Goal: Task Accomplishment & Management: Manage account settings

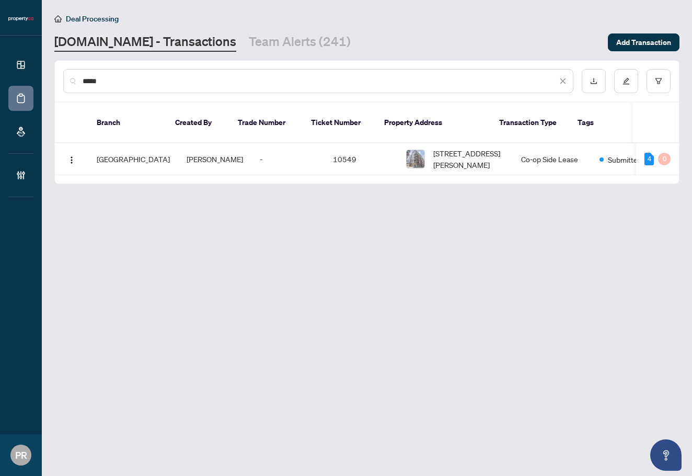
click at [564, 81] on icon "close" at bounding box center [563, 80] width 7 height 7
click at [427, 81] on input "text" at bounding box center [324, 81] width 482 height 12
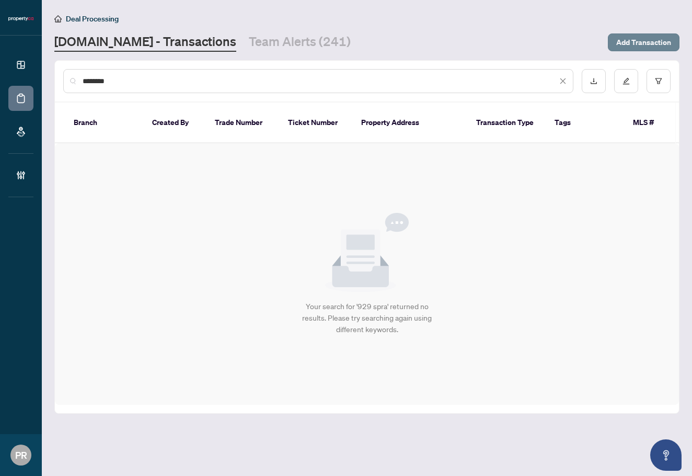
type input "********"
click at [651, 44] on span "Add Transaction" at bounding box center [644, 42] width 55 height 17
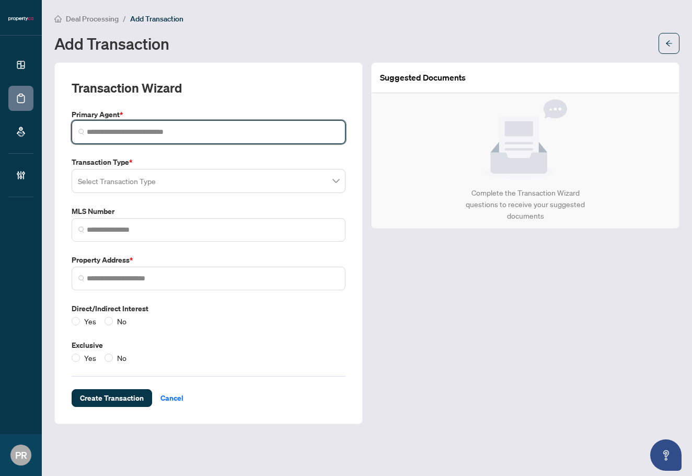
click at [126, 130] on input "search" at bounding box center [213, 132] width 252 height 11
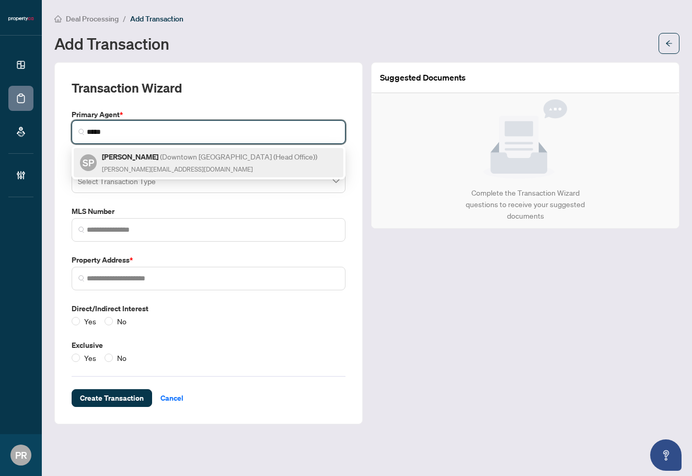
click at [167, 159] on span "( Downtown Toronto (Head Office) )" at bounding box center [238, 156] width 157 height 9
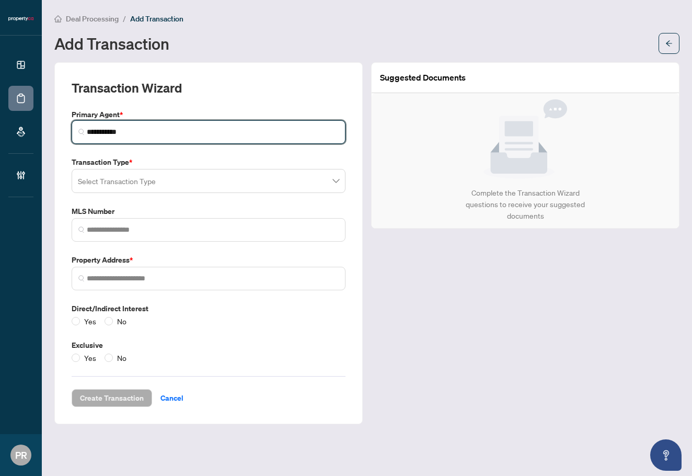
type input "**********"
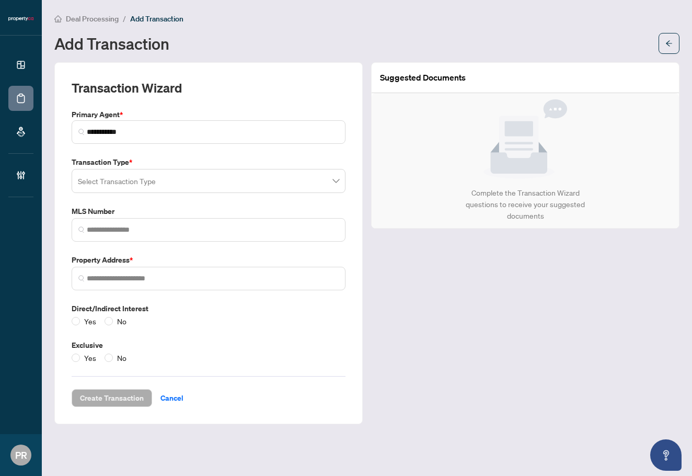
click at [116, 179] on input "search" at bounding box center [204, 182] width 252 height 23
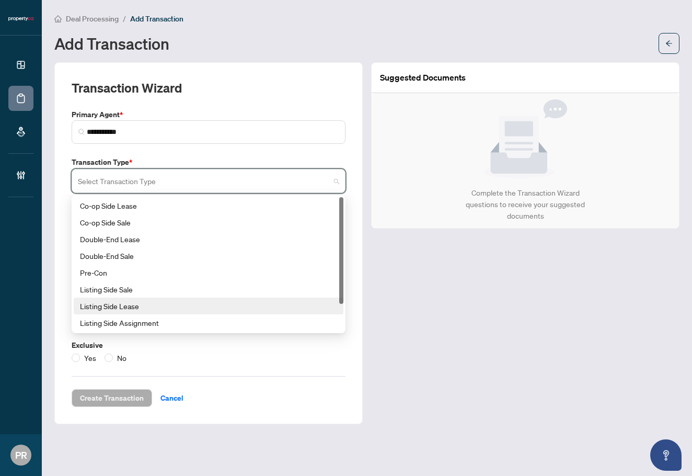
click at [127, 305] on div "Listing Side Lease" at bounding box center [208, 306] width 257 height 12
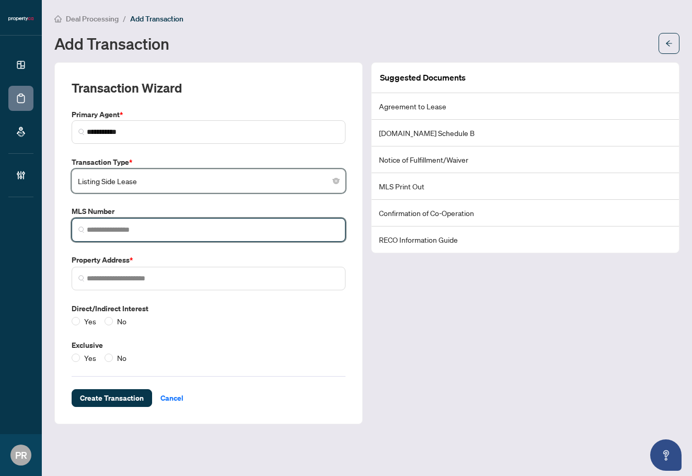
click at [140, 234] on input "search" at bounding box center [213, 229] width 252 height 11
paste input "*********"
type input "*********"
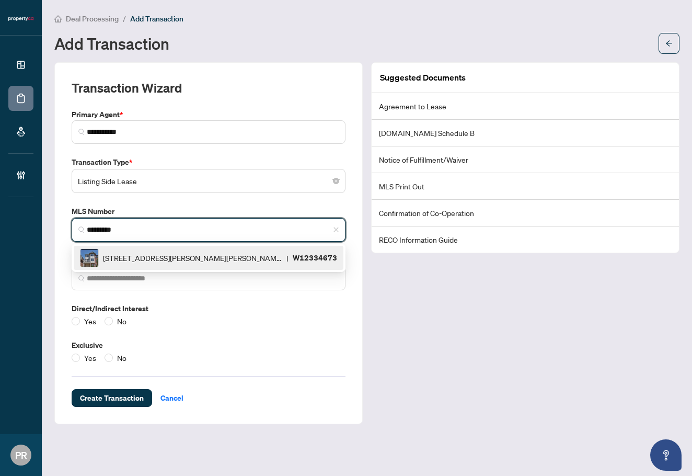
click at [134, 249] on div "929 Sprague Pl, Milton, Ontario L9T 0K8, Canada | W12334673" at bounding box center [208, 257] width 257 height 19
type input "**********"
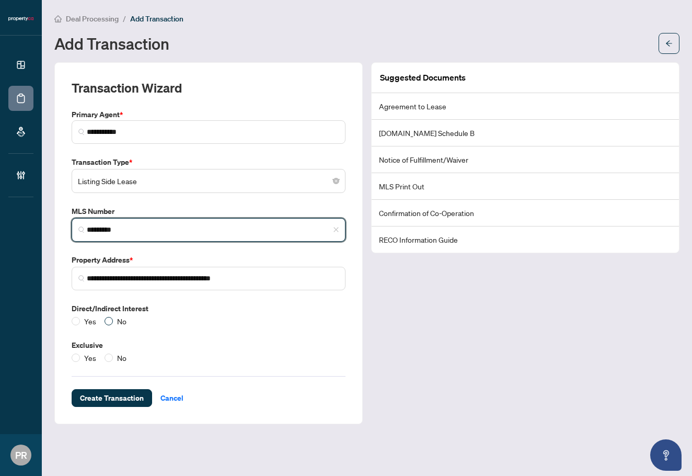
type input "*********"
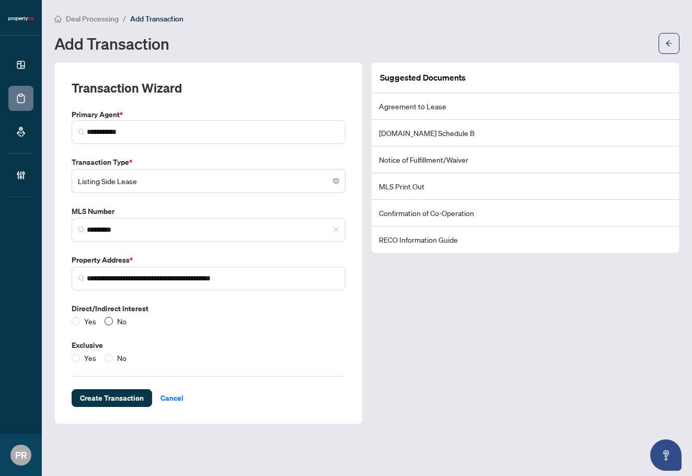
click at [111, 315] on label "No" at bounding box center [118, 321] width 26 height 12
click at [101, 396] on span "Create Transaction" at bounding box center [112, 398] width 64 height 17
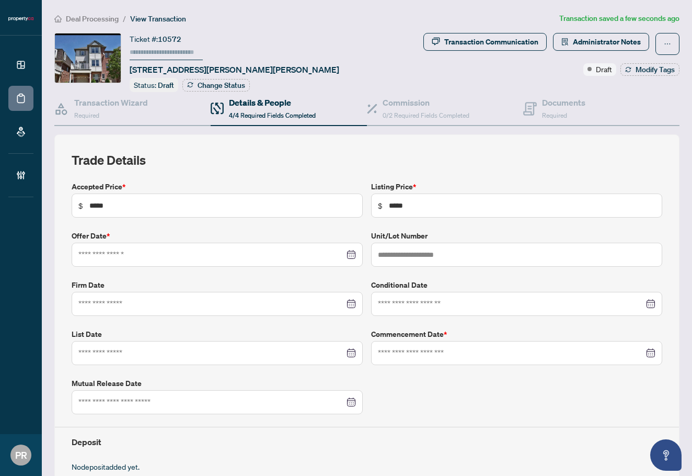
type input "**********"
click at [410, 128] on div "**********" at bounding box center [366, 413] width 625 height 642
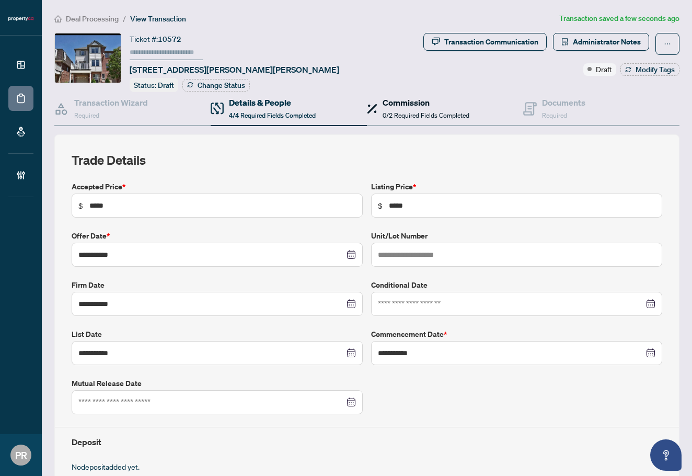
click at [409, 111] on span "0/2 Required Fields Completed" at bounding box center [426, 115] width 87 height 8
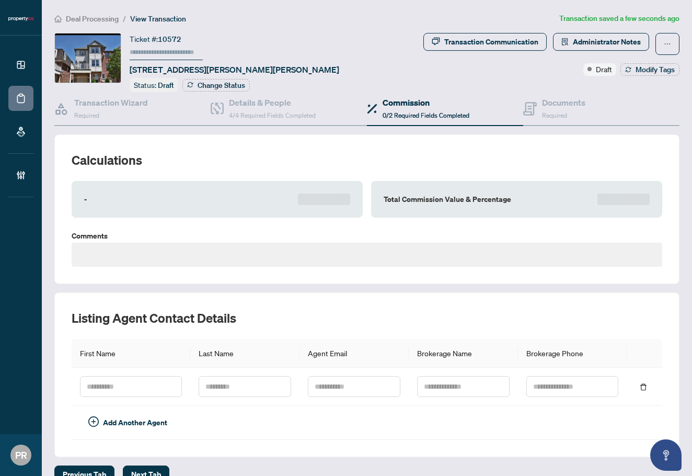
type textarea "**********"
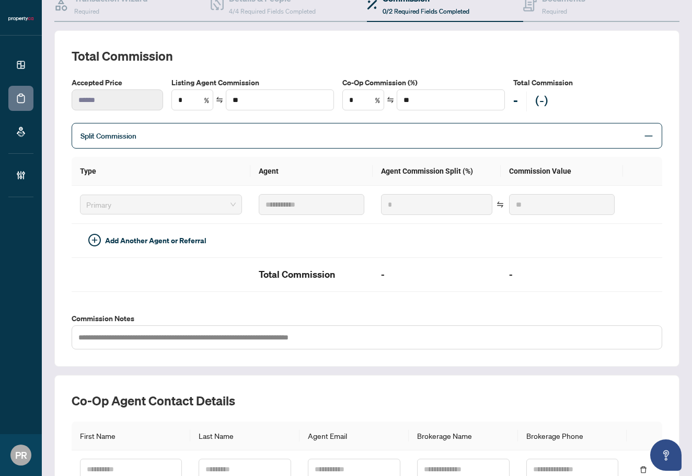
scroll to position [105, 0]
click at [157, 93] on div "Accepted Price ****** Listing Agent Commission * % ** Co-Op Commission (%) * % …" at bounding box center [366, 97] width 599 height 42
type input "*"
type input "******"
type input "**"
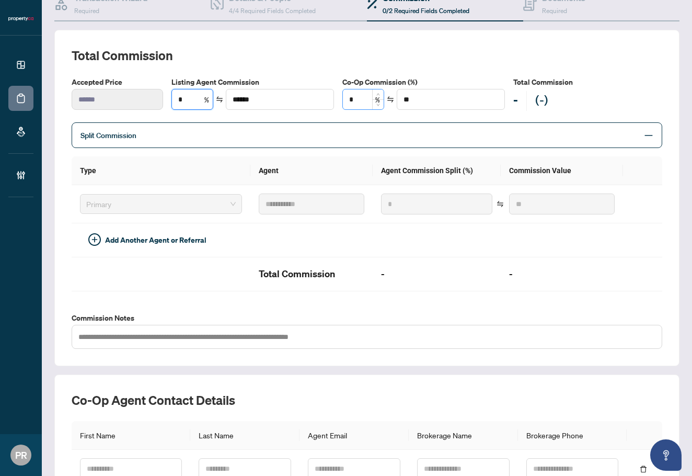
type input "******"
type input "**"
drag, startPoint x: 354, startPoint y: 100, endPoint x: 326, endPoint y: 100, distance: 27.7
click at [326, 100] on div "Listing Agent Commission ** % ****** Co-Op Commission (%) * % ** Total Commissi…" at bounding box center [416, 93] width 499 height 35
type input "*"
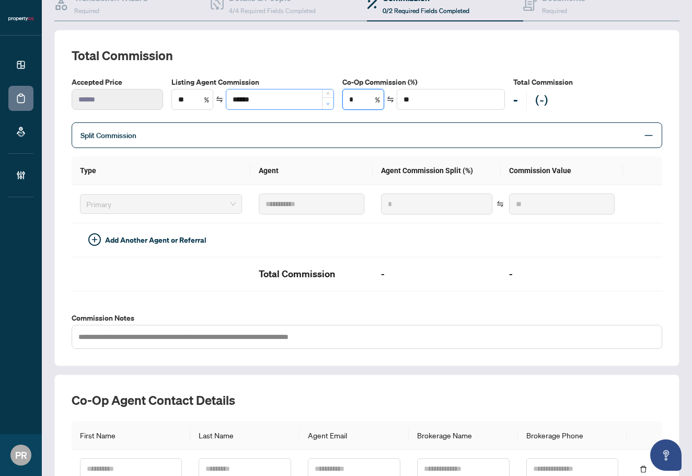
type input "******"
type input "**"
type input "******"
type input "*"
type input "**"
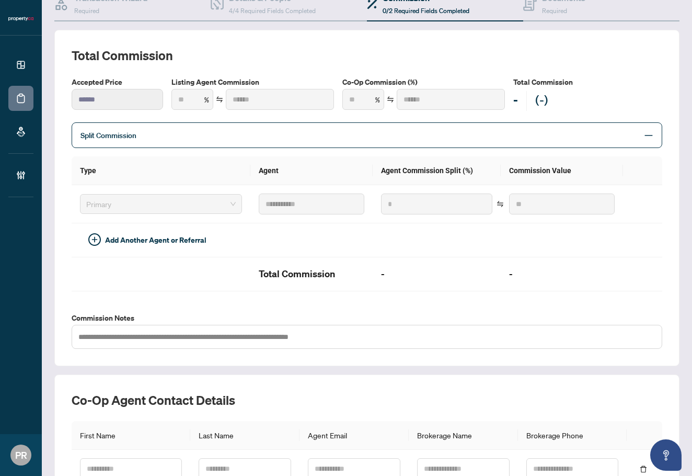
type input "***"
type input "******"
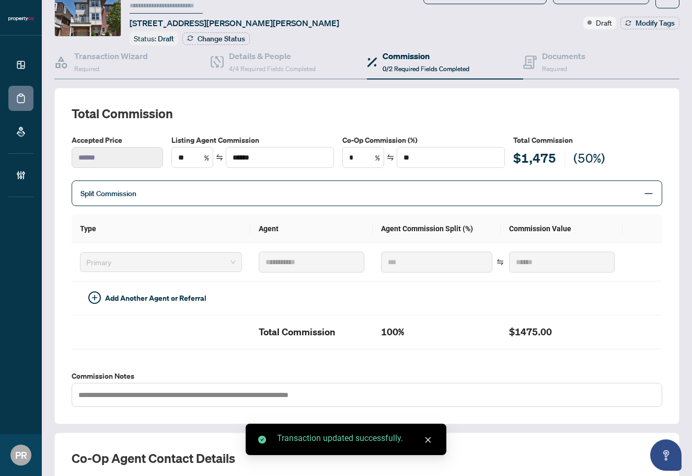
scroll to position [0, 0]
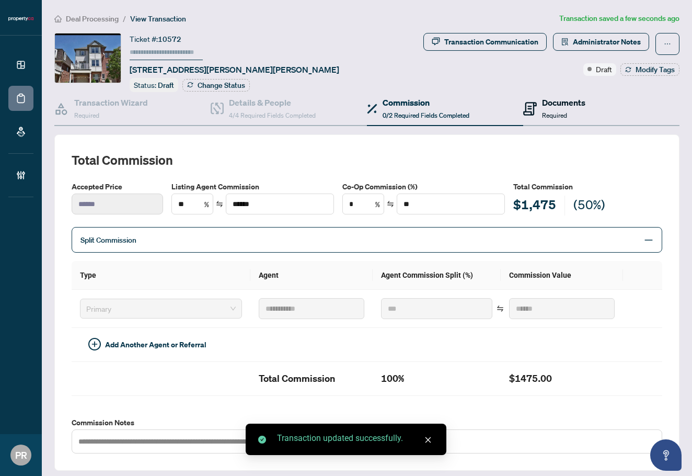
click at [547, 104] on h4 "Documents" at bounding box center [563, 102] width 43 height 13
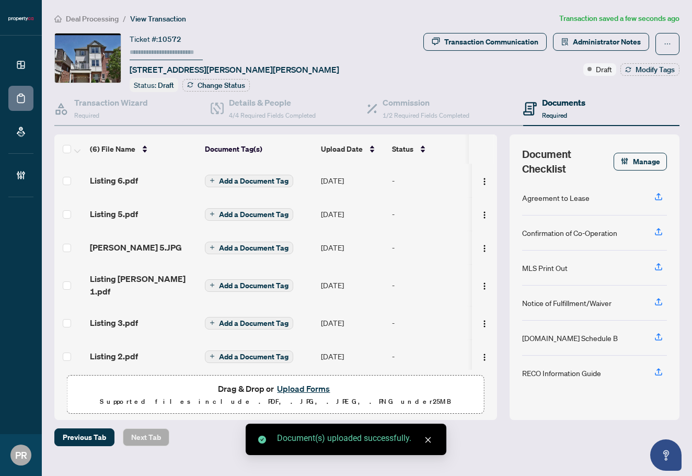
click at [158, 183] on div "Listing 6.pdf" at bounding box center [143, 180] width 107 height 13
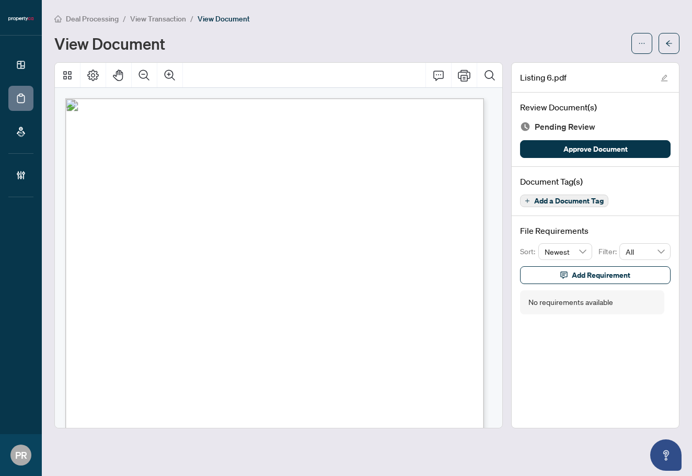
click at [586, 203] on span "Add a Document Tag" at bounding box center [569, 200] width 70 height 7
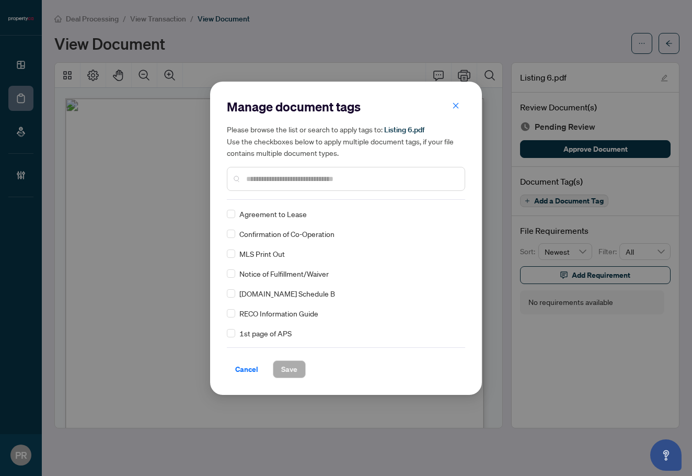
click at [270, 170] on div at bounding box center [346, 179] width 238 height 24
click at [269, 175] on input "text" at bounding box center [351, 179] width 210 height 12
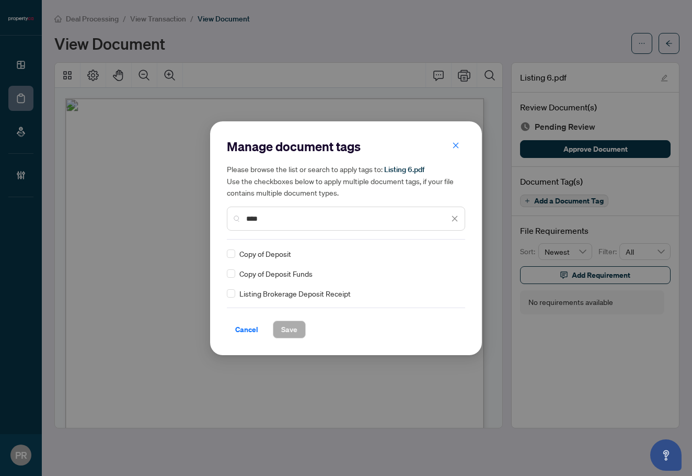
type input "****"
click at [437, 255] on div at bounding box center [446, 253] width 27 height 10
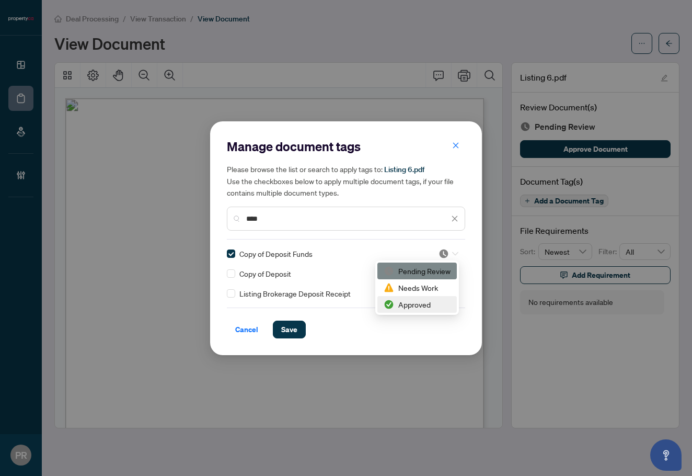
click at [423, 308] on div "Approved" at bounding box center [417, 305] width 67 height 12
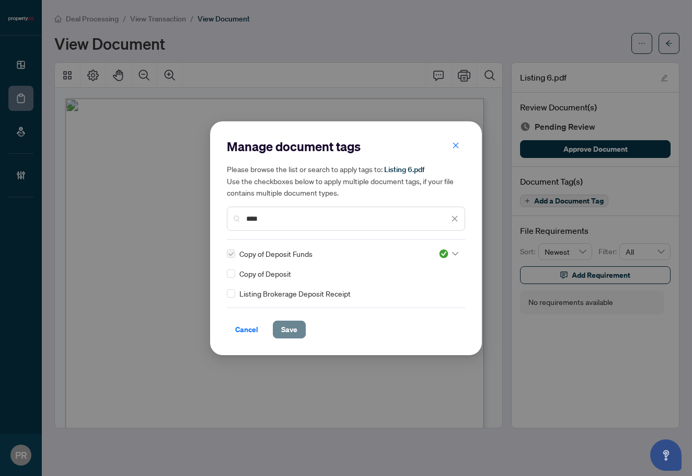
click at [302, 322] on button "Save" at bounding box center [289, 330] width 33 height 18
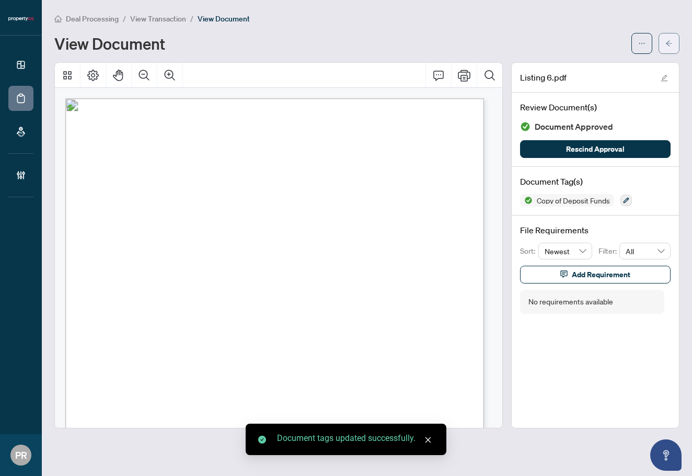
click at [663, 43] on button "button" at bounding box center [669, 43] width 21 height 21
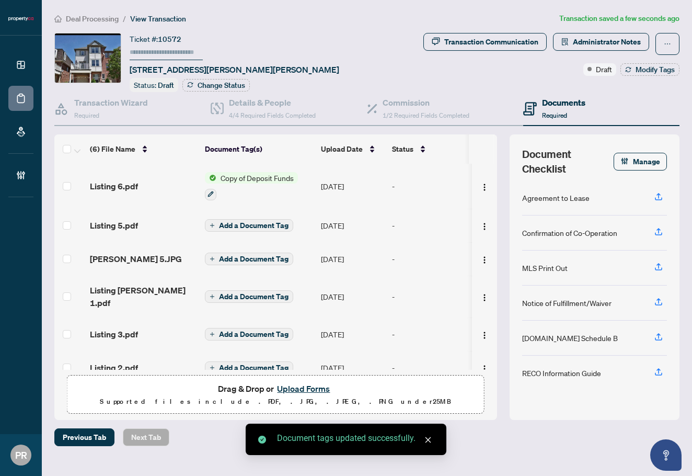
click at [398, 217] on td "-" at bounding box center [432, 225] width 89 height 33
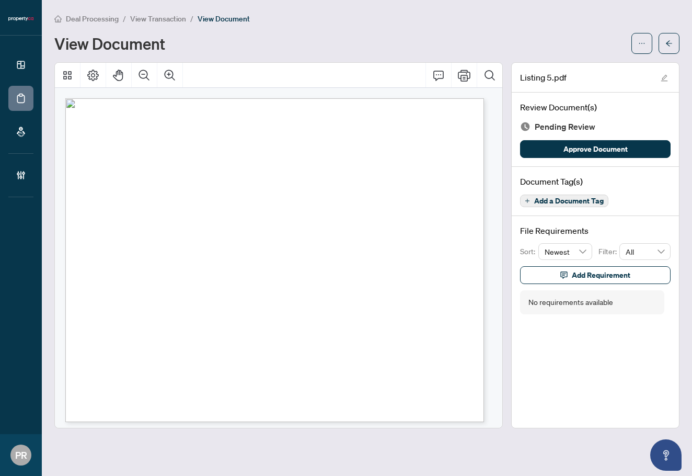
click at [528, 201] on icon "plus" at bounding box center [527, 200] width 5 height 5
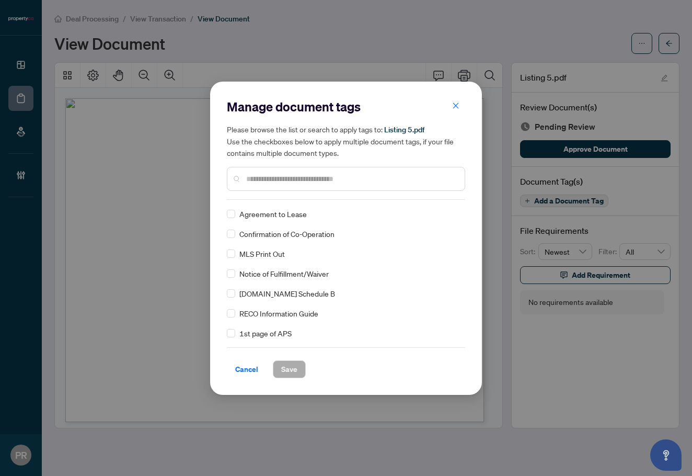
click at [284, 185] on div at bounding box center [346, 179] width 238 height 24
click at [284, 174] on input "text" at bounding box center [351, 179] width 210 height 12
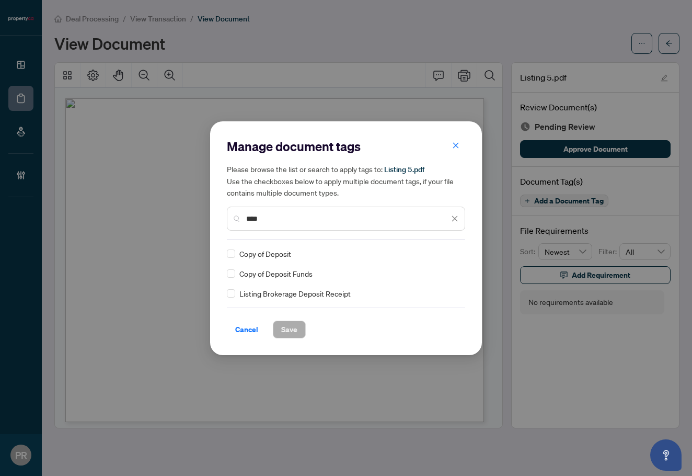
type input "****"
click at [226, 291] on div "Manage document tags Please browse the list or search to apply tags to: Listing…" at bounding box center [346, 238] width 272 height 234
click at [443, 254] on img at bounding box center [444, 253] width 10 height 10
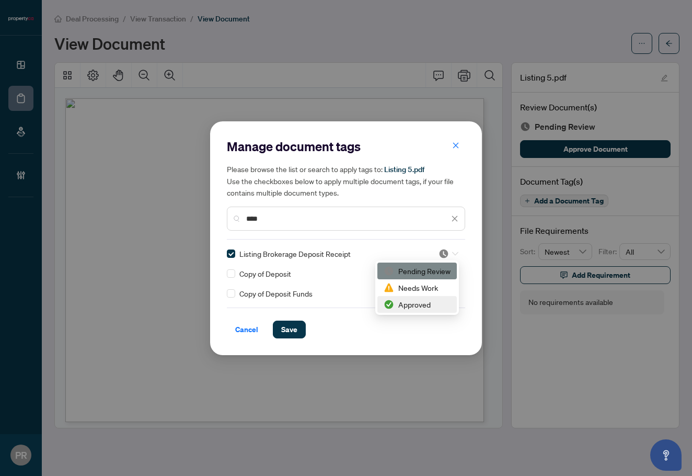
click at [409, 302] on div "Approved" at bounding box center [417, 305] width 67 height 12
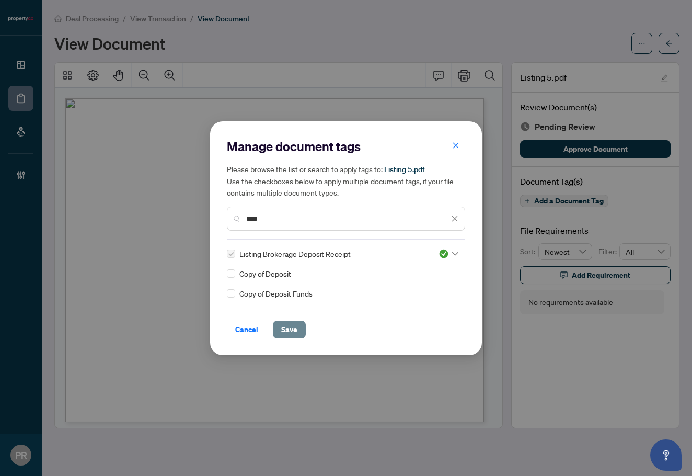
click at [290, 331] on span "Save" at bounding box center [289, 329] width 16 height 17
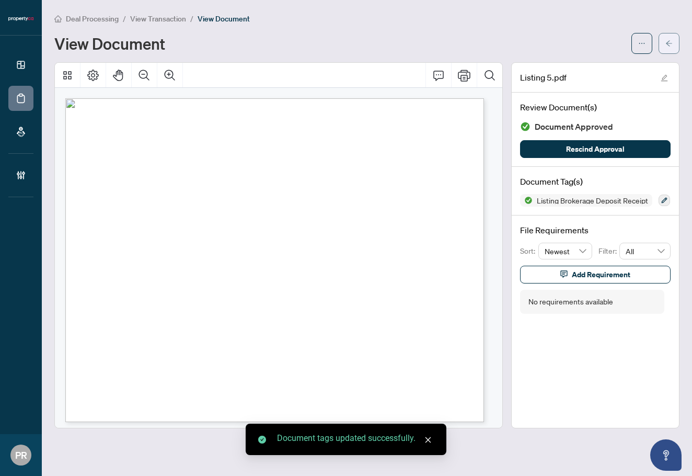
click at [668, 39] on span "button" at bounding box center [669, 43] width 7 height 17
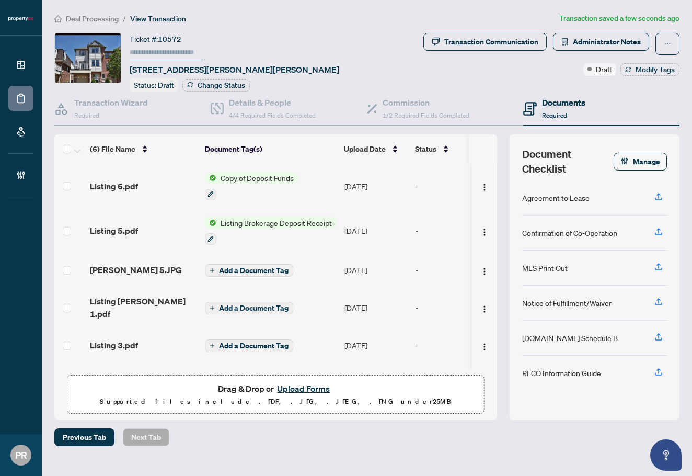
click at [317, 272] on td "Add a Document Tag" at bounding box center [271, 269] width 140 height 33
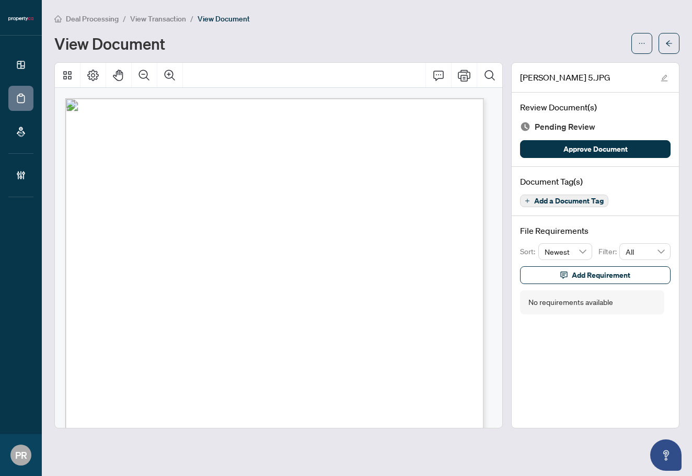
click at [576, 200] on span "Add a Document Tag" at bounding box center [569, 200] width 70 height 7
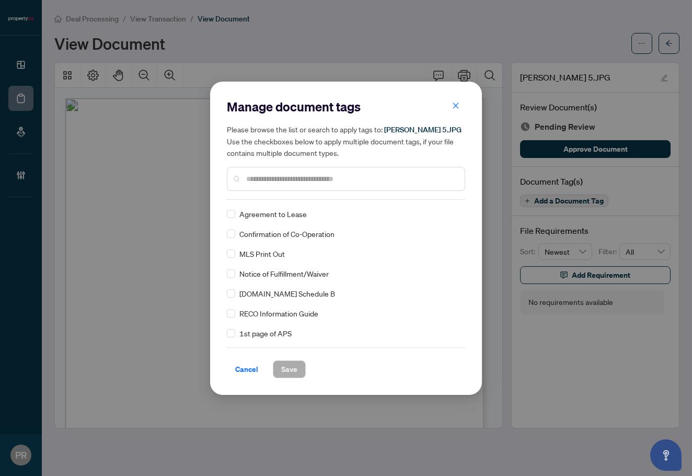
click at [281, 181] on input "text" at bounding box center [351, 179] width 210 height 12
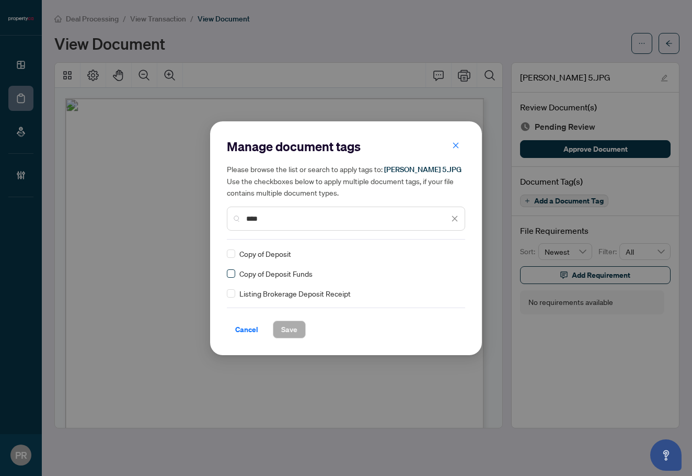
type input "****"
click at [445, 253] on img at bounding box center [444, 253] width 10 height 10
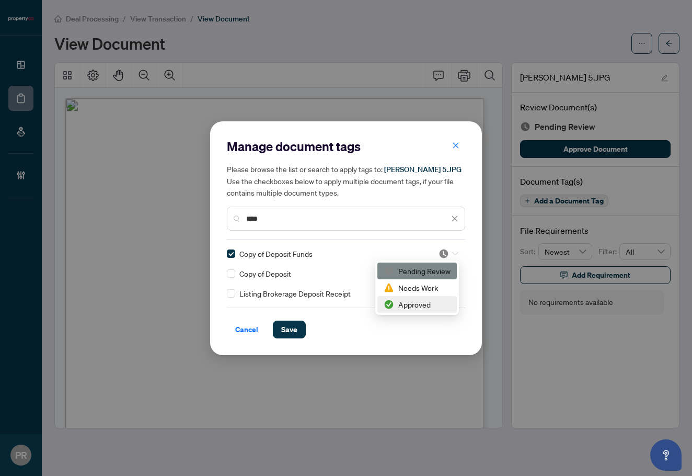
click at [419, 301] on div "Approved" at bounding box center [417, 305] width 67 height 12
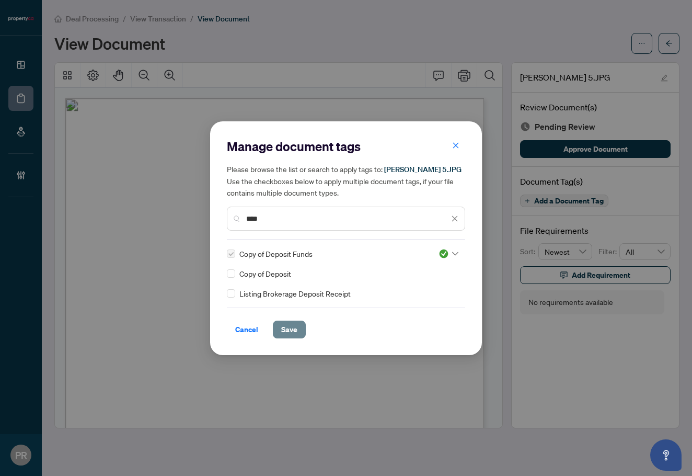
click at [297, 331] on button "Save" at bounding box center [289, 330] width 33 height 18
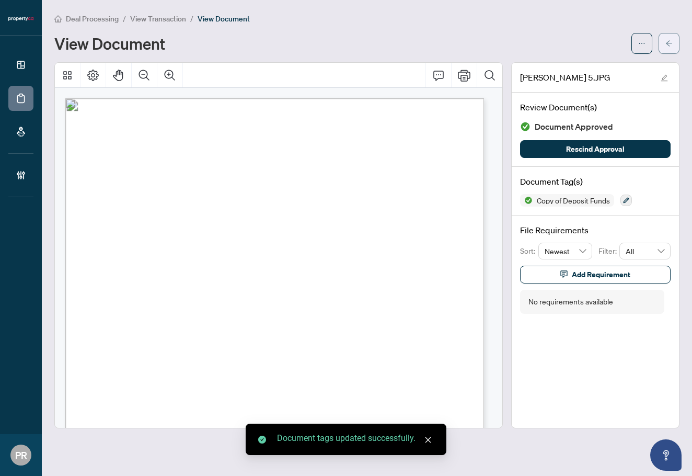
click at [667, 48] on span "button" at bounding box center [669, 43] width 7 height 17
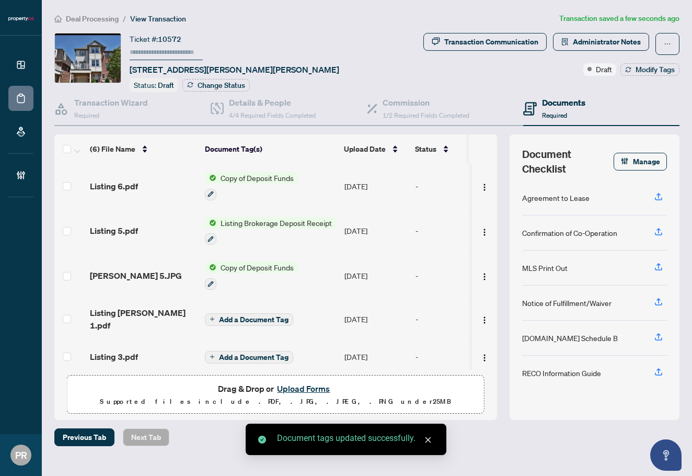
scroll to position [51, 0]
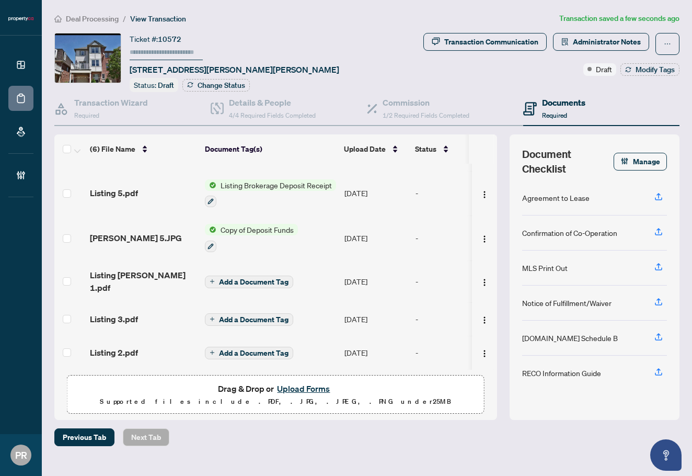
click at [327, 270] on td "Add a Document Tag" at bounding box center [271, 281] width 140 height 42
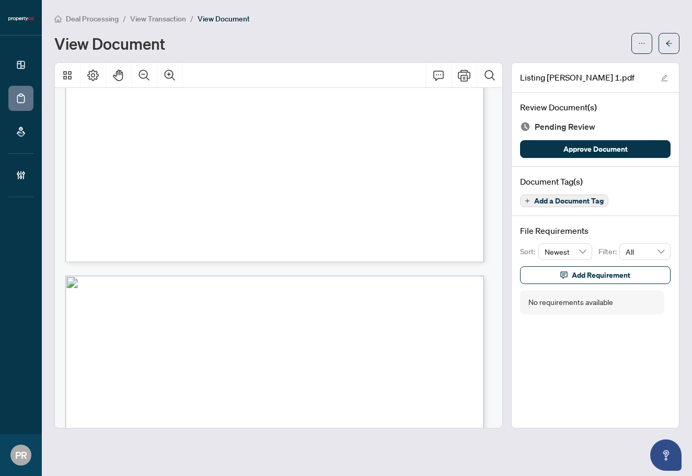
scroll to position [3922, 0]
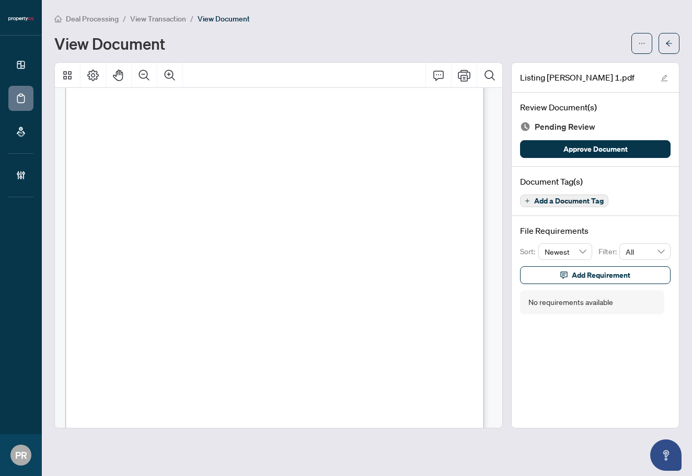
click at [590, 201] on span "Add a Document Tag" at bounding box center [569, 200] width 70 height 7
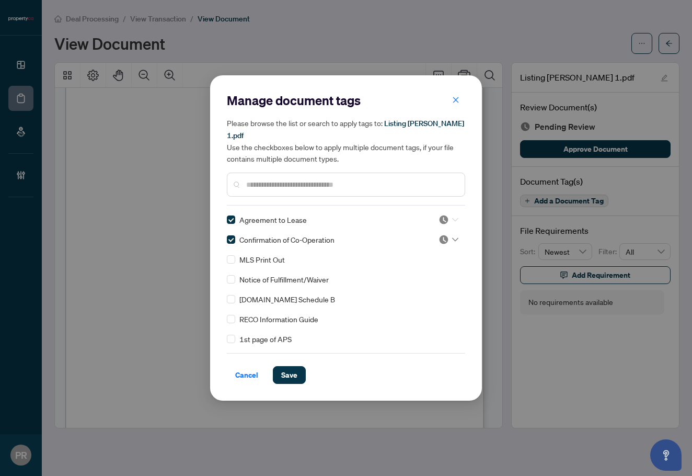
click at [444, 215] on img at bounding box center [444, 219] width 10 height 10
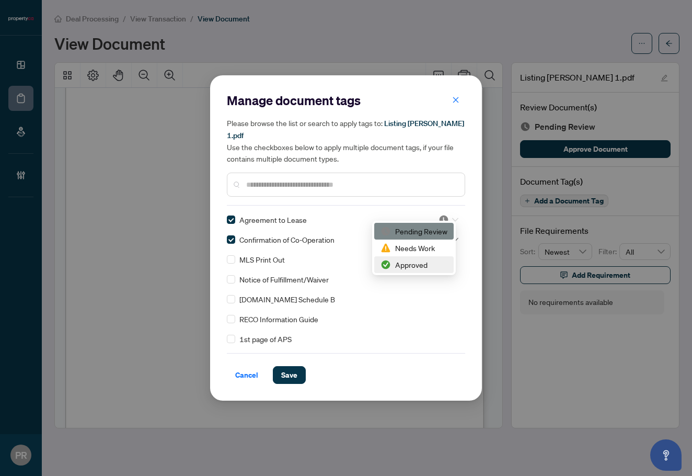
click at [409, 263] on div "Approved" at bounding box center [414, 265] width 67 height 12
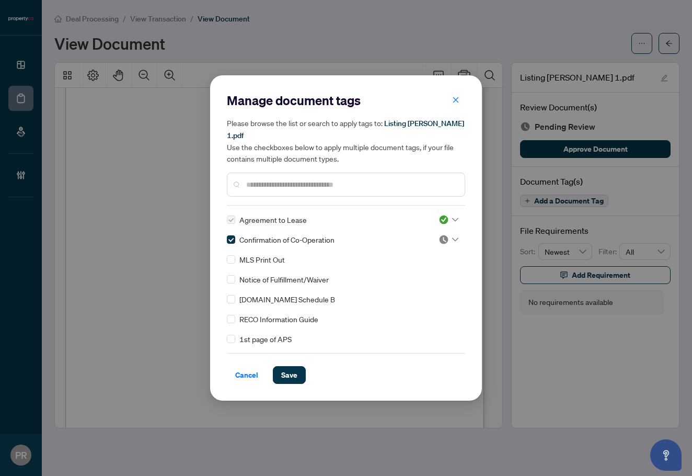
click at [461, 236] on div "Agreement to Lease 3 Confirmation of Co-Operation MLS Print Out Notice of Fulfi…" at bounding box center [346, 279] width 238 height 131
click at [441, 234] on img at bounding box center [444, 239] width 10 height 10
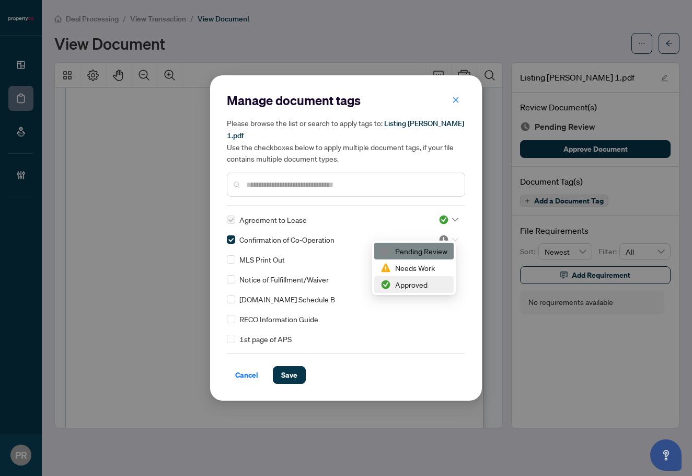
click at [424, 283] on div "Approved" at bounding box center [414, 285] width 67 height 12
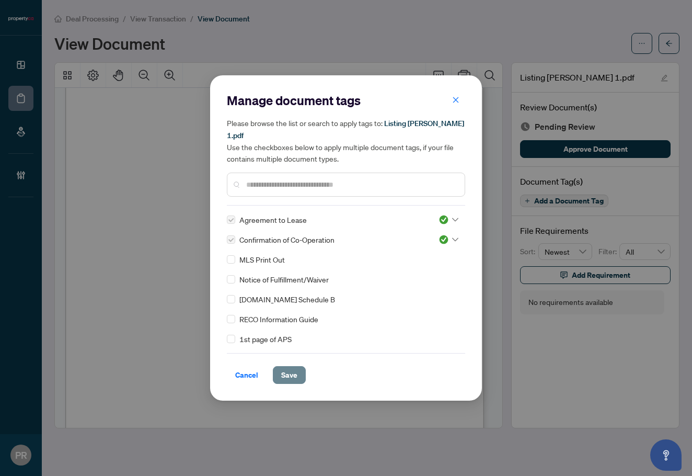
click at [294, 367] on span "Save" at bounding box center [289, 375] width 16 height 17
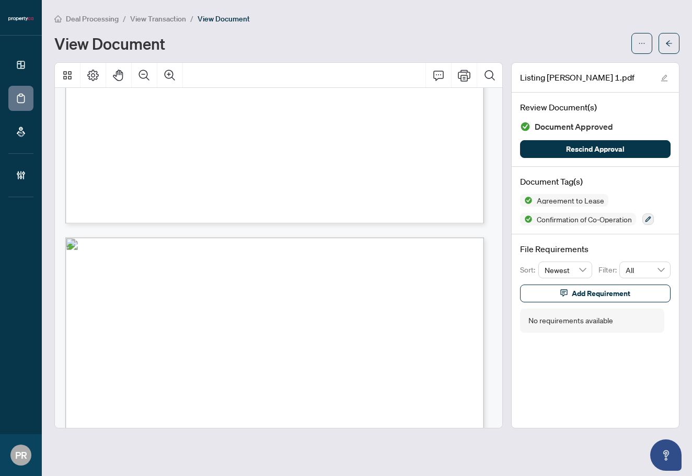
scroll to position [278, 0]
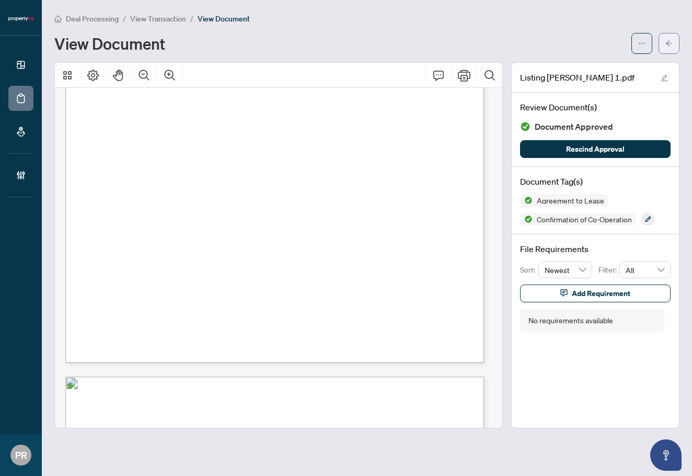
click at [666, 43] on icon "arrow-left" at bounding box center [669, 43] width 7 height 7
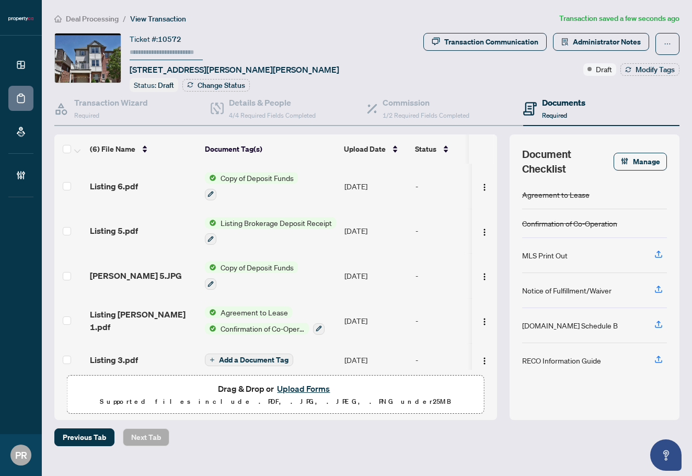
scroll to position [55, 0]
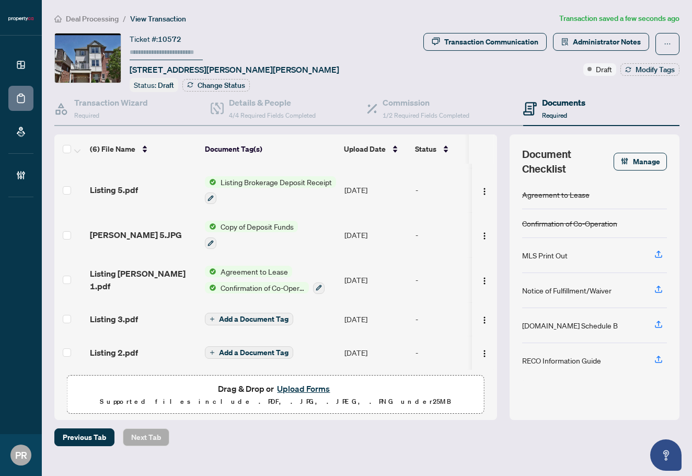
click at [384, 302] on td "[DATE]" at bounding box center [375, 318] width 71 height 33
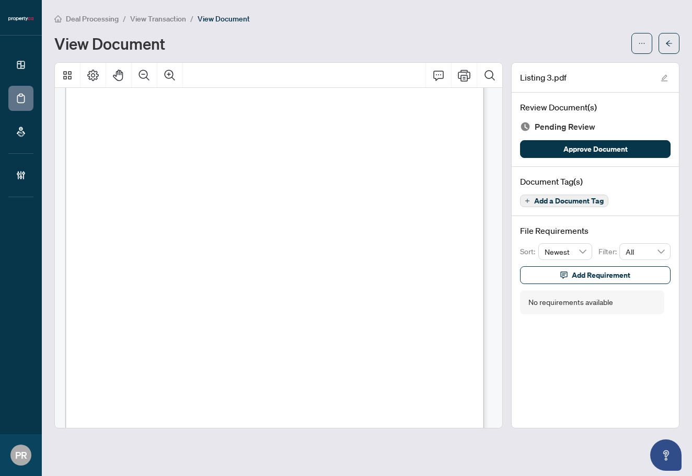
scroll to position [157, 0]
click at [539, 202] on span "Add a Document Tag" at bounding box center [569, 200] width 70 height 7
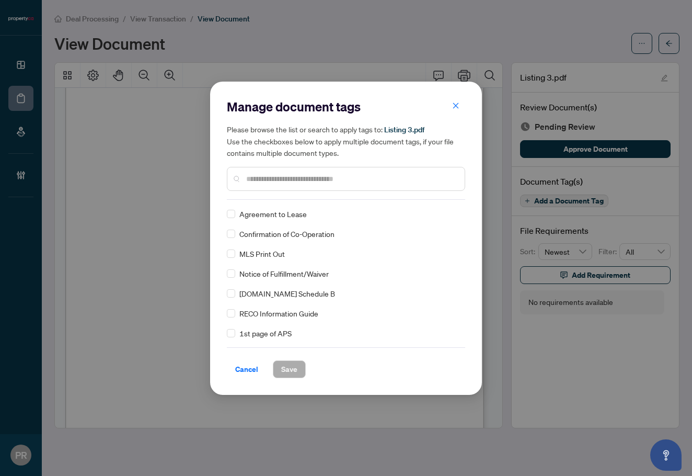
click at [277, 178] on input "text" at bounding box center [351, 179] width 210 height 12
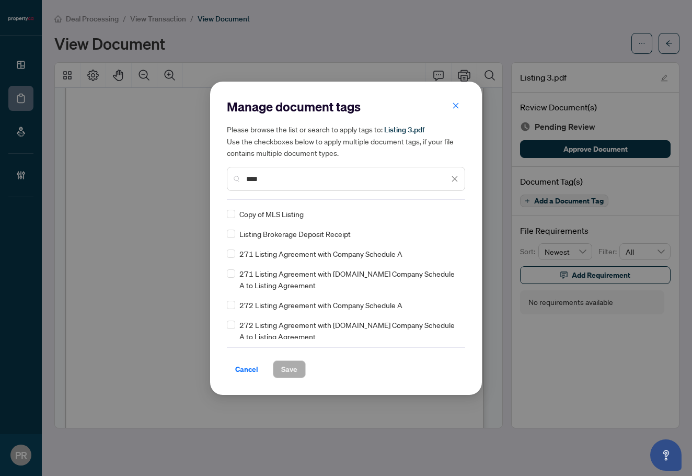
type input "****"
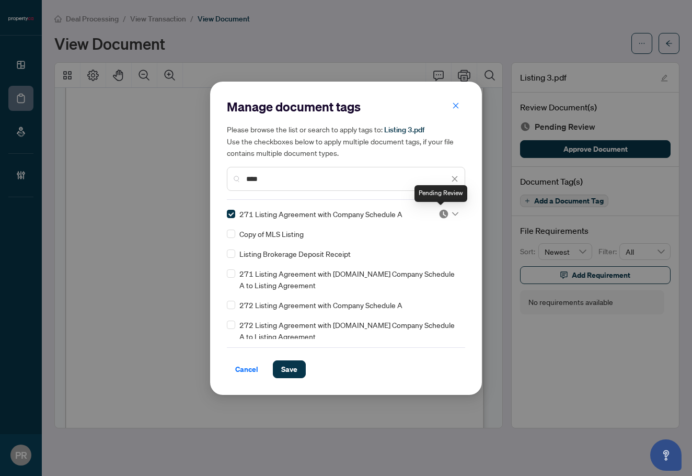
click at [444, 211] on img at bounding box center [444, 214] width 10 height 10
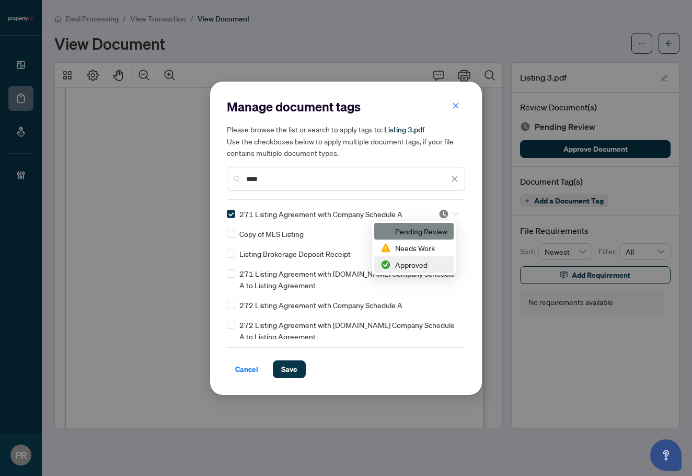
click at [426, 265] on div "Approved" at bounding box center [414, 265] width 67 height 12
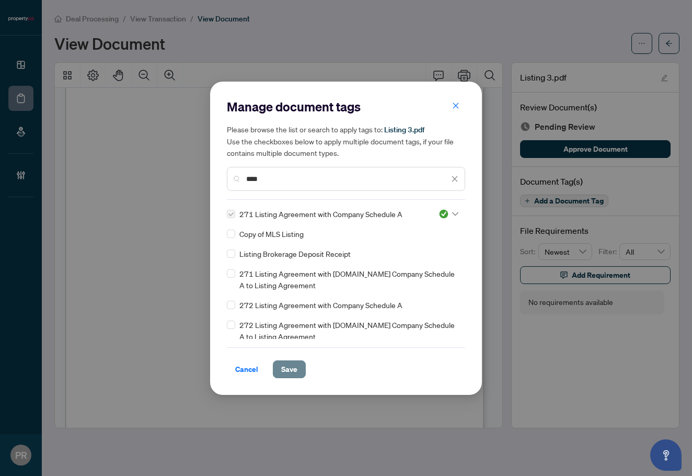
click at [290, 367] on span "Save" at bounding box center [289, 369] width 16 height 17
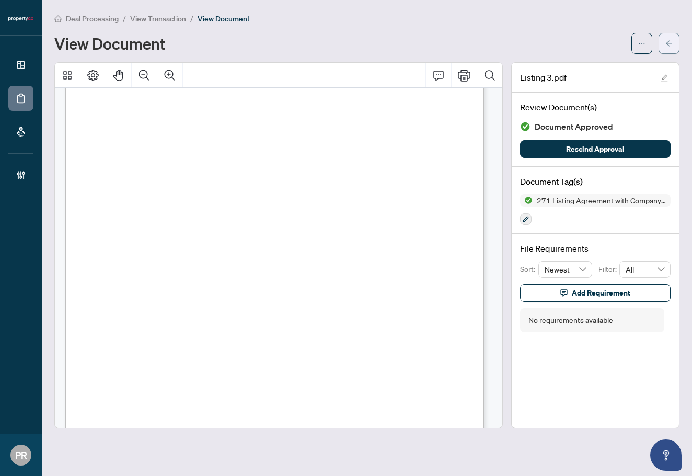
click at [675, 42] on button "button" at bounding box center [669, 43] width 21 height 21
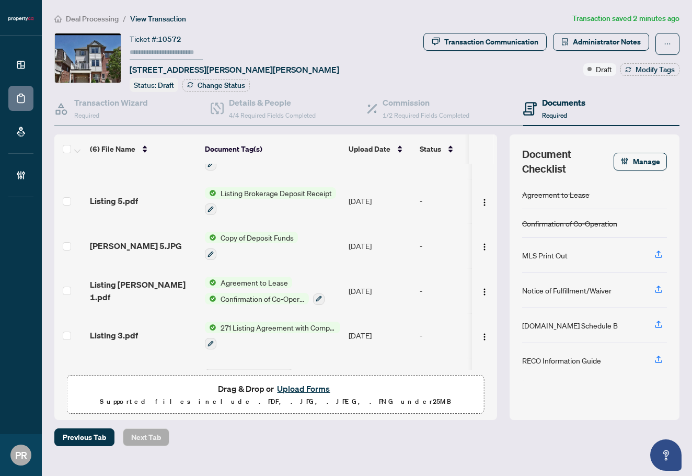
scroll to position [60, 0]
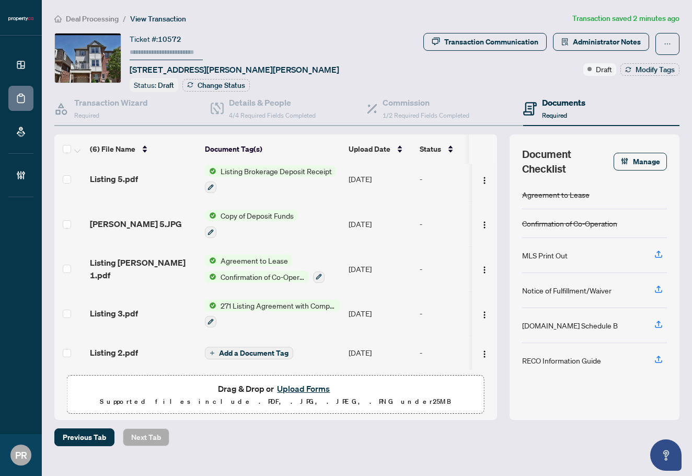
click at [372, 343] on td "[DATE]" at bounding box center [380, 352] width 71 height 33
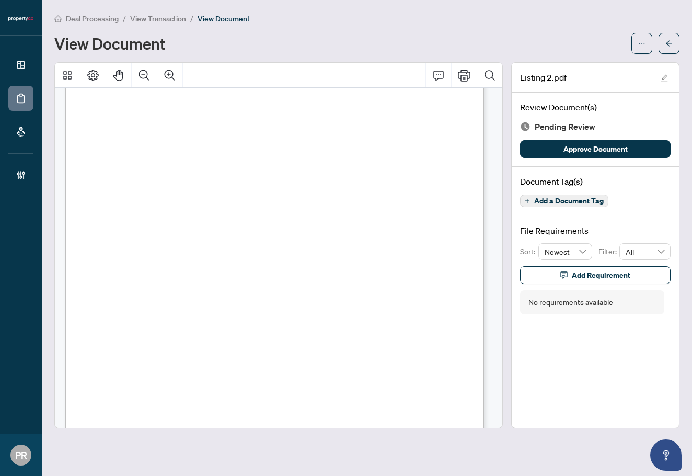
scroll to position [6684, 0]
click at [551, 199] on span "Add a Document Tag" at bounding box center [569, 200] width 70 height 7
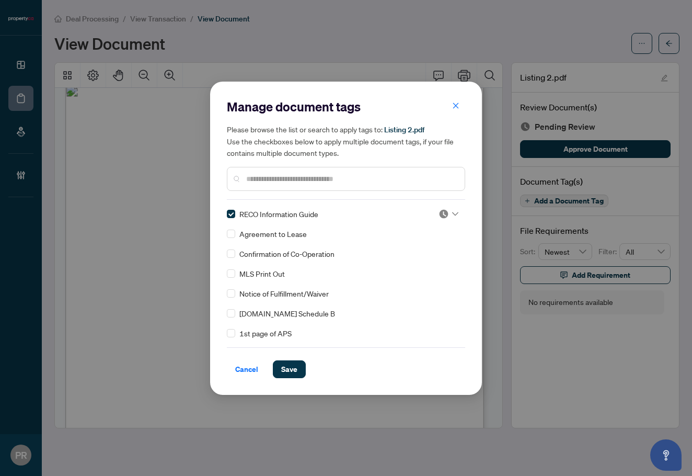
click at [442, 213] on img at bounding box center [444, 214] width 10 height 10
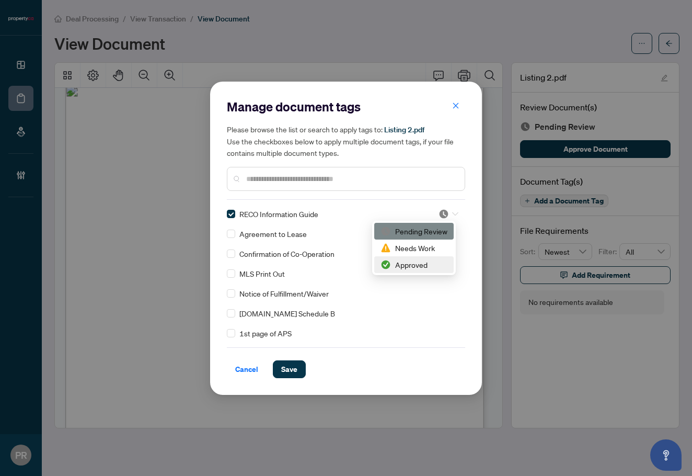
click at [427, 267] on div "Approved" at bounding box center [414, 265] width 67 height 12
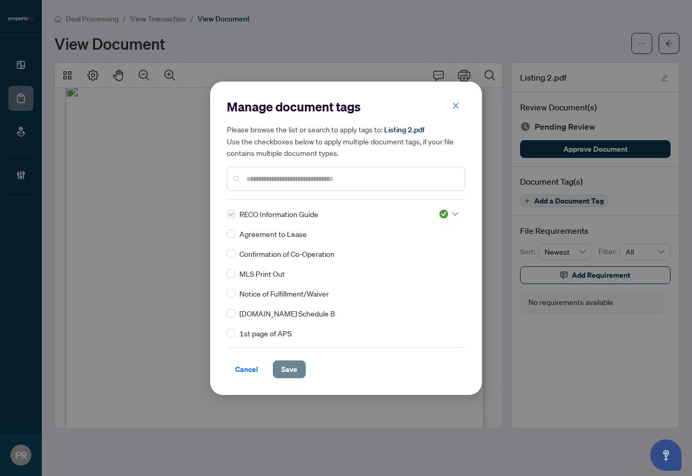
click at [283, 363] on span "Save" at bounding box center [289, 369] width 16 height 17
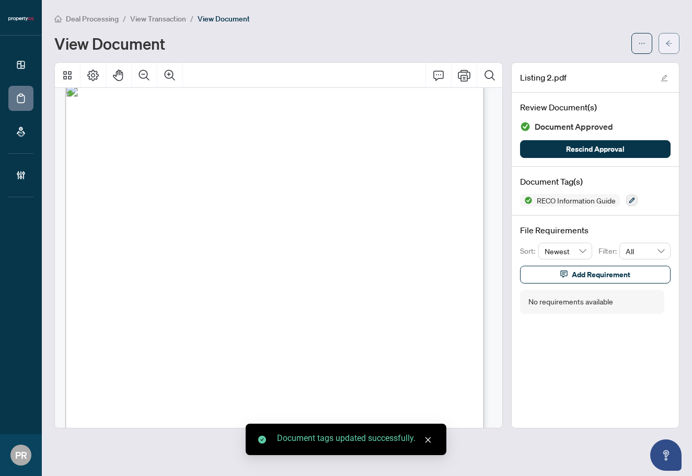
click at [675, 37] on button "button" at bounding box center [669, 43] width 21 height 21
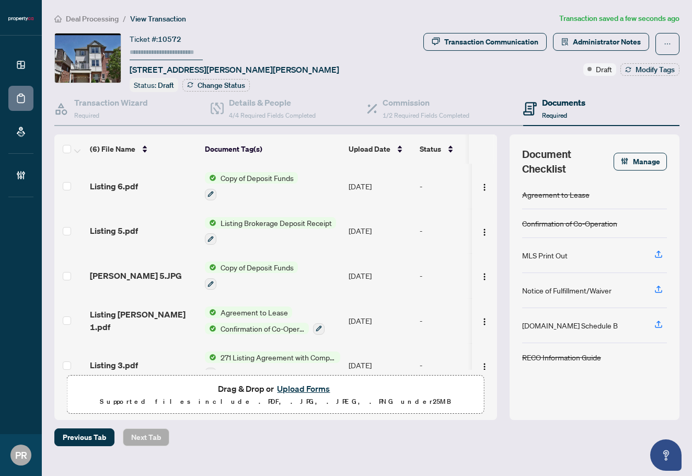
click at [186, 45] on input "text" at bounding box center [166, 52] width 73 height 15
type input "******"
click at [221, 82] on span "Change Status" at bounding box center [222, 85] width 48 height 7
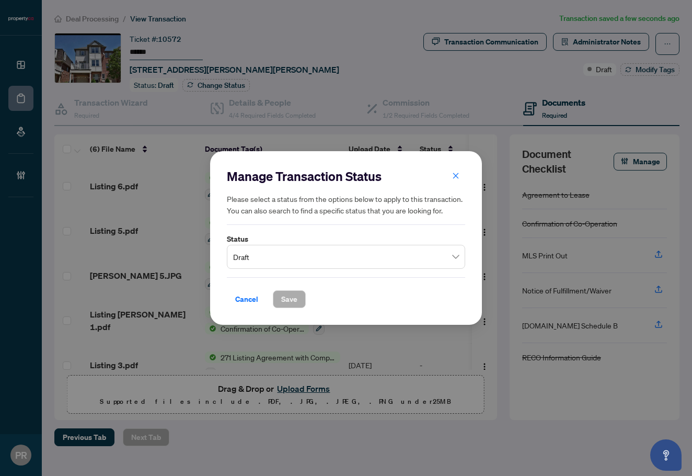
click at [325, 254] on span "Draft" at bounding box center [346, 257] width 226 height 20
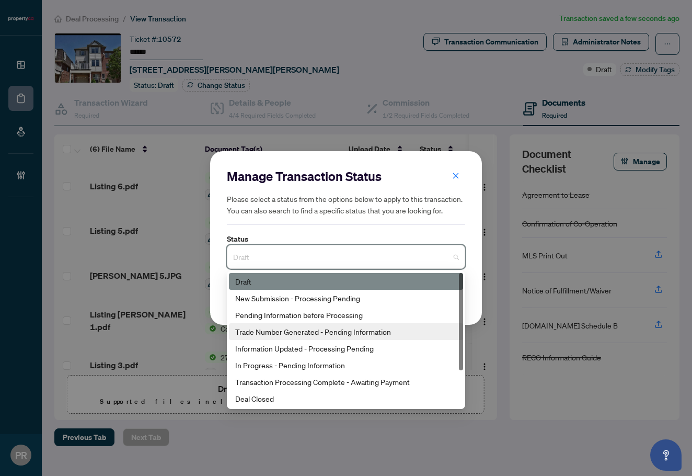
click at [334, 324] on div "Trade Number Generated - Pending Information" at bounding box center [346, 331] width 234 height 17
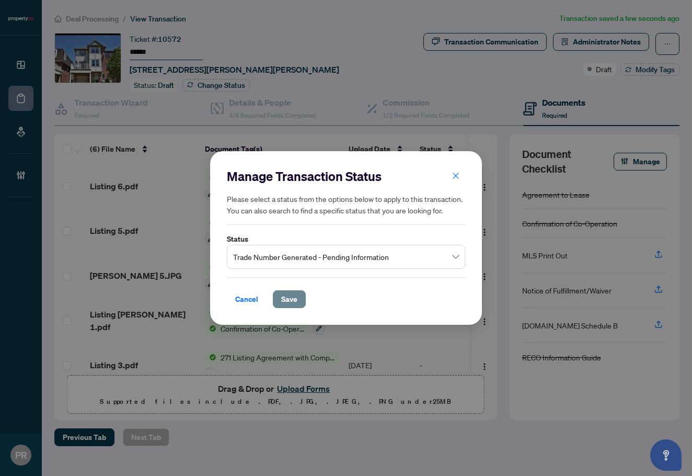
click at [299, 300] on button "Save" at bounding box center [289, 299] width 33 height 18
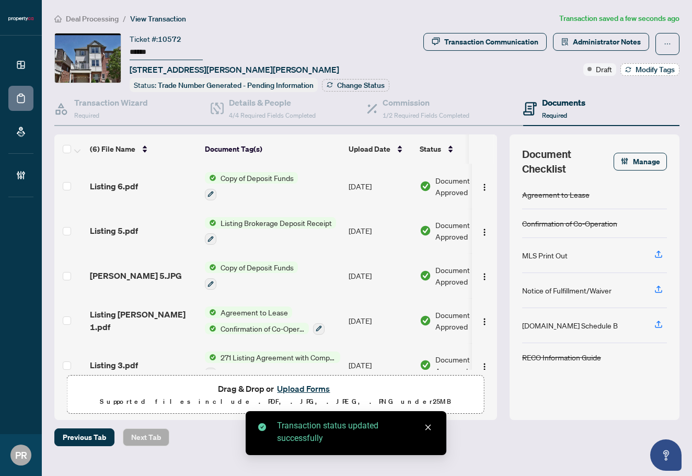
click at [658, 66] on span "Modify Tags" at bounding box center [655, 69] width 39 height 7
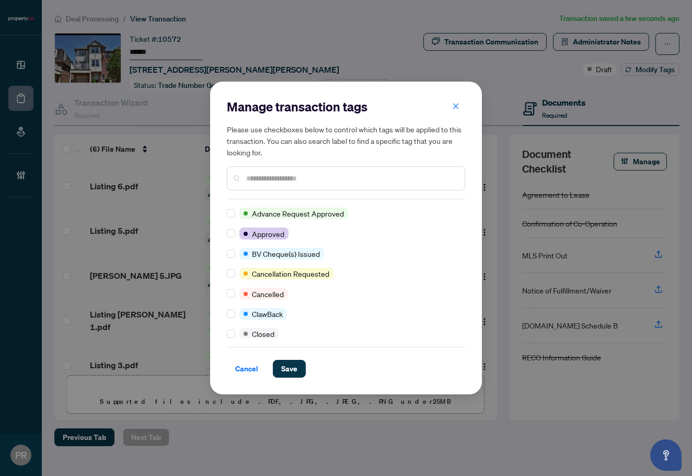
click at [275, 175] on input "text" at bounding box center [351, 179] width 210 height 12
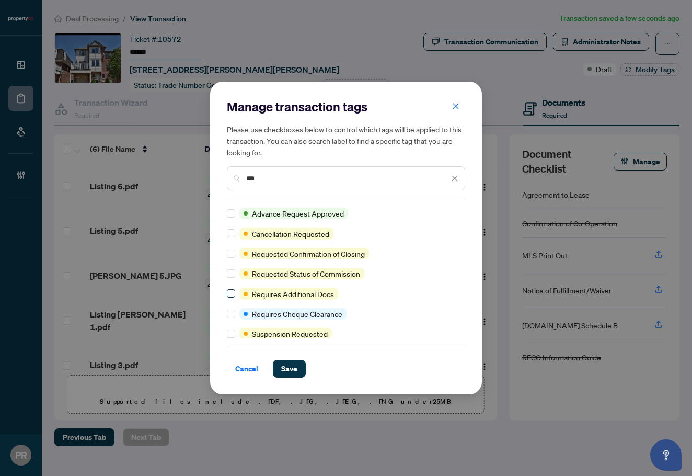
type input "***"
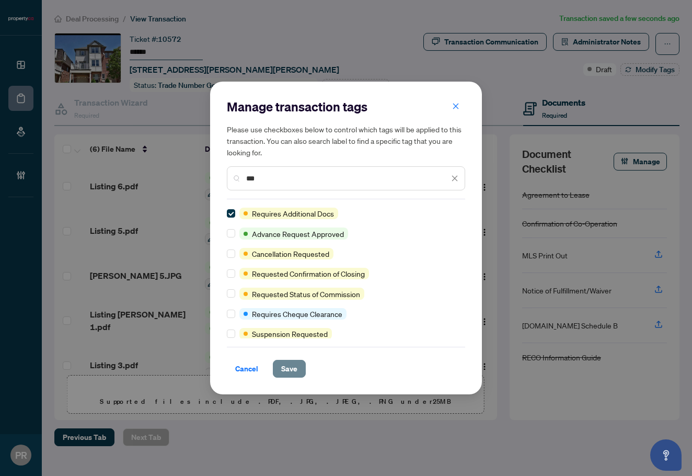
click at [289, 368] on span "Save" at bounding box center [289, 368] width 16 height 17
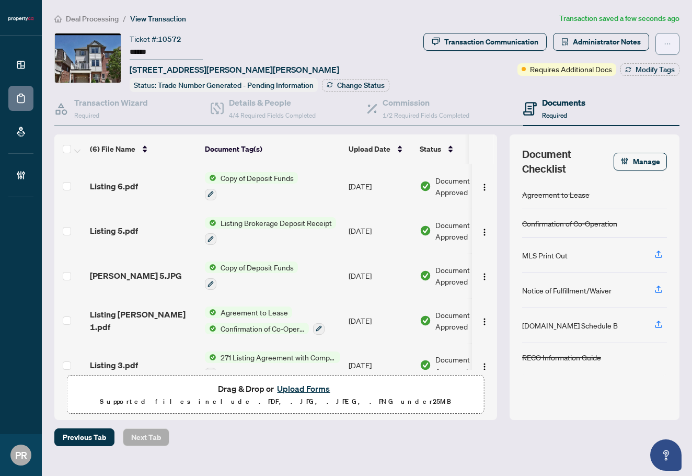
click at [669, 38] on span "button" at bounding box center [667, 44] width 7 height 17
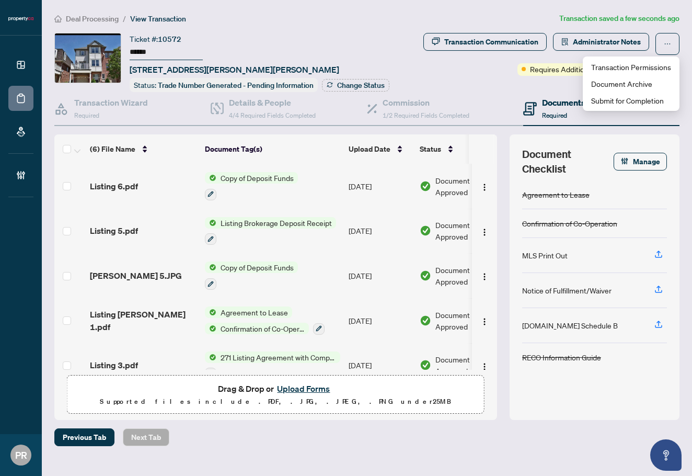
click at [656, 54] on div "Transaction Communication Administrator Notes Requires Additional Docs Modify T…" at bounding box center [544, 54] width 271 height 43
click at [647, 73] on li "Transaction Permissions" at bounding box center [631, 67] width 93 height 17
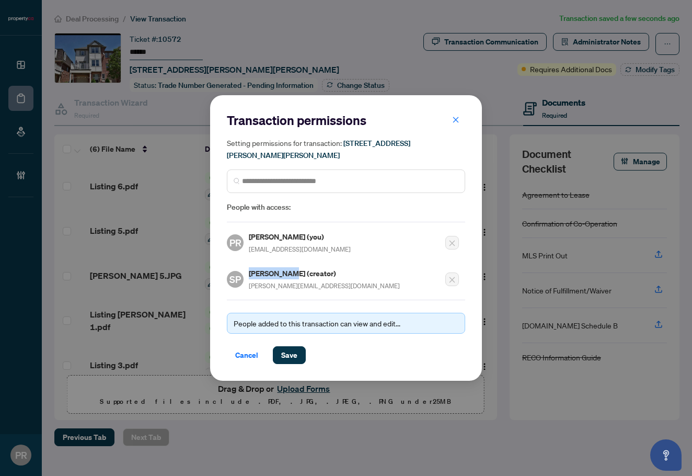
drag, startPoint x: 287, startPoint y: 276, endPoint x: 251, endPoint y: 275, distance: 36.6
click at [251, 275] on h5 "Sohit Pabbi (creator)" at bounding box center [324, 273] width 151 height 12
copy h5 "Sohit Pabbi"
drag, startPoint x: 237, startPoint y: 353, endPoint x: 556, endPoint y: 300, distance: 323.4
click at [237, 353] on span "Cancel" at bounding box center [246, 355] width 23 height 17
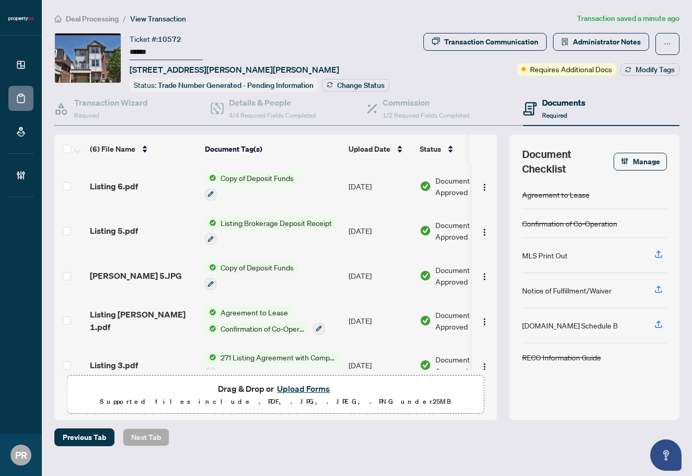
click at [313, 386] on button "Upload Forms" at bounding box center [303, 389] width 59 height 14
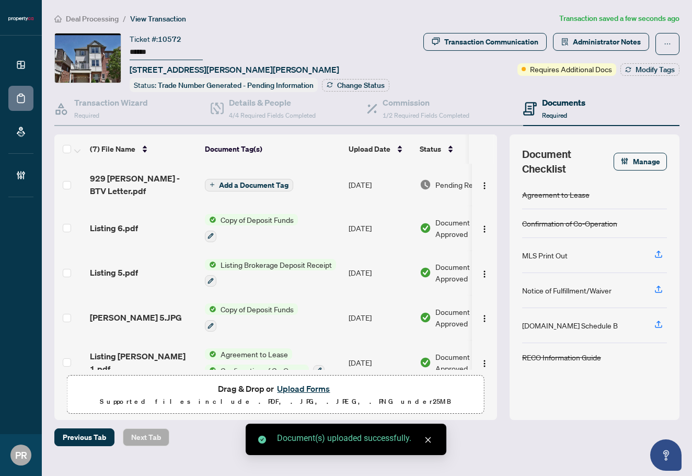
click at [301, 176] on td "Add a Document Tag" at bounding box center [273, 185] width 144 height 42
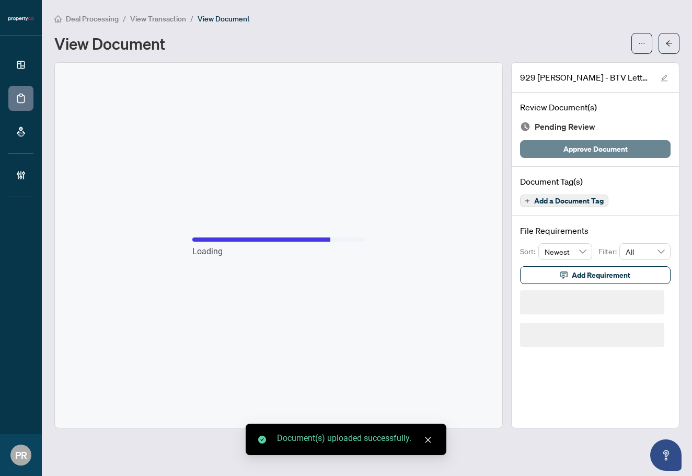
click at [594, 149] on span "Approve Document" at bounding box center [596, 149] width 64 height 17
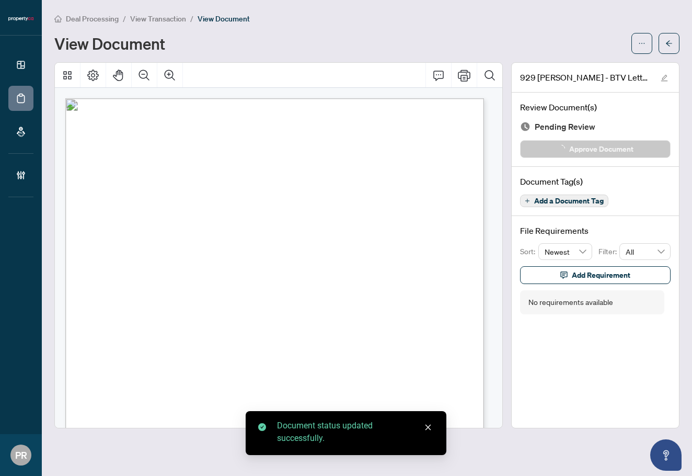
click at [662, 45] on button "button" at bounding box center [669, 43] width 21 height 21
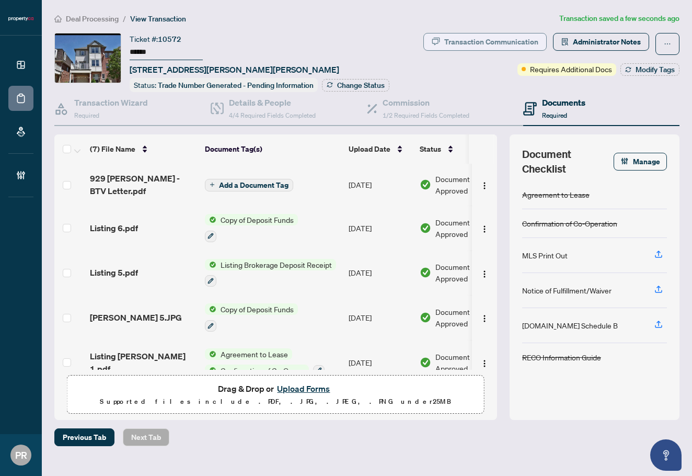
click at [514, 49] on div "Transaction Communication" at bounding box center [492, 41] width 94 height 17
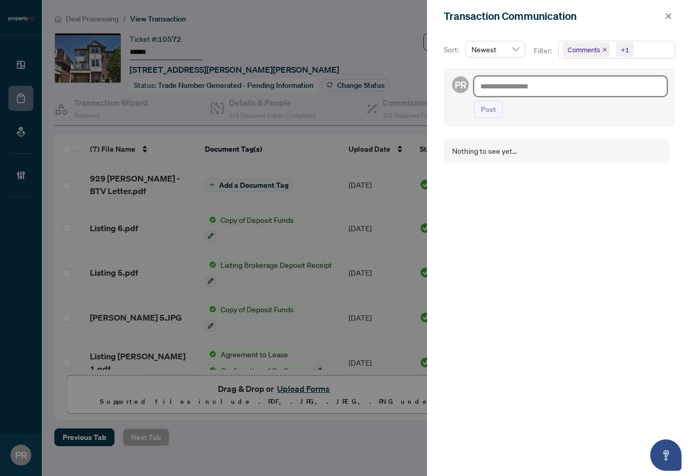
click at [508, 84] on textarea at bounding box center [570, 86] width 193 height 20
paste textarea "**********"
type textarea "**********"
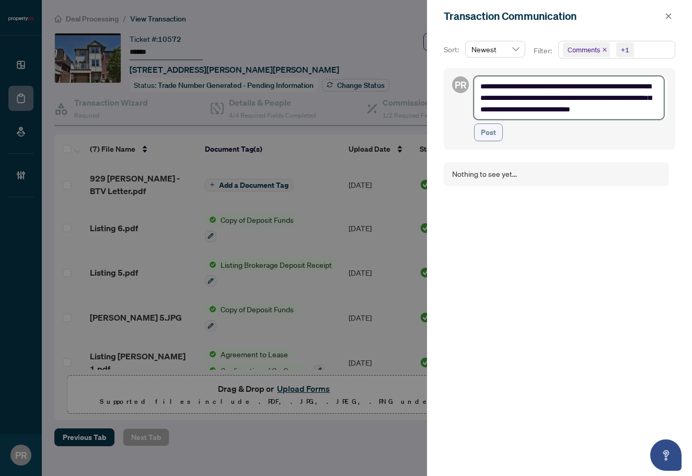
type textarea "**********"
click at [497, 132] on button "Post" at bounding box center [488, 132] width 29 height 18
type textarea "**********"
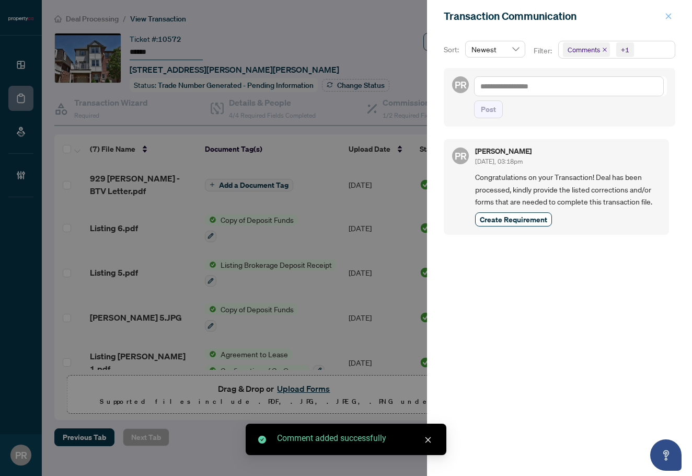
click at [669, 15] on icon "close" at bounding box center [668, 16] width 7 height 7
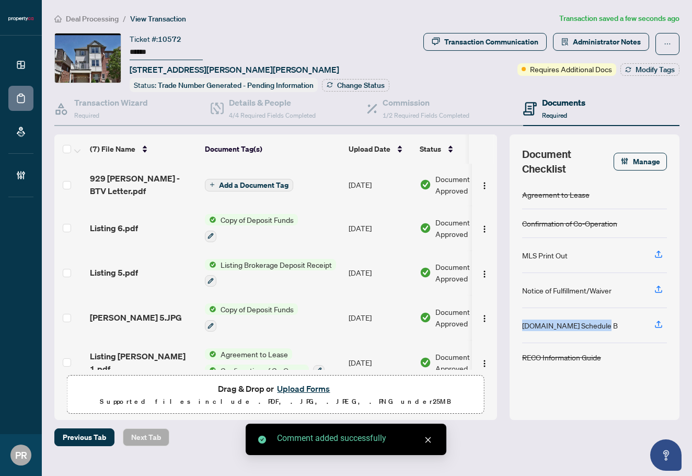
drag, startPoint x: 605, startPoint y: 322, endPoint x: 520, endPoint y: 323, distance: 84.7
click at [520, 323] on div "Document Checklist Manage Agreement to Lease Confirmation of Co-Operation MLS P…" at bounding box center [595, 277] width 170 height 286
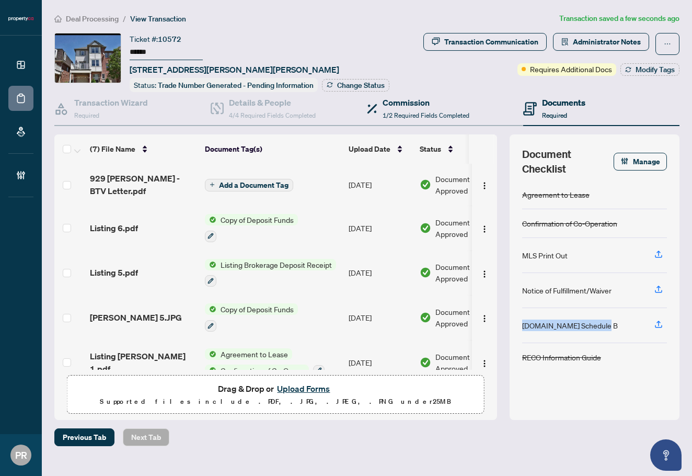
copy div "[DOMAIN_NAME] Schedule B"
click at [475, 42] on div "Transaction Communication" at bounding box center [492, 41] width 94 height 17
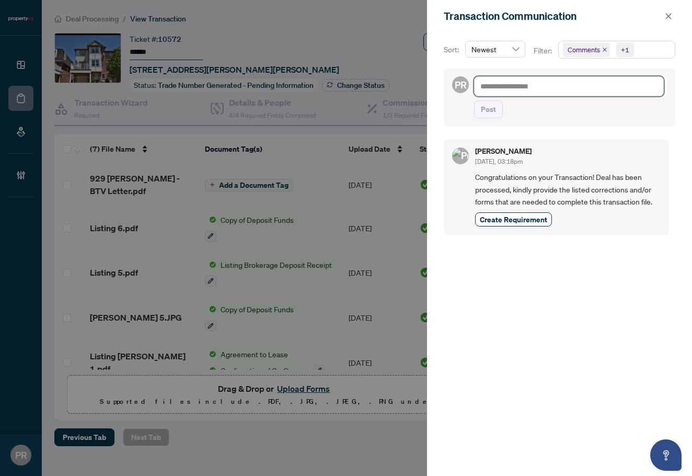
click at [523, 92] on textarea at bounding box center [569, 86] width 190 height 20
paste textarea "**********"
type textarea "**********"
click at [495, 105] on span "Post" at bounding box center [488, 109] width 15 height 17
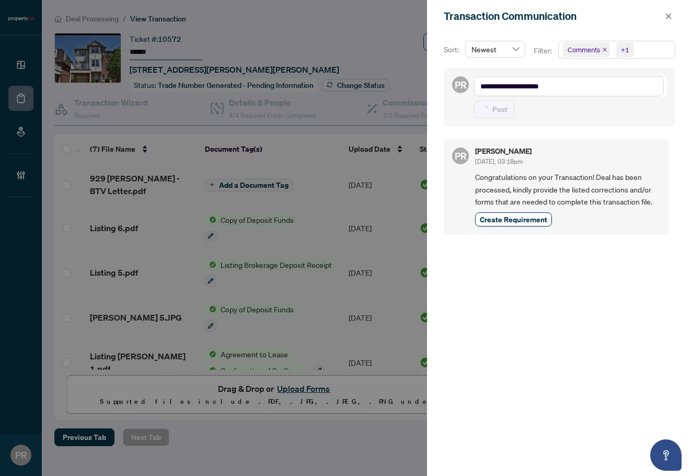
type textarea "**********"
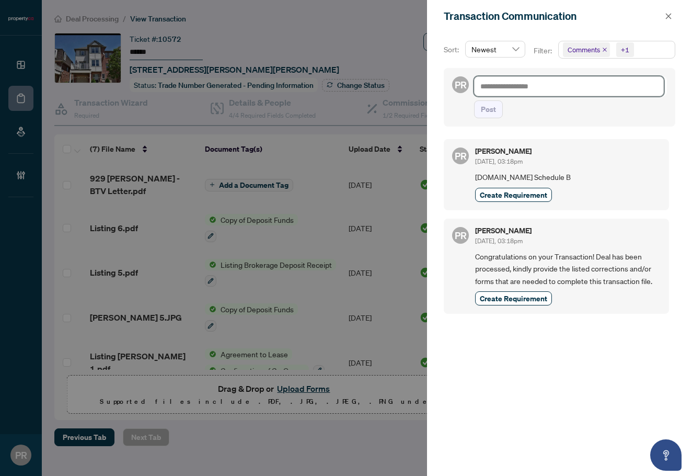
click at [535, 95] on textarea at bounding box center [569, 86] width 190 height 20
paste textarea "**********"
type textarea "**********"
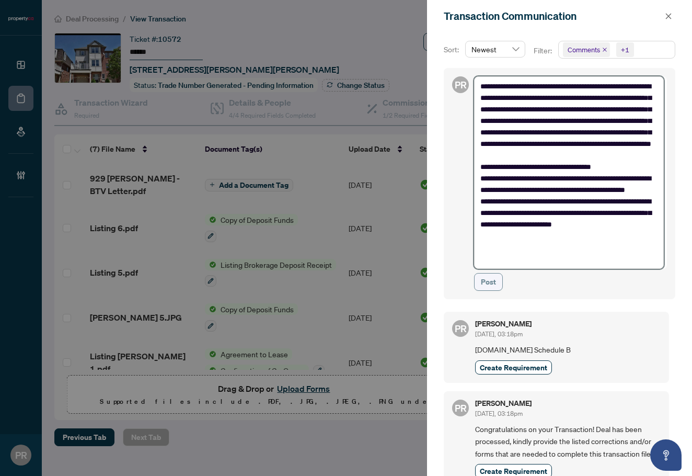
type textarea "**********"
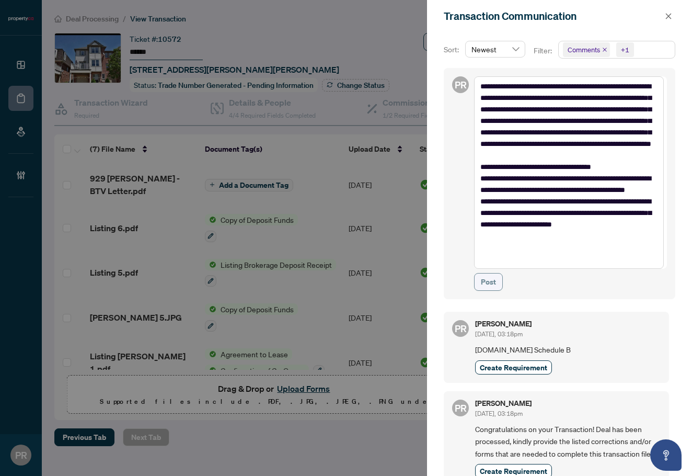
click at [480, 285] on button "Post" at bounding box center [488, 282] width 29 height 18
type textarea "**********"
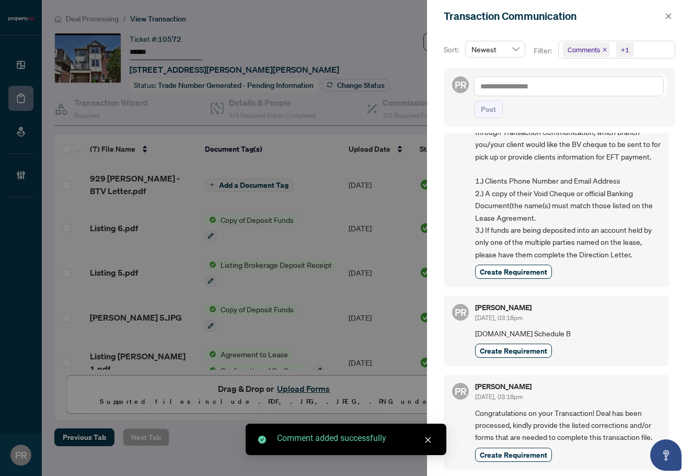
scroll to position [105, 0]
click at [531, 353] on span "Create Requirement" at bounding box center [513, 350] width 67 height 11
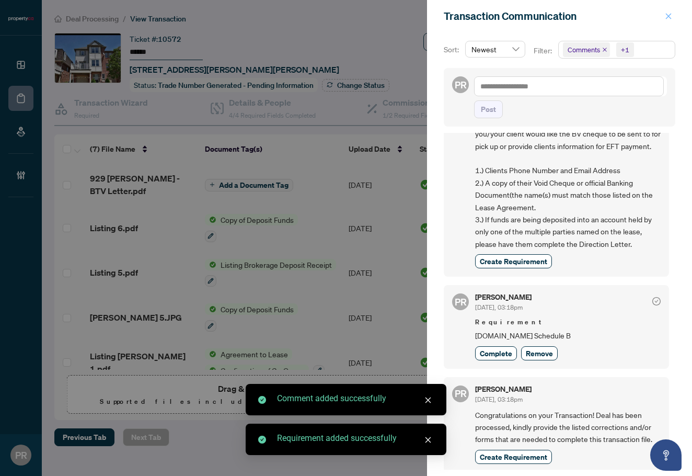
click at [670, 14] on icon "close" at bounding box center [668, 16] width 7 height 7
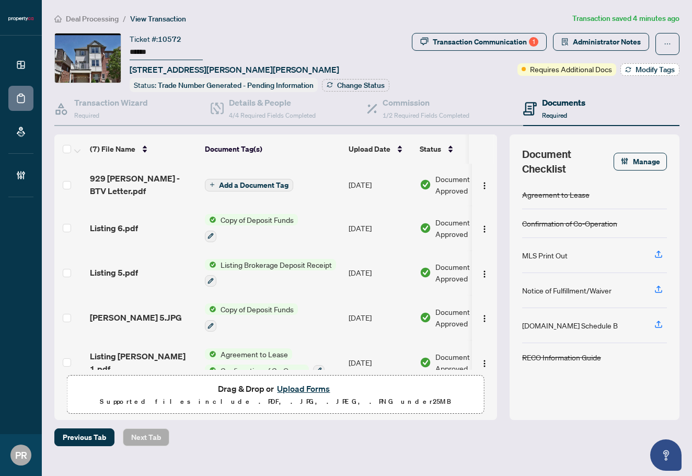
click at [650, 71] on span "Modify Tags" at bounding box center [655, 69] width 39 height 7
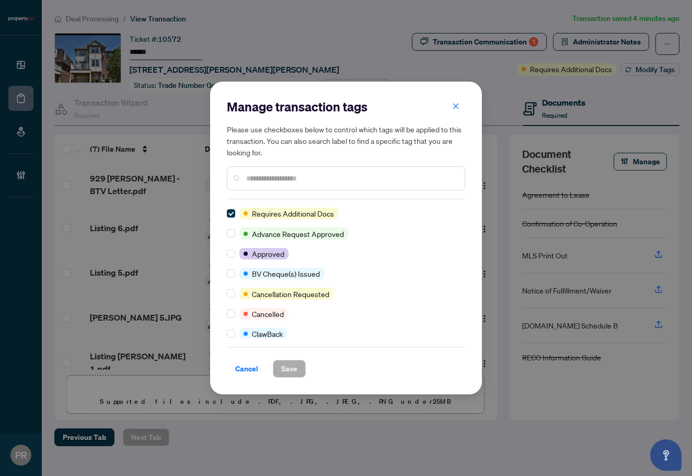
click at [270, 185] on div at bounding box center [346, 178] width 238 height 24
click at [272, 178] on input "text" at bounding box center [351, 179] width 210 height 12
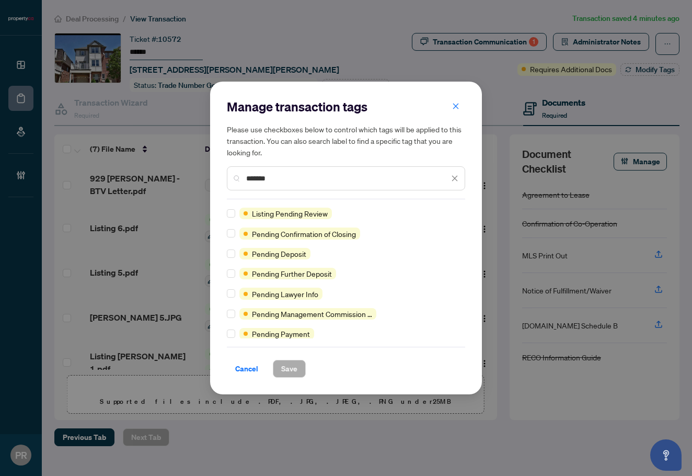
type input "*******"
click at [235, 233] on div at bounding box center [233, 233] width 13 height 12
click at [303, 370] on button "Save" at bounding box center [289, 369] width 33 height 18
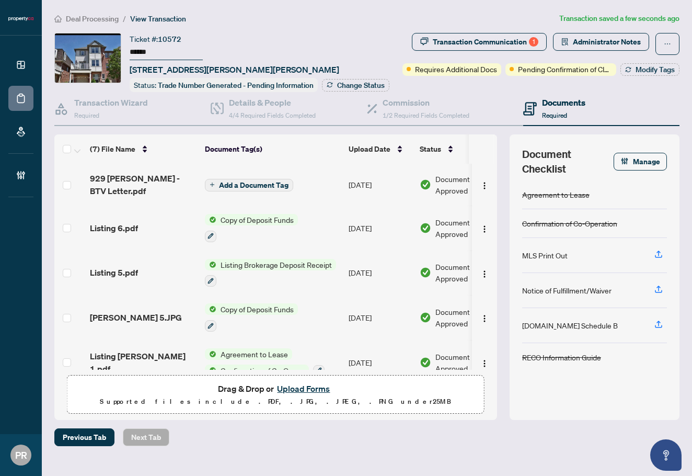
click at [86, 19] on span "Deal Processing" at bounding box center [92, 18] width 53 height 9
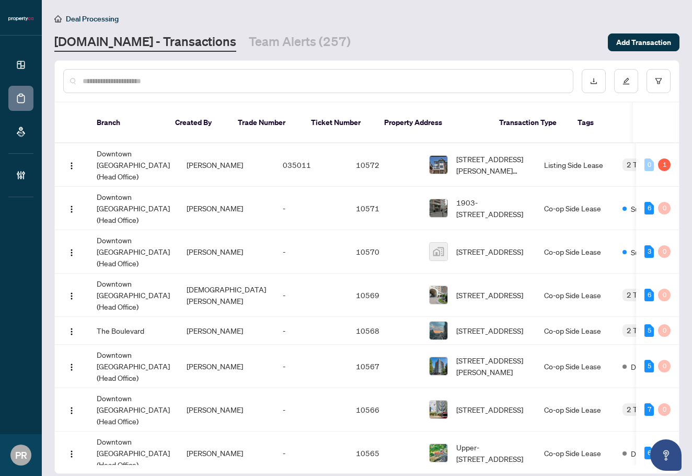
click at [142, 81] on input "text" at bounding box center [324, 81] width 482 height 12
paste input "*****"
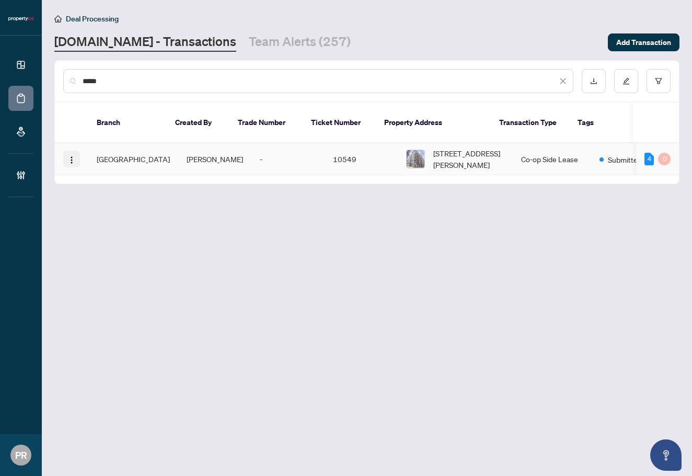
type input "*****"
click at [72, 156] on img "button" at bounding box center [71, 160] width 8 height 8
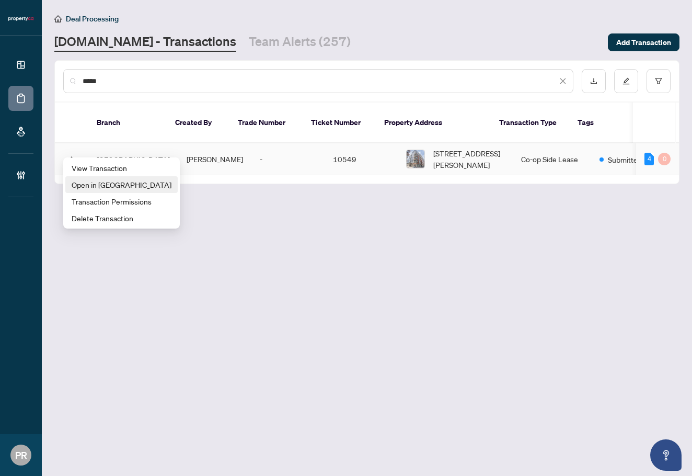
click at [105, 180] on span "Open in New Tab" at bounding box center [122, 185] width 100 height 12
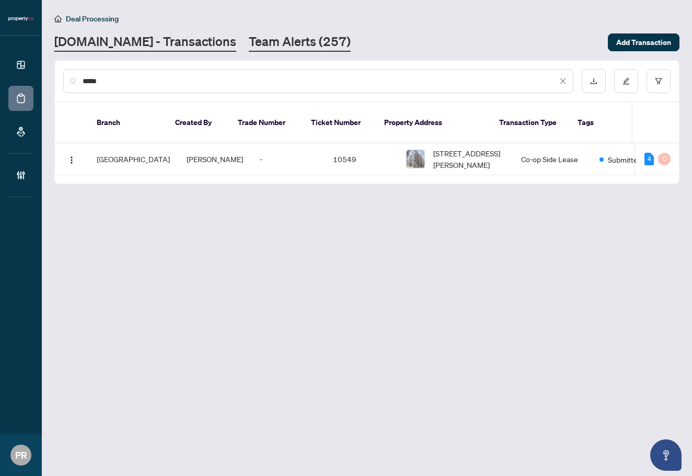
click at [249, 47] on link "Team Alerts (257)" at bounding box center [300, 42] width 102 height 19
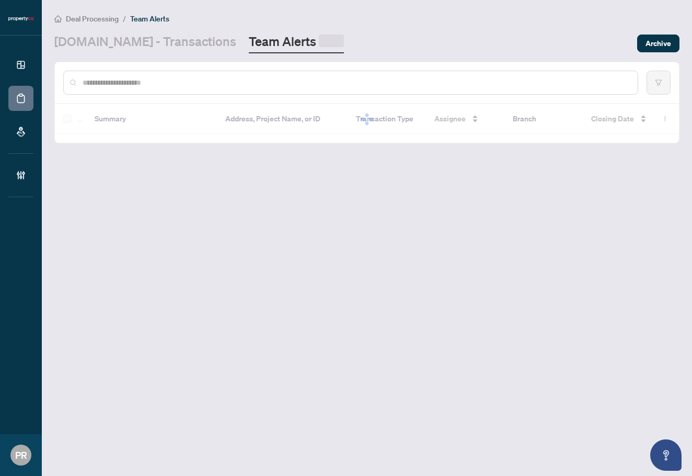
click at [160, 82] on input "text" at bounding box center [356, 83] width 547 height 12
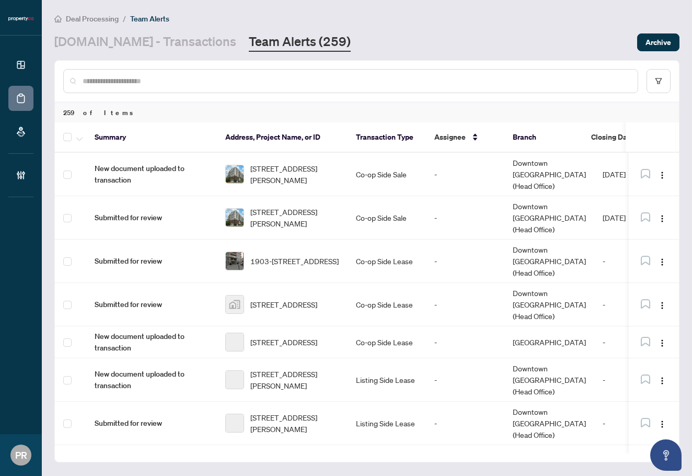
paste input "********"
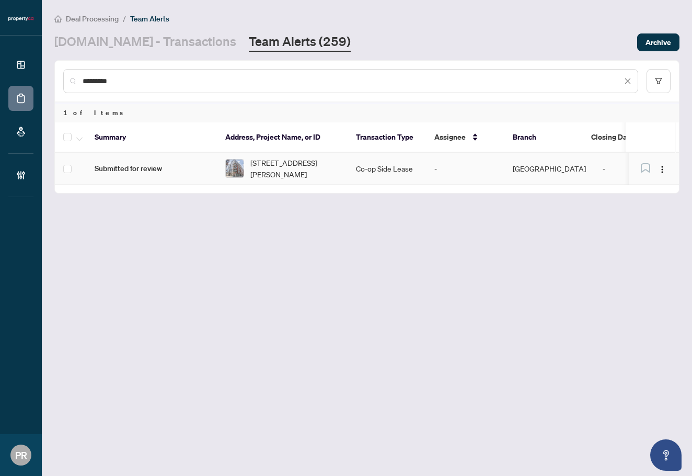
type input "*********"
click at [310, 162] on span "226-21 Nelson St, Toronto, Ontario M5V 1T8, Canada" at bounding box center [295, 168] width 89 height 23
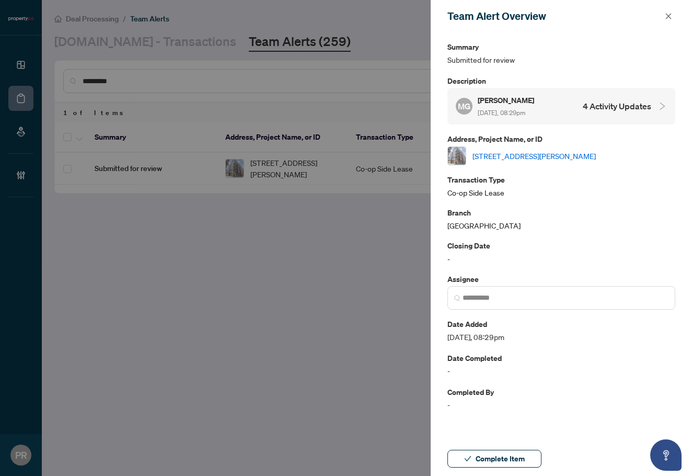
click at [552, 128] on div "Summary Submitted for review Description MG Muhammad Ghani Sep/04/2025, 08:29pm…" at bounding box center [562, 226] width 228 height 370
click at [577, 98] on div "MG Muhammad Ghani Sep/04/2025, 08:29pm 4 Activity Updates" at bounding box center [554, 106] width 196 height 24
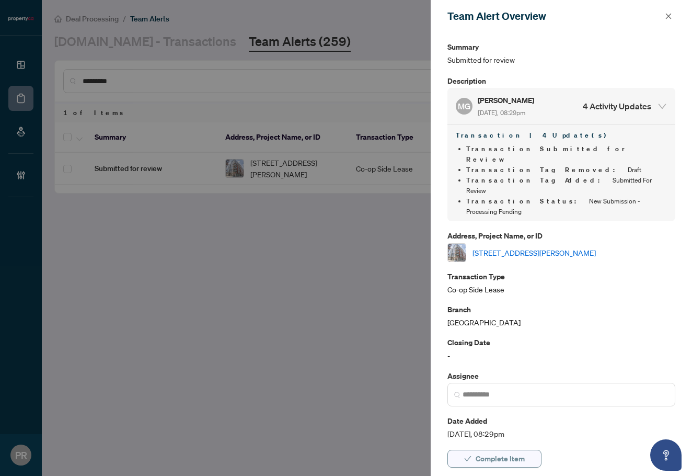
click at [505, 454] on span "Complete Item" at bounding box center [500, 458] width 49 height 17
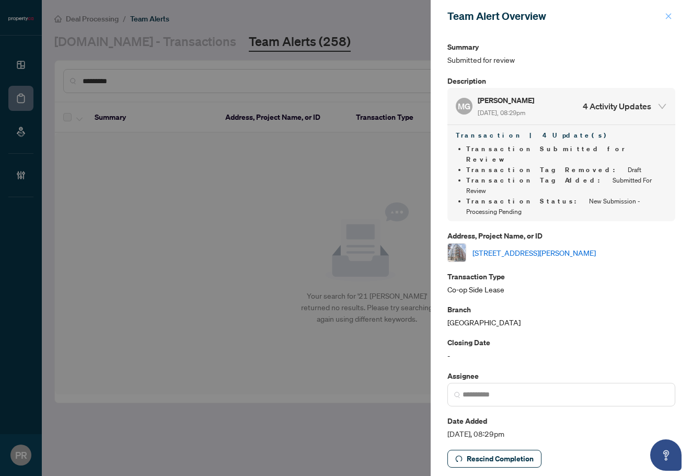
click at [669, 10] on span "button" at bounding box center [668, 16] width 7 height 17
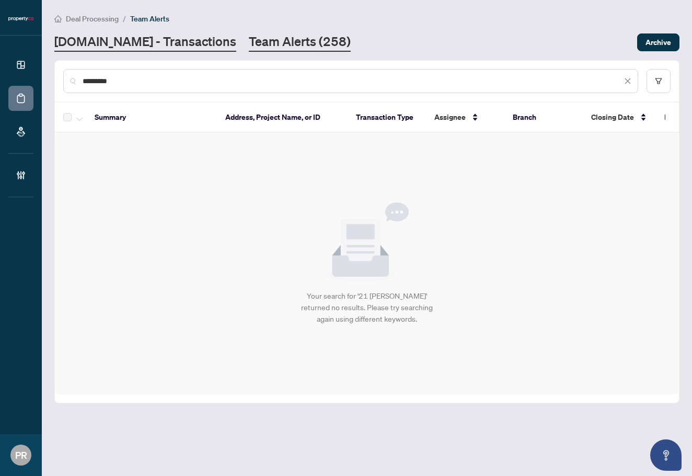
click at [157, 42] on link "Property.ca - Transactions" at bounding box center [145, 42] width 182 height 19
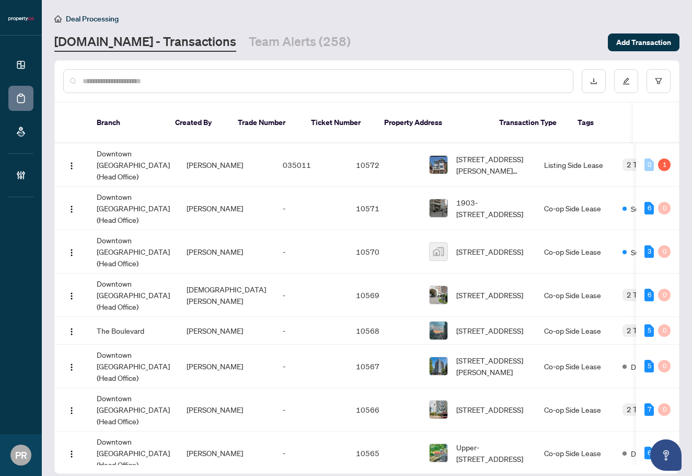
click at [123, 87] on div at bounding box center [318, 81] width 510 height 24
click at [126, 81] on input "text" at bounding box center [324, 81] width 482 height 12
paste input "*****"
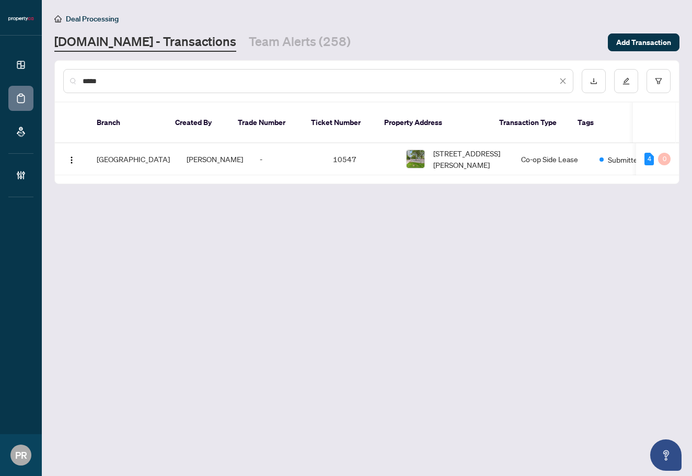
type input "*****"
click at [71, 156] on img "button" at bounding box center [71, 160] width 8 height 8
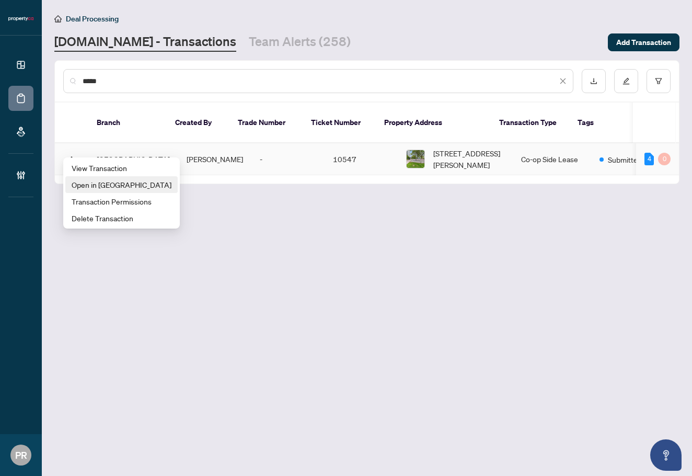
click at [120, 184] on span "Open in New Tab" at bounding box center [122, 185] width 100 height 12
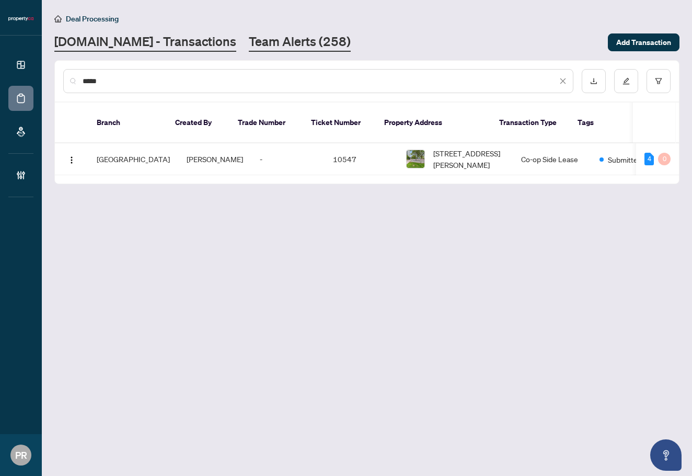
click at [253, 43] on link "Team Alerts (258)" at bounding box center [300, 42] width 102 height 19
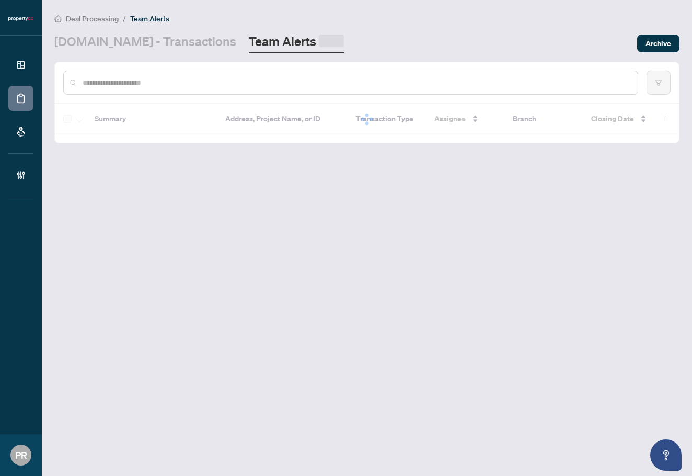
click at [155, 84] on input "text" at bounding box center [356, 83] width 547 height 12
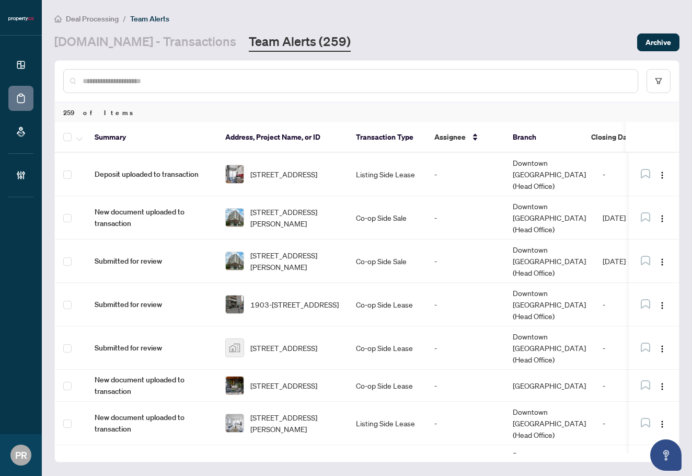
paste input "**********"
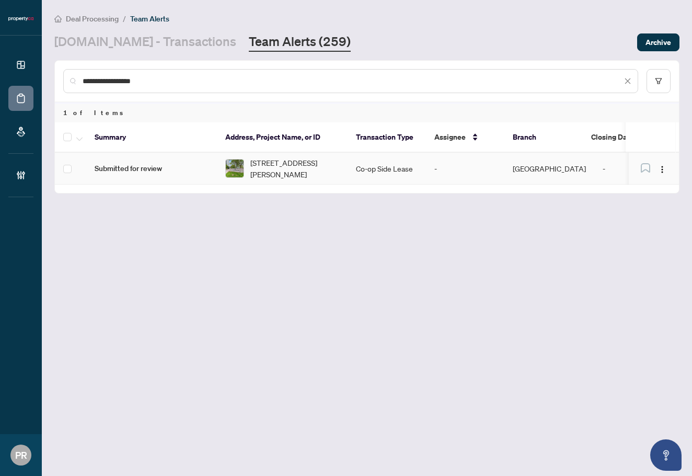
type input "**********"
click at [152, 166] on span "Submitted for review" at bounding box center [152, 169] width 114 height 12
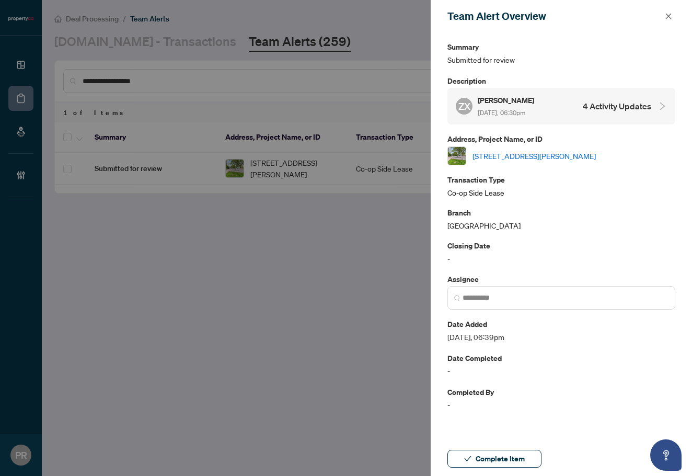
click at [548, 110] on div "ZX Zhejia Xu Sep/04/2025, 06:30pm 4 Activity Updates" at bounding box center [554, 106] width 196 height 24
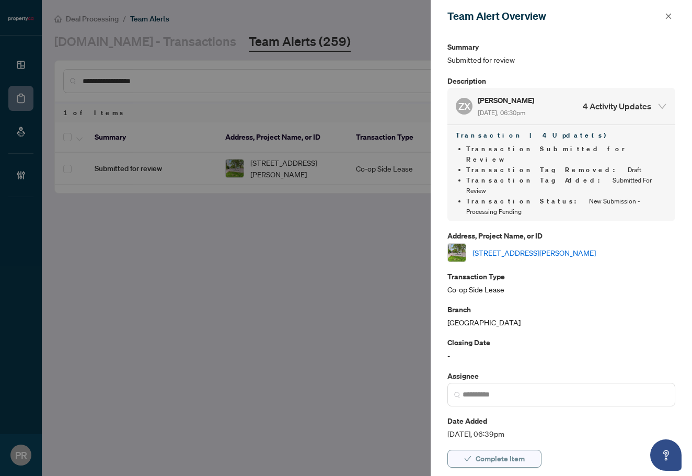
click at [503, 459] on span "Complete Item" at bounding box center [500, 458] width 49 height 17
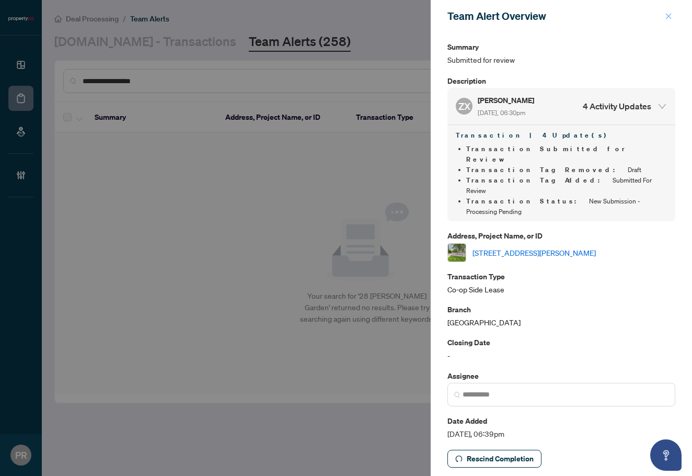
click at [666, 20] on icon "close" at bounding box center [668, 16] width 7 height 7
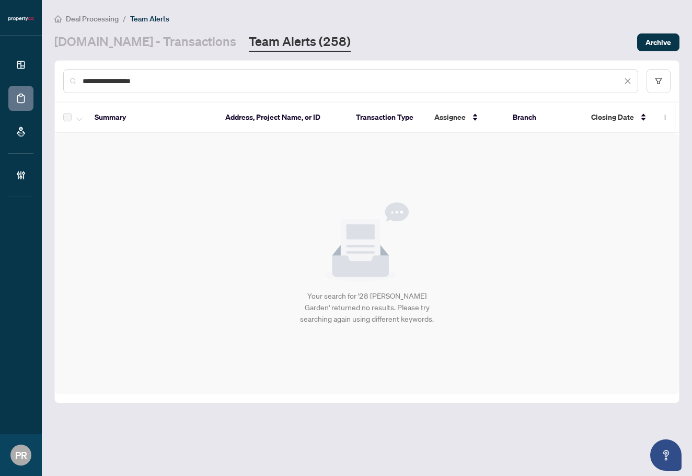
click at [168, 53] on main "**********" at bounding box center [367, 238] width 651 height 476
click at [171, 48] on link "Property.ca - Transactions" at bounding box center [145, 42] width 182 height 19
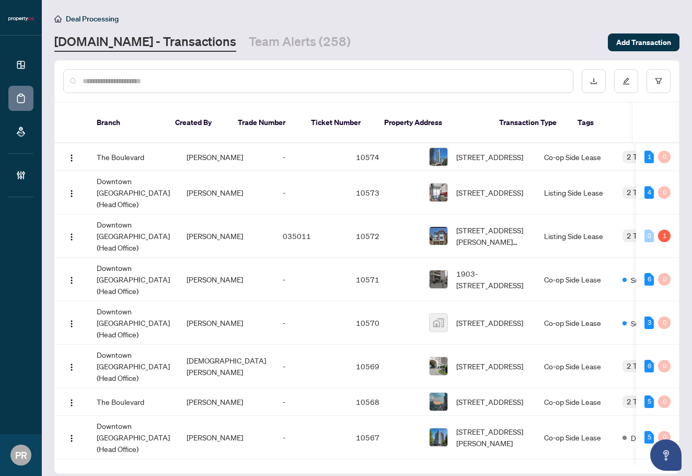
drag, startPoint x: 293, startPoint y: 43, endPoint x: 274, endPoint y: 54, distance: 22.2
click at [293, 43] on link "Team Alerts (258)" at bounding box center [300, 42] width 102 height 19
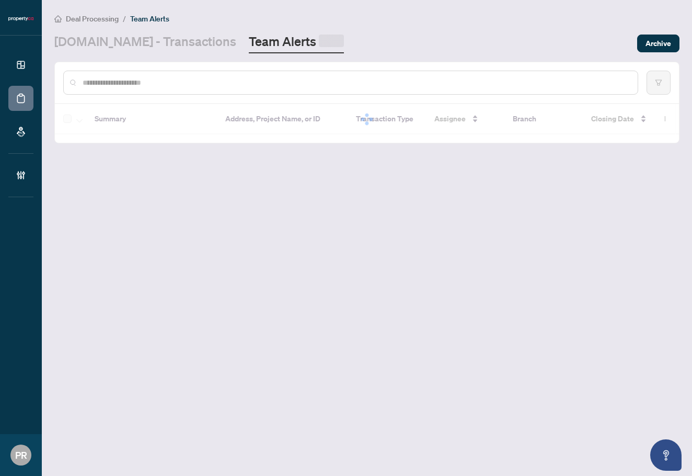
click at [170, 87] on div at bounding box center [350, 83] width 575 height 24
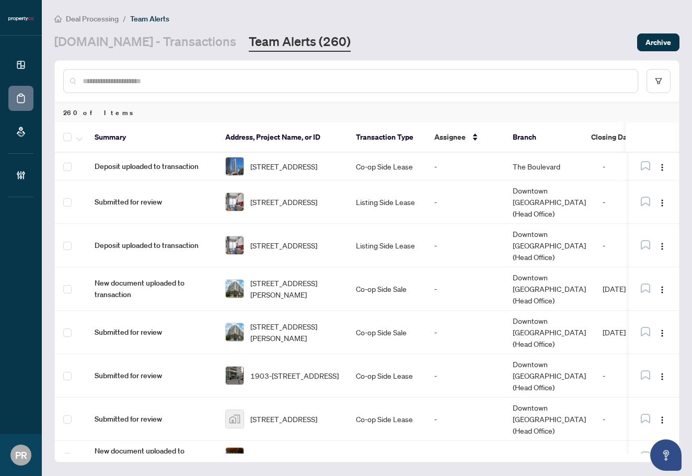
click at [167, 85] on input "text" at bounding box center [356, 81] width 547 height 12
paste input "**********"
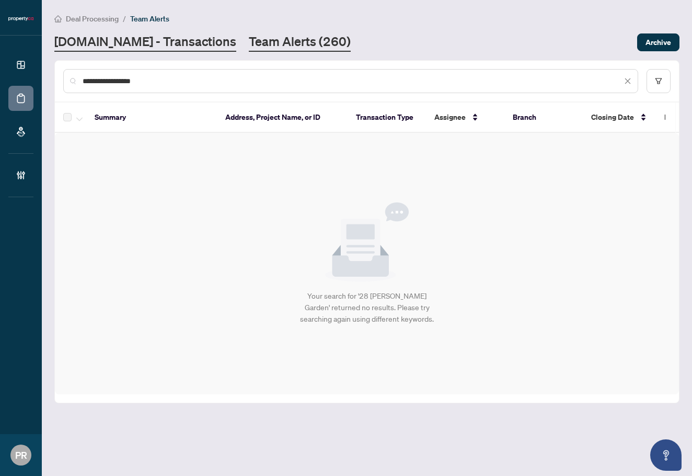
type input "**********"
click at [165, 42] on link "Property.ca - Transactions" at bounding box center [145, 42] width 182 height 19
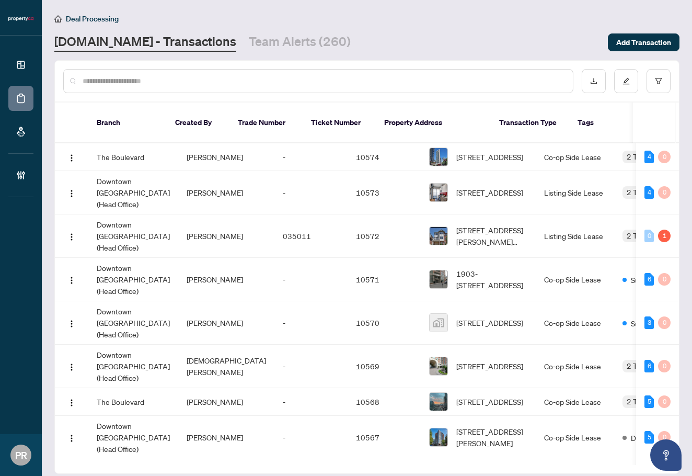
click at [219, 75] on input "text" at bounding box center [324, 81] width 482 height 12
paste input "*****"
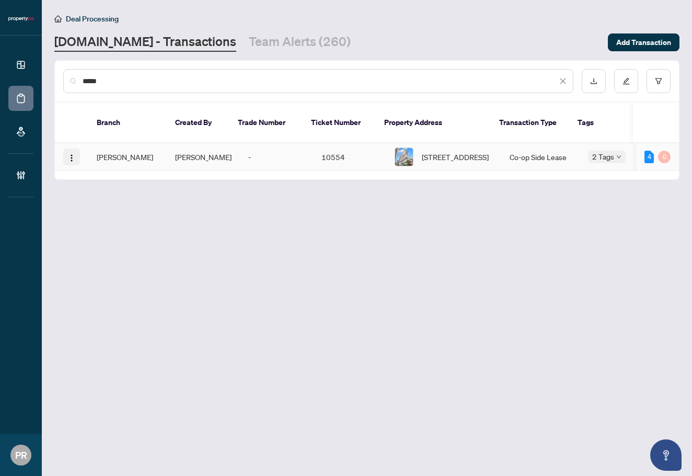
type input "*****"
click at [72, 154] on img "button" at bounding box center [71, 158] width 8 height 8
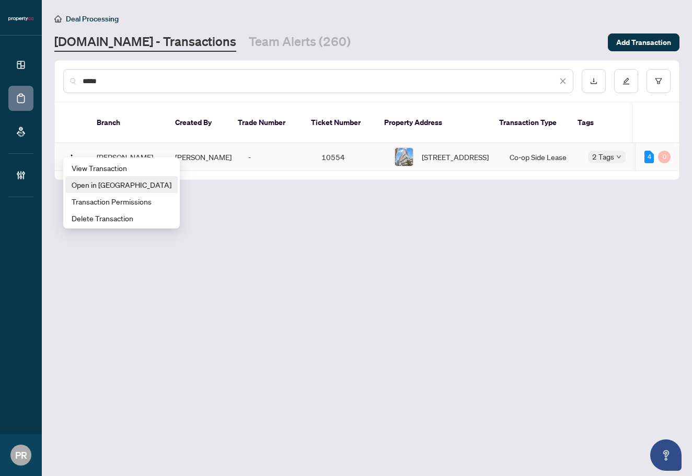
click at [105, 185] on span "Open in New Tab" at bounding box center [122, 185] width 100 height 12
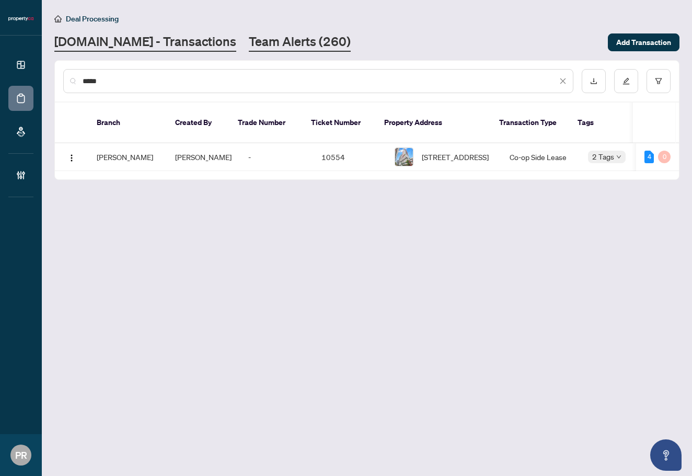
click at [254, 47] on link "Team Alerts (260)" at bounding box center [300, 42] width 102 height 19
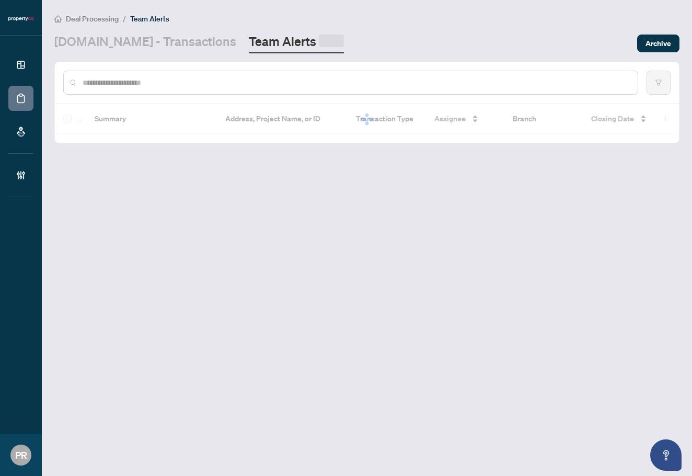
click at [184, 77] on input "text" at bounding box center [356, 83] width 547 height 12
paste input "**********"
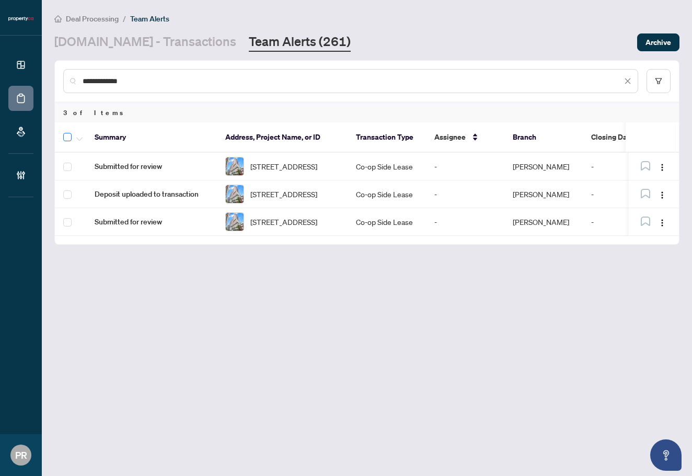
type input "**********"
click at [75, 139] on button "button" at bounding box center [80, 137] width 12 height 13
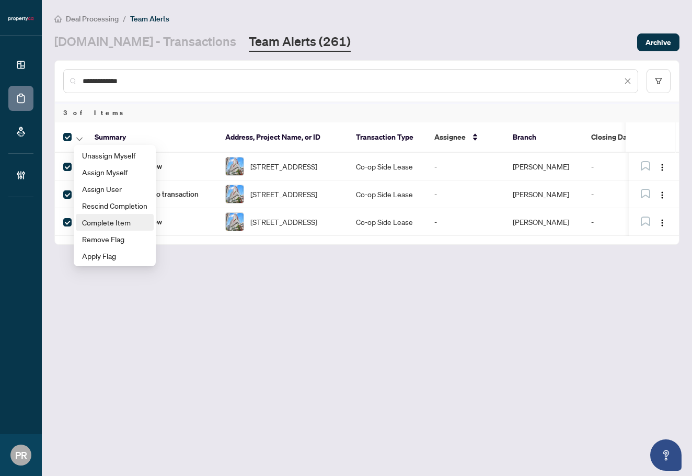
click at [114, 222] on span "Complete Item" at bounding box center [114, 223] width 65 height 12
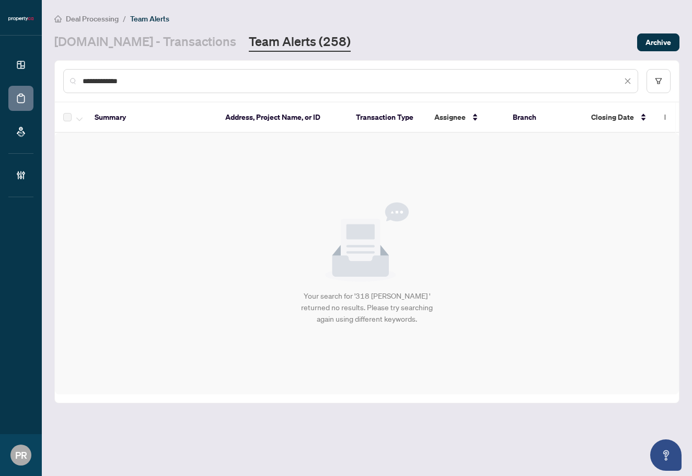
drag, startPoint x: 151, startPoint y: 43, endPoint x: 152, endPoint y: 59, distance: 16.2
click at [151, 43] on link "Property.ca - Transactions" at bounding box center [145, 42] width 182 height 19
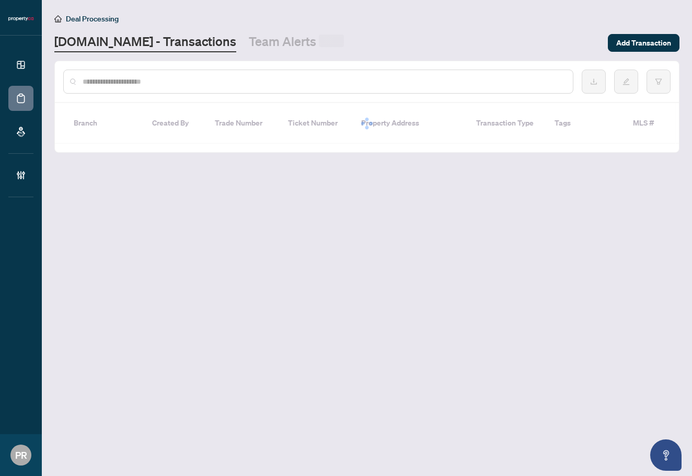
click at [137, 80] on input "text" at bounding box center [324, 82] width 482 height 12
paste input "*****"
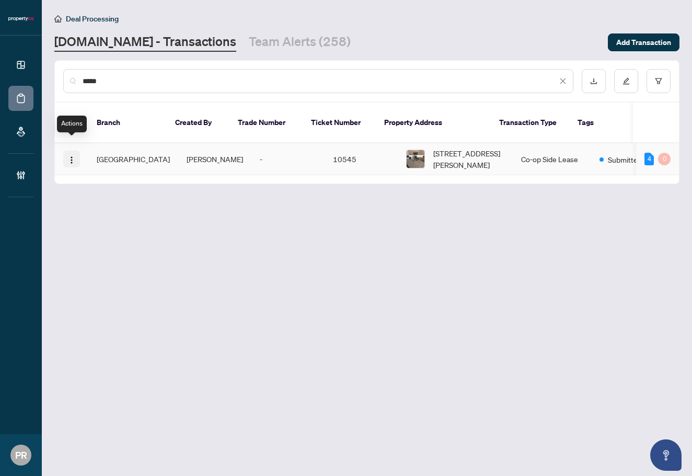
type input "*****"
click at [70, 156] on img "button" at bounding box center [71, 160] width 8 height 8
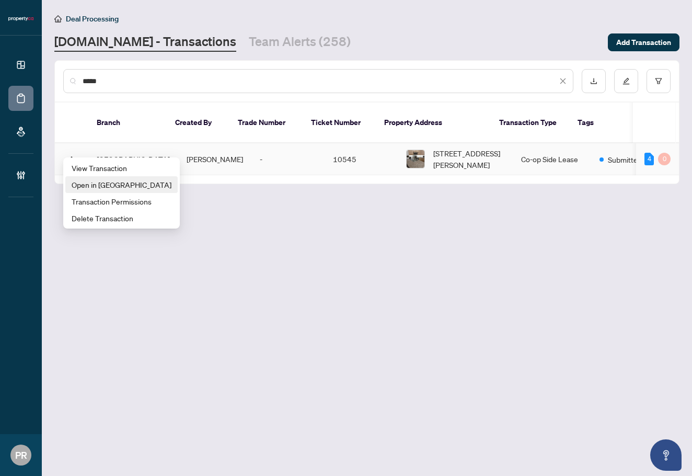
click at [99, 188] on span "Open in New Tab" at bounding box center [122, 185] width 100 height 12
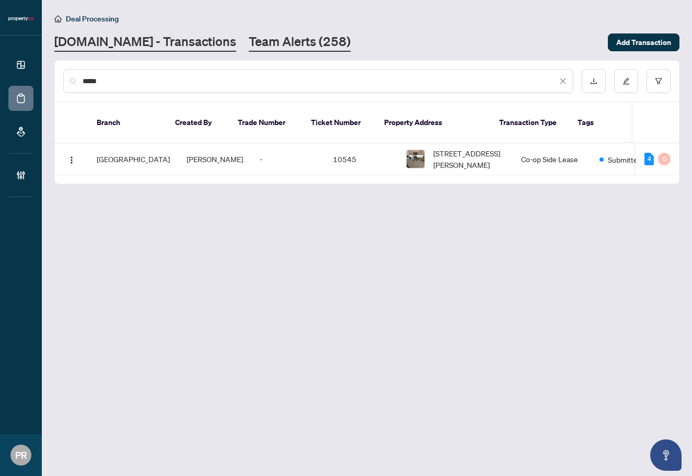
click at [260, 39] on link "Team Alerts (258)" at bounding box center [300, 42] width 102 height 19
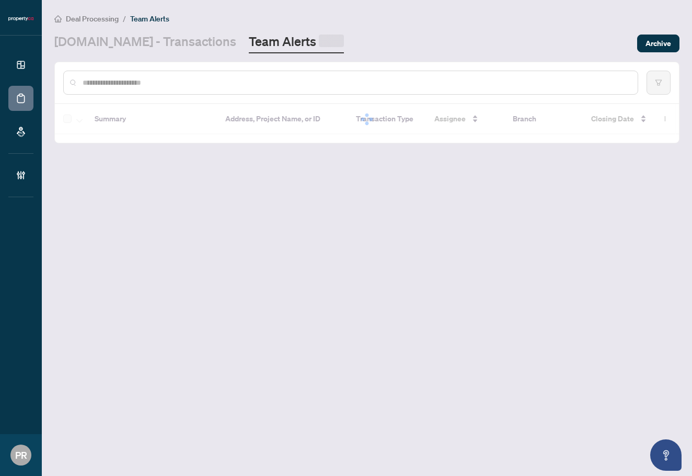
click at [128, 77] on input "text" at bounding box center [356, 83] width 547 height 12
paste input "**********"
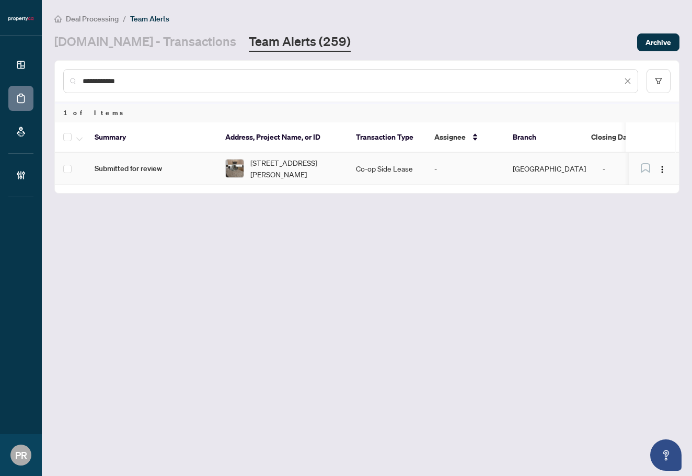
type input "**********"
click at [159, 168] on span "Submitted for review" at bounding box center [152, 169] width 114 height 12
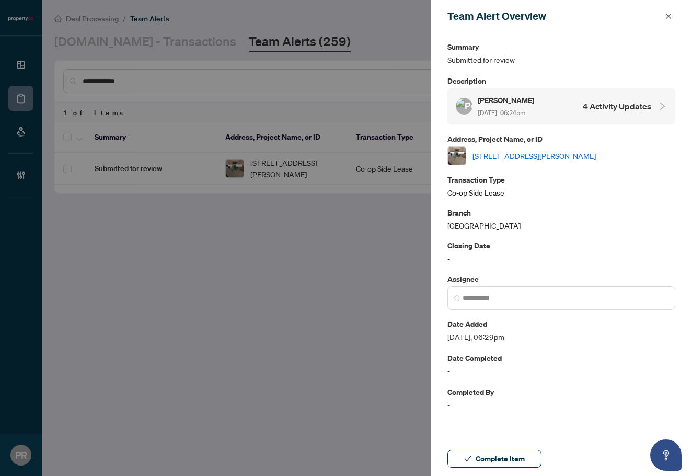
click at [559, 119] on div "Zhejia Xu Sep/04/2025, 06:24pm 4 Activity Updates" at bounding box center [562, 106] width 228 height 37
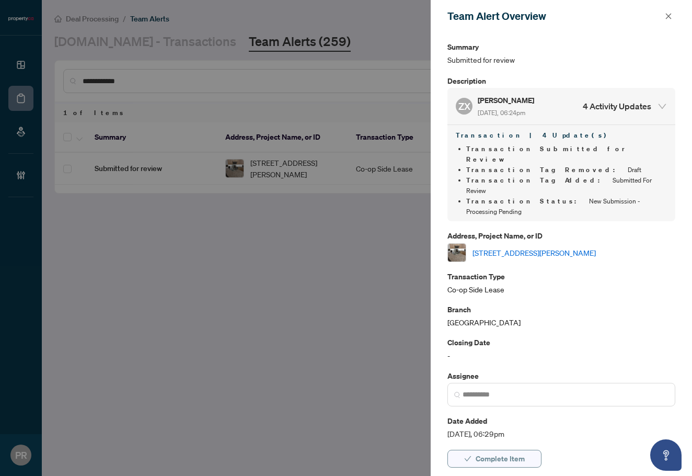
click at [528, 465] on button "Complete Item" at bounding box center [495, 459] width 94 height 18
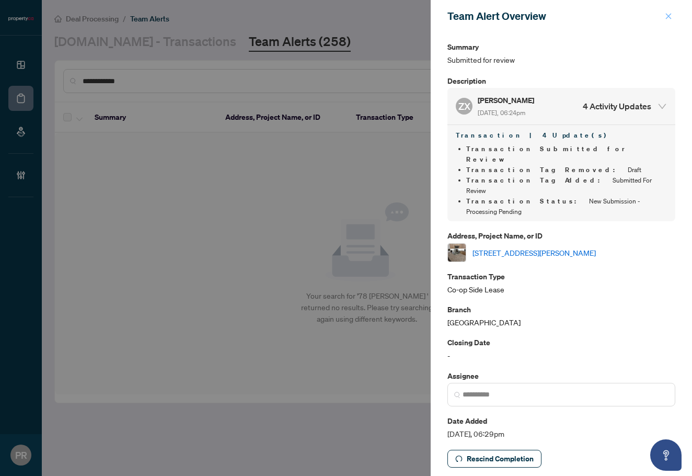
click at [666, 19] on icon "close" at bounding box center [668, 16] width 7 height 7
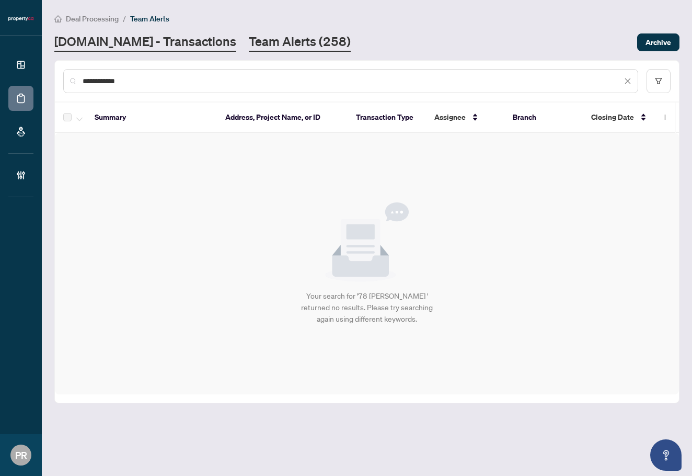
click at [166, 39] on link "Property.ca - Transactions" at bounding box center [145, 42] width 182 height 19
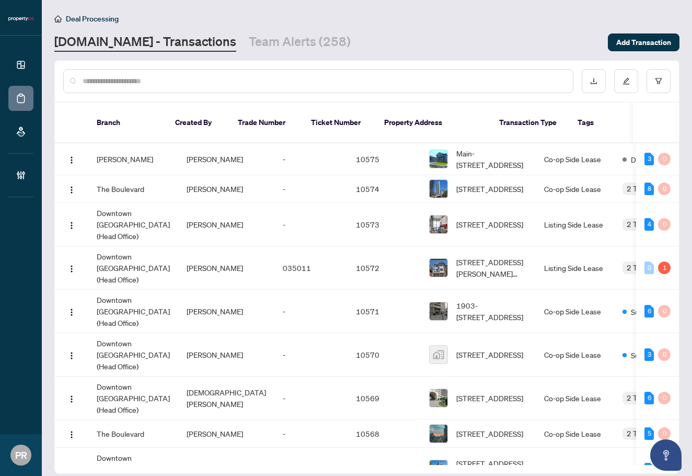
click at [284, 63] on div at bounding box center [367, 81] width 624 height 41
click at [283, 42] on link "Team Alerts (258)" at bounding box center [300, 42] width 102 height 19
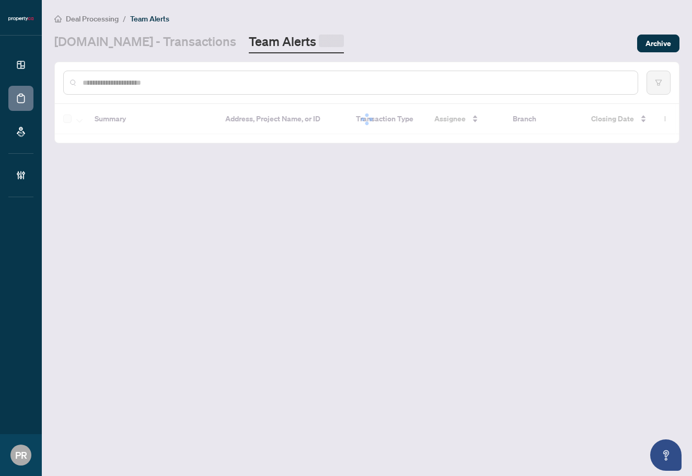
click at [192, 77] on input "text" at bounding box center [356, 83] width 547 height 12
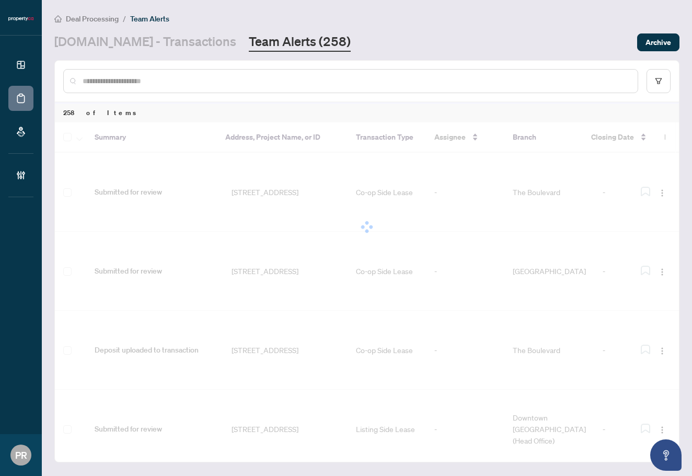
paste input "**********"
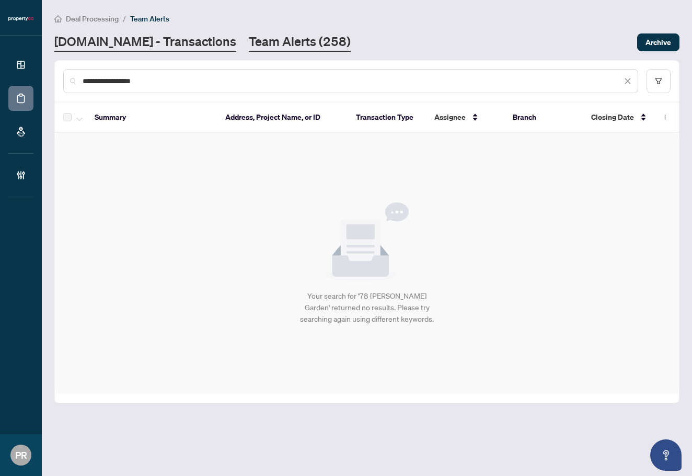
type input "**********"
click at [157, 45] on link "Property.ca - Transactions" at bounding box center [145, 42] width 182 height 19
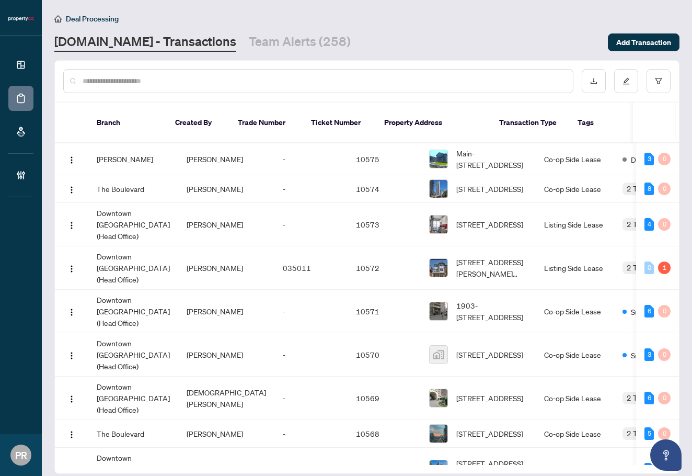
click at [146, 83] on input "text" at bounding box center [324, 81] width 482 height 12
click at [260, 51] on link "Team Alerts (258)" at bounding box center [300, 42] width 102 height 19
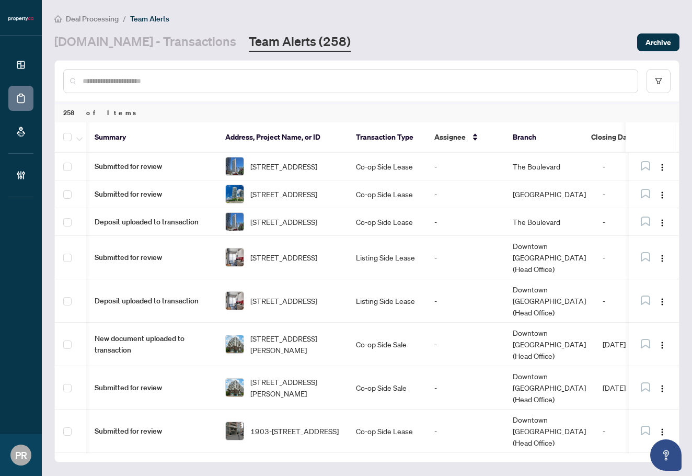
scroll to position [0, 124]
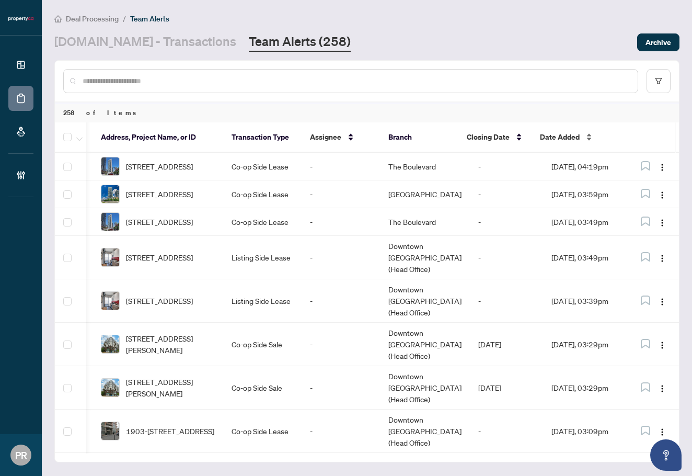
click at [581, 135] on div "Date Added" at bounding box center [578, 137] width 77 height 12
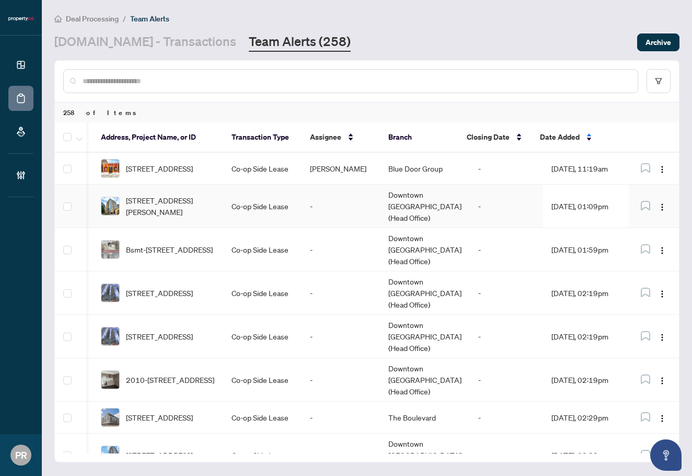
click at [431, 190] on td "Downtown Toronto (Head Office)" at bounding box center [425, 206] width 90 height 43
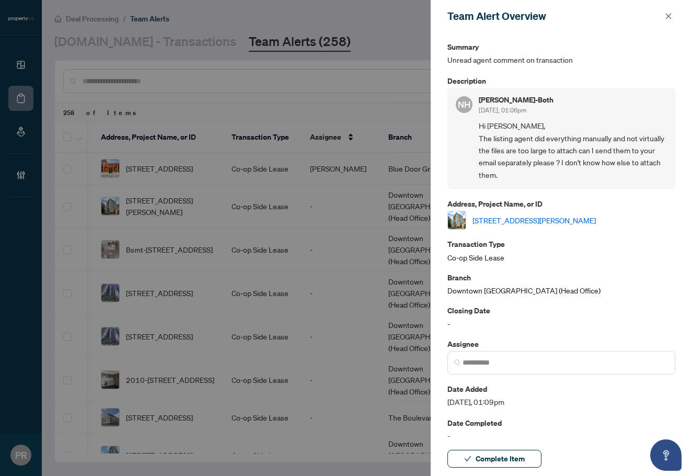
click at [508, 228] on div "505-131 Beecroft Rd, Toronto, Ontario M2N 6G9, Canada" at bounding box center [562, 220] width 228 height 19
click at [508, 225] on link "505-131 Beecroft Rd, Toronto, Ontario M2N 6G9, Canada" at bounding box center [534, 220] width 123 height 12
click at [666, 15] on icon "close" at bounding box center [668, 16] width 7 height 7
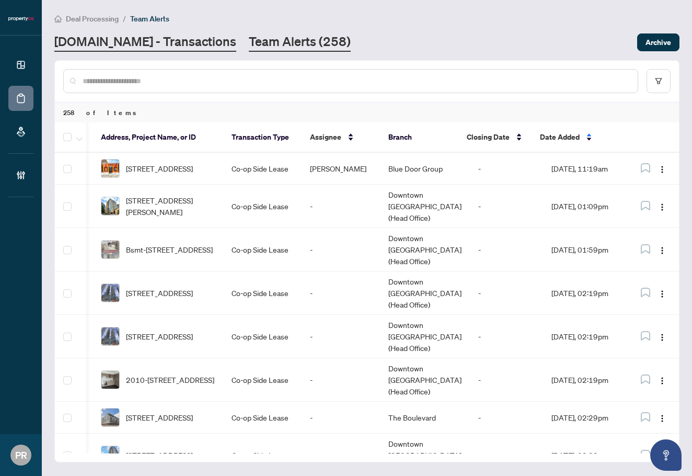
click at [116, 35] on link "Property.ca - Transactions" at bounding box center [145, 42] width 182 height 19
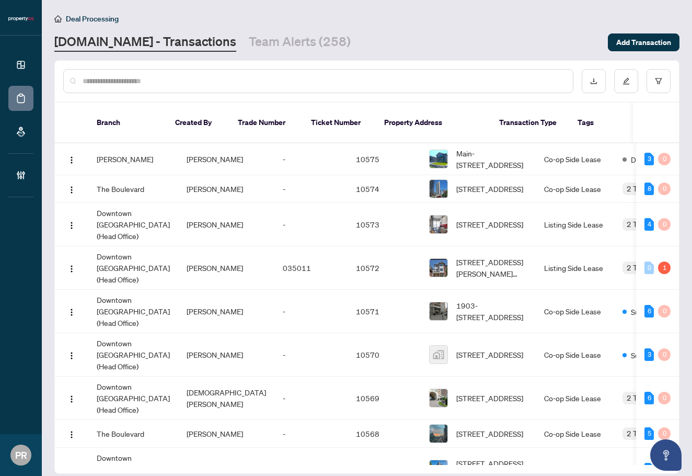
click at [184, 82] on input "text" at bounding box center [324, 81] width 482 height 12
paste input "*****"
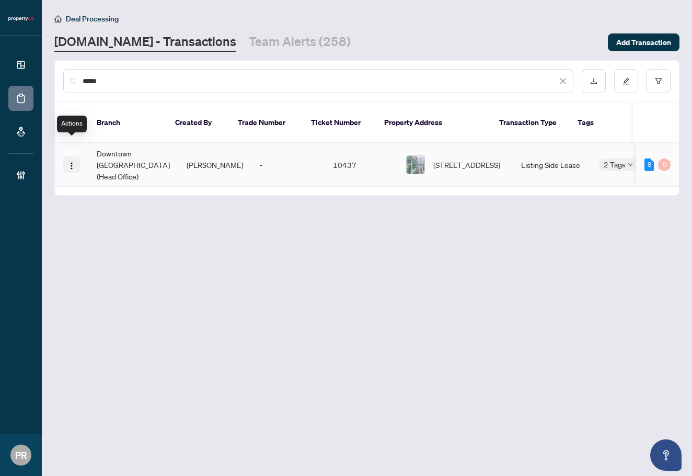
type input "*****"
click at [71, 159] on span "button" at bounding box center [71, 165] width 8 height 12
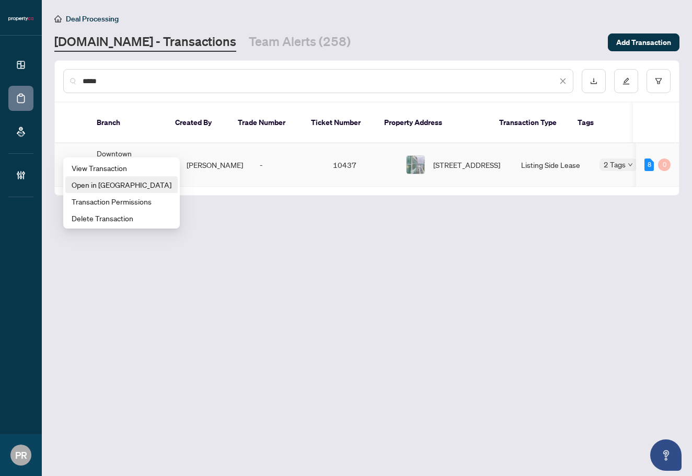
click at [134, 183] on span "Open in New Tab" at bounding box center [122, 185] width 100 height 12
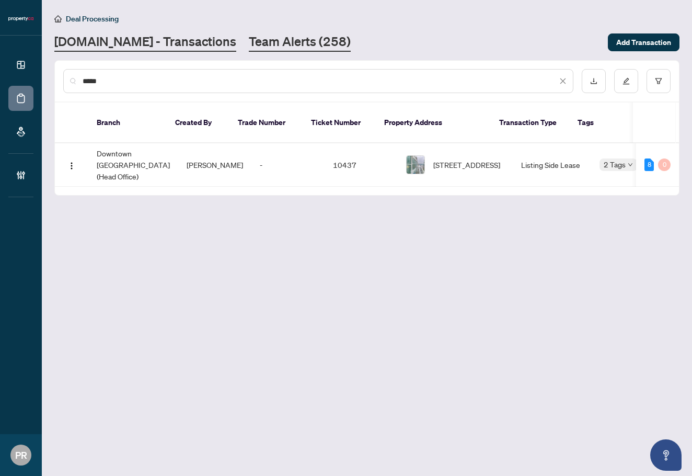
click at [249, 44] on link "Team Alerts (258)" at bounding box center [300, 42] width 102 height 19
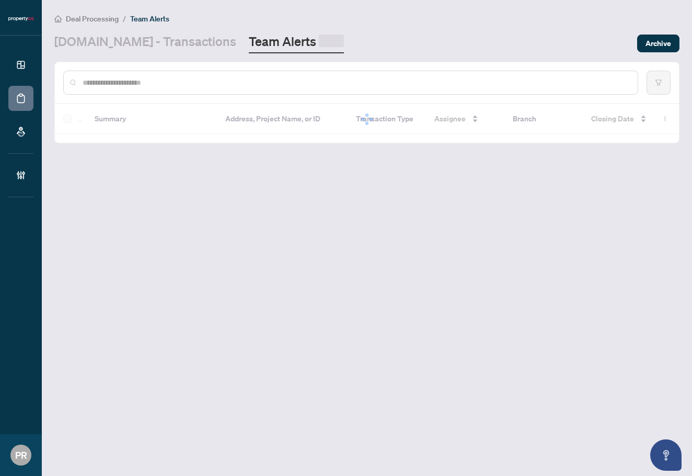
click at [135, 86] on input "text" at bounding box center [356, 83] width 547 height 12
paste input "**********"
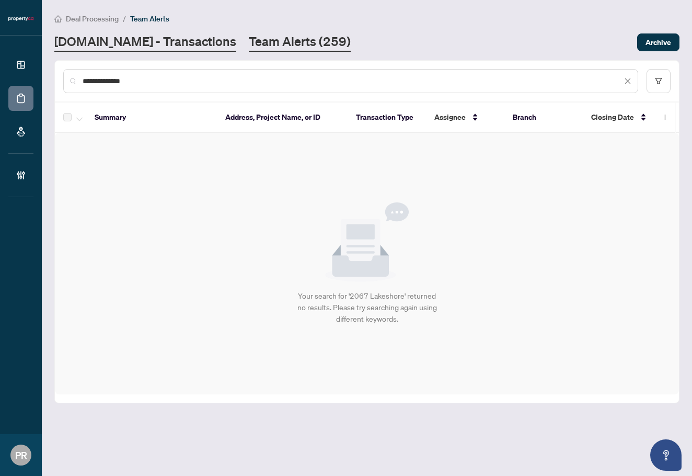
type input "**********"
click at [137, 45] on link "Property.ca - Transactions" at bounding box center [145, 42] width 182 height 19
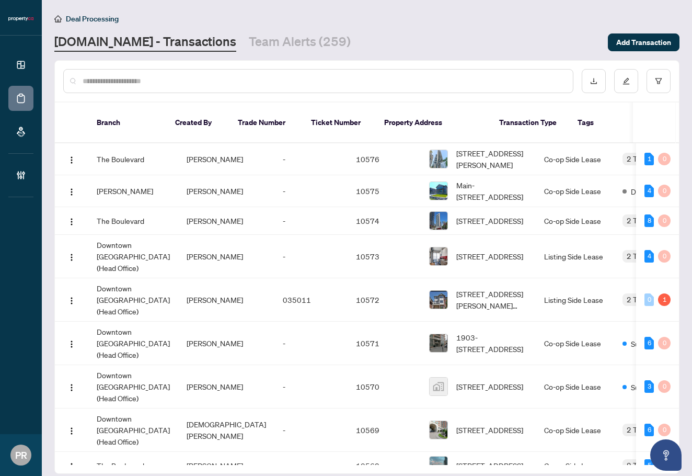
click at [135, 84] on input "text" at bounding box center [324, 81] width 482 height 12
paste input "*****"
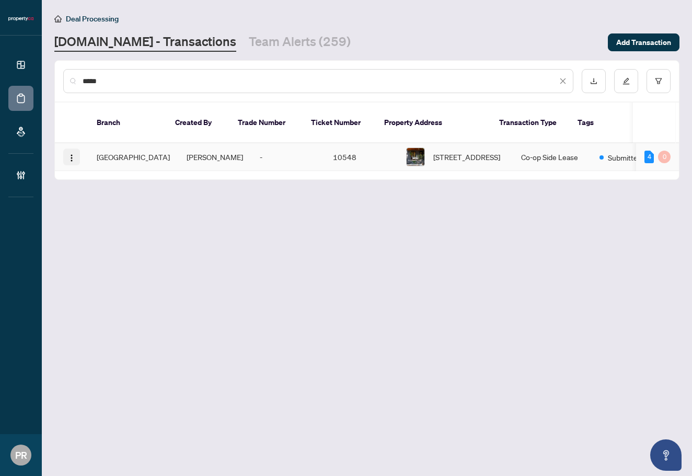
type input "*****"
click at [76, 149] on button "button" at bounding box center [71, 157] width 17 height 17
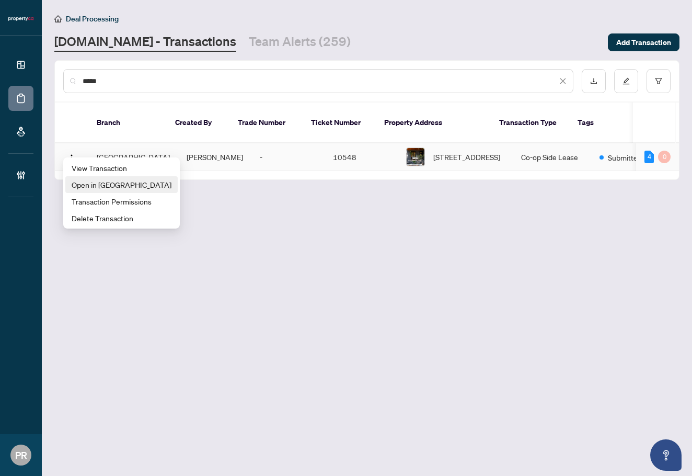
click at [126, 190] on li "Open in New Tab" at bounding box center [121, 184] width 112 height 17
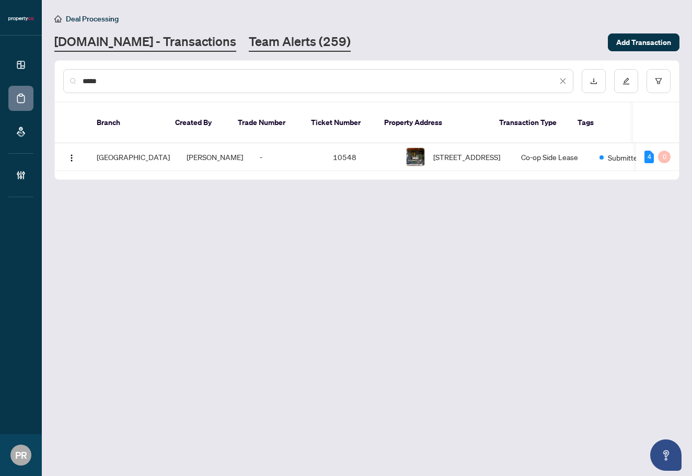
click at [279, 38] on link "Team Alerts (259)" at bounding box center [300, 42] width 102 height 19
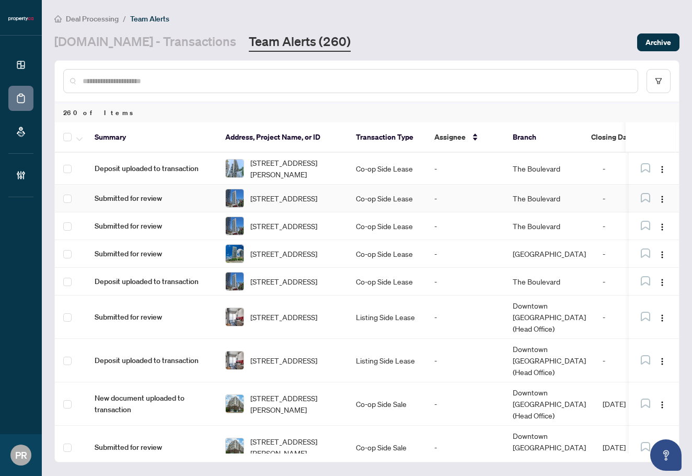
click at [346, 194] on td "[STREET_ADDRESS]" at bounding box center [282, 199] width 131 height 28
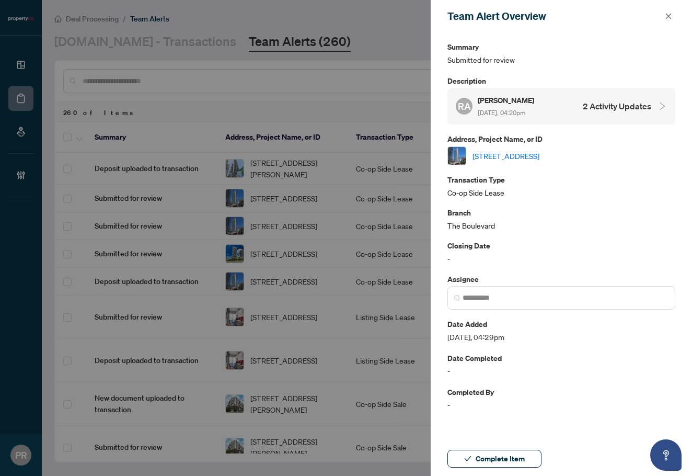
click at [531, 156] on link "[STREET_ADDRESS]" at bounding box center [506, 156] width 67 height 12
click at [664, 14] on button "button" at bounding box center [669, 16] width 14 height 13
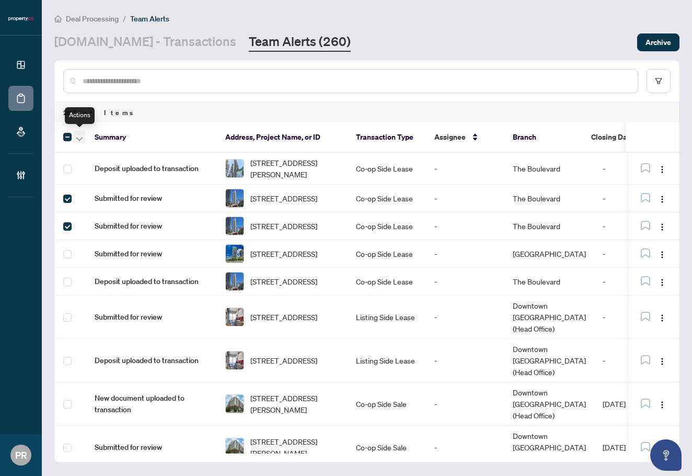
click at [79, 139] on icon "button" at bounding box center [79, 139] width 6 height 4
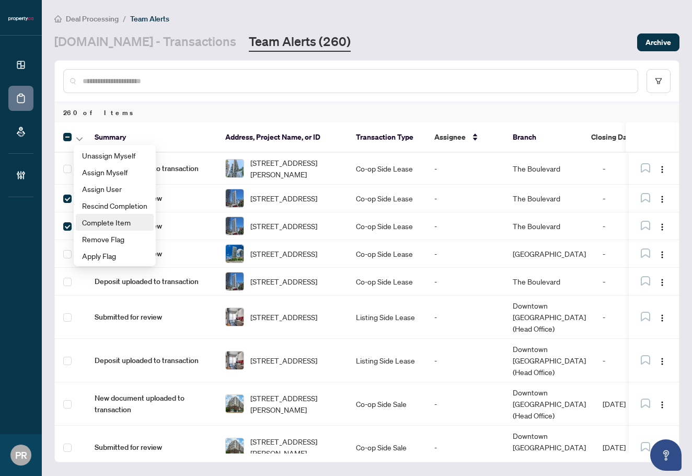
click at [127, 230] on li "Complete Item" at bounding box center [115, 222] width 78 height 17
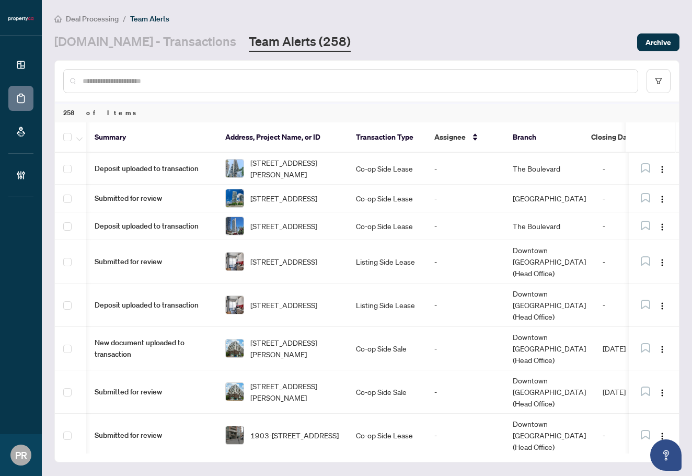
scroll to position [0, 124]
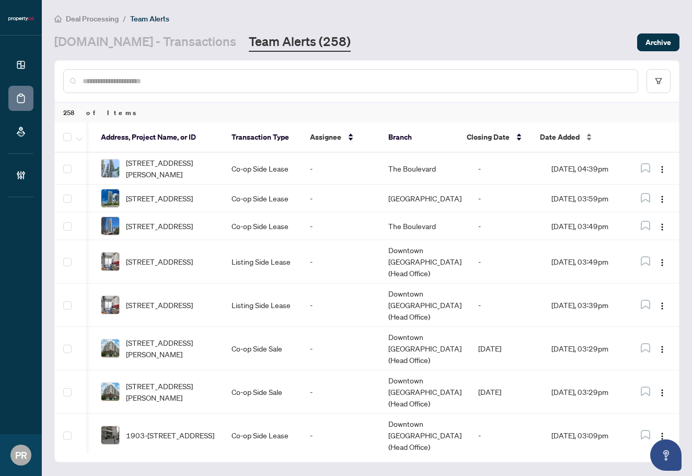
click at [581, 134] on div "Date Added" at bounding box center [578, 137] width 77 height 12
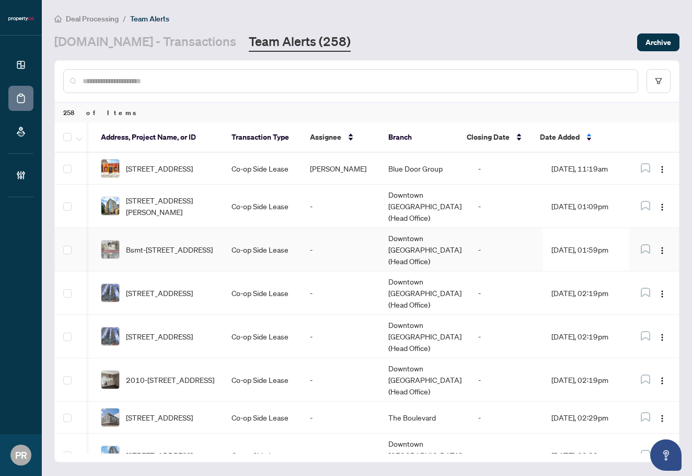
click at [470, 228] on td "-" at bounding box center [506, 249] width 73 height 43
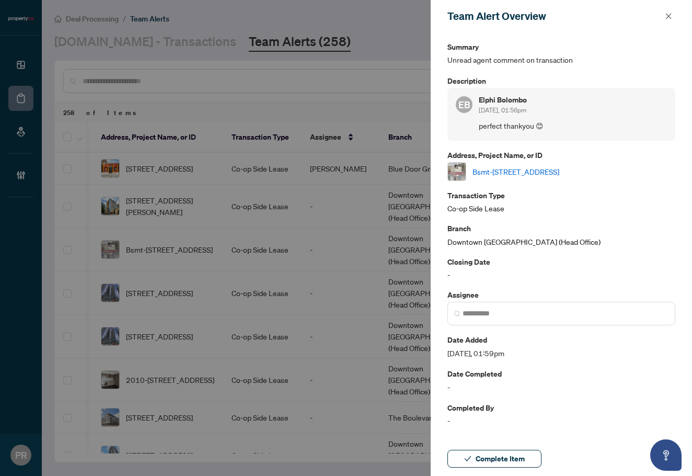
click at [547, 173] on link "Bsmt-88 Harness Circ, Markham, Ontario L3S 1X7, Canada" at bounding box center [516, 172] width 87 height 12
drag, startPoint x: 486, startPoint y: 463, endPoint x: 635, endPoint y: 139, distance: 357.3
click at [486, 463] on span "Complete Item" at bounding box center [500, 458] width 49 height 17
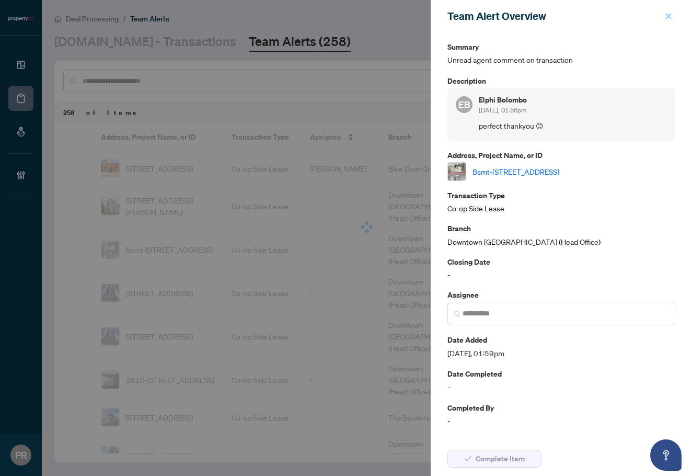
click at [670, 16] on icon "close" at bounding box center [668, 16] width 7 height 7
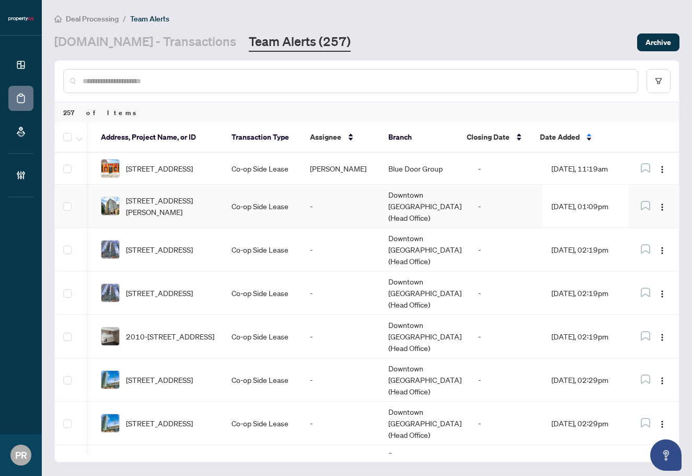
click at [368, 208] on td "-" at bounding box center [341, 206] width 78 height 43
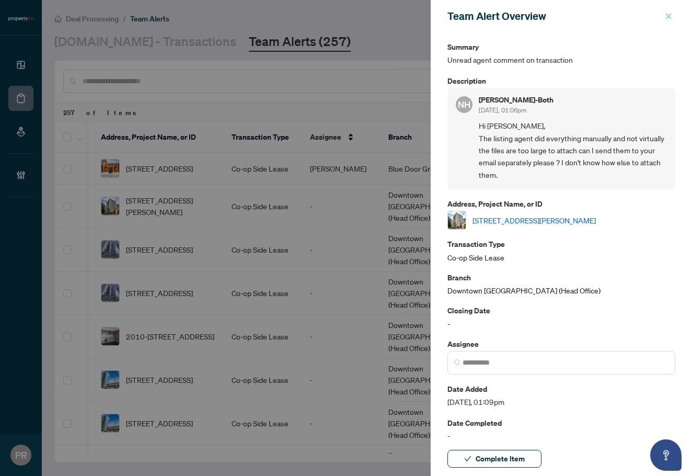
click at [673, 17] on button "button" at bounding box center [669, 16] width 14 height 13
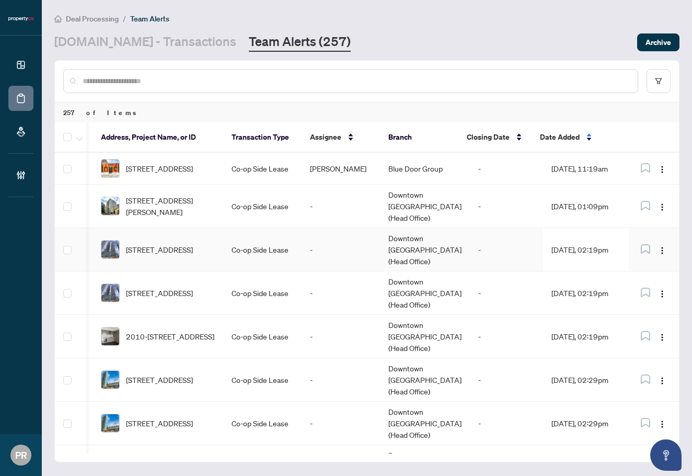
click at [279, 229] on td "Co-op Side Lease" at bounding box center [262, 249] width 78 height 43
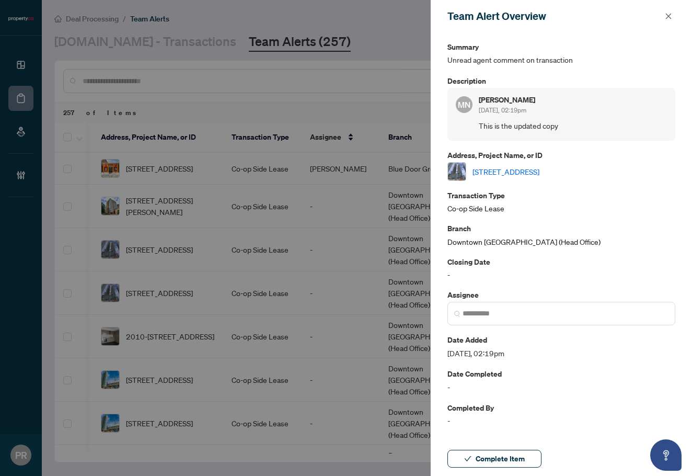
click at [540, 169] on link "[STREET_ADDRESS]" at bounding box center [506, 172] width 67 height 12
click at [666, 16] on icon "close" at bounding box center [668, 16] width 7 height 7
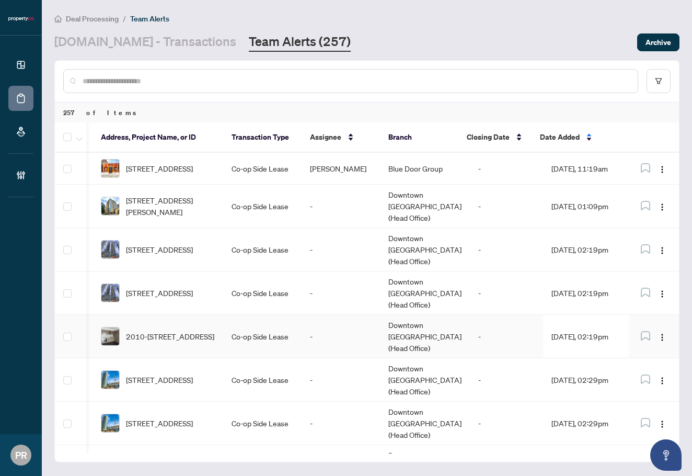
click at [264, 315] on td "Co-op Side Lease" at bounding box center [262, 336] width 78 height 43
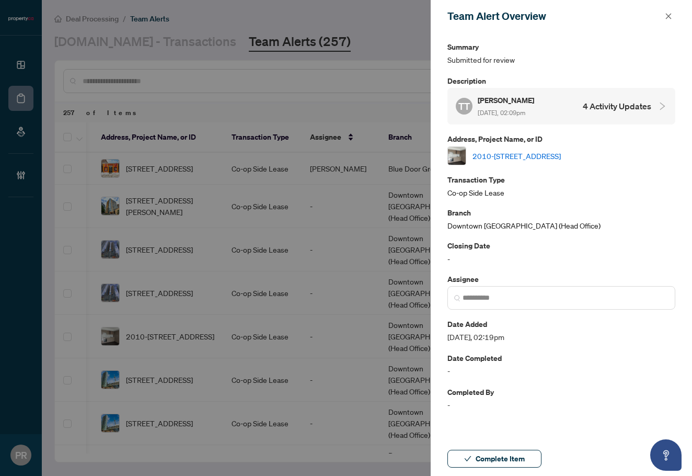
click at [530, 107] on div "Tylar Thompson Sep/02/2025, 02:09pm" at bounding box center [507, 106] width 58 height 24
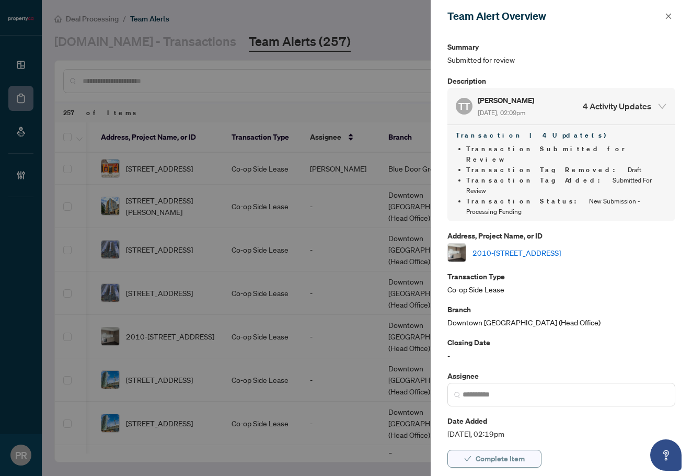
click at [517, 462] on span "Complete Item" at bounding box center [500, 458] width 49 height 17
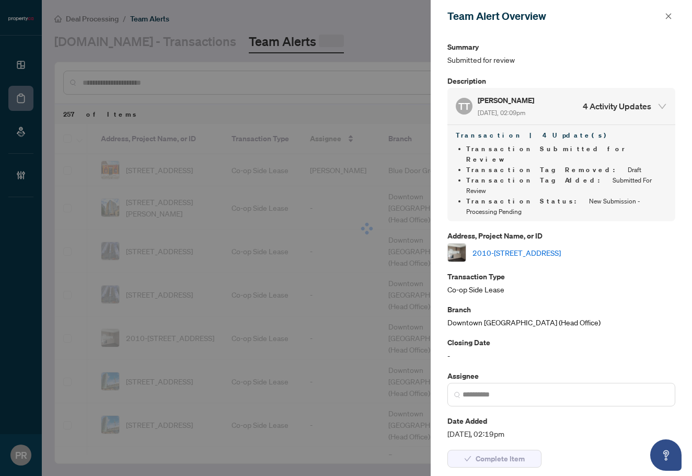
click at [662, 17] on button "button" at bounding box center [669, 16] width 14 height 13
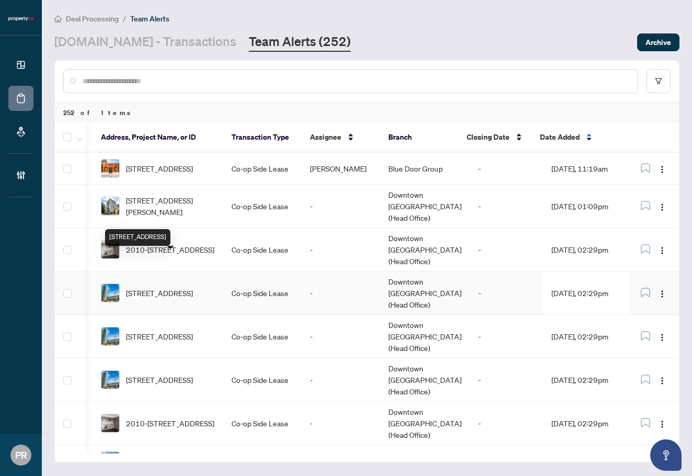
click at [169, 287] on span "507-81 Navy Wharf Crt, Toronto, Ontario M5V 3S2, Canada" at bounding box center [159, 293] width 67 height 12
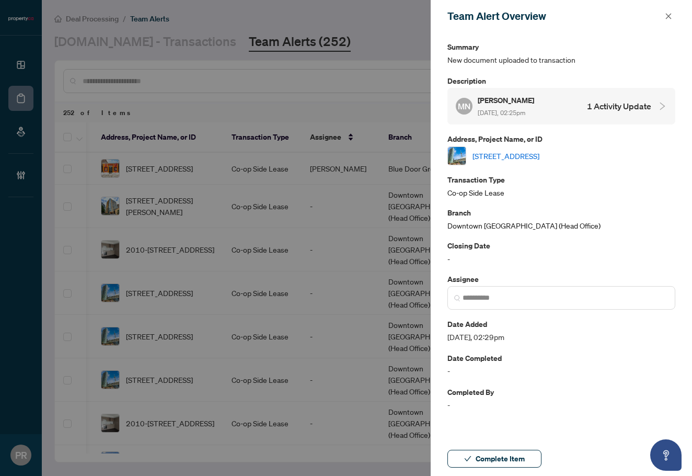
click at [536, 154] on link "507-81 Navy Wharf Crt, Toronto, Ontario M5V 3S2, Canada" at bounding box center [506, 156] width 67 height 12
click at [668, 18] on icon "close" at bounding box center [668, 16] width 7 height 7
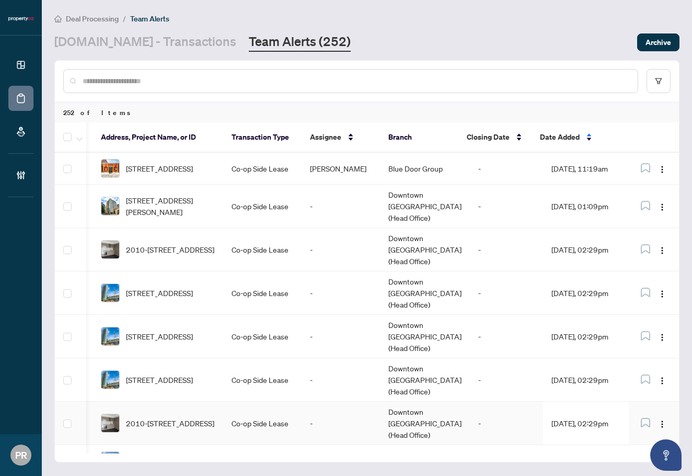
click at [241, 402] on td "Co-op Side Lease" at bounding box center [262, 423] width 78 height 43
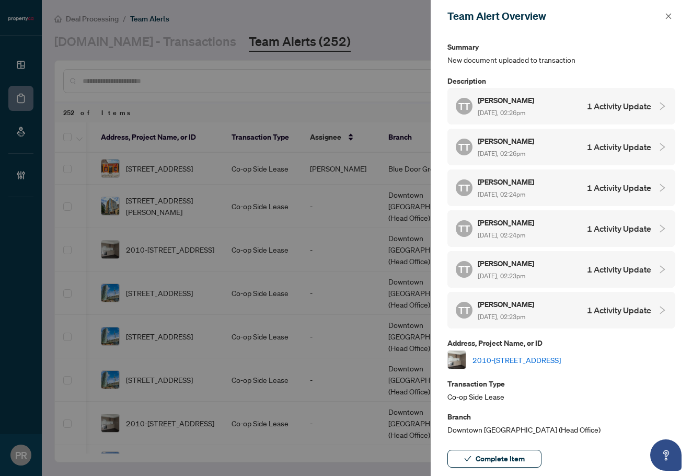
click at [514, 358] on link "2010-17 Bathurst St, Toronto, Ontario M5V 0N1, Canada" at bounding box center [517, 360] width 88 height 12
click at [670, 19] on icon "close" at bounding box center [668, 16] width 7 height 7
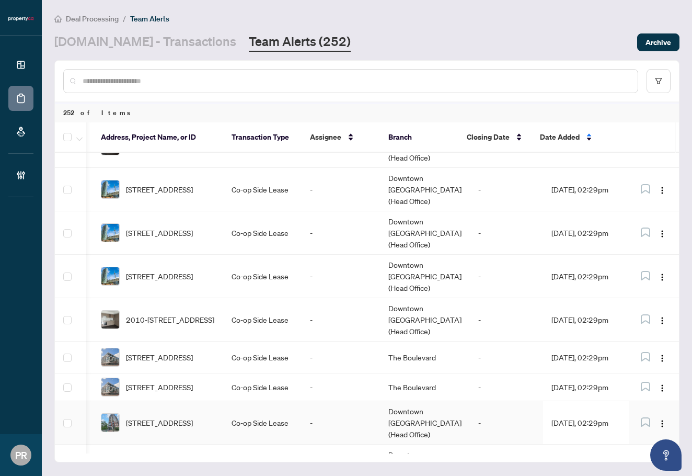
scroll to position [105, 124]
click at [274, 400] on td "Co-op Side Lease" at bounding box center [262, 421] width 78 height 43
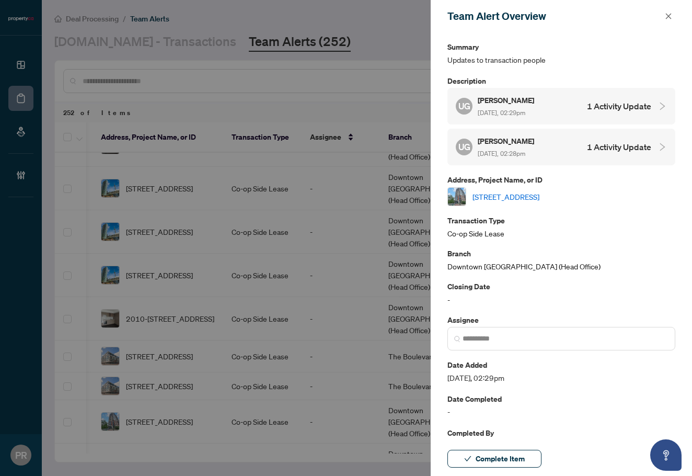
click at [540, 198] on link "1906-25 Fontenay Crt, Toronto, Ontario M9A 0C4, Canada" at bounding box center [506, 197] width 67 height 12
click at [666, 19] on icon "close" at bounding box center [669, 16] width 6 height 6
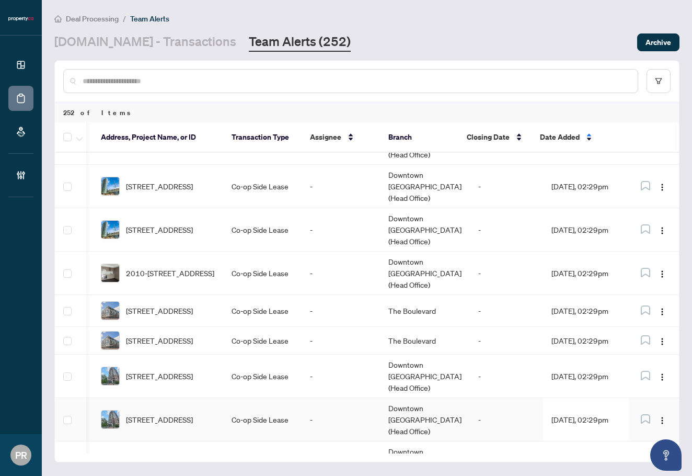
scroll to position [261, 124]
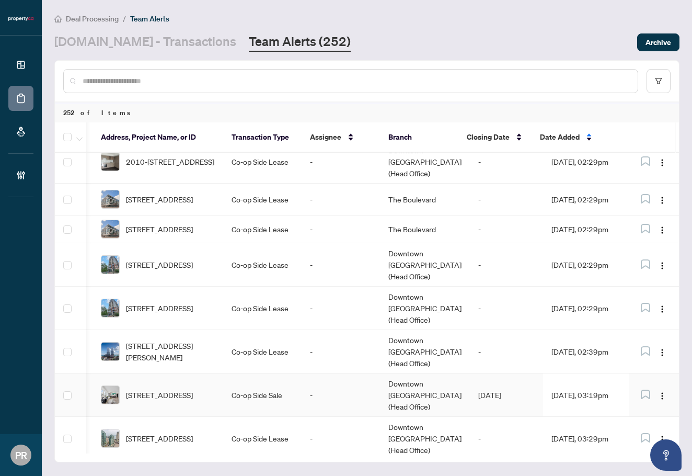
click at [287, 373] on td "Co-op Side Sale" at bounding box center [262, 394] width 78 height 43
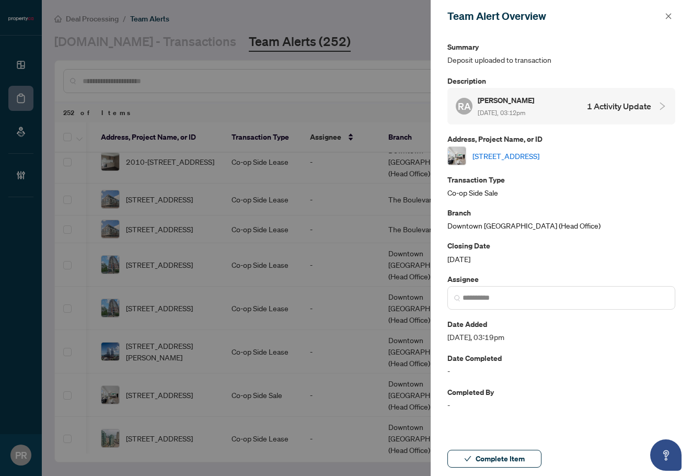
click at [564, 146] on div "[STREET_ADDRESS]" at bounding box center [562, 155] width 228 height 19
click at [540, 153] on link "[STREET_ADDRESS]" at bounding box center [506, 156] width 67 height 12
click at [673, 14] on button "button" at bounding box center [669, 16] width 14 height 13
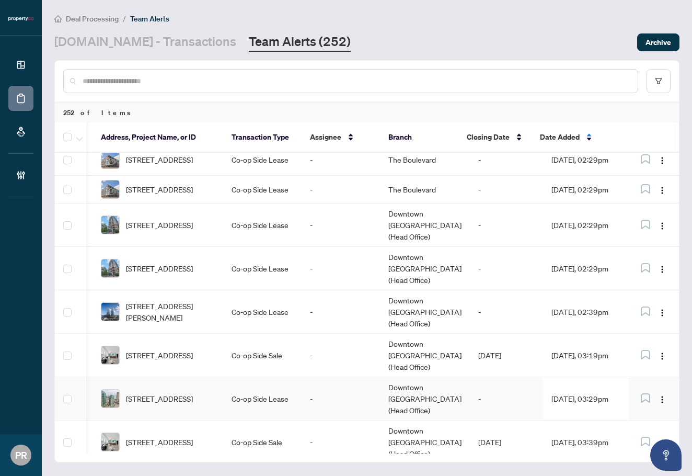
scroll to position [340, 124]
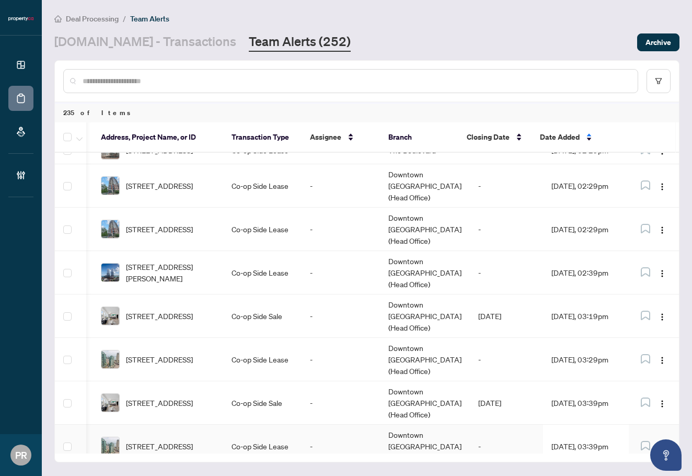
click at [325, 425] on td "-" at bounding box center [341, 446] width 78 height 43
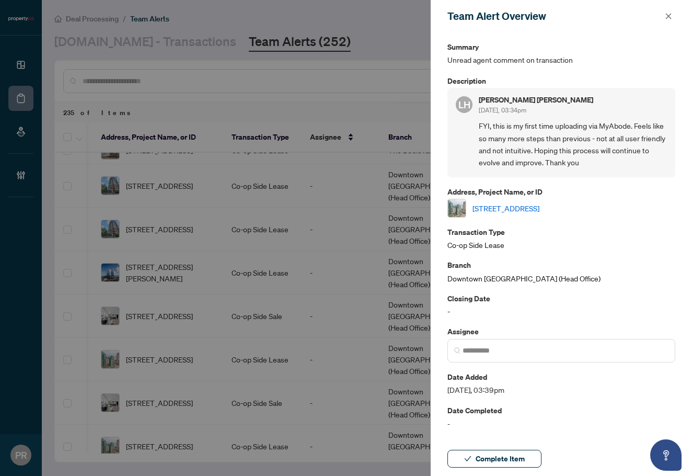
click at [540, 213] on link "2409-10 Yonge St, Toronto, Ontario M5E 1R4, Canada" at bounding box center [506, 208] width 67 height 12
click at [663, 17] on button "button" at bounding box center [669, 16] width 14 height 13
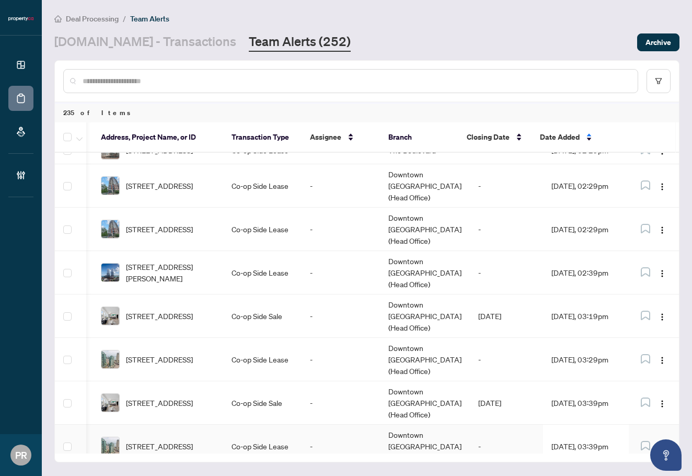
scroll to position [393, 124]
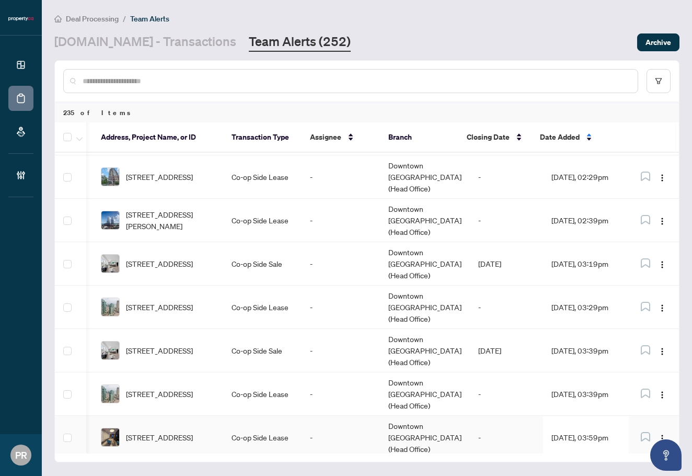
click at [251, 416] on td "Co-op Side Lease" at bounding box center [262, 437] width 78 height 43
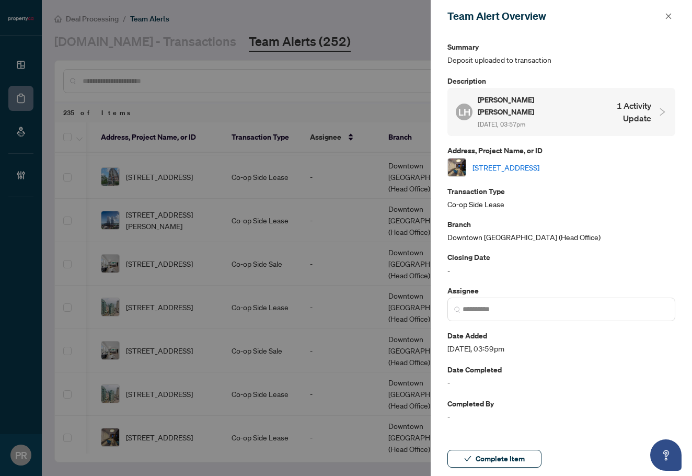
click at [540, 162] on link "3907-36 Park Lawn Rd, Toronto, Ontario M8V 0E5, Canada" at bounding box center [506, 168] width 67 height 12
drag, startPoint x: 667, startPoint y: 15, endPoint x: 339, endPoint y: 219, distance: 386.2
click at [667, 15] on icon "close" at bounding box center [669, 16] width 6 height 6
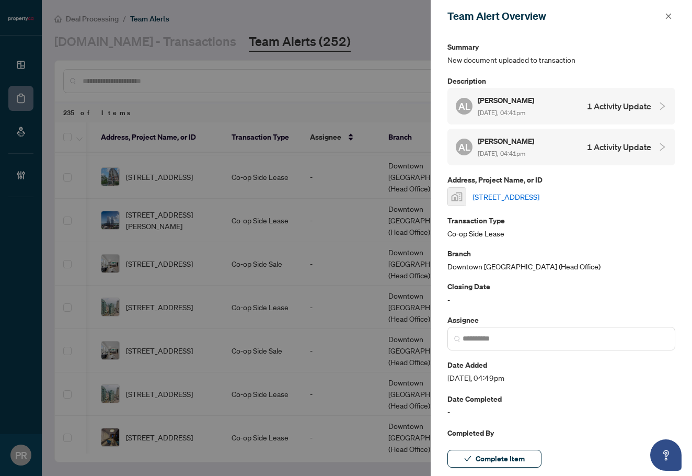
click at [540, 200] on link "1 Pemberton Ave #606, North York, Toronto, ON, Canada" at bounding box center [506, 197] width 67 height 12
click at [540, 196] on link "1 Pemberton Ave #606, North York, Toronto, ON, Canada" at bounding box center [506, 197] width 67 height 12
click at [666, 14] on icon "close" at bounding box center [668, 16] width 7 height 7
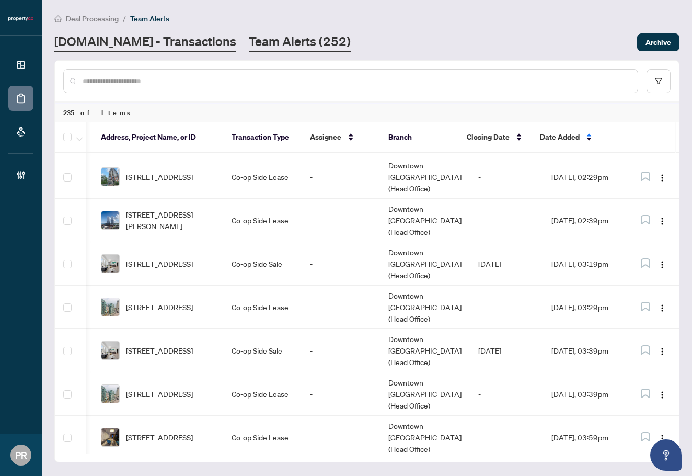
click at [130, 36] on link "[DOMAIN_NAME] - Transactions" at bounding box center [145, 42] width 182 height 19
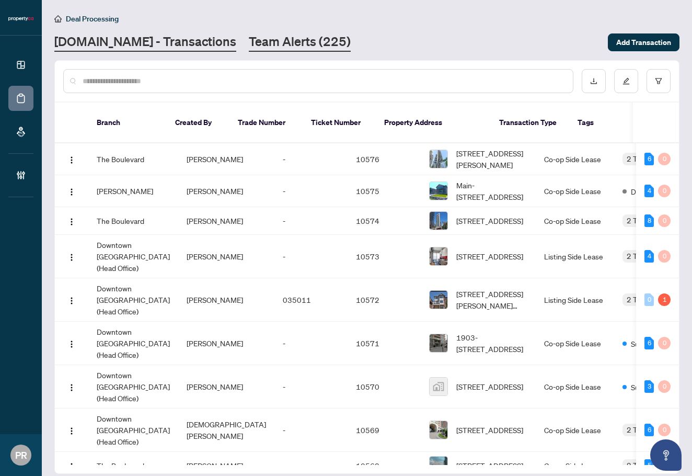
click at [268, 43] on link "Team Alerts (225)" at bounding box center [300, 42] width 102 height 19
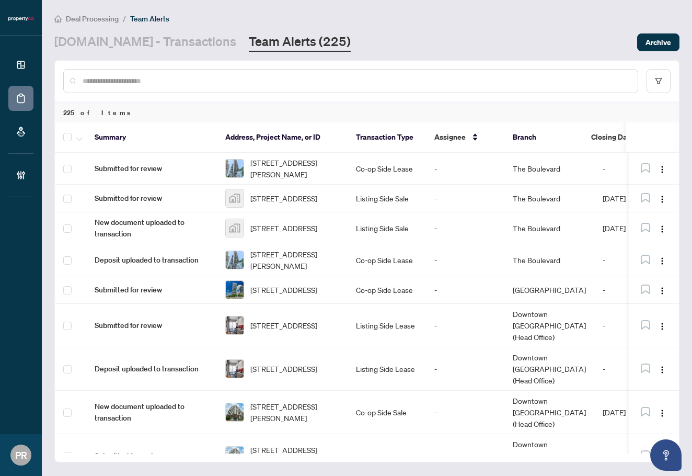
drag, startPoint x: 542, startPoint y: 453, endPoint x: 604, endPoint y: 454, distance: 62.3
click at [604, 454] on div "Summary Address, Project Name, or ID Transaction Type Assignee Branch Closing D…" at bounding box center [367, 291] width 624 height 339
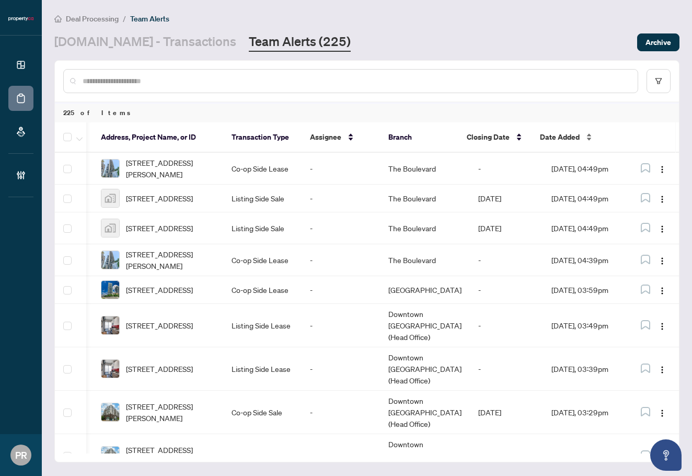
click at [576, 132] on span "Date Added" at bounding box center [560, 137] width 40 height 12
click at [571, 138] on span "Date Added" at bounding box center [560, 137] width 40 height 12
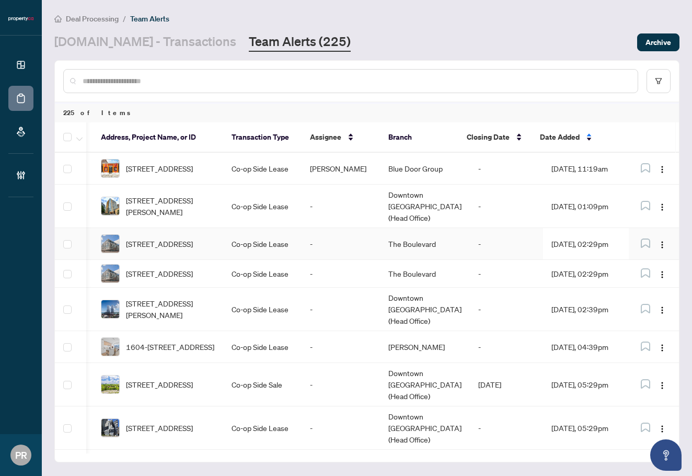
click at [446, 228] on td "The Boulevard" at bounding box center [425, 244] width 90 height 32
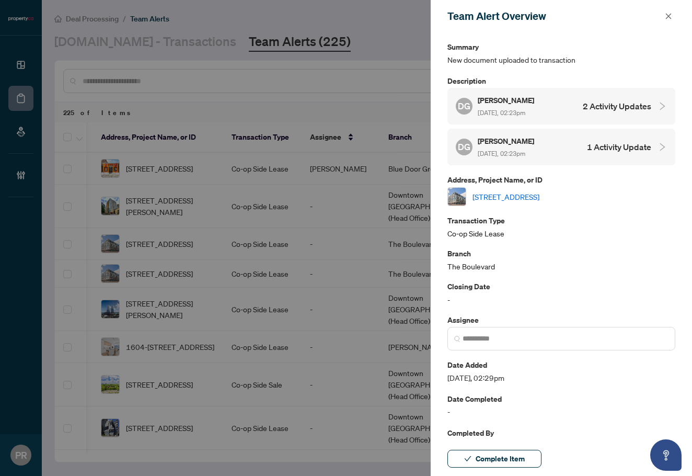
drag, startPoint x: 673, startPoint y: 15, endPoint x: 638, endPoint y: 41, distance: 44.0
click at [672, 15] on button "button" at bounding box center [669, 16] width 14 height 13
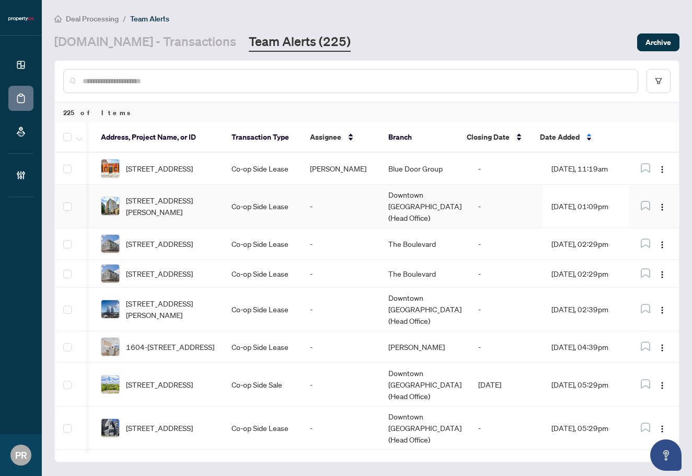
click at [391, 198] on td "Downtown [GEOGRAPHIC_DATA] (Head Office)" at bounding box center [425, 206] width 90 height 43
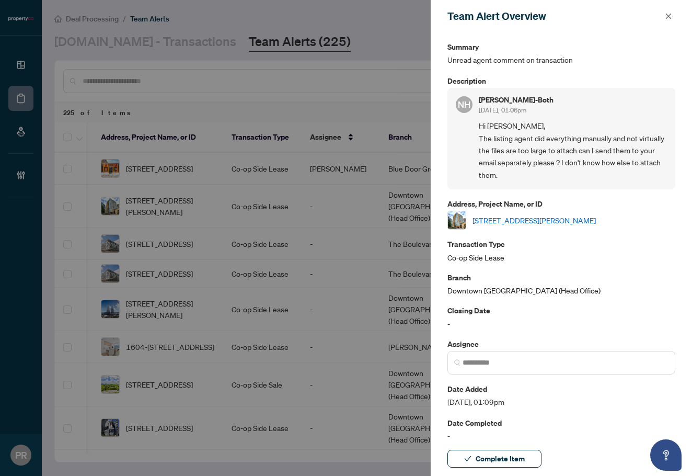
click at [516, 217] on link "505-131 Beecroft Rd, Toronto, Ontario M2N 6G9, Canada" at bounding box center [534, 220] width 123 height 12
click at [509, 370] on span at bounding box center [562, 363] width 228 height 24
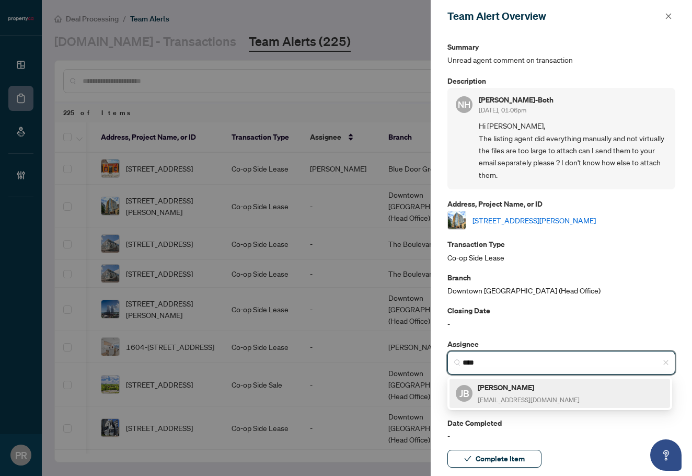
click at [530, 386] on h5 "Jean Belarde" at bounding box center [529, 387] width 102 height 12
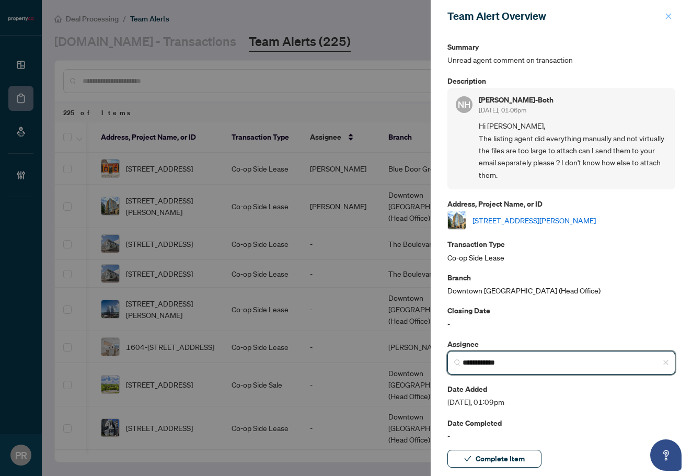
type input "**********"
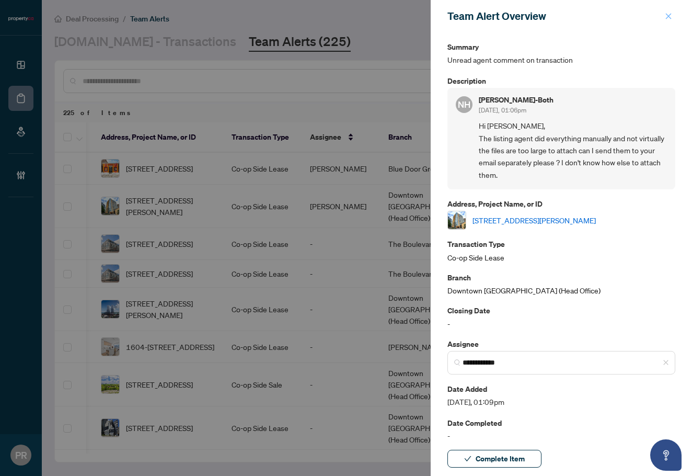
click at [669, 20] on icon "close" at bounding box center [668, 16] width 7 height 7
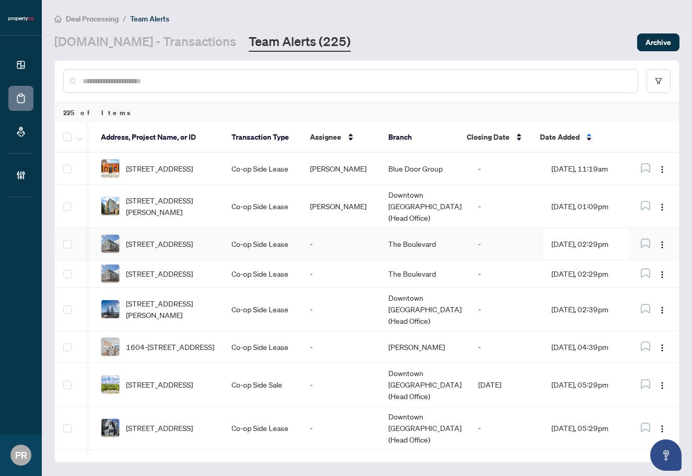
click at [356, 228] on td "-" at bounding box center [341, 244] width 78 height 32
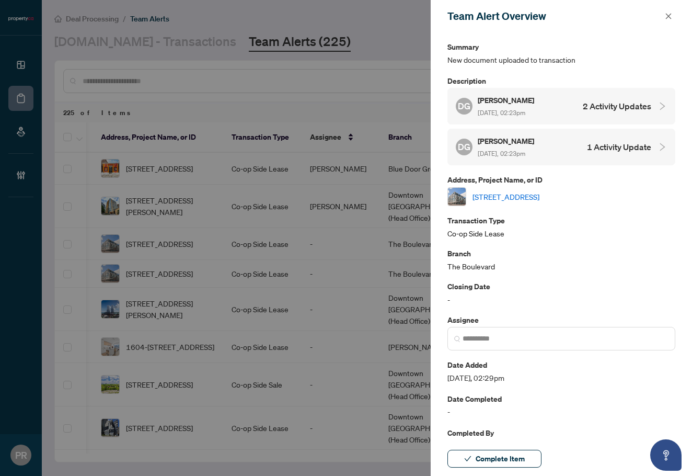
click at [536, 192] on link "811-859 The Queensway, Toronto, Ontario M8Z 1N8, Canada" at bounding box center [506, 197] width 67 height 12
click at [674, 16] on button "button" at bounding box center [669, 16] width 14 height 13
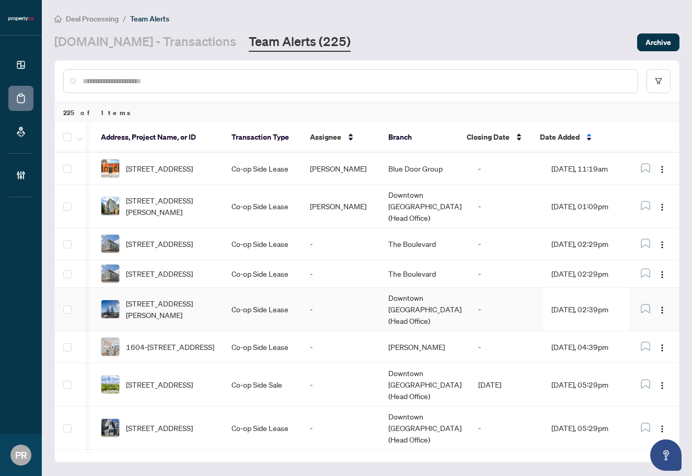
click at [414, 288] on td "Downtown [GEOGRAPHIC_DATA] (Head Office)" at bounding box center [425, 309] width 90 height 43
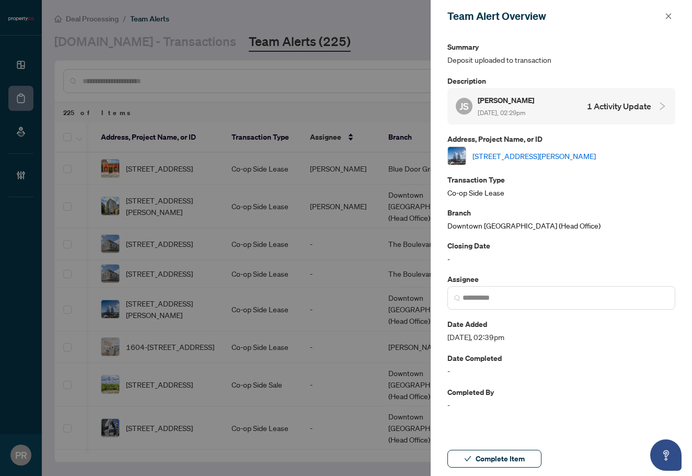
click at [563, 155] on link "1412-39 Mary St, Barrie, Ontario L4N 1S9, Canada" at bounding box center [534, 156] width 123 height 12
click at [664, 18] on button "button" at bounding box center [669, 16] width 14 height 13
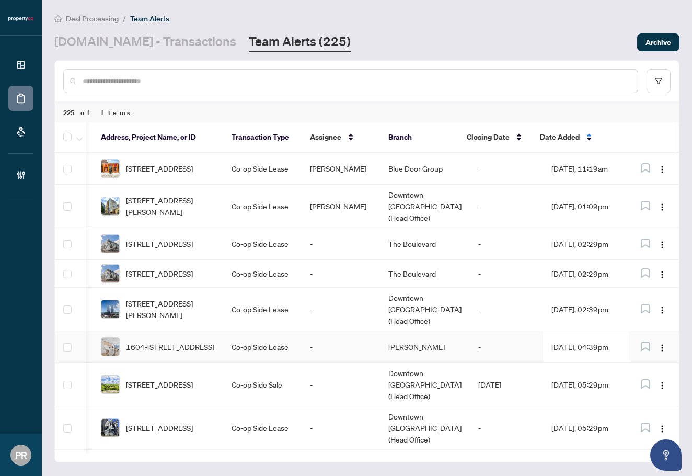
click at [338, 331] on td "-" at bounding box center [341, 347] width 78 height 32
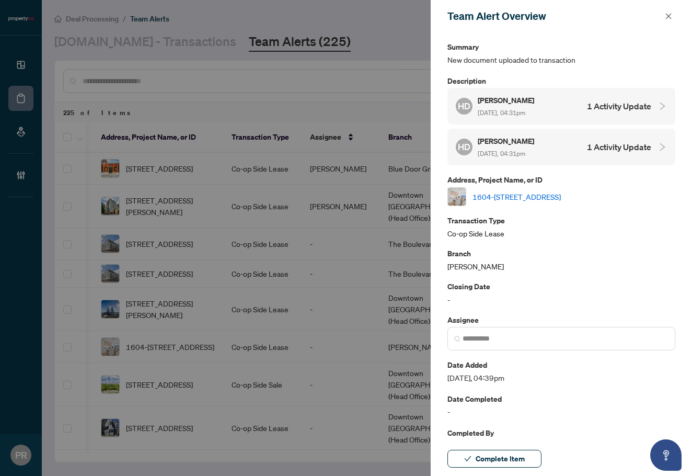
click at [562, 141] on div "HD Harsh Dara Sep/02/2025, 04:31pm 1 Activity Update" at bounding box center [554, 147] width 196 height 24
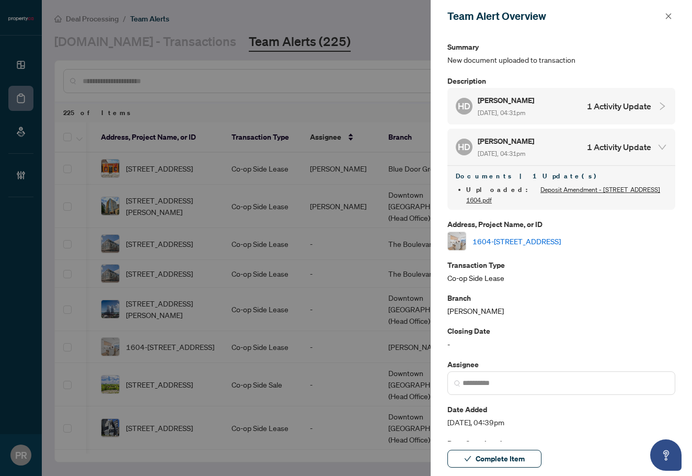
click at [510, 235] on link "1604-89 Church St, Toronto, Ontario M5C 2G3, Canada" at bounding box center [517, 241] width 88 height 12
click at [648, 17] on div "Team Alert Overview" at bounding box center [555, 16] width 214 height 16
click at [664, 16] on button "button" at bounding box center [669, 16] width 14 height 13
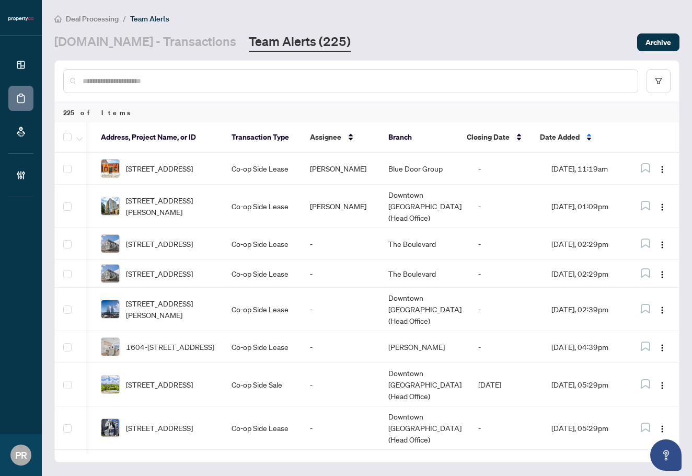
drag, startPoint x: 166, startPoint y: 48, endPoint x: 351, endPoint y: 2, distance: 190.8
click at [165, 49] on link "Property.ca - Transactions" at bounding box center [145, 42] width 182 height 19
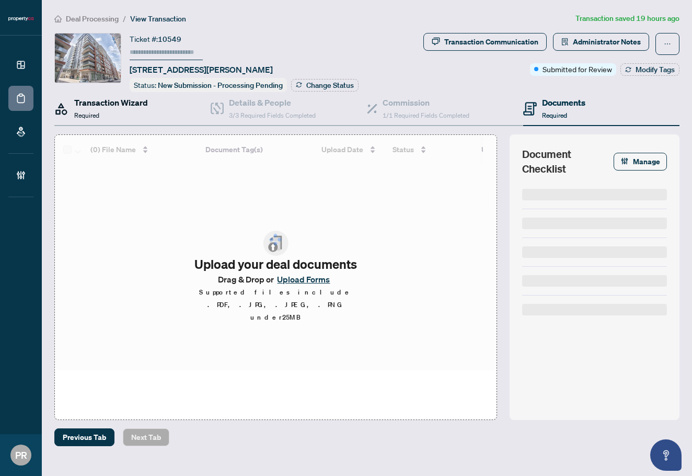
click at [134, 113] on div "Transaction Wizard Required" at bounding box center [111, 108] width 74 height 25
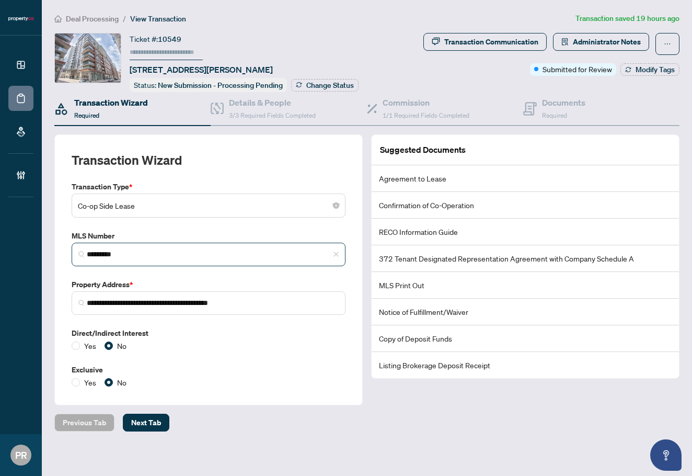
click at [126, 261] on span "*********" at bounding box center [209, 255] width 274 height 24
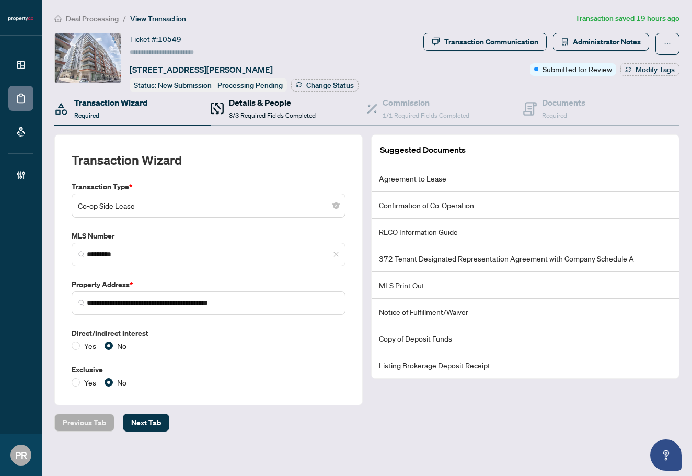
click at [232, 104] on h4 "Details & People" at bounding box center [272, 102] width 87 height 13
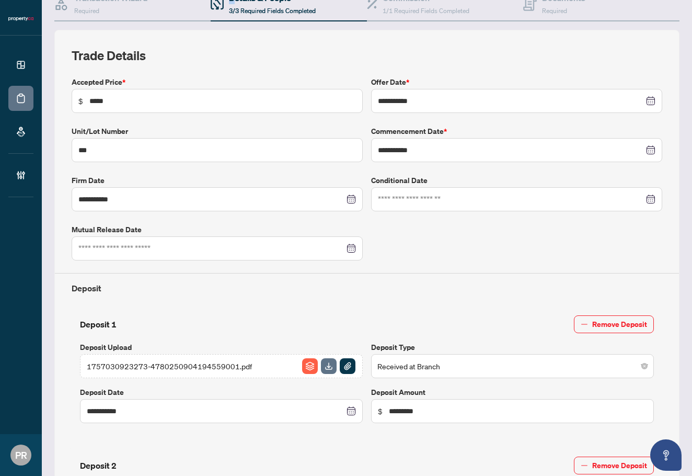
type input "**********"
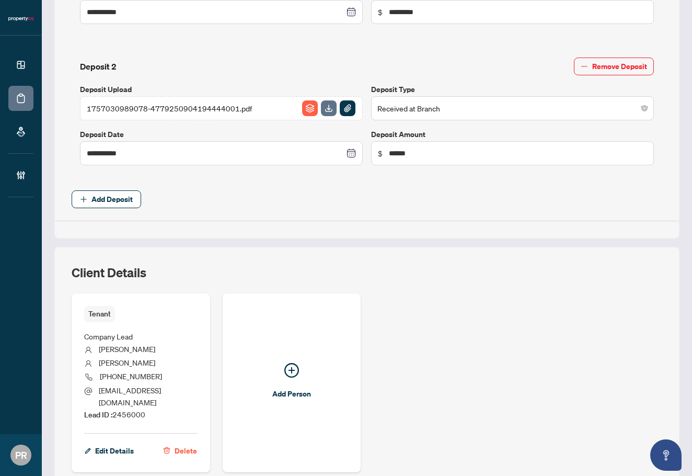
scroll to position [554, 0]
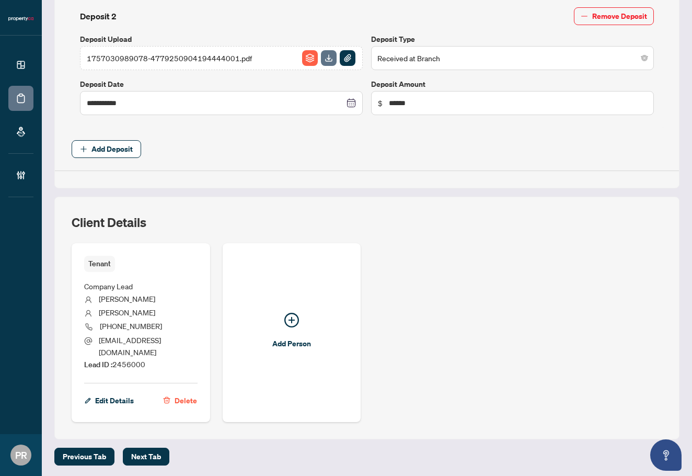
click at [135, 361] on span "Lead ID : 2456000" at bounding box center [114, 363] width 61 height 9
copy span "2456000"
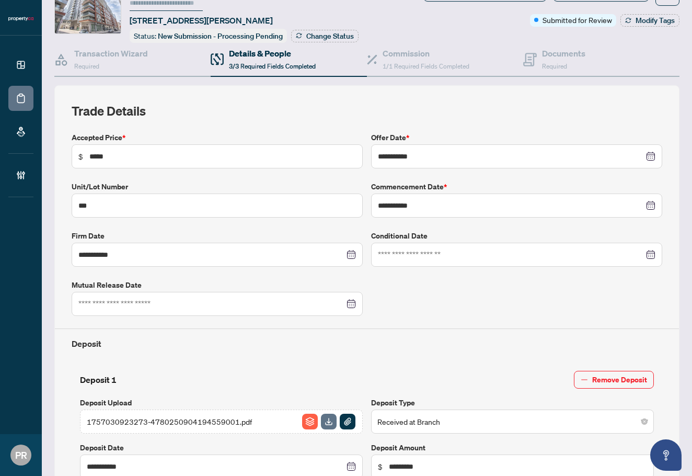
scroll to position [0, 0]
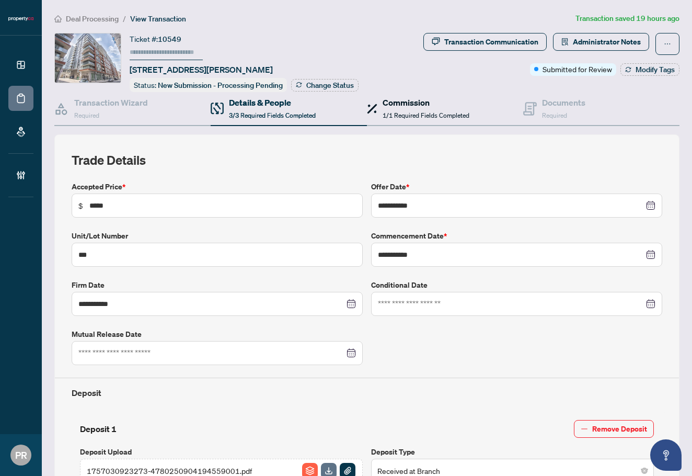
click at [423, 111] on span "1/1 Required Fields Completed" at bounding box center [426, 115] width 87 height 8
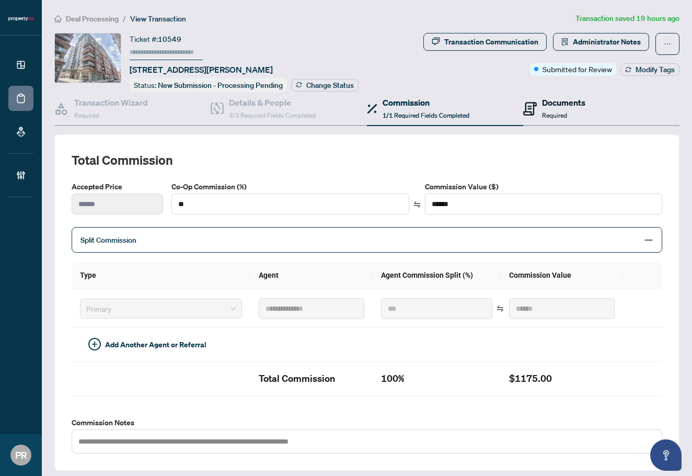
click at [542, 111] on span "Required" at bounding box center [554, 115] width 25 height 8
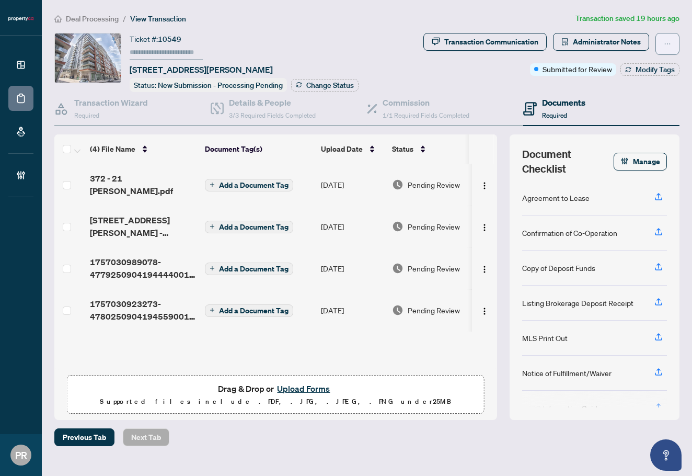
click at [662, 43] on button "button" at bounding box center [668, 44] width 24 height 22
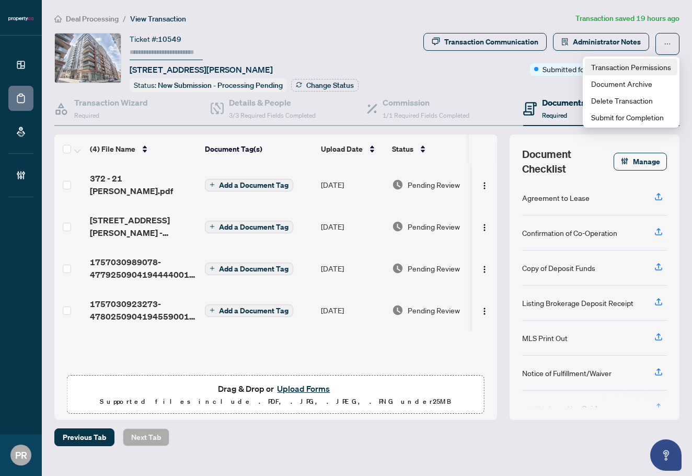
click at [625, 63] on span "Transaction Permissions" at bounding box center [631, 67] width 80 height 12
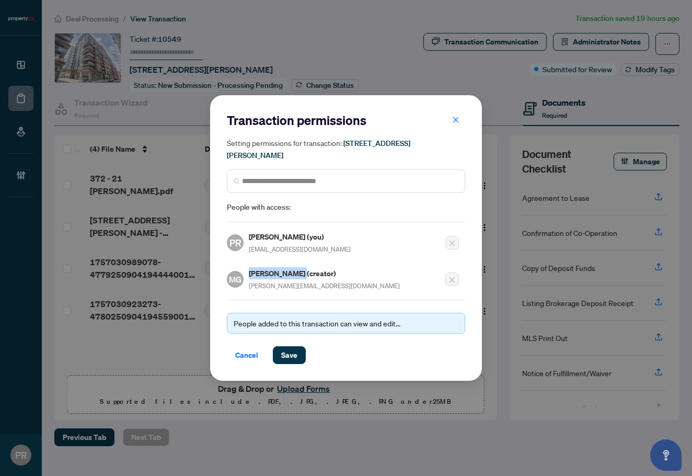
drag, startPoint x: 310, startPoint y: 274, endPoint x: 250, endPoint y: 271, distance: 60.2
click at [250, 271] on h5 "Muhammad Ghani (creator)" at bounding box center [324, 273] width 151 height 12
copy h5 "Muhammad Ghani"
drag, startPoint x: 246, startPoint y: 353, endPoint x: 246, endPoint y: 340, distance: 13.1
click at [246, 353] on span "Cancel" at bounding box center [246, 355] width 23 height 17
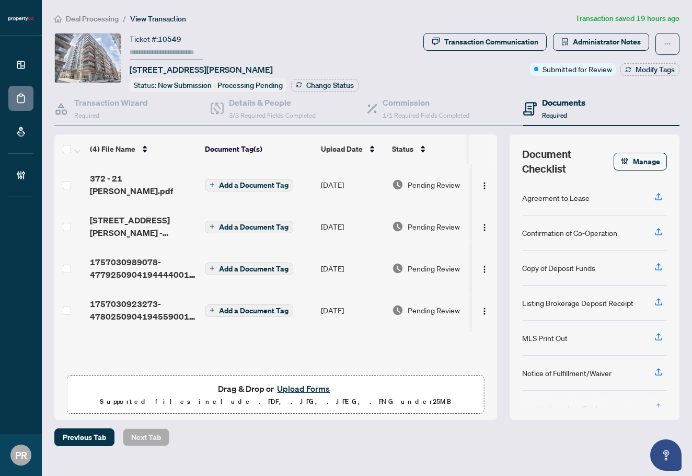
click at [70, 227] on td at bounding box center [69, 227] width 31 height 42
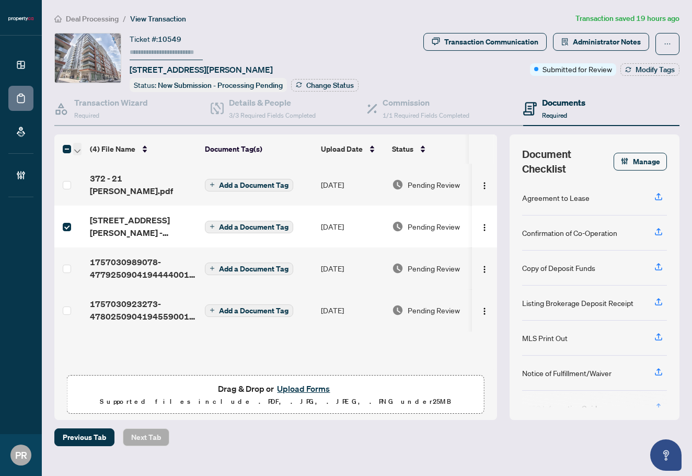
click at [75, 150] on icon "button" at bounding box center [77, 151] width 6 height 4
click at [94, 160] on li "Open Selected in New Tab(s)" at bounding box center [128, 166] width 106 height 17
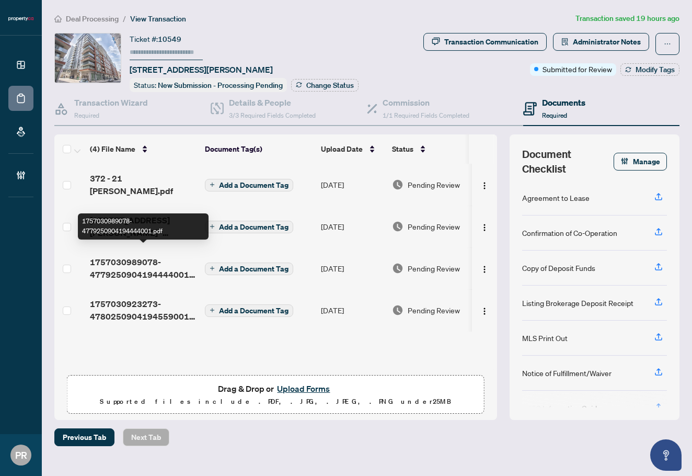
click at [151, 260] on span "1757030989078-4779250904194444001.pdf" at bounding box center [143, 268] width 107 height 25
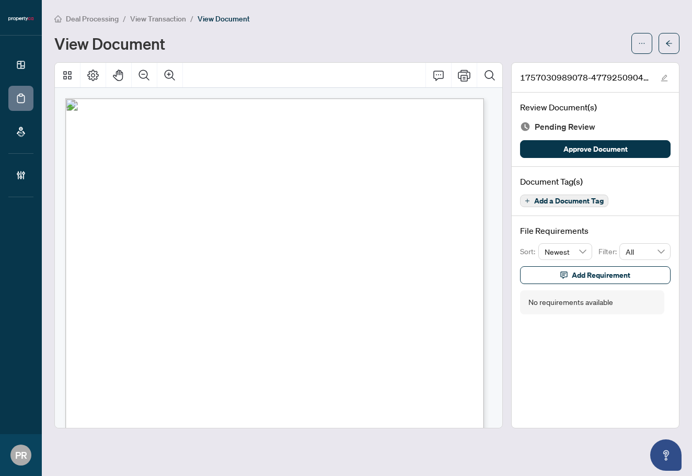
click at [564, 199] on span "Add a Document Tag" at bounding box center [569, 200] width 70 height 7
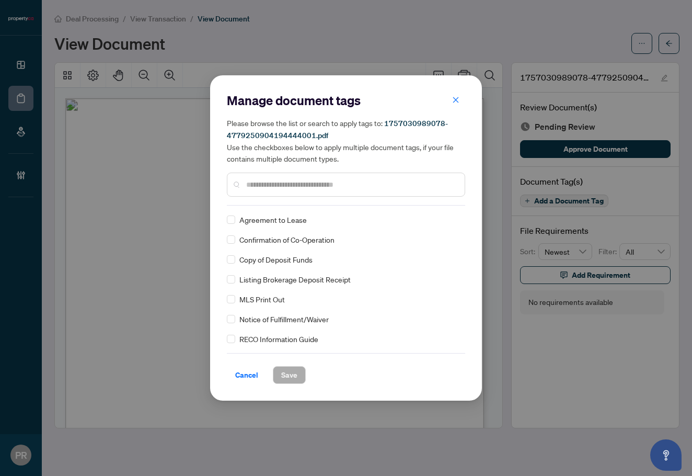
click at [235, 281] on div "Listing Brokerage Deposit Receipt" at bounding box center [343, 280] width 232 height 12
click at [441, 215] on img at bounding box center [444, 219] width 10 height 10
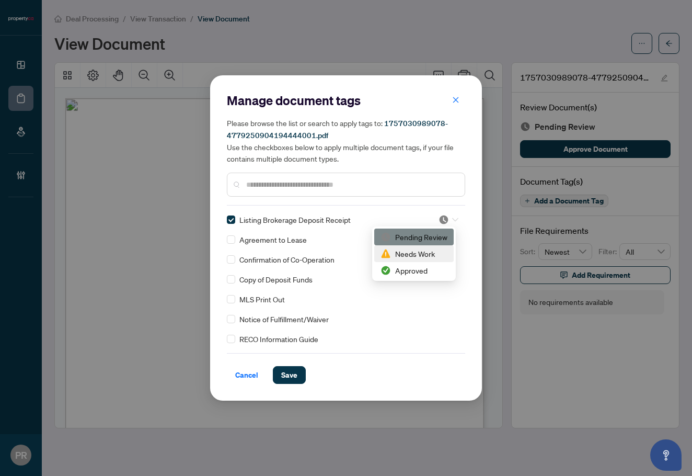
click at [433, 261] on div "Needs Work" at bounding box center [413, 253] width 79 height 17
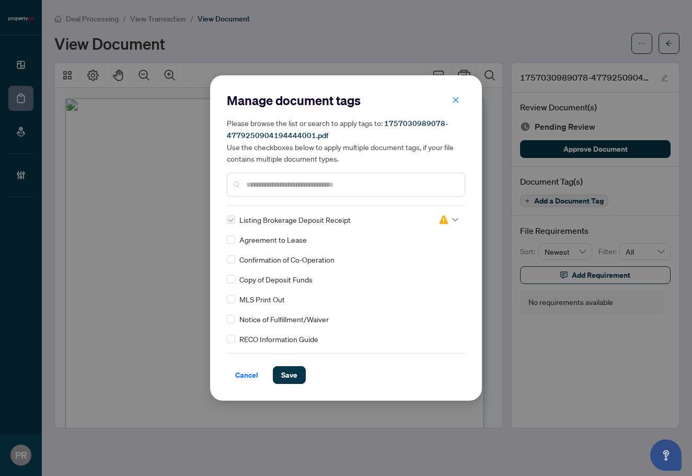
click at [445, 215] on img at bounding box center [444, 219] width 10 height 10
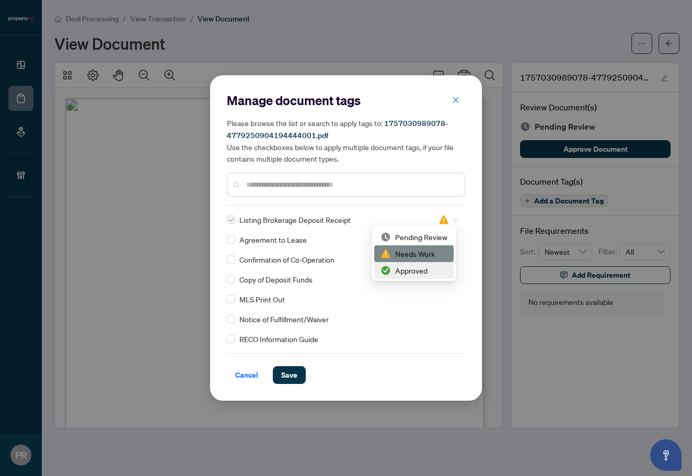
click at [419, 264] on div "Approved" at bounding box center [413, 270] width 79 height 17
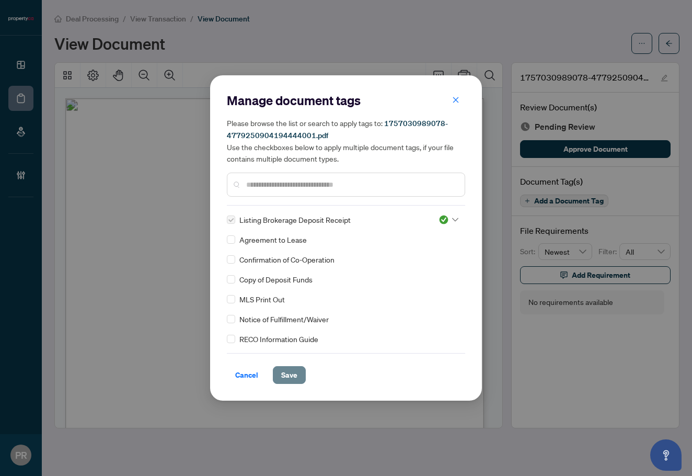
click at [297, 374] on span "Save" at bounding box center [289, 375] width 16 height 17
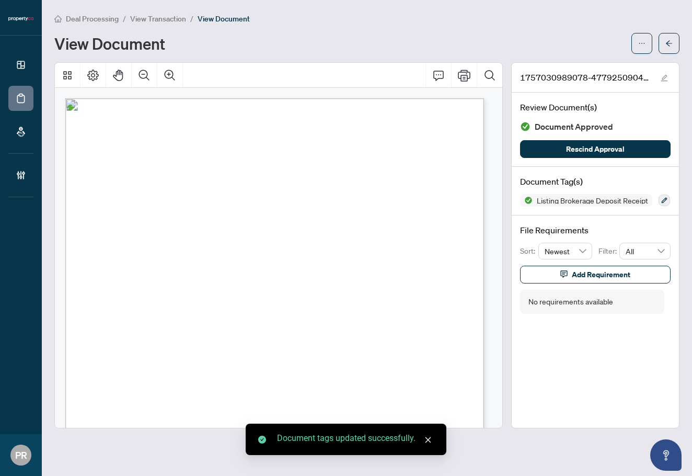
drag, startPoint x: 663, startPoint y: 42, endPoint x: 690, endPoint y: 63, distance: 34.3
click at [663, 42] on button "button" at bounding box center [669, 43] width 21 height 21
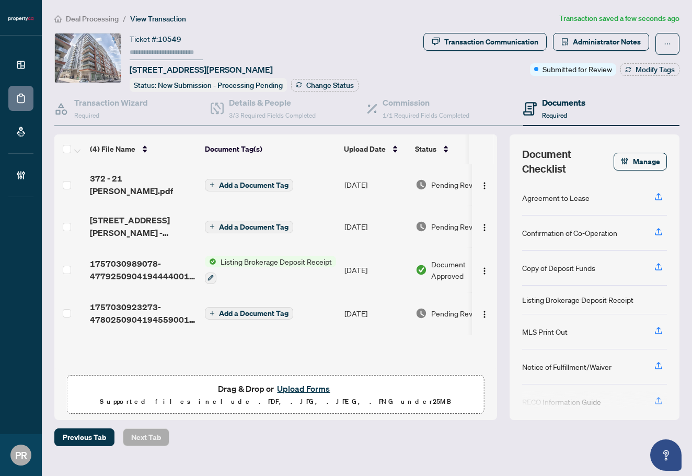
click at [343, 298] on td "Sep/04/2025" at bounding box center [375, 313] width 71 height 42
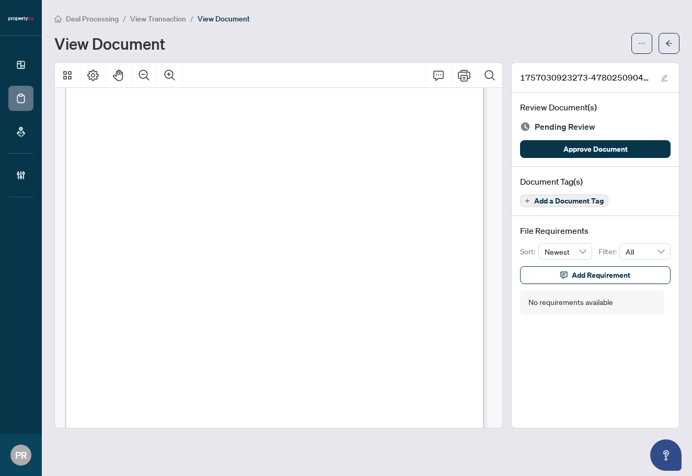
scroll to position [157, 0]
click at [569, 199] on span "Add a Document Tag" at bounding box center [569, 200] width 70 height 7
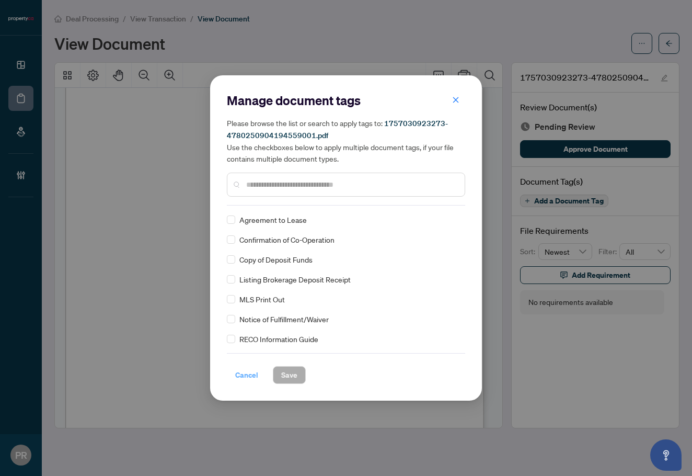
click at [251, 371] on span "Cancel" at bounding box center [246, 375] width 23 height 17
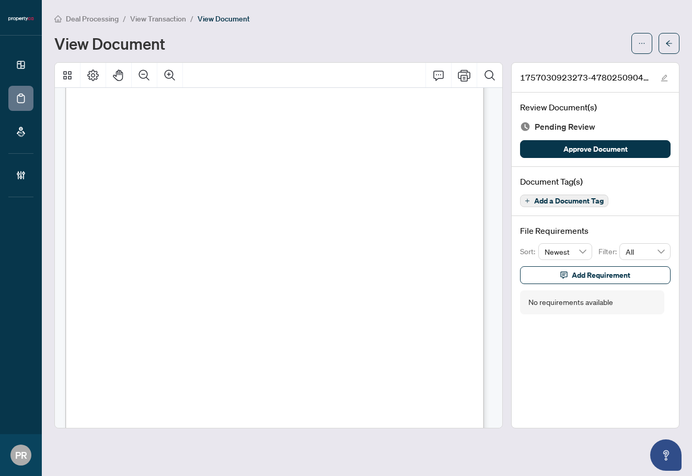
scroll to position [52, 0]
click at [547, 197] on span "Add a Document Tag" at bounding box center [569, 200] width 70 height 7
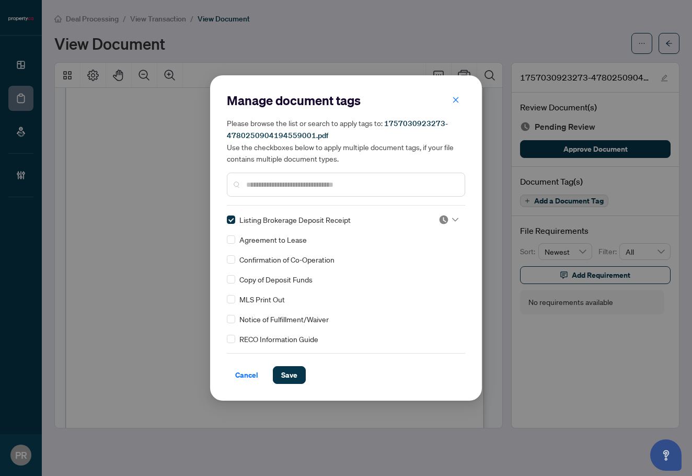
click at [451, 224] on div at bounding box center [449, 219] width 20 height 10
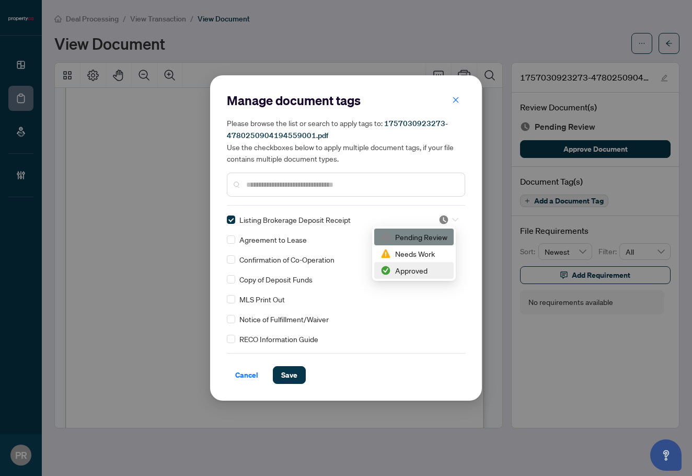
click at [416, 272] on div "Approved" at bounding box center [414, 271] width 67 height 12
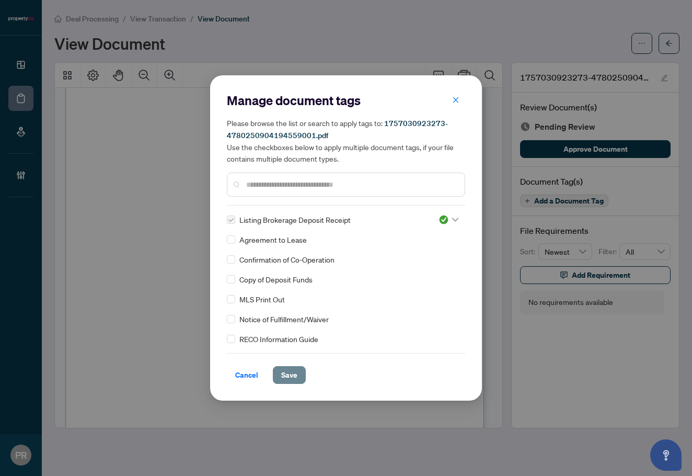
click at [300, 373] on button "Save" at bounding box center [289, 375] width 33 height 18
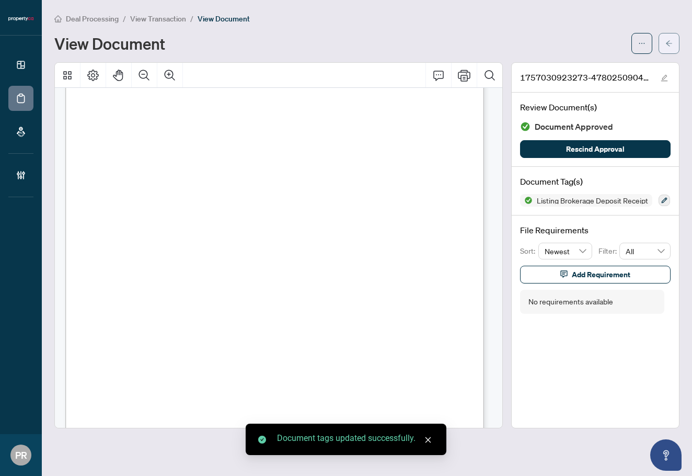
click at [668, 38] on span "button" at bounding box center [669, 43] width 7 height 17
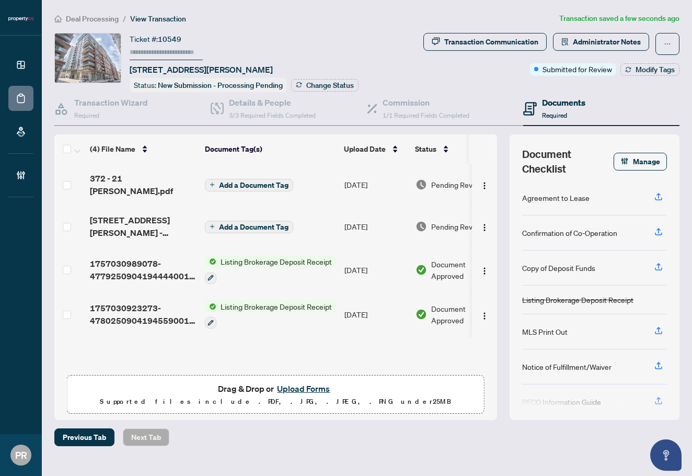
click at [324, 184] on td "Add a Document Tag" at bounding box center [271, 185] width 140 height 42
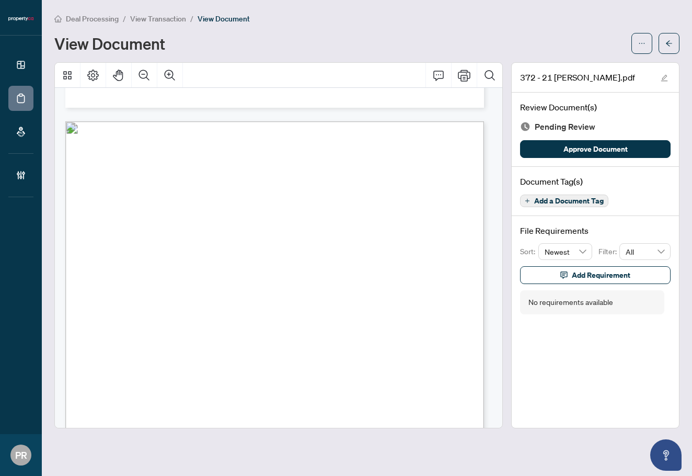
scroll to position [9411, 0]
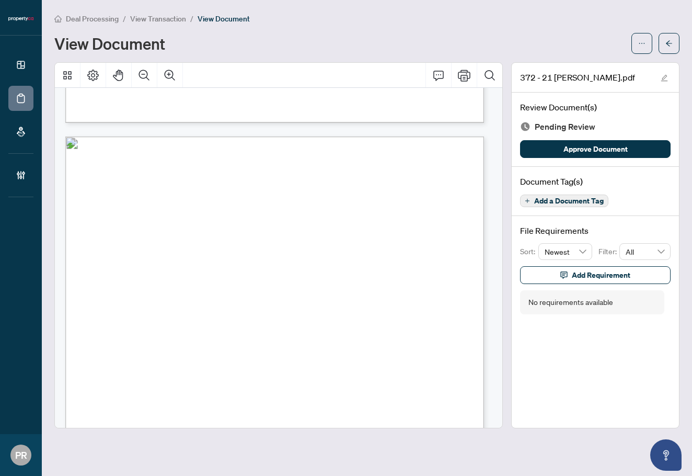
click at [530, 204] on button "Add a Document Tag" at bounding box center [564, 201] width 88 height 13
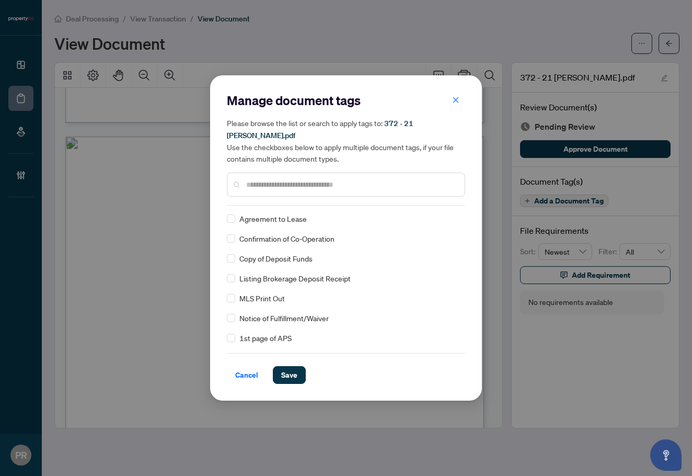
scroll to position [0, 0]
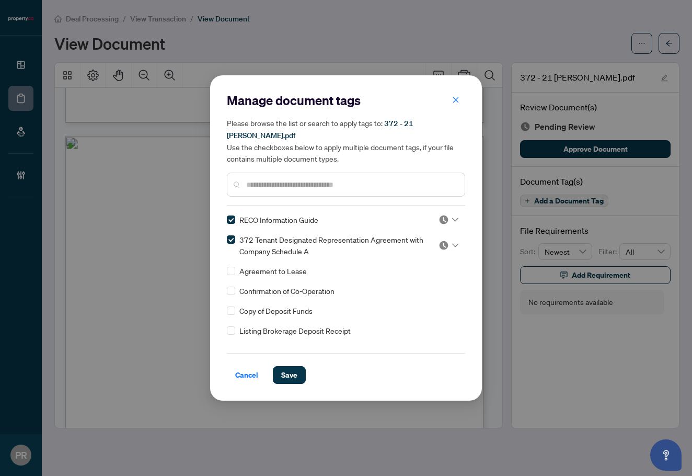
click at [445, 214] on img at bounding box center [444, 219] width 10 height 10
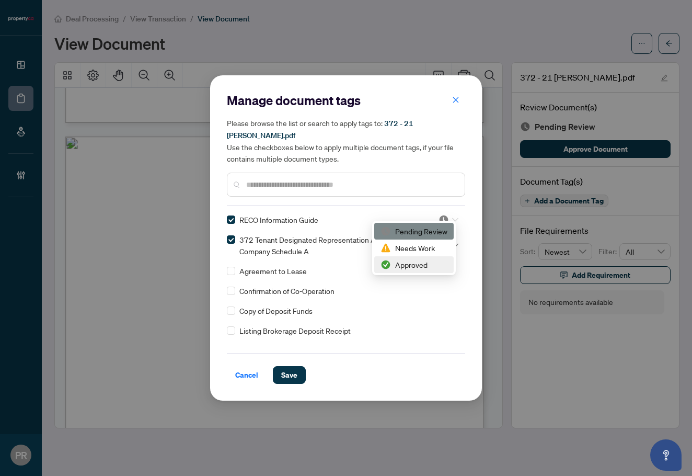
click at [420, 267] on div "Approved" at bounding box center [414, 265] width 67 height 12
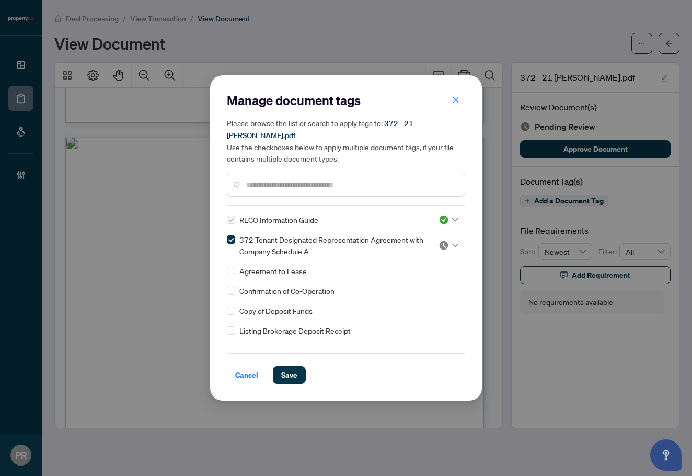
click at [446, 240] on div at bounding box center [449, 245] width 20 height 10
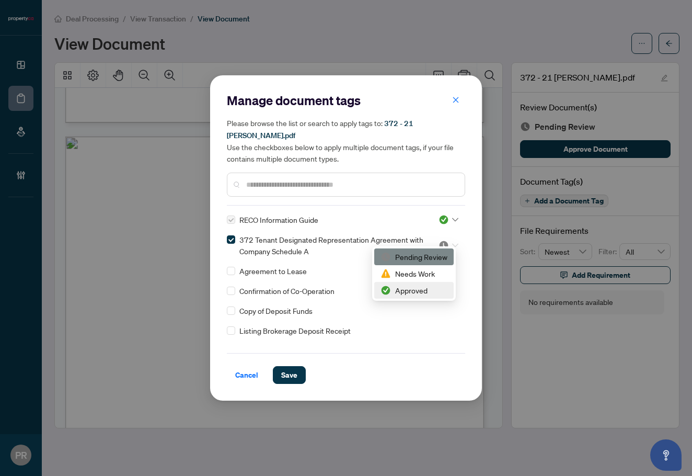
click at [423, 285] on div "Approved" at bounding box center [414, 291] width 67 height 12
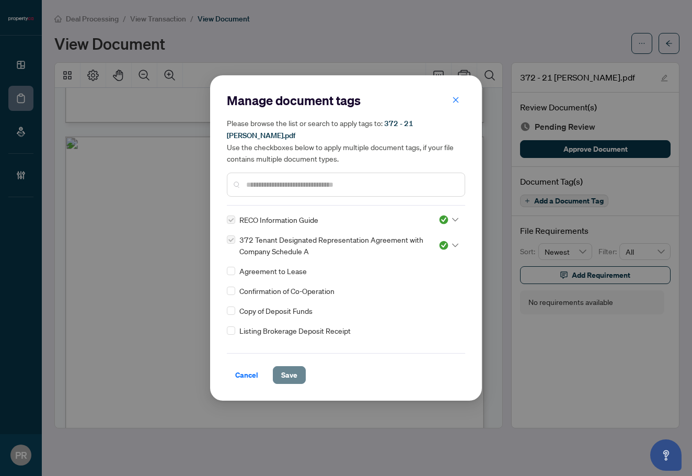
click at [294, 368] on span "Save" at bounding box center [289, 375] width 16 height 17
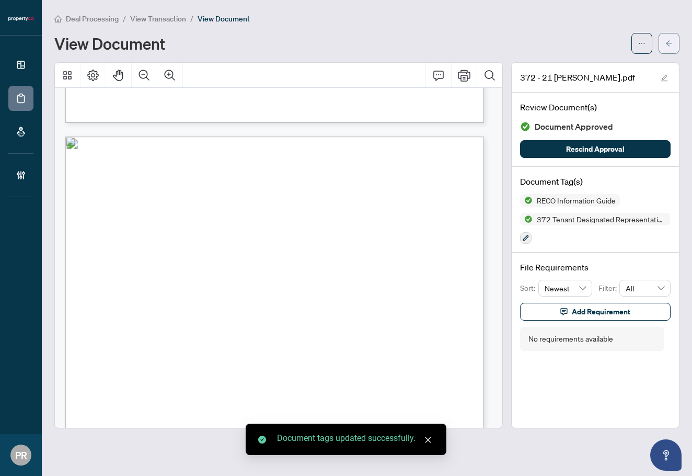
click at [676, 49] on button "button" at bounding box center [669, 43] width 21 height 21
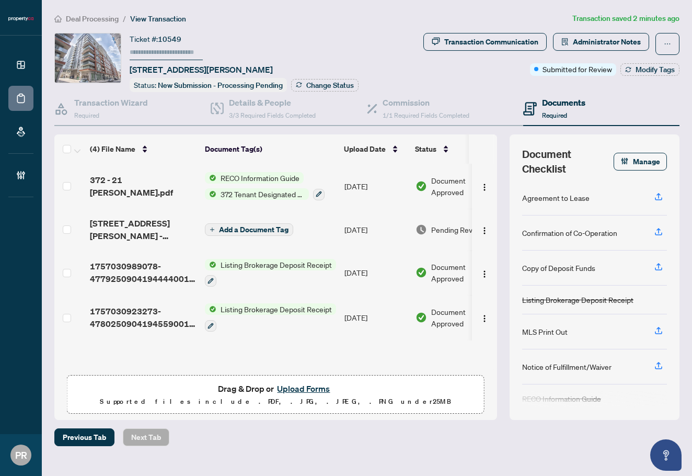
click at [380, 223] on td "Sep/04/2025" at bounding box center [375, 230] width 71 height 42
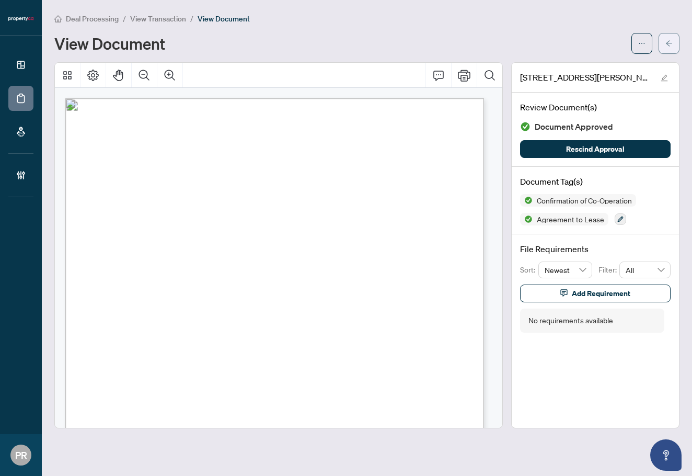
click at [662, 46] on button "button" at bounding box center [669, 43] width 21 height 21
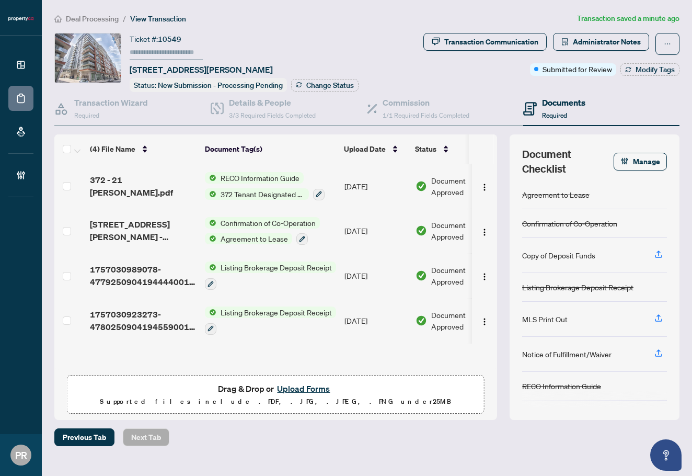
click at [166, 50] on input "text" at bounding box center [166, 52] width 73 height 15
type input "******"
click at [355, 85] on button "Change Status" at bounding box center [324, 85] width 67 height 13
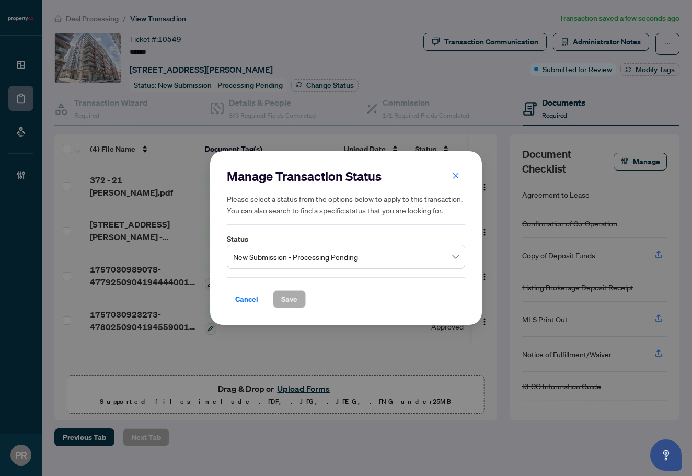
click at [311, 260] on span "New Submission - Processing Pending" at bounding box center [346, 257] width 226 height 20
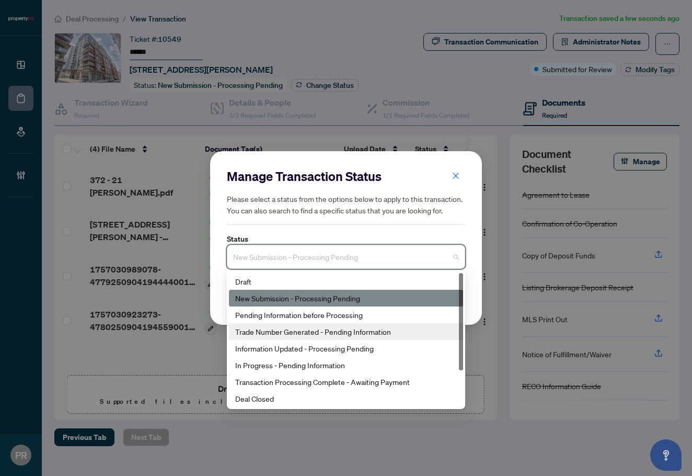
click at [313, 329] on div "Trade Number Generated - Pending Information" at bounding box center [346, 332] width 222 height 12
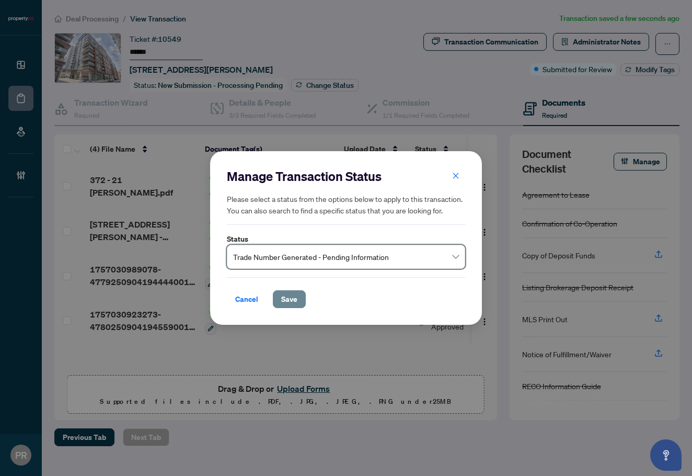
click at [288, 295] on span "Save" at bounding box center [289, 299] width 16 height 17
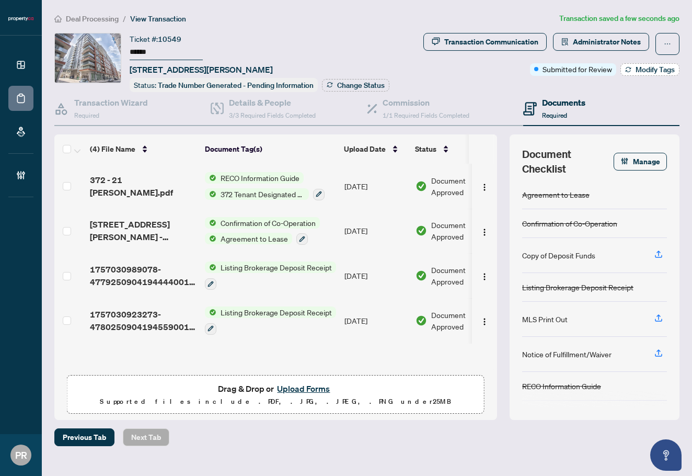
click at [641, 69] on span "Modify Tags" at bounding box center [655, 69] width 39 height 7
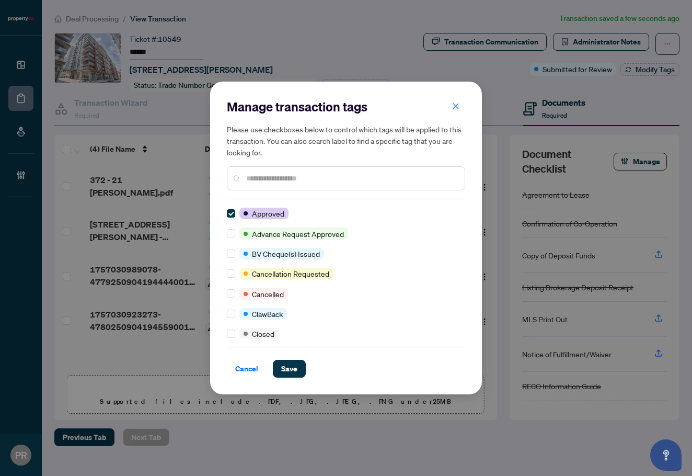
click at [278, 380] on div "Manage transaction tags Please use checkboxes below to control which tags will …" at bounding box center [346, 238] width 272 height 313
click at [294, 369] on span "Save" at bounding box center [289, 368] width 16 height 17
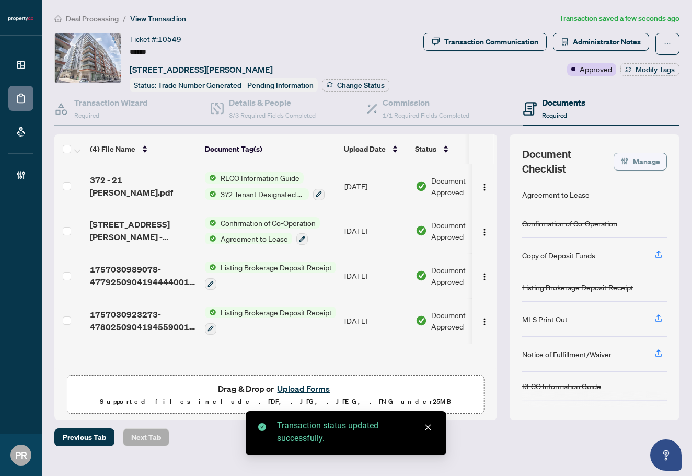
click at [624, 167] on span "button" at bounding box center [625, 161] width 8 height 17
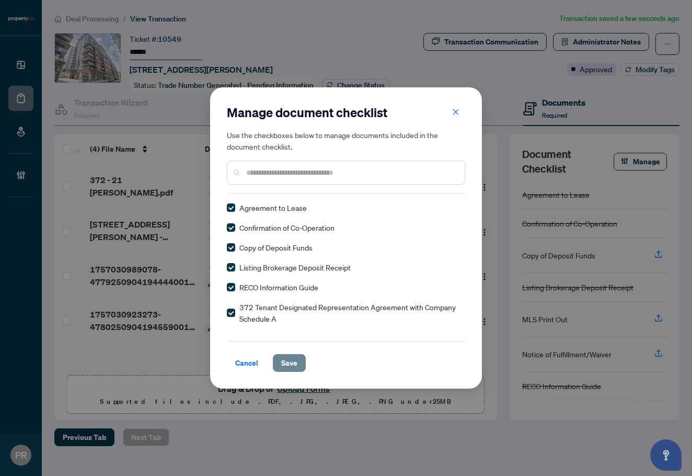
click at [294, 358] on span "Save" at bounding box center [289, 363] width 16 height 17
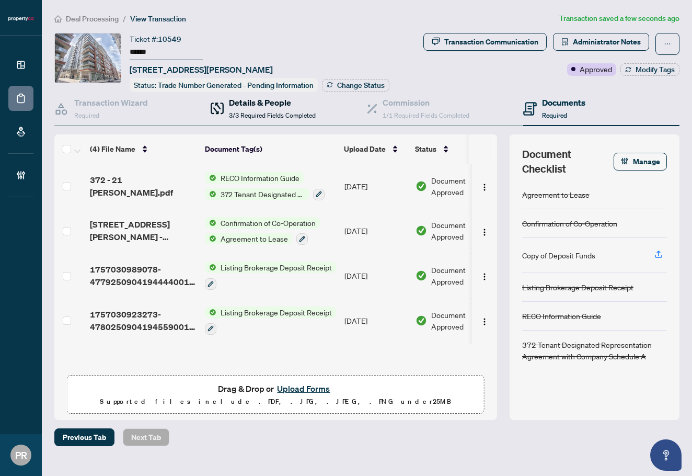
click at [243, 117] on span "3/3 Required Fields Completed" at bounding box center [272, 115] width 87 height 8
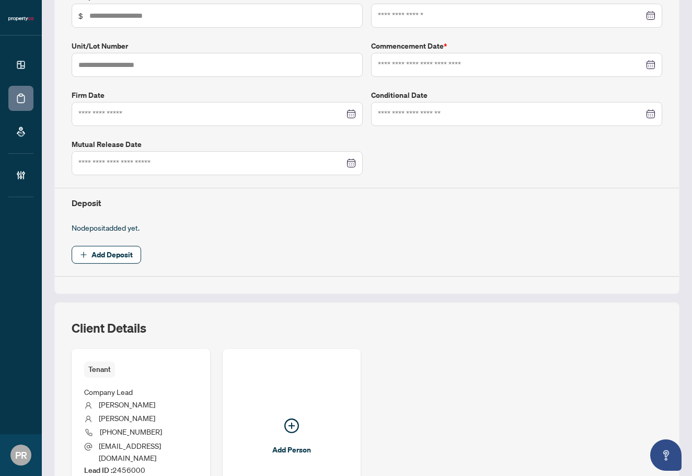
type input "*****"
type input "***"
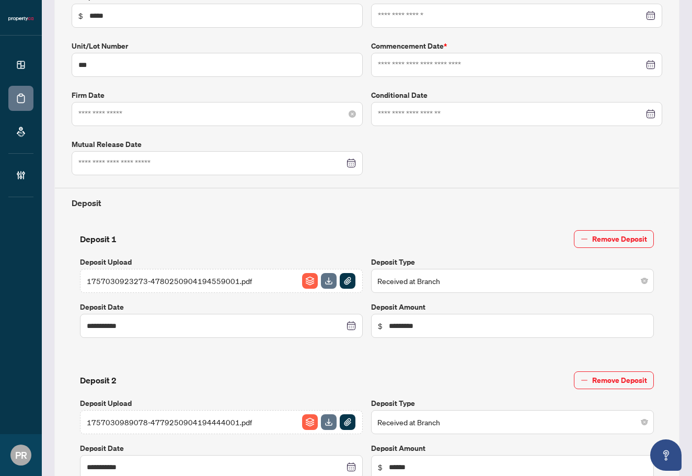
type input "**********"
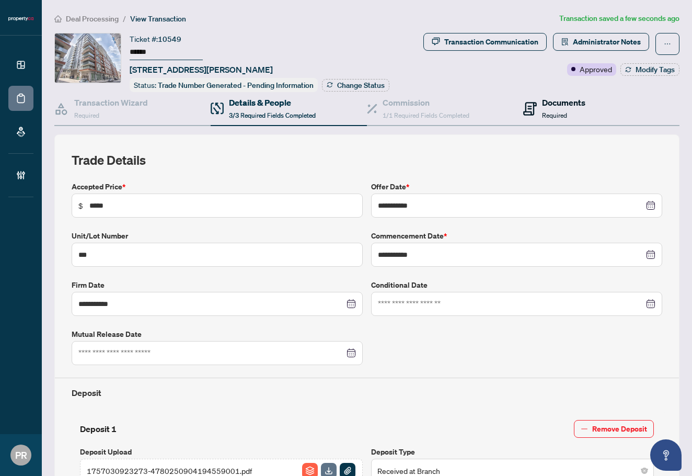
drag, startPoint x: 572, startPoint y: 113, endPoint x: 399, endPoint y: 7, distance: 203.1
click at [572, 113] on div "Documents Required" at bounding box center [563, 108] width 43 height 25
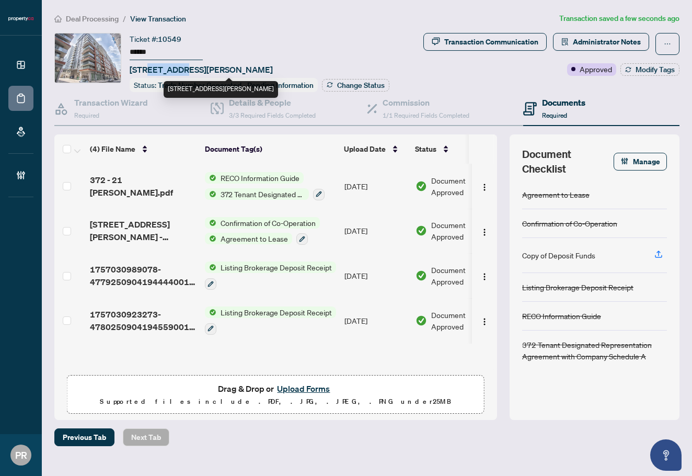
drag, startPoint x: 183, startPoint y: 69, endPoint x: 147, endPoint y: 73, distance: 35.8
click at [147, 73] on span "226-21 Nelson St, Toronto, Ontario M5V 1T8, Canada" at bounding box center [201, 69] width 143 height 13
copy span "21 Nelso"
click at [304, 387] on button "Upload Forms" at bounding box center [303, 389] width 59 height 14
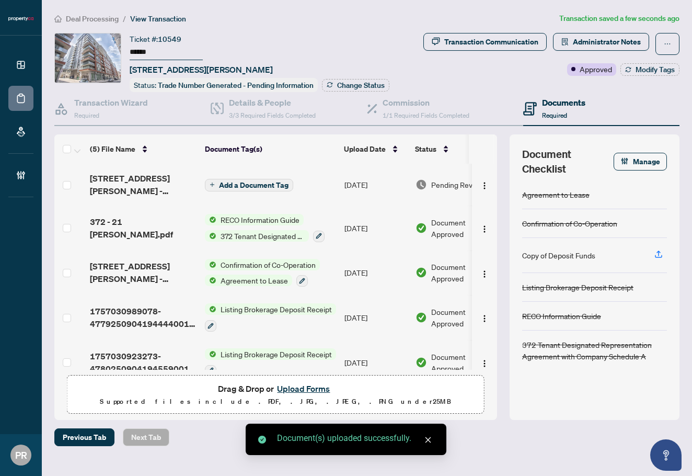
click at [328, 180] on td "Add a Document Tag" at bounding box center [271, 185] width 140 height 42
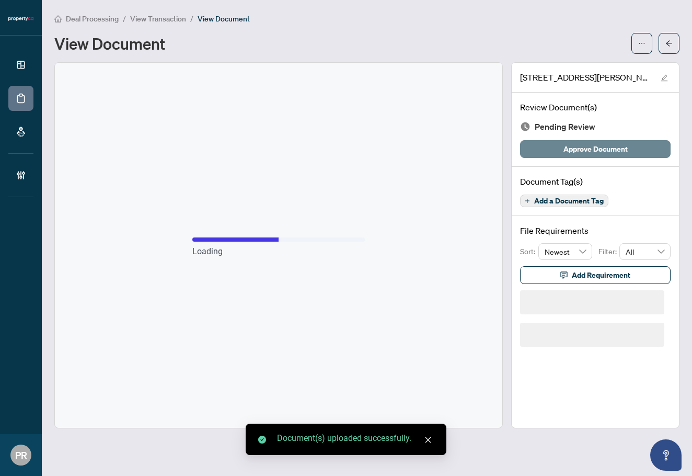
click at [571, 151] on span "Approve Document" at bounding box center [596, 149] width 64 height 17
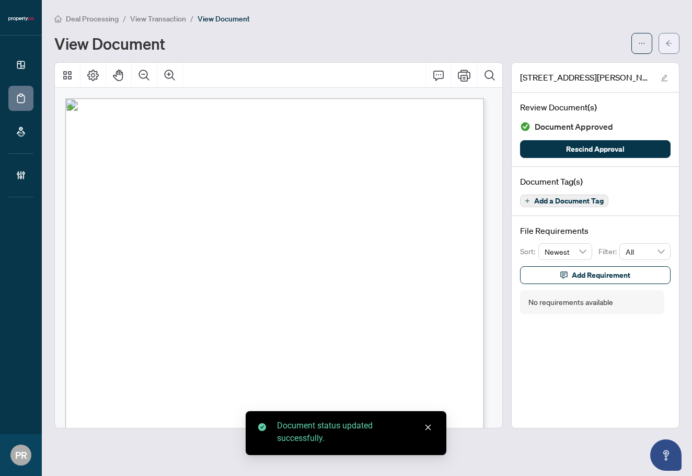
click at [672, 45] on icon "arrow-left" at bounding box center [669, 43] width 7 height 7
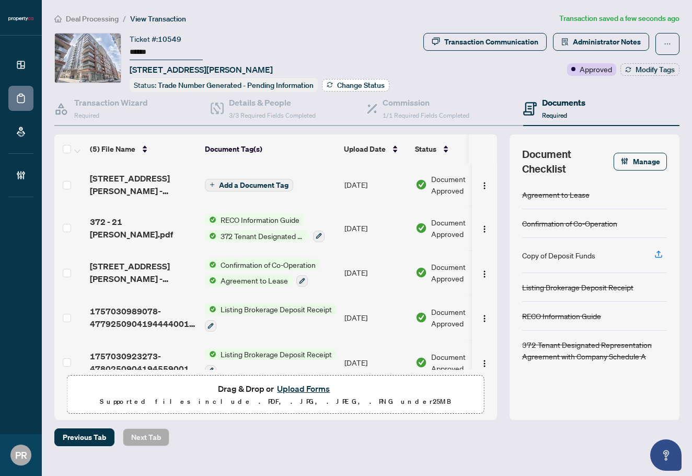
click at [346, 82] on span "Change Status" at bounding box center [361, 85] width 48 height 7
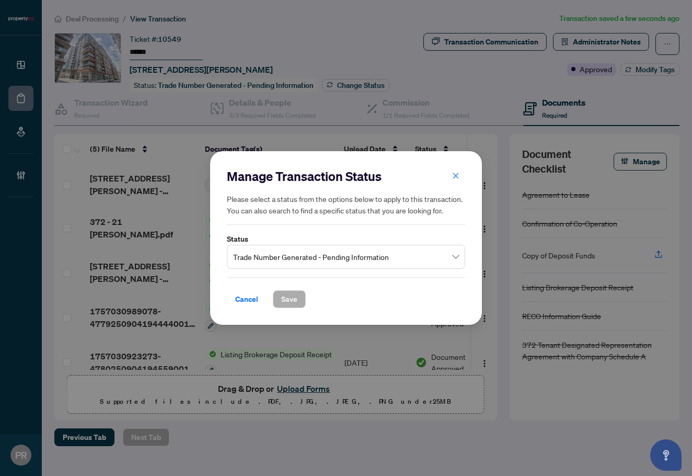
click at [309, 243] on label "Status" at bounding box center [346, 239] width 238 height 12
click at [310, 251] on span "Trade Number Generated - Pending Information" at bounding box center [346, 257] width 226 height 20
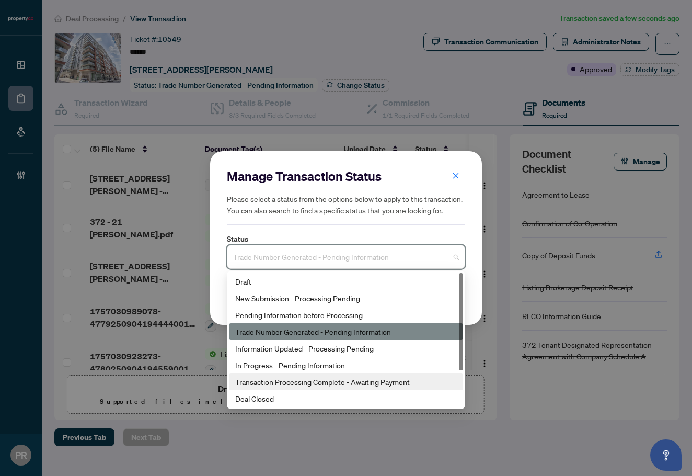
click at [298, 379] on div "Transaction Processing Complete - Awaiting Payment" at bounding box center [346, 382] width 222 height 12
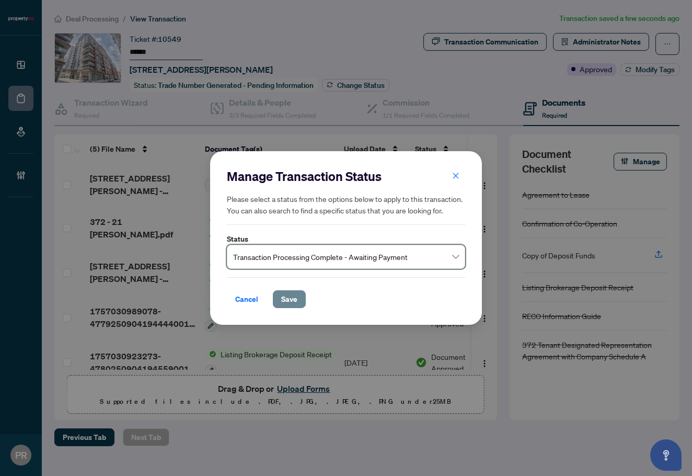
click at [294, 305] on span "Save" at bounding box center [289, 299] width 16 height 17
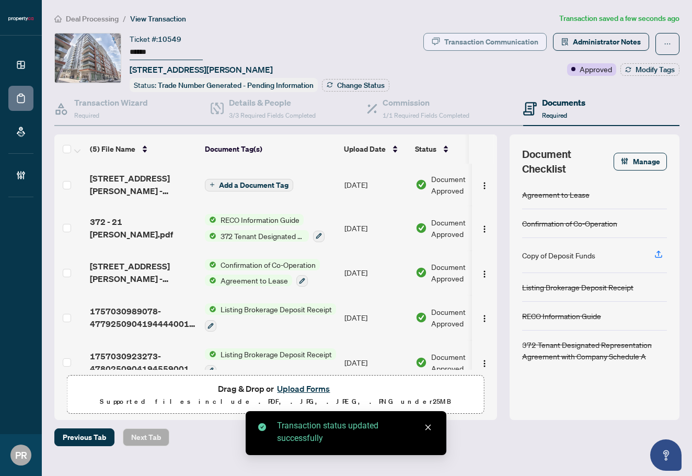
click at [479, 44] on div "Transaction Communication" at bounding box center [492, 41] width 94 height 17
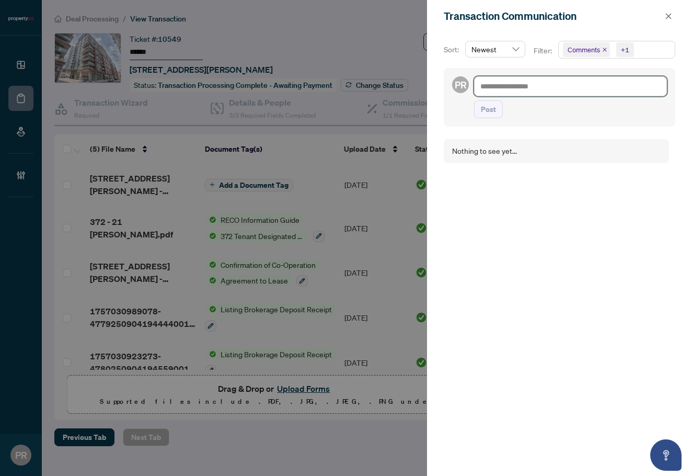
click at [581, 87] on textarea at bounding box center [570, 86] width 193 height 20
paste textarea "**********"
type textarea "**********"
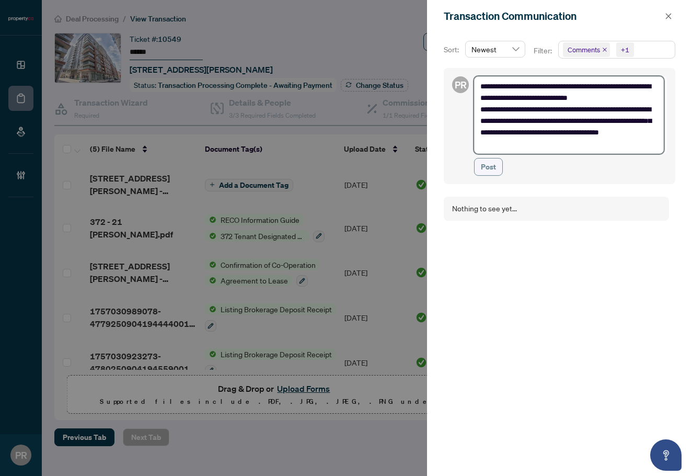
type textarea "**********"
click at [491, 168] on span "Post" at bounding box center [488, 166] width 15 height 17
type textarea "**********"
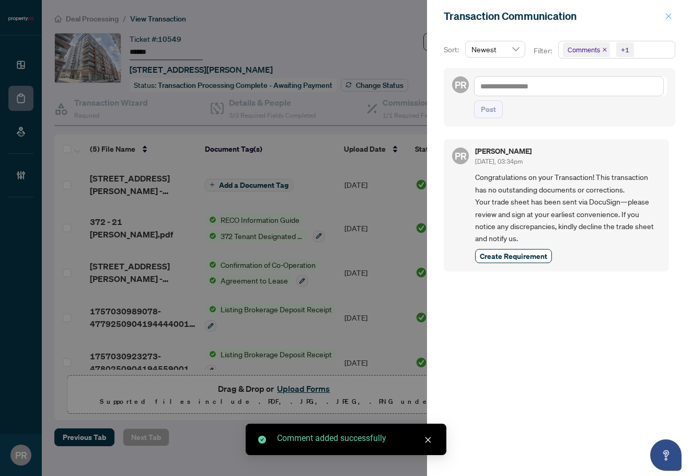
click at [672, 17] on icon "close" at bounding box center [668, 16] width 7 height 7
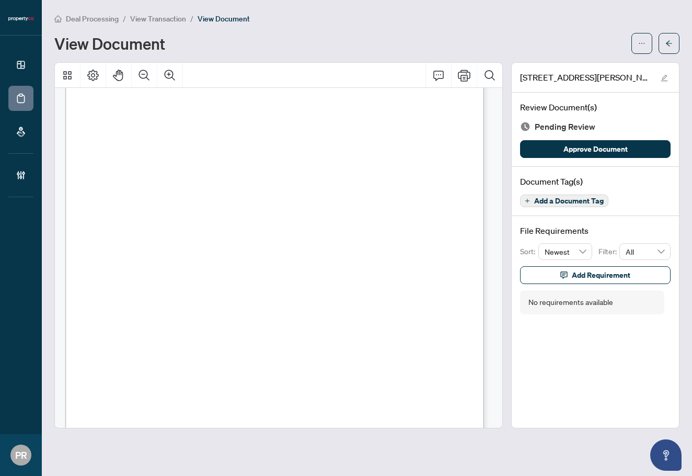
scroll to position [628, 0]
click at [172, 76] on icon "Zoom In" at bounding box center [170, 75] width 13 height 13
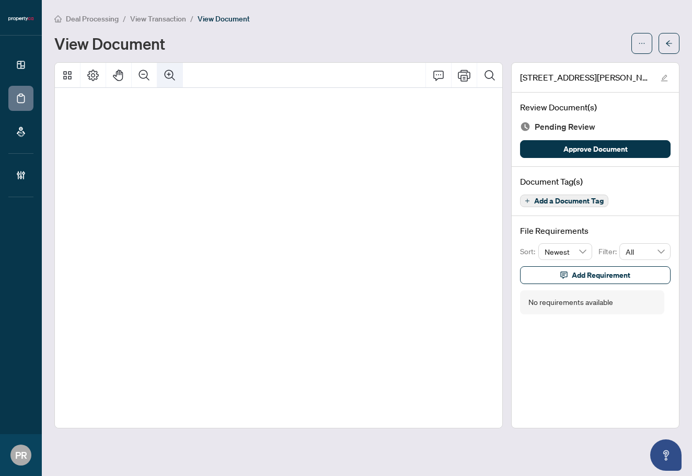
click at [172, 76] on icon "Zoom In" at bounding box center [170, 75] width 13 height 13
click at [117, 78] on icon "Pan Mode" at bounding box center [118, 75] width 13 height 13
drag, startPoint x: 150, startPoint y: 176, endPoint x: 215, endPoint y: 258, distance: 105.4
click at [215, 260] on span "The Tenant hereby offers to lease from the Landlord the premises as described h…" at bounding box center [348, 265] width 568 height 11
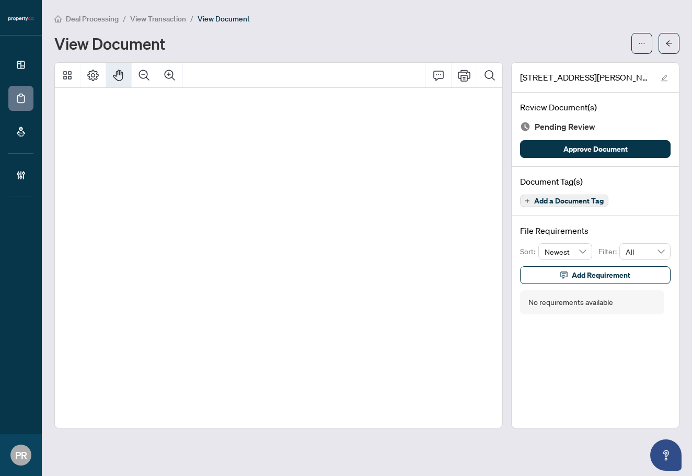
click at [118, 78] on icon "Pan Mode" at bounding box center [118, 75] width 13 height 13
drag, startPoint x: 112, startPoint y: 196, endPoint x: 223, endPoint y: 195, distance: 111.4
click at [223, 195] on span "[PERSON_NAME], [PERSON_NAME]" at bounding box center [193, 197] width 162 height 10
click at [235, 199] on span "[PERSON_NAME], [PERSON_NAME]" at bounding box center [193, 197] width 162 height 10
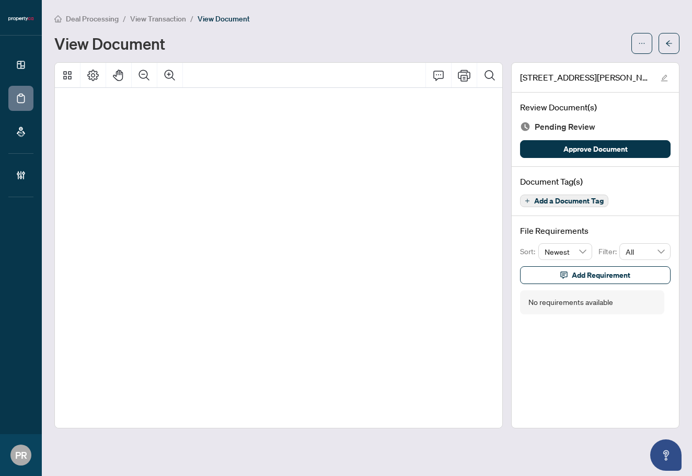
click at [274, 196] on span "[PERSON_NAME], [PERSON_NAME]" at bounding box center [193, 197] width 162 height 10
click at [129, 217] on span "2686259 Ontario Inc." at bounding box center [184, 219] width 114 height 10
drag, startPoint x: 129, startPoint y: 217, endPoint x: 245, endPoint y: 221, distance: 116.2
click at [241, 221] on span "2686259 Ontario Inc." at bounding box center [184, 219] width 114 height 10
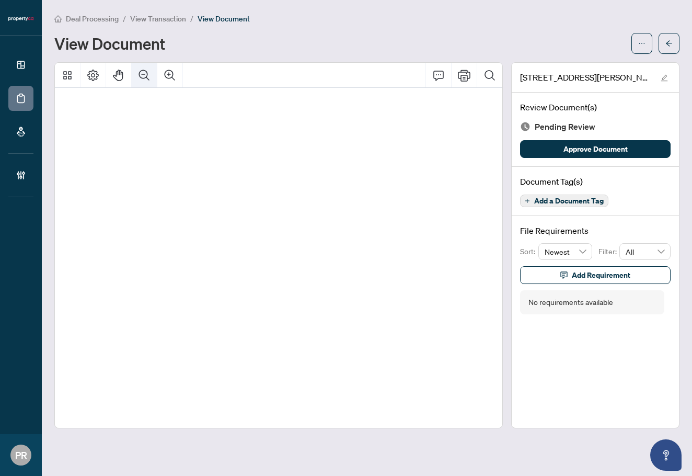
click at [143, 70] on icon "Zoom Out" at bounding box center [144, 75] width 10 height 10
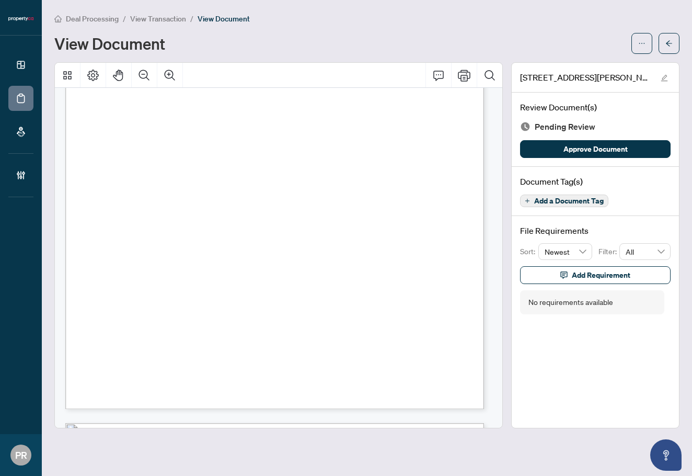
scroll to position [12499, 0]
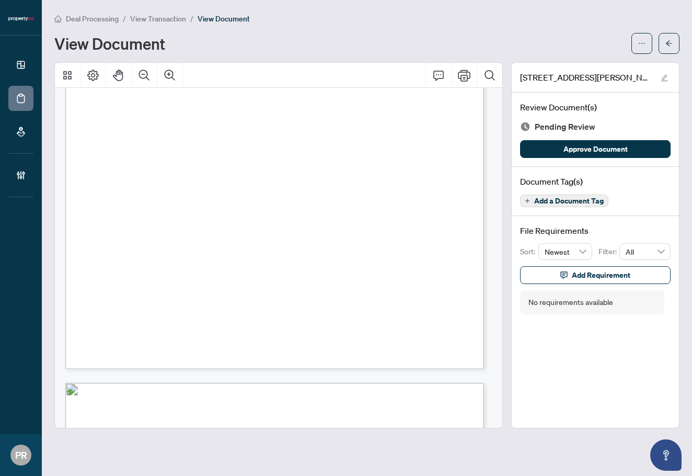
click at [571, 198] on span "Add a Document Tag" at bounding box center [569, 200] width 70 height 7
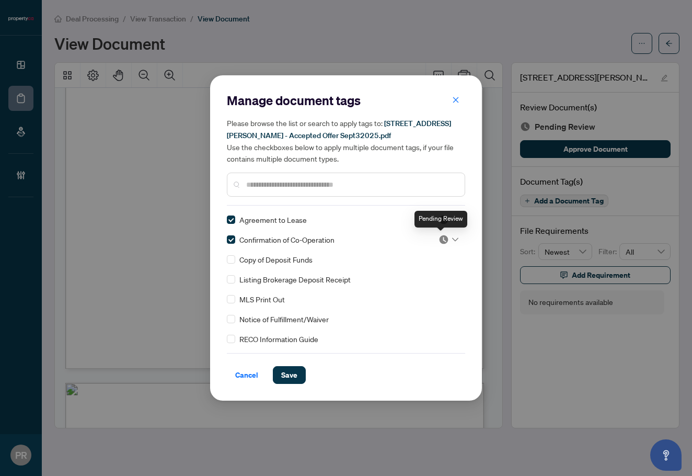
click at [429, 216] on div "Pending Review" at bounding box center [441, 219] width 53 height 17
click at [439, 243] on img at bounding box center [444, 239] width 10 height 10
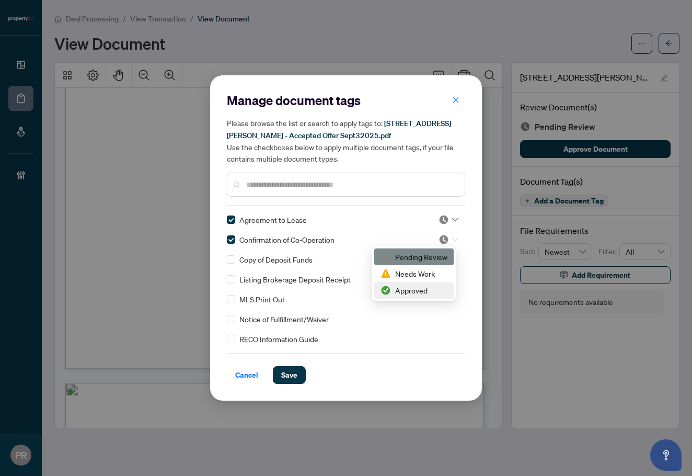
click at [433, 285] on div "Approved" at bounding box center [414, 291] width 67 height 12
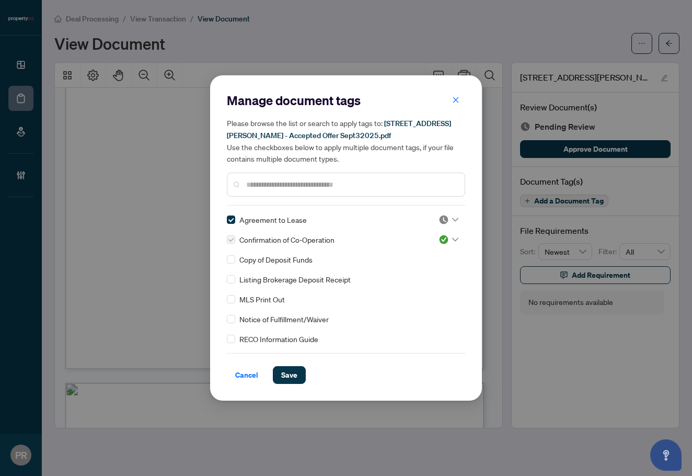
click at [444, 215] on img at bounding box center [444, 219] width 10 height 10
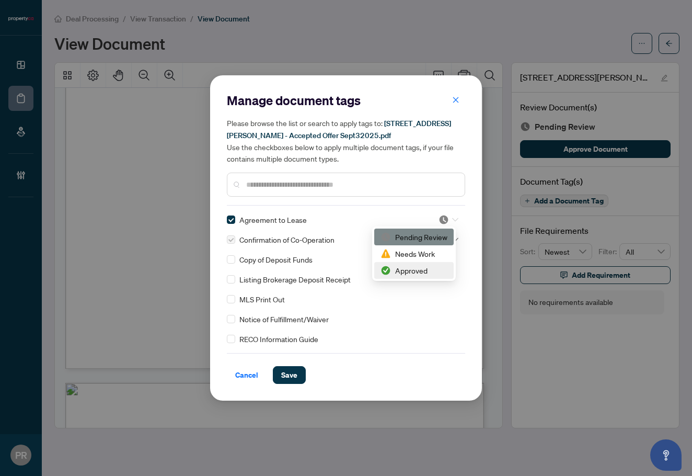
click at [419, 275] on div "Approved" at bounding box center [414, 271] width 67 height 12
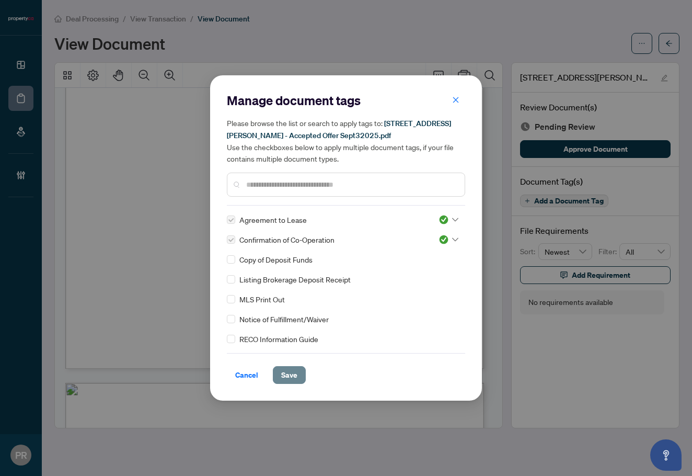
click at [292, 370] on span "Save" at bounding box center [289, 375] width 16 height 17
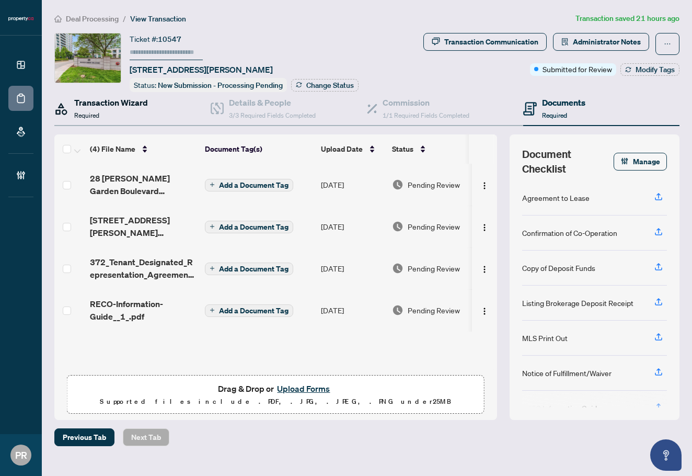
click at [117, 106] on h4 "Transaction Wizard" at bounding box center [111, 102] width 74 height 13
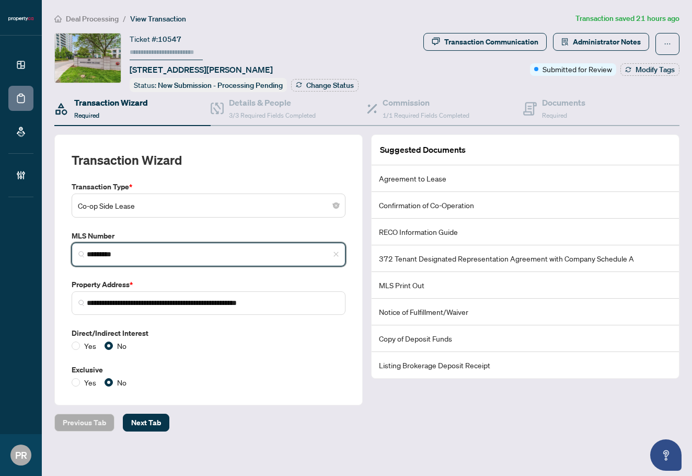
click at [128, 256] on input "*********" at bounding box center [213, 254] width 252 height 11
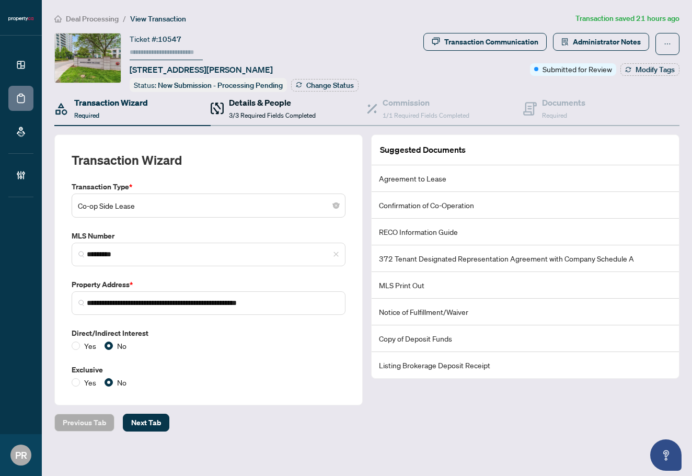
click at [266, 109] on div "Details & People 3/3 Required Fields Completed" at bounding box center [272, 108] width 87 height 25
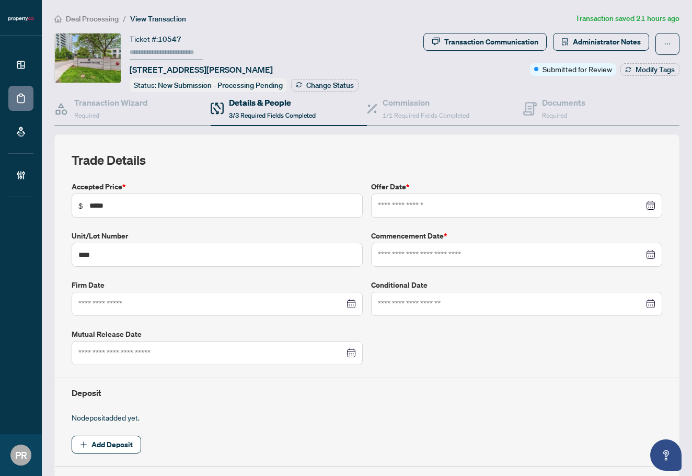
type input "**********"
click at [394, 102] on h4 "Commission" at bounding box center [426, 102] width 87 height 13
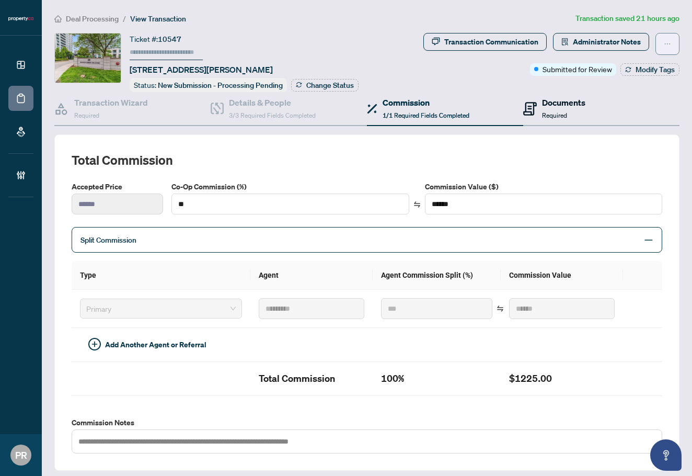
drag, startPoint x: 539, startPoint y: 105, endPoint x: 663, endPoint y: 43, distance: 138.5
click at [542, 105] on h4 "Documents" at bounding box center [563, 102] width 43 height 13
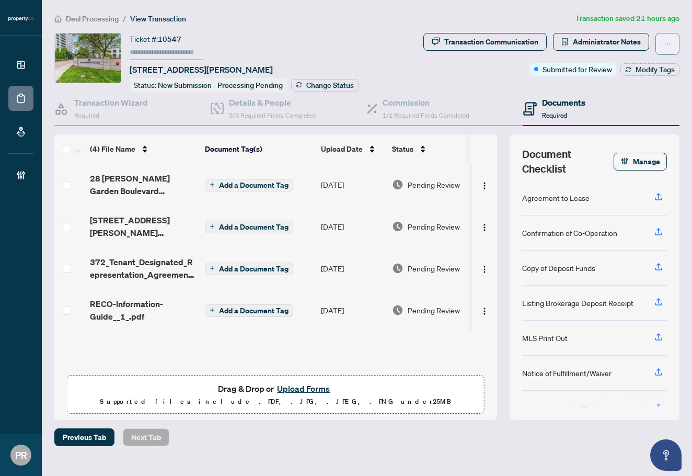
click at [669, 43] on icon "ellipsis" at bounding box center [667, 43] width 7 height 7
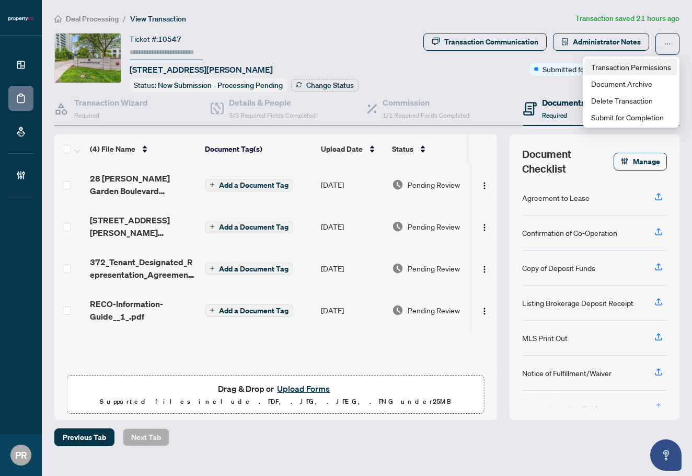
click at [617, 70] on span "Transaction Permissions" at bounding box center [631, 67] width 80 height 12
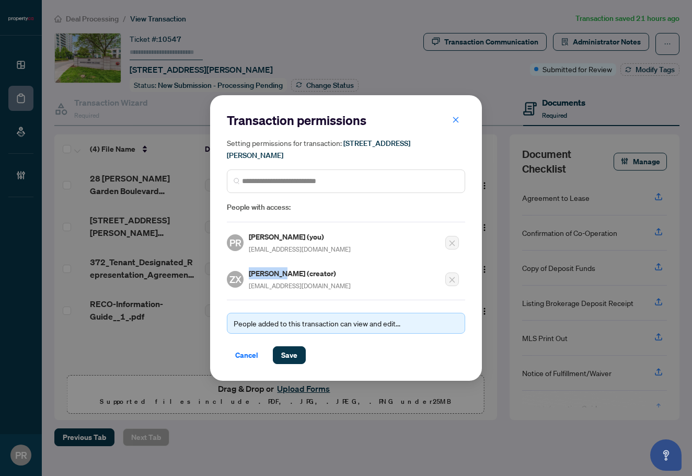
drag, startPoint x: 279, startPoint y: 271, endPoint x: 247, endPoint y: 275, distance: 32.1
click at [247, 275] on div "ZX Zhejia Xu (creator) zhejia@property.ca" at bounding box center [289, 279] width 124 height 24
copy h5 "Zhejia Xu"
click at [249, 356] on span "Cancel" at bounding box center [246, 355] width 23 height 17
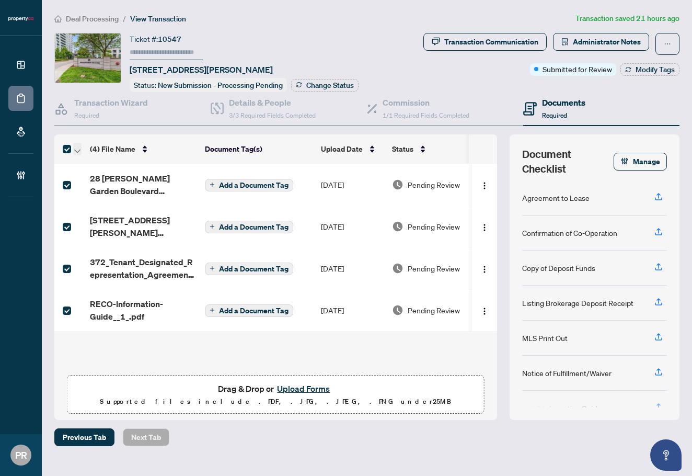
click at [74, 146] on button "button" at bounding box center [77, 149] width 8 height 13
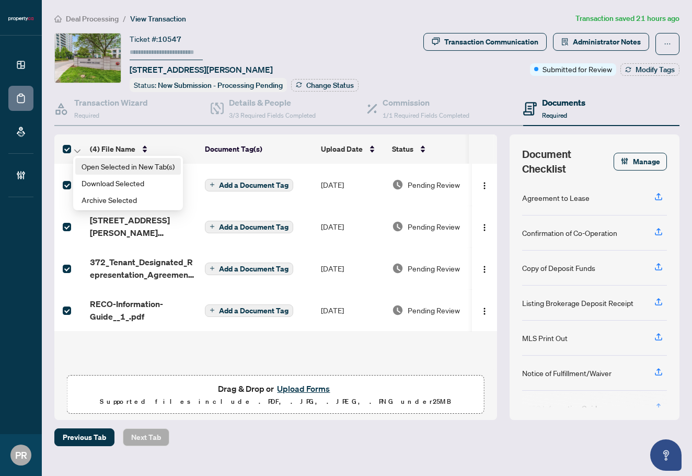
click at [90, 163] on span "Open Selected in New Tab(s)" at bounding box center [128, 167] width 93 height 12
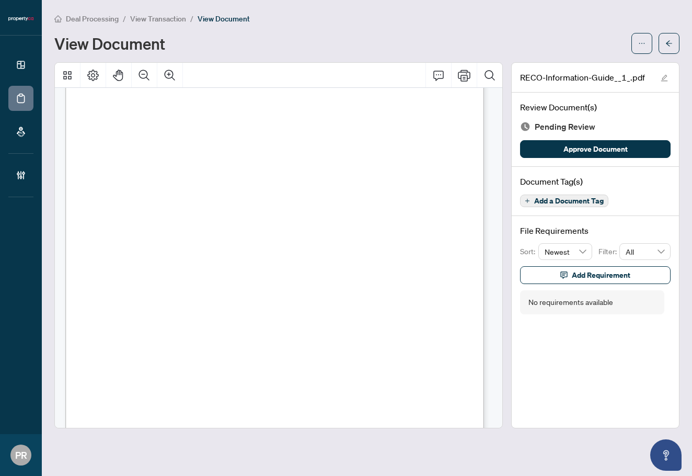
scroll to position [6684, 0]
click at [577, 201] on span "Add a Document Tag" at bounding box center [569, 200] width 70 height 7
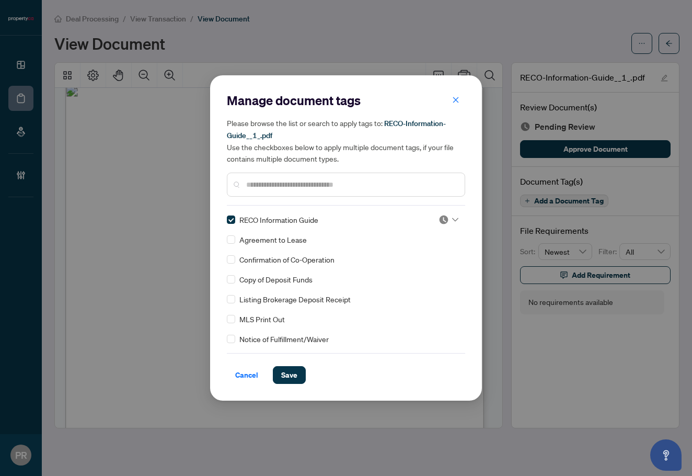
click at [443, 218] on img at bounding box center [444, 219] width 10 height 10
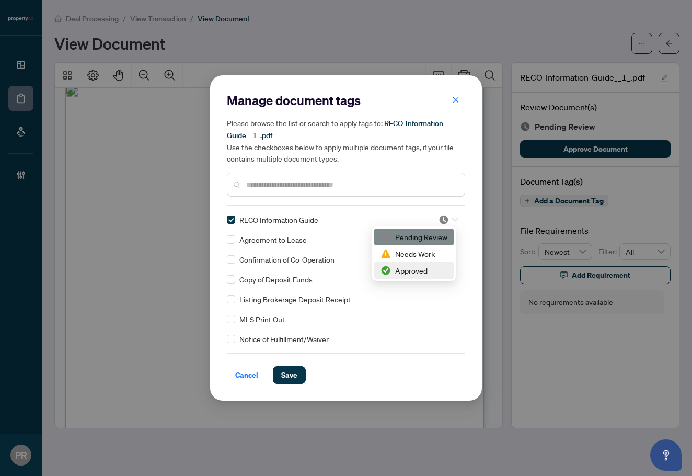
click at [414, 266] on div "Approved" at bounding box center [414, 271] width 67 height 12
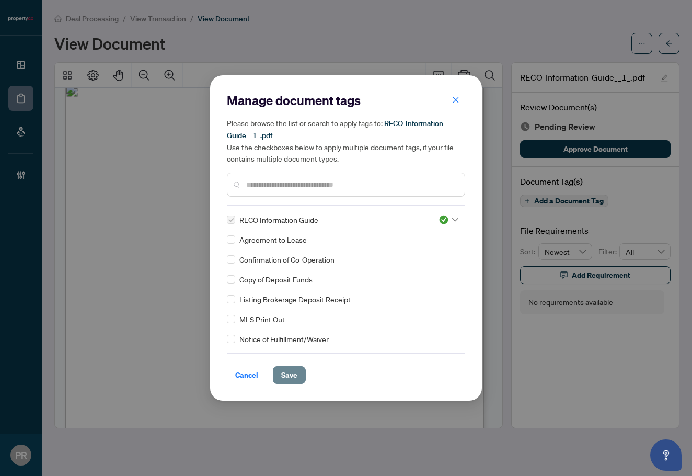
click at [298, 371] on button "Save" at bounding box center [289, 375] width 33 height 18
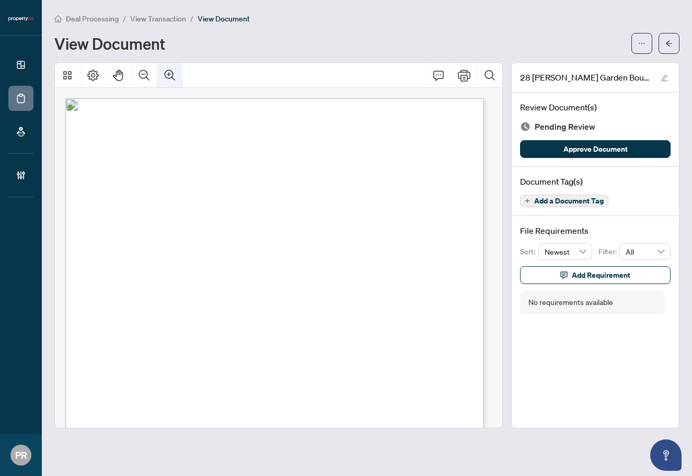
click at [180, 69] on button "Zoom In" at bounding box center [169, 75] width 25 height 25
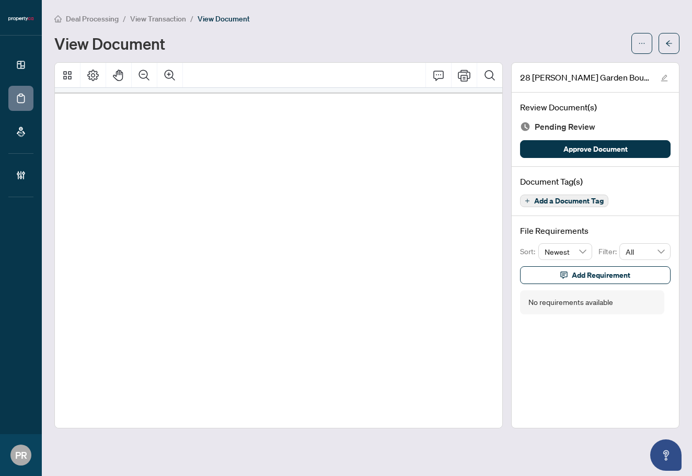
drag, startPoint x: 81, startPoint y: 292, endPoint x: 198, endPoint y: 290, distance: 117.7
click at [198, 290] on span "28 Harrison Garden Boulevard, 1812, Toronto C14, ON M2N 7B5" at bounding box center [135, 293] width 134 height 8
click at [202, 294] on span "28 Harrison Garden Boulevard, 1812, Toronto C14, ON M2N 7B5" at bounding box center [135, 293] width 134 height 8
drag, startPoint x: 308, startPoint y: 290, endPoint x: 342, endPoint y: 292, distance: 33.5
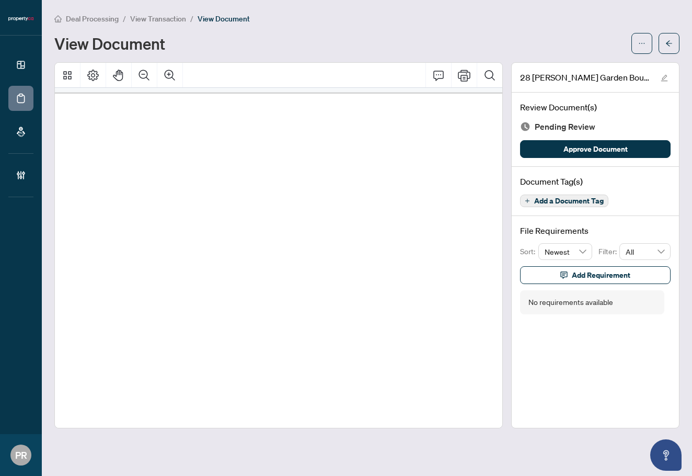
click at [202, 292] on span "28 Harrison Garden Boulevard, 1812, Toronto C14, ON M2N 7B5" at bounding box center [135, 293] width 134 height 8
click at [143, 73] on icon "Zoom Out" at bounding box center [144, 75] width 10 height 10
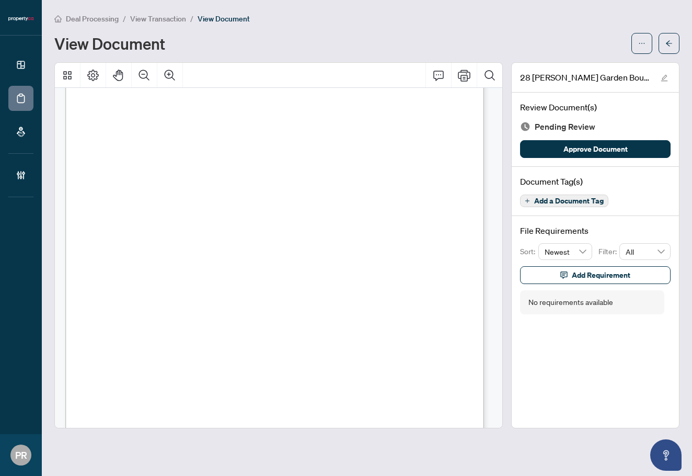
scroll to position [4114, 0]
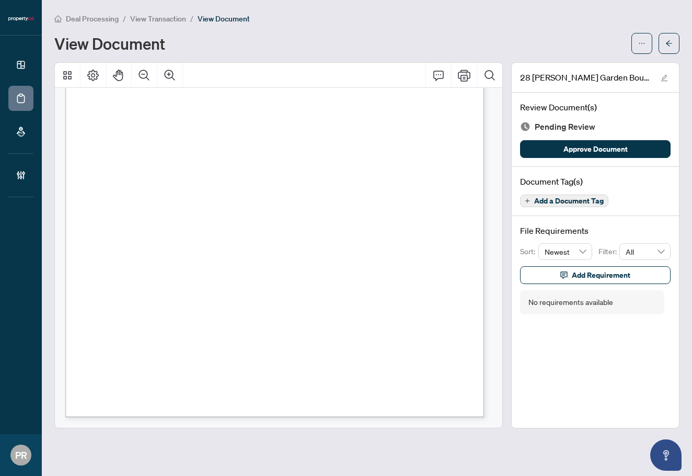
click at [524, 205] on button "Add a Document Tag" at bounding box center [564, 201] width 88 height 13
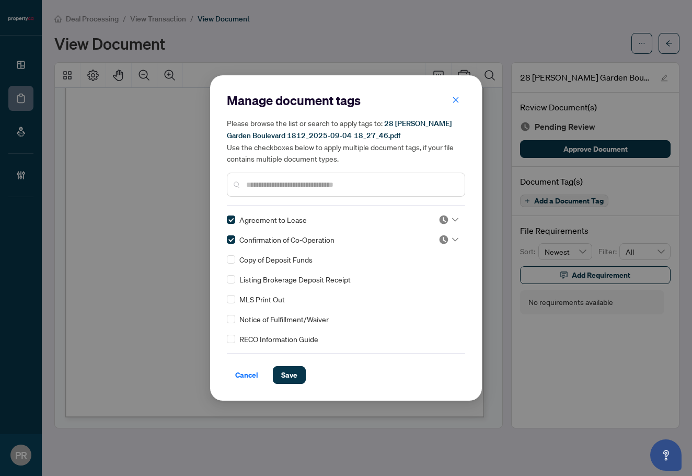
click at [440, 221] on img at bounding box center [444, 219] width 10 height 10
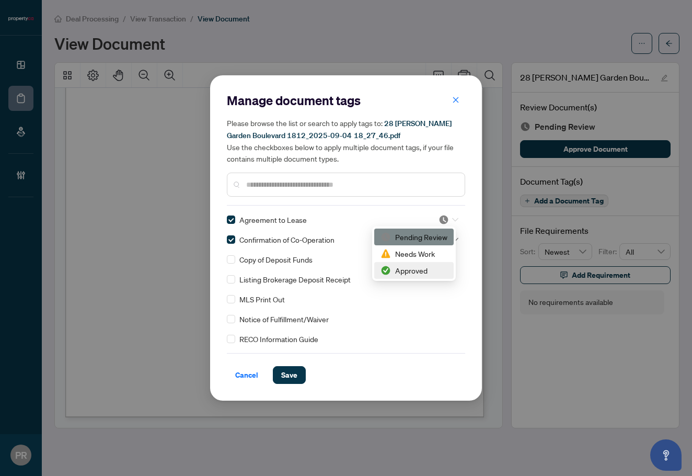
click at [414, 277] on div "Approved" at bounding box center [413, 270] width 79 height 17
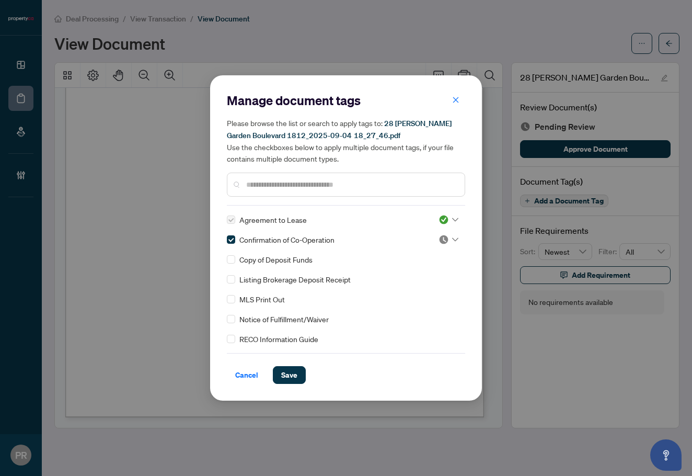
click at [443, 238] on img at bounding box center [444, 239] width 10 height 10
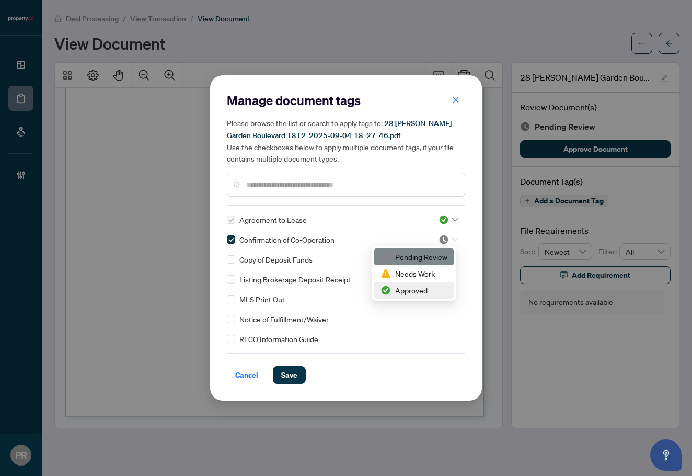
click at [412, 291] on div "Approved" at bounding box center [414, 291] width 67 height 12
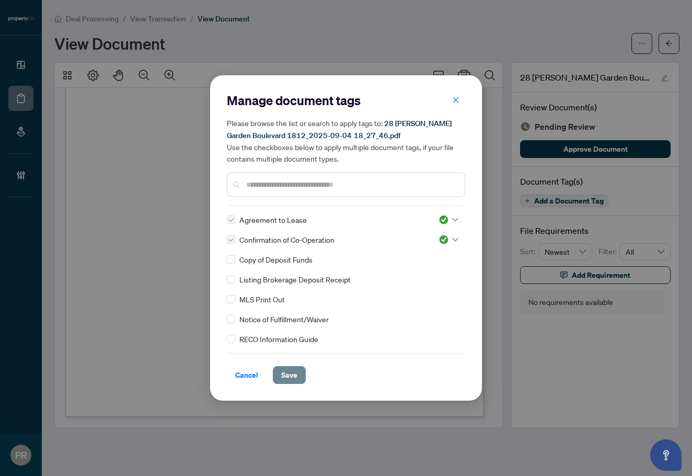
click at [279, 369] on button "Save" at bounding box center [289, 375] width 33 height 18
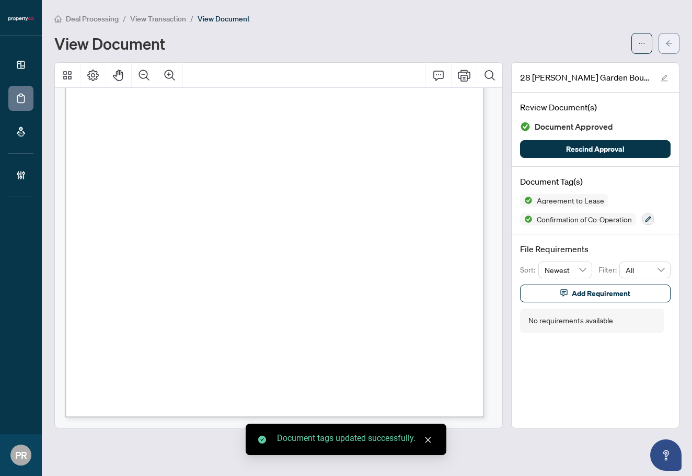
click at [678, 39] on button "button" at bounding box center [669, 43] width 21 height 21
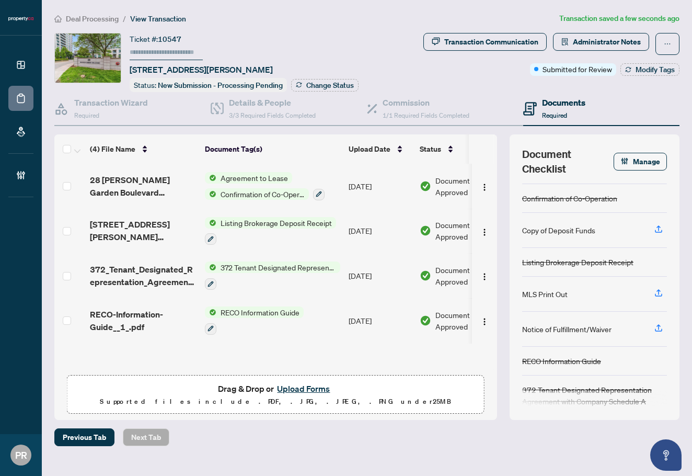
scroll to position [37, 0]
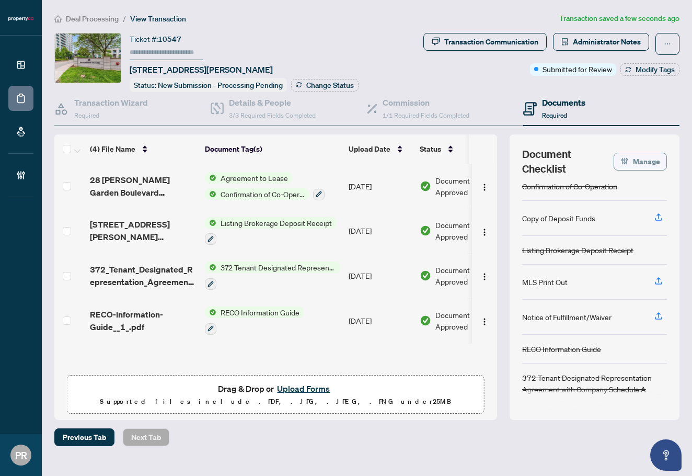
click at [633, 164] on button "Manage" at bounding box center [640, 162] width 53 height 18
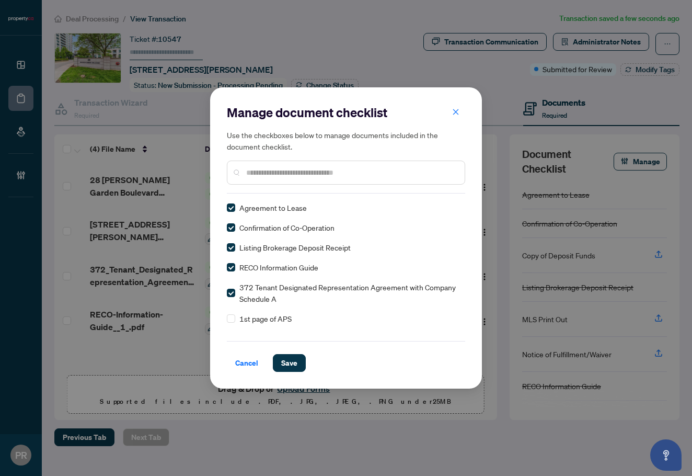
scroll to position [0, 0]
click at [303, 355] on button "Save" at bounding box center [289, 363] width 33 height 18
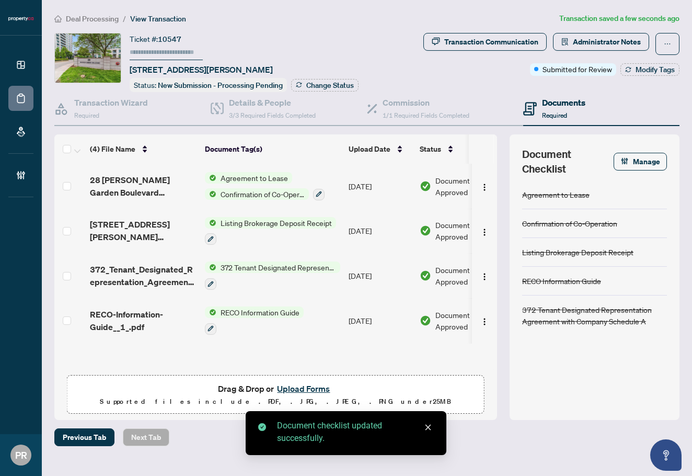
click at [181, 54] on input "text" at bounding box center [166, 52] width 73 height 15
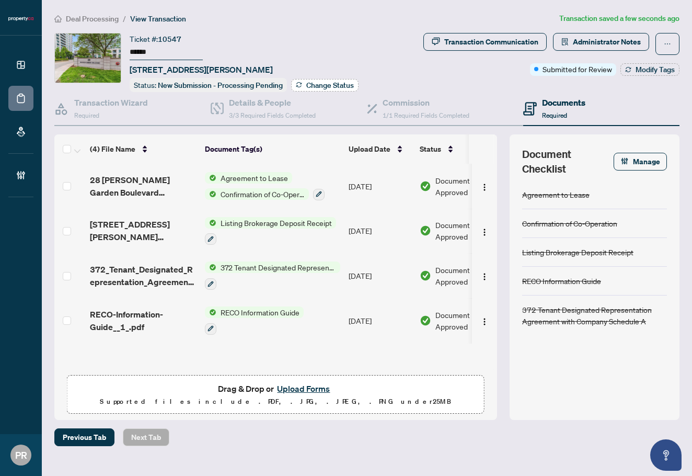
type input "******"
click at [317, 84] on span "Change Status" at bounding box center [330, 85] width 48 height 7
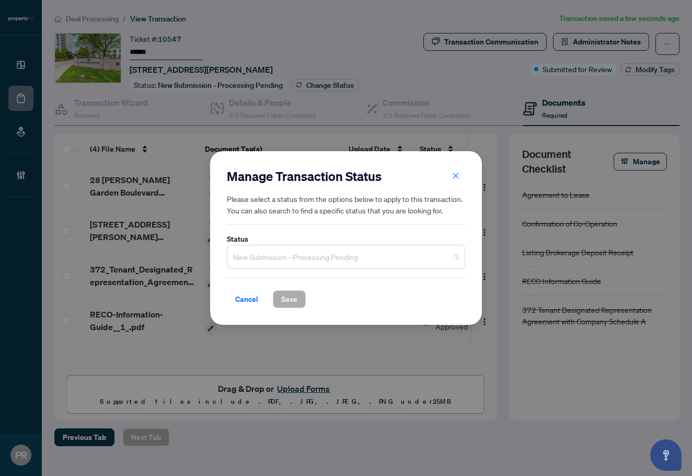
drag, startPoint x: 307, startPoint y: 258, endPoint x: 313, endPoint y: 265, distance: 8.9
click at [306, 258] on span "New Submission - Processing Pending" at bounding box center [346, 257] width 226 height 20
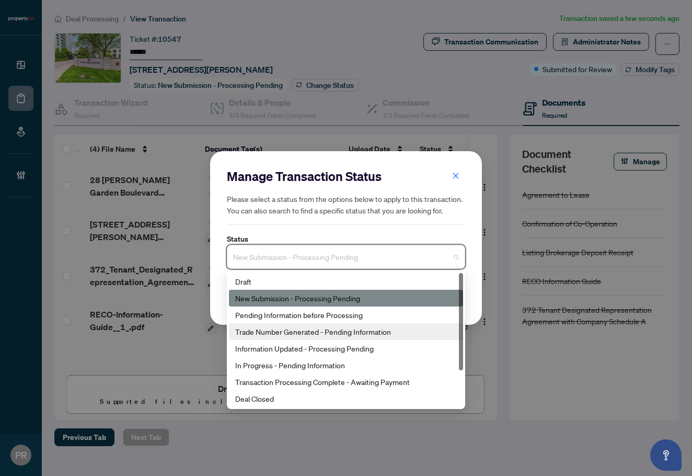
click at [305, 335] on div "Trade Number Generated - Pending Information" at bounding box center [346, 332] width 222 height 12
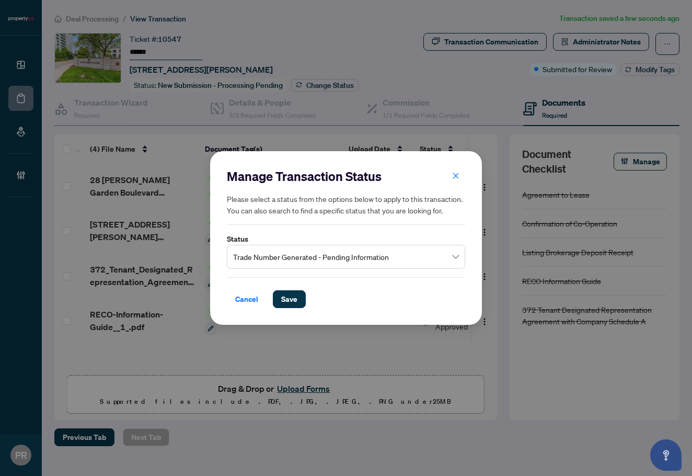
click at [282, 311] on div "Manage Transaction Status Please select a status from the options below to appl…" at bounding box center [346, 238] width 272 height 174
click at [284, 303] on span "Save" at bounding box center [289, 299] width 16 height 17
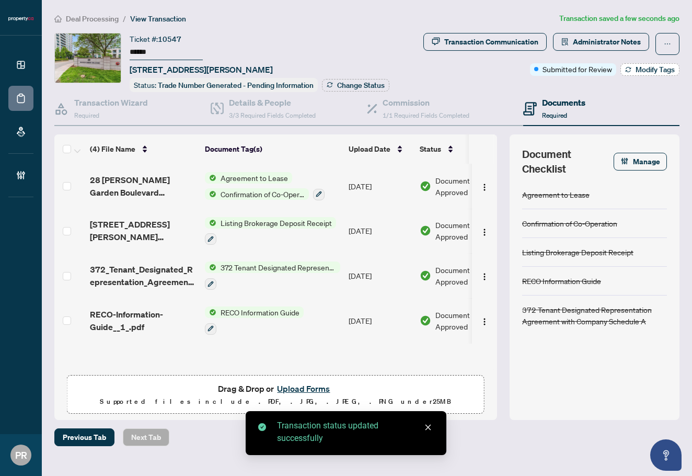
click at [636, 73] on span "Modify Tags" at bounding box center [655, 69] width 39 height 7
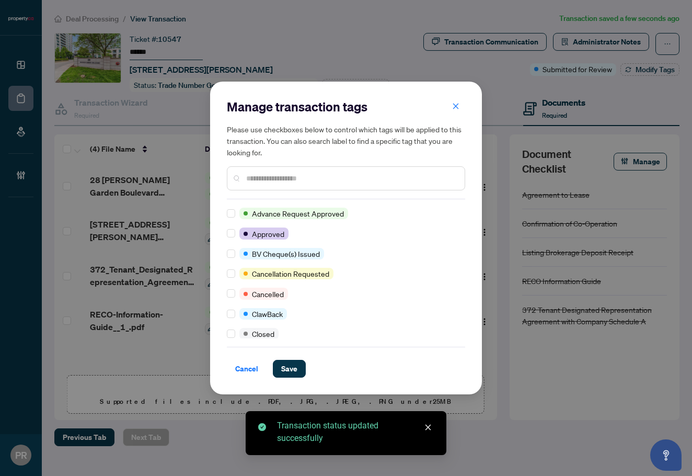
click at [276, 163] on div "Please use checkboxes below to control which tags will be applied to this trans…" at bounding box center [346, 156] width 238 height 67
click at [270, 175] on input "text" at bounding box center [351, 179] width 210 height 12
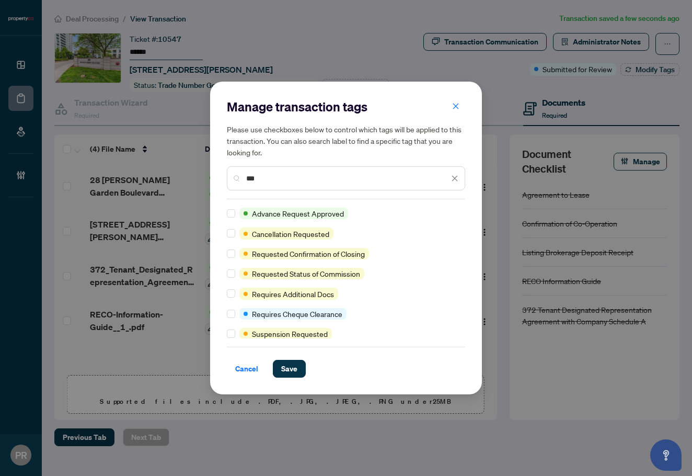
drag, startPoint x: 264, startPoint y: 179, endPoint x: 218, endPoint y: 182, distance: 46.1
click at [226, 182] on div "Manage transaction tags Please use checkboxes below to control which tags will …" at bounding box center [346, 238] width 272 height 313
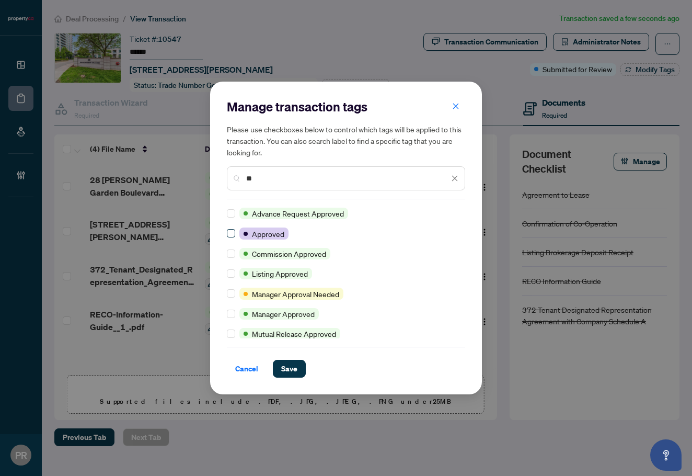
type input "**"
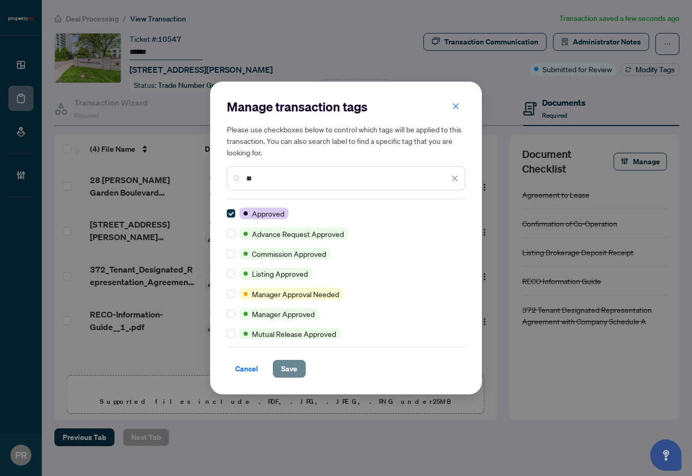
click at [291, 370] on span "Save" at bounding box center [289, 368] width 16 height 17
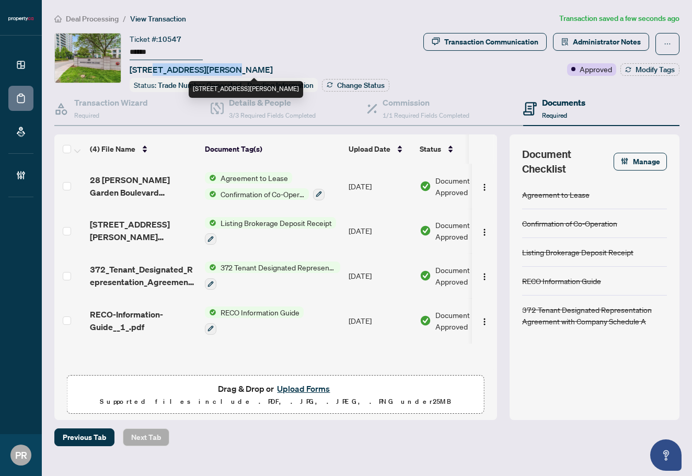
drag, startPoint x: 226, startPoint y: 65, endPoint x: 157, endPoint y: 65, distance: 69.6
click at [153, 66] on span "1812-28 Harrison Garden Blvd, Toronto, Ontario M2N 7B5, Canada" at bounding box center [201, 69] width 143 height 13
copy span "28 Harrison Garden"
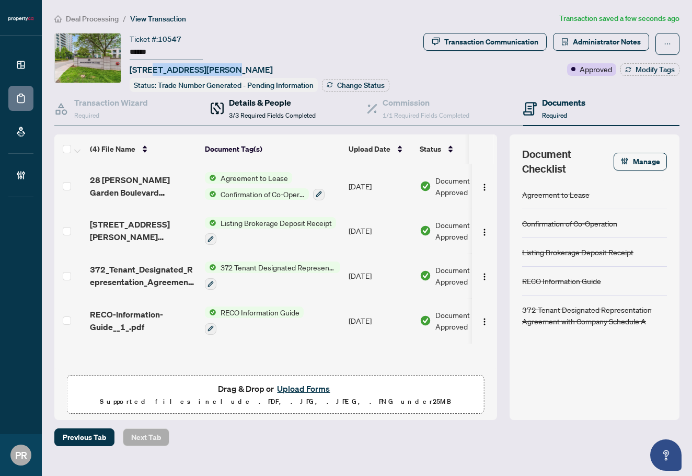
click at [272, 112] on span "3/3 Required Fields Completed" at bounding box center [272, 115] width 87 height 8
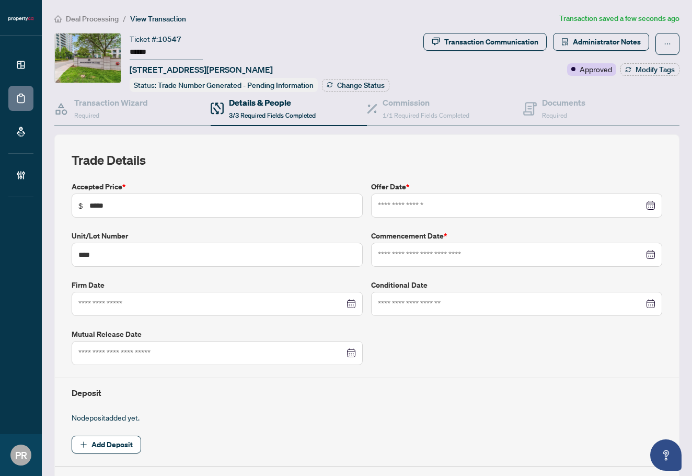
type input "**********"
click at [579, 118] on div "Documents Required" at bounding box center [563, 108] width 43 height 25
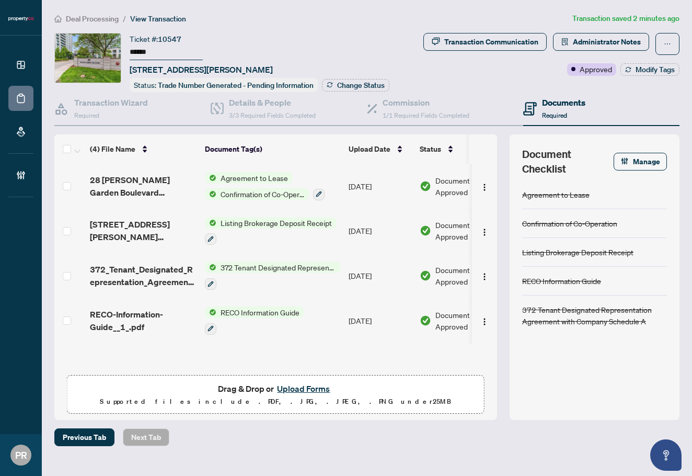
click at [302, 389] on button "Upload Forms" at bounding box center [303, 389] width 59 height 14
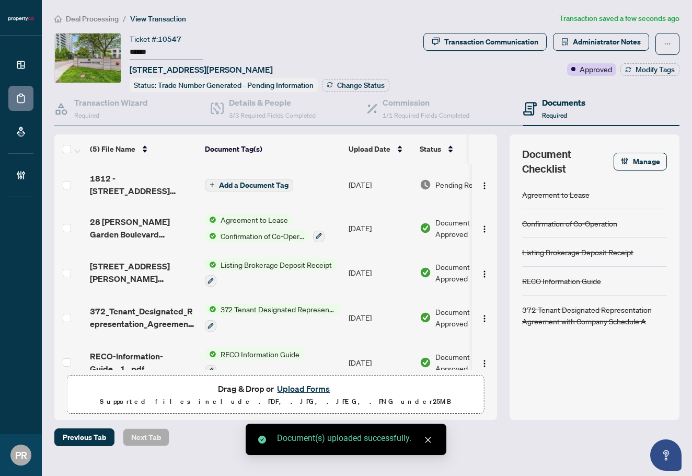
click at [344, 181] on td "Add a Document Tag" at bounding box center [273, 185] width 144 height 42
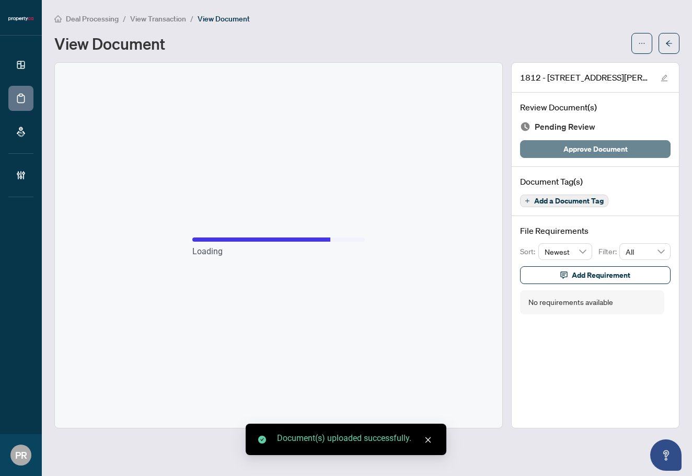
click at [582, 154] on span "Approve Document" at bounding box center [596, 149] width 64 height 17
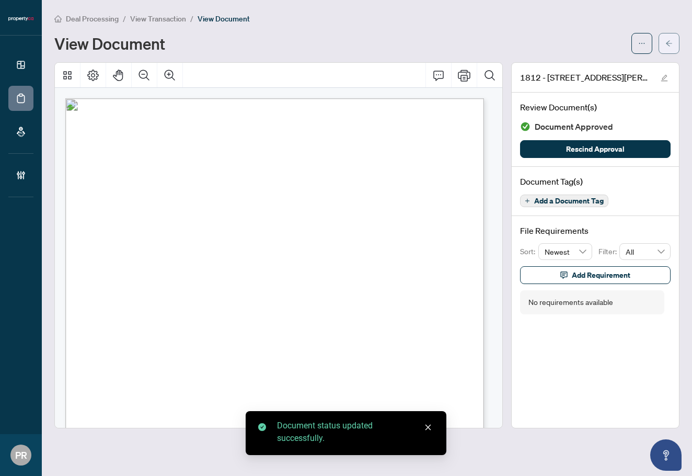
click at [668, 48] on span "button" at bounding box center [669, 43] width 7 height 17
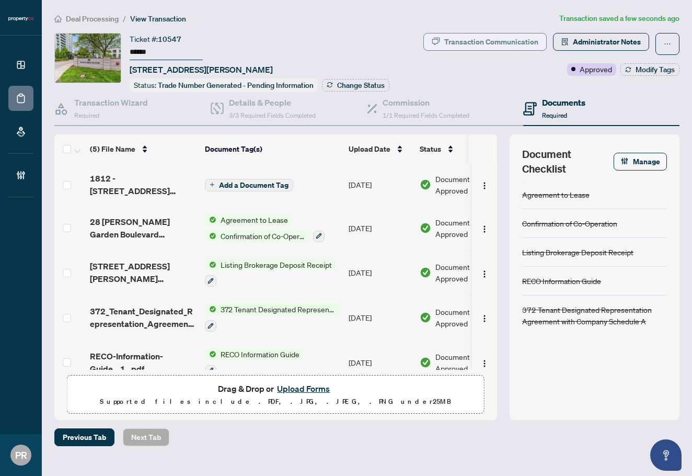
click at [472, 45] on div "Transaction Communication" at bounding box center [492, 41] width 94 height 17
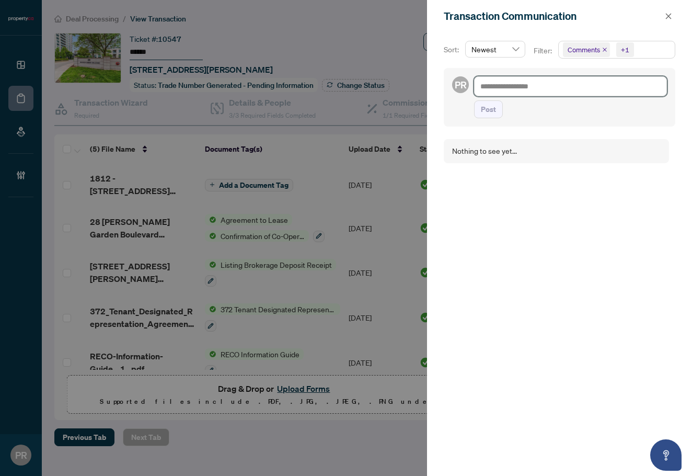
click at [574, 88] on textarea at bounding box center [570, 86] width 193 height 20
paste textarea "**********"
type textarea "**********"
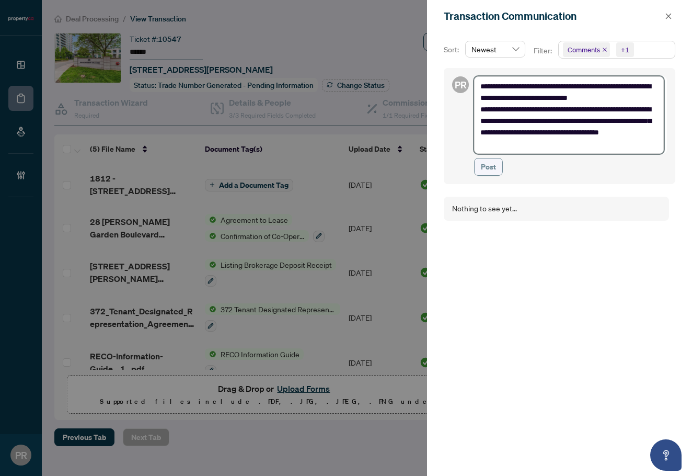
type textarea "**********"
click at [488, 172] on span "Post" at bounding box center [488, 166] width 15 height 17
type textarea "**********"
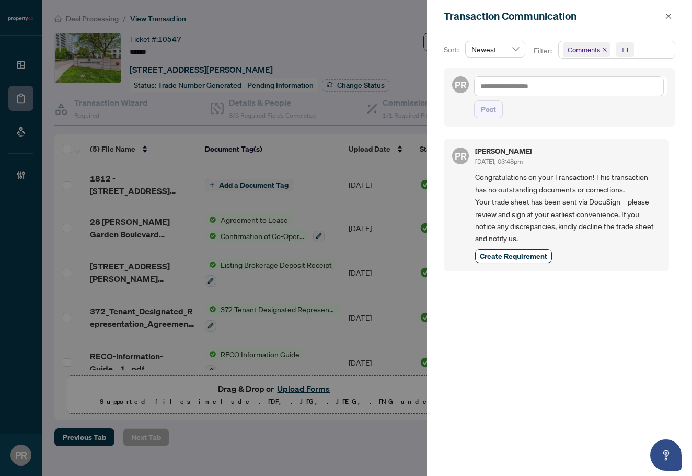
click at [576, 75] on div "PR Post" at bounding box center [560, 97] width 232 height 59
click at [560, 83] on textarea at bounding box center [569, 86] width 190 height 20
paste textarea "**********"
type textarea "**********"
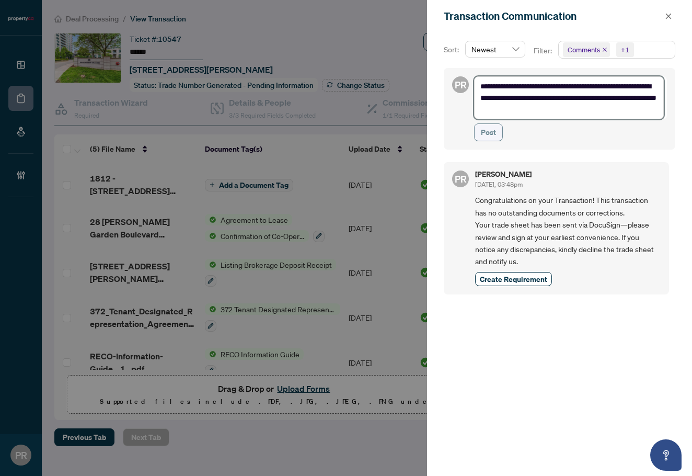
type textarea "**********"
click at [484, 139] on span "Post" at bounding box center [488, 132] width 15 height 17
type textarea "**********"
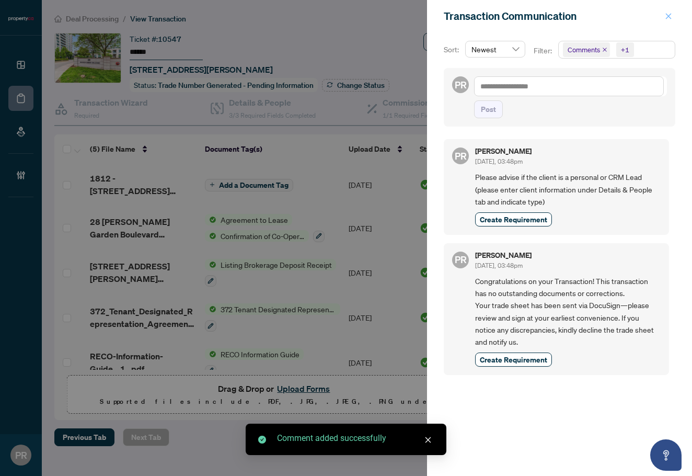
click at [663, 17] on button "button" at bounding box center [669, 16] width 14 height 13
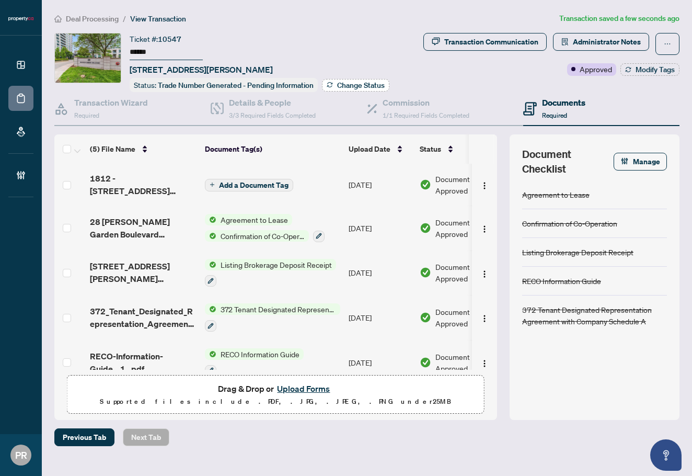
click at [335, 83] on button "Change Status" at bounding box center [355, 85] width 67 height 13
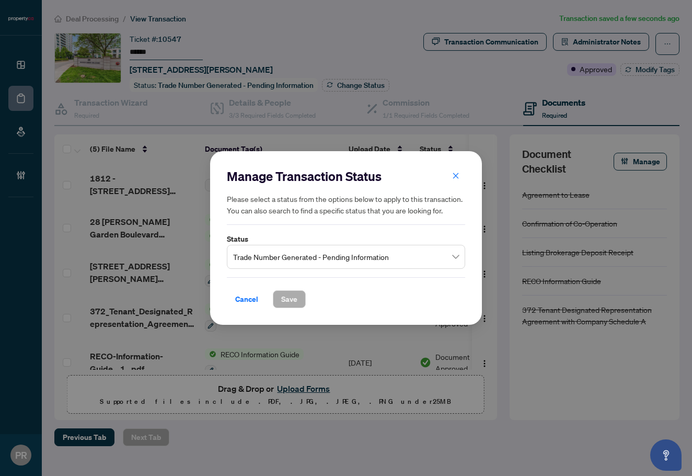
click at [335, 247] on span "Trade Number Generated - Pending Information" at bounding box center [346, 257] width 226 height 20
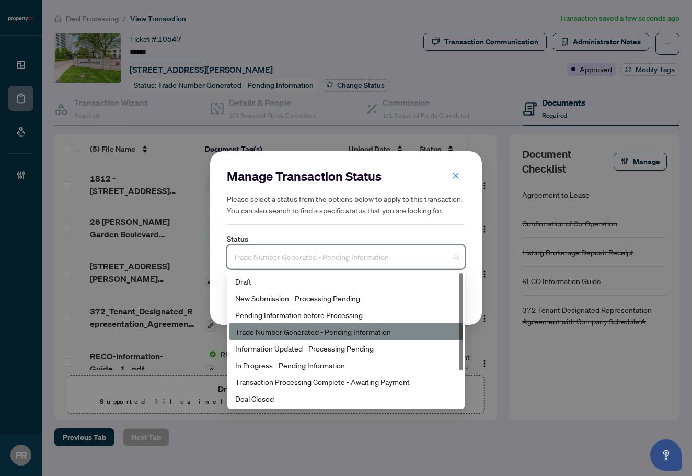
click at [332, 257] on span "Trade Number Generated - Pending Information" at bounding box center [346, 257] width 226 height 20
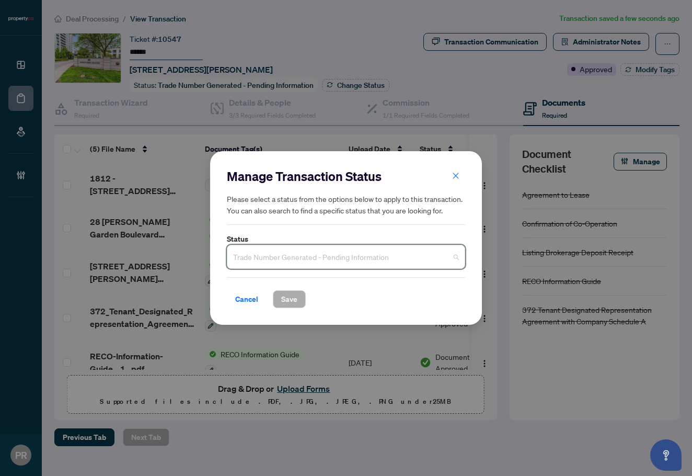
click at [391, 253] on span "Trade Number Generated - Pending Information" at bounding box center [346, 257] width 226 height 20
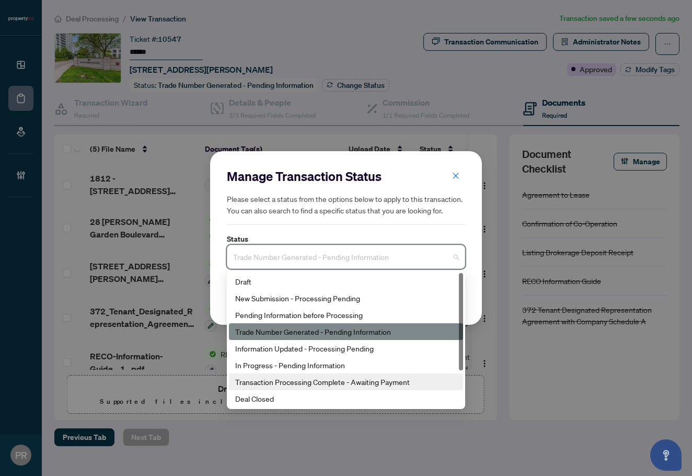
click at [337, 381] on div "Transaction Processing Complete - Awaiting Payment" at bounding box center [346, 382] width 222 height 12
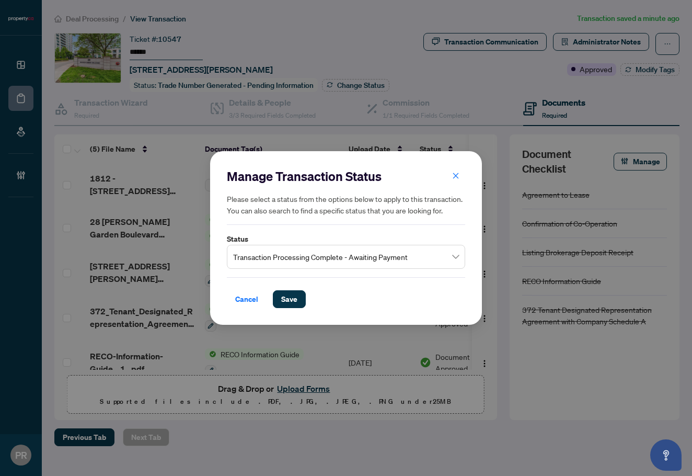
click at [293, 289] on div "Cancel Save" at bounding box center [346, 292] width 238 height 31
click at [296, 305] on span "Save" at bounding box center [289, 299] width 16 height 17
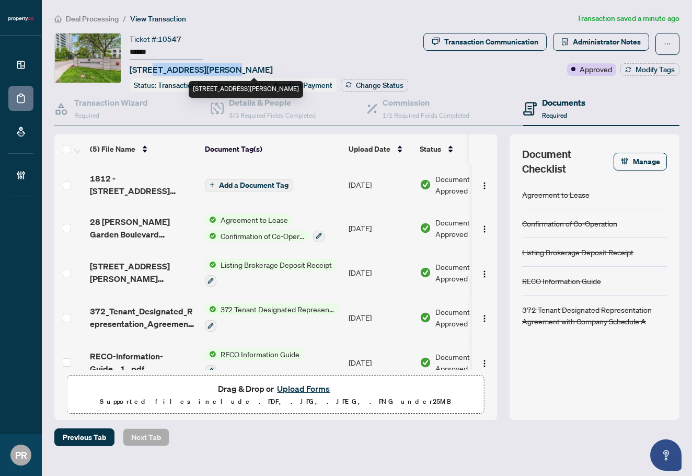
drag, startPoint x: 226, startPoint y: 69, endPoint x: 154, endPoint y: 69, distance: 72.2
click at [154, 69] on span "1812-28 Harrison Garden Blvd, Toronto, Ontario M2N 7B5, Canada" at bounding box center [201, 69] width 143 height 13
copy span "28 Harrison Garden"
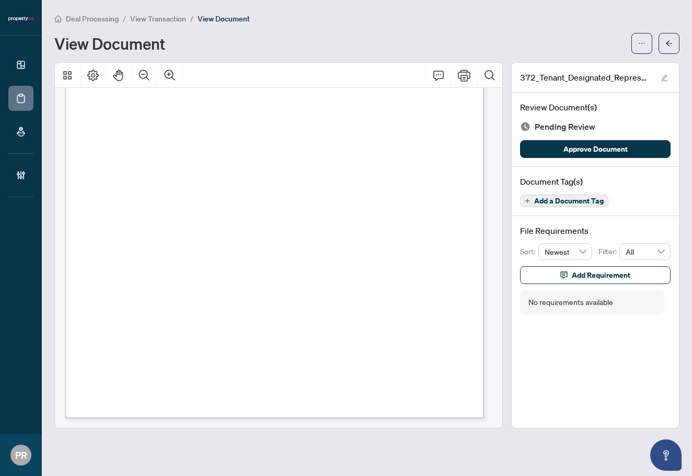
scroll to position [2447, 0]
click at [545, 197] on span "Add a Document Tag" at bounding box center [569, 200] width 70 height 7
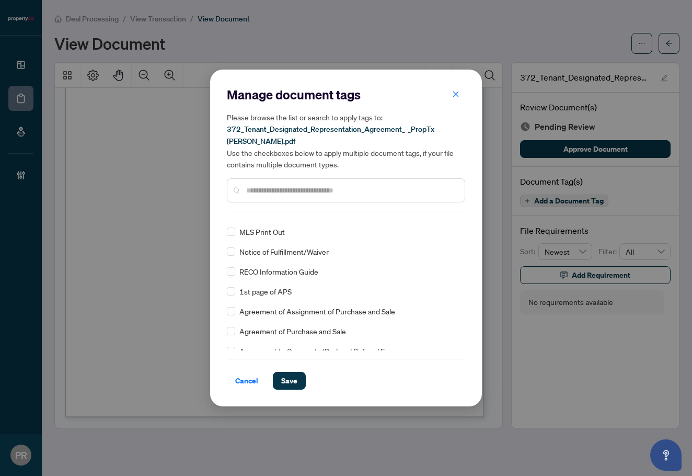
scroll to position [0, 0]
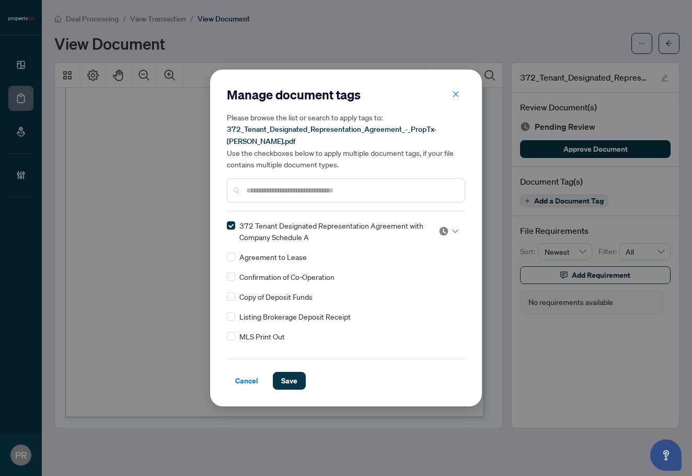
click at [445, 229] on img at bounding box center [444, 231] width 10 height 10
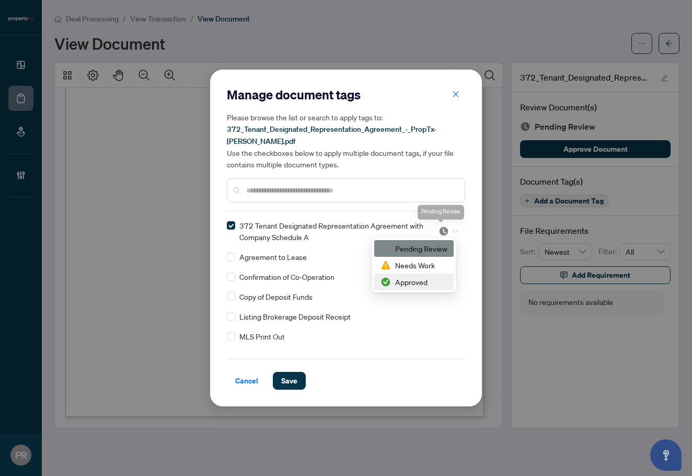
click at [400, 281] on div "Approved" at bounding box center [414, 282] width 67 height 12
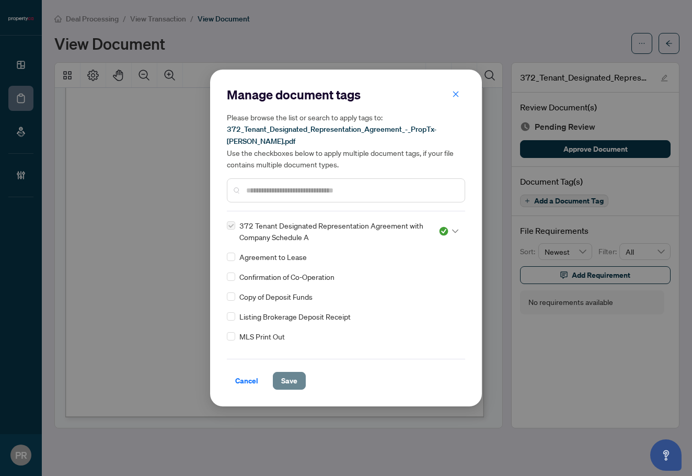
click at [290, 377] on span "Save" at bounding box center [289, 380] width 16 height 17
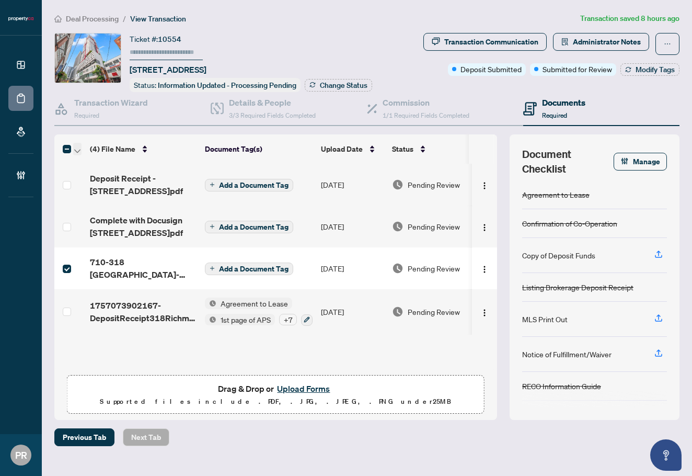
click at [78, 152] on span "button" at bounding box center [77, 149] width 6 height 12
click at [95, 167] on span "Open Selected in New Tab(s)" at bounding box center [128, 167] width 93 height 12
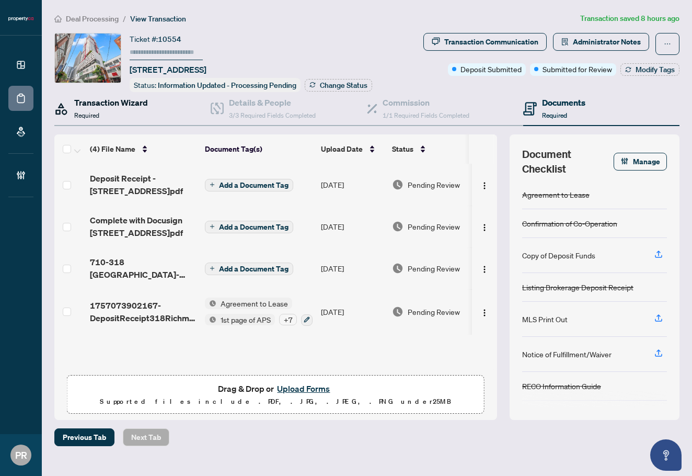
click at [113, 104] on h4 "Transaction Wizard" at bounding box center [111, 102] width 74 height 13
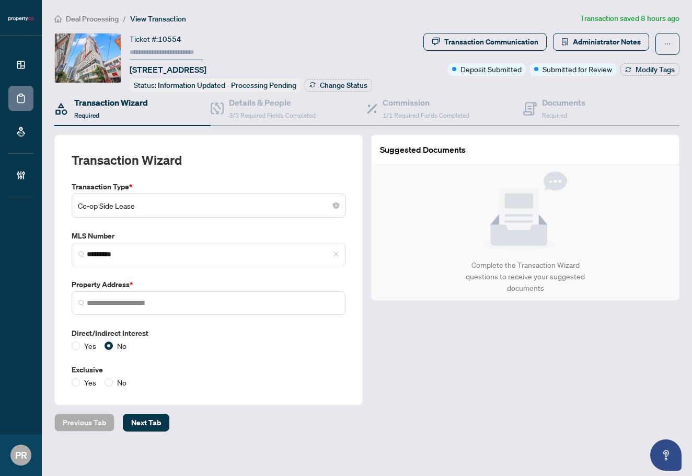
type input "**********"
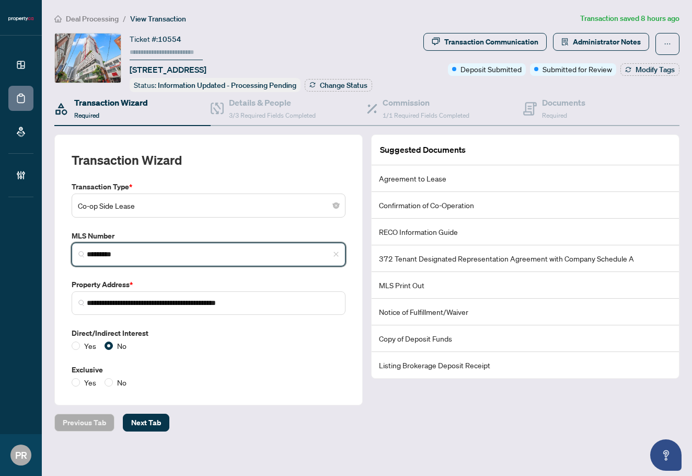
click at [146, 255] on input "*********" at bounding box center [213, 254] width 252 height 11
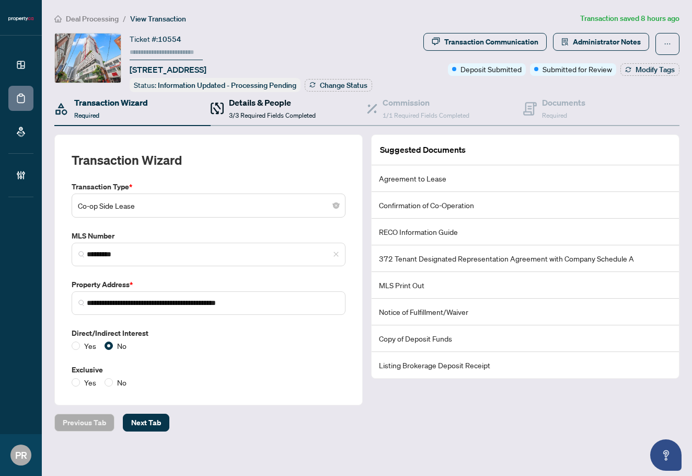
click at [254, 109] on div "Details & People 3/3 Required Fields Completed" at bounding box center [272, 108] width 87 height 25
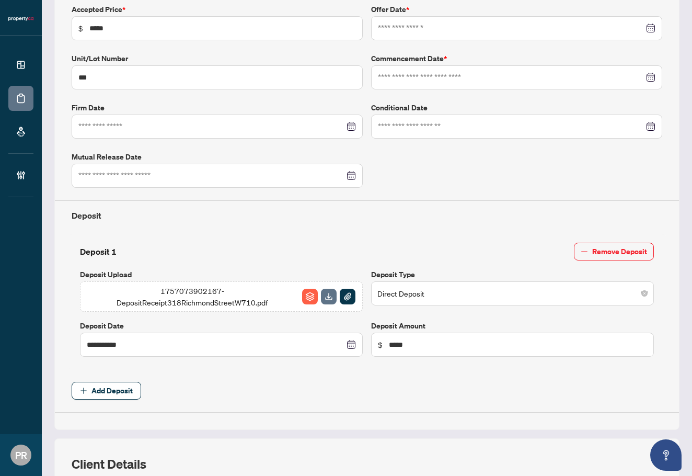
type input "**********"
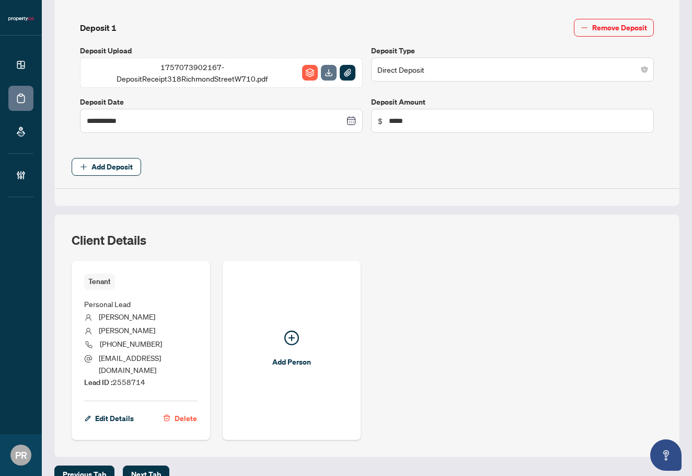
scroll to position [408, 0]
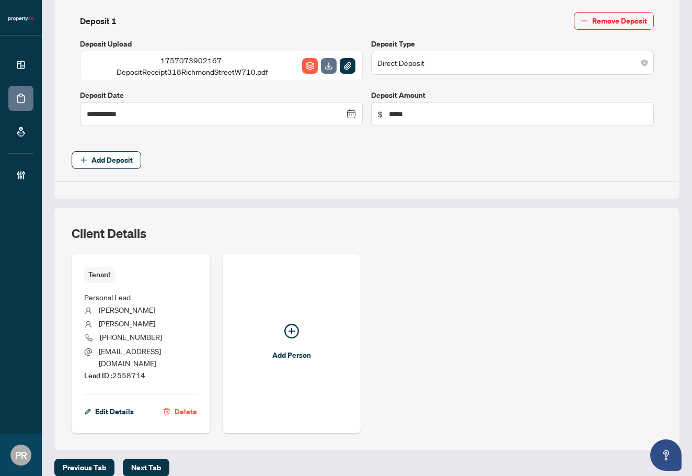
click at [128, 370] on span "Lead ID : 2558714" at bounding box center [114, 374] width 61 height 9
copy span "2558714"
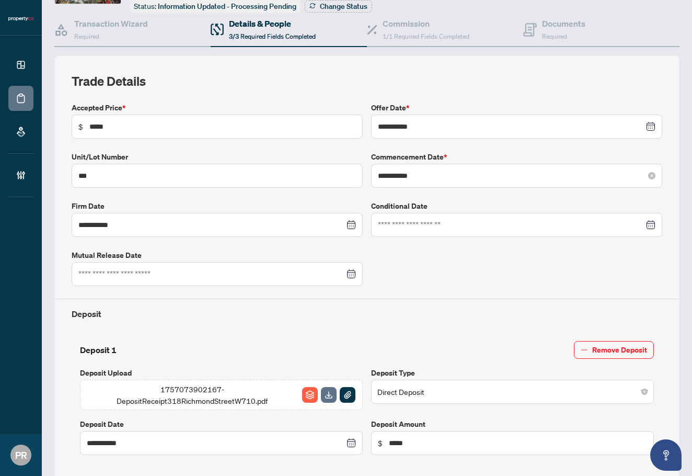
scroll to position [0, 0]
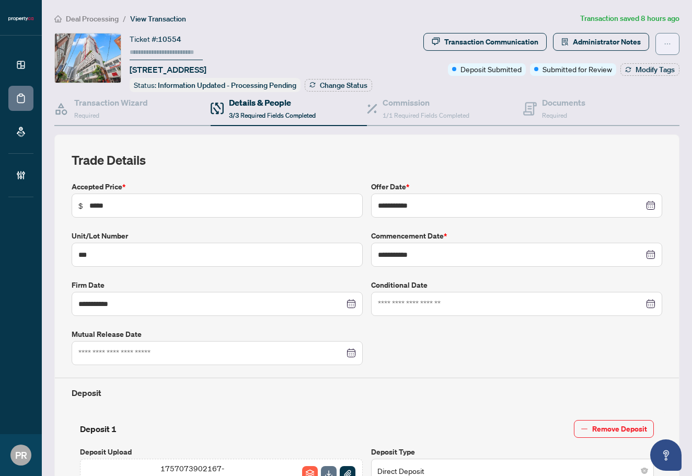
click at [656, 43] on button "button" at bounding box center [668, 44] width 24 height 22
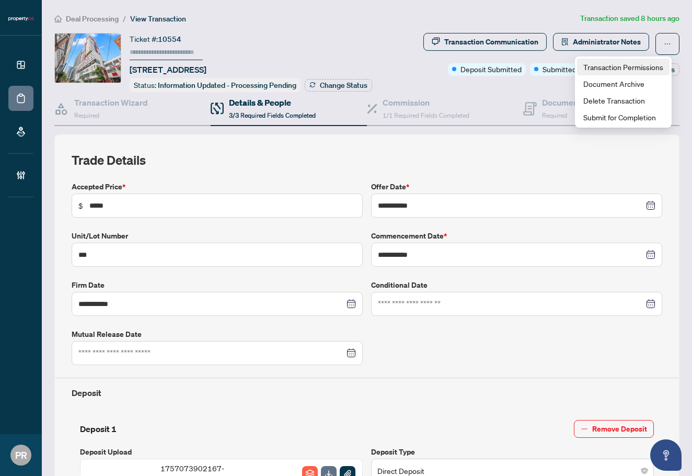
click at [658, 63] on span "Transaction Permissions" at bounding box center [624, 67] width 80 height 12
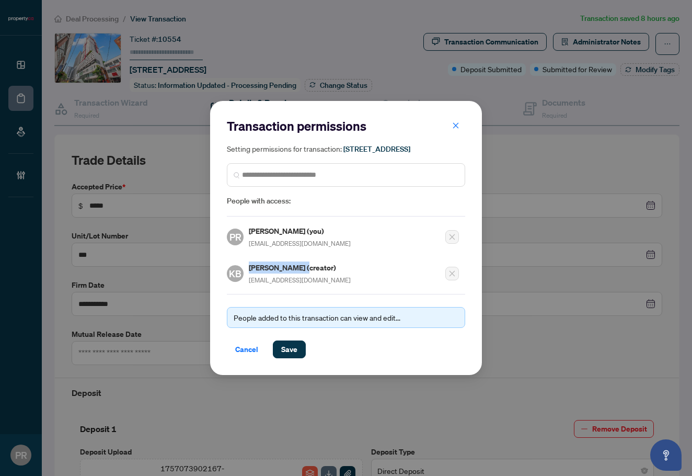
drag, startPoint x: 299, startPoint y: 273, endPoint x: 239, endPoint y: 270, distance: 59.7
click at [239, 270] on div "KB [PERSON_NAME] (creator) [EMAIL_ADDRESS][DOMAIN_NAME]" at bounding box center [289, 273] width 124 height 24
copy div "[PERSON_NAME]"
click at [239, 358] on span "Cancel" at bounding box center [246, 349] width 23 height 17
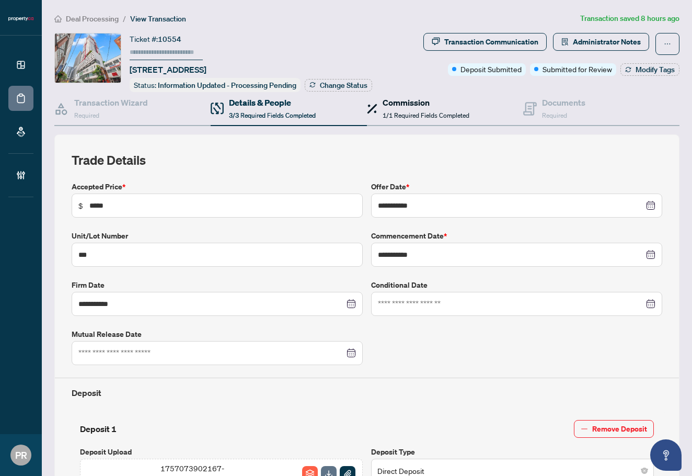
click at [414, 98] on h4 "Commission" at bounding box center [426, 102] width 87 height 13
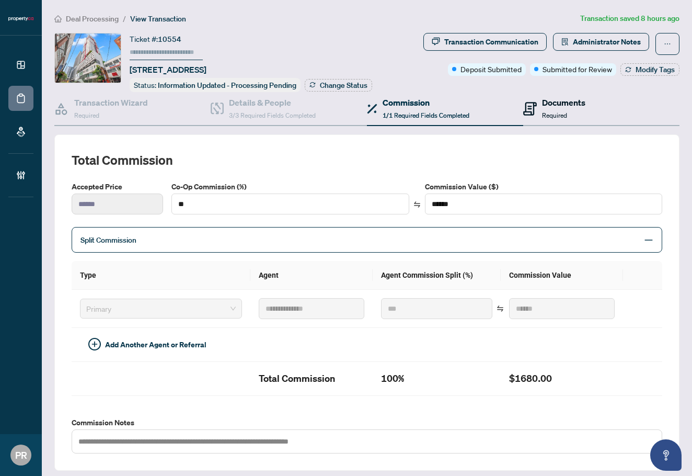
click at [554, 104] on h4 "Documents" at bounding box center [563, 102] width 43 height 13
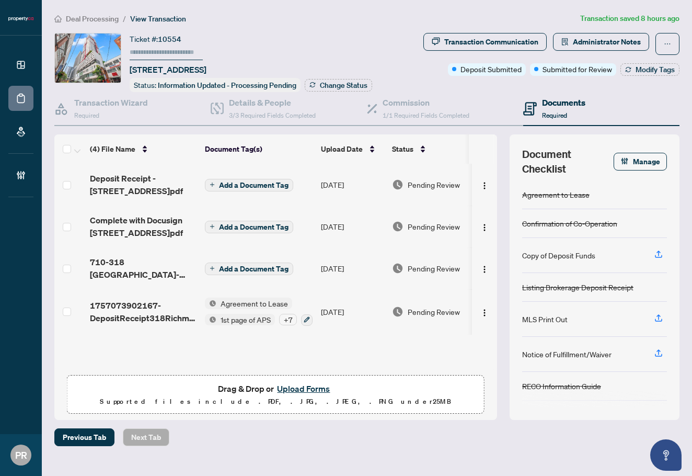
click at [157, 190] on span "Deposit Receipt -[STREET_ADDRESS]pdf" at bounding box center [143, 184] width 107 height 25
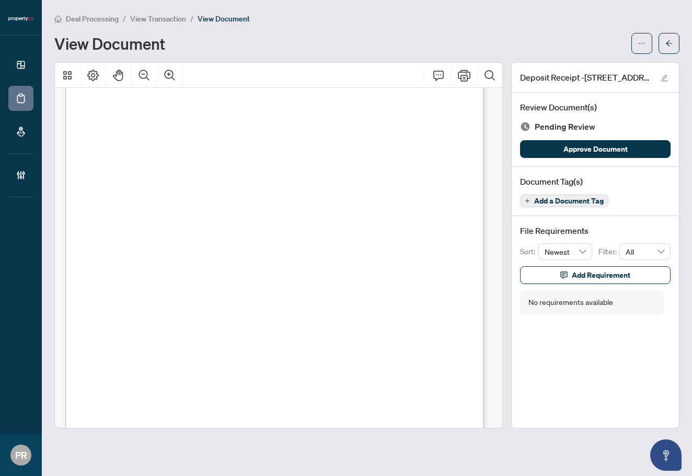
scroll to position [105, 0]
click at [595, 203] on span "Add a Document Tag" at bounding box center [569, 200] width 70 height 7
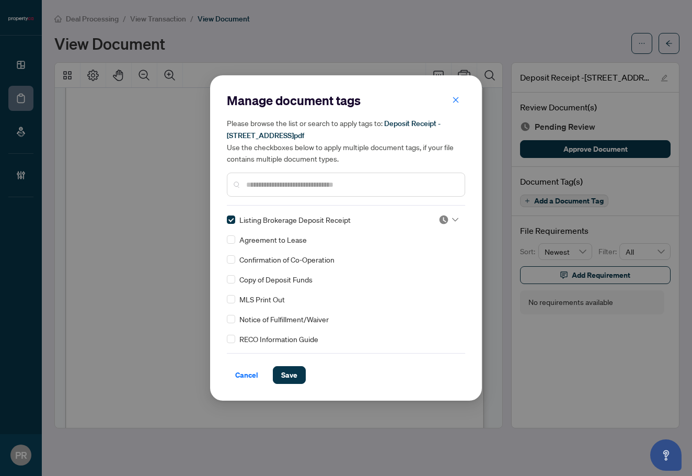
click at [442, 218] on img at bounding box center [444, 219] width 10 height 10
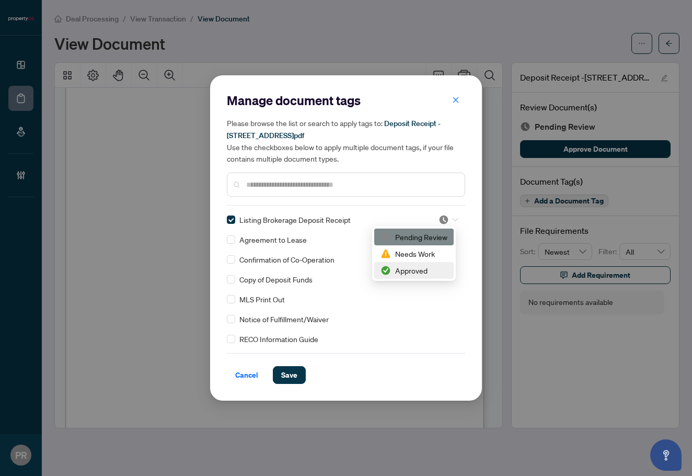
click at [414, 269] on div "Approved" at bounding box center [414, 271] width 67 height 12
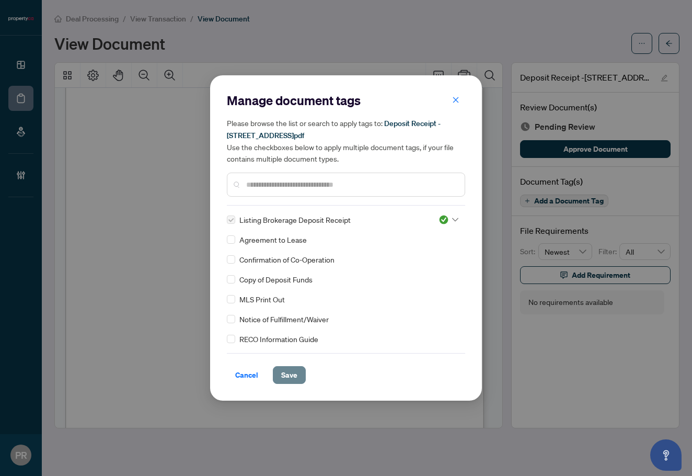
click at [290, 377] on span "Save" at bounding box center [289, 375] width 16 height 17
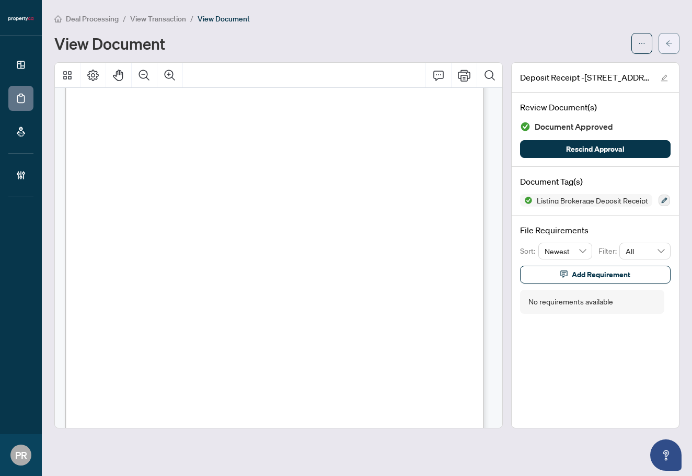
click at [674, 33] on button "button" at bounding box center [669, 43] width 21 height 21
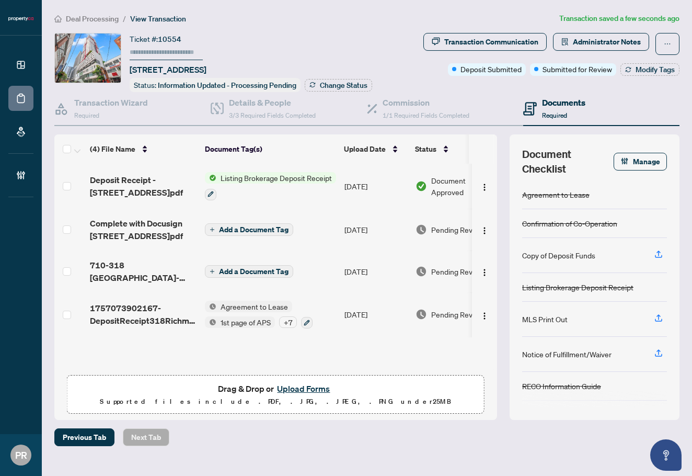
click at [346, 224] on td "[DATE]" at bounding box center [375, 230] width 71 height 42
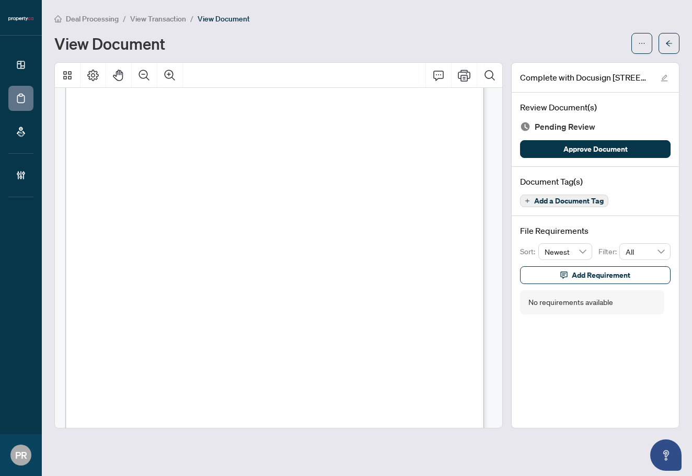
scroll to position [2406, 0]
click at [500, 147] on div at bounding box center [278, 245] width 449 height 366
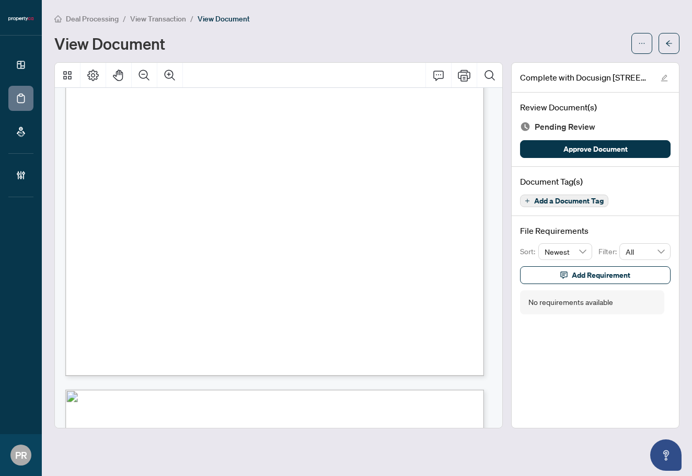
scroll to position [8896, 0]
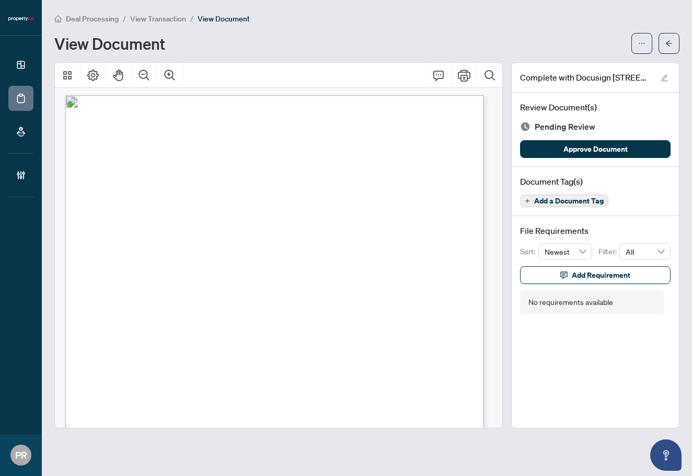
click at [545, 199] on span "Add a Document Tag" at bounding box center [569, 200] width 70 height 7
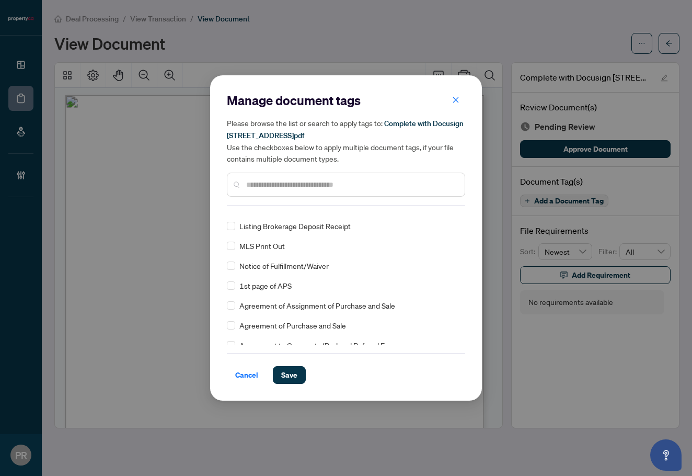
scroll to position [0, 0]
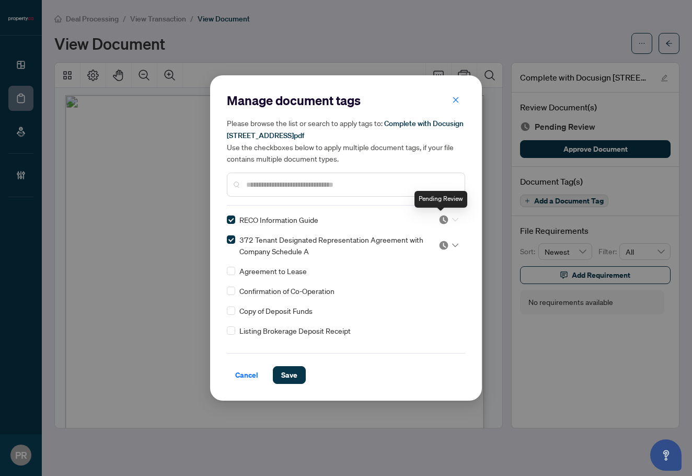
click at [441, 217] on img at bounding box center [444, 219] width 10 height 10
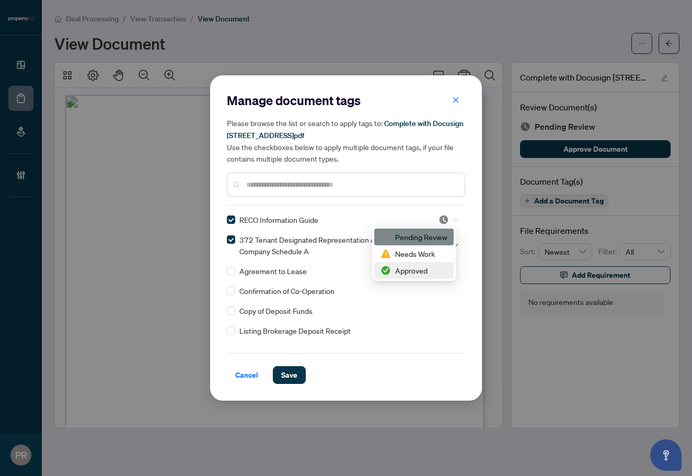
click at [406, 271] on div "Approved" at bounding box center [414, 271] width 67 height 12
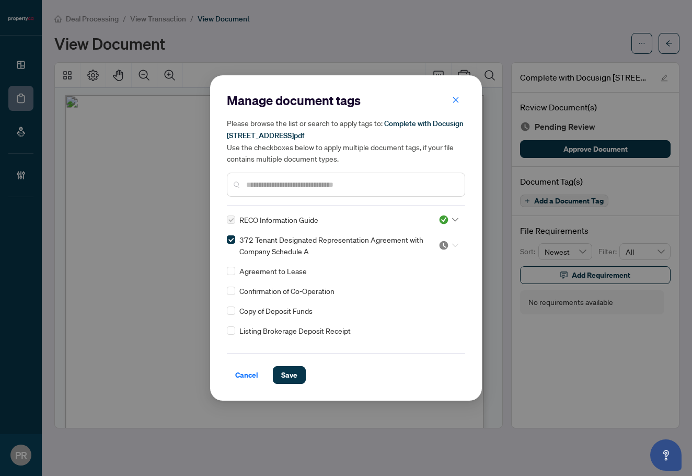
click at [435, 240] on div at bounding box center [446, 245] width 27 height 10
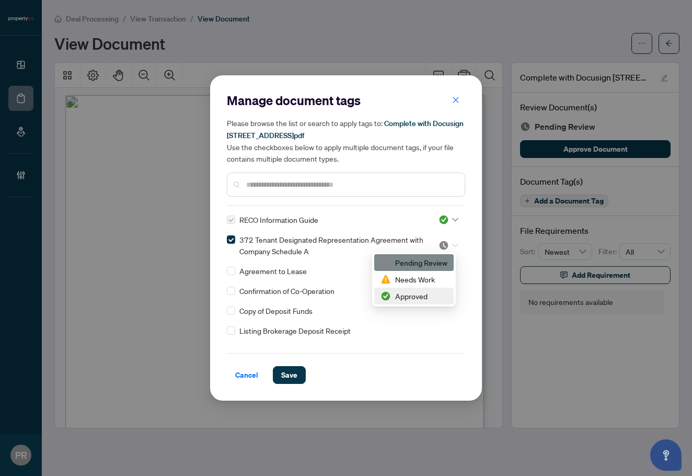
click at [407, 291] on div "Approved" at bounding box center [414, 296] width 67 height 12
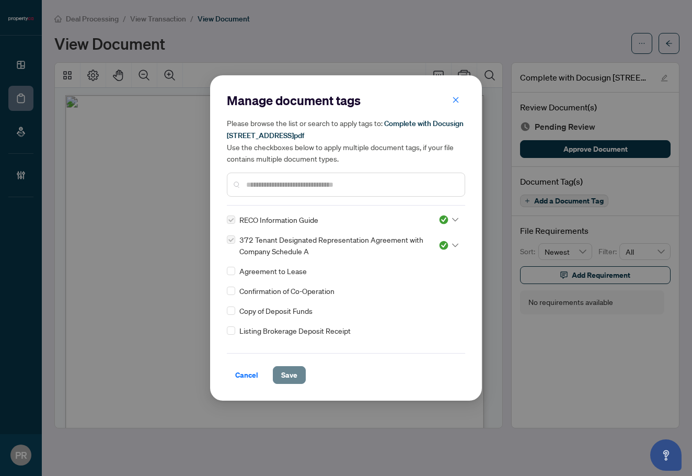
click at [289, 368] on span "Save" at bounding box center [289, 375] width 16 height 17
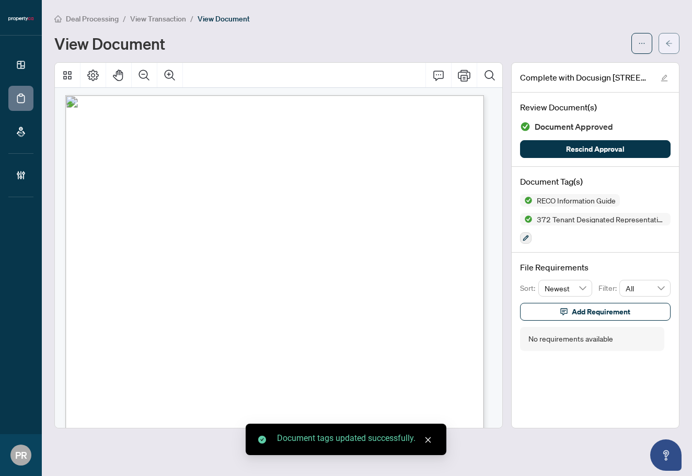
click at [663, 37] on button "button" at bounding box center [669, 43] width 21 height 21
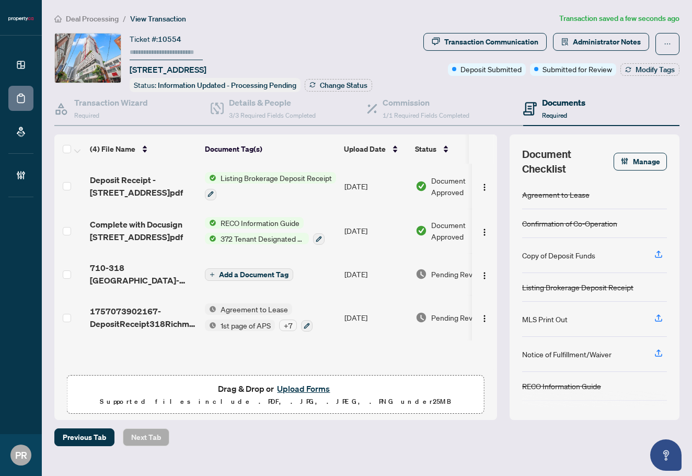
click at [330, 308] on td "Agreement to Lease 1st page of APS + 7" at bounding box center [271, 317] width 140 height 45
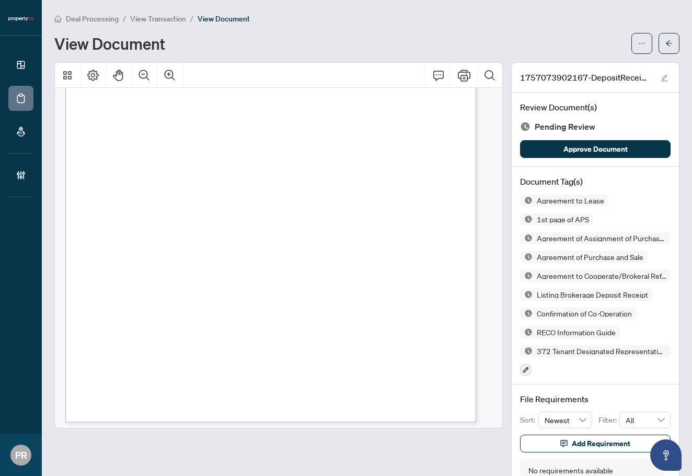
scroll to position [209, 0]
click at [524, 369] on icon "button" at bounding box center [527, 370] width 6 height 6
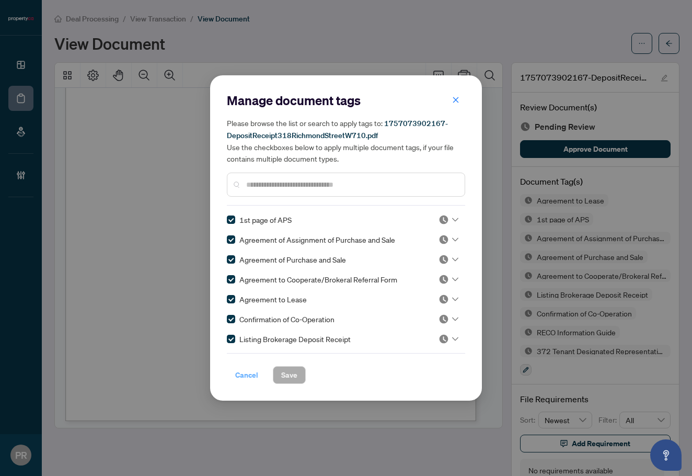
click at [242, 371] on span "Cancel" at bounding box center [246, 375] width 23 height 17
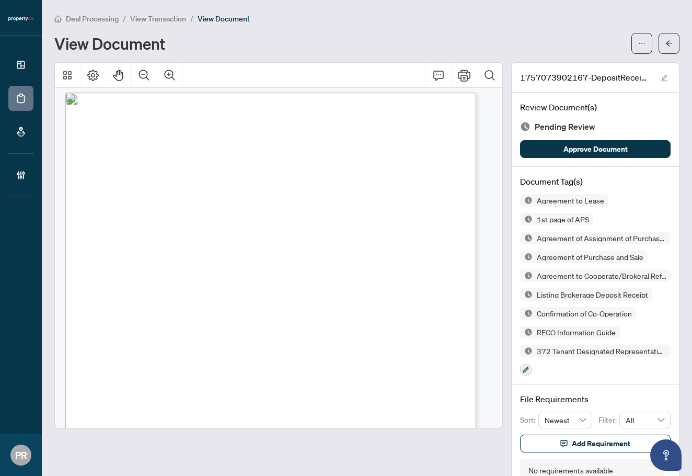
scroll to position [0, 0]
click at [523, 367] on icon "button" at bounding box center [526, 370] width 6 height 6
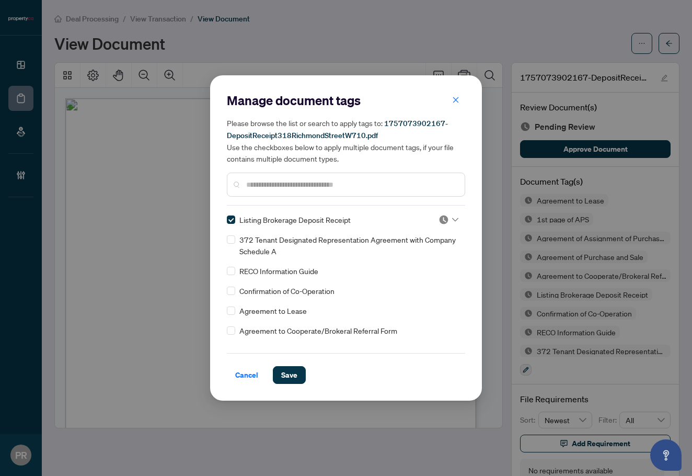
click at [444, 222] on img at bounding box center [444, 219] width 10 height 10
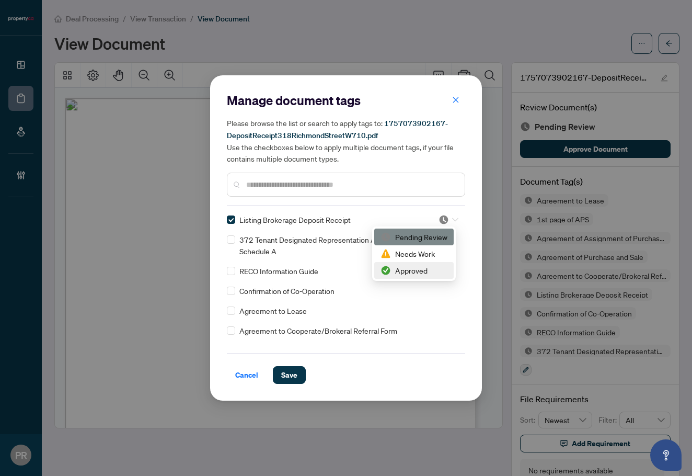
click at [420, 268] on div "Approved" at bounding box center [414, 271] width 67 height 12
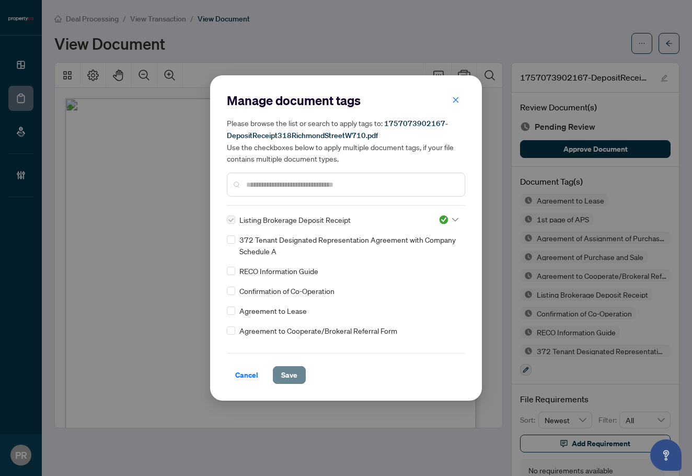
click at [302, 371] on button "Save" at bounding box center [289, 375] width 33 height 18
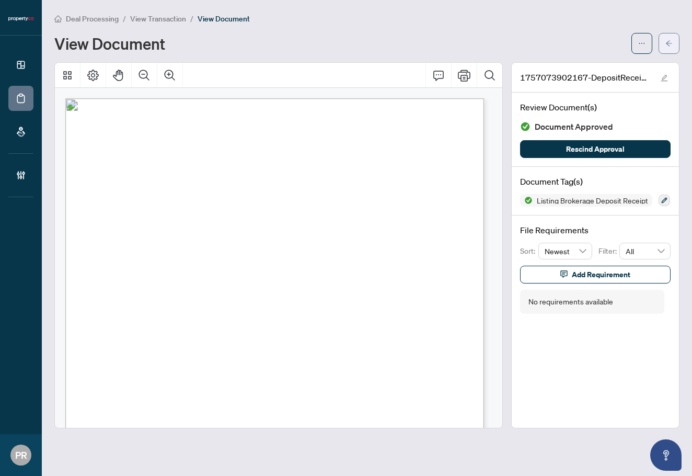
click at [668, 47] on icon "arrow-left" at bounding box center [669, 43] width 7 height 7
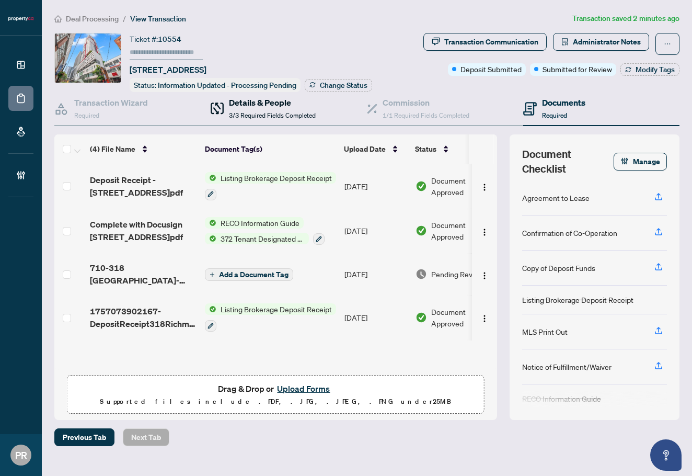
click at [289, 96] on h4 "Details & People" at bounding box center [272, 102] width 87 height 13
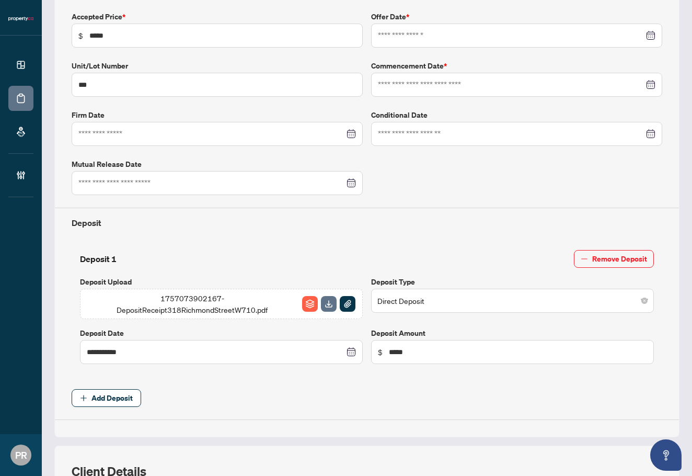
type input "**********"
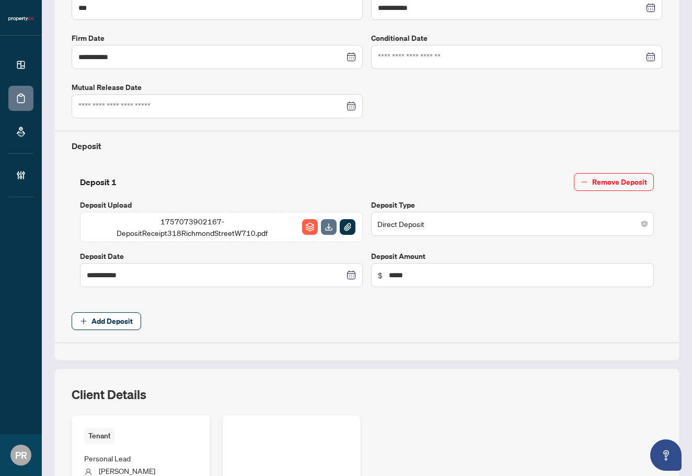
scroll to position [327, 0]
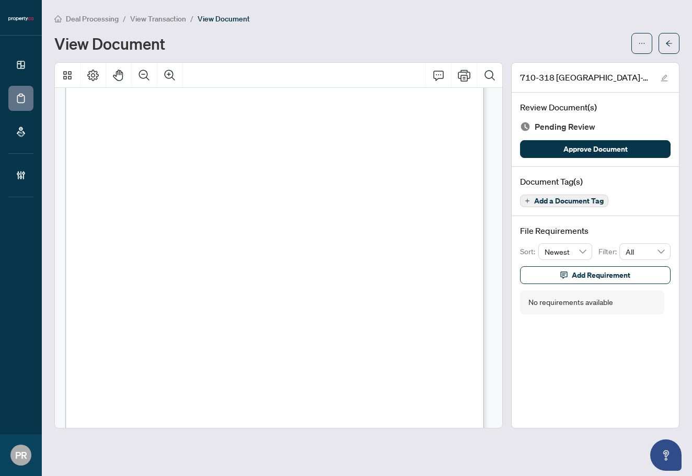
scroll to position [4670, 0]
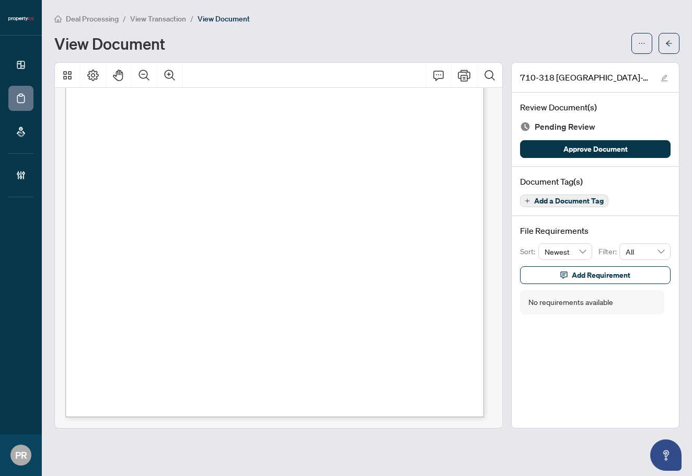
click at [576, 194] on div "Add a Document Tag" at bounding box center [564, 201] width 88 height 14
click at [576, 197] on span "Add a Document Tag" at bounding box center [569, 200] width 70 height 7
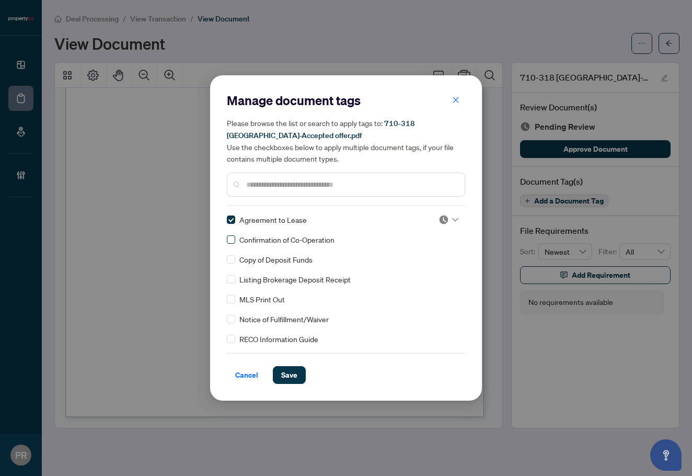
click at [231, 234] on label at bounding box center [231, 240] width 8 height 12
click at [445, 220] on img at bounding box center [444, 219] width 10 height 10
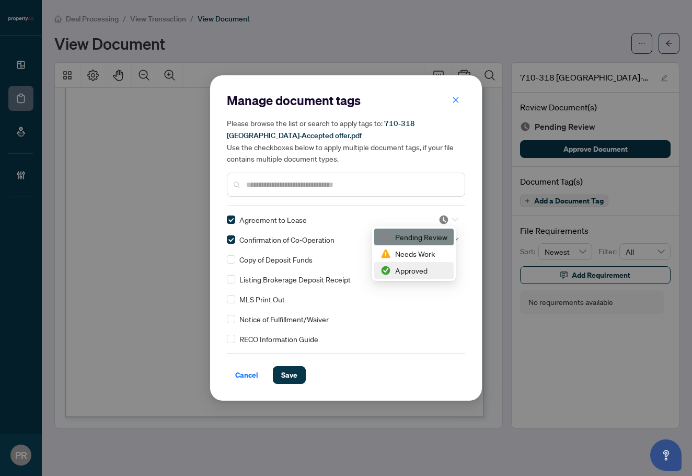
click at [403, 266] on div "Approved" at bounding box center [414, 271] width 67 height 12
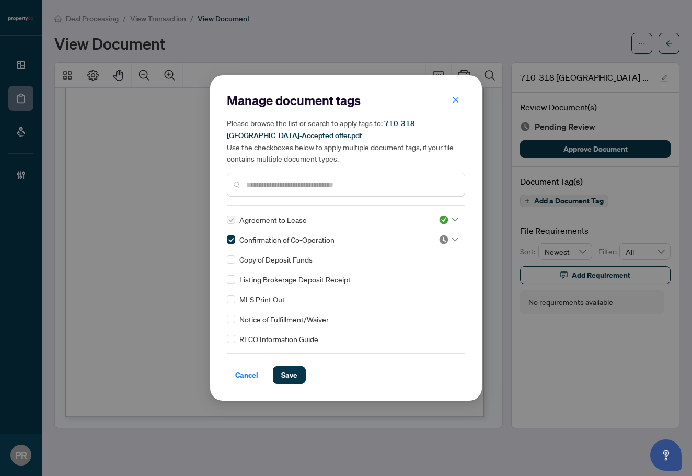
click at [440, 241] on img at bounding box center [444, 239] width 10 height 10
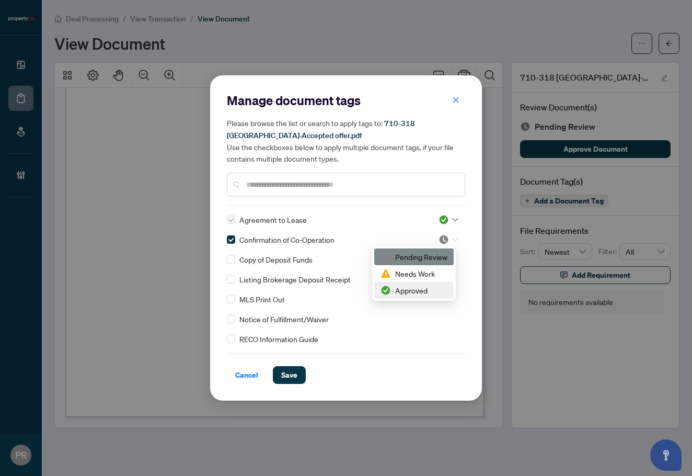
click at [385, 287] on img at bounding box center [386, 290] width 10 height 10
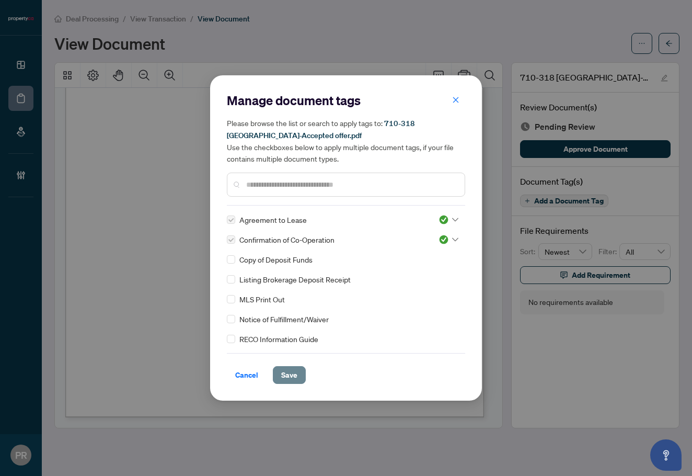
click at [282, 376] on span "Save" at bounding box center [289, 375] width 16 height 17
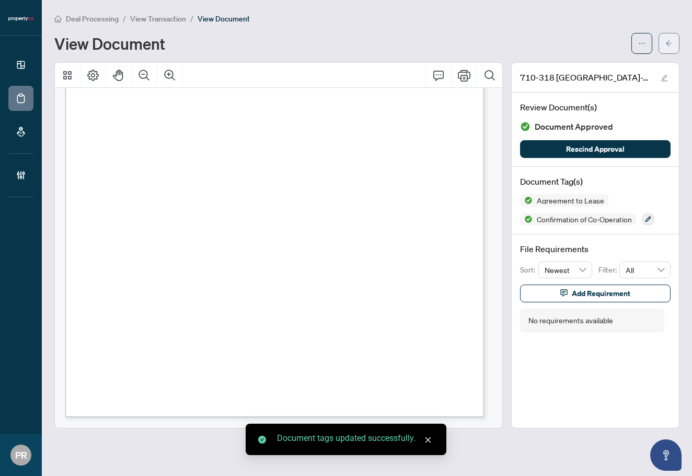
click at [663, 49] on button "button" at bounding box center [669, 43] width 21 height 21
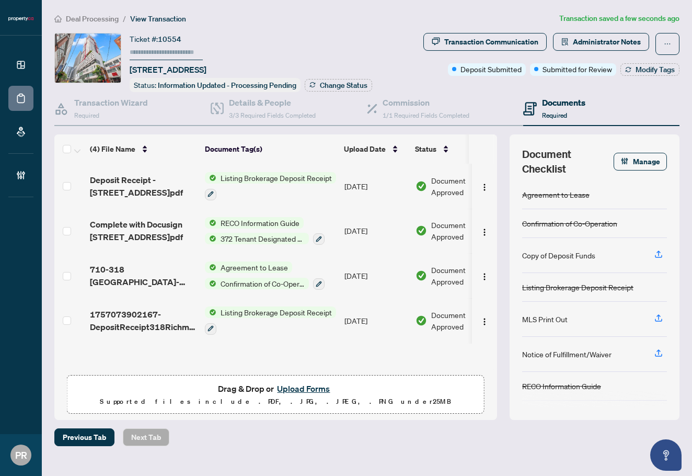
click at [181, 49] on input "text" at bounding box center [166, 52] width 73 height 15
type input "******"
click at [207, 74] on span "[STREET_ADDRESS]" at bounding box center [168, 69] width 77 height 13
click at [342, 82] on span "Change Status" at bounding box center [344, 85] width 48 height 7
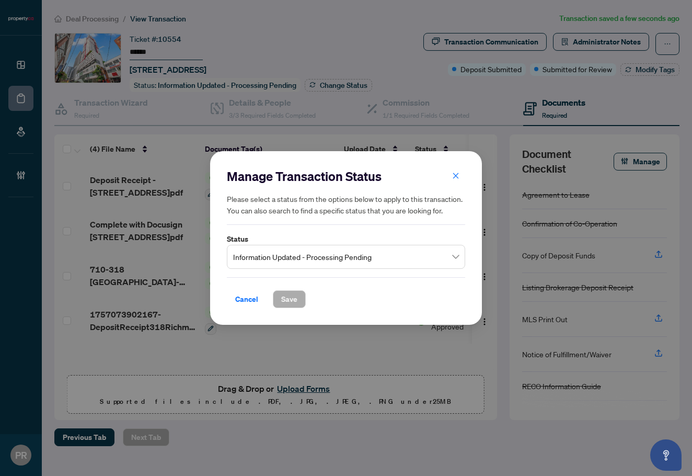
click at [281, 256] on span "Information Updated - Processing Pending" at bounding box center [346, 257] width 226 height 20
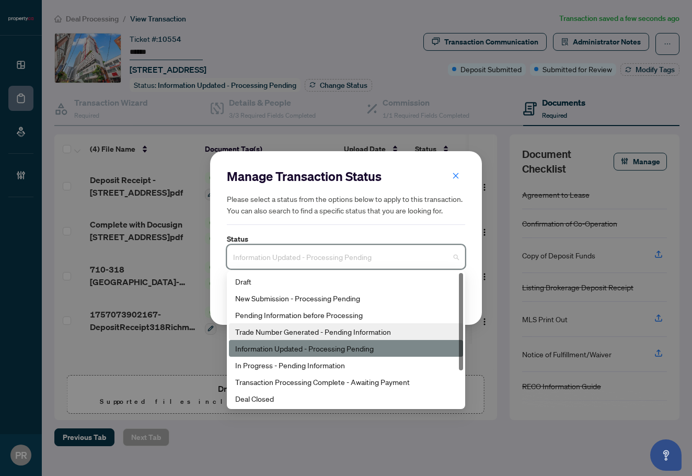
click at [324, 329] on div "Trade Number Generated - Pending Information" at bounding box center [346, 332] width 222 height 12
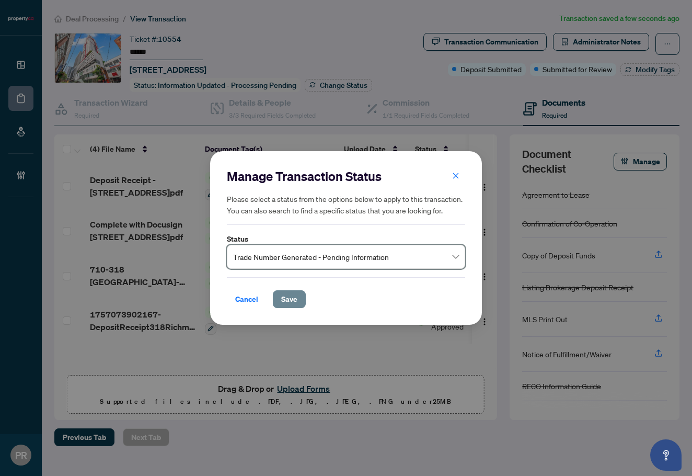
click at [287, 294] on span "Save" at bounding box center [289, 299] width 16 height 17
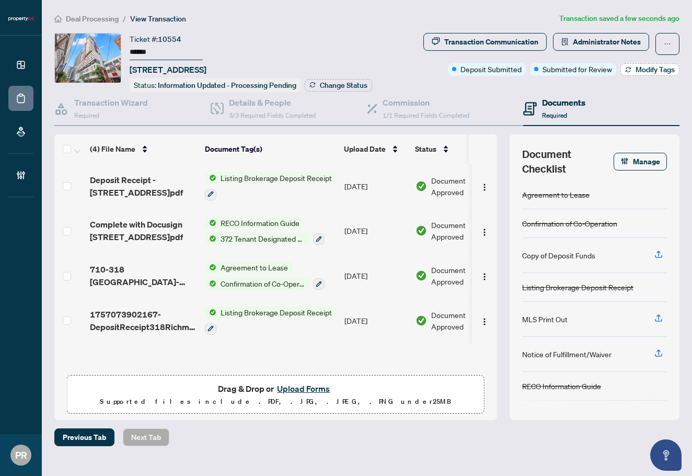
click at [636, 71] on span "Modify Tags" at bounding box center [655, 69] width 39 height 7
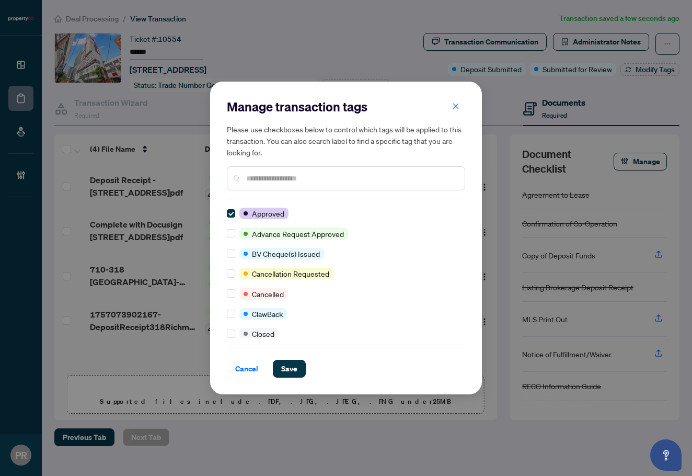
click at [301, 380] on div "Manage transaction tags Please use checkboxes below to control which tags will …" at bounding box center [346, 238] width 272 height 313
click at [295, 375] on span "Save" at bounding box center [289, 368] width 16 height 17
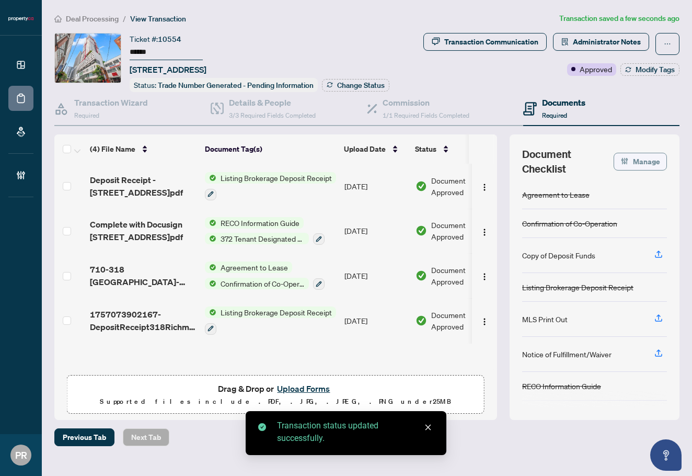
click at [645, 162] on span "Manage" at bounding box center [646, 161] width 27 height 17
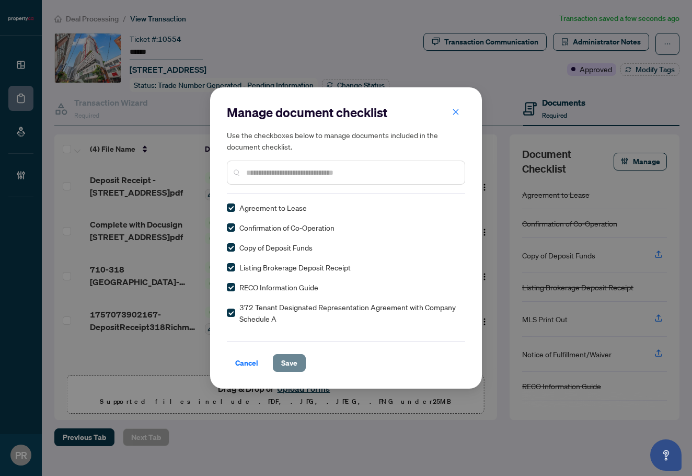
click at [286, 362] on span "Save" at bounding box center [289, 363] width 16 height 17
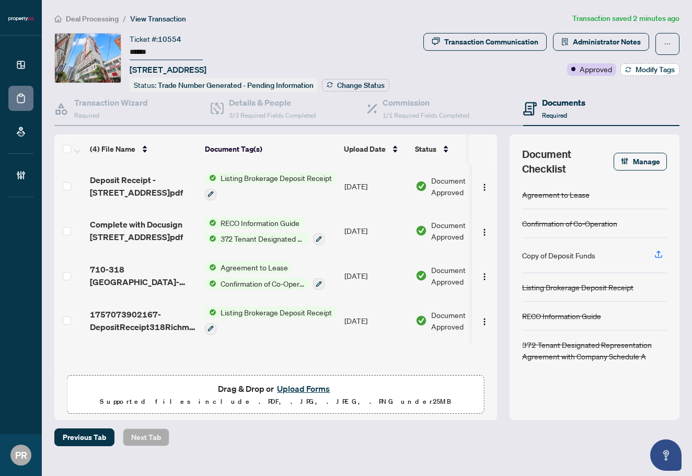
click at [636, 71] on span "Modify Tags" at bounding box center [655, 69] width 39 height 7
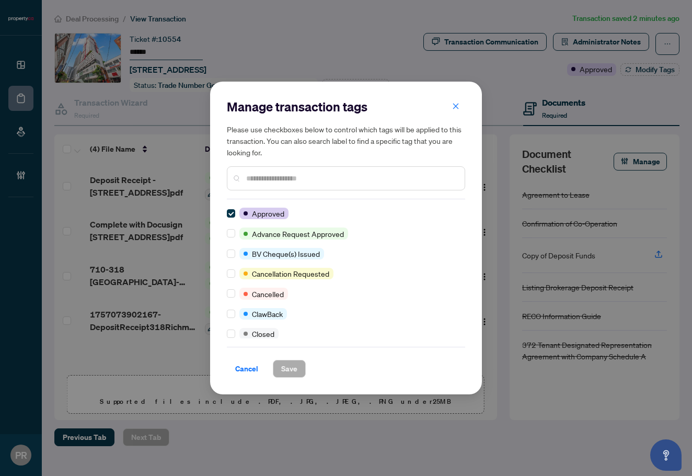
click at [271, 173] on input "text" at bounding box center [351, 179] width 210 height 12
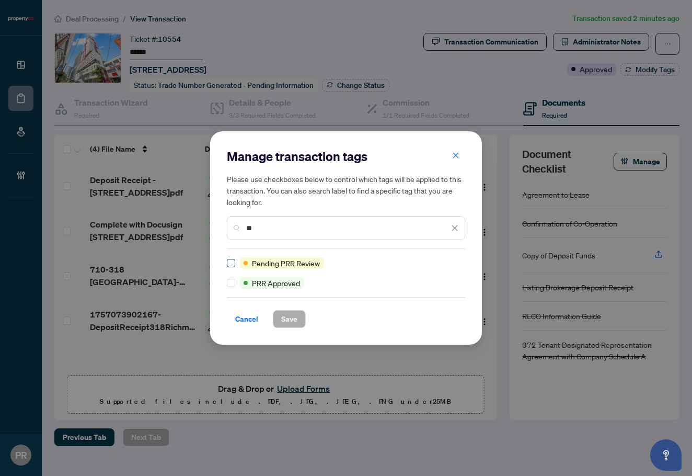
type input "**"
click at [278, 313] on button "Save" at bounding box center [289, 319] width 33 height 18
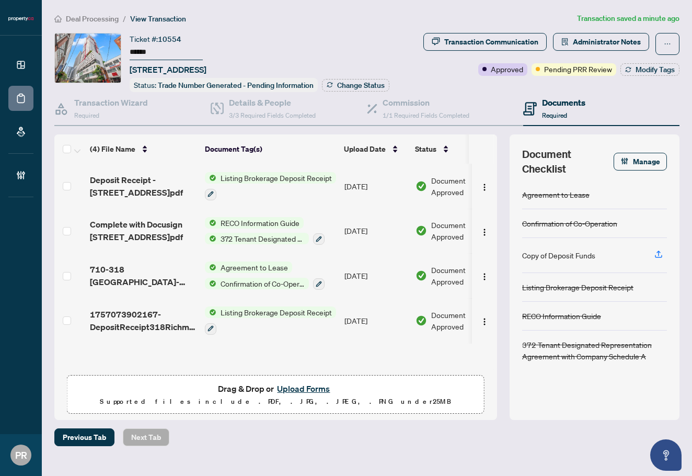
click at [293, 391] on button "Upload Forms" at bounding box center [303, 389] width 59 height 14
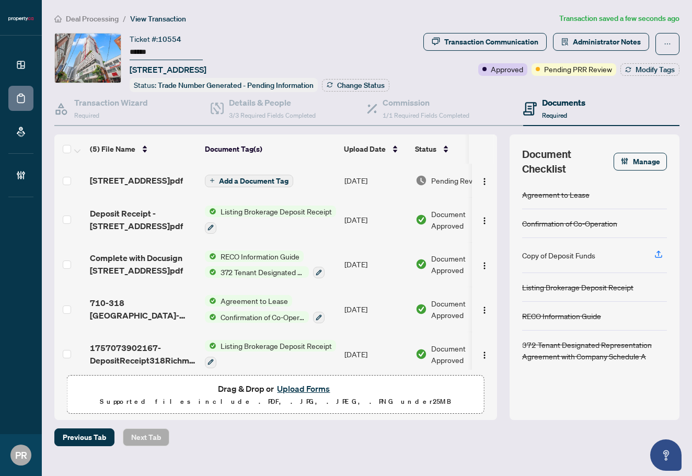
click at [340, 183] on td "[DATE]" at bounding box center [375, 180] width 71 height 33
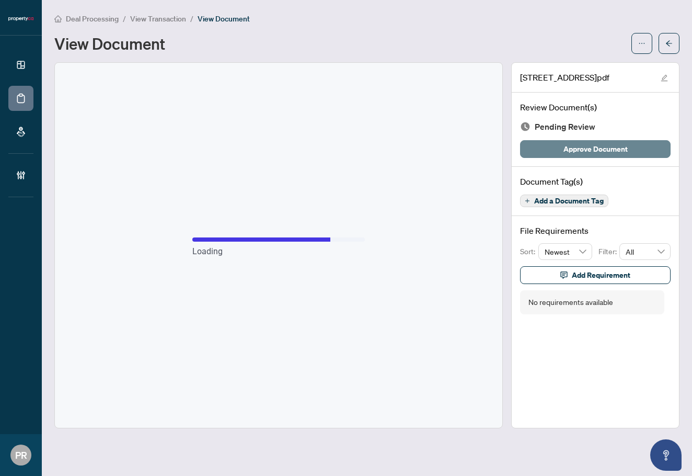
click at [604, 157] on button "Approve Document" at bounding box center [595, 149] width 151 height 18
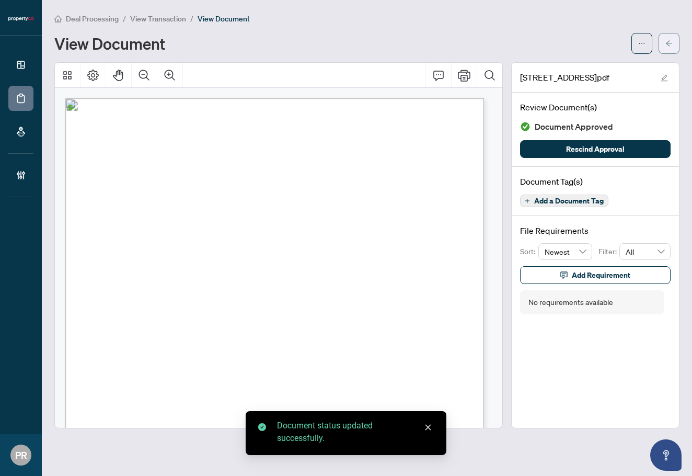
click at [663, 45] on button "button" at bounding box center [669, 43] width 21 height 21
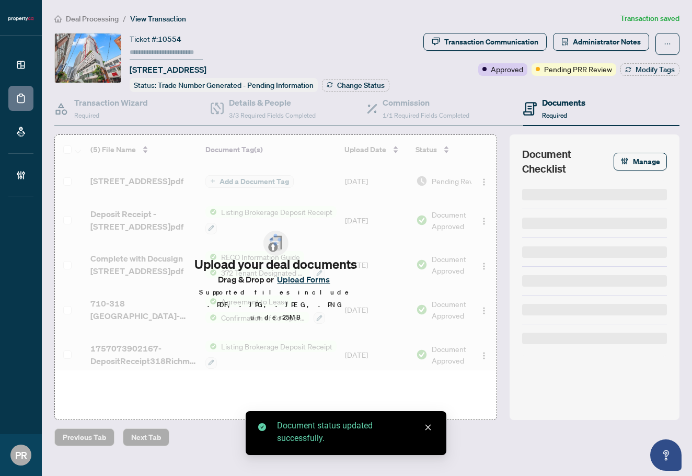
type input "******"
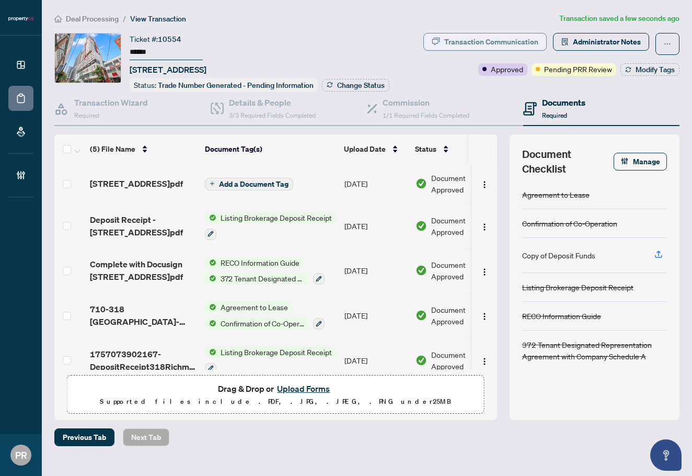
click at [510, 38] on div "Transaction Communication" at bounding box center [492, 41] width 94 height 17
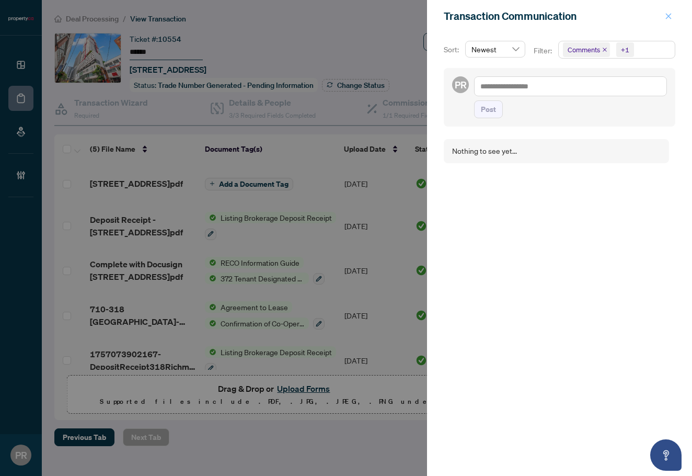
click at [667, 16] on icon "close" at bounding box center [668, 16] width 7 height 7
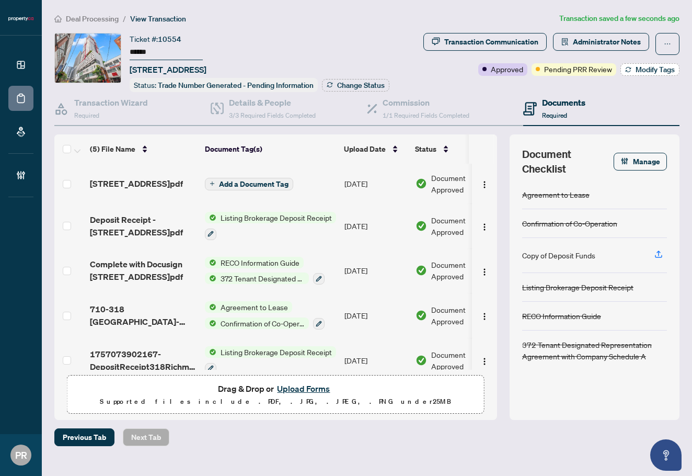
click at [639, 69] on span "Modify Tags" at bounding box center [655, 69] width 39 height 7
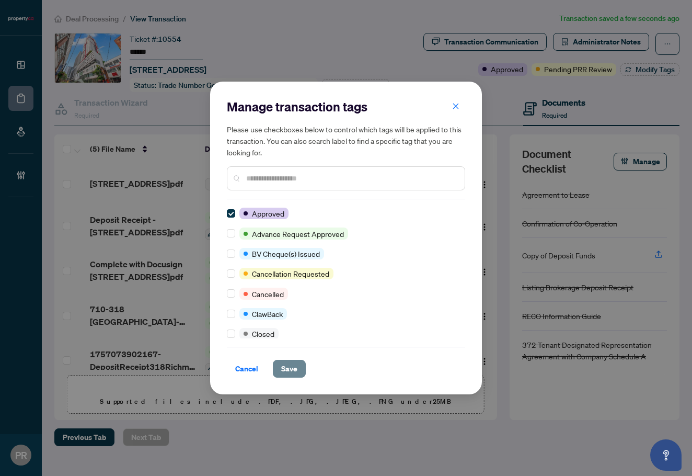
click at [283, 369] on span "Save" at bounding box center [289, 368] width 16 height 17
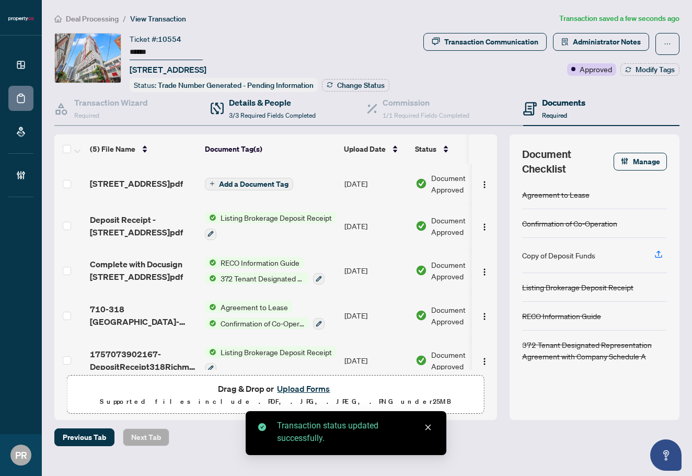
click at [362, 94] on div "Details & People 3/3 Required Fields Completed" at bounding box center [289, 109] width 156 height 34
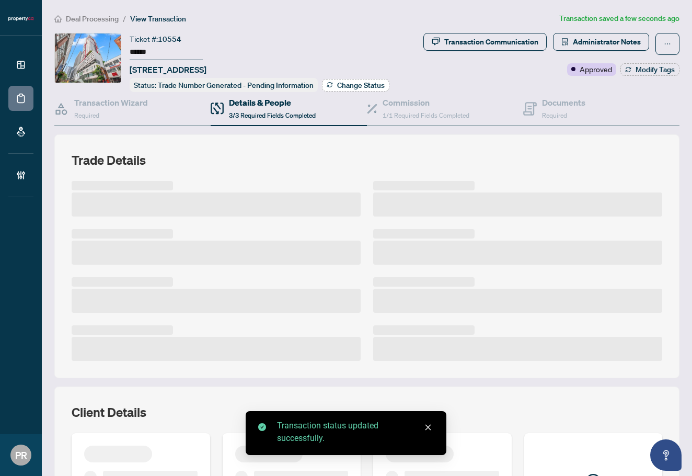
click at [362, 85] on span "Change Status" at bounding box center [361, 85] width 48 height 7
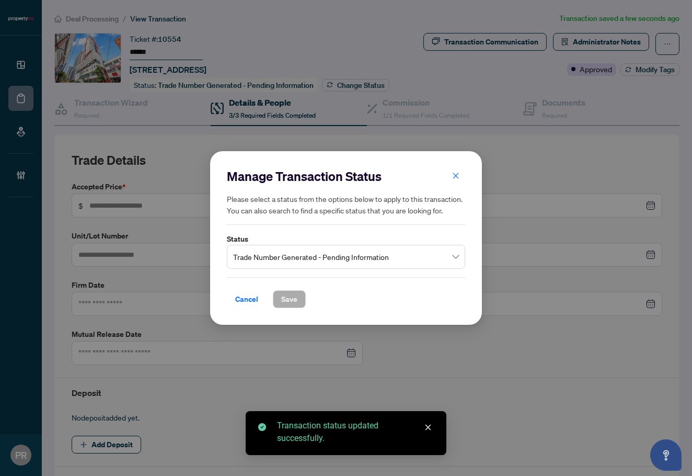
type input "*****"
type input "***"
click at [341, 256] on span "Trade Number Generated - Pending Information" at bounding box center [346, 257] width 226 height 20
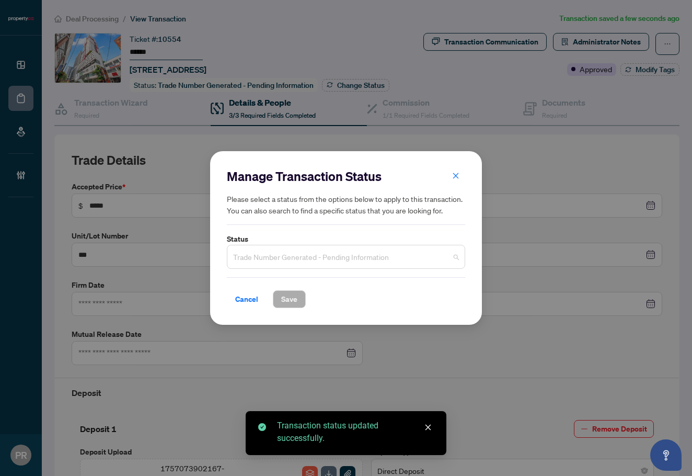
type input "**********"
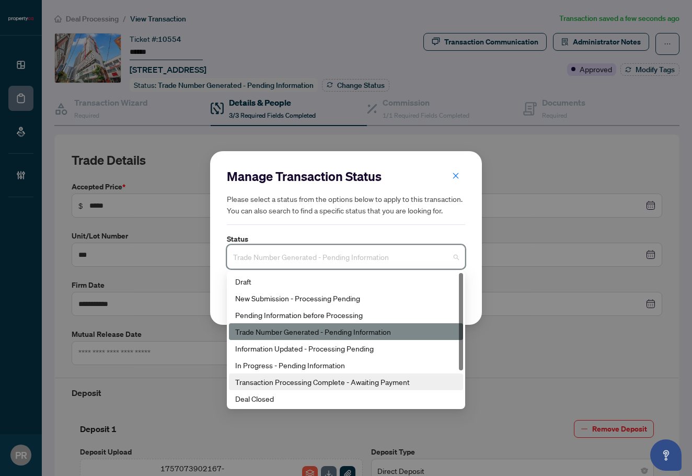
click at [291, 382] on div "Transaction Processing Complete - Awaiting Payment" at bounding box center [346, 382] width 222 height 12
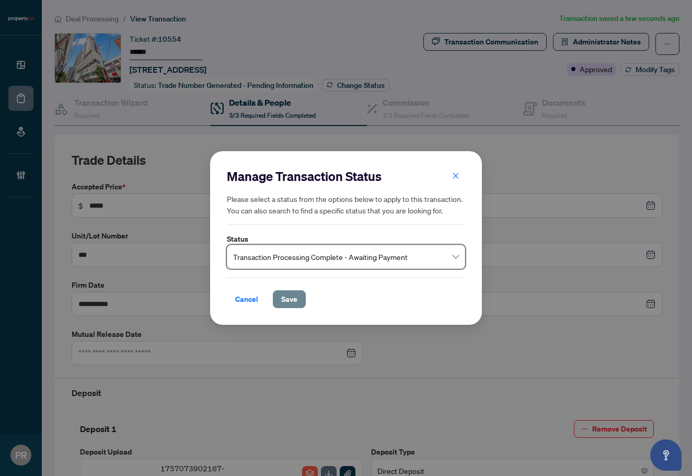
click at [289, 298] on span "Save" at bounding box center [289, 299] width 16 height 17
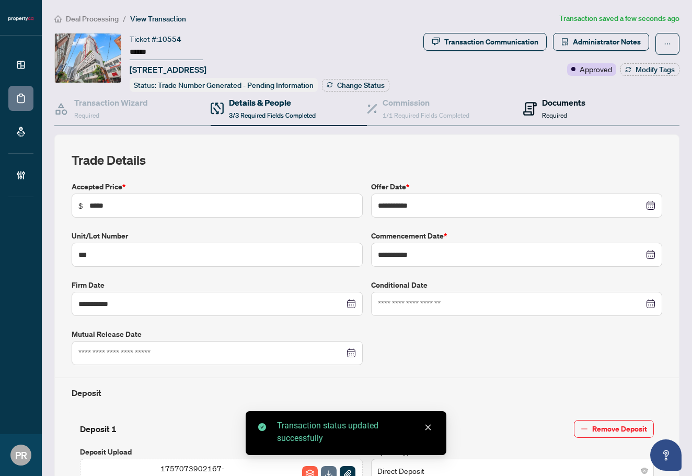
click at [560, 118] on div "Documents Required" at bounding box center [563, 108] width 43 height 25
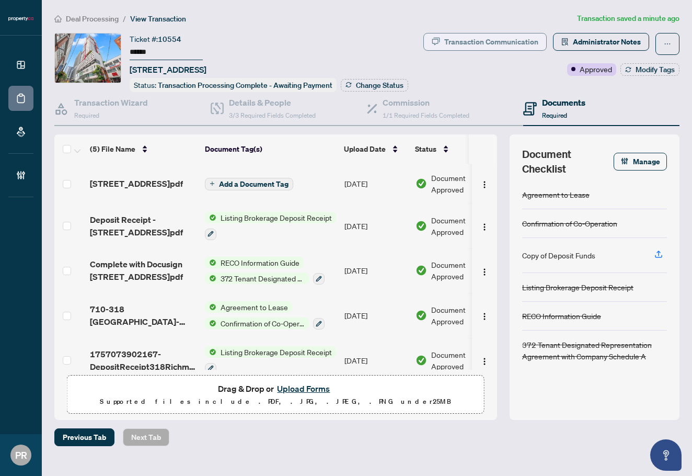
click at [483, 44] on div "Transaction Communication" at bounding box center [492, 41] width 94 height 17
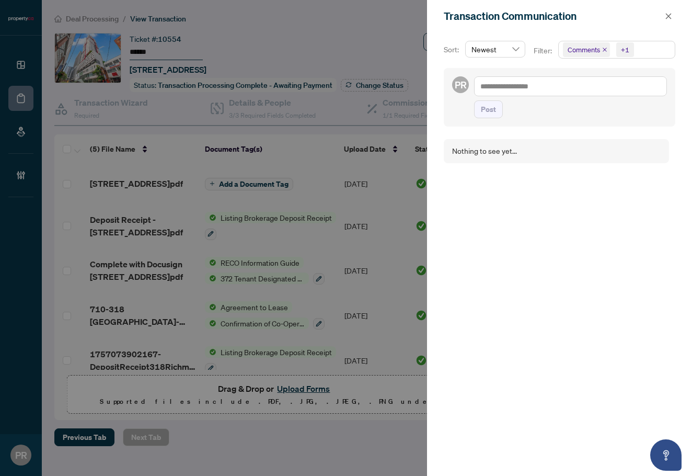
click at [525, 99] on div "Post" at bounding box center [570, 97] width 193 height 42
click at [523, 82] on textarea at bounding box center [570, 86] width 193 height 20
paste textarea "**********"
type textarea "**********"
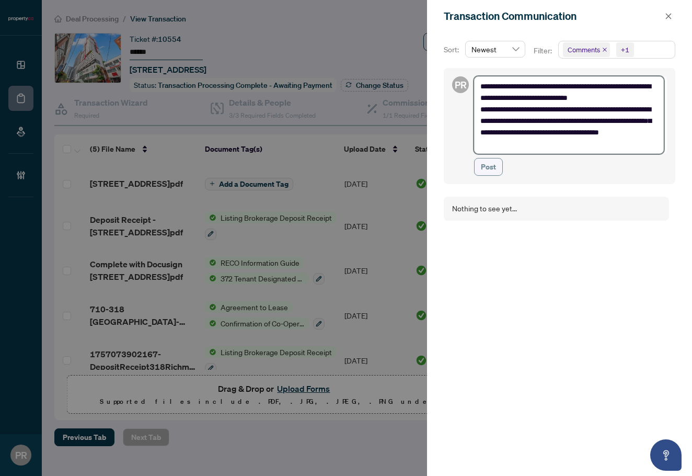
type textarea "**********"
click at [490, 165] on span "Post" at bounding box center [488, 166] width 15 height 17
type textarea "**********"
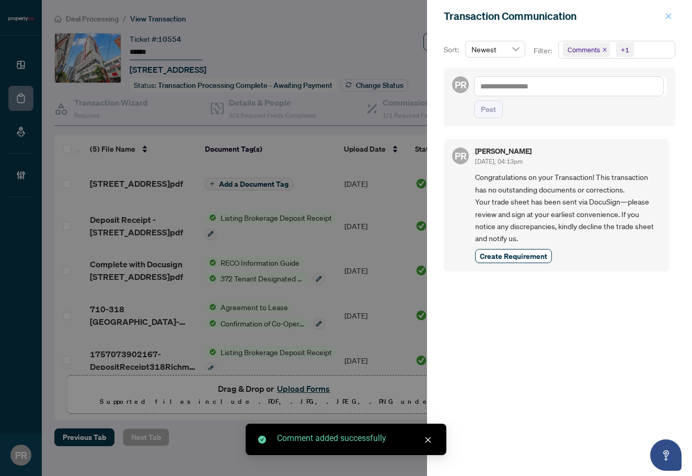
click at [669, 16] on icon "close" at bounding box center [669, 16] width 6 height 6
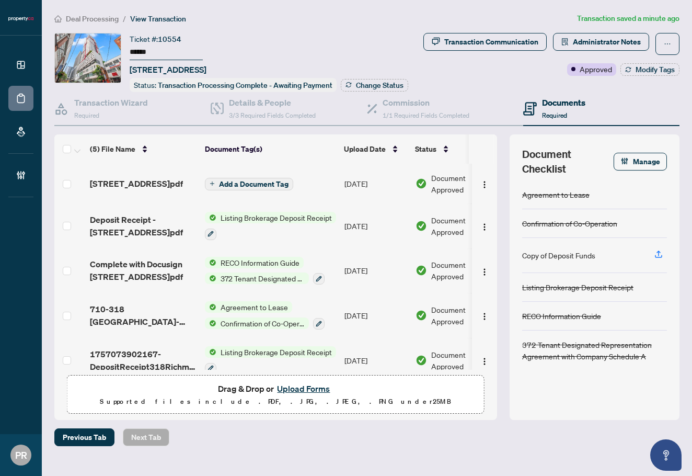
drag, startPoint x: 205, startPoint y: 69, endPoint x: 149, endPoint y: 73, distance: 56.6
click at [149, 73] on span "[STREET_ADDRESS]" at bounding box center [168, 69] width 77 height 13
copy span "318 [GEOGRAPHIC_DATA]"
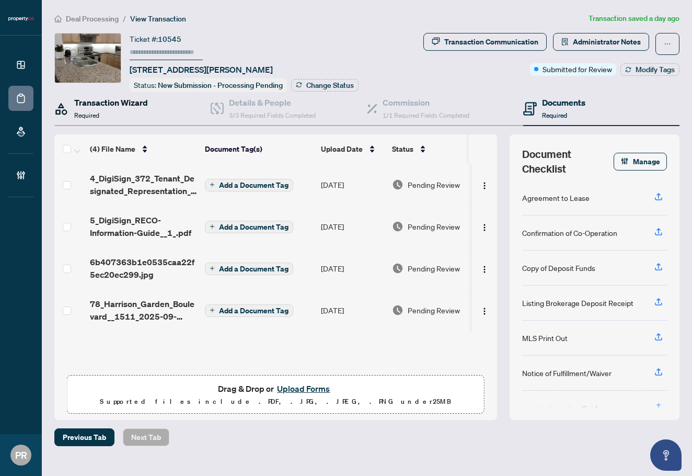
click at [126, 107] on div "Transaction Wizard Required" at bounding box center [111, 108] width 74 height 25
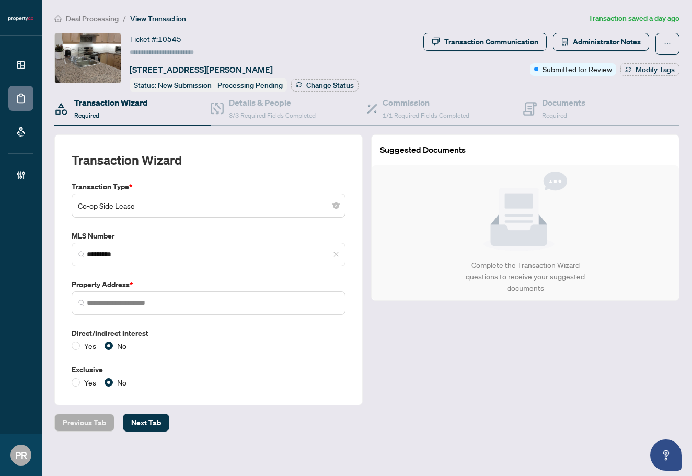
type input "**********"
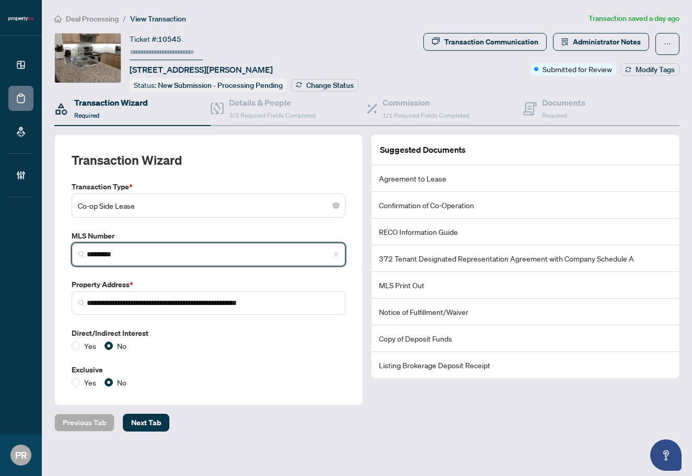
click at [139, 252] on input "*********" at bounding box center [213, 254] width 252 height 11
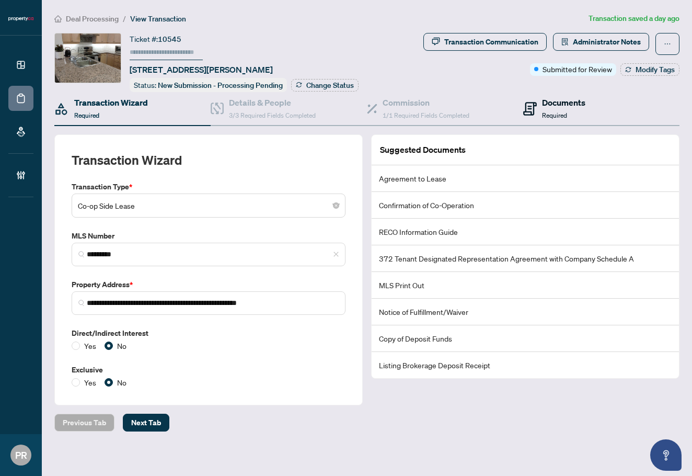
click at [551, 101] on h4 "Documents" at bounding box center [563, 102] width 43 height 13
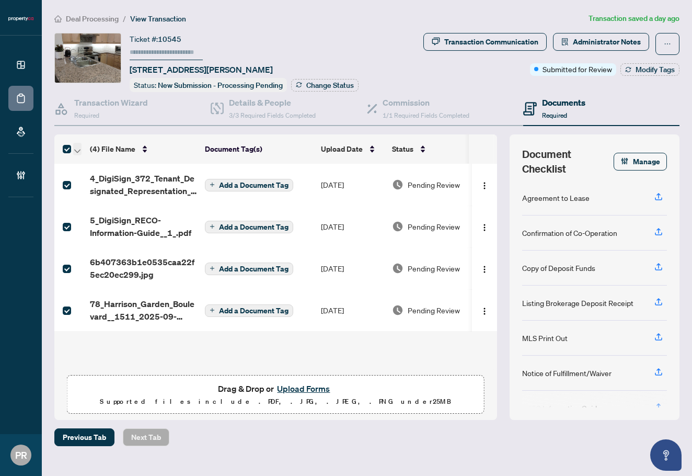
click at [76, 144] on span "button" at bounding box center [77, 149] width 6 height 12
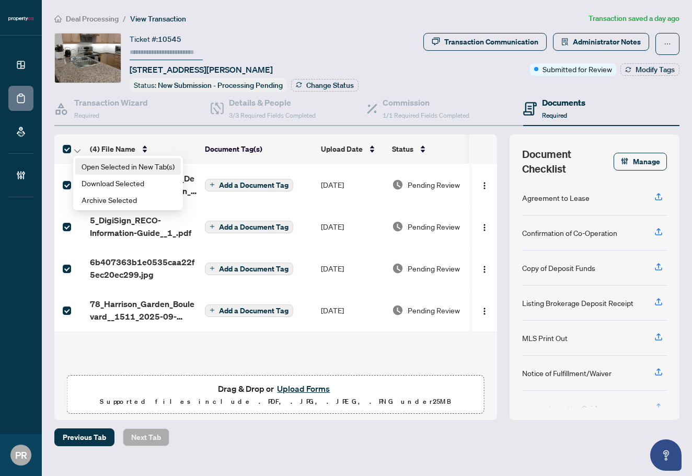
click at [98, 158] on li "Open Selected in New Tab(s)" at bounding box center [128, 166] width 106 height 17
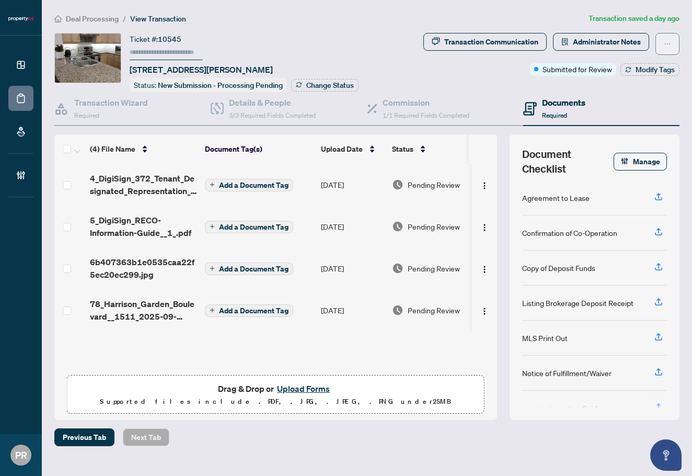
click at [663, 36] on button "button" at bounding box center [668, 44] width 24 height 22
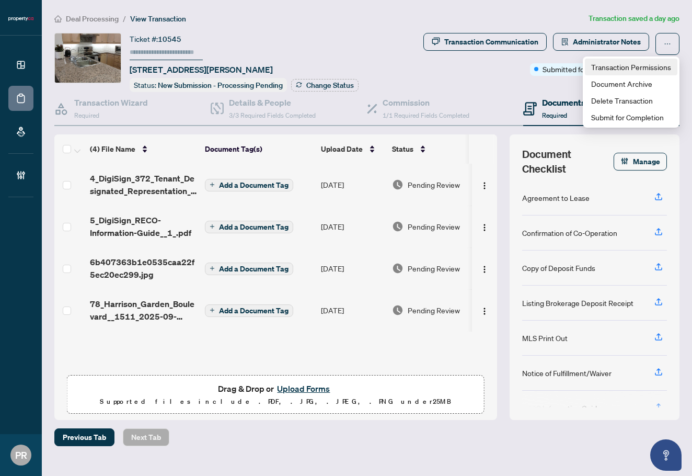
click at [629, 62] on span "Transaction Permissions" at bounding box center [631, 67] width 80 height 12
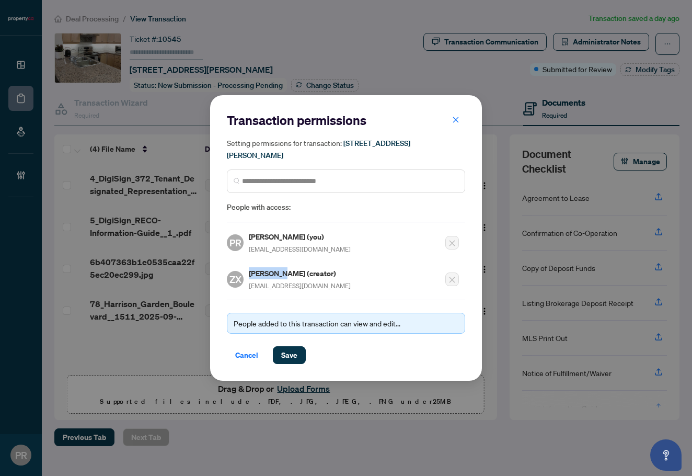
drag, startPoint x: 280, startPoint y: 270, endPoint x: 249, endPoint y: 268, distance: 31.0
click at [249, 268] on h5 "[PERSON_NAME] (creator)" at bounding box center [300, 273] width 102 height 12
copy h5 "[PERSON_NAME]"
click at [251, 350] on span "Cancel" at bounding box center [246, 355] width 23 height 17
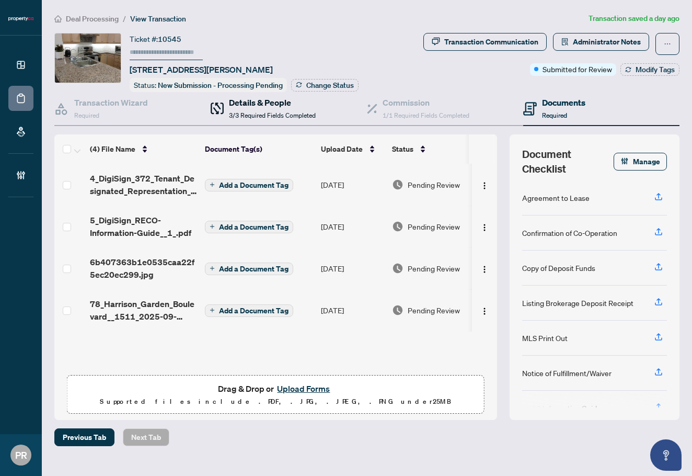
click at [236, 104] on h4 "Details & People" at bounding box center [272, 102] width 87 height 13
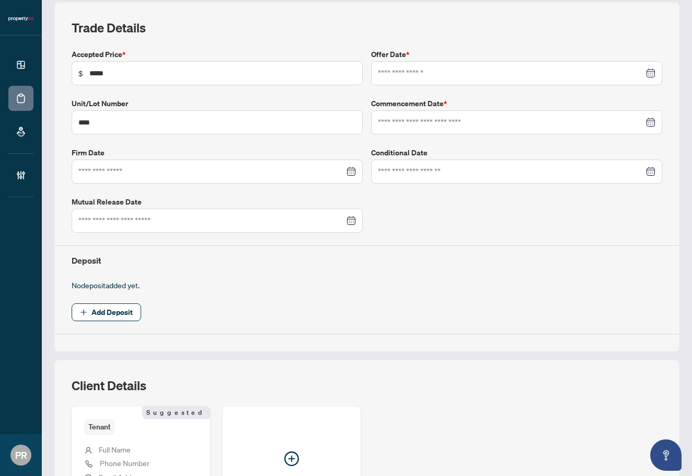
type input "**********"
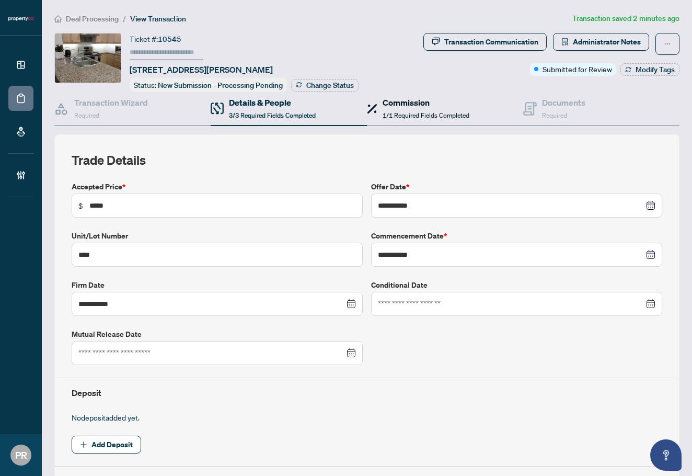
click at [422, 103] on h4 "Commission" at bounding box center [426, 102] width 87 height 13
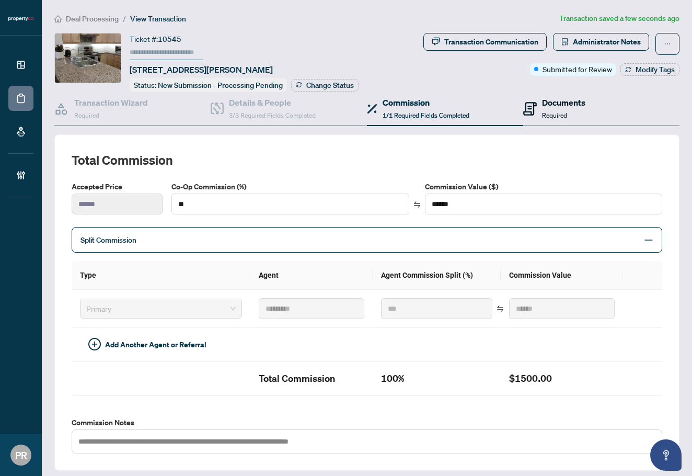
click at [550, 111] on span "Required" at bounding box center [554, 115] width 25 height 8
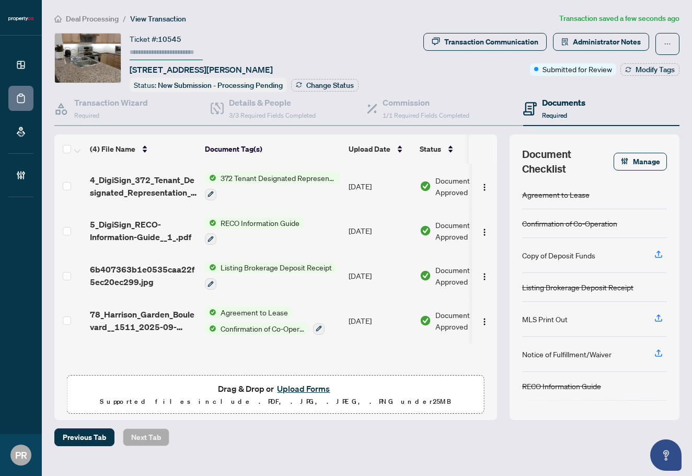
scroll to position [37, 0]
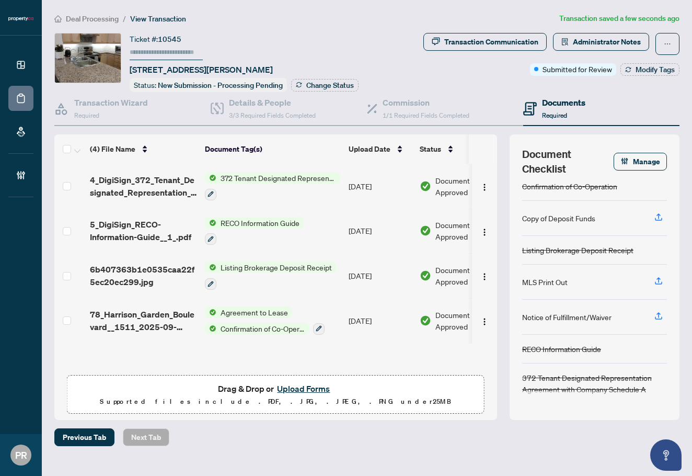
click at [176, 52] on input "text" at bounding box center [166, 52] width 73 height 15
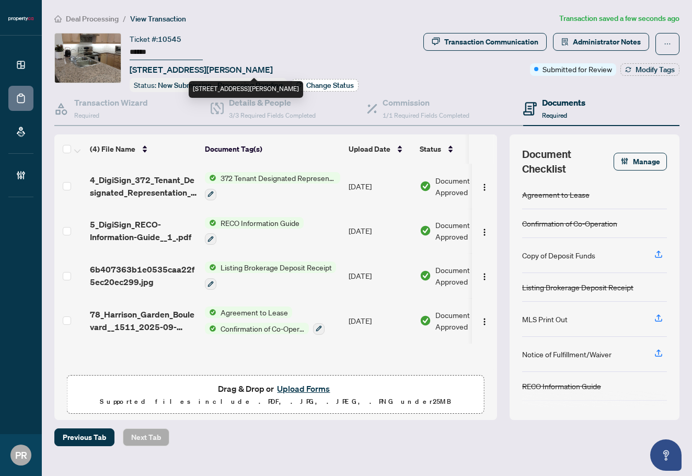
type input "******"
click at [325, 86] on span "Change Status" at bounding box center [330, 85] width 48 height 7
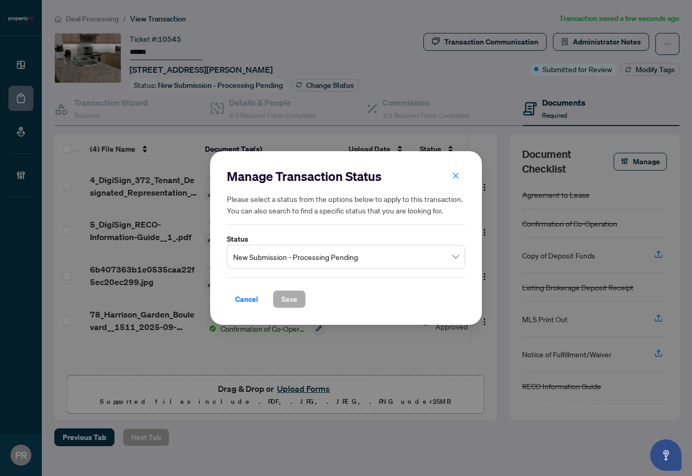
click at [276, 288] on div "Cancel Save" at bounding box center [346, 292] width 238 height 31
click at [296, 262] on span "New Submission - Processing Pending" at bounding box center [346, 257] width 226 height 20
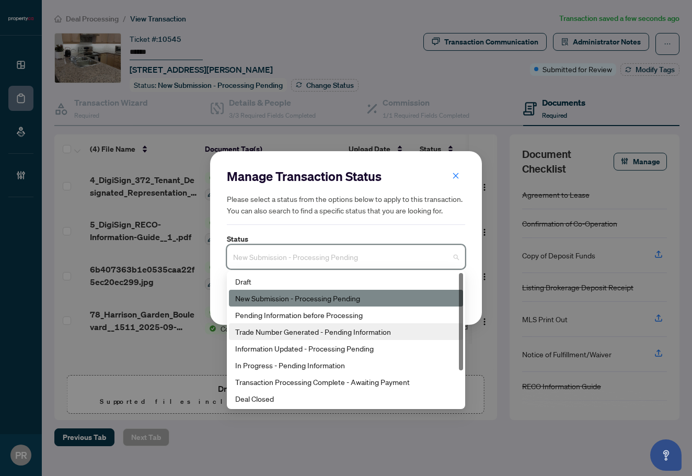
click at [339, 332] on div "Trade Number Generated - Pending Information" at bounding box center [346, 332] width 222 height 12
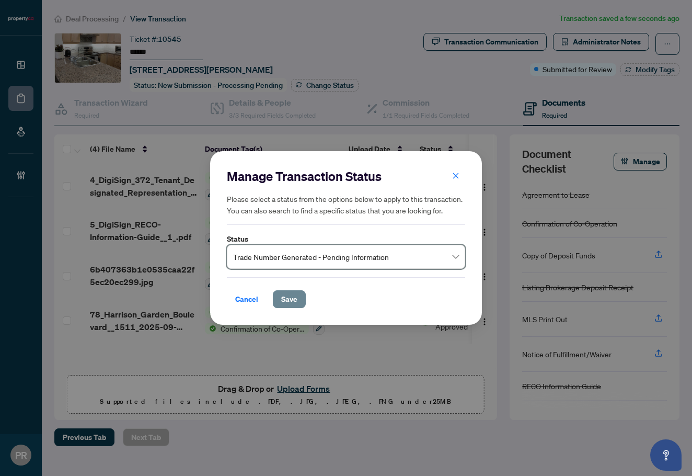
click at [277, 302] on button "Save" at bounding box center [289, 299] width 33 height 18
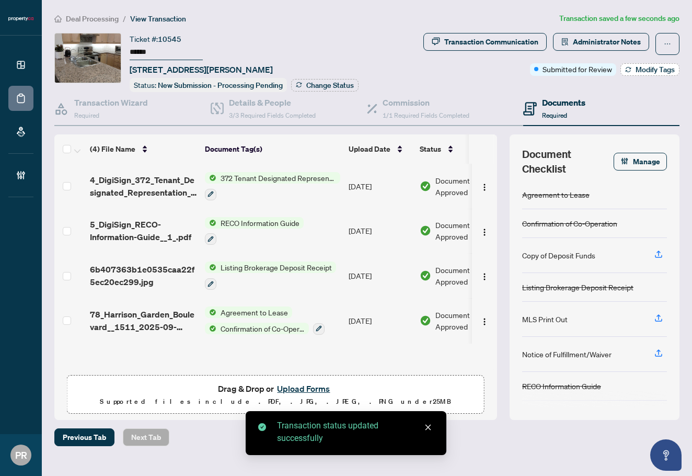
click at [653, 73] on span "Modify Tags" at bounding box center [655, 69] width 39 height 7
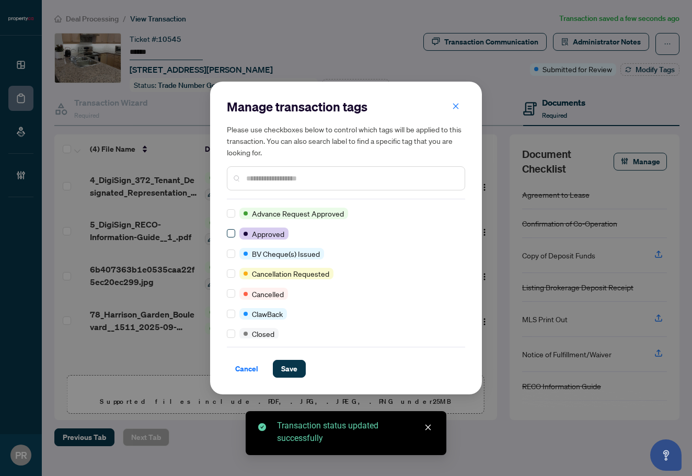
scroll to position [0, 0]
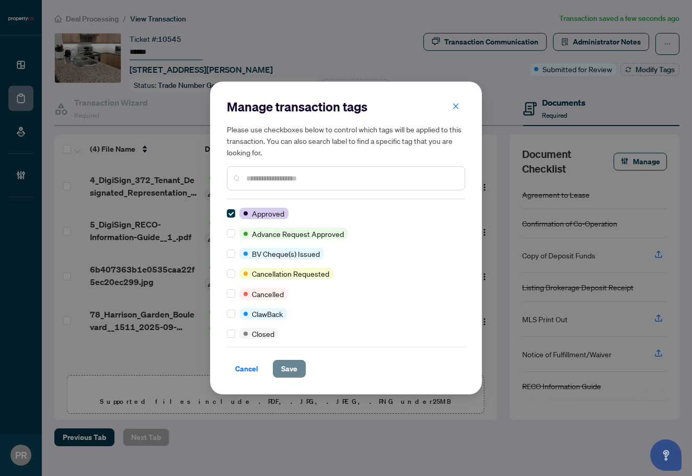
click at [295, 366] on span "Save" at bounding box center [289, 368] width 16 height 17
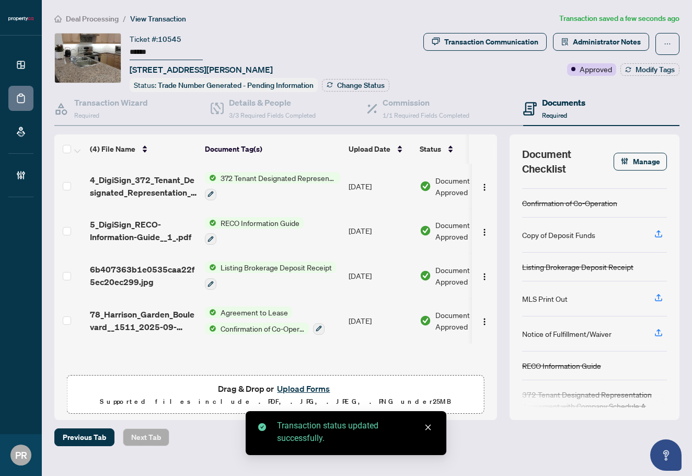
scroll to position [37, 0]
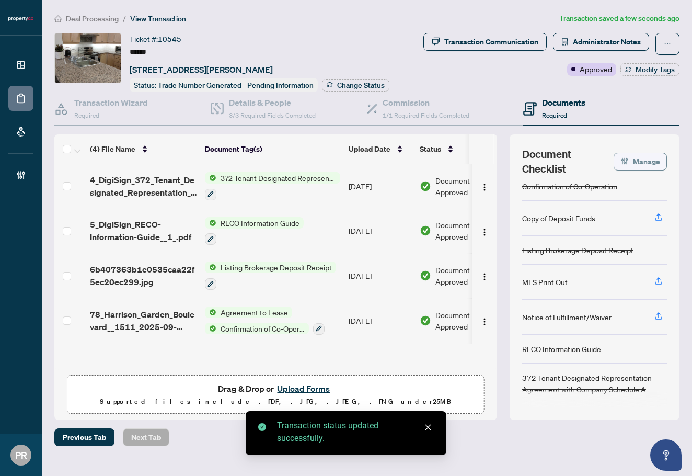
click at [634, 158] on span "Manage" at bounding box center [646, 161] width 27 height 17
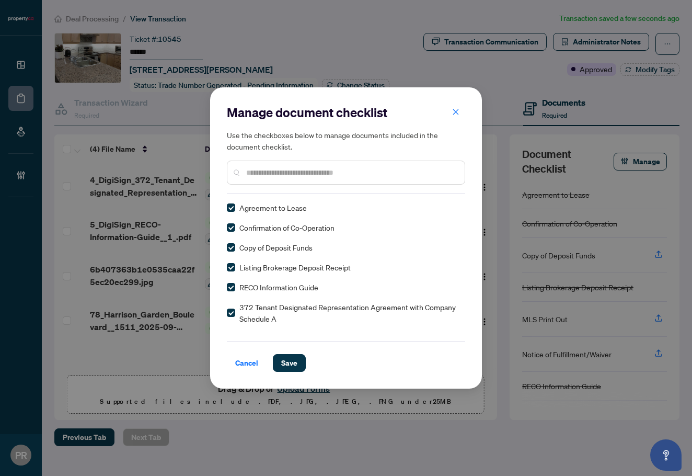
scroll to position [0, 0]
click at [287, 359] on span "Save" at bounding box center [289, 363] width 16 height 17
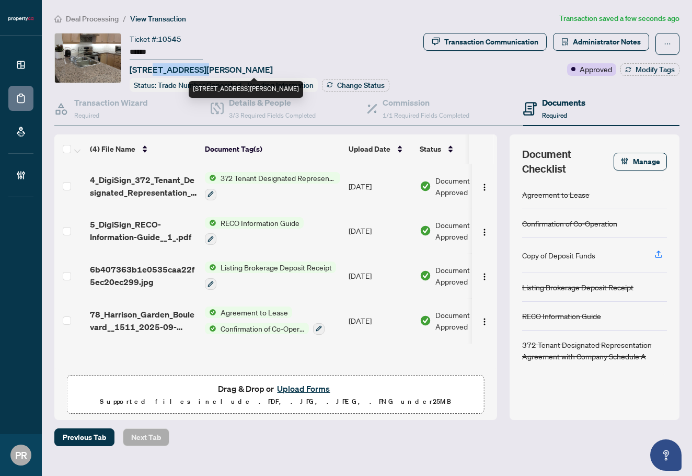
drag, startPoint x: 200, startPoint y: 65, endPoint x: 153, endPoint y: 69, distance: 46.7
click at [153, 69] on span "[STREET_ADDRESS][PERSON_NAME]" at bounding box center [201, 69] width 143 height 13
copy span "78 [PERSON_NAME]"
click at [302, 384] on button "Upload Forms" at bounding box center [303, 389] width 59 height 14
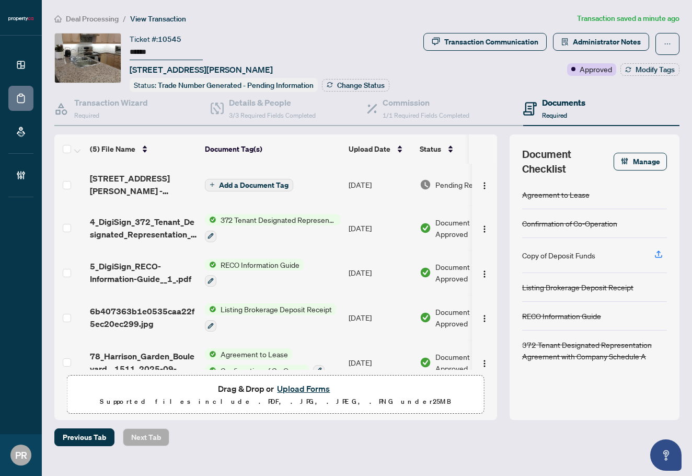
click at [385, 179] on td "[DATE]" at bounding box center [380, 185] width 71 height 42
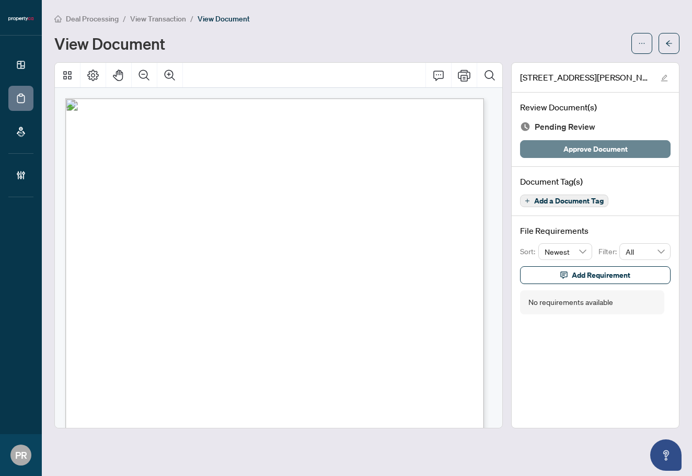
click at [587, 145] on span "Approve Document" at bounding box center [596, 149] width 64 height 17
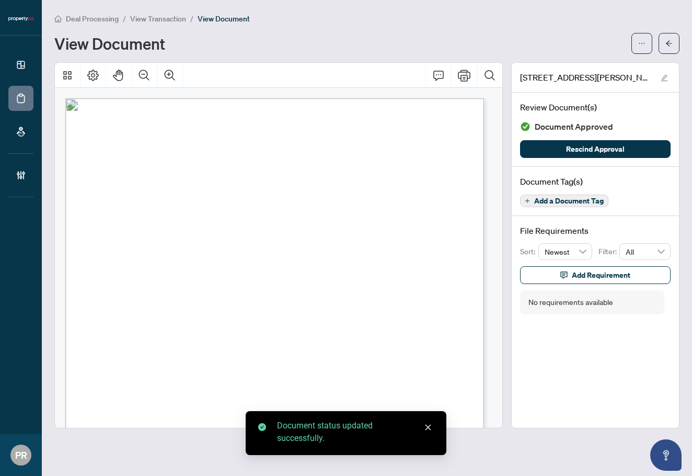
click at [669, 50] on span "button" at bounding box center [669, 43] width 7 height 17
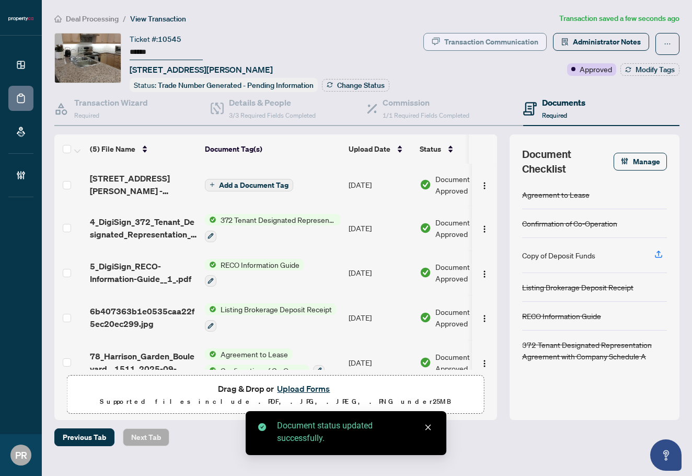
click at [531, 38] on div "Transaction Communication" at bounding box center [492, 41] width 94 height 17
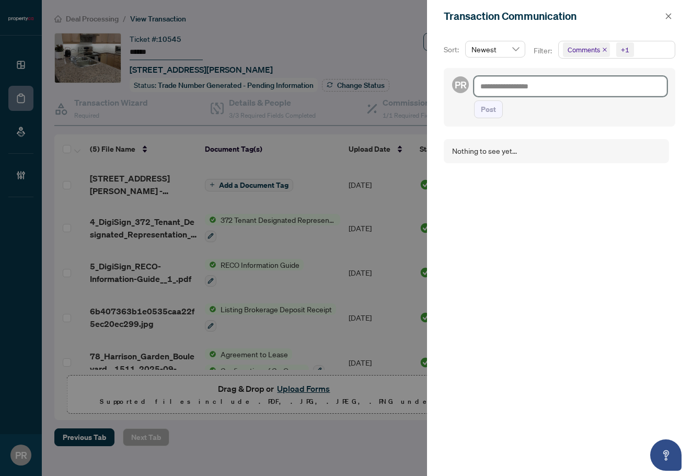
click at [530, 90] on textarea at bounding box center [570, 86] width 193 height 20
paste textarea "**********"
type textarea "**********"
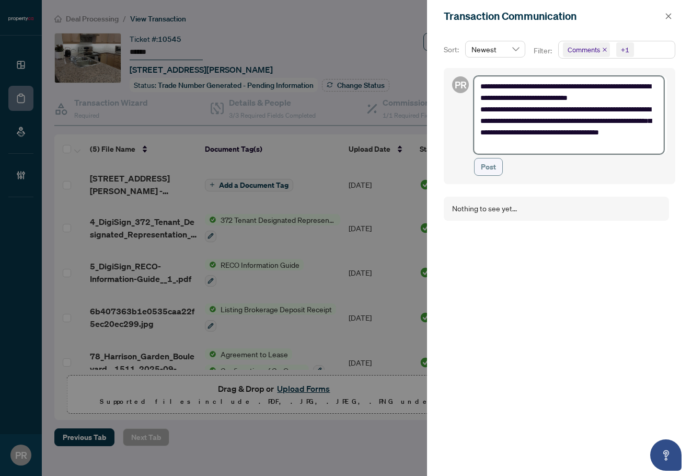
type textarea "**********"
drag, startPoint x: 493, startPoint y: 164, endPoint x: 413, endPoint y: 113, distance: 95.0
click at [492, 165] on span "Post" at bounding box center [488, 166] width 15 height 17
type textarea "**********"
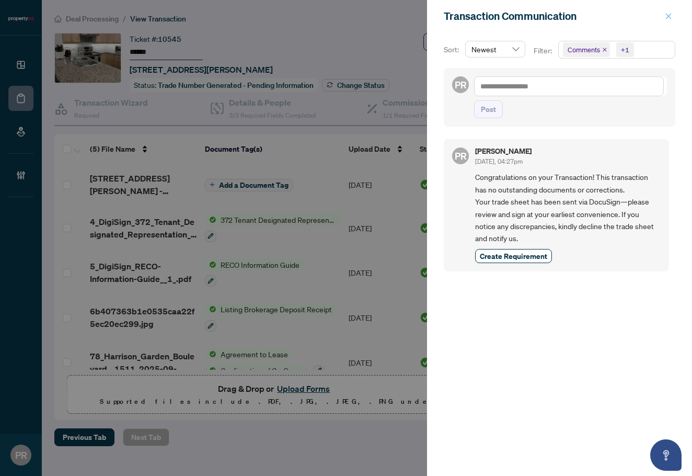
click at [663, 20] on button "button" at bounding box center [669, 16] width 14 height 13
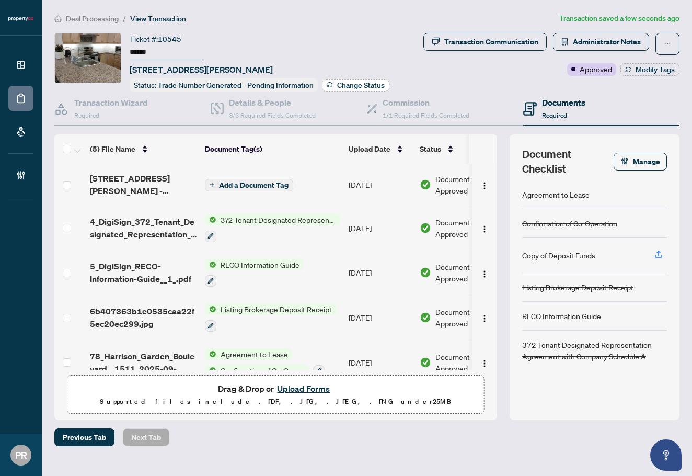
click at [340, 83] on span "Change Status" at bounding box center [361, 85] width 48 height 7
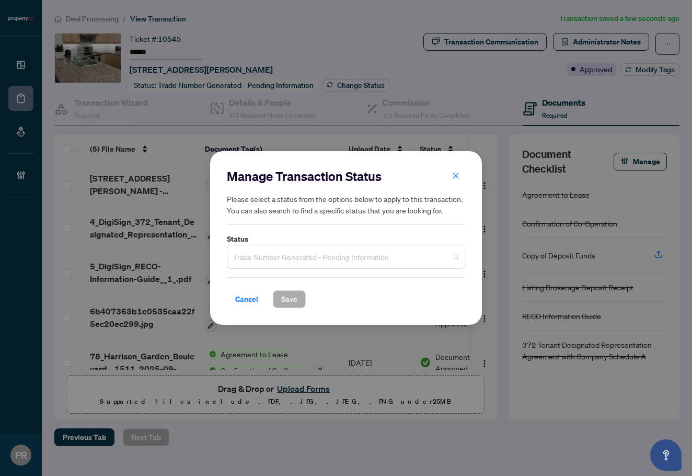
click at [340, 257] on span "Trade Number Generated - Pending Information" at bounding box center [346, 257] width 226 height 20
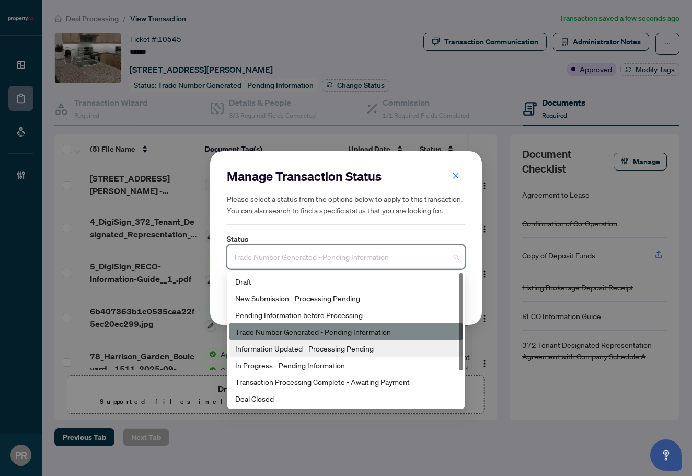
click at [295, 346] on div "Information Updated - Processing Pending" at bounding box center [346, 349] width 222 height 12
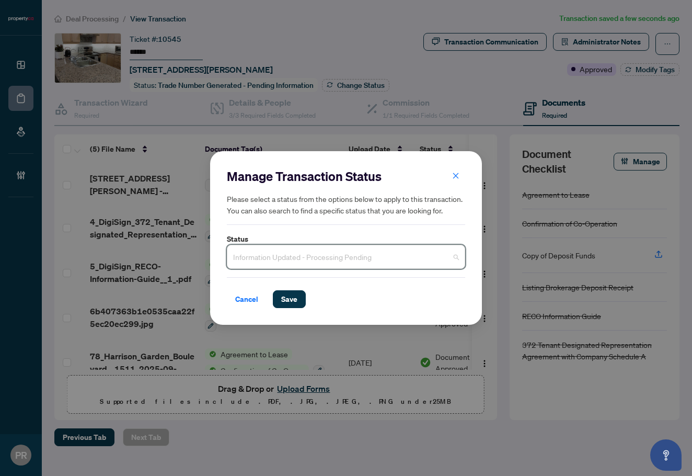
click at [362, 252] on span "Information Updated - Processing Pending" at bounding box center [346, 257] width 226 height 20
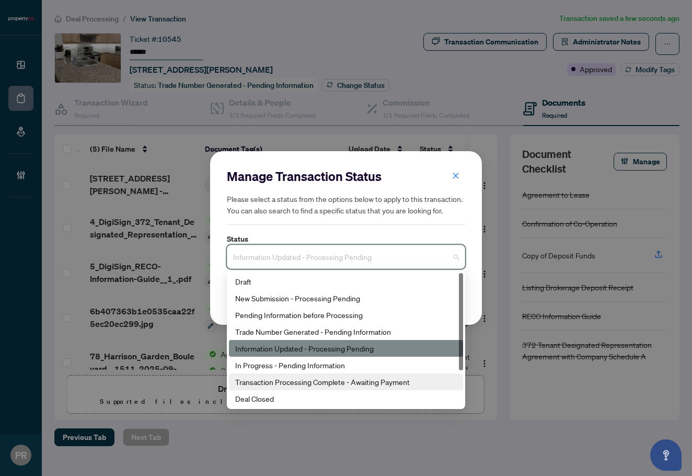
click at [374, 384] on div "Transaction Processing Complete - Awaiting Payment" at bounding box center [346, 382] width 222 height 12
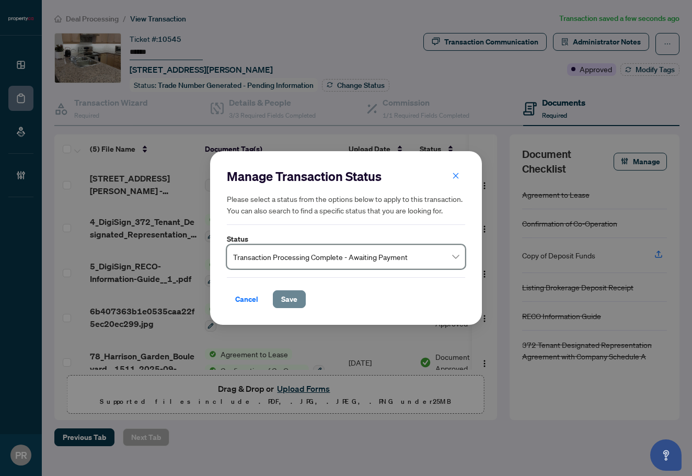
click at [295, 299] on span "Save" at bounding box center [289, 299] width 16 height 17
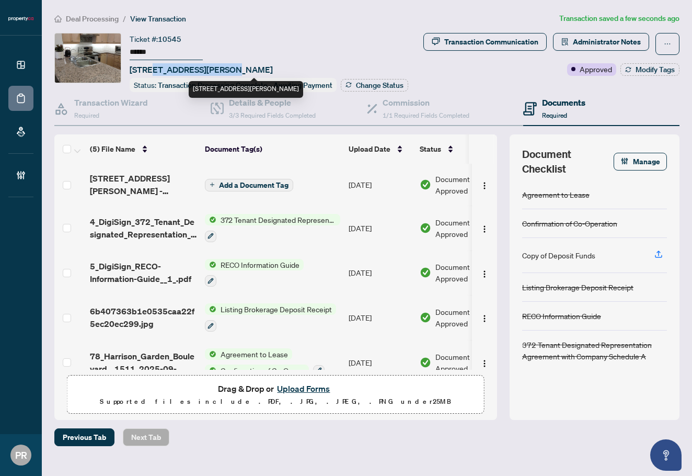
drag, startPoint x: 154, startPoint y: 70, endPoint x: 225, endPoint y: 66, distance: 71.2
click at [225, 66] on span "[STREET_ADDRESS][PERSON_NAME]" at bounding box center [201, 69] width 143 height 13
copy span "78 [PERSON_NAME][GEOGRAPHIC_DATA]"
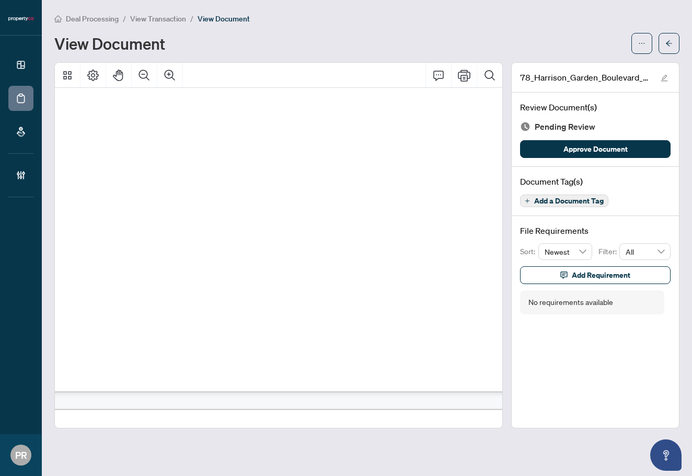
scroll to position [4468, 42]
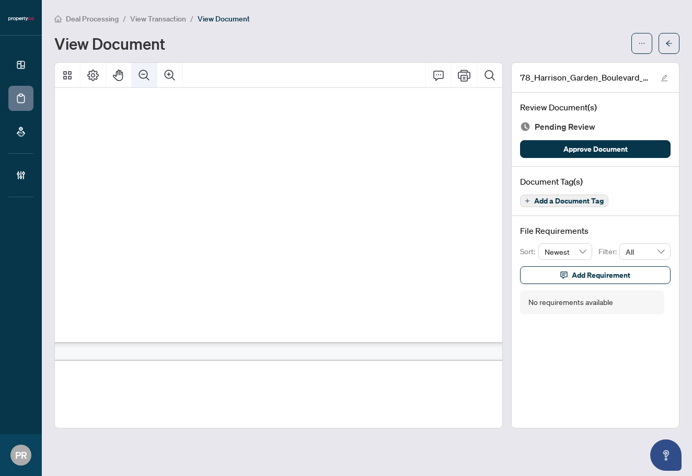
click at [138, 73] on button "Zoom Out" at bounding box center [144, 75] width 25 height 25
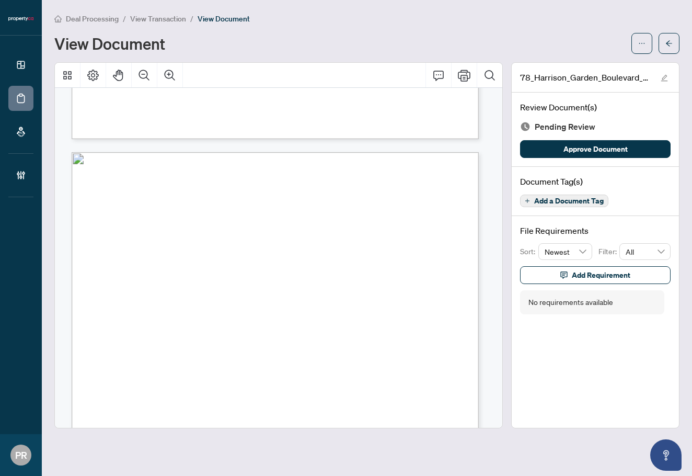
scroll to position [5295, 0]
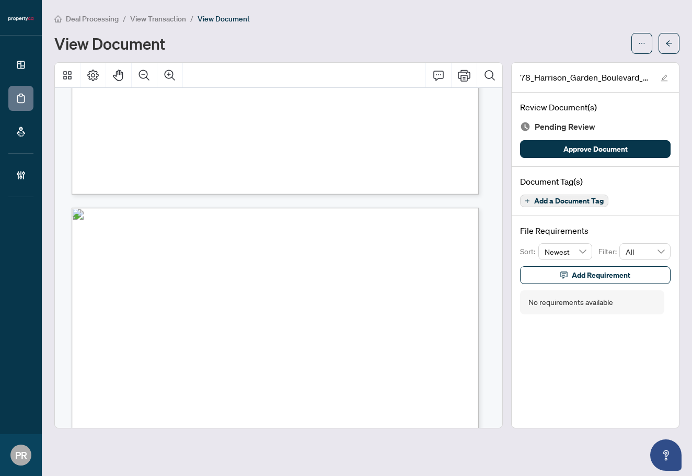
click at [576, 197] on span "Add a Document Tag" at bounding box center [569, 200] width 70 height 7
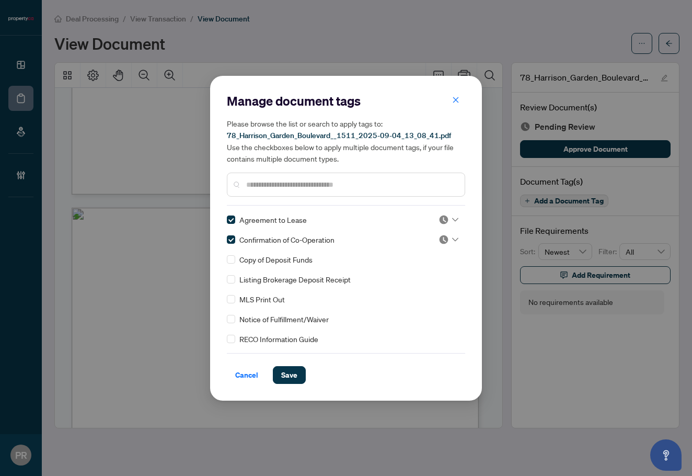
click at [439, 219] on img at bounding box center [444, 219] width 10 height 10
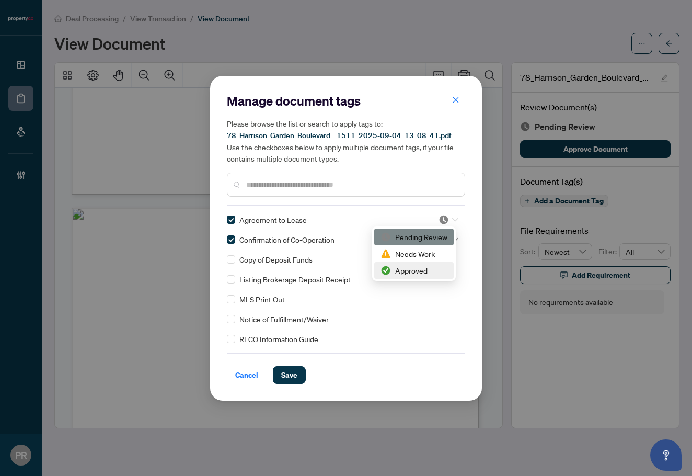
click at [414, 275] on div "Approved" at bounding box center [414, 271] width 67 height 12
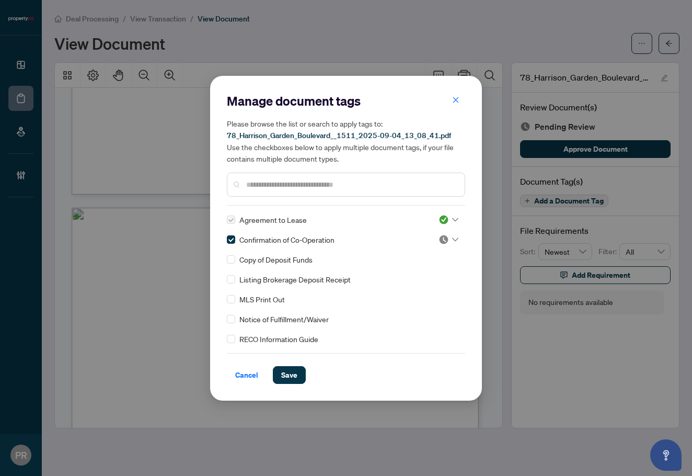
click at [445, 240] on img at bounding box center [444, 239] width 10 height 10
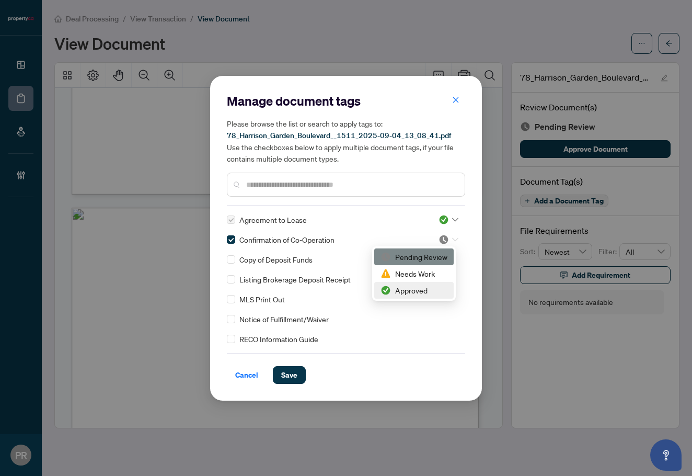
click at [408, 292] on div "Approved" at bounding box center [414, 291] width 67 height 12
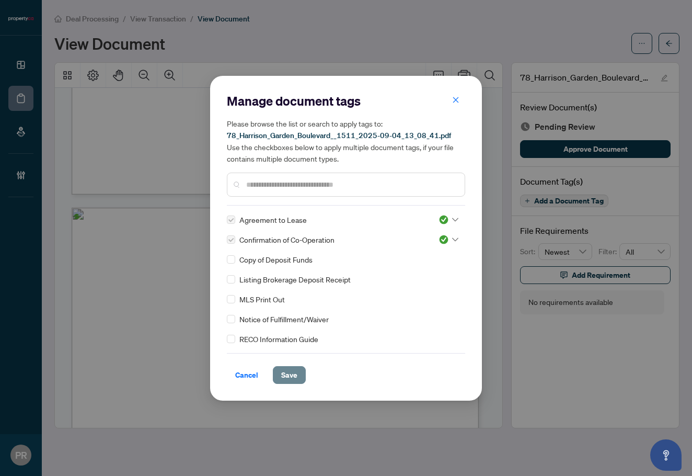
click at [292, 371] on span "Save" at bounding box center [289, 375] width 16 height 17
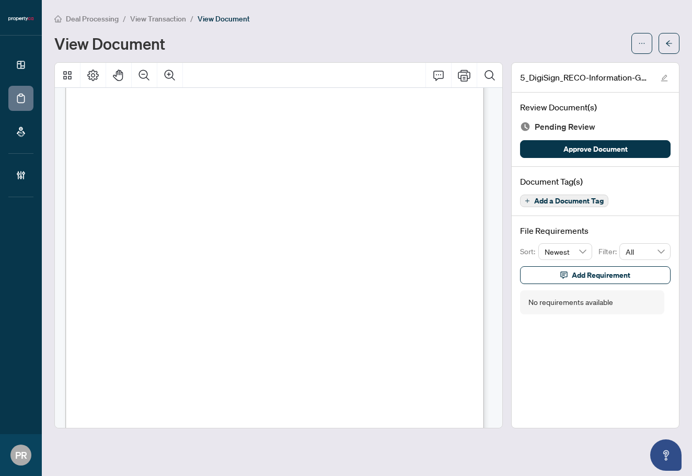
scroll to position [6729, 0]
click at [570, 200] on span "Add a Document Tag" at bounding box center [569, 200] width 70 height 7
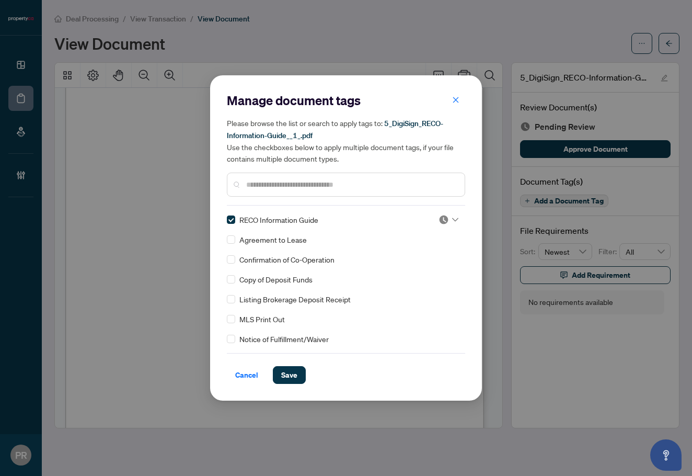
click at [443, 218] on img at bounding box center [444, 219] width 10 height 10
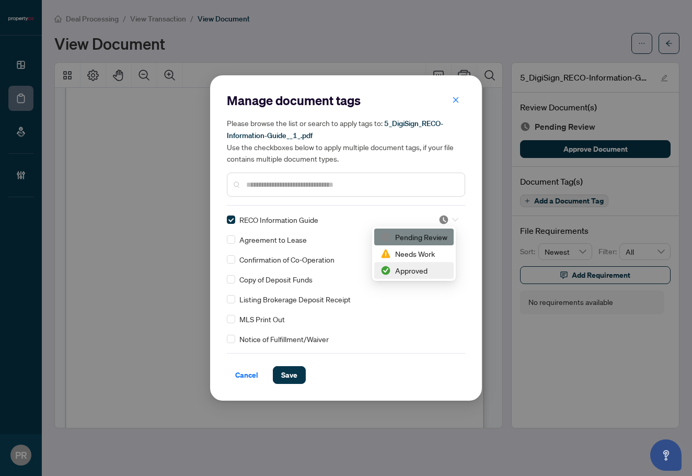
click at [410, 268] on div "Approved" at bounding box center [414, 271] width 67 height 12
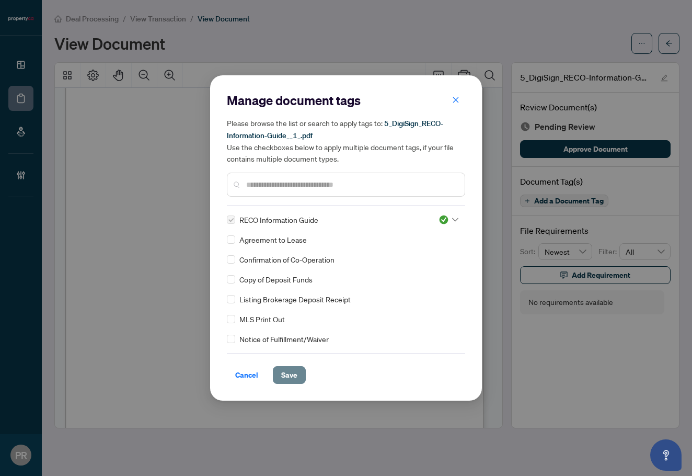
click at [299, 374] on button "Save" at bounding box center [289, 375] width 33 height 18
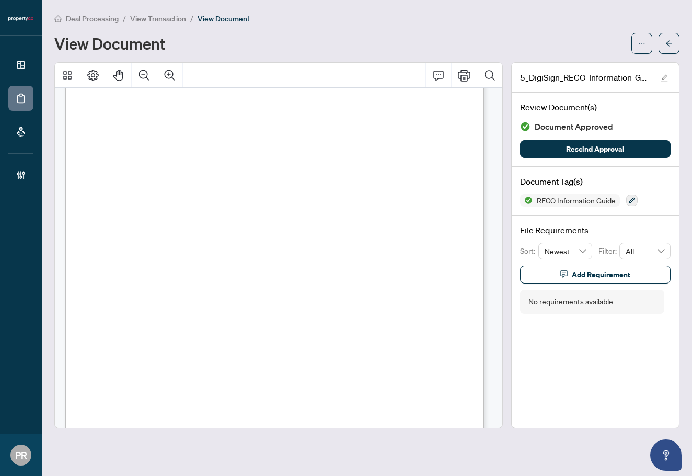
drag, startPoint x: 662, startPoint y: 39, endPoint x: 686, endPoint y: 39, distance: 23.5
click at [662, 39] on button "button" at bounding box center [669, 43] width 21 height 21
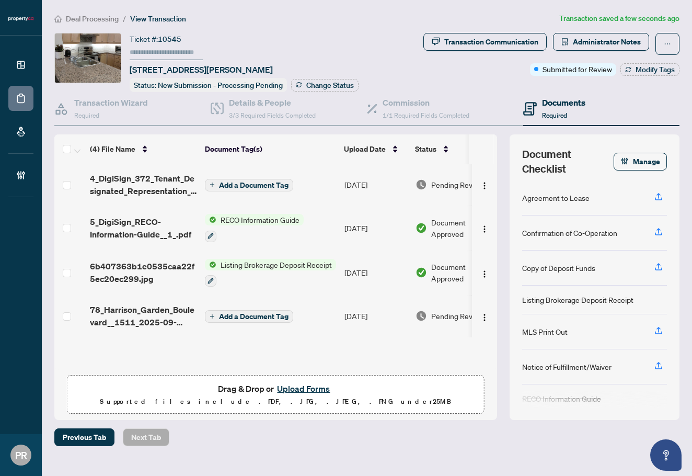
click at [322, 319] on td "Add a Document Tag" at bounding box center [271, 316] width 140 height 42
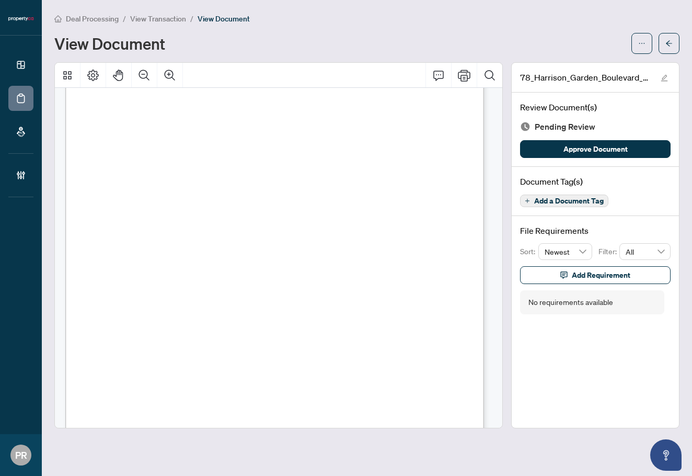
scroll to position [209, 0]
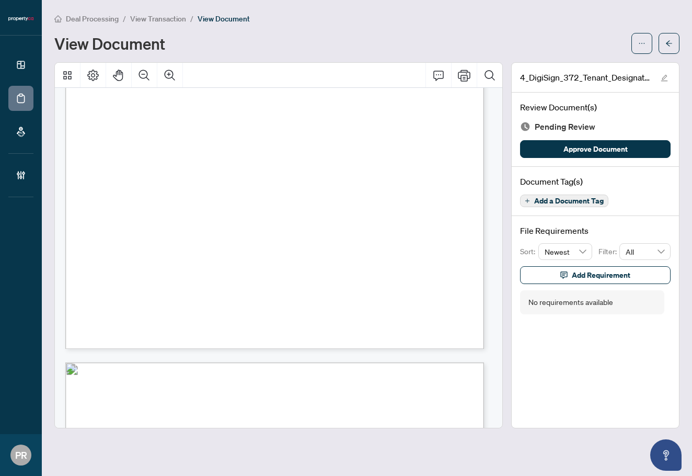
scroll to position [1401, 0]
click at [525, 200] on icon "plus" at bounding box center [527, 200] width 5 height 5
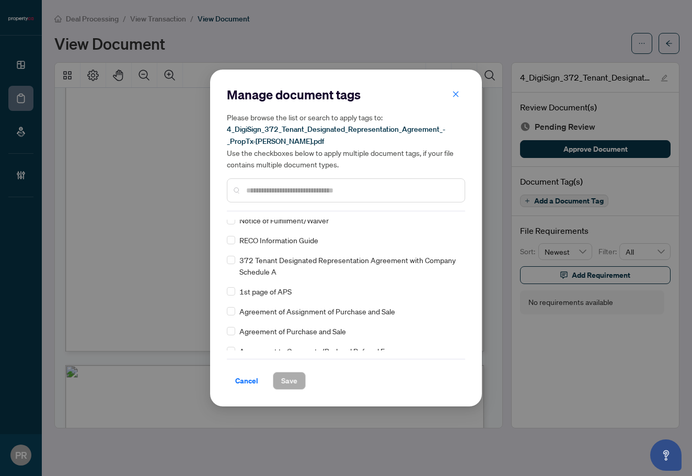
scroll to position [0, 0]
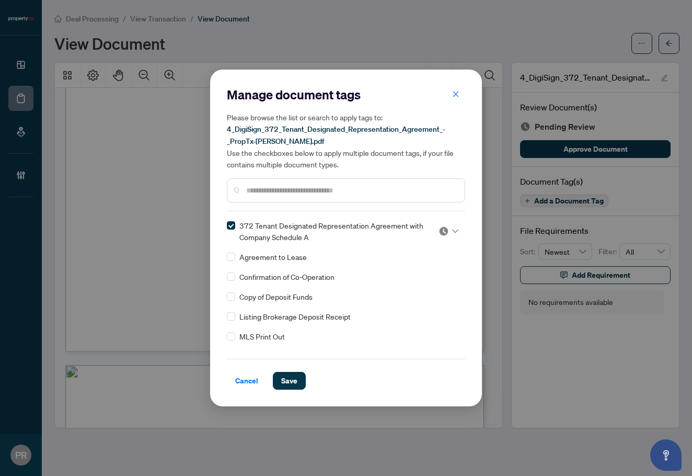
click at [439, 234] on img at bounding box center [444, 231] width 10 height 10
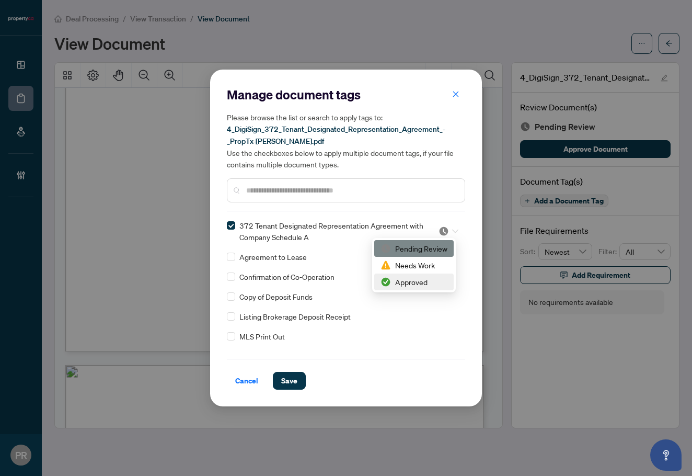
click at [419, 285] on div "Approved" at bounding box center [414, 282] width 67 height 12
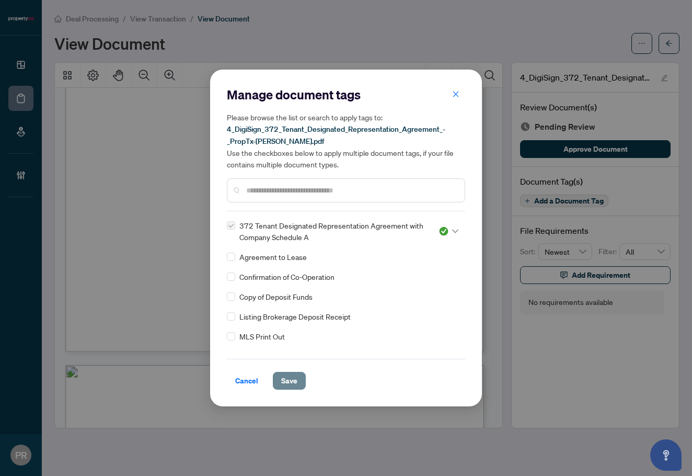
click at [300, 372] on button "Save" at bounding box center [289, 381] width 33 height 18
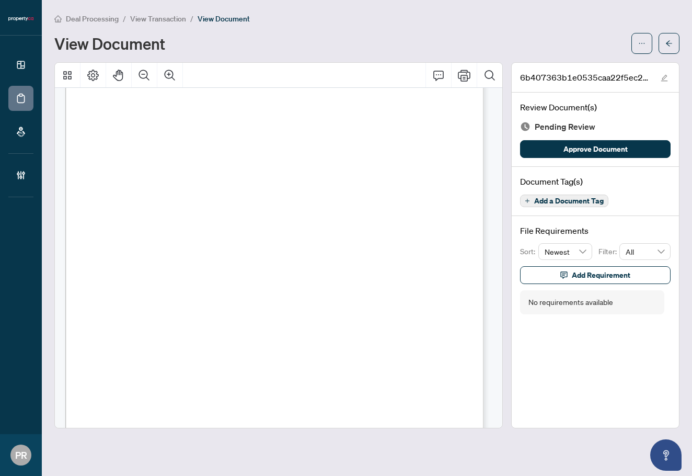
scroll to position [52, 0]
click at [582, 197] on span "Add a Document Tag" at bounding box center [569, 200] width 70 height 7
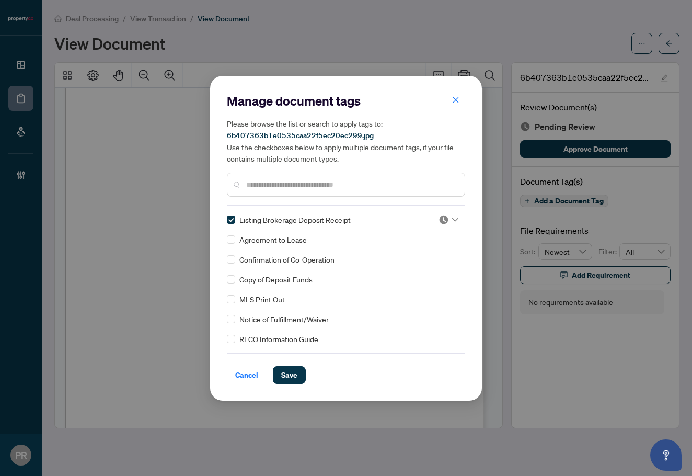
click at [442, 218] on img at bounding box center [444, 219] width 10 height 10
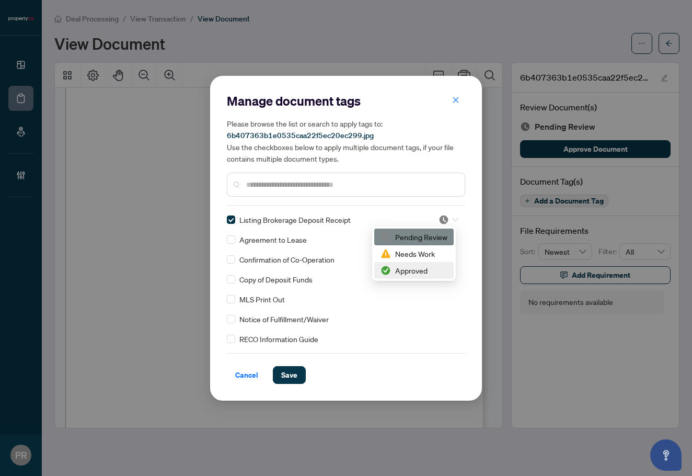
click at [418, 270] on div "Approved" at bounding box center [414, 271] width 67 height 12
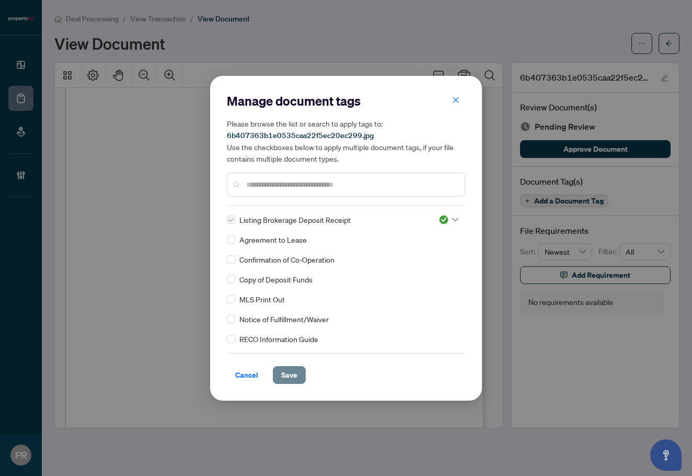
click at [291, 372] on span "Save" at bounding box center [289, 375] width 16 height 17
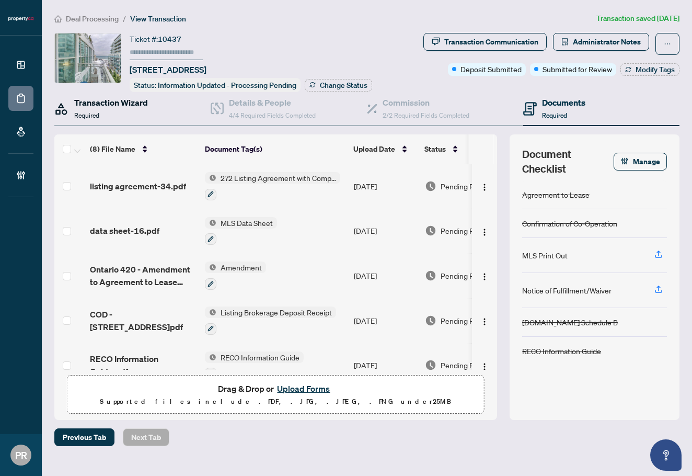
click at [128, 111] on div "Transaction Wizard Required" at bounding box center [111, 108] width 74 height 25
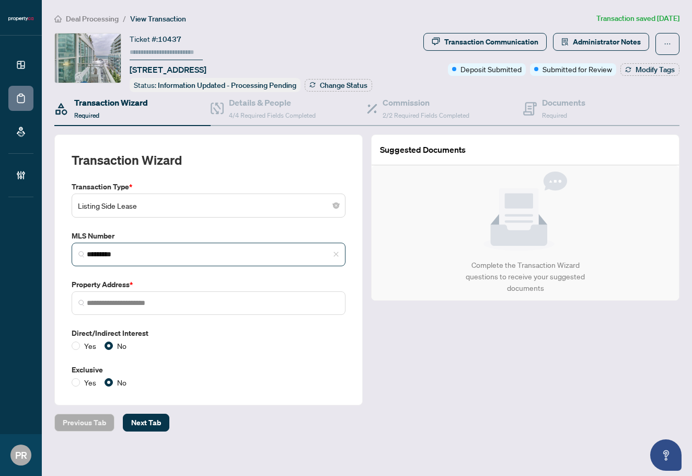
type input "**********"
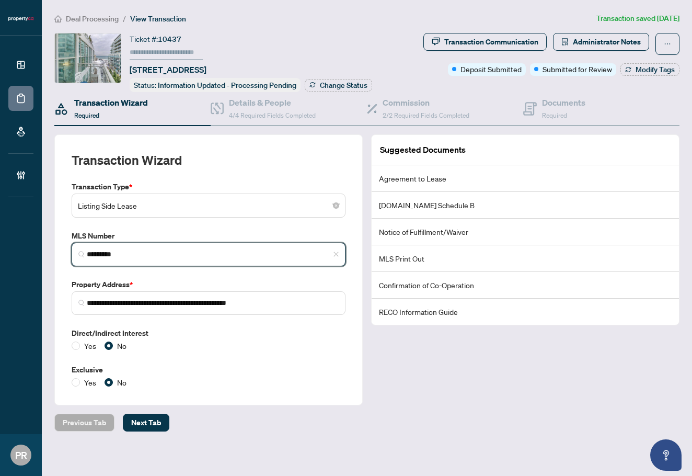
click at [157, 253] on input "*********" at bounding box center [213, 254] width 252 height 11
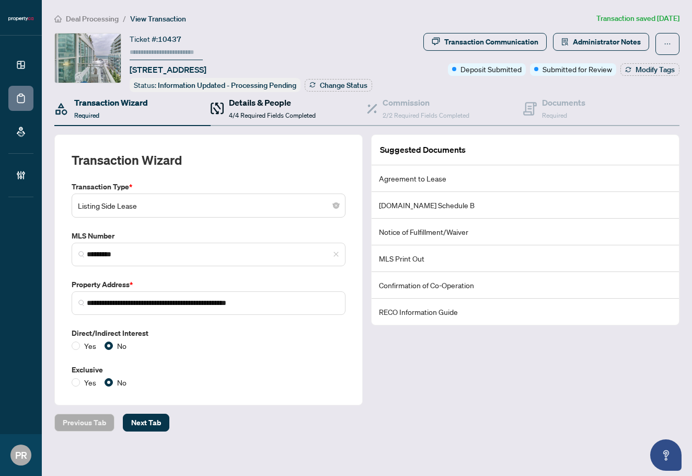
click at [253, 108] on div "Details & People 4/4 Required Fields Completed" at bounding box center [272, 108] width 87 height 25
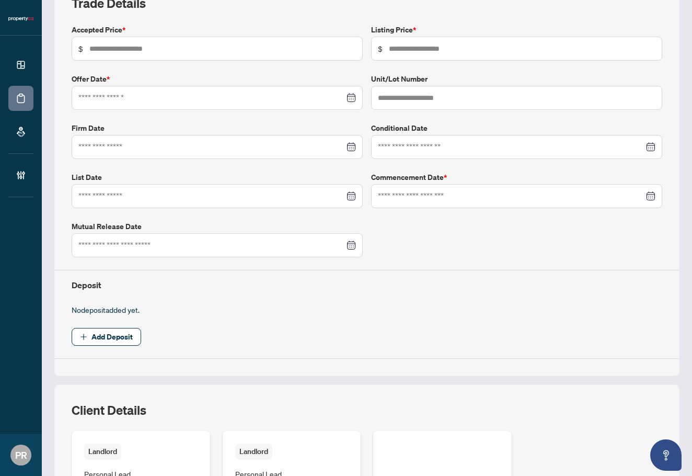
type input "*****"
type input "***"
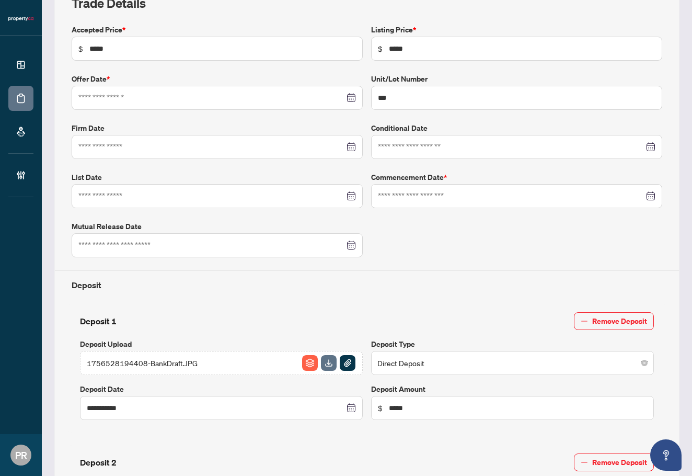
type input "**********"
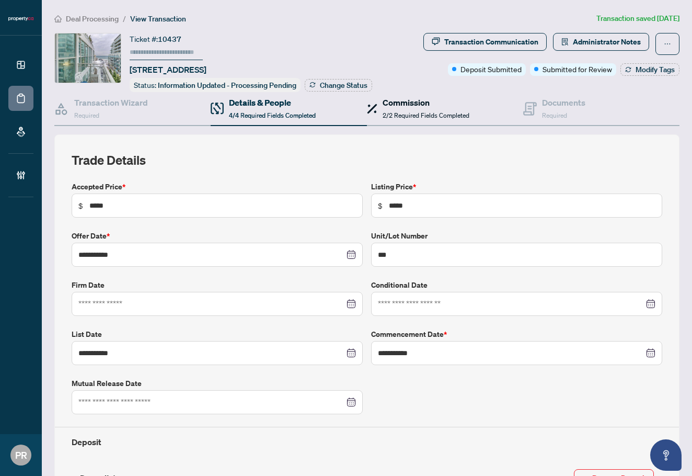
click at [415, 111] on span "2/2 Required Fields Completed" at bounding box center [426, 115] width 87 height 8
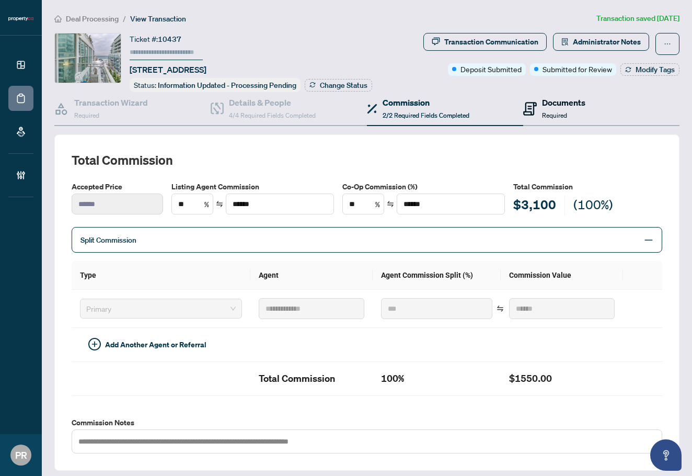
click at [546, 111] on span "Required" at bounding box center [554, 115] width 25 height 8
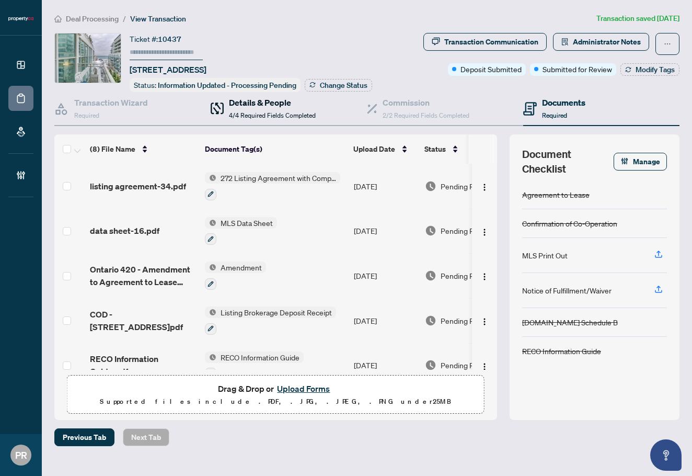
click at [308, 102] on h4 "Details & People" at bounding box center [272, 102] width 87 height 13
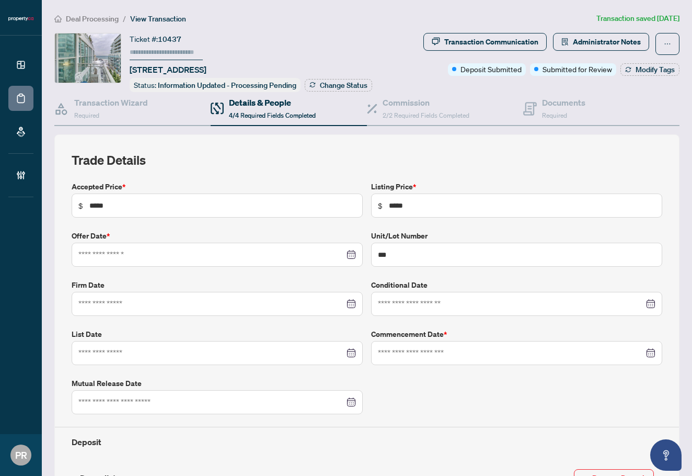
type input "**********"
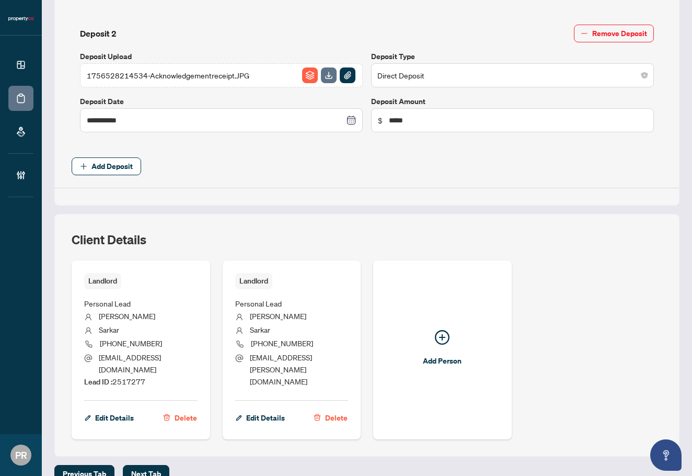
scroll to position [592, 0]
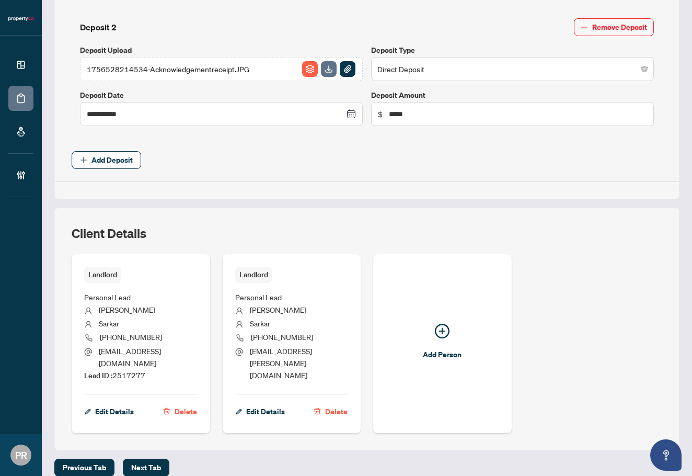
click at [124, 370] on span "Lead ID : 2517277" at bounding box center [114, 374] width 61 height 9
copy span "2517277"
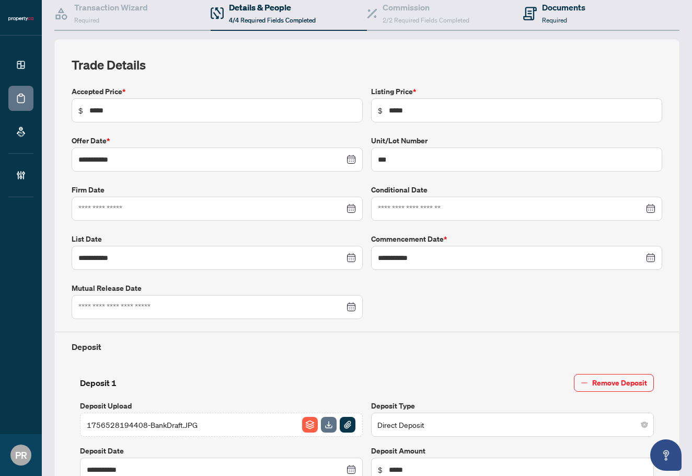
scroll to position [17, 0]
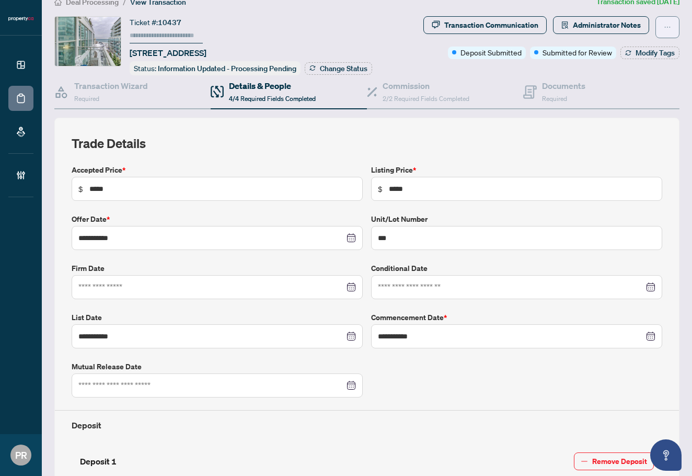
click at [665, 27] on icon "ellipsis" at bounding box center [668, 27] width 6 height 1
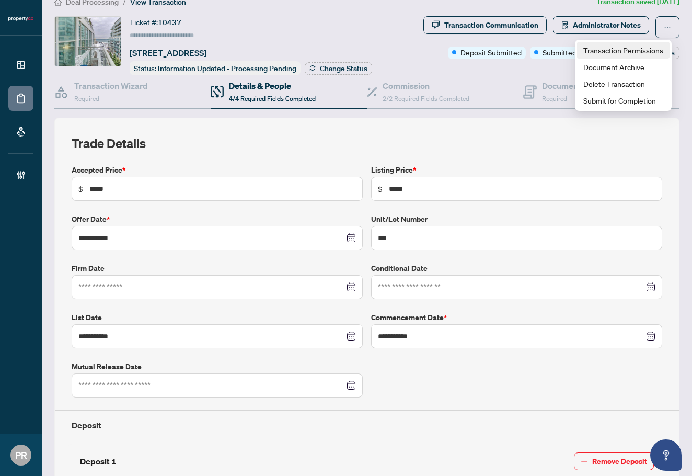
click at [629, 48] on span "Transaction Permissions" at bounding box center [624, 50] width 80 height 12
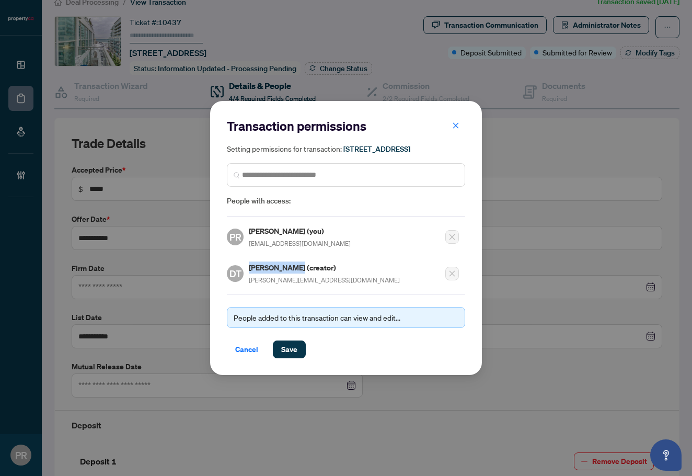
drag, startPoint x: 298, startPoint y: 272, endPoint x: 250, endPoint y: 272, distance: 48.1
click at [250, 272] on h5 "Daksh Thakkar (creator)" at bounding box center [324, 267] width 151 height 12
copy h5 "Daksh Thakkar"
click at [243, 353] on span "Cancel" at bounding box center [246, 349] width 23 height 17
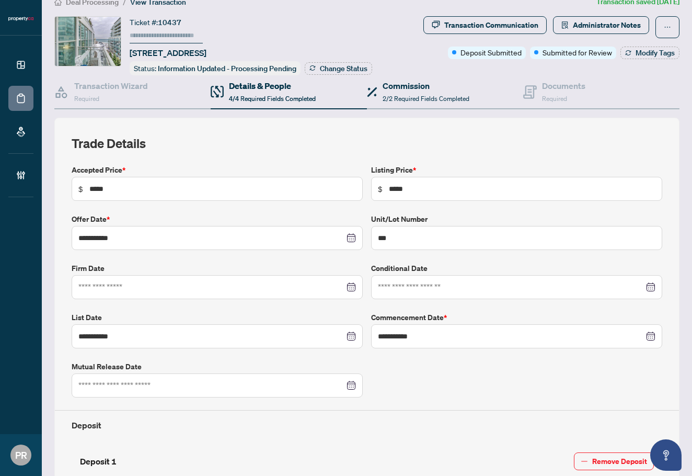
click at [423, 104] on div "Commission 2/2 Required Fields Completed" at bounding box center [445, 92] width 156 height 34
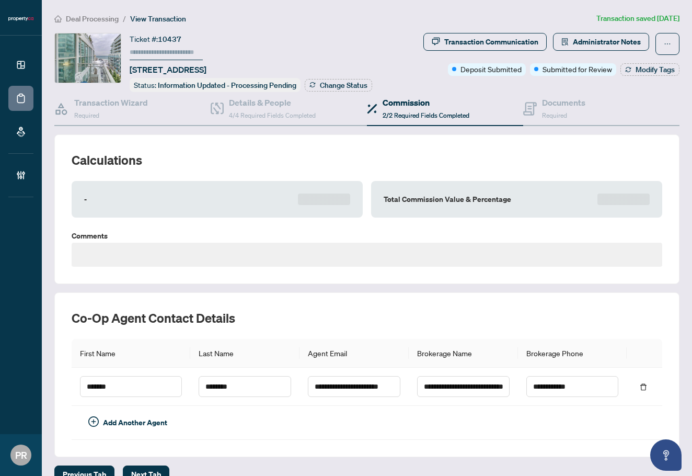
click at [421, 92] on div "Commission 2/2 Required Fields Completed" at bounding box center [445, 109] width 156 height 34
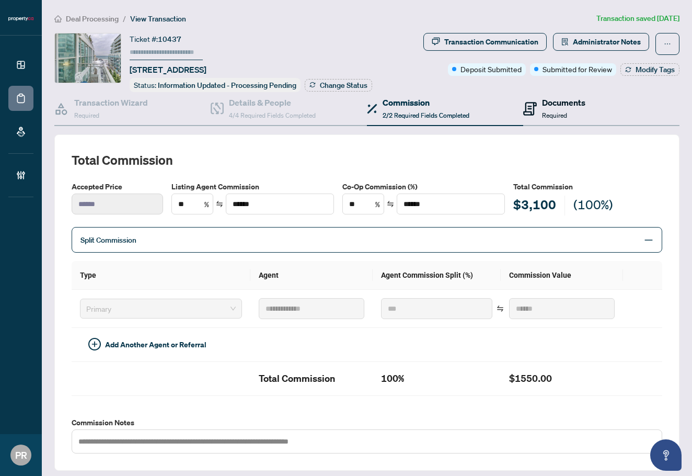
click at [575, 96] on h4 "Documents" at bounding box center [563, 102] width 43 height 13
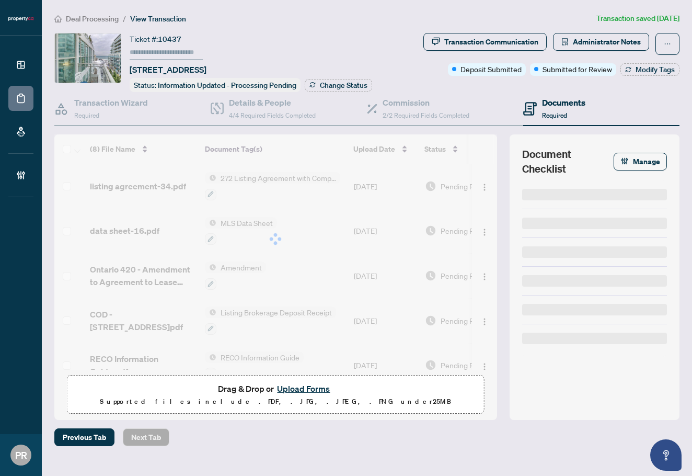
click at [552, 106] on h4 "Documents" at bounding box center [563, 102] width 43 height 13
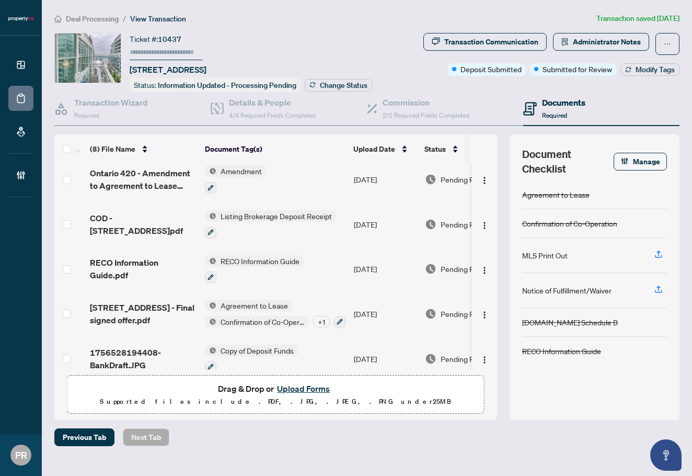
scroll to position [154, 0]
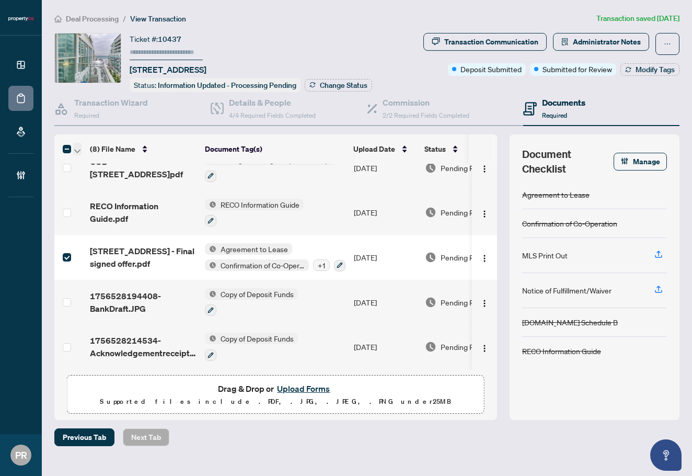
click at [78, 146] on span "button" at bounding box center [77, 149] width 6 height 12
click at [99, 163] on span "Open Selected in New Tab(s)" at bounding box center [128, 167] width 93 height 12
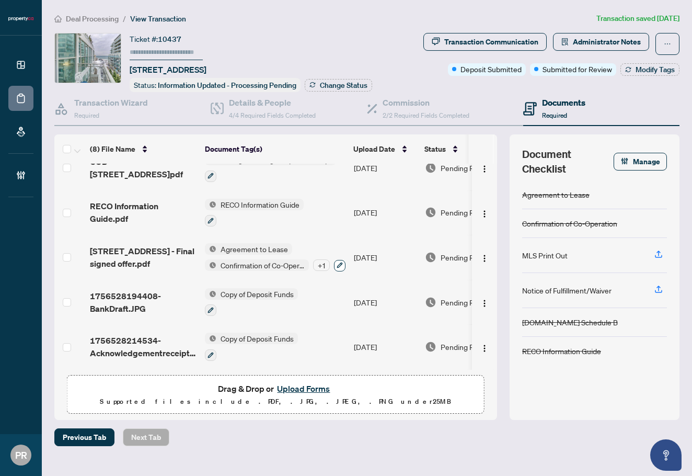
scroll to position [0, 0]
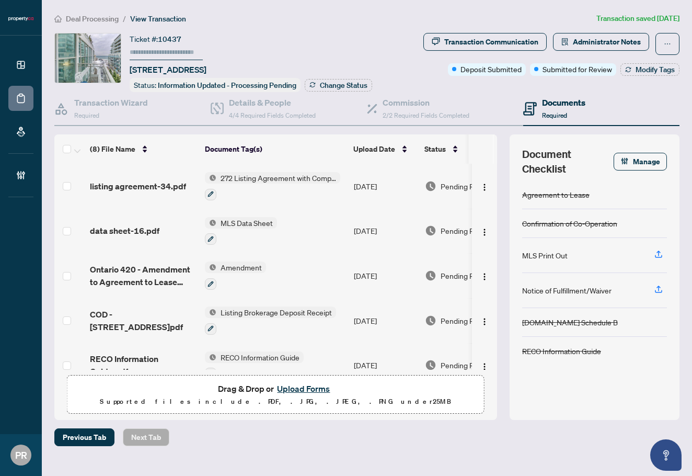
click at [369, 311] on td "Aug/30/2025" at bounding box center [385, 320] width 71 height 45
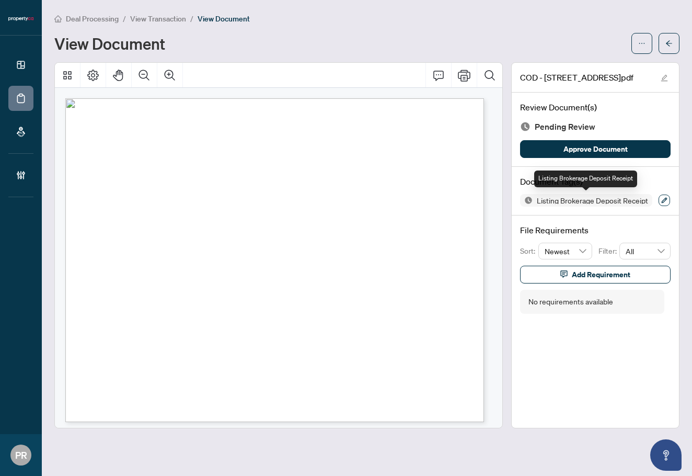
click at [666, 200] on icon "button" at bounding box center [665, 200] width 6 height 6
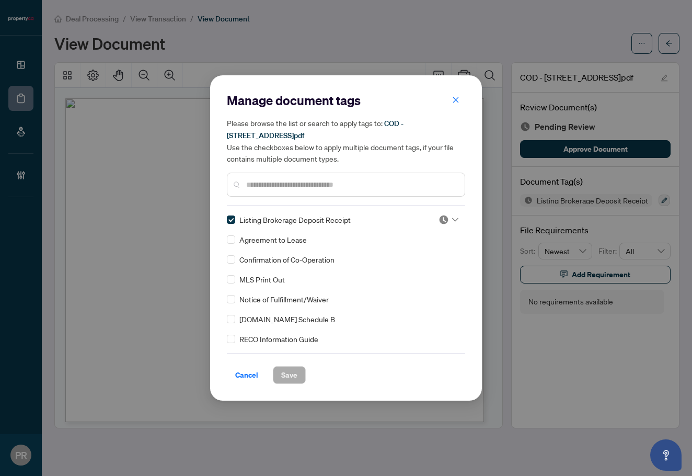
click at [439, 219] on img at bounding box center [444, 219] width 10 height 10
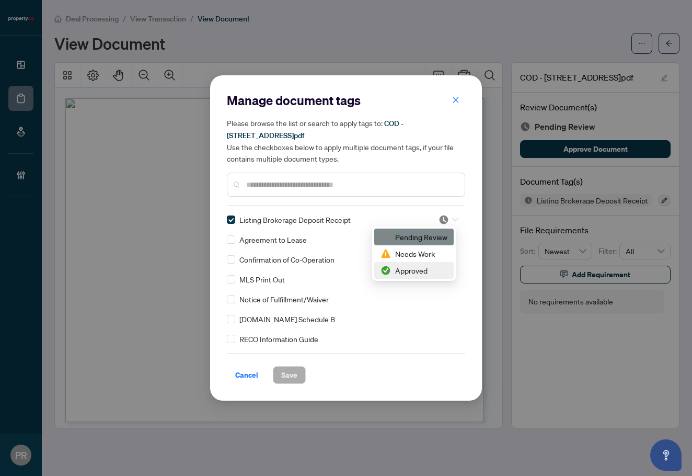
click at [407, 266] on div "Approved" at bounding box center [414, 271] width 67 height 12
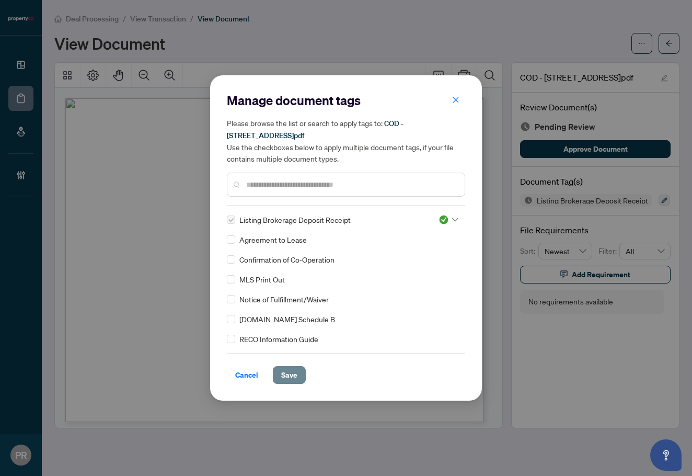
click at [287, 369] on span "Save" at bounding box center [289, 375] width 16 height 17
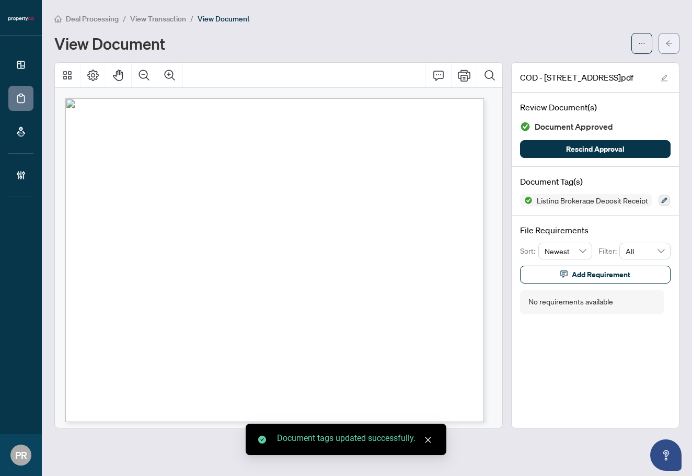
click at [664, 35] on button "button" at bounding box center [669, 43] width 21 height 21
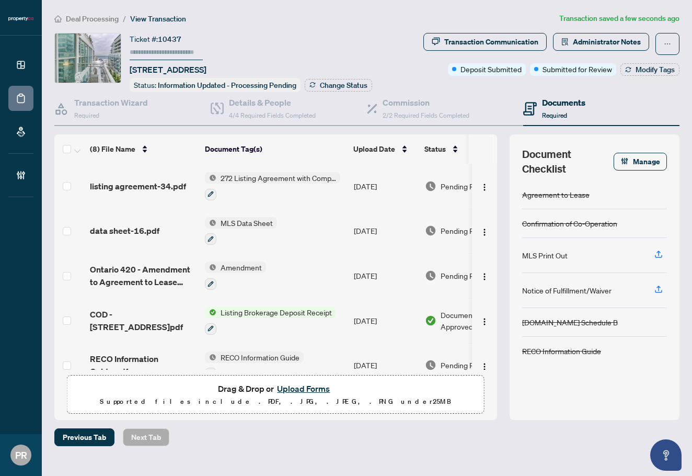
click at [394, 181] on td "[DATE]" at bounding box center [385, 186] width 71 height 45
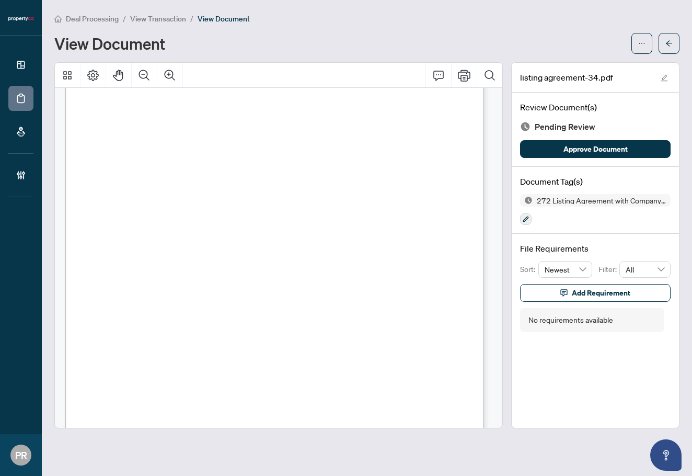
scroll to position [157, 0]
click at [530, 220] on button "button" at bounding box center [526, 219] width 12 height 12
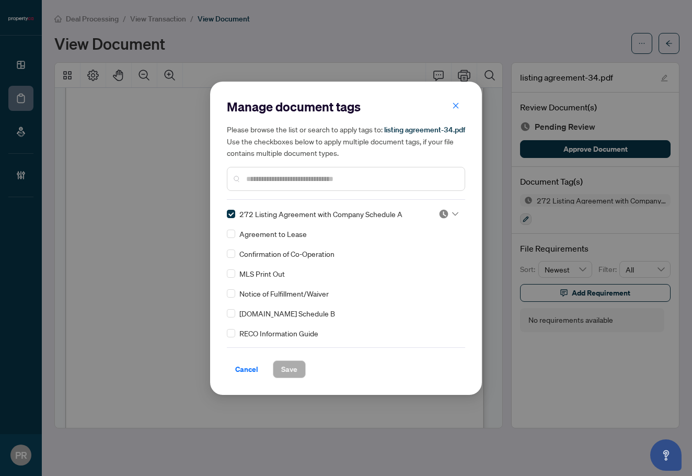
click at [441, 214] on img at bounding box center [444, 214] width 10 height 10
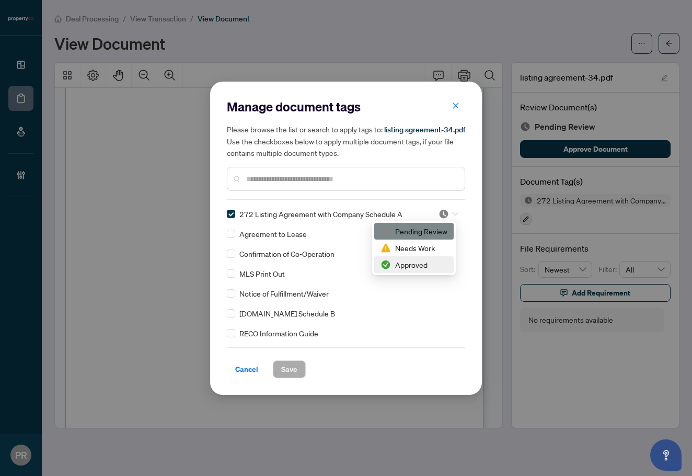
click at [423, 262] on div "Approved" at bounding box center [414, 265] width 67 height 12
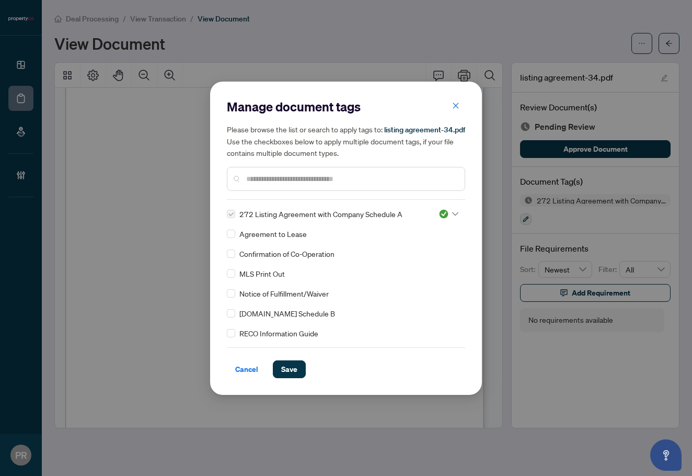
click at [290, 369] on span "Save" at bounding box center [289, 369] width 16 height 17
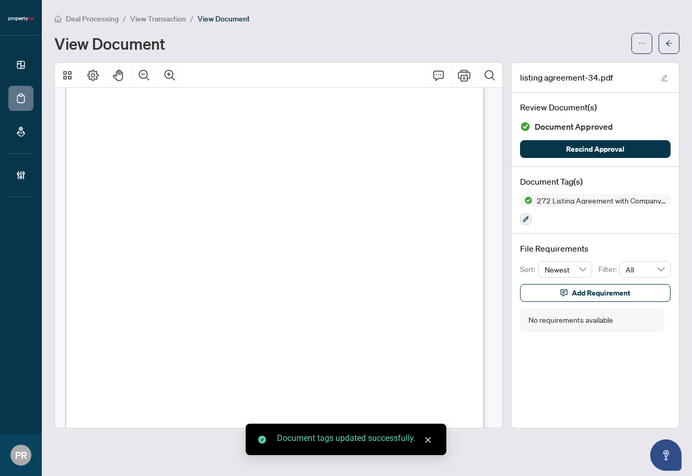
click at [673, 44] on icon "arrow-left" at bounding box center [669, 43] width 7 height 7
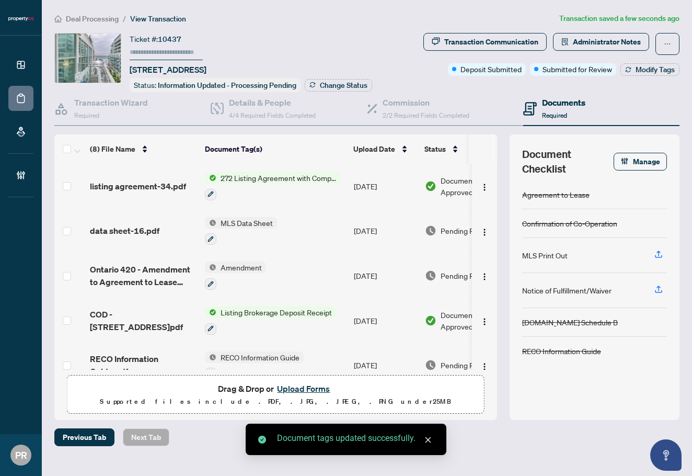
click at [363, 220] on td "[DATE]" at bounding box center [385, 231] width 71 height 45
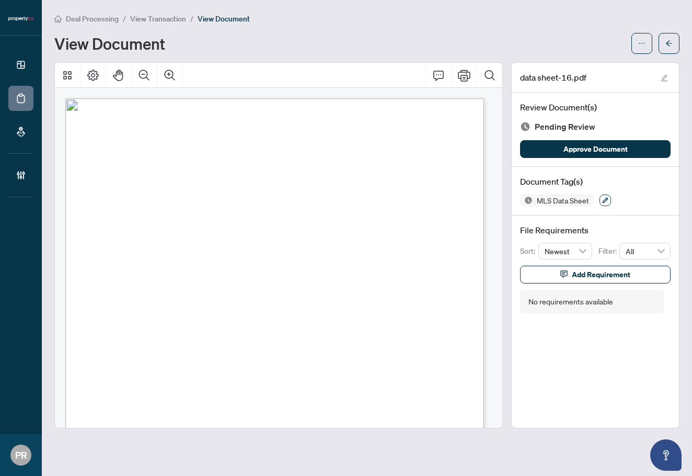
click at [607, 198] on icon "button" at bounding box center [606, 201] width 6 height 6
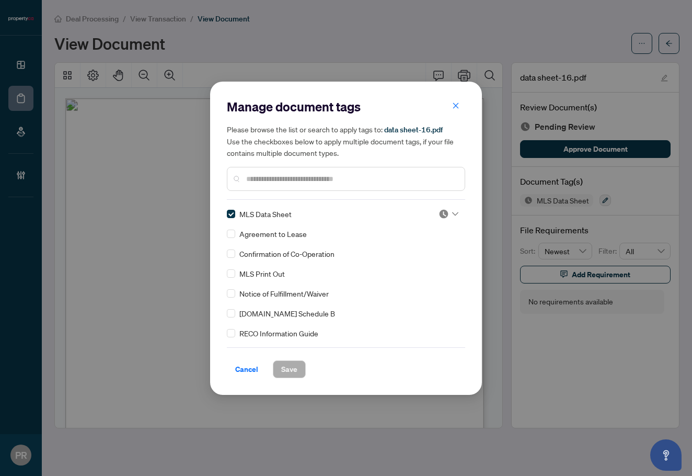
click at [441, 215] on img at bounding box center [444, 214] width 10 height 10
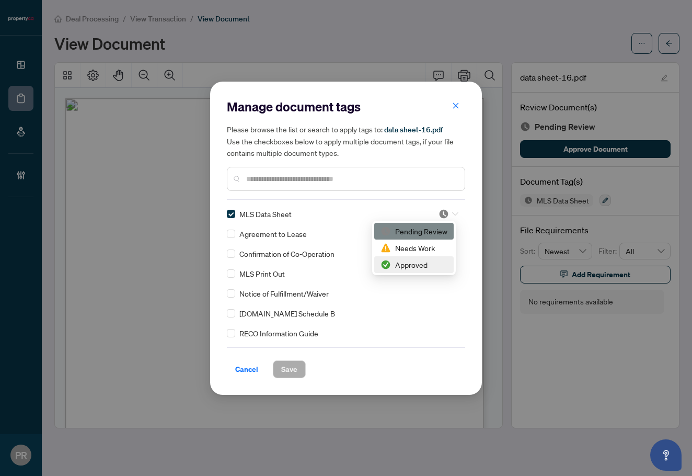
click at [420, 267] on div "Approved" at bounding box center [414, 265] width 67 height 12
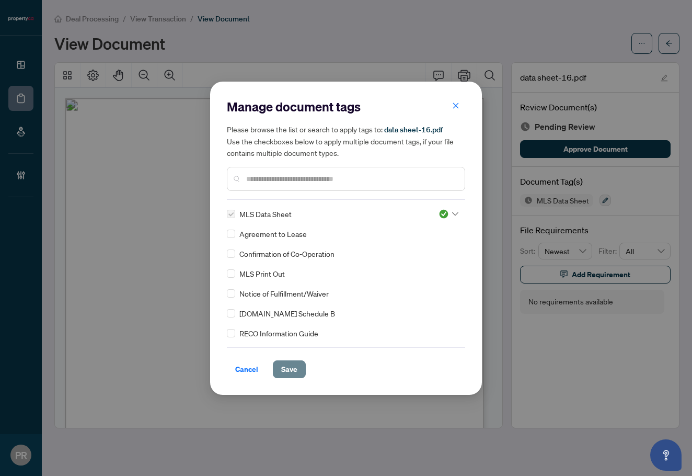
click at [304, 366] on button "Save" at bounding box center [289, 369] width 33 height 18
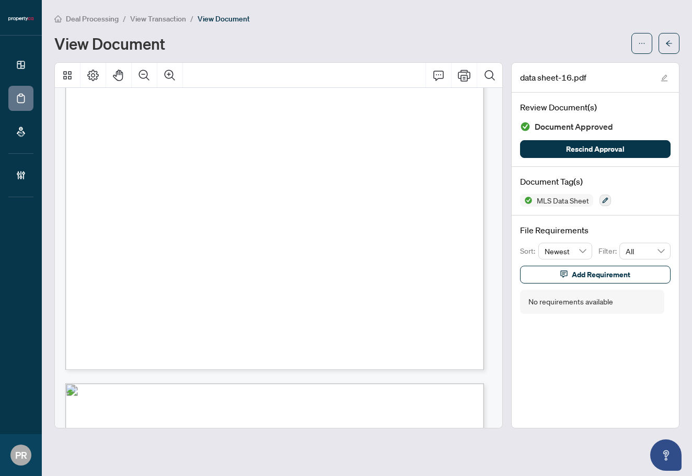
scroll to position [1360, 0]
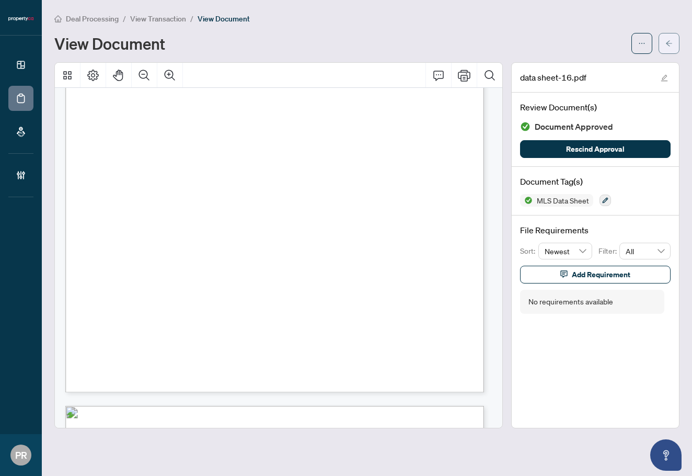
click at [674, 36] on button "button" at bounding box center [669, 43] width 21 height 21
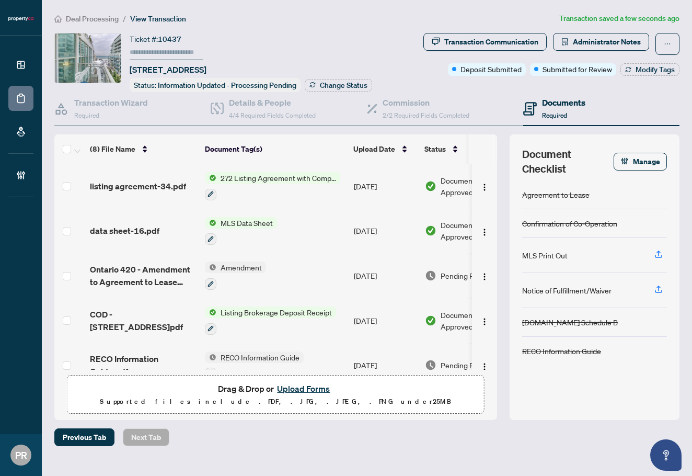
click at [315, 260] on td "Amendment" at bounding box center [275, 275] width 149 height 45
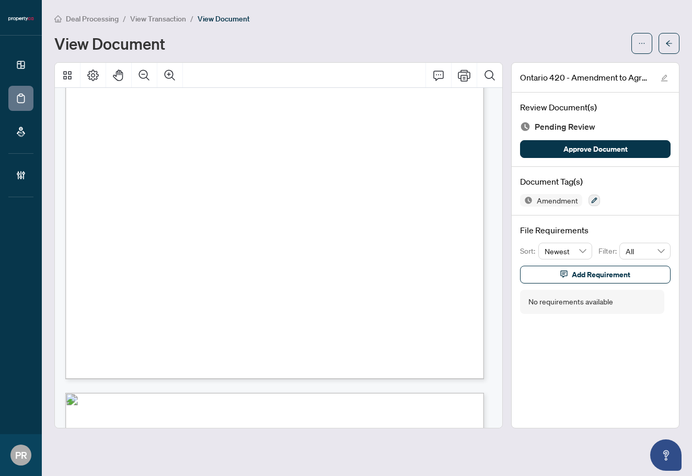
scroll to position [105, 0]
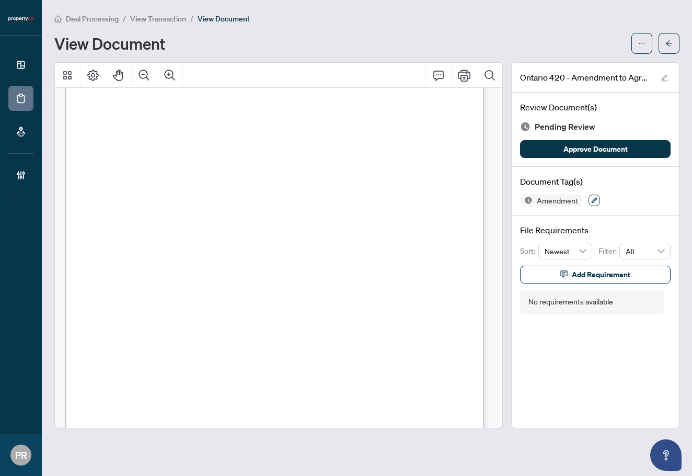
click at [591, 200] on icon "button" at bounding box center [594, 200] width 6 height 6
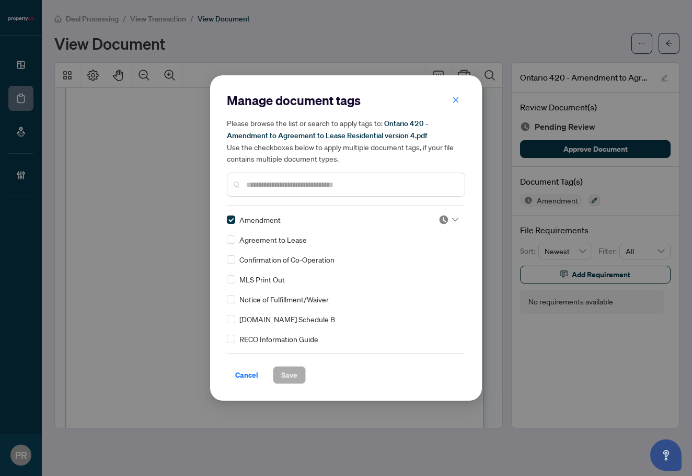
click at [442, 217] on img at bounding box center [444, 219] width 10 height 10
click at [428, 261] on div "Needs Work" at bounding box center [413, 253] width 79 height 17
click at [442, 224] on img at bounding box center [444, 219] width 10 height 10
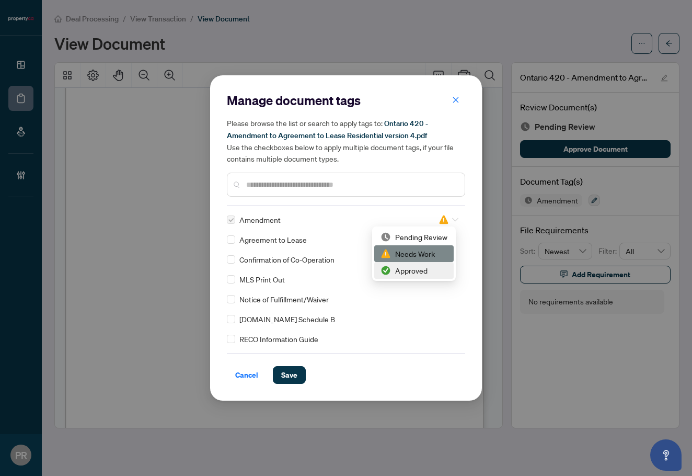
click at [427, 268] on div "Approved" at bounding box center [414, 271] width 67 height 12
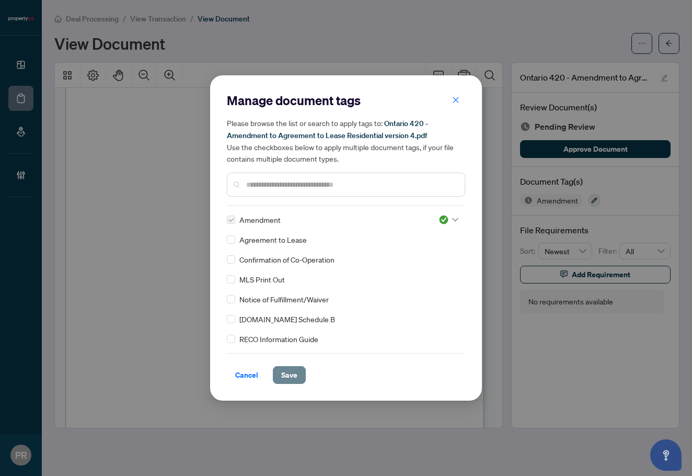
click at [297, 373] on button "Save" at bounding box center [289, 375] width 33 height 18
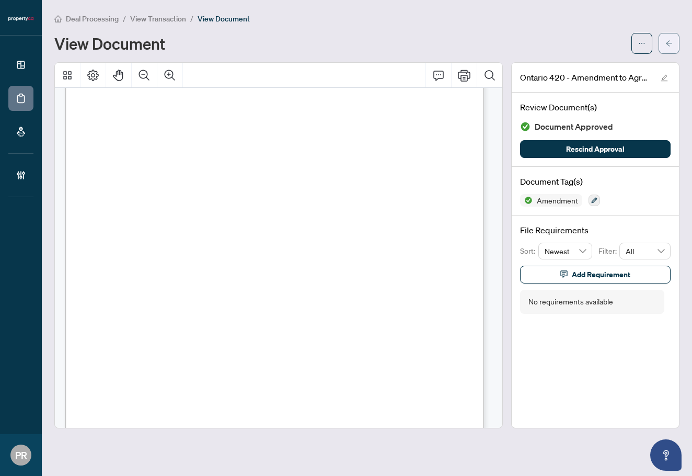
click at [666, 45] on icon "arrow-left" at bounding box center [669, 43] width 7 height 7
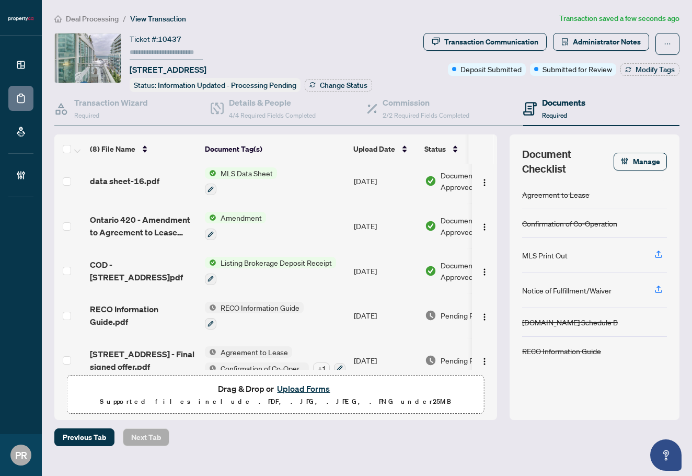
scroll to position [105, 0]
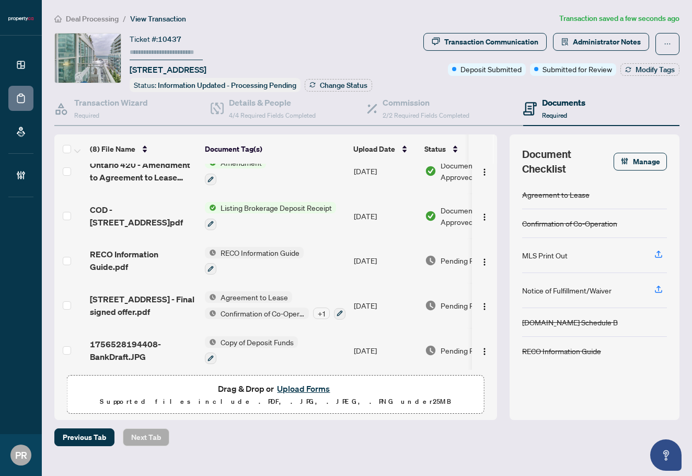
click at [377, 259] on td "Aug/30/2025" at bounding box center [385, 260] width 71 height 45
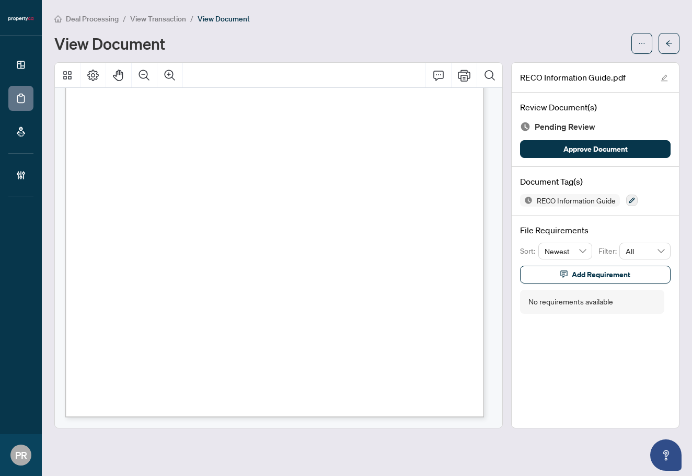
scroll to position [6736, 0]
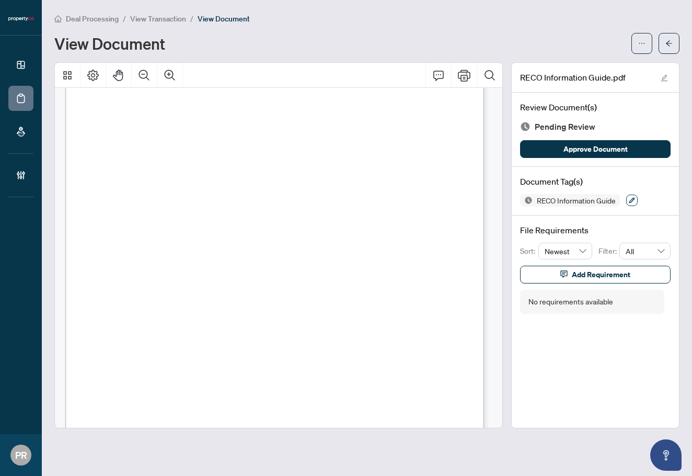
click at [635, 202] on icon "button" at bounding box center [632, 200] width 6 height 6
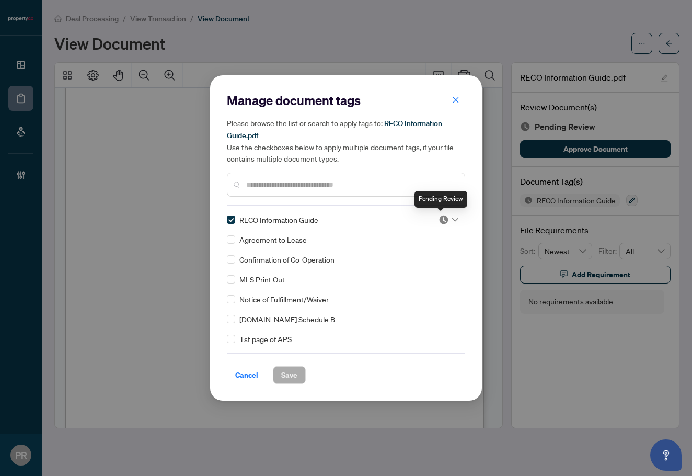
drag, startPoint x: 439, startPoint y: 215, endPoint x: 439, endPoint y: 221, distance: 5.8
click at [439, 215] on img at bounding box center [444, 219] width 10 height 10
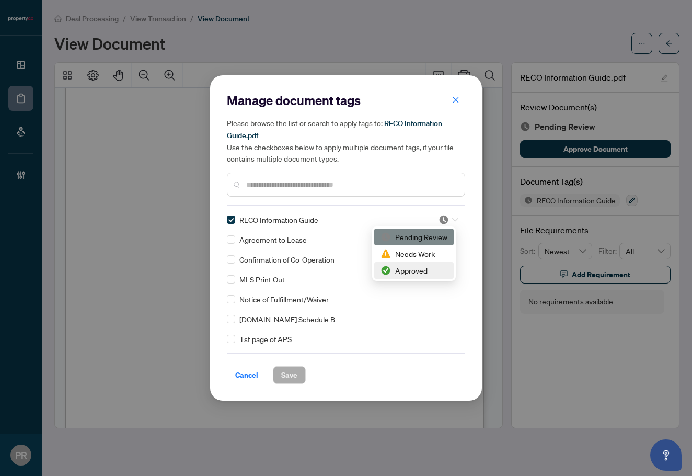
click at [403, 277] on div "Approved" at bounding box center [413, 270] width 79 height 17
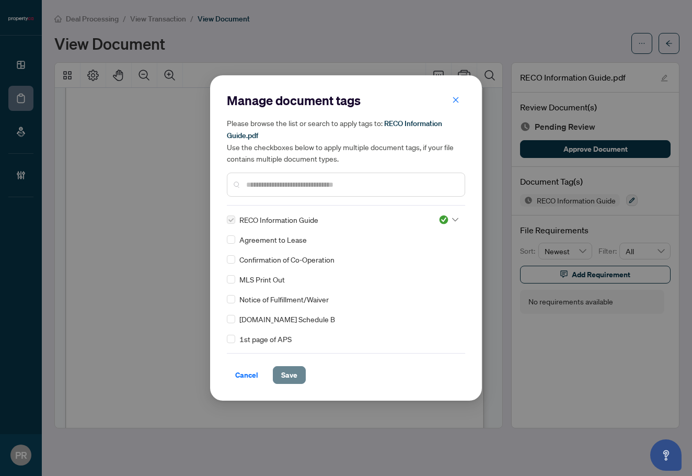
click at [300, 368] on button "Save" at bounding box center [289, 375] width 33 height 18
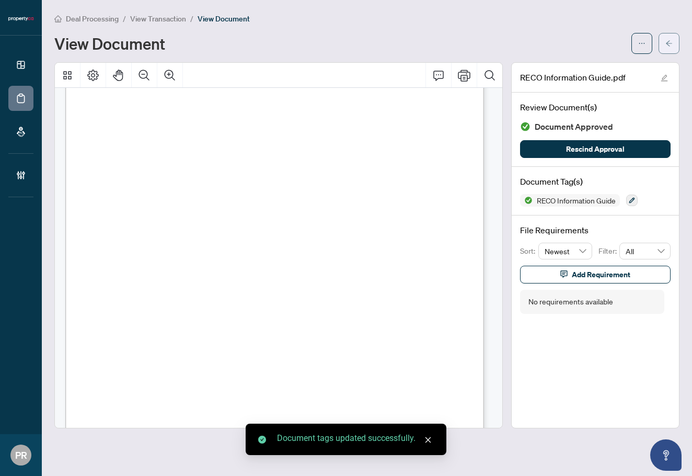
click at [669, 41] on icon "arrow-left" at bounding box center [669, 43] width 6 height 6
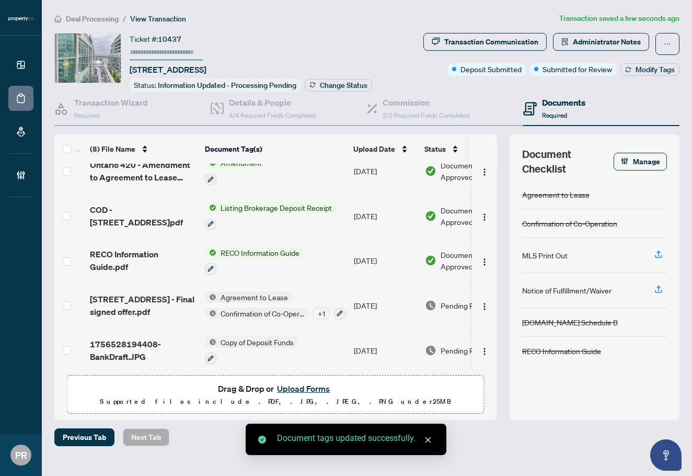
scroll to position [154, 0]
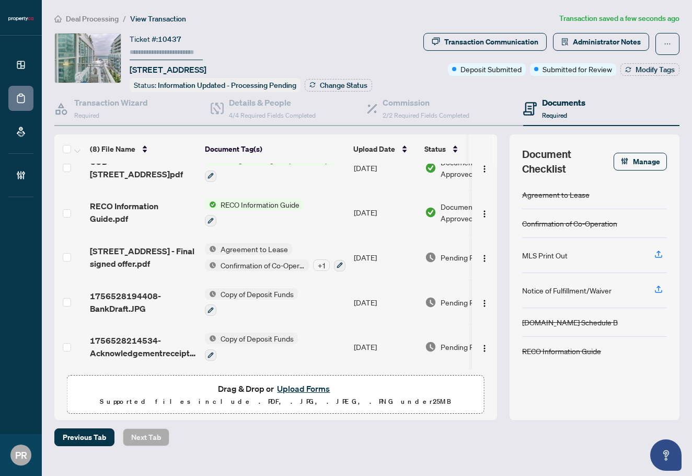
click at [342, 297] on td "Copy of Deposit Funds" at bounding box center [275, 302] width 149 height 45
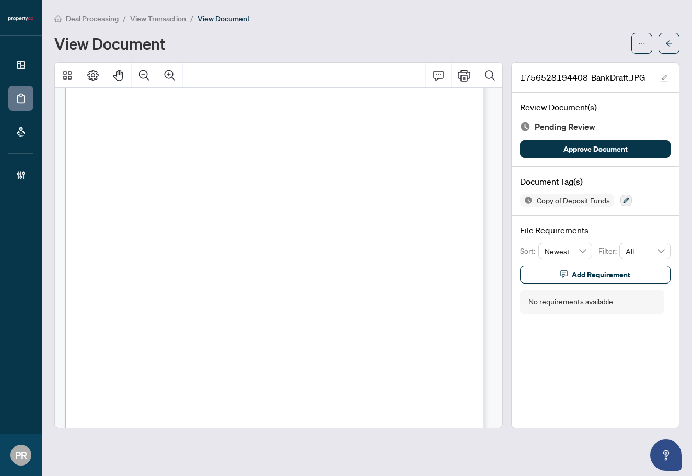
scroll to position [157, 0]
click at [630, 198] on button "button" at bounding box center [627, 201] width 12 height 12
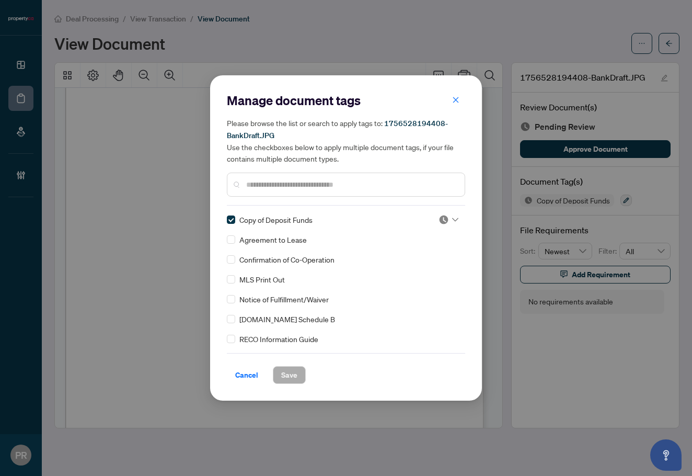
click at [450, 213] on span at bounding box center [449, 220] width 20 height 16
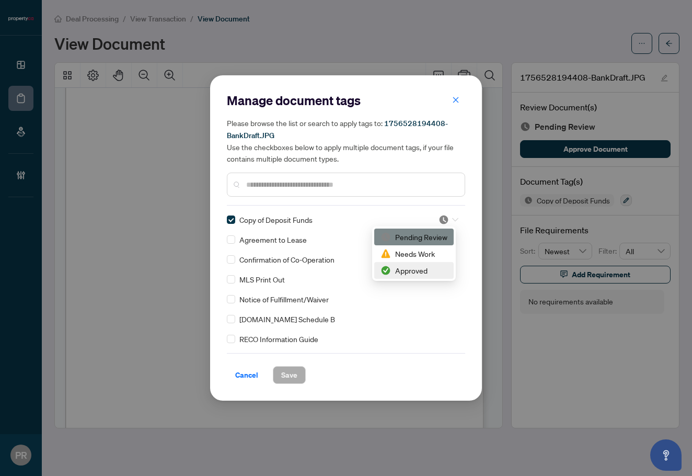
click at [405, 275] on div "Approved" at bounding box center [414, 271] width 67 height 12
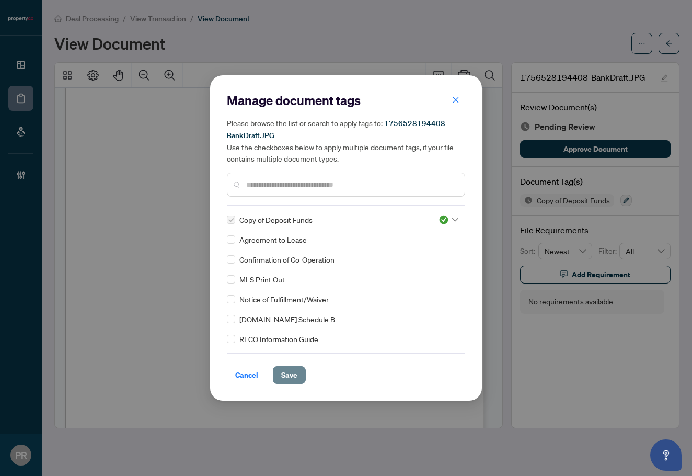
click at [283, 372] on span "Save" at bounding box center [289, 375] width 16 height 17
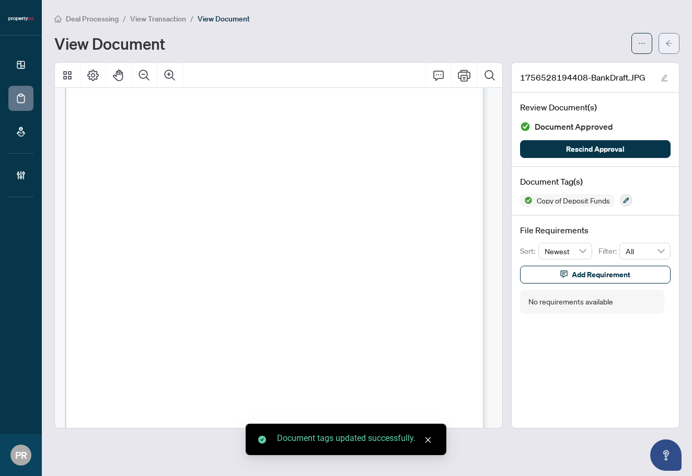
click at [673, 40] on icon "arrow-left" at bounding box center [669, 43] width 7 height 7
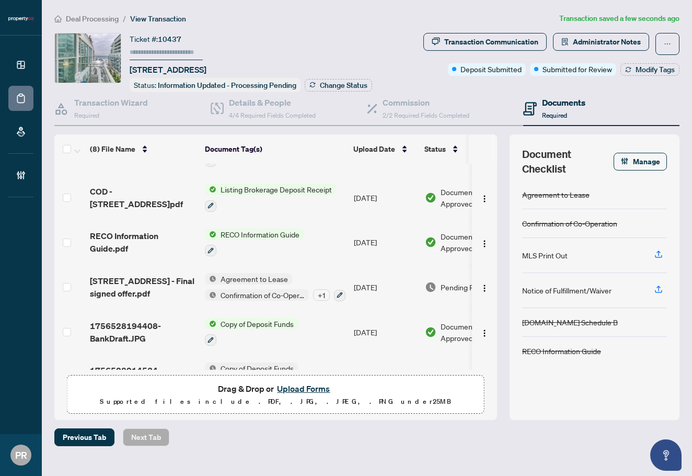
scroll to position [154, 0]
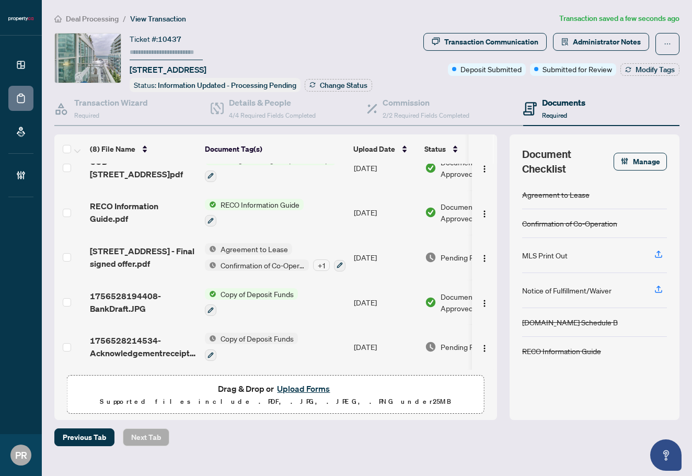
click at [355, 330] on td "Aug/30/2025" at bounding box center [385, 346] width 71 height 45
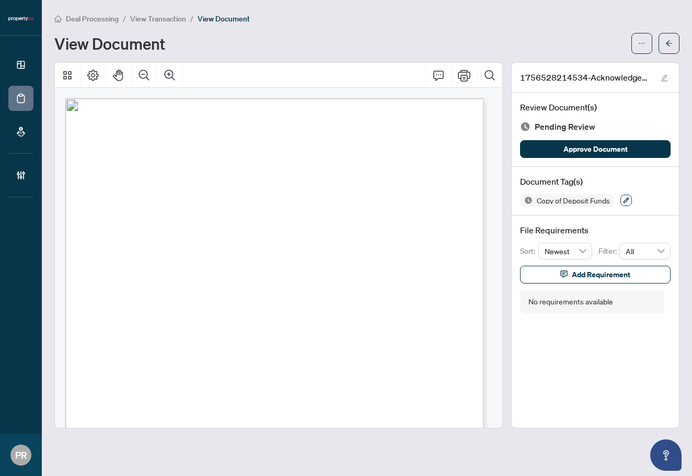
click at [626, 200] on icon "button" at bounding box center [627, 201] width 6 height 6
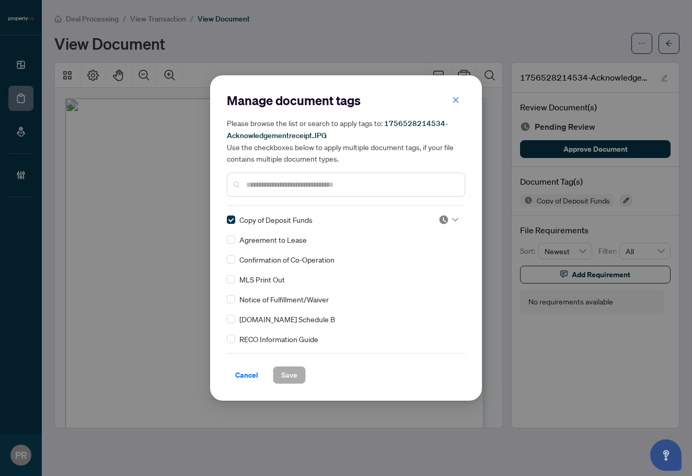
click at [439, 223] on img at bounding box center [444, 219] width 10 height 10
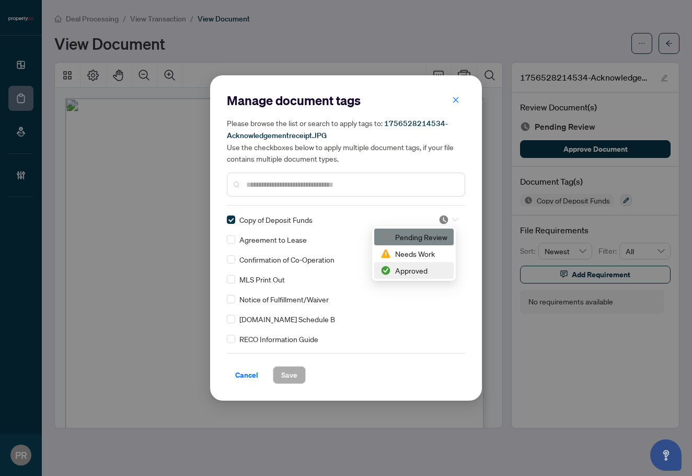
click at [405, 266] on div "Approved" at bounding box center [414, 271] width 67 height 12
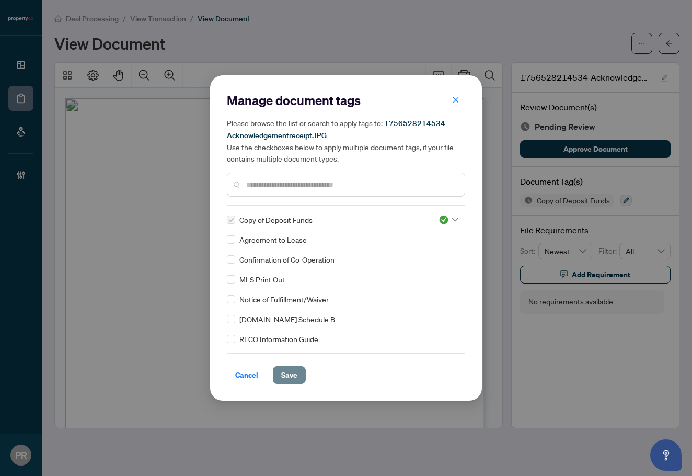
click at [282, 375] on span "Save" at bounding box center [289, 375] width 16 height 17
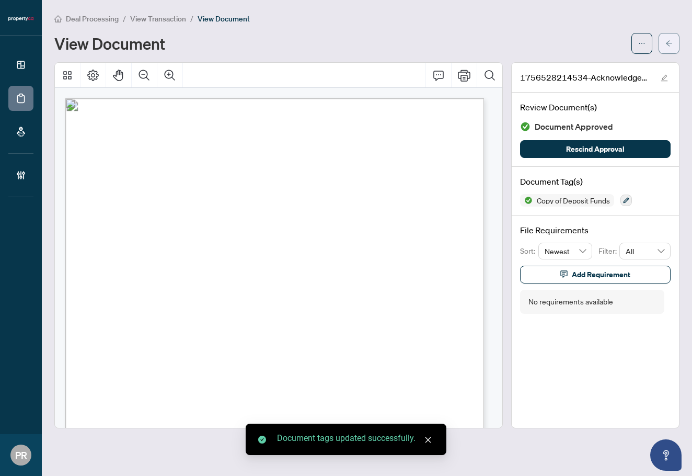
click at [666, 45] on icon "arrow-left" at bounding box center [669, 43] width 7 height 7
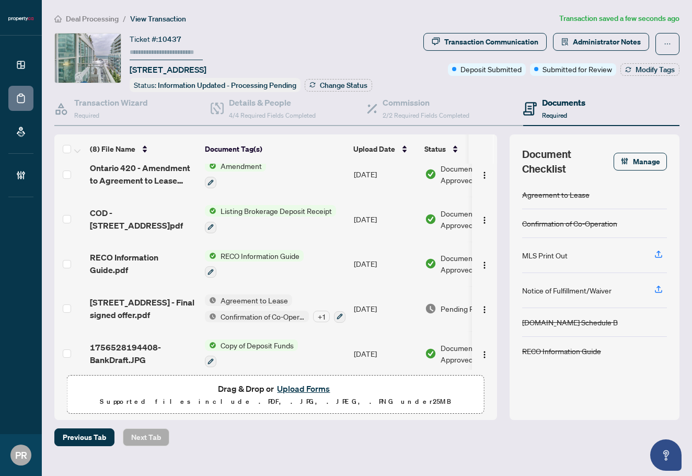
scroll to position [154, 0]
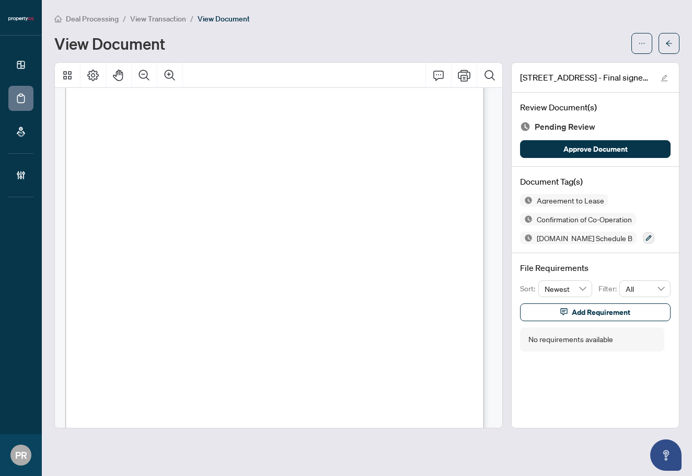
scroll to position [1151, 0]
click at [175, 80] on icon "Zoom In" at bounding box center [170, 75] width 13 height 13
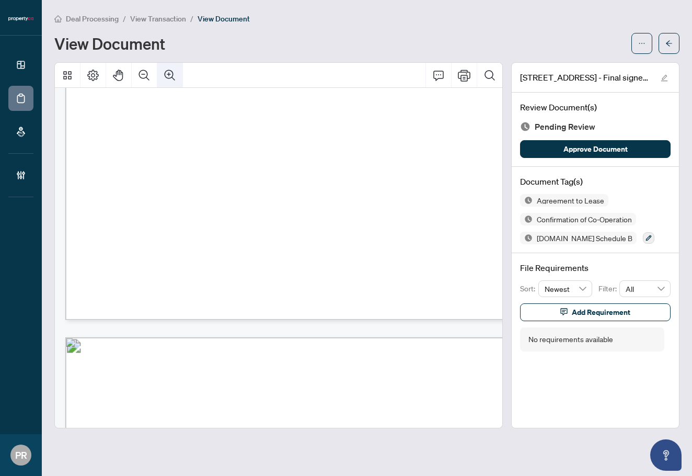
scroll to position [1444, 52]
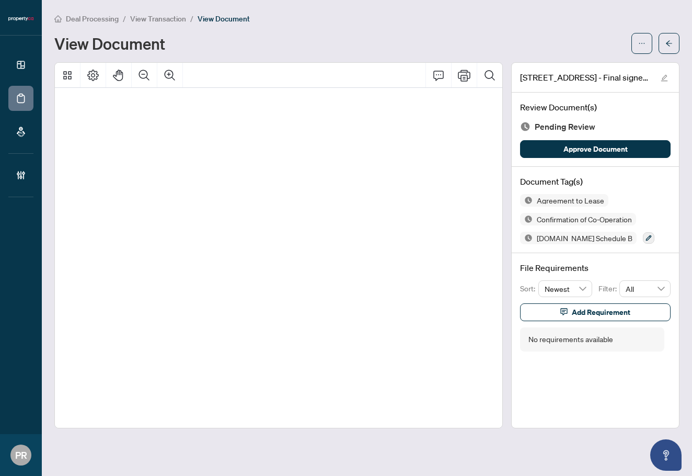
click at [165, 156] on span "...............................................................................…" at bounding box center [289, 154] width 422 height 7
click at [161, 151] on span "Kwaku Agyeman" at bounding box center [177, 151] width 55 height 8
drag, startPoint x: 213, startPoint y: 144, endPoint x: 200, endPoint y: 146, distance: 12.6
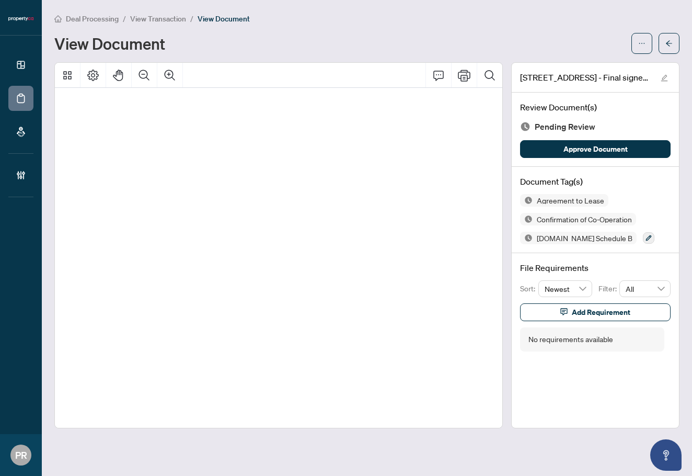
click at [189, 149] on span "Kwaku Agyeman" at bounding box center [177, 151] width 55 height 8
click at [383, 149] on span "Lauren Osorio" at bounding box center [407, 151] width 60 height 8
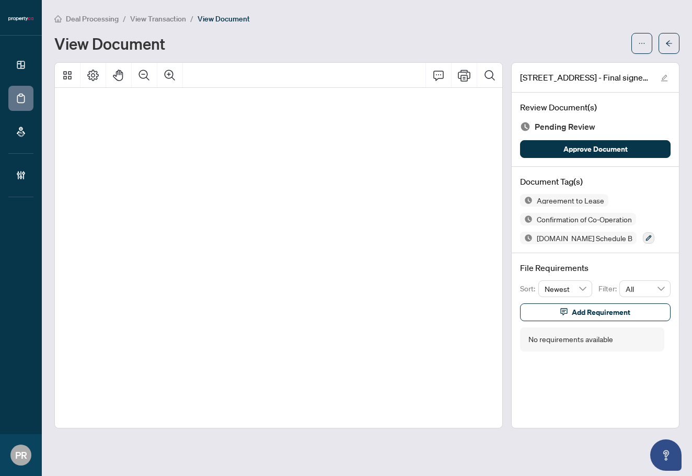
click at [423, 149] on span "Lauren Osorio" at bounding box center [407, 151] width 60 height 8
click at [118, 166] on span "Sukrit Sarkar & Divya Rajagopal Sarkar" at bounding box center [167, 169] width 133 height 8
click at [142, 165] on span "Sukrit Sarkar & Divya Rajagopal Sarkar" at bounding box center [167, 169] width 133 height 8
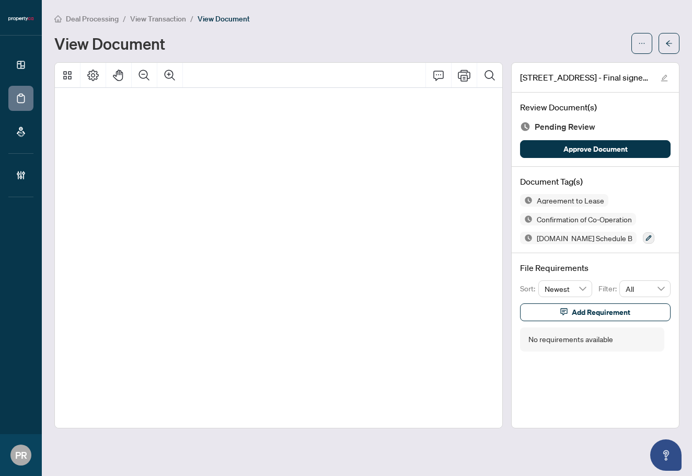
click at [142, 165] on span "Sukrit Sarkar & Divya Rajagopal Sarkar" at bounding box center [167, 169] width 133 height 8
drag, startPoint x: 175, startPoint y: 166, endPoint x: 243, endPoint y: 167, distance: 68.5
click at [235, 167] on span "Sukrit Sarkar & Divya Rajagopal Sarkar" at bounding box center [167, 169] width 133 height 8
click at [235, 168] on span "Sukrit Sarkar & Divya Rajagopal Sarkar" at bounding box center [167, 169] width 133 height 8
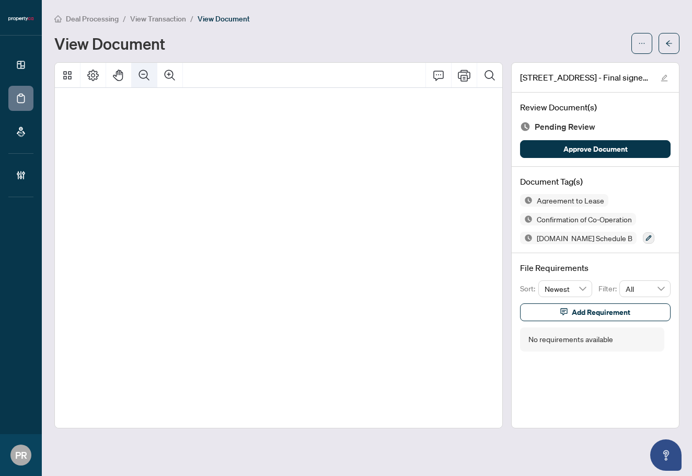
click at [140, 79] on icon "Zoom Out" at bounding box center [144, 75] width 13 height 13
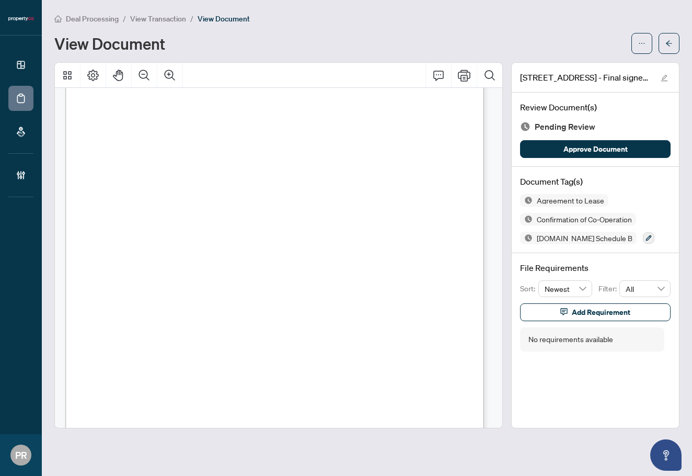
scroll to position [5225, 0]
click at [646, 235] on icon "button" at bounding box center [649, 238] width 6 height 6
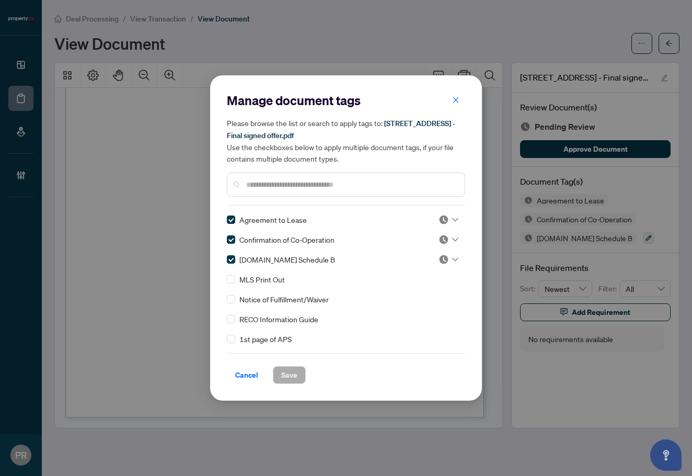
click at [448, 220] on div at bounding box center [449, 219] width 20 height 10
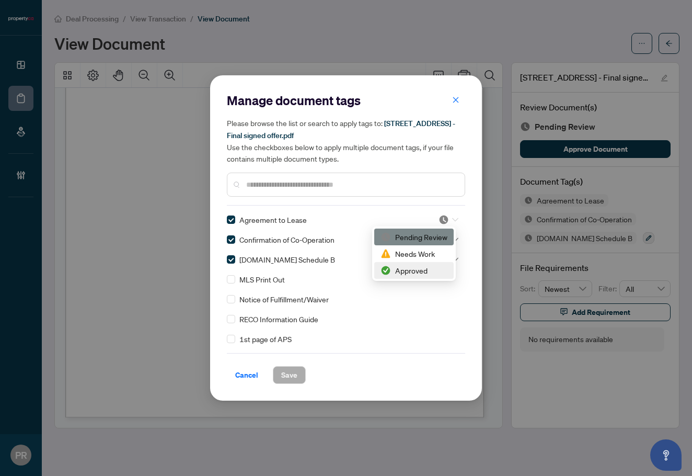
click at [424, 267] on div "Approved" at bounding box center [414, 271] width 67 height 12
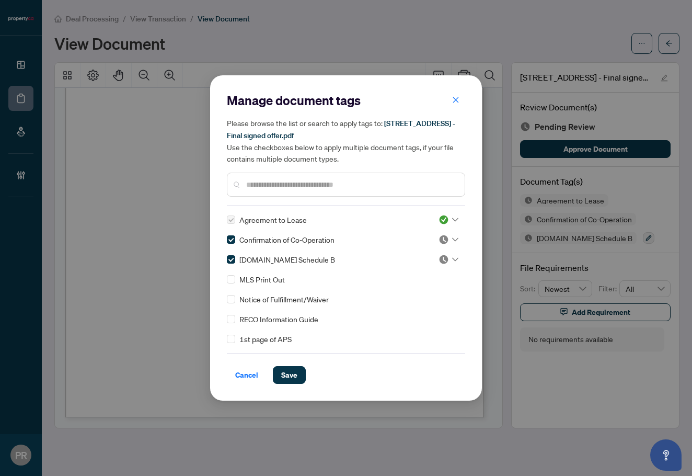
click at [439, 238] on img at bounding box center [444, 239] width 10 height 10
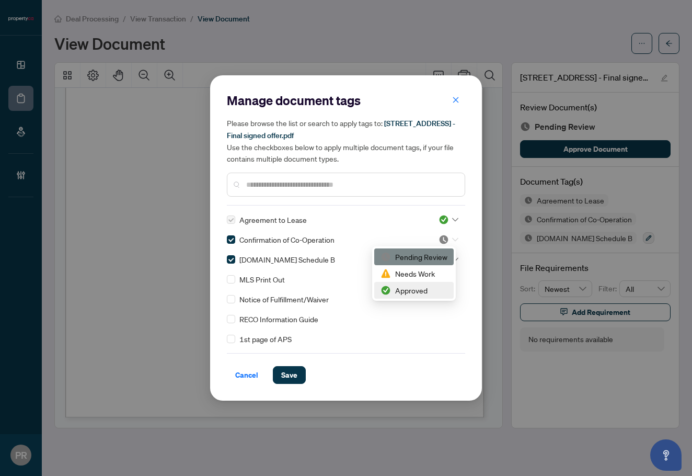
click at [408, 286] on div "Approved" at bounding box center [414, 291] width 67 height 12
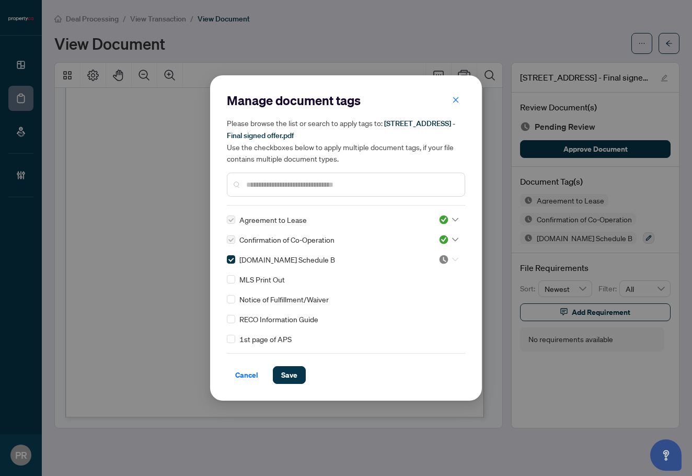
click at [439, 261] on img at bounding box center [444, 259] width 10 height 10
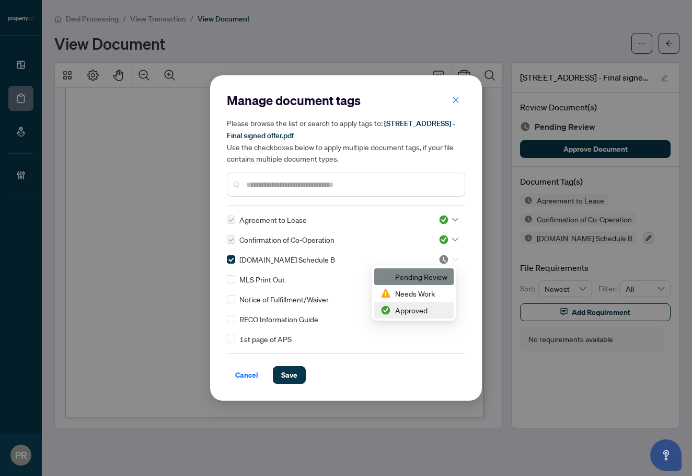
click at [412, 310] on div "Approved" at bounding box center [414, 310] width 67 height 12
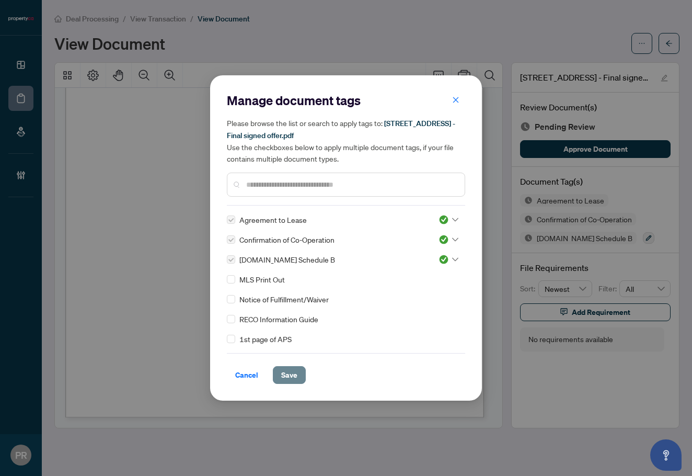
click at [295, 369] on span "Save" at bounding box center [289, 375] width 16 height 17
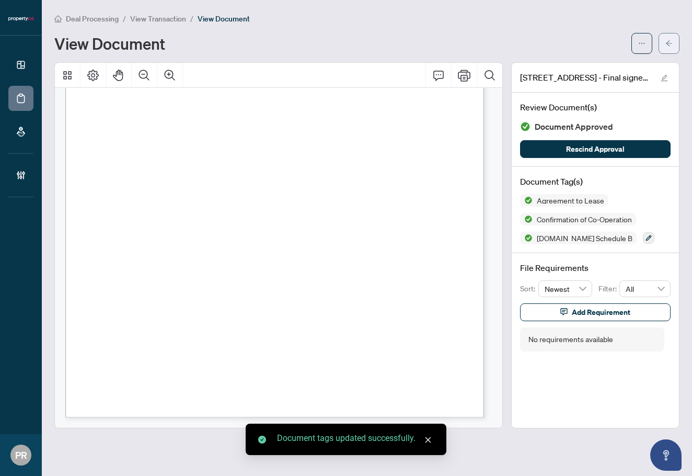
click at [669, 48] on span "button" at bounding box center [669, 43] width 7 height 17
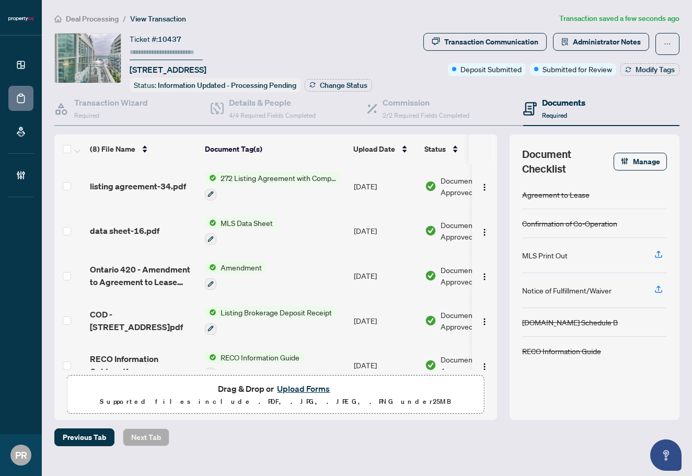
click at [184, 55] on input "text" at bounding box center [166, 52] width 73 height 15
type input "******"
click at [331, 85] on span "Change Status" at bounding box center [344, 85] width 48 height 7
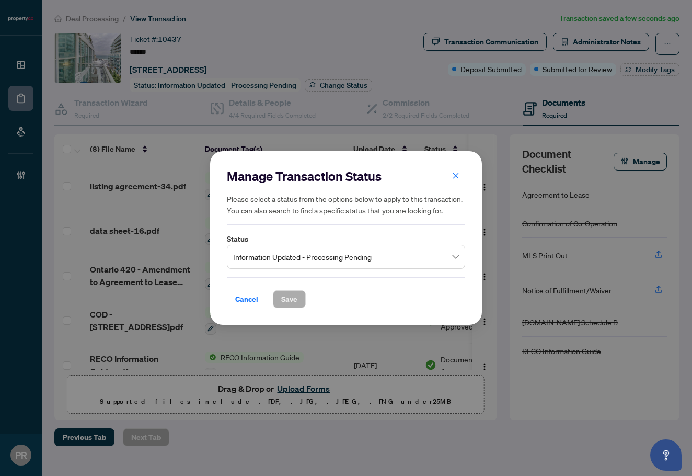
drag, startPoint x: 394, startPoint y: 254, endPoint x: 382, endPoint y: 267, distance: 17.8
click at [382, 254] on span "Information Updated - Processing Pending" at bounding box center [346, 257] width 226 height 20
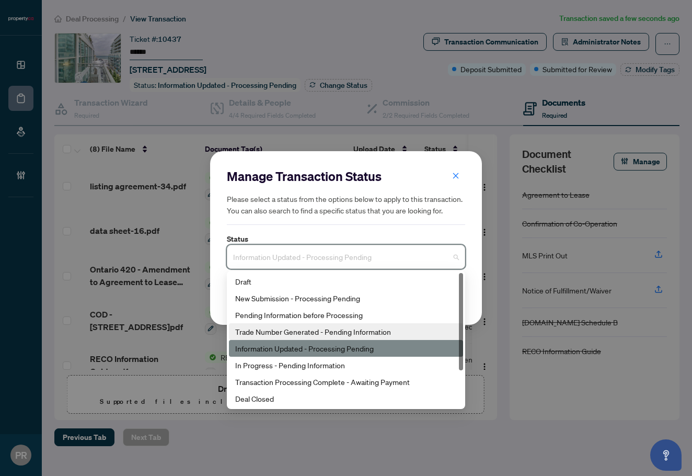
click at [370, 332] on div "Trade Number Generated - Pending Information" at bounding box center [346, 332] width 222 height 12
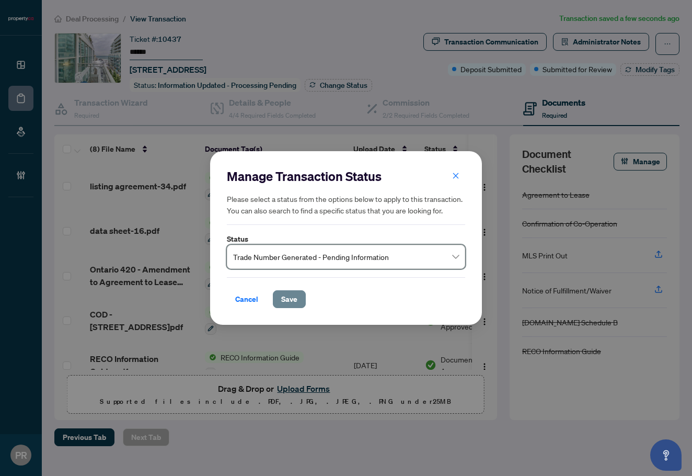
click at [277, 295] on button "Save" at bounding box center [289, 299] width 33 height 18
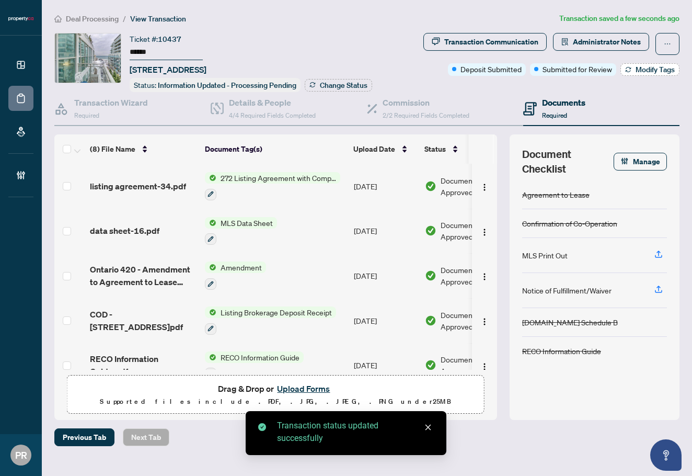
click at [632, 70] on button "Modify Tags" at bounding box center [650, 69] width 59 height 13
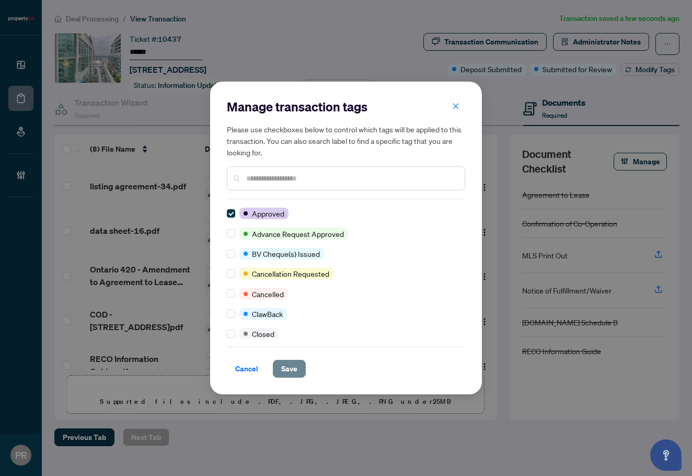
click at [293, 361] on span "Save" at bounding box center [289, 368] width 16 height 17
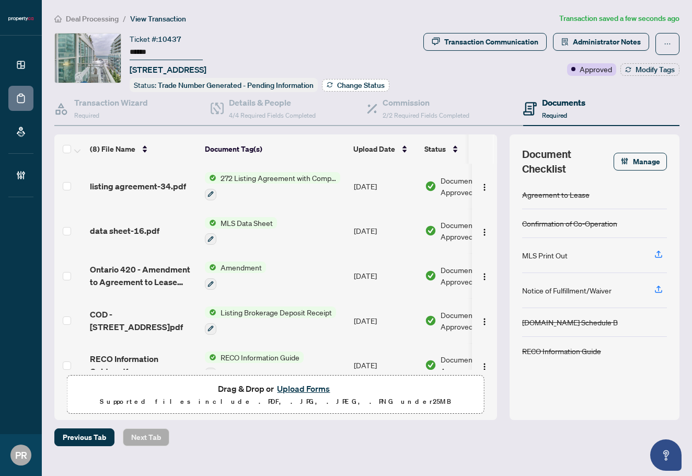
click at [344, 83] on span "Change Status" at bounding box center [361, 85] width 48 height 7
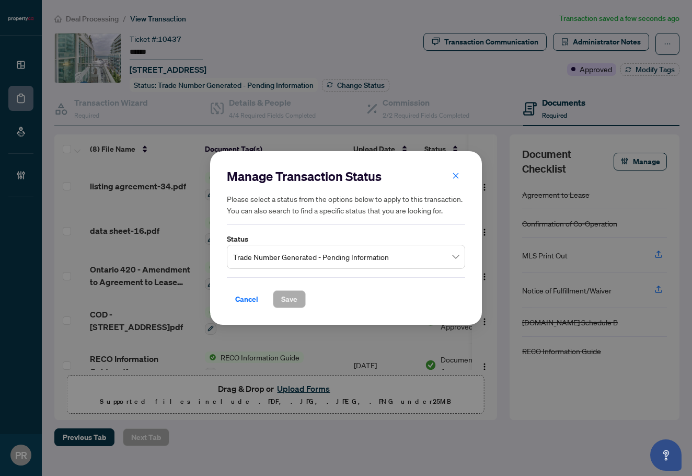
click at [384, 259] on span "Trade Number Generated - Pending Information" at bounding box center [346, 257] width 226 height 20
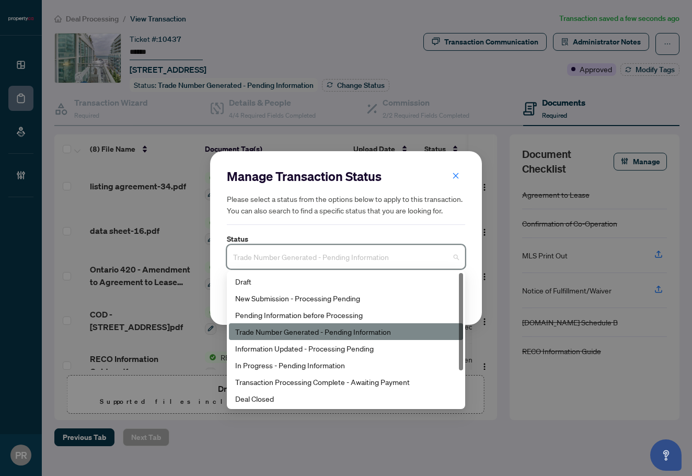
click at [345, 328] on div "Trade Number Generated - Pending Information" at bounding box center [346, 332] width 222 height 12
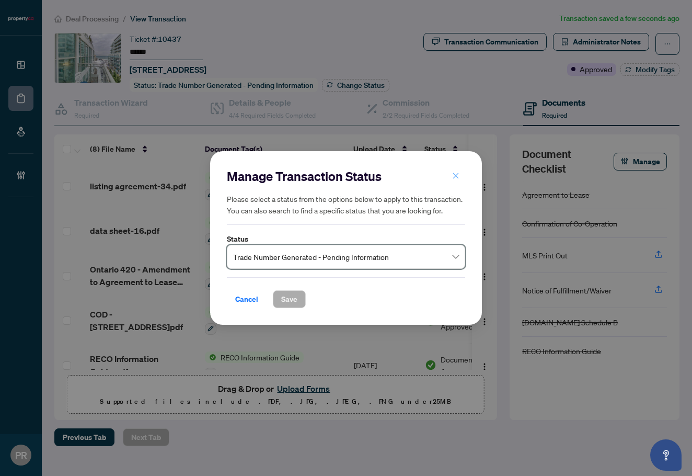
click at [457, 177] on icon "close" at bounding box center [456, 176] width 6 height 6
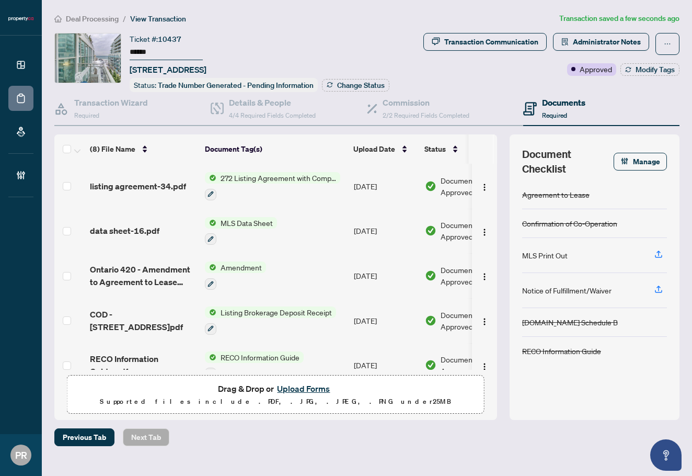
drag, startPoint x: 207, startPoint y: 67, endPoint x: 150, endPoint y: 75, distance: 57.5
click at [150, 75] on div "Ticket #: 10437 ****** 506-2067 Lakeshore Blvd, Toronto, Ontario M8V 4B8, Canad…" at bounding box center [260, 62] width 260 height 59
copy span "2067 Lakeshor"
click at [297, 111] on span "4/4 Required Fields Completed" at bounding box center [272, 115] width 87 height 8
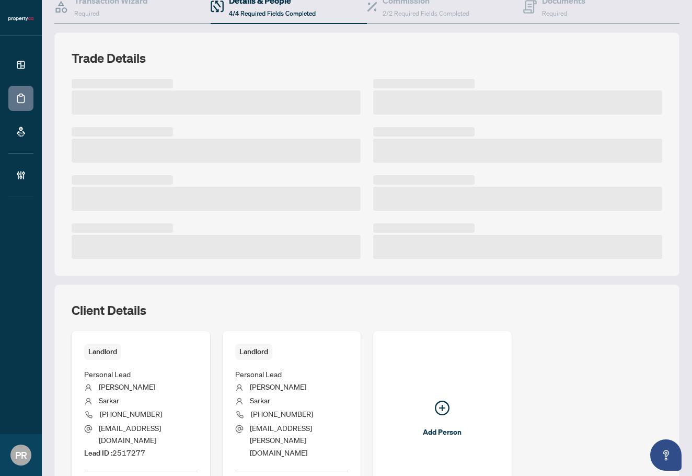
scroll to position [105, 0]
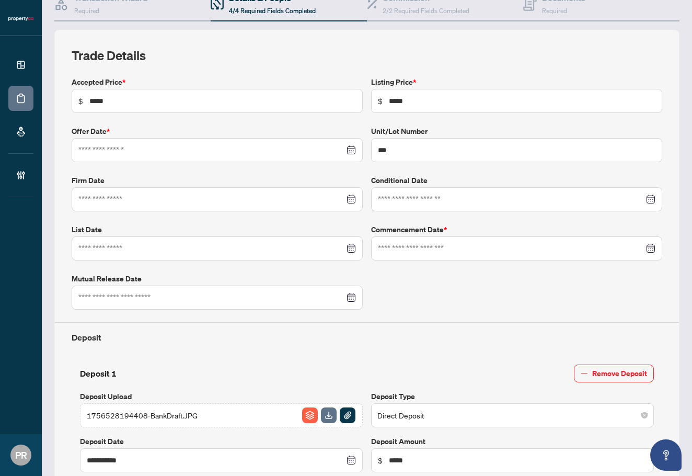
type input "**********"
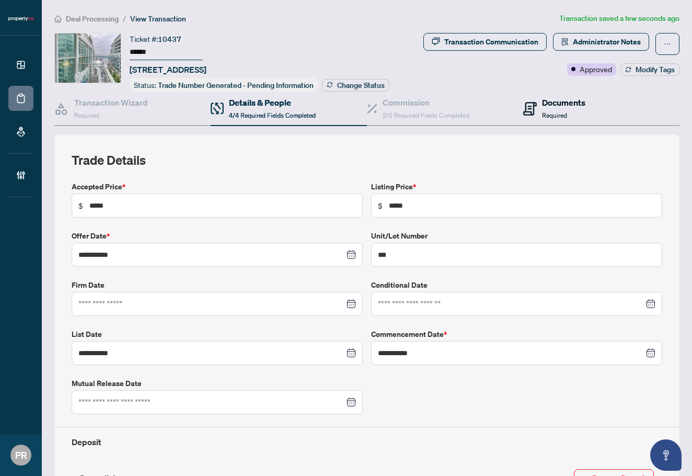
drag, startPoint x: 570, startPoint y: 103, endPoint x: 659, endPoint y: 106, distance: 89.0
click at [571, 103] on h4 "Documents" at bounding box center [563, 102] width 43 height 13
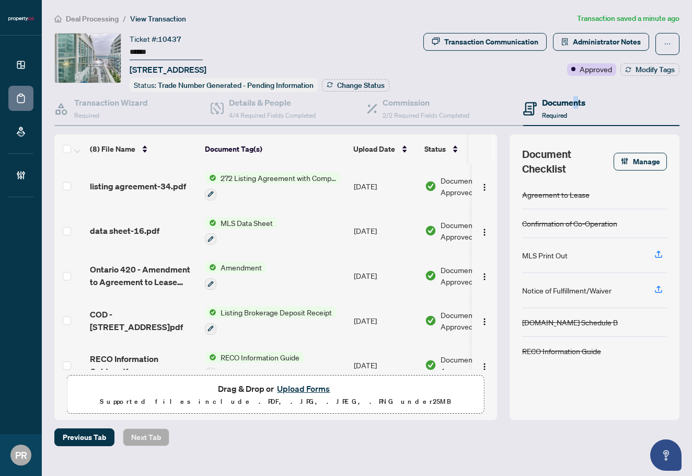
click at [636, 66] on span "Modify Tags" at bounding box center [655, 69] width 39 height 7
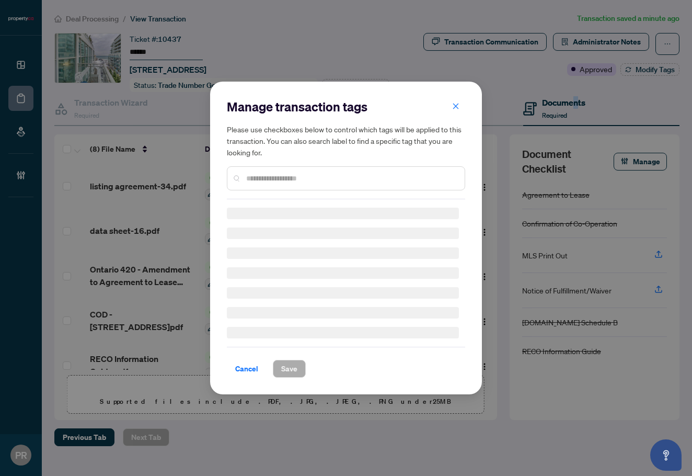
click at [358, 176] on input "text" at bounding box center [351, 179] width 210 height 12
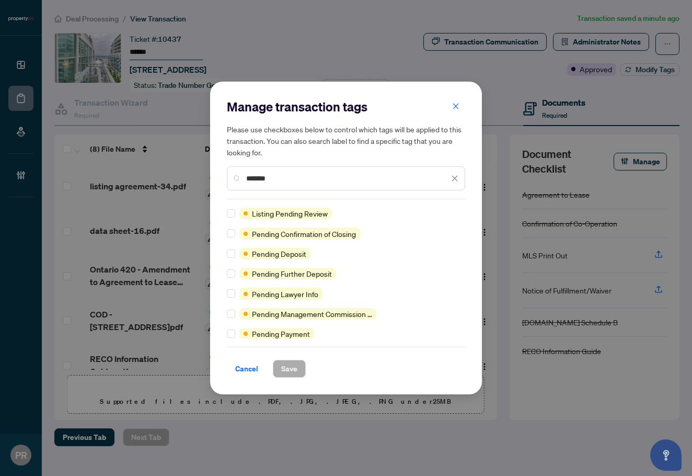
type input "*******"
drag, startPoint x: 289, startPoint y: 364, endPoint x: 368, endPoint y: 340, distance: 81.9
click at [290, 364] on span "Save" at bounding box center [289, 368] width 16 height 17
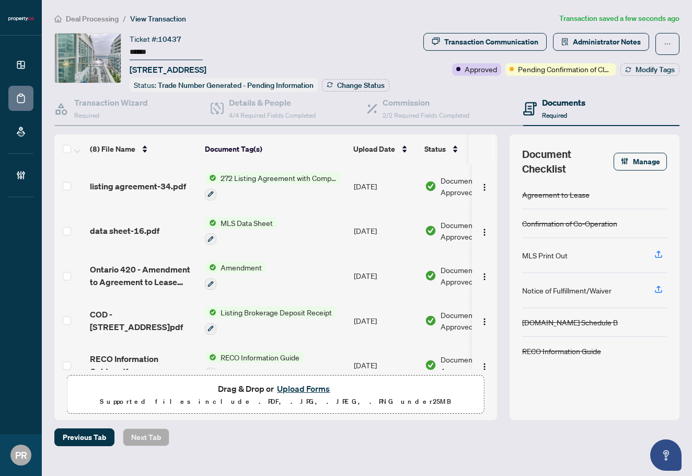
click at [308, 383] on button "Upload Forms" at bounding box center [303, 389] width 59 height 14
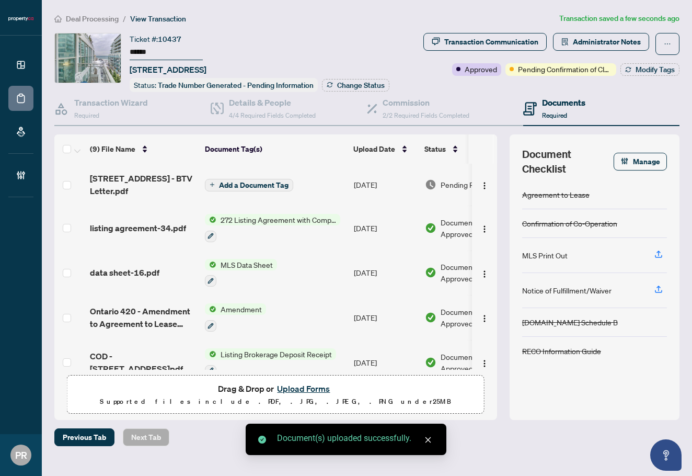
drag, startPoint x: 308, startPoint y: 383, endPoint x: 329, endPoint y: 183, distance: 201.0
click at [329, 183] on td "Add a Document Tag" at bounding box center [275, 185] width 149 height 42
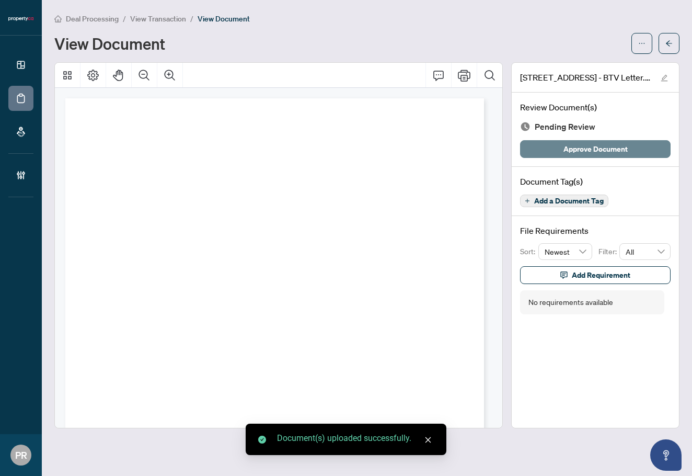
click at [572, 151] on span "Approve Document" at bounding box center [596, 149] width 64 height 17
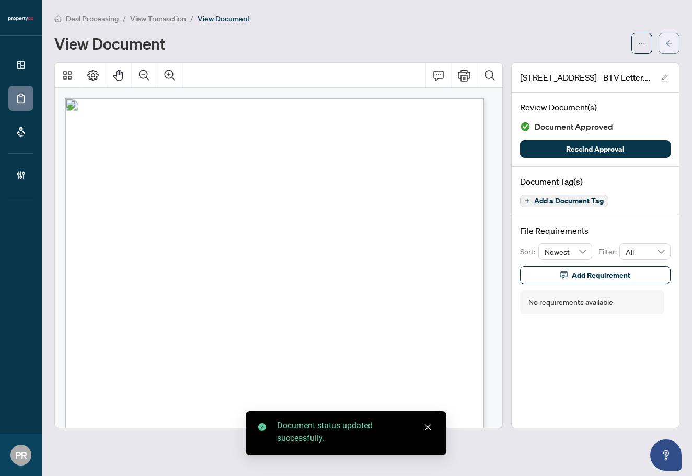
click at [662, 44] on button "button" at bounding box center [669, 43] width 21 height 21
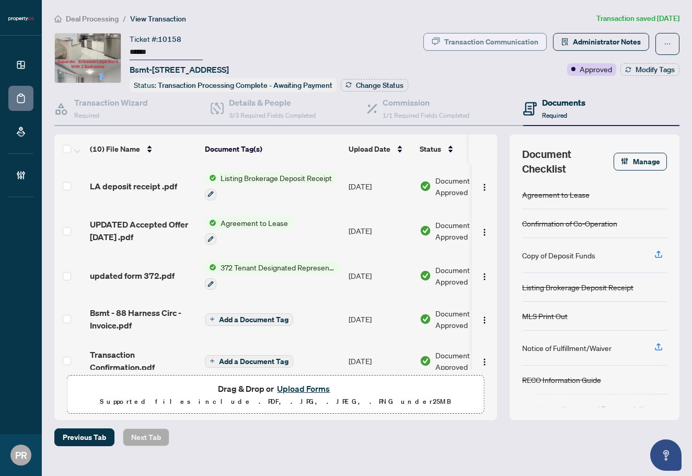
click at [470, 43] on div "Transaction Communication" at bounding box center [492, 41] width 94 height 17
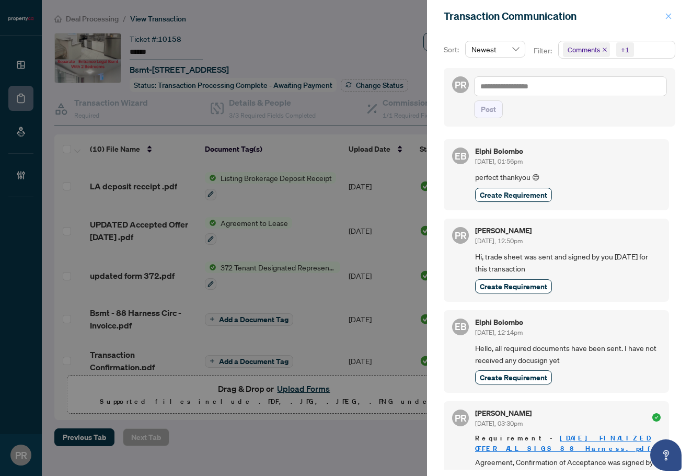
click at [666, 24] on span "button" at bounding box center [668, 16] width 7 height 17
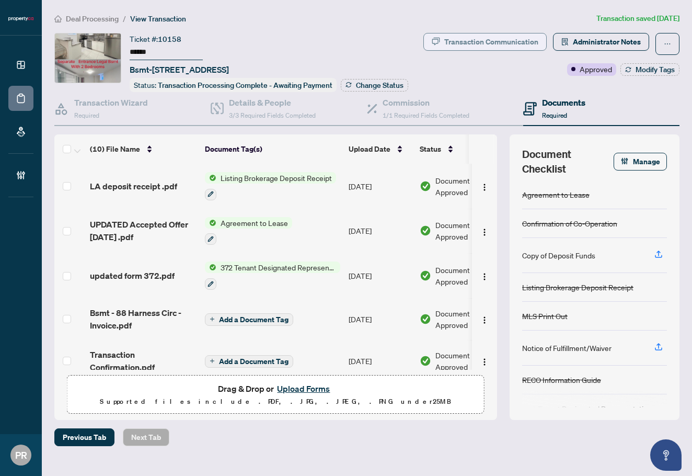
click at [512, 45] on div "Transaction Communication" at bounding box center [492, 41] width 94 height 17
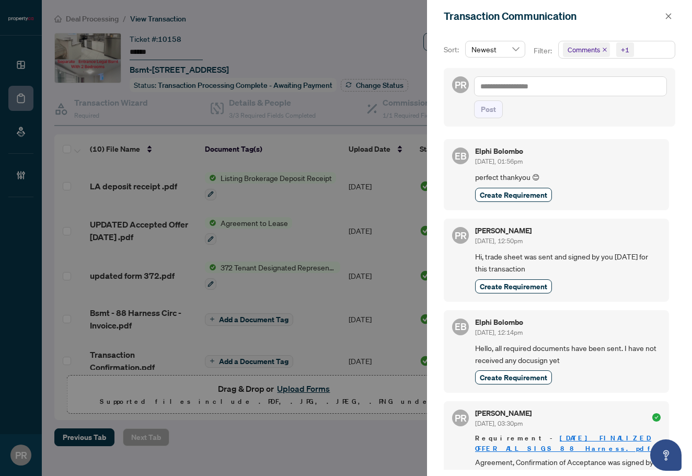
click at [620, 105] on div "Post" at bounding box center [570, 109] width 193 height 18
click at [668, 19] on icon "close" at bounding box center [668, 16] width 7 height 7
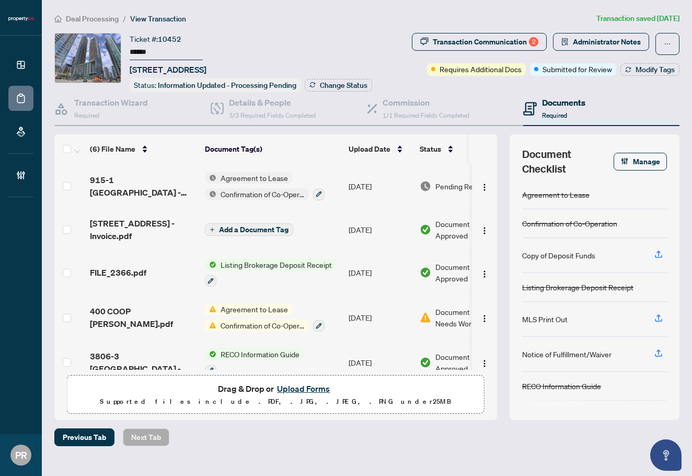
click at [143, 52] on input "******" at bounding box center [166, 52] width 73 height 15
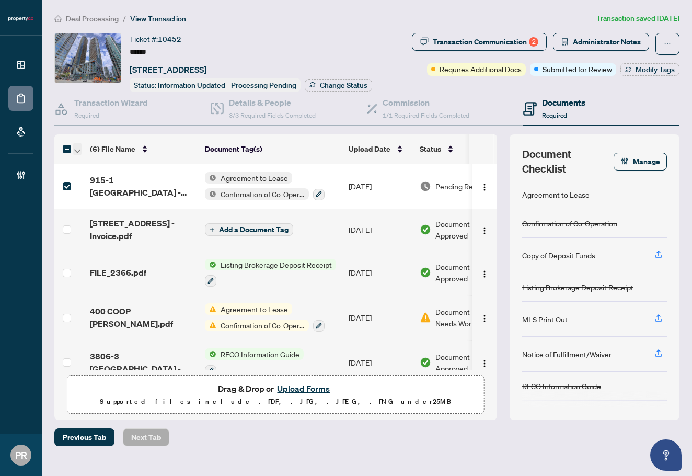
click at [79, 146] on span "button" at bounding box center [77, 149] width 6 height 12
click at [115, 172] on li "Open Selected in New Tab(s)" at bounding box center [128, 166] width 106 height 17
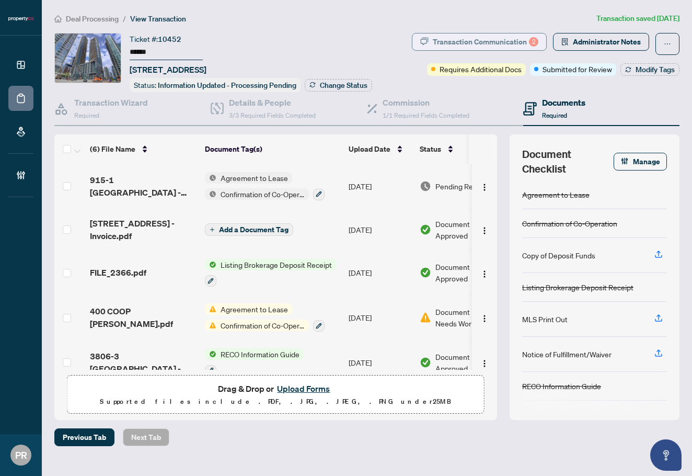
click at [461, 33] on button "Transaction Communication 2" at bounding box center [479, 42] width 135 height 18
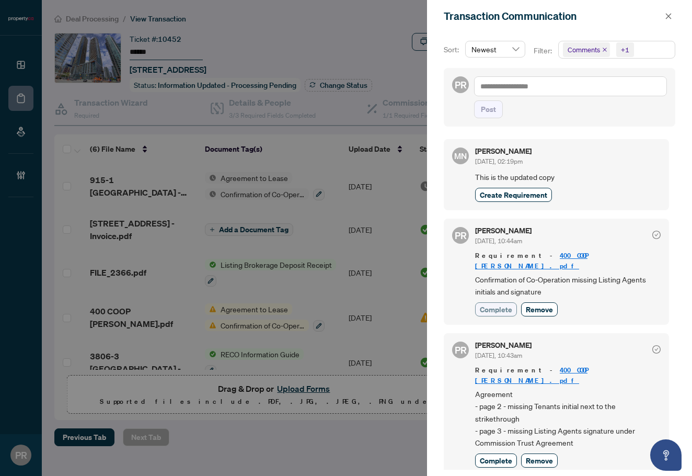
click at [494, 304] on span "Complete" at bounding box center [496, 309] width 32 height 11
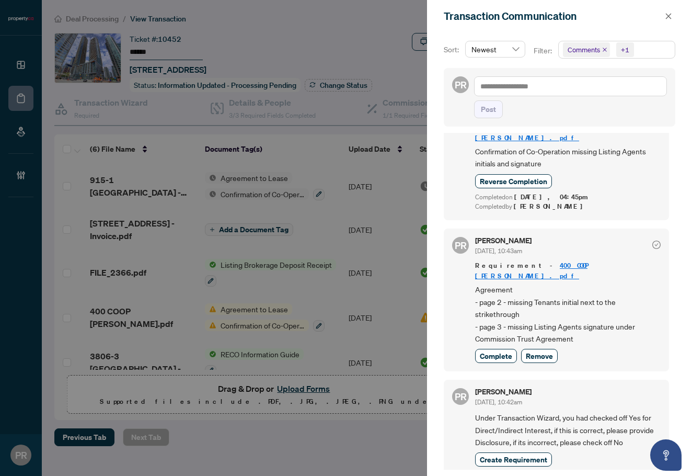
scroll to position [157, 0]
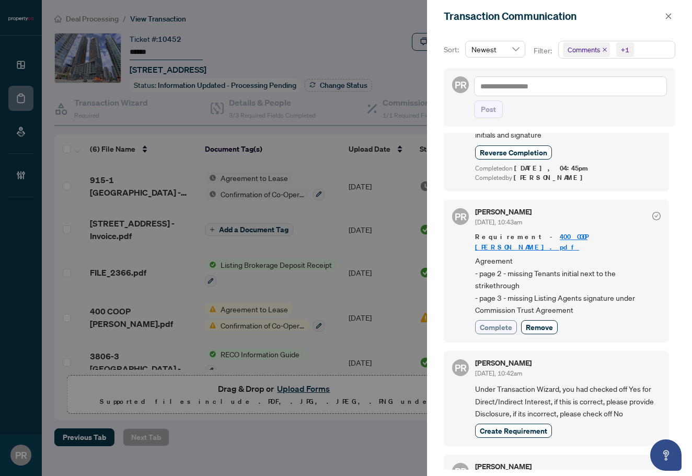
click at [496, 322] on span "Complete" at bounding box center [496, 327] width 32 height 11
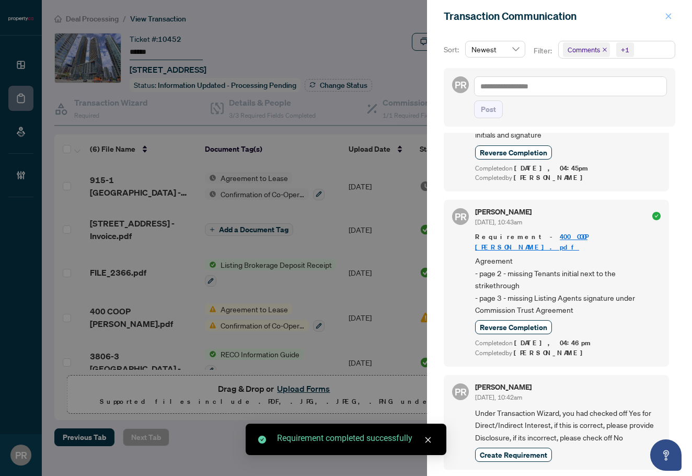
click at [674, 12] on button "button" at bounding box center [669, 16] width 14 height 13
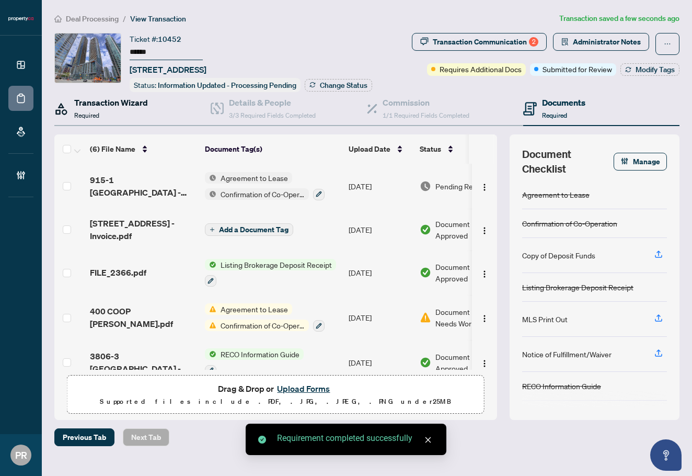
click at [102, 104] on h4 "Transaction Wizard" at bounding box center [111, 102] width 74 height 13
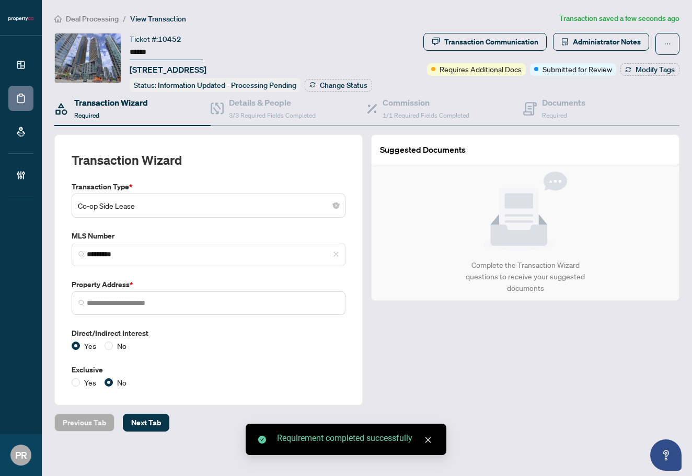
type input "**********"
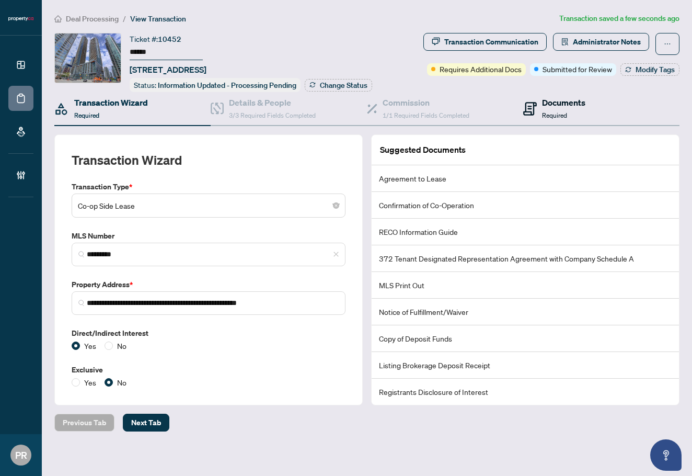
click at [568, 97] on h4 "Documents" at bounding box center [563, 102] width 43 height 13
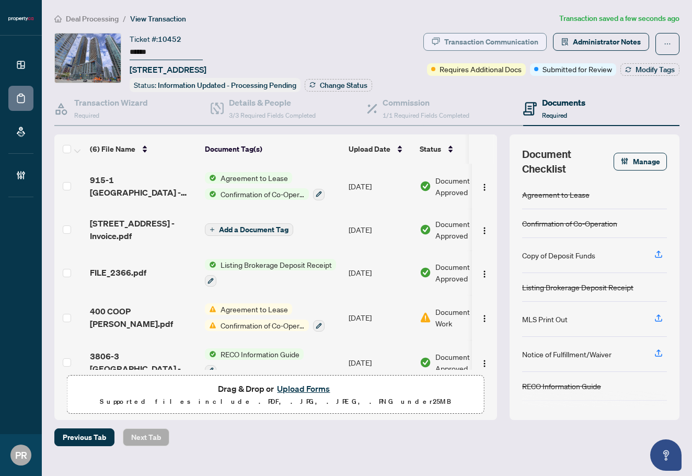
click at [492, 41] on div "Transaction Communication" at bounding box center [492, 41] width 94 height 17
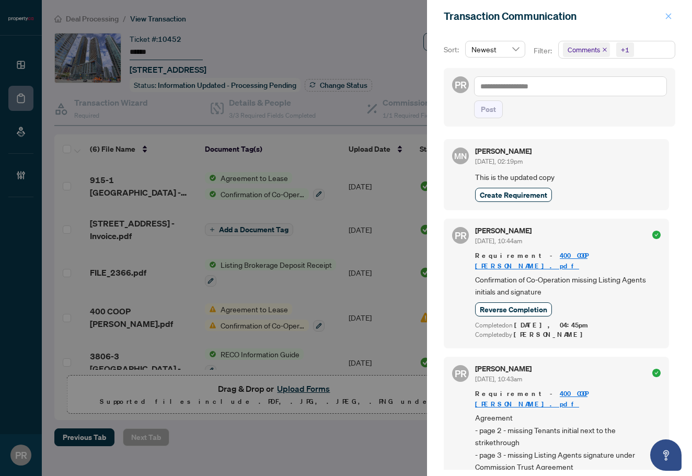
click at [670, 13] on icon "close" at bounding box center [668, 16] width 7 height 7
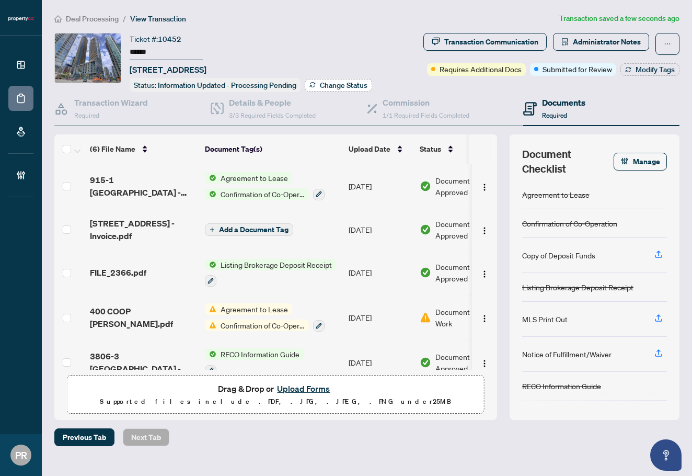
click at [340, 83] on span "Change Status" at bounding box center [344, 85] width 48 height 7
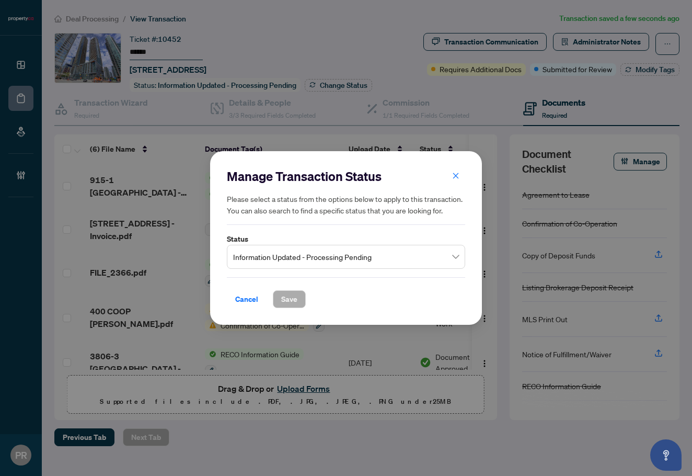
click at [388, 254] on span "Information Updated - Processing Pending" at bounding box center [346, 257] width 226 height 20
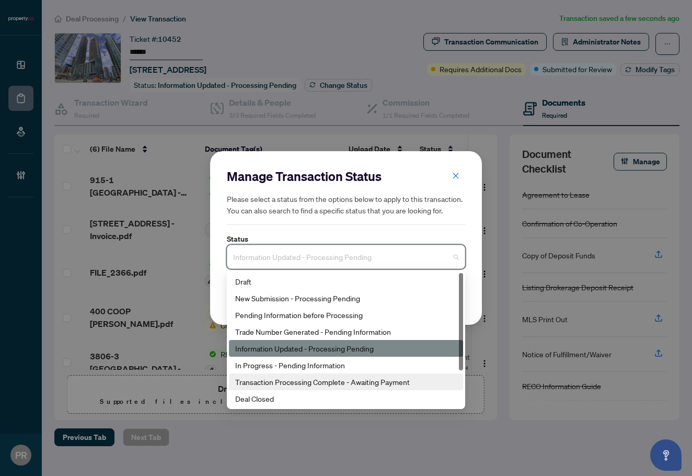
click at [311, 381] on div "Transaction Processing Complete - Awaiting Payment" at bounding box center [346, 382] width 222 height 12
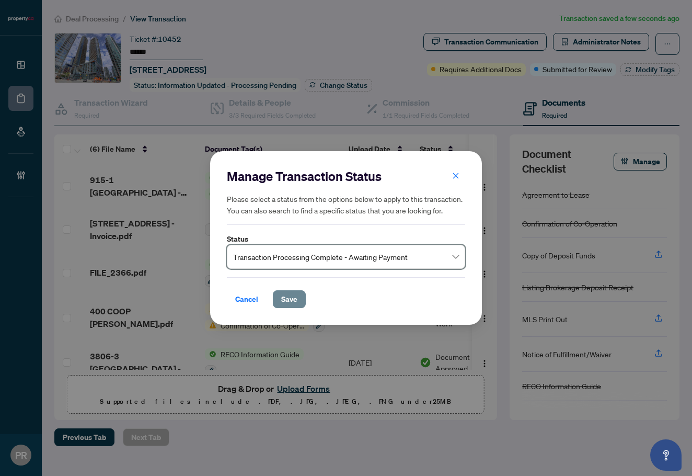
click at [287, 295] on span "Save" at bounding box center [289, 299] width 16 height 17
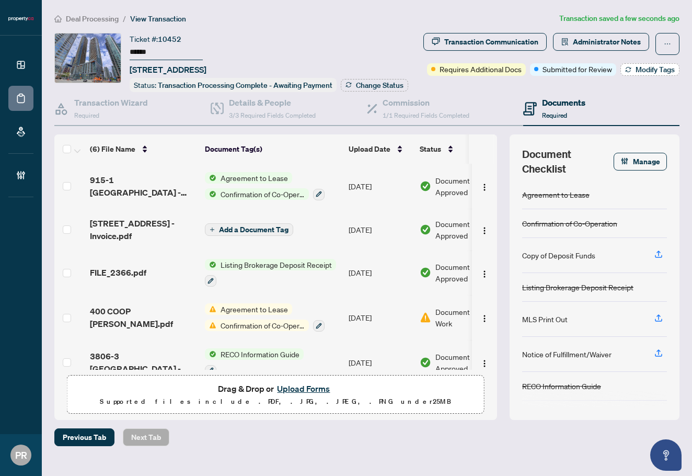
click at [644, 70] on span "Modify Tags" at bounding box center [655, 69] width 39 height 7
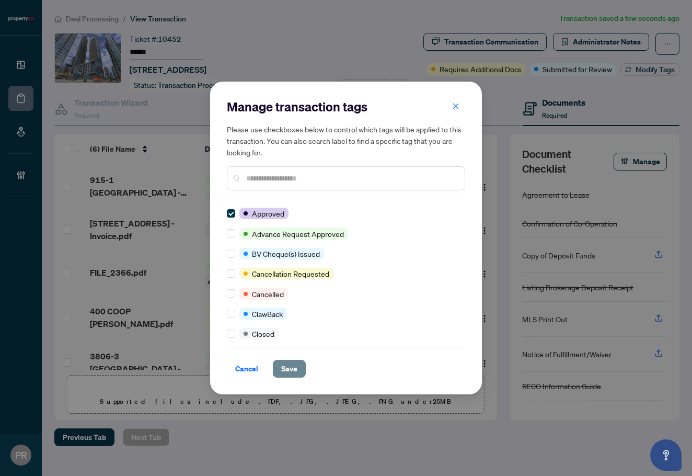
click at [290, 370] on span "Save" at bounding box center [289, 368] width 16 height 17
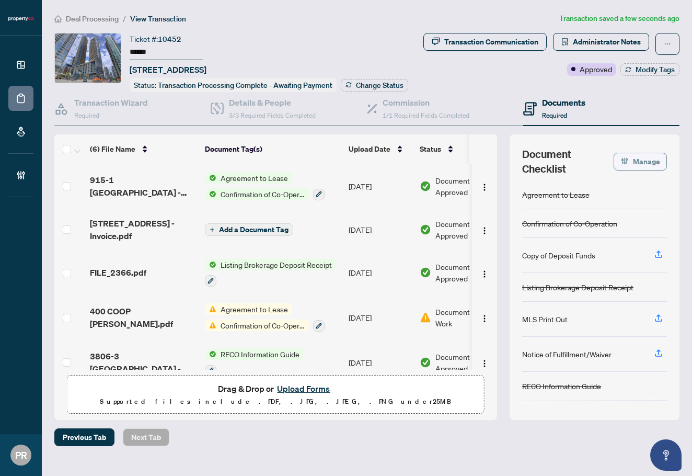
click at [636, 158] on span "Manage" at bounding box center [646, 161] width 27 height 17
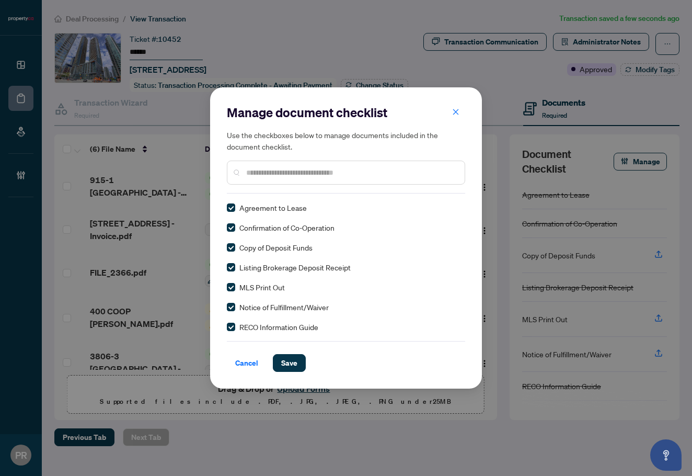
click at [229, 281] on label at bounding box center [231, 287] width 8 height 12
click at [293, 356] on span "Save" at bounding box center [289, 363] width 16 height 17
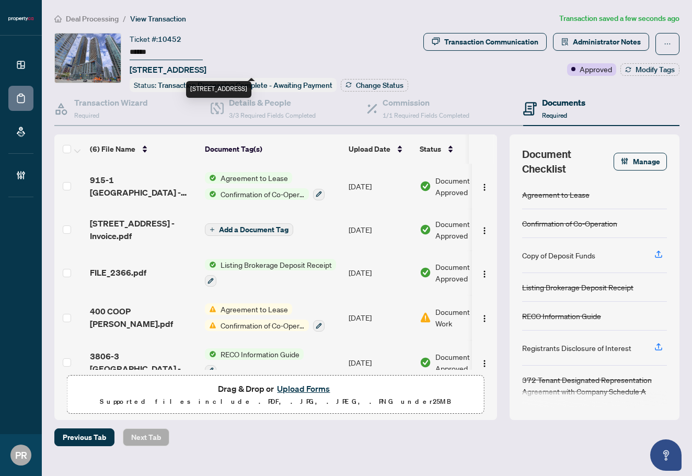
drag, startPoint x: 212, startPoint y: 78, endPoint x: 147, endPoint y: 71, distance: 64.7
click at [147, 71] on span "[STREET_ADDRESS]" at bounding box center [168, 69] width 77 height 13
copy span "1 [GEOGRAPHIC_DATA]"
click at [81, 19] on span "Deal Processing" at bounding box center [92, 18] width 53 height 9
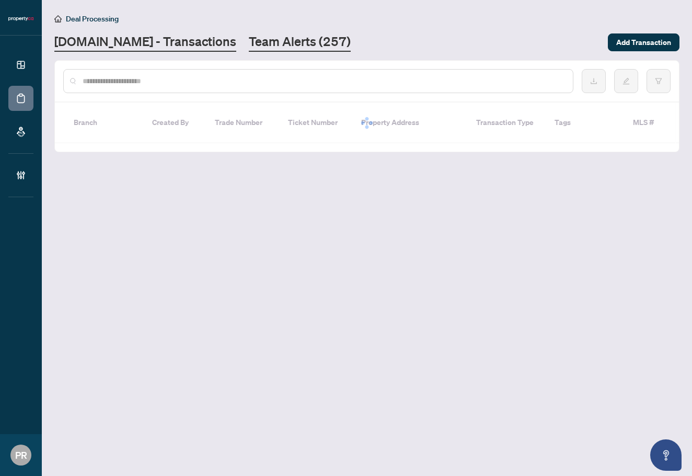
click at [249, 42] on link "Team Alerts (257)" at bounding box center [300, 42] width 102 height 19
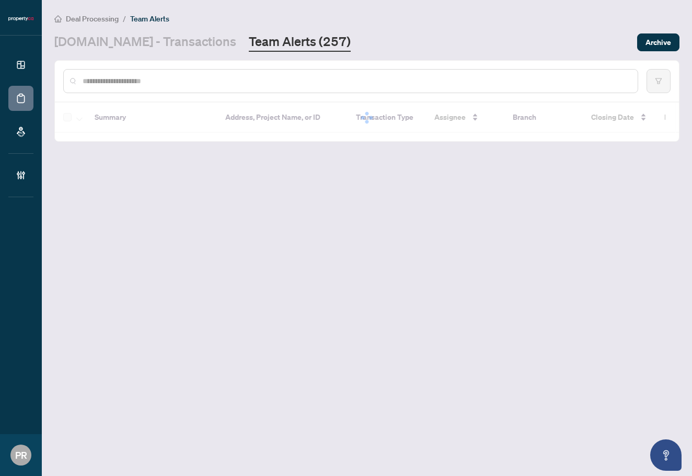
click at [184, 88] on div at bounding box center [350, 81] width 575 height 24
click at [179, 77] on input "text" at bounding box center [356, 81] width 547 height 12
paste input "**********"
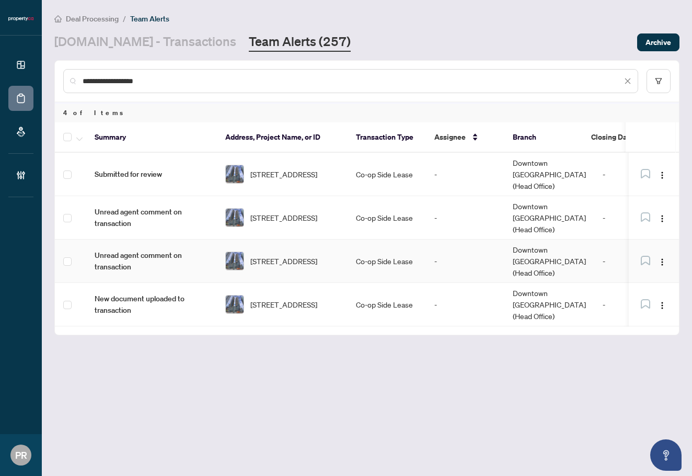
type input "**********"
click at [168, 246] on td "Unread agent comment on transaction" at bounding box center [151, 261] width 131 height 43
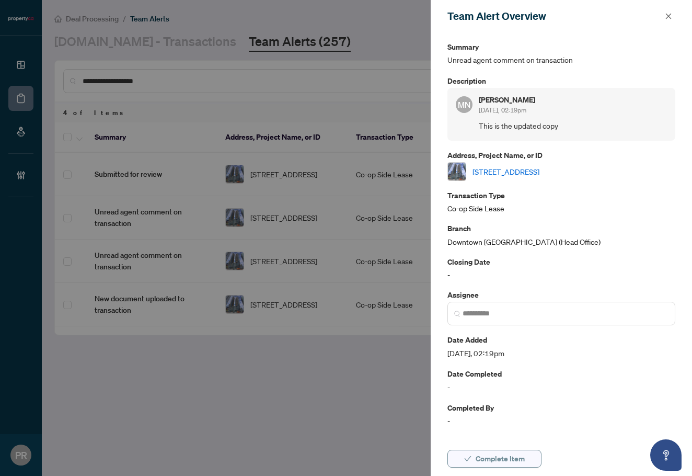
click at [481, 463] on span "Complete Item" at bounding box center [500, 458] width 49 height 17
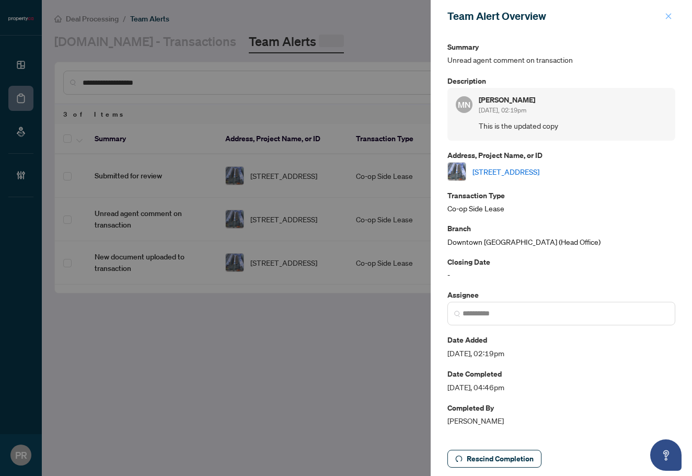
click at [663, 17] on button "button" at bounding box center [669, 16] width 14 height 13
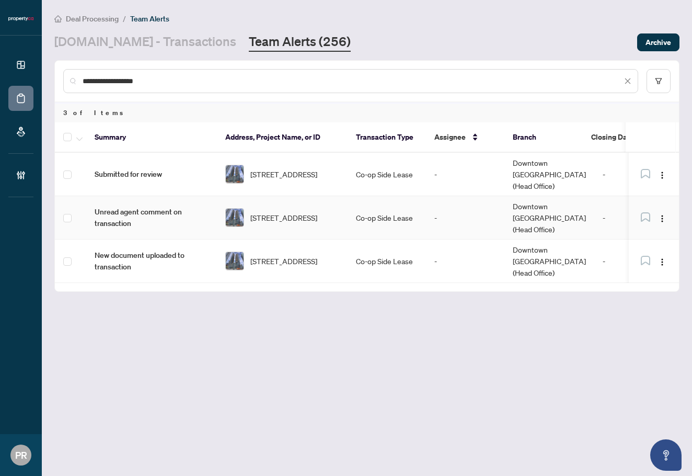
click at [173, 206] on span "Unread agent comment on transaction" at bounding box center [152, 217] width 114 height 23
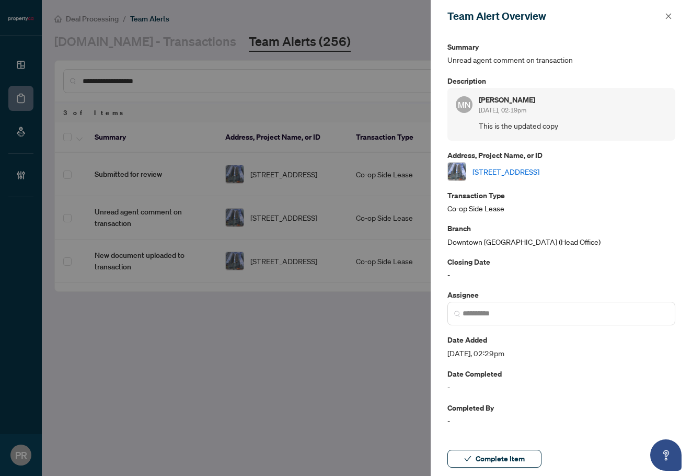
drag, startPoint x: 491, startPoint y: 456, endPoint x: 491, endPoint y: 445, distance: 11.0
click at [490, 456] on span "Complete Item" at bounding box center [500, 458] width 49 height 17
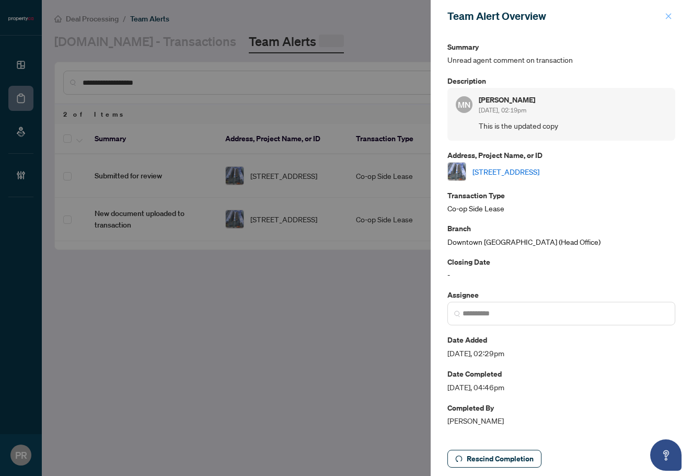
click at [669, 16] on icon "close" at bounding box center [669, 16] width 6 height 6
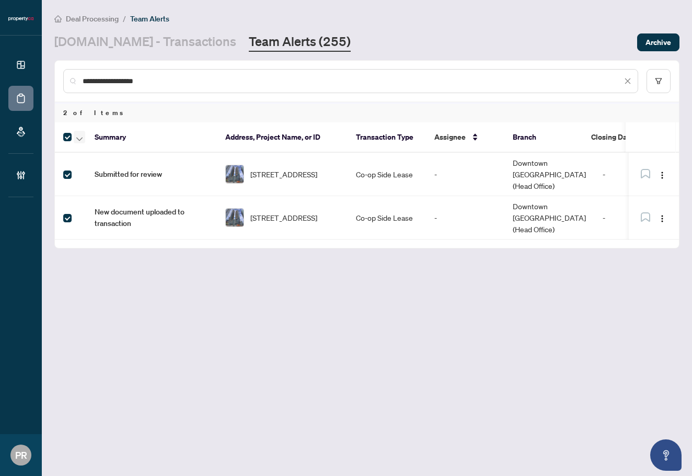
click at [77, 135] on span "button" at bounding box center [79, 137] width 6 height 12
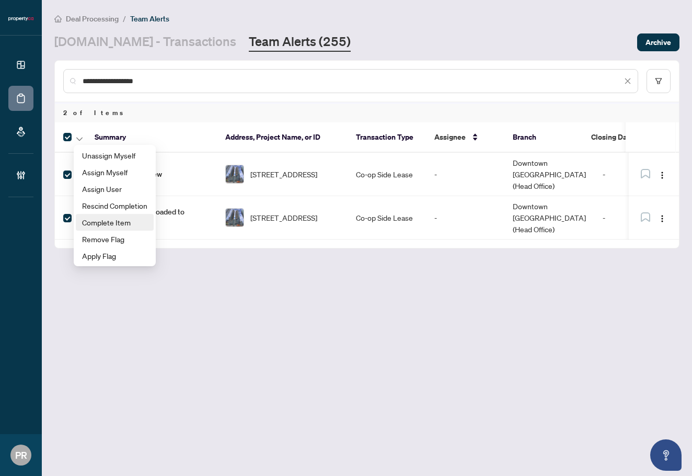
click at [130, 226] on span "Complete Item" at bounding box center [114, 223] width 65 height 12
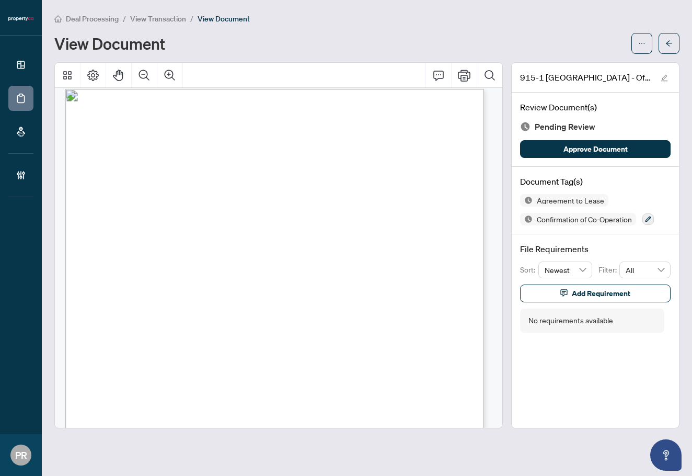
scroll to position [4498, 0]
click at [652, 220] on icon "button" at bounding box center [648, 219] width 6 height 6
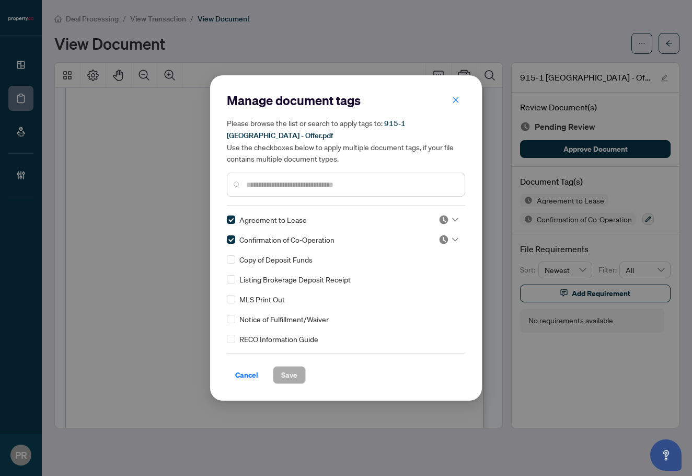
click at [445, 212] on div "Manage document tags Please browse the list or search to apply tags to: 915-1 C…" at bounding box center [346, 238] width 238 height 292
click at [446, 215] on img at bounding box center [444, 219] width 10 height 10
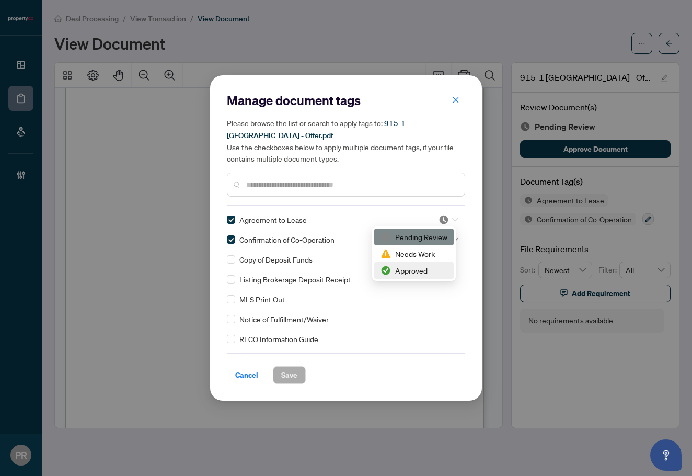
click at [406, 275] on div "Approved" at bounding box center [414, 271] width 67 height 12
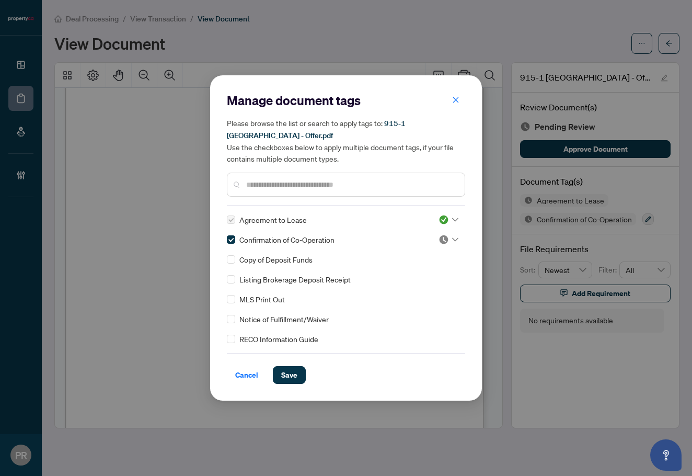
click at [439, 240] on img at bounding box center [444, 239] width 10 height 10
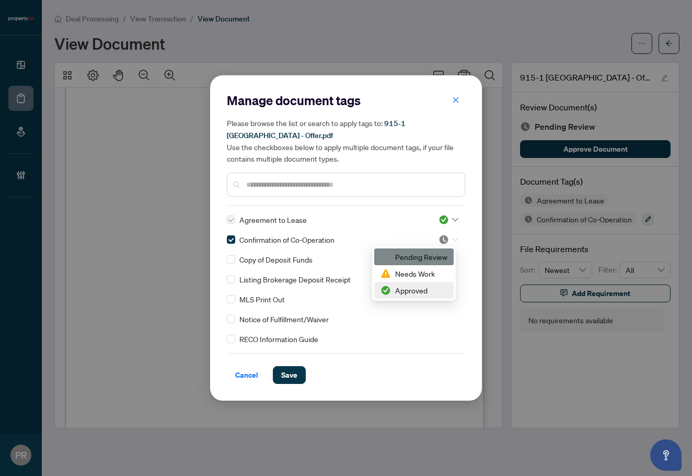
click at [406, 292] on div "Approved" at bounding box center [414, 291] width 67 height 12
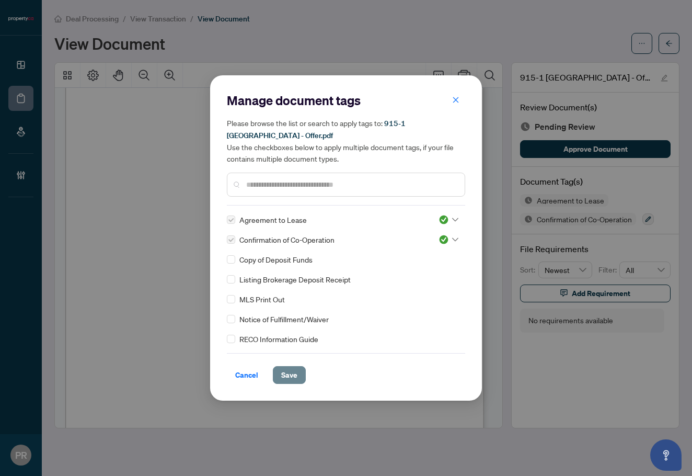
click at [292, 368] on span "Save" at bounding box center [289, 375] width 16 height 17
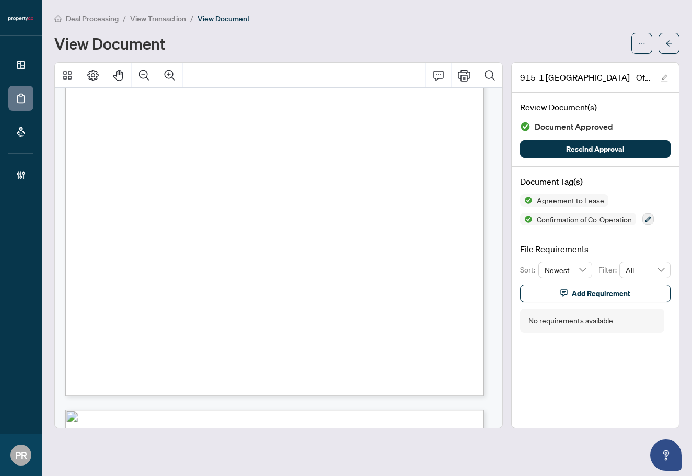
scroll to position [1360, 0]
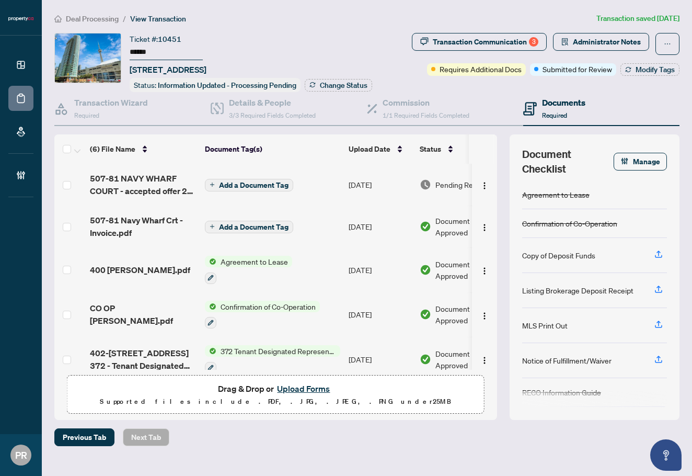
click at [153, 53] on input "******" at bounding box center [166, 52] width 73 height 15
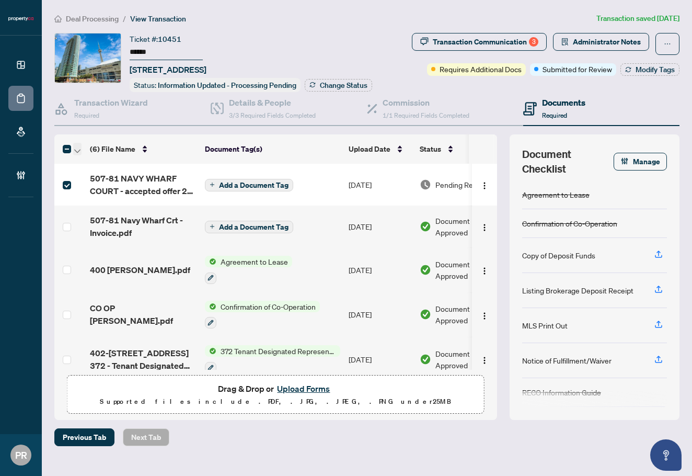
click at [75, 149] on icon "button" at bounding box center [77, 151] width 6 height 4
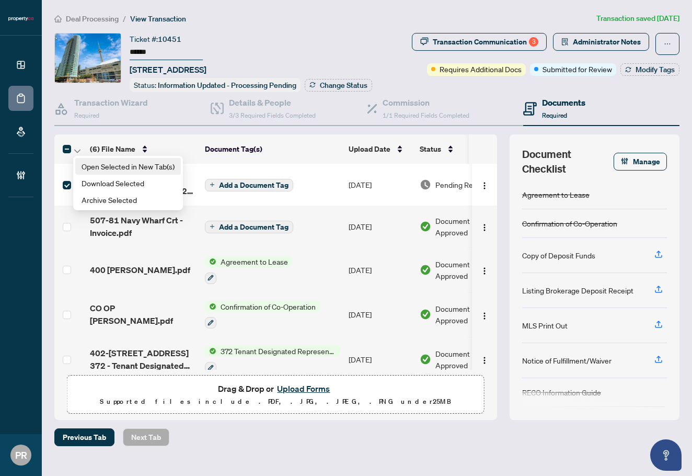
click at [94, 161] on span "Open Selected in New Tab(s)" at bounding box center [128, 167] width 93 height 12
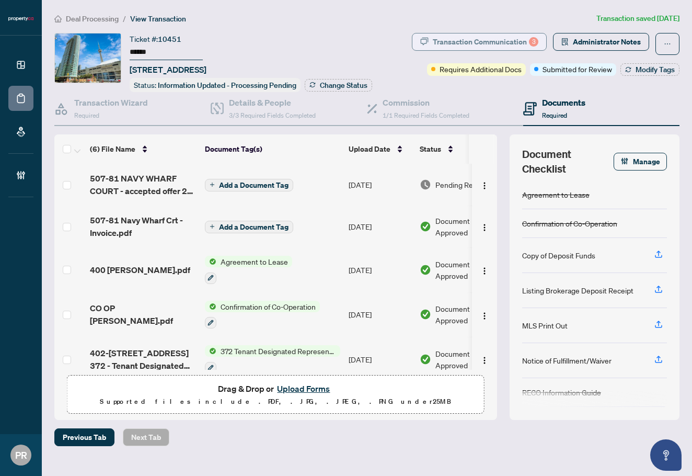
click at [473, 41] on div "Transaction Communication 3" at bounding box center [486, 41] width 106 height 17
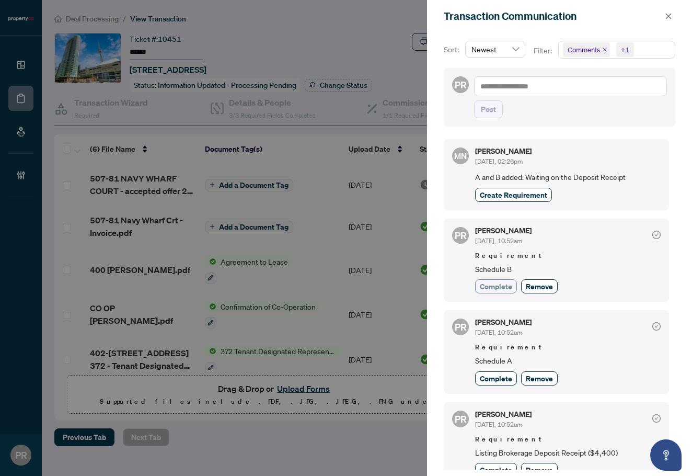
click at [493, 290] on span "Complete" at bounding box center [496, 286] width 32 height 11
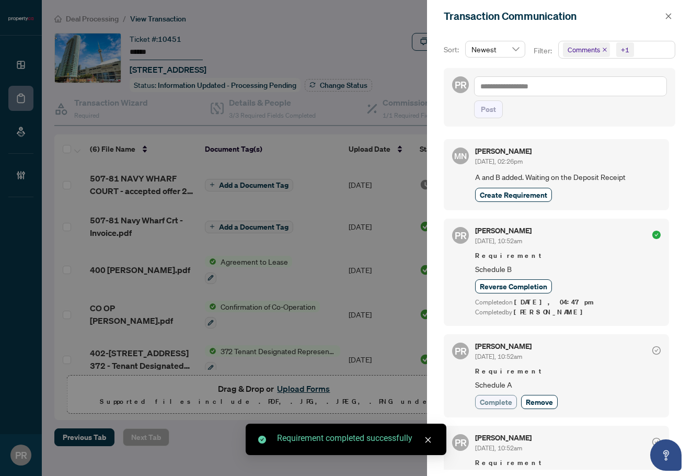
click at [497, 397] on span "Complete" at bounding box center [496, 401] width 32 height 11
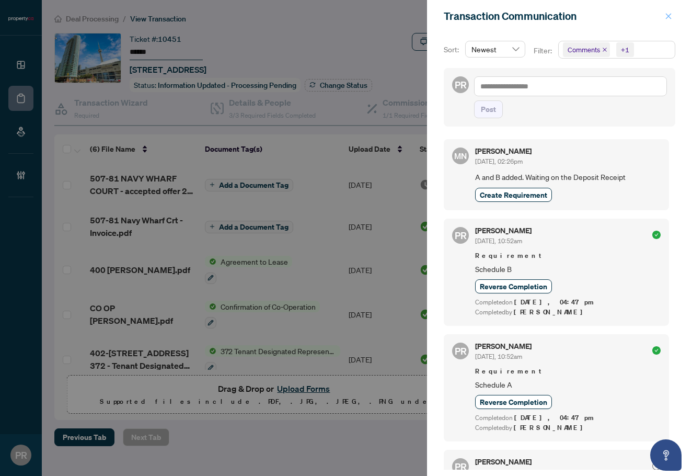
click at [666, 16] on icon "close" at bounding box center [668, 16] width 7 height 7
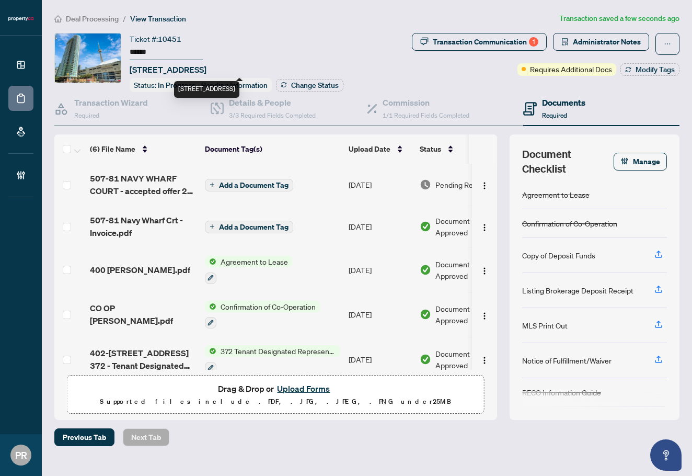
drag, startPoint x: 206, startPoint y: 66, endPoint x: 149, endPoint y: 67, distance: 57.0
click at [149, 67] on span "[STREET_ADDRESS]" at bounding box center [168, 69] width 77 height 13
copy span "81 Navy Wharf"
click at [103, 17] on span "Deal Processing" at bounding box center [92, 18] width 53 height 9
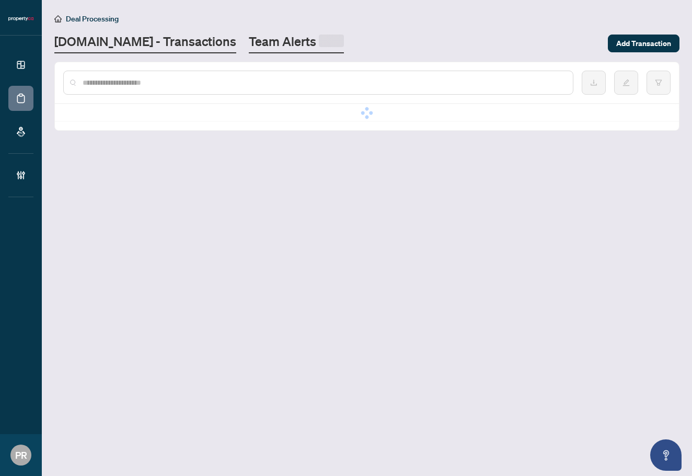
click at [258, 41] on link "Team Alerts" at bounding box center [296, 43] width 95 height 20
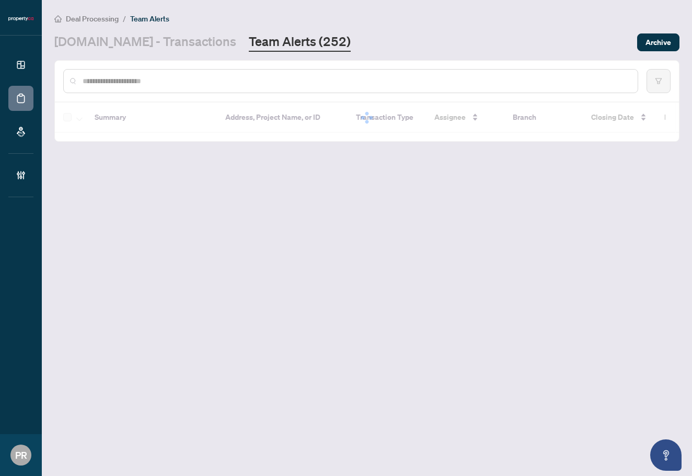
click at [203, 80] on input "text" at bounding box center [356, 81] width 547 height 12
paste input "**********"
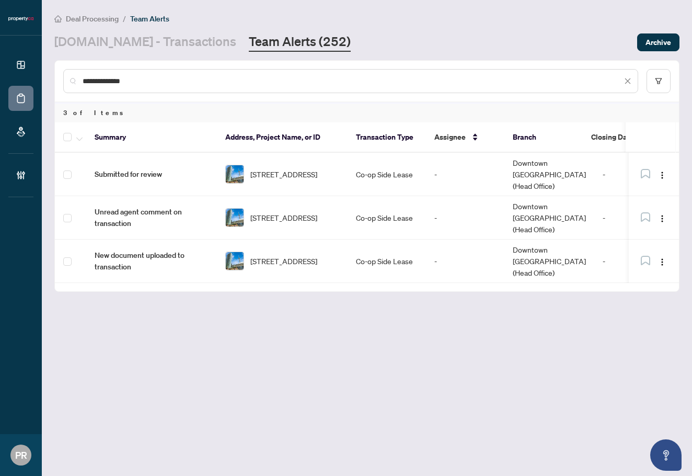
type input "**********"
click at [75, 136] on button "button" at bounding box center [80, 137] width 12 height 13
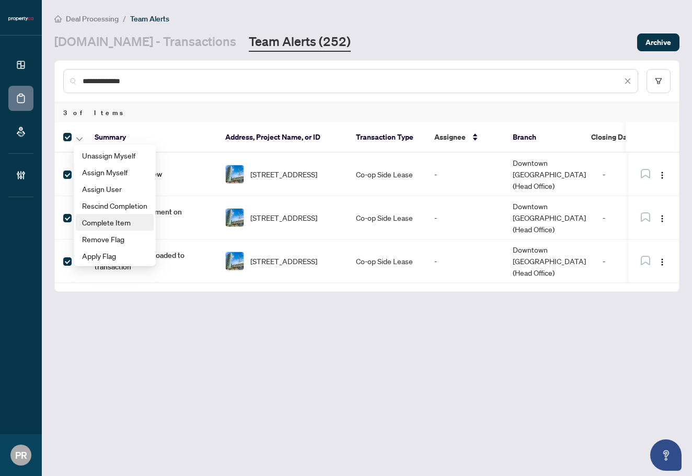
click at [121, 219] on span "Complete Item" at bounding box center [114, 223] width 65 height 12
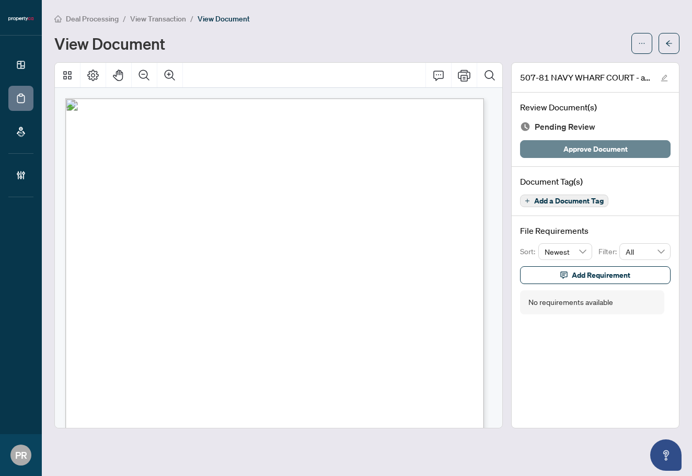
click at [551, 143] on button "Approve Document" at bounding box center [595, 149] width 151 height 18
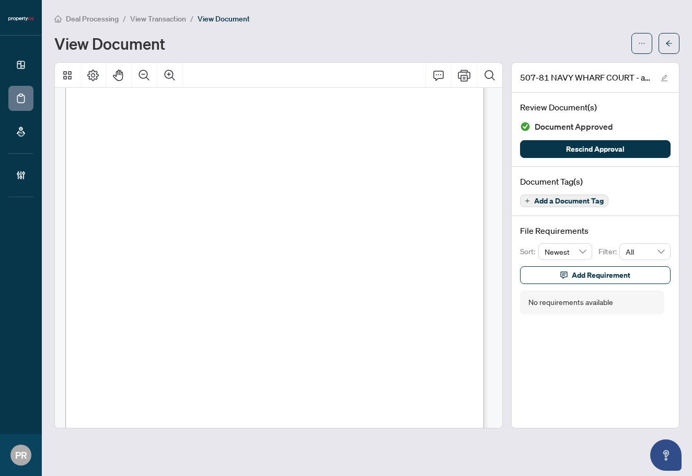
scroll to position [1891, 0]
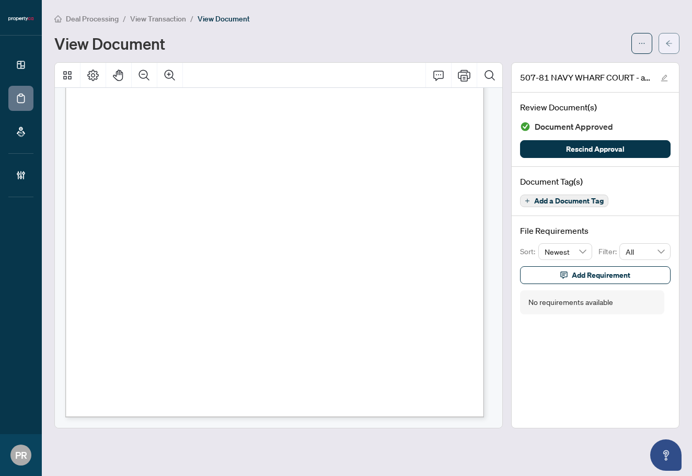
click at [662, 47] on button "button" at bounding box center [669, 43] width 21 height 21
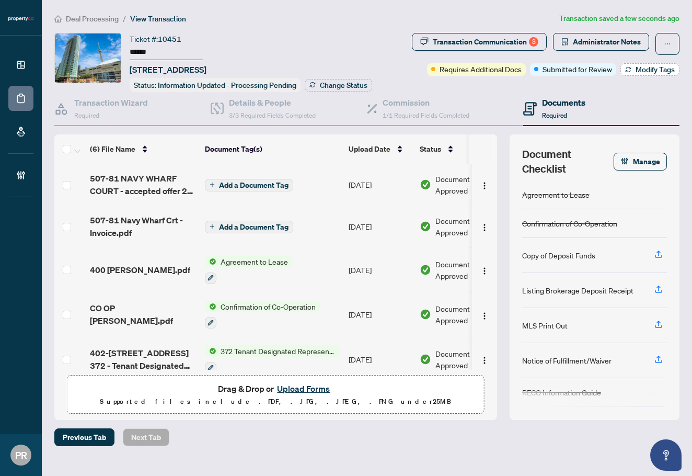
click at [637, 70] on span "Modify Tags" at bounding box center [655, 69] width 39 height 7
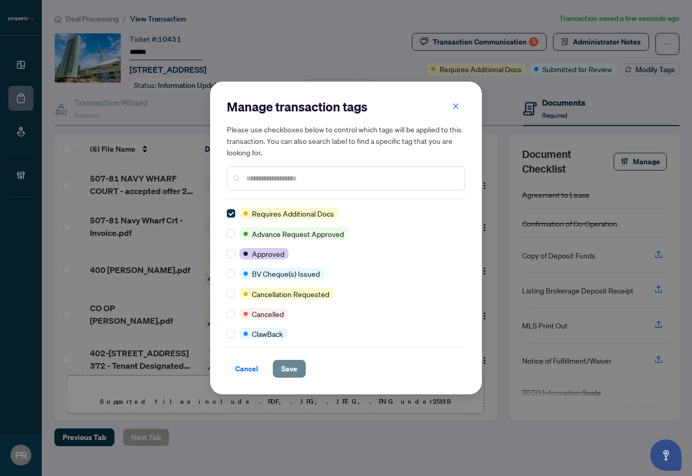
click at [287, 364] on span "Save" at bounding box center [289, 368] width 16 height 17
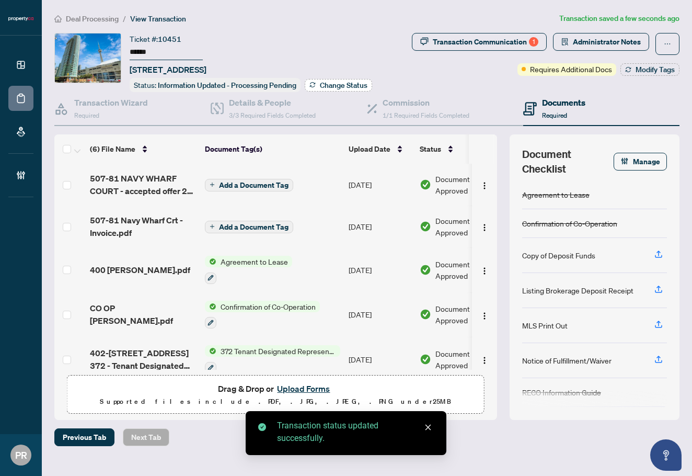
click at [331, 87] on span "Change Status" at bounding box center [344, 85] width 48 height 7
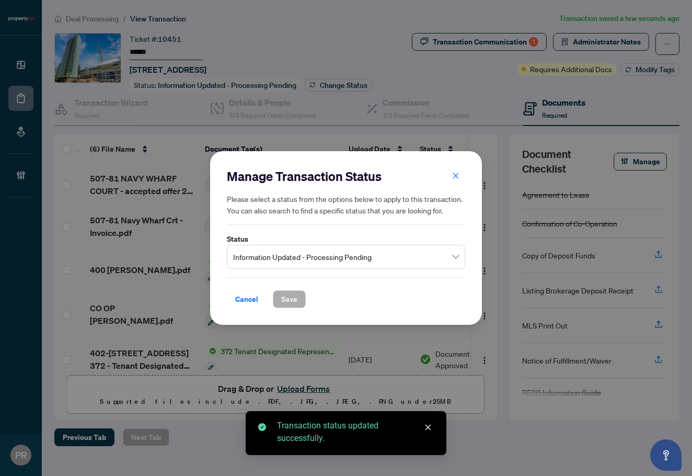
click at [286, 259] on span "Information Updated - Processing Pending" at bounding box center [346, 257] width 226 height 20
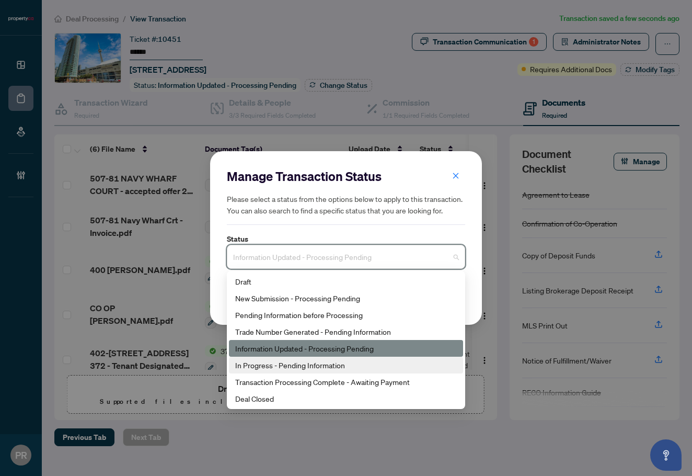
click at [327, 362] on div "In Progress - Pending Information" at bounding box center [346, 365] width 222 height 12
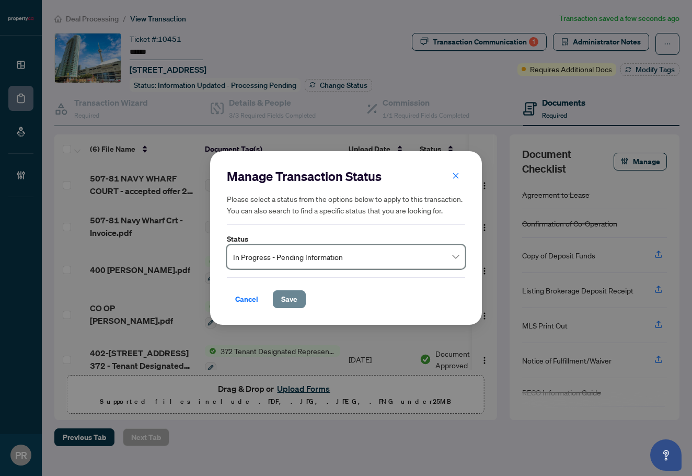
click at [288, 301] on span "Save" at bounding box center [289, 299] width 16 height 17
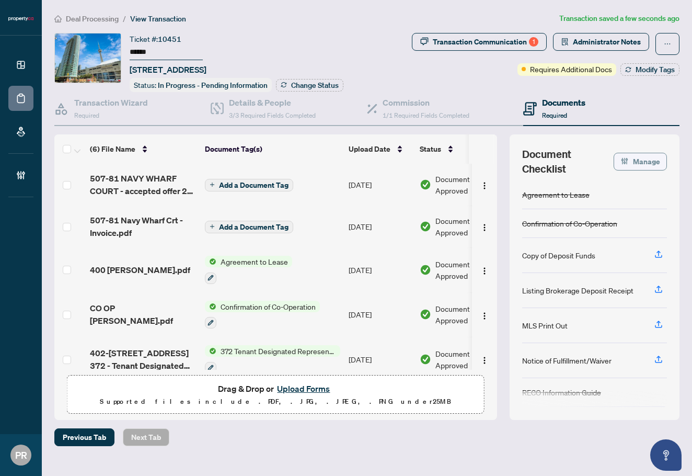
click at [645, 156] on span "Manage" at bounding box center [646, 161] width 27 height 17
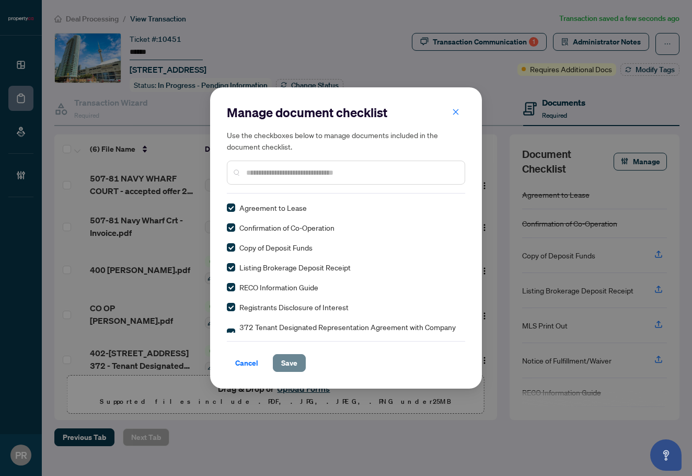
click at [280, 357] on button "Save" at bounding box center [289, 363] width 33 height 18
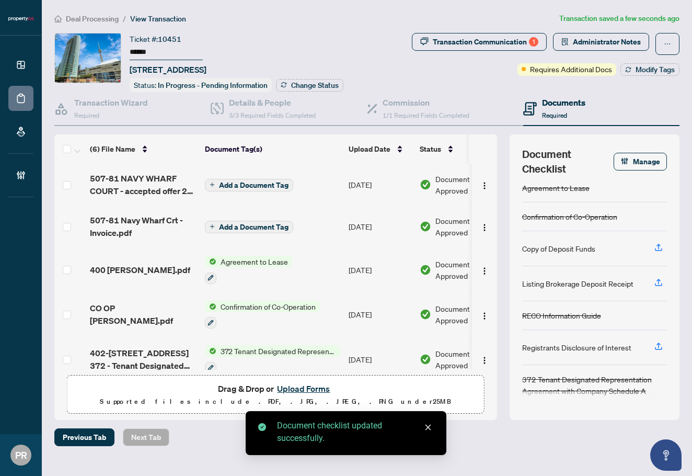
scroll to position [8, 0]
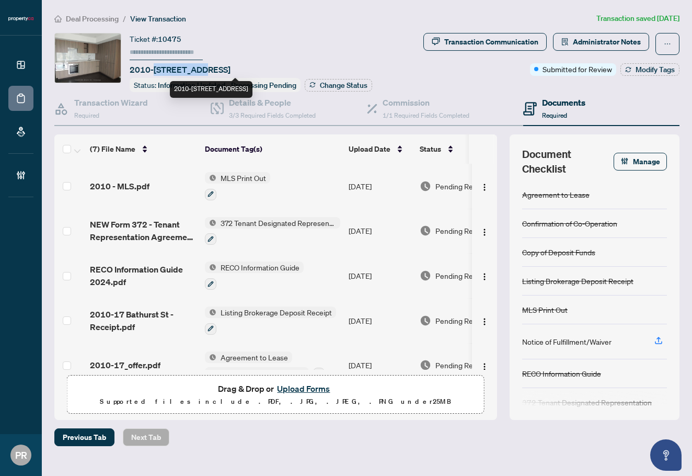
drag, startPoint x: 198, startPoint y: 69, endPoint x: 154, endPoint y: 73, distance: 43.6
click at [154, 73] on span "2010-[STREET_ADDRESS]" at bounding box center [180, 69] width 101 height 13
copy span "17 Bathurst"
click at [99, 21] on span "Deal Processing" at bounding box center [92, 18] width 53 height 9
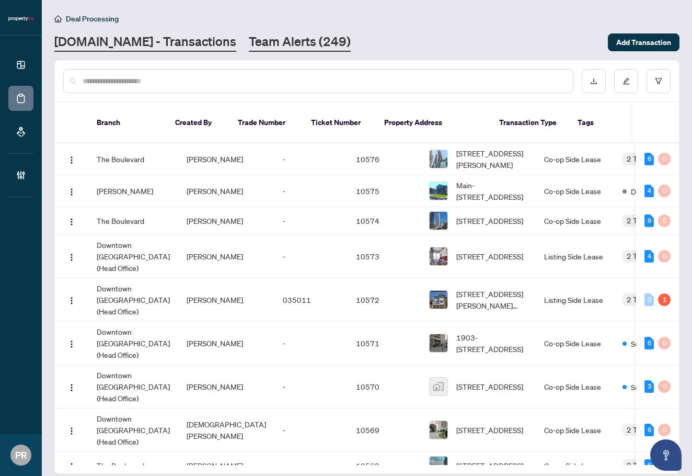
click at [273, 39] on link "Team Alerts (249)" at bounding box center [300, 42] width 102 height 19
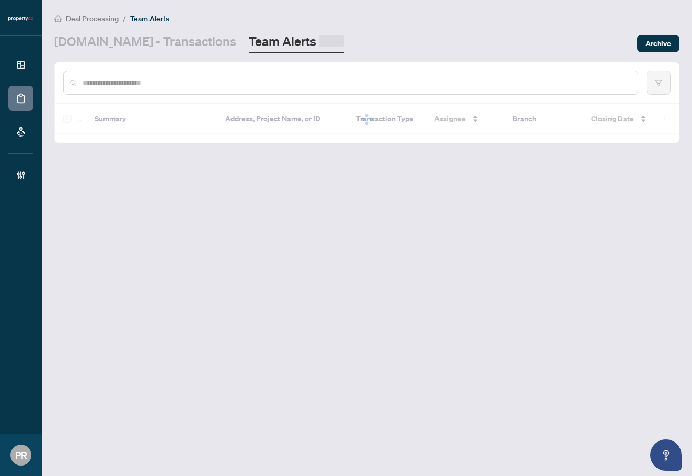
click at [225, 77] on input "text" at bounding box center [356, 83] width 547 height 12
paste input "**********"
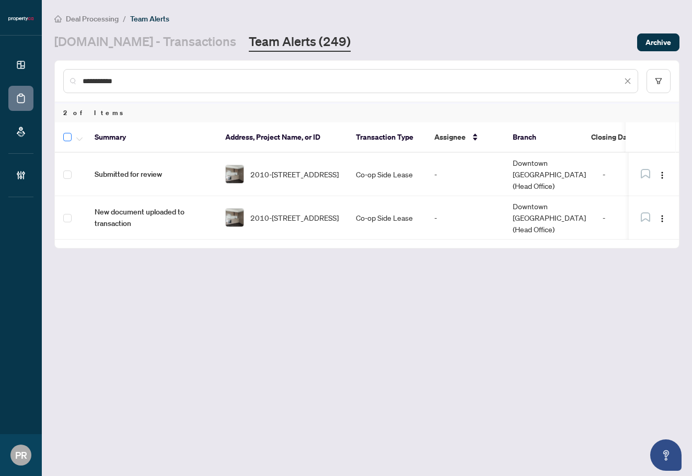
type input "**********"
click at [78, 134] on span "button" at bounding box center [79, 137] width 6 height 12
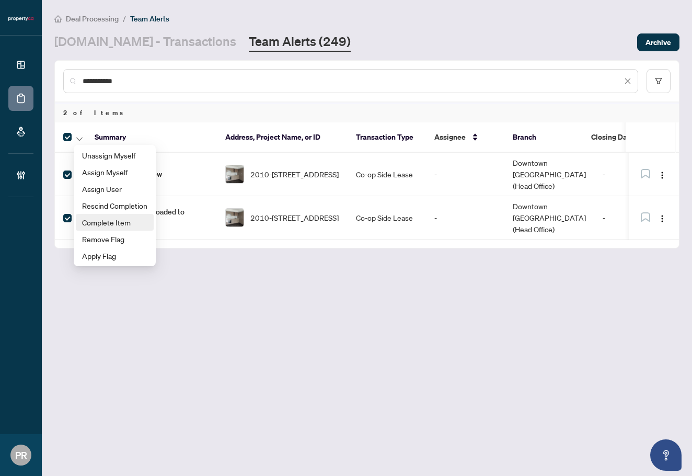
click at [103, 218] on span "Complete Item" at bounding box center [114, 223] width 65 height 12
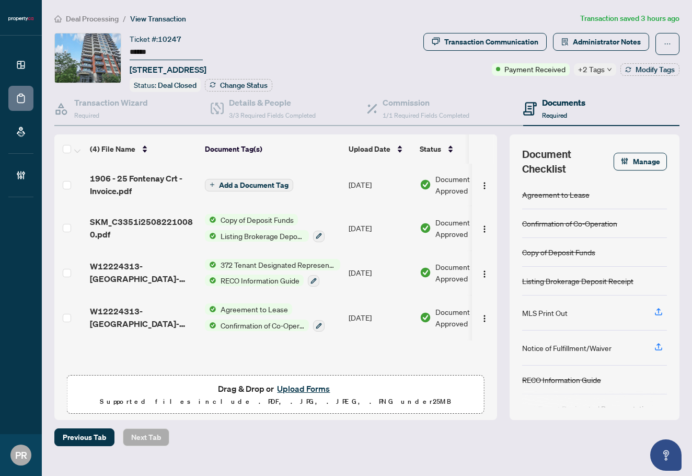
click at [585, 73] on span "+2 Tags" at bounding box center [591, 69] width 27 height 12
drag, startPoint x: 199, startPoint y: 68, endPoint x: 155, endPoint y: 74, distance: 44.3
click at [155, 74] on span "1906-25 Fontenay Crt, Toronto, Ontario M9A 0C4, Canada" at bounding box center [168, 69] width 77 height 13
copy span "25 Fontenay"
click at [103, 19] on span "Deal Processing" at bounding box center [92, 18] width 53 height 9
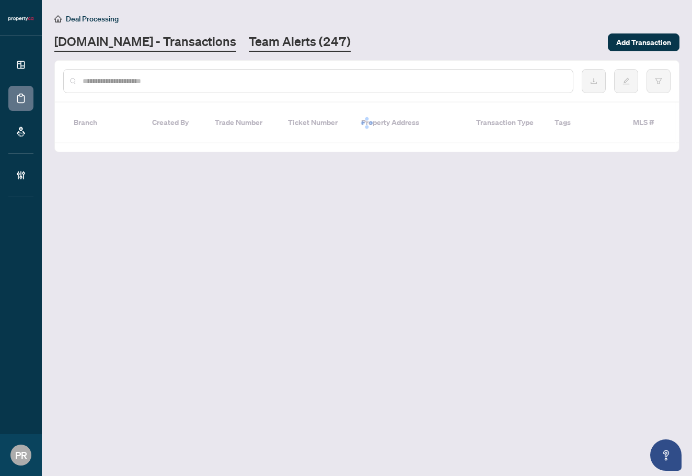
click at [254, 44] on link "Team Alerts (247)" at bounding box center [300, 42] width 102 height 19
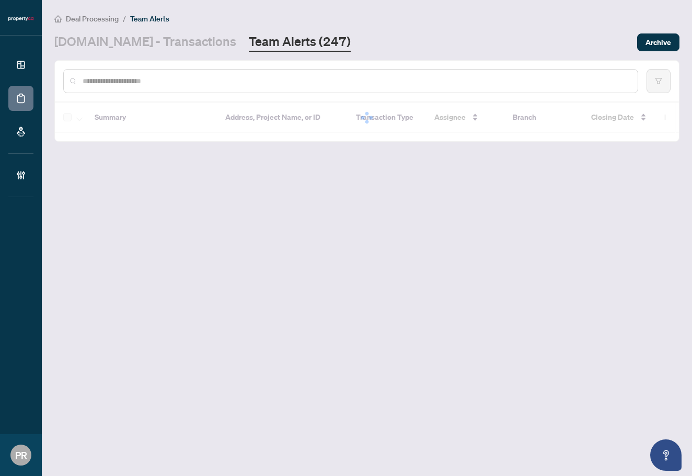
click at [237, 81] on input "text" at bounding box center [356, 81] width 547 height 12
paste input "**********"
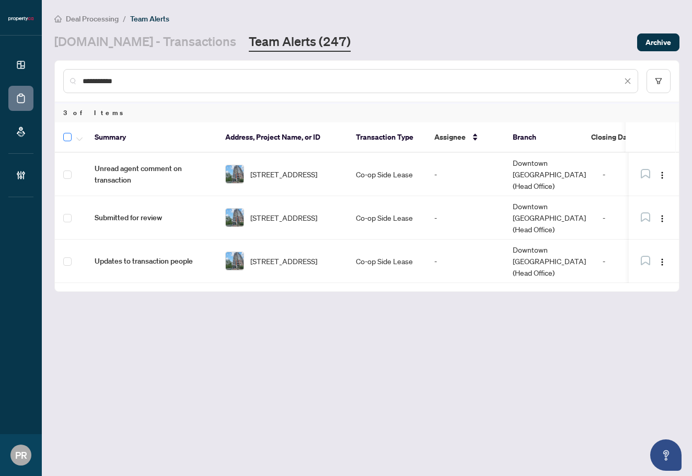
type input "**********"
click at [75, 137] on button "button" at bounding box center [80, 137] width 12 height 13
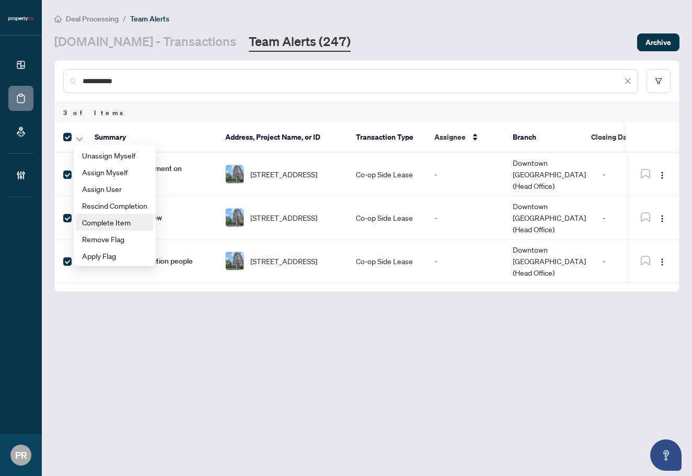
click at [111, 221] on span "Complete Item" at bounding box center [114, 223] width 65 height 12
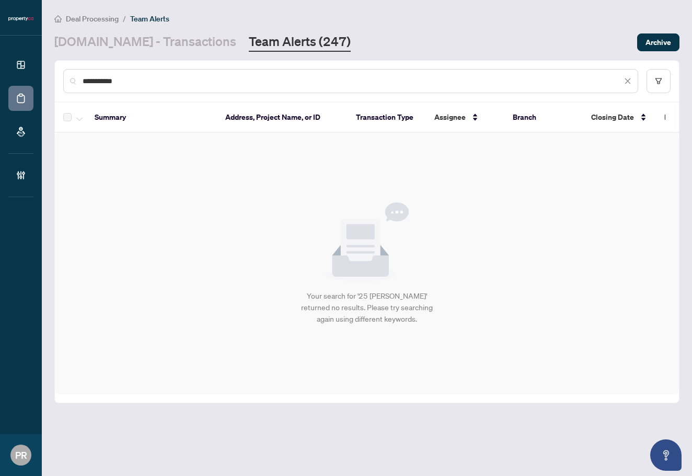
click at [633, 82] on div "**********" at bounding box center [350, 81] width 575 height 24
click at [629, 77] on icon "close" at bounding box center [627, 80] width 7 height 7
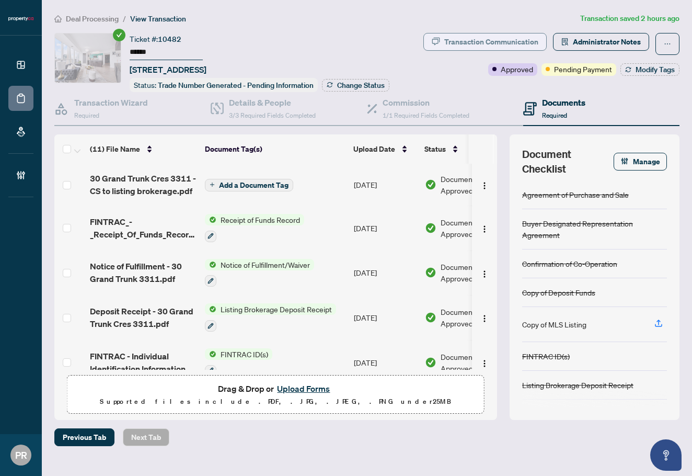
click at [464, 45] on div "Transaction Communication" at bounding box center [492, 41] width 94 height 17
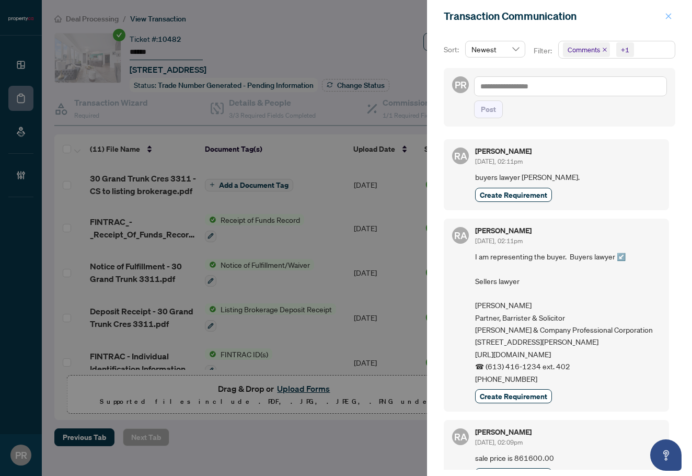
click at [667, 17] on icon "close" at bounding box center [668, 16] width 7 height 7
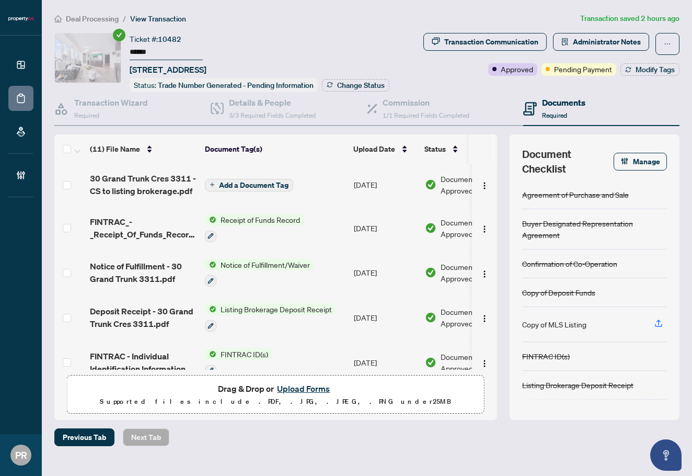
click at [151, 50] on input "******" at bounding box center [166, 52] width 73 height 15
click at [356, 82] on span "Change Status" at bounding box center [361, 85] width 48 height 7
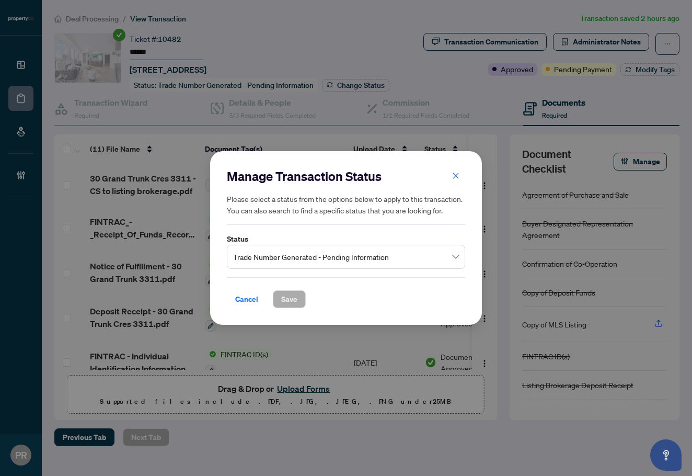
click at [316, 255] on span "Trade Number Generated - Pending Information" at bounding box center [346, 257] width 226 height 20
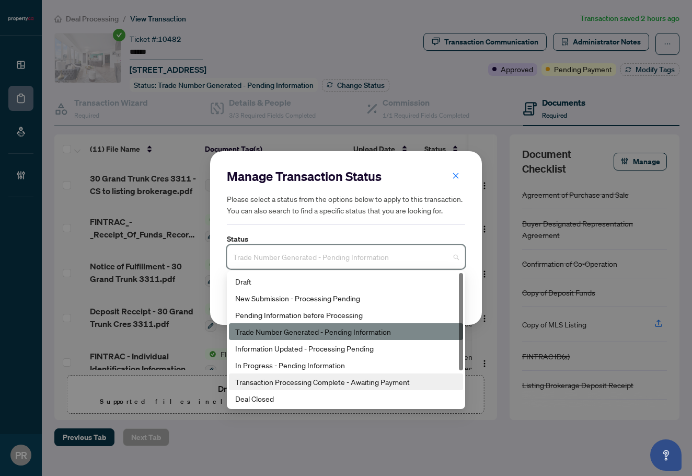
click at [276, 381] on div "Transaction Processing Complete - Awaiting Payment" at bounding box center [346, 382] width 222 height 12
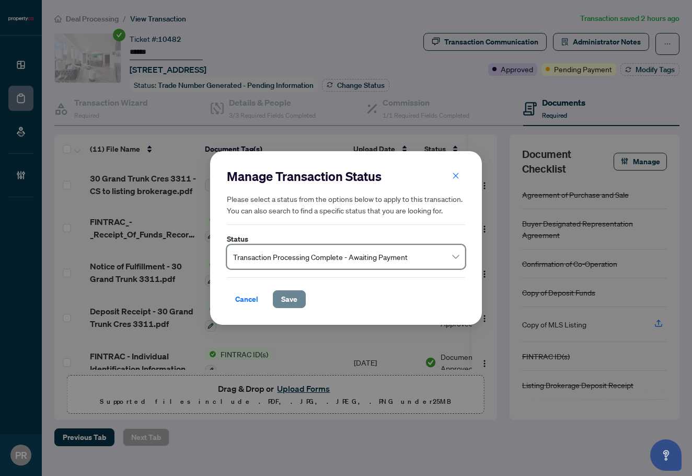
click at [292, 301] on span "Save" at bounding box center [289, 299] width 16 height 17
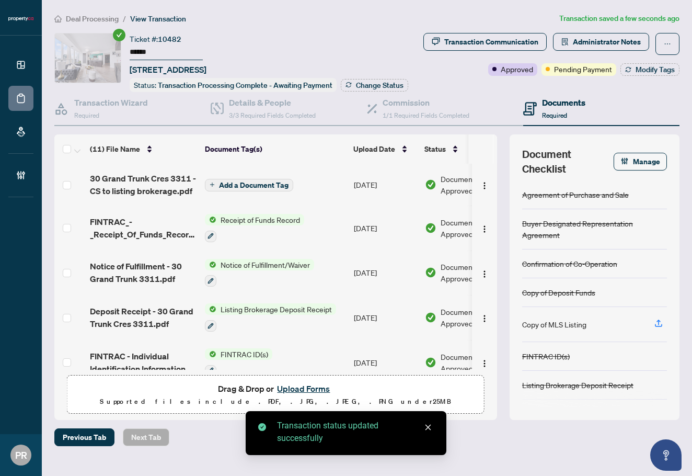
click at [138, 50] on input "******" at bounding box center [166, 52] width 73 height 15
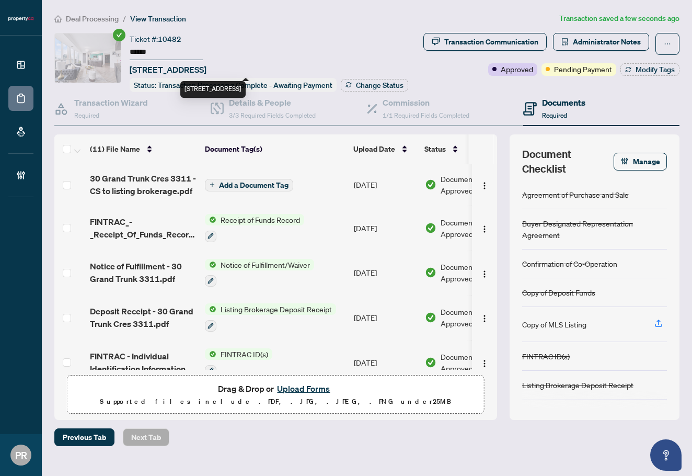
drag, startPoint x: 210, startPoint y: 71, endPoint x: 153, endPoint y: 66, distance: 56.7
click at [153, 66] on span "3311-30 Grand Trunk Cres, Toronto, Ontario M5J 3A4, Canada" at bounding box center [168, 69] width 77 height 13
copy span "30 Grand Trunk"
click at [207, 48] on div "Ticket #: 10482 ****** 3311-30 Grand Trunk Cres, Toronto, Ontario M5J 3A4, Cana…" at bounding box center [168, 54] width 77 height 43
click at [97, 19] on span "Deal Processing" at bounding box center [92, 18] width 53 height 9
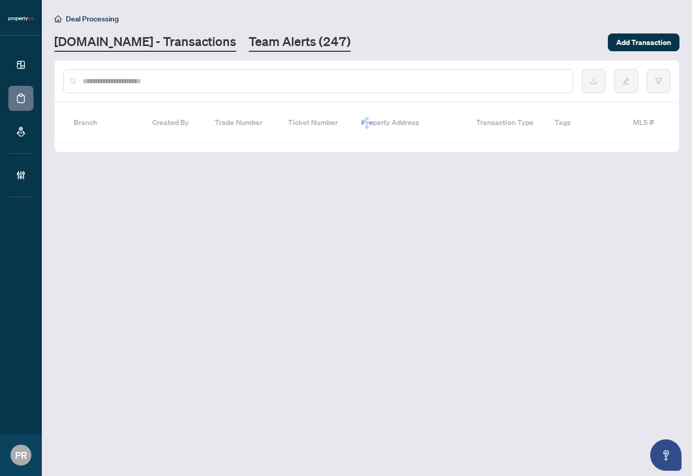
click at [279, 45] on link "Team Alerts (247)" at bounding box center [300, 42] width 102 height 19
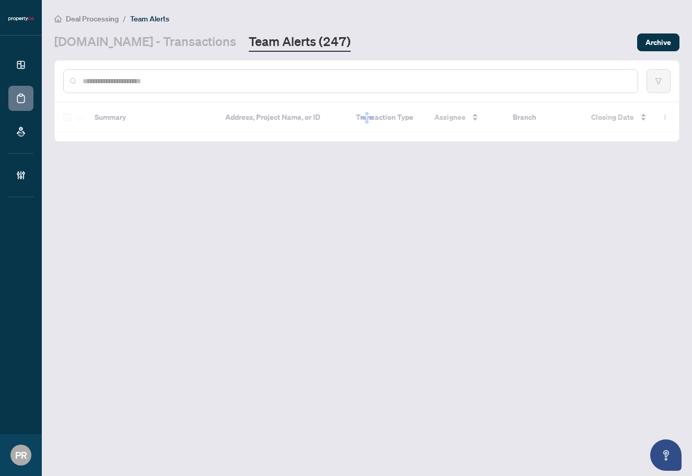
click at [300, 89] on div at bounding box center [350, 81] width 575 height 24
click at [293, 78] on input "text" at bounding box center [356, 81] width 547 height 12
paste input "**********"
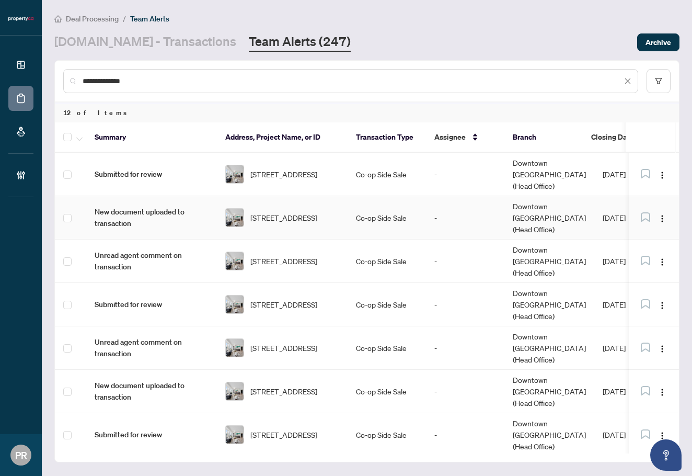
scroll to position [85, 0]
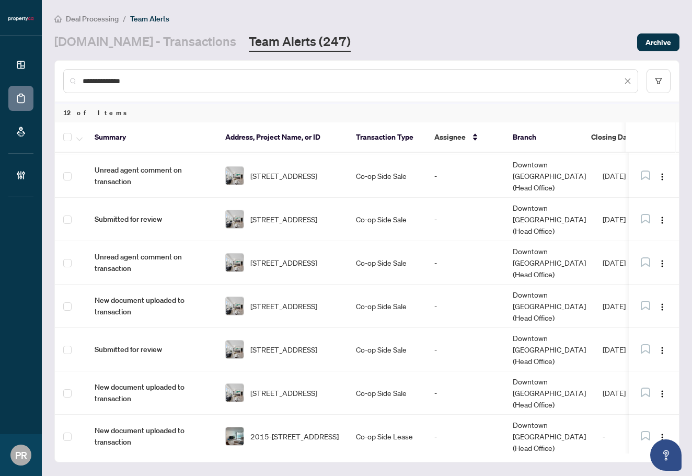
type input "**********"
click at [66, 141] on label at bounding box center [67, 137] width 8 height 13
click at [76, 137] on icon "button" at bounding box center [79, 139] width 6 height 4
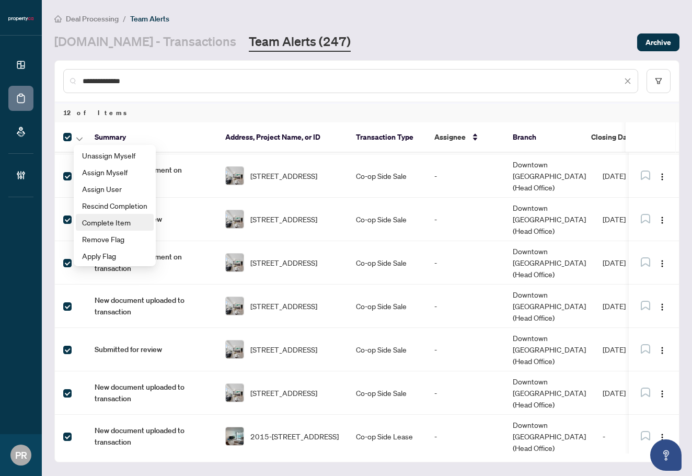
click at [112, 224] on span "Complete Item" at bounding box center [114, 223] width 65 height 12
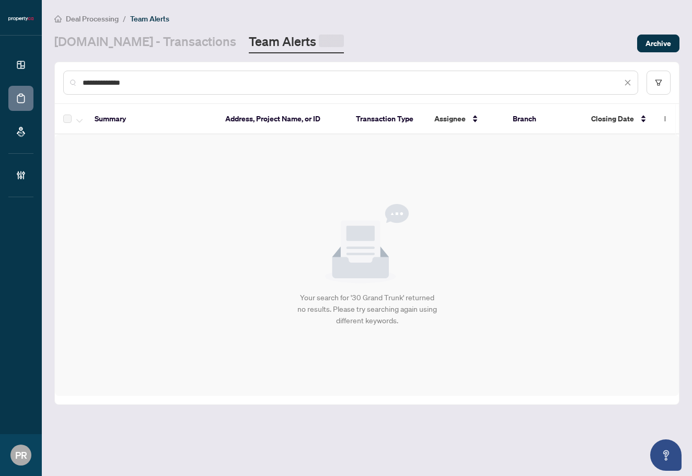
scroll to position [0, 0]
click at [667, 47] on span "Archive" at bounding box center [659, 42] width 26 height 17
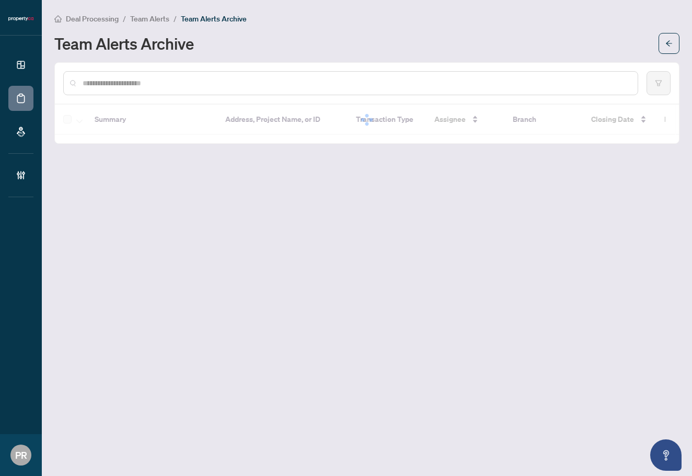
click at [236, 86] on input "text" at bounding box center [356, 83] width 547 height 12
paste input "**********"
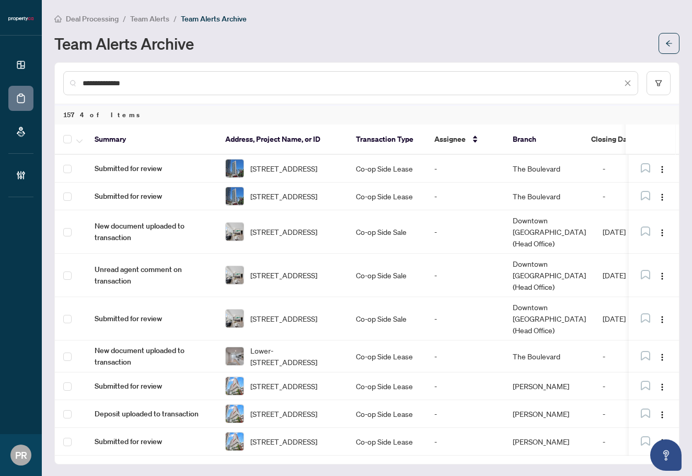
type input "**********"
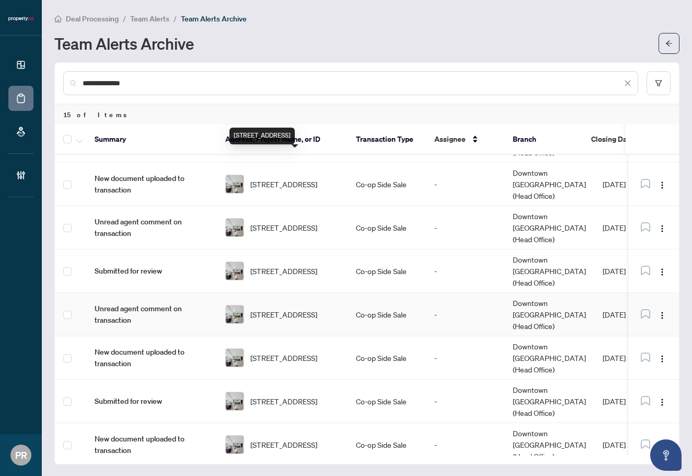
scroll to position [105, 0]
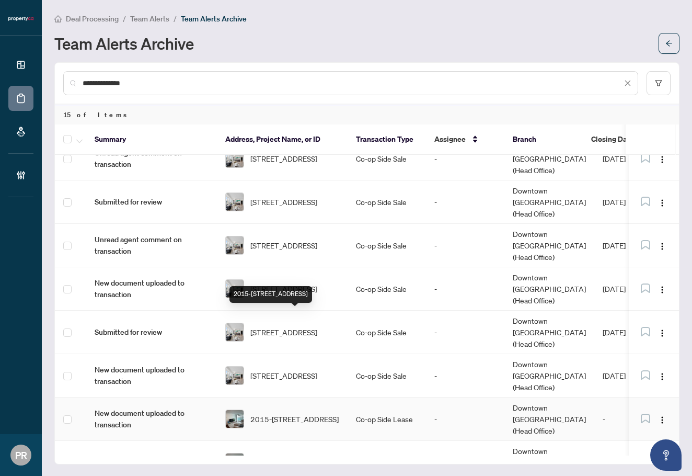
click at [306, 413] on span "2015-30 Grand Trunk Cres, Toronto, Ontario M5J 3A4, Canada" at bounding box center [295, 419] width 88 height 12
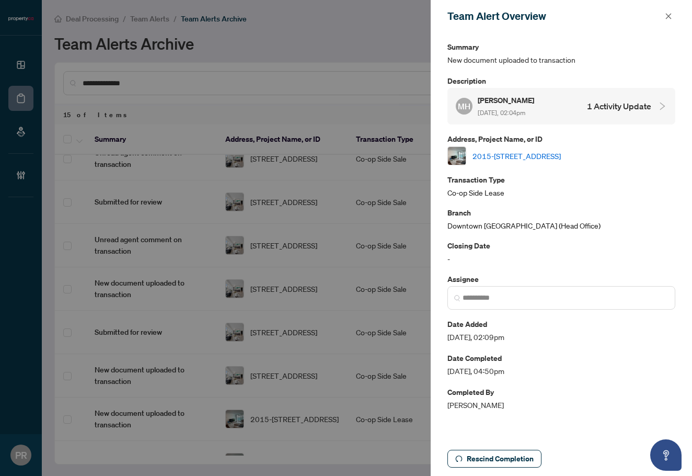
click at [550, 156] on link "2015-30 Grand Trunk Cres, Toronto, Ontario M5J 3A4, Canada" at bounding box center [517, 156] width 88 height 12
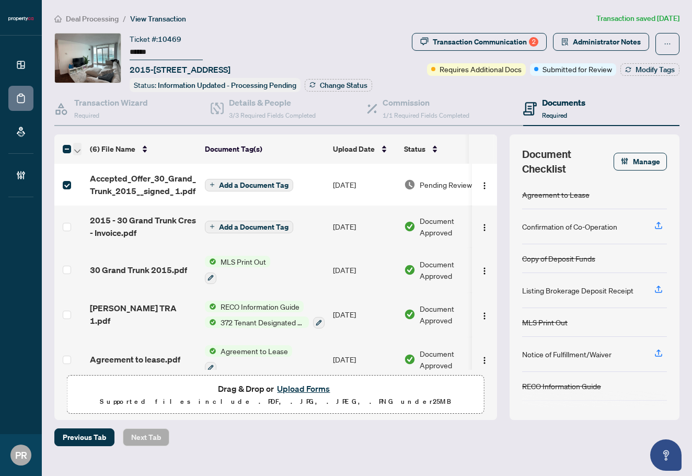
click at [79, 146] on span "button" at bounding box center [77, 149] width 6 height 12
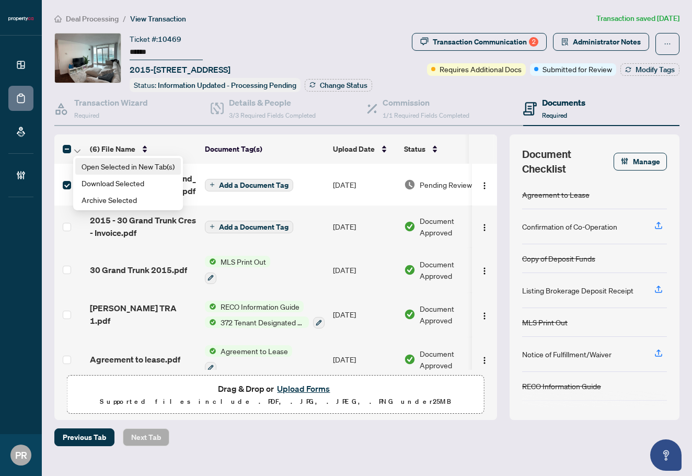
click at [104, 163] on span "Open Selected in New Tab(s)" at bounding box center [128, 167] width 93 height 12
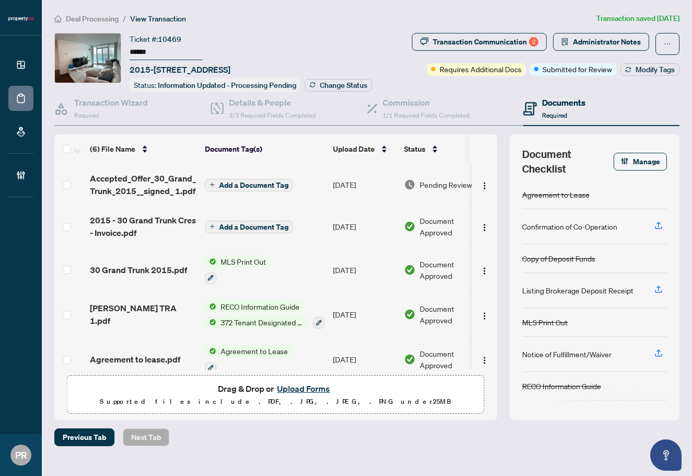
click at [146, 53] on input "******" at bounding box center [166, 52] width 73 height 15
click at [493, 44] on div "Transaction Communication 2" at bounding box center [486, 41] width 106 height 17
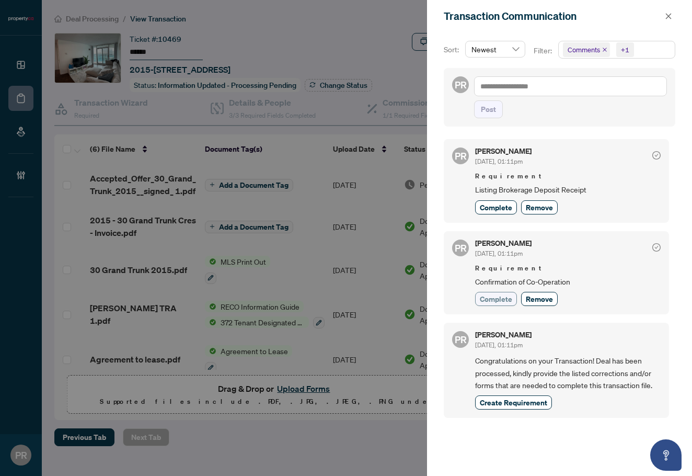
drag, startPoint x: 484, startPoint y: 291, endPoint x: 484, endPoint y: 298, distance: 6.3
click at [484, 298] on div "Puvitha Ramachandran Sep/03/2025, 01:11pm Requirement Confirmation of Co-Operat…" at bounding box center [568, 273] width 186 height 66
click at [490, 299] on span "Complete" at bounding box center [496, 298] width 32 height 11
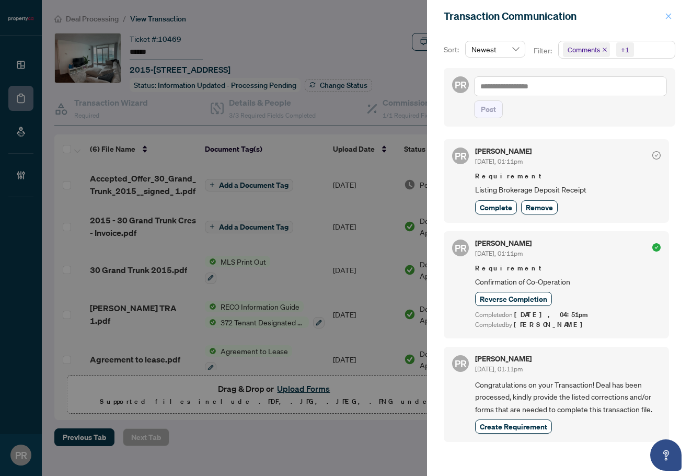
click at [668, 12] on span "button" at bounding box center [668, 16] width 7 height 17
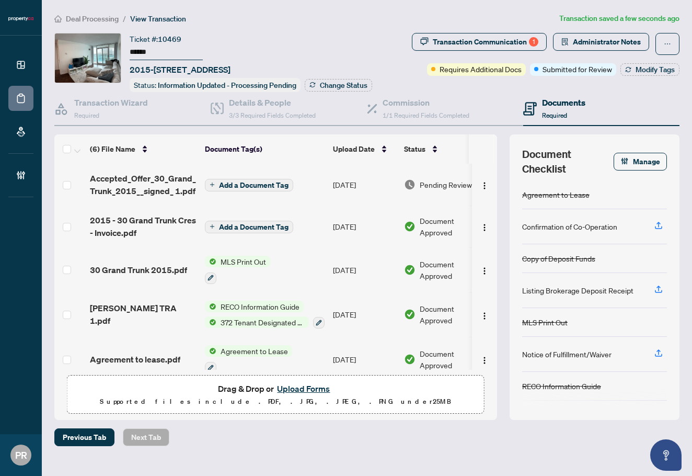
click at [370, 349] on td "[DATE]" at bounding box center [364, 359] width 71 height 45
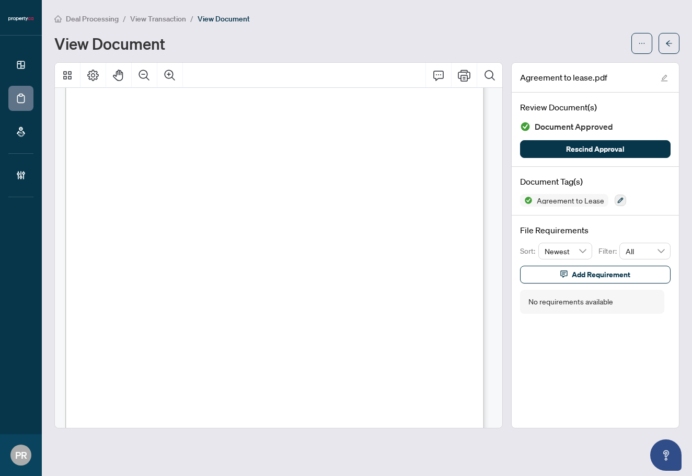
scroll to position [2447, 0]
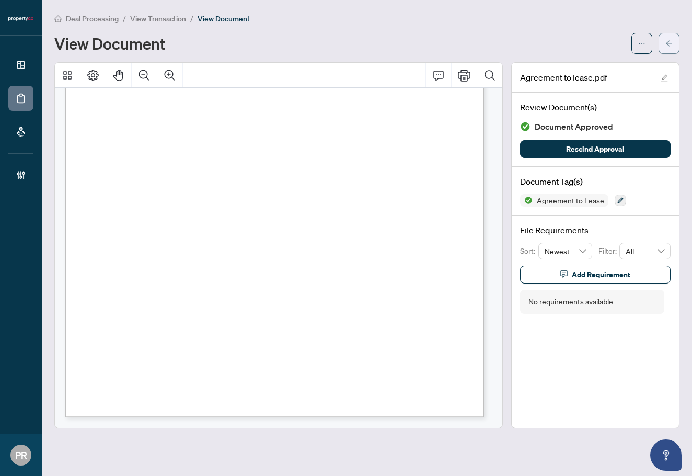
click at [669, 37] on span "button" at bounding box center [669, 43] width 7 height 17
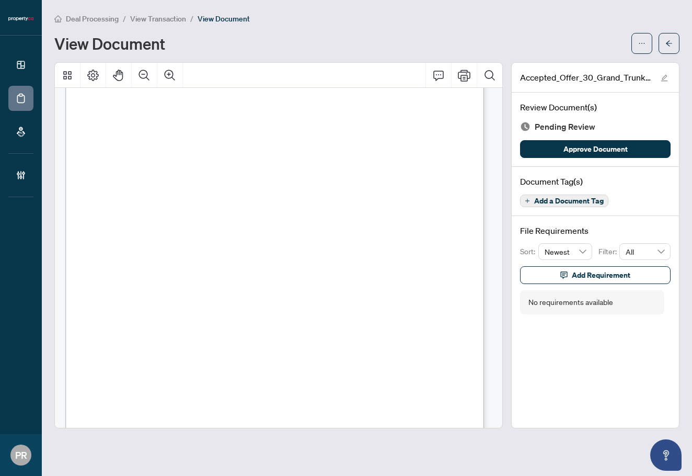
scroll to position [3504, 0]
click at [582, 201] on span "Add a Document Tag" at bounding box center [569, 200] width 70 height 7
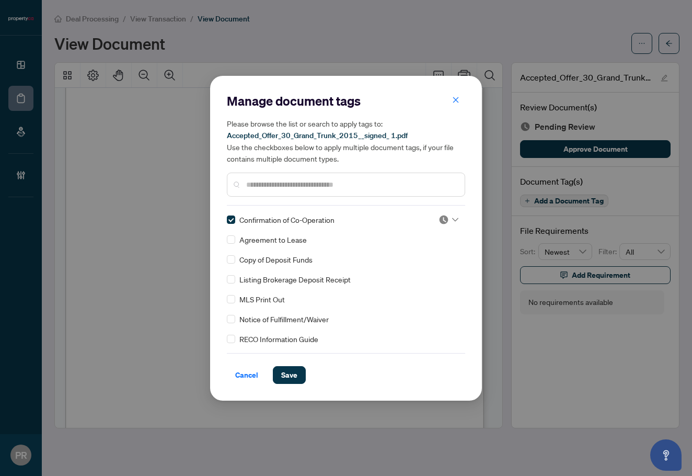
click at [441, 221] on img at bounding box center [444, 219] width 10 height 10
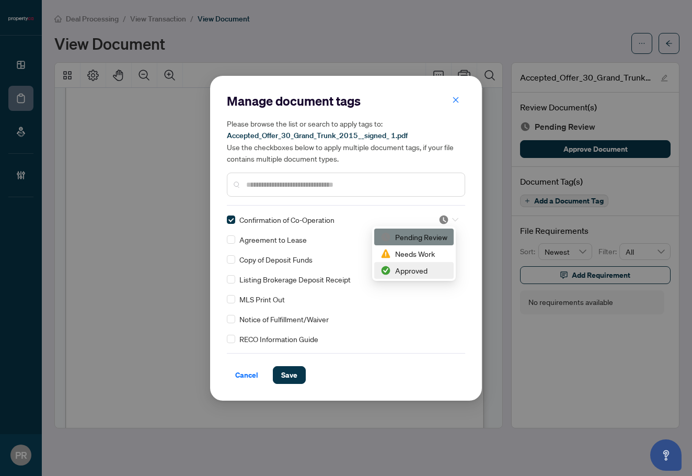
click at [418, 276] on div "Approved" at bounding box center [414, 271] width 67 height 12
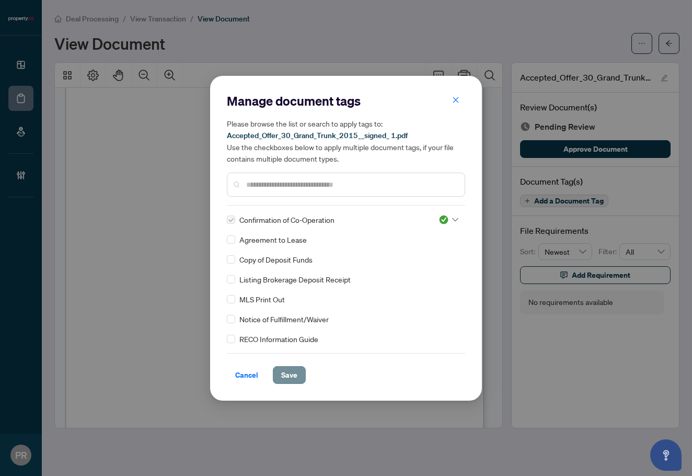
drag, startPoint x: 309, startPoint y: 374, endPoint x: 298, endPoint y: 373, distance: 10.5
click at [308, 374] on div "Cancel Save" at bounding box center [346, 375] width 238 height 18
click at [291, 372] on span "Save" at bounding box center [289, 375] width 16 height 17
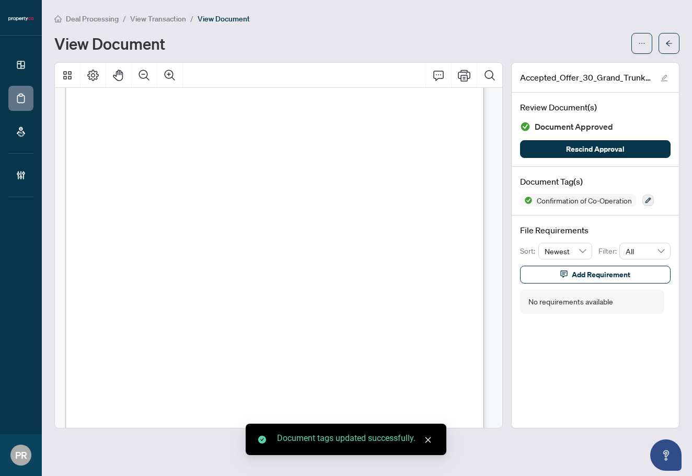
click at [666, 44] on icon "arrow-left" at bounding box center [669, 43] width 7 height 7
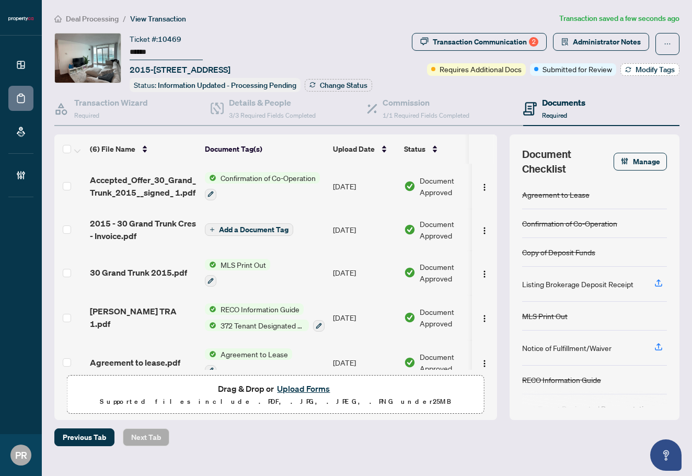
click at [636, 71] on span "Modify Tags" at bounding box center [655, 69] width 39 height 7
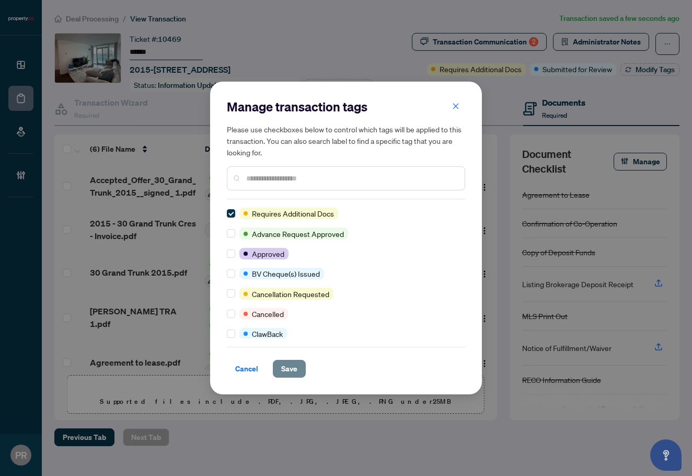
click at [299, 371] on button "Save" at bounding box center [289, 369] width 33 height 18
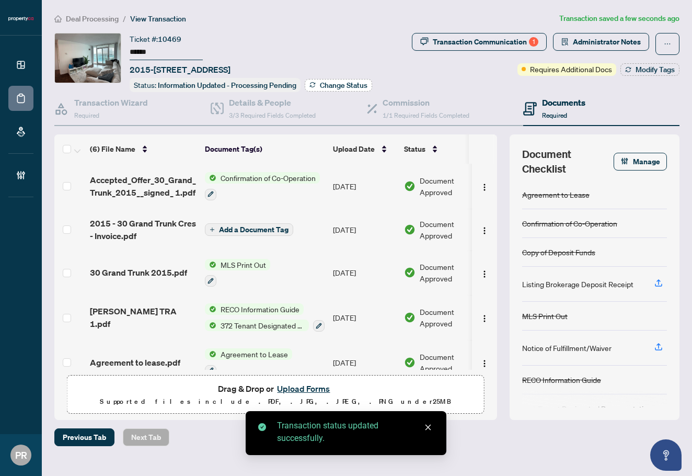
click at [329, 83] on span "Change Status" at bounding box center [344, 85] width 48 height 7
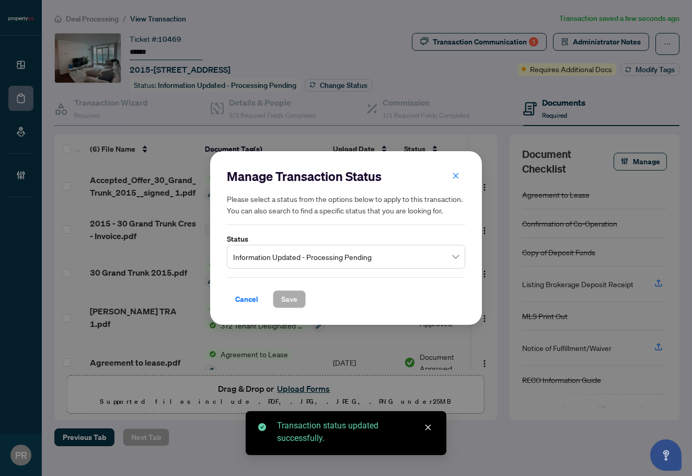
click at [275, 266] on span "Information Updated - Processing Pending" at bounding box center [346, 257] width 226 height 20
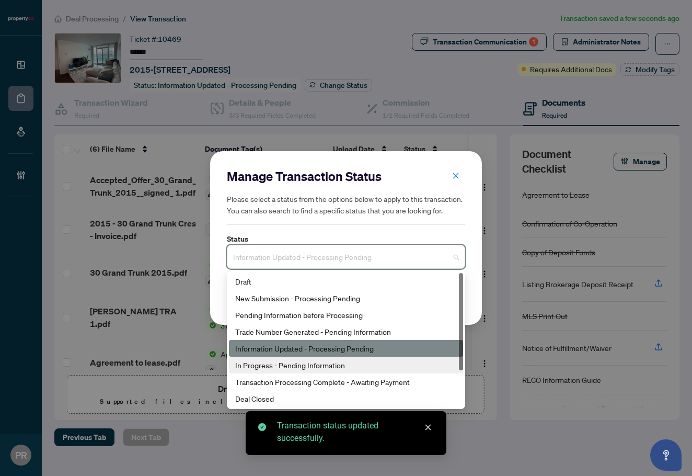
click at [312, 372] on div "In Progress - Pending Information" at bounding box center [346, 365] width 234 height 17
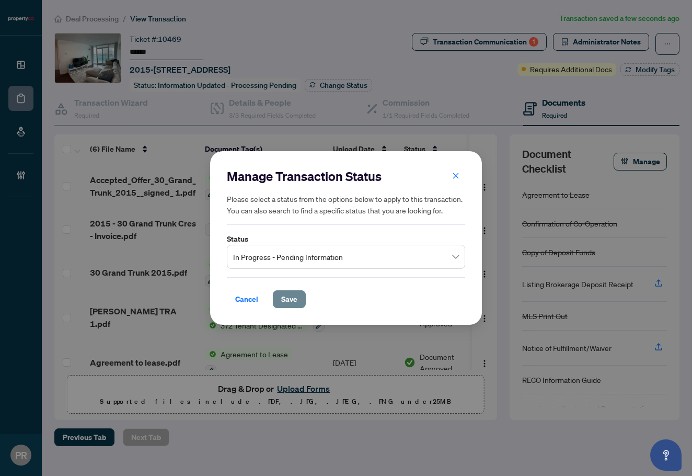
click at [286, 303] on span "Save" at bounding box center [289, 299] width 16 height 17
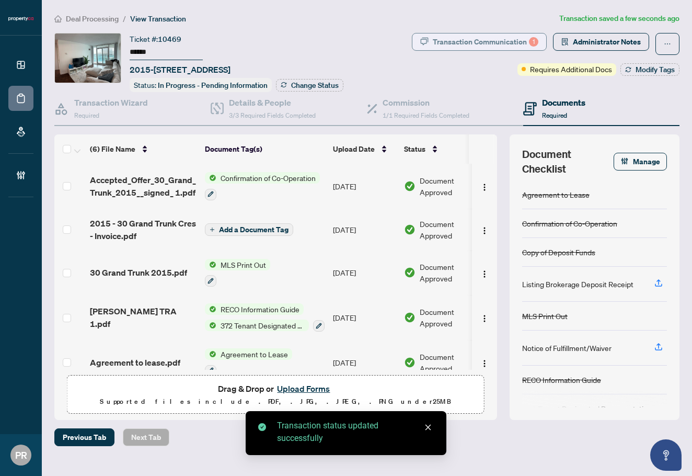
click at [509, 35] on div "Transaction Communication 1" at bounding box center [486, 41] width 106 height 17
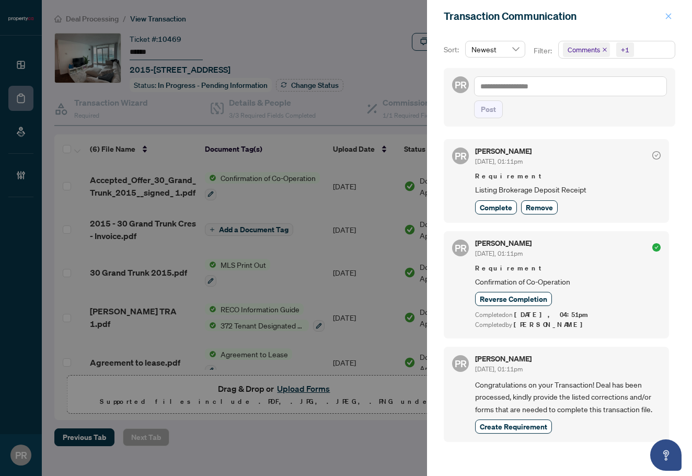
click at [665, 13] on icon "close" at bounding box center [668, 16] width 7 height 7
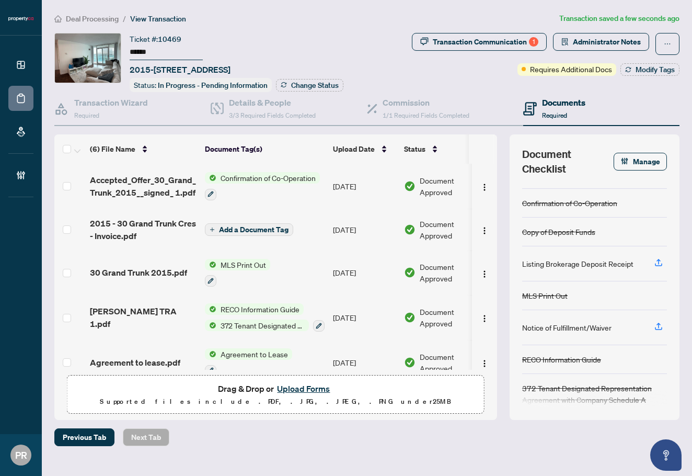
scroll to position [31, 0]
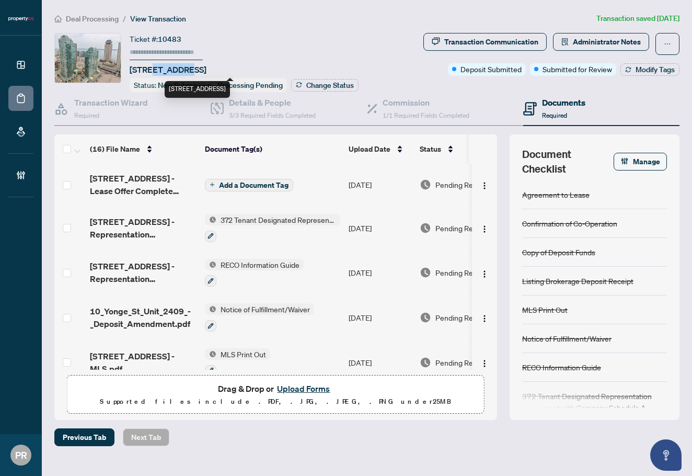
drag, startPoint x: 188, startPoint y: 71, endPoint x: 155, endPoint y: 68, distance: 33.6
click at [155, 68] on span "[STREET_ADDRESS]" at bounding box center [168, 69] width 77 height 13
copy span "10 Yonge"
click at [86, 17] on span "Deal Processing" at bounding box center [92, 18] width 53 height 9
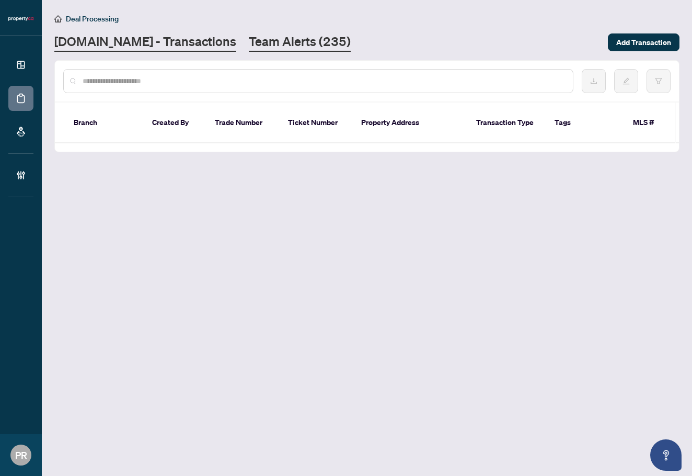
click at [251, 42] on link "Team Alerts (235)" at bounding box center [300, 42] width 102 height 19
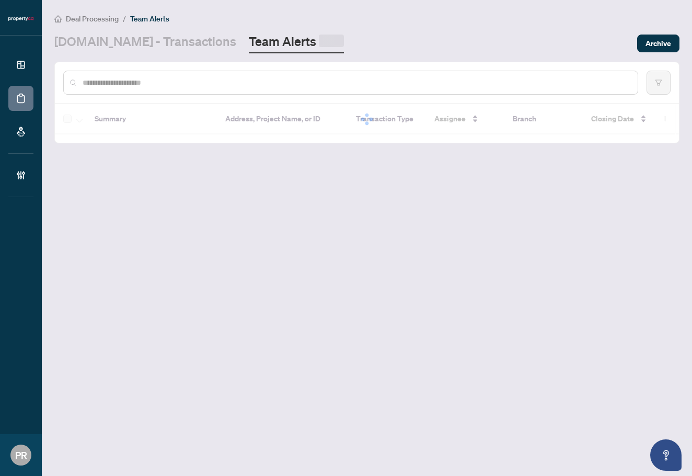
click at [218, 85] on input "text" at bounding box center [356, 83] width 547 height 12
paste input "********"
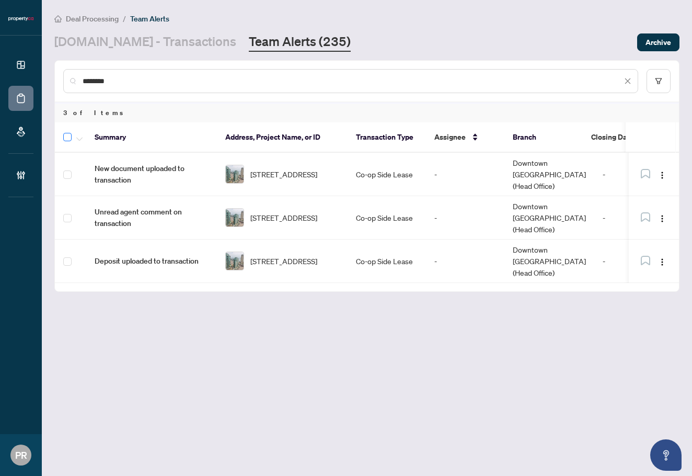
type input "********"
click at [74, 139] on button "button" at bounding box center [80, 137] width 12 height 13
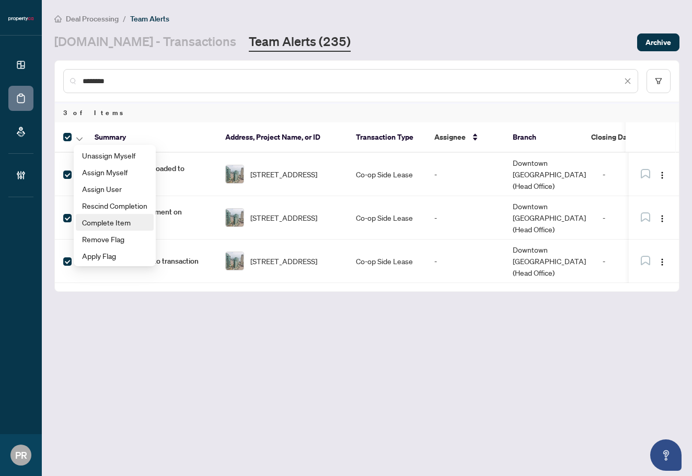
click at [110, 223] on span "Complete Item" at bounding box center [114, 223] width 65 height 12
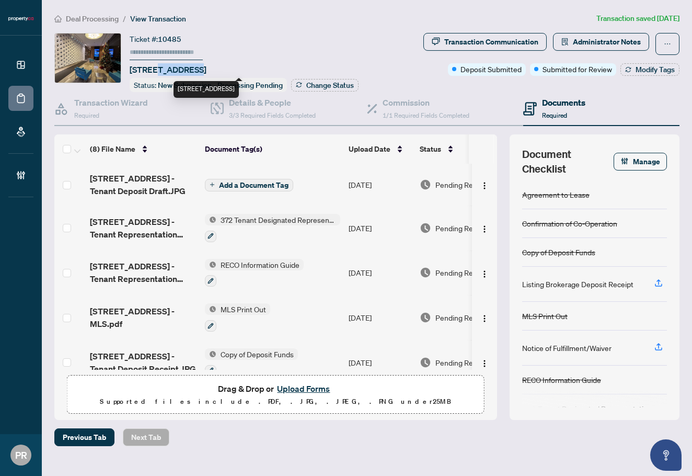
drag, startPoint x: 156, startPoint y: 72, endPoint x: 196, endPoint y: 71, distance: 39.8
click at [196, 71] on span "[STREET_ADDRESS]" at bounding box center [168, 69] width 77 height 13
drag, startPoint x: 203, startPoint y: 70, endPoint x: 155, endPoint y: 69, distance: 48.6
click at [155, 69] on span "[STREET_ADDRESS]" at bounding box center [168, 69] width 77 height 13
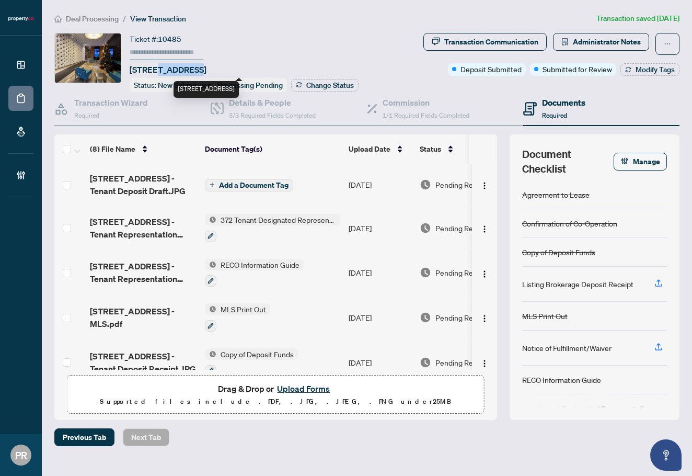
copy span "36 Park Lawn"
click at [95, 16] on span "Deal Processing" at bounding box center [92, 18] width 53 height 9
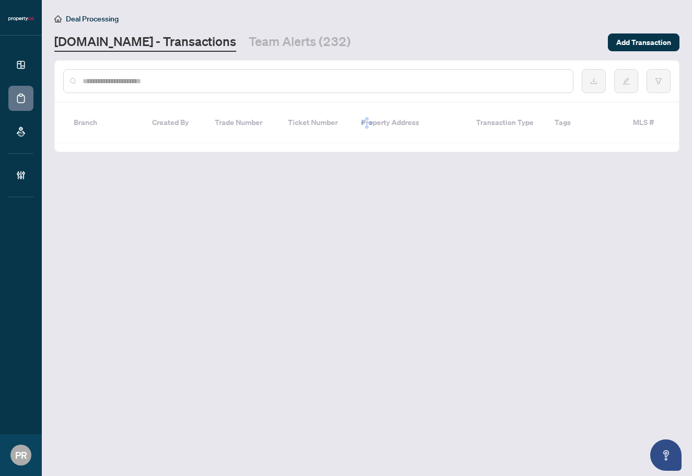
drag, startPoint x: 258, startPoint y: 44, endPoint x: 241, endPoint y: 79, distance: 38.4
click at [258, 44] on link "Team Alerts (232)" at bounding box center [300, 42] width 102 height 19
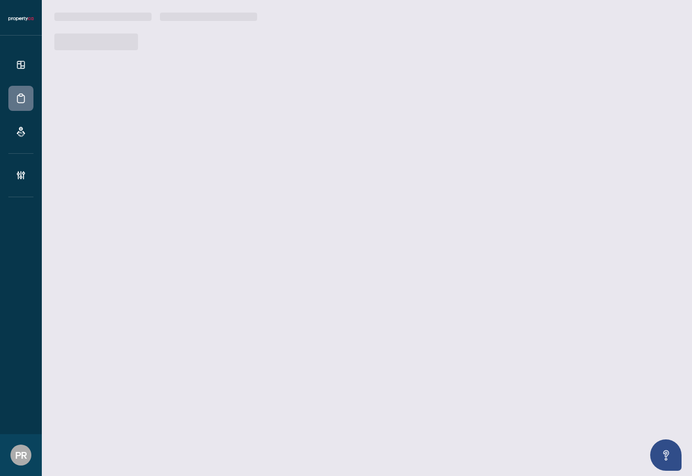
click at [241, 79] on main "Deal Processing Property.ca - Transactions Team Alerts (232) Add Transaction Br…" at bounding box center [367, 238] width 651 height 476
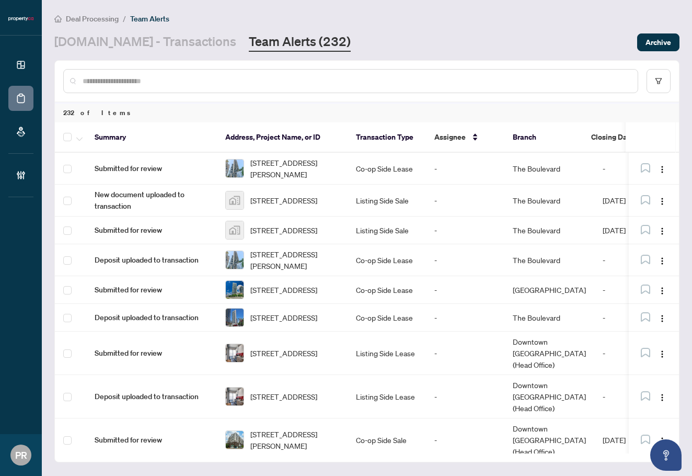
click at [121, 81] on input "text" at bounding box center [356, 81] width 547 height 12
paste input "**********"
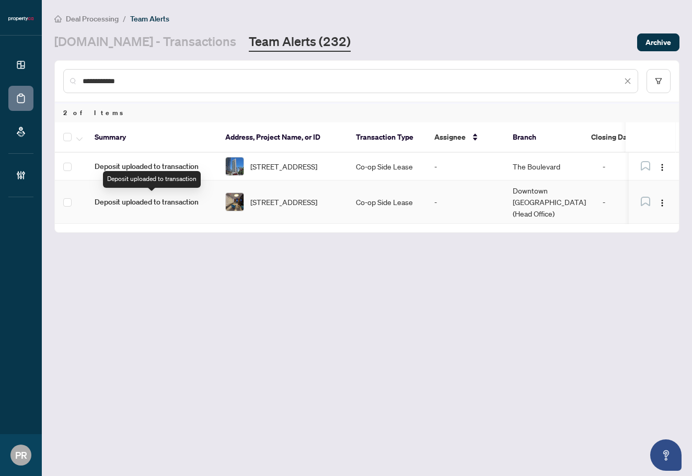
type input "**********"
click at [168, 201] on span "Deposit uploaded to transaction" at bounding box center [152, 202] width 114 height 12
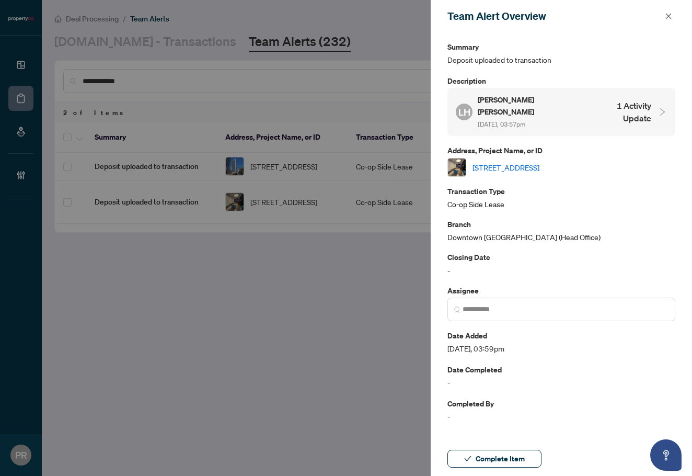
click at [548, 110] on div "LH Linda Hope Cho Sep/02/2025, 03:57pm 1 Activity Update" at bounding box center [554, 112] width 196 height 36
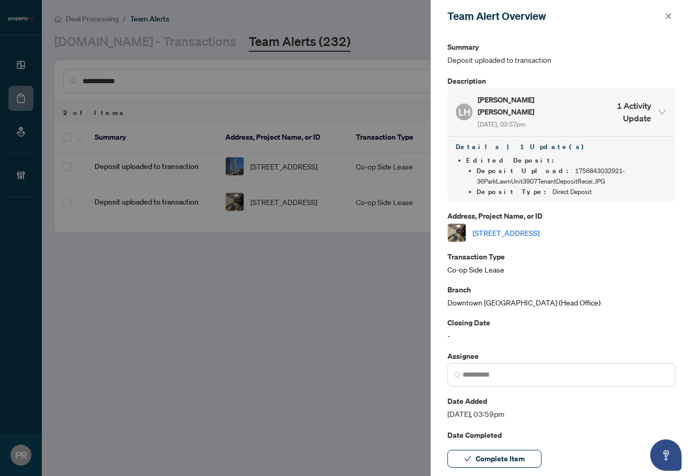
click at [504, 227] on link "3907-36 Park Lawn Rd, Toronto, Ontario M8V 0E5, Canada" at bounding box center [506, 233] width 67 height 12
drag, startPoint x: 525, startPoint y: 454, endPoint x: 531, endPoint y: 428, distance: 27.0
click at [525, 454] on span "Complete Item" at bounding box center [500, 458] width 49 height 17
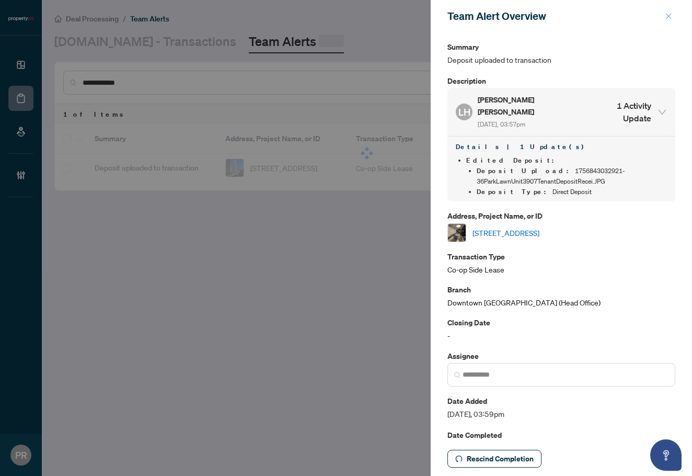
click at [674, 12] on button "button" at bounding box center [669, 16] width 14 height 13
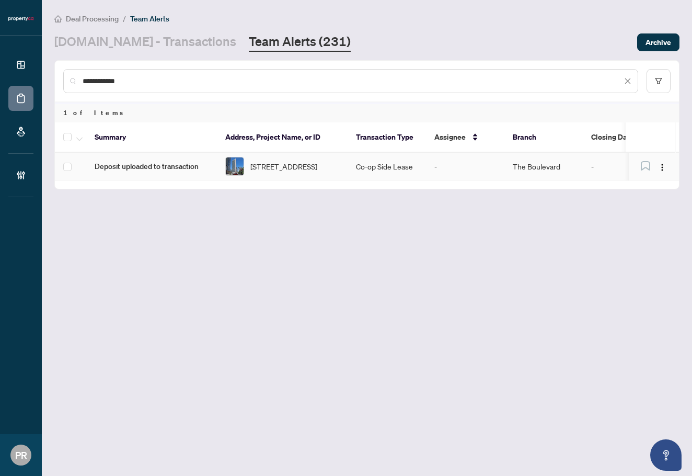
click at [375, 171] on td "Co-op Side Lease" at bounding box center [387, 167] width 78 height 28
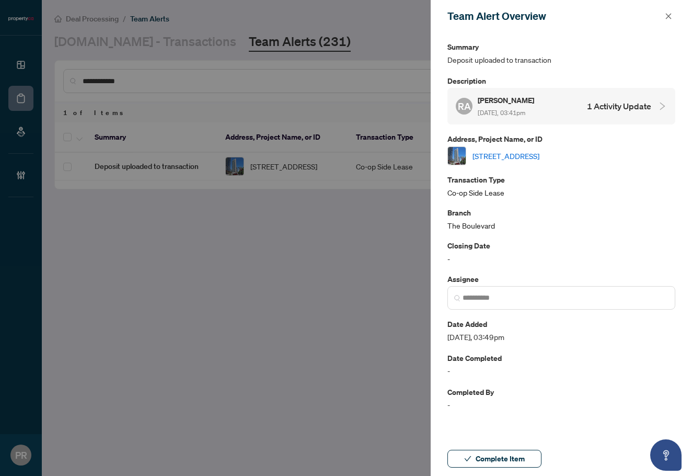
click at [577, 100] on div "RA Robin Arora Sep/05/2025, 03:41pm 1 Activity Update" at bounding box center [554, 106] width 196 height 24
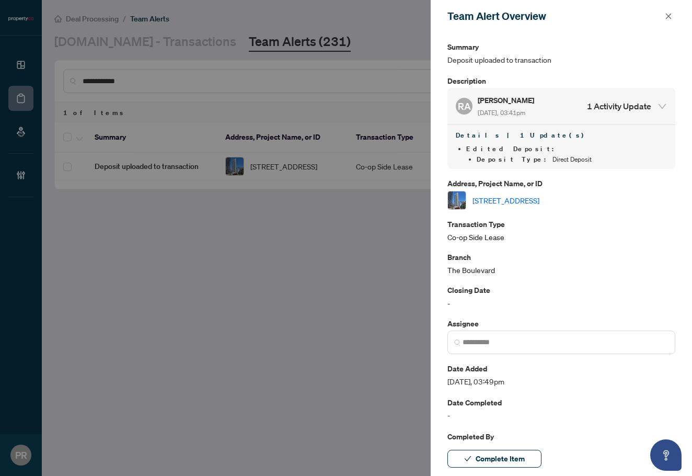
click at [540, 200] on link "2505-36 Park Lawn Rd, Toronto, Ontario M8V 0E5, Canada" at bounding box center [506, 201] width 67 height 12
click at [490, 459] on span "Complete Item" at bounding box center [500, 458] width 49 height 17
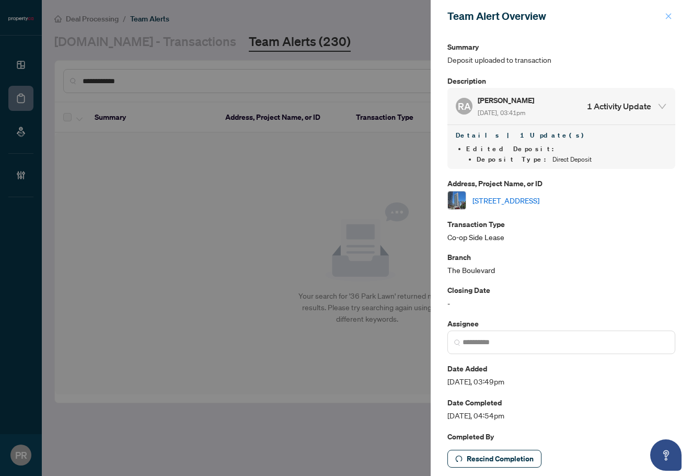
click at [668, 16] on icon "close" at bounding box center [669, 16] width 6 height 6
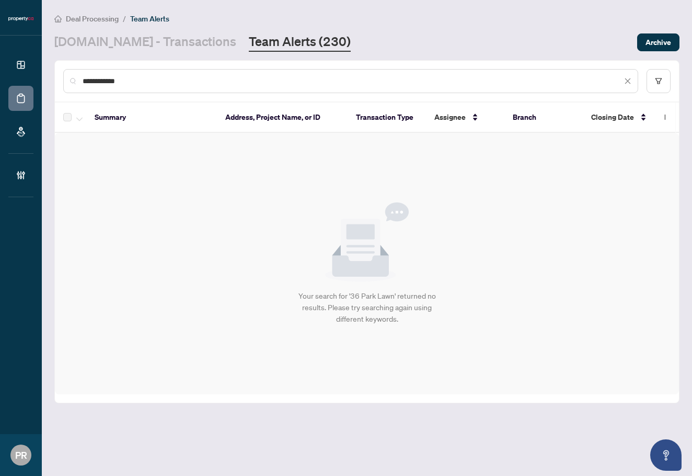
click at [629, 82] on icon "close" at bounding box center [627, 80] width 7 height 7
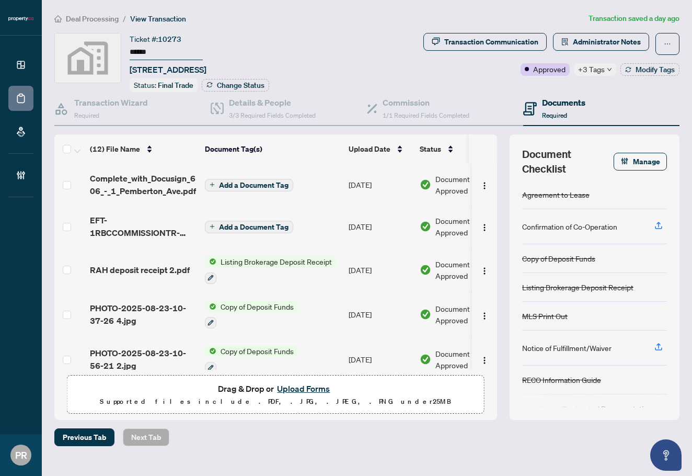
click at [594, 71] on span "+3 Tags" at bounding box center [591, 69] width 27 height 12
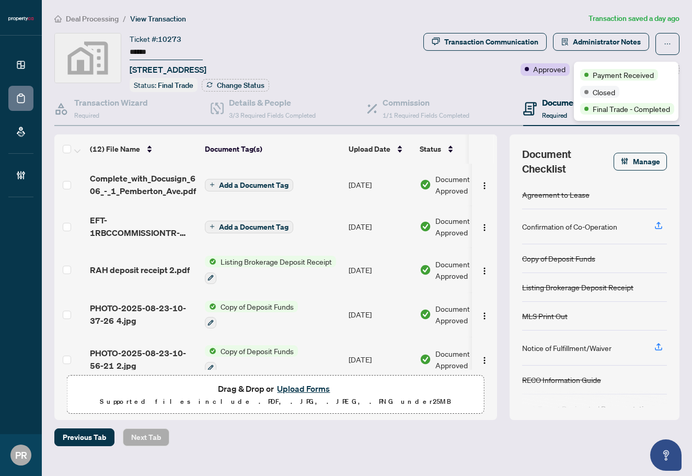
click at [468, 88] on div "Transaction Communication Administrator Notes Approved +3 Tags Modify Tags" at bounding box center [515, 62] width 336 height 59
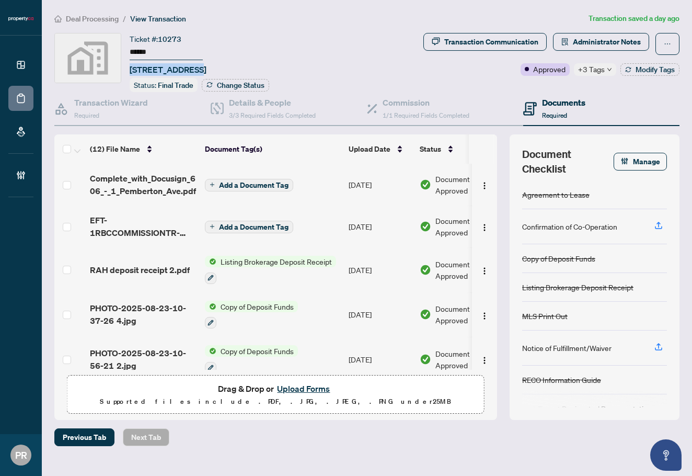
drag, startPoint x: 194, startPoint y: 67, endPoint x: 129, endPoint y: 69, distance: 64.9
click at [129, 69] on div "Ticket #: 10273 ****** 1 Pemberton Ave #606, North York, Toronto, ON, Canada St…" at bounding box center [199, 62] width 290 height 59
copy span "1 Pemberton Ave"
click at [101, 19] on span "Deal Processing" at bounding box center [92, 18] width 53 height 9
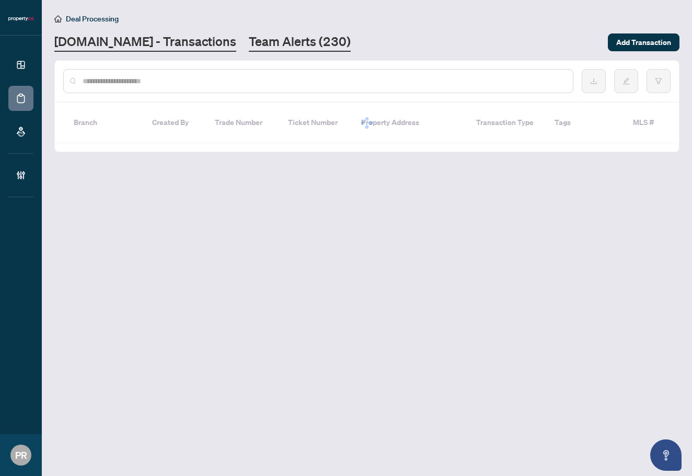
click at [272, 40] on link "Team Alerts (230)" at bounding box center [300, 42] width 102 height 19
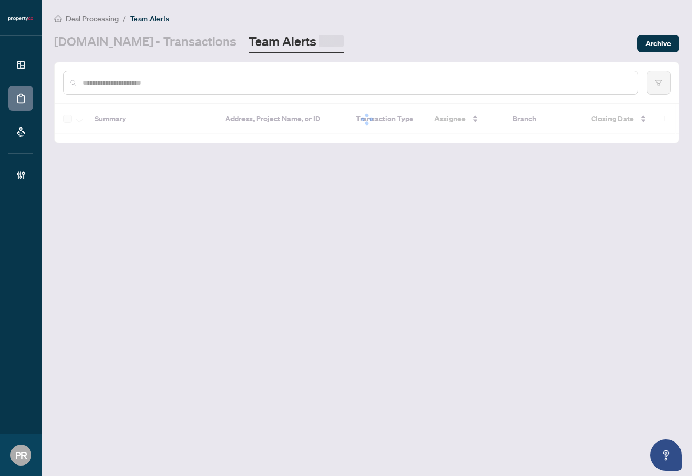
click at [251, 80] on input "text" at bounding box center [356, 83] width 547 height 12
paste input "**********"
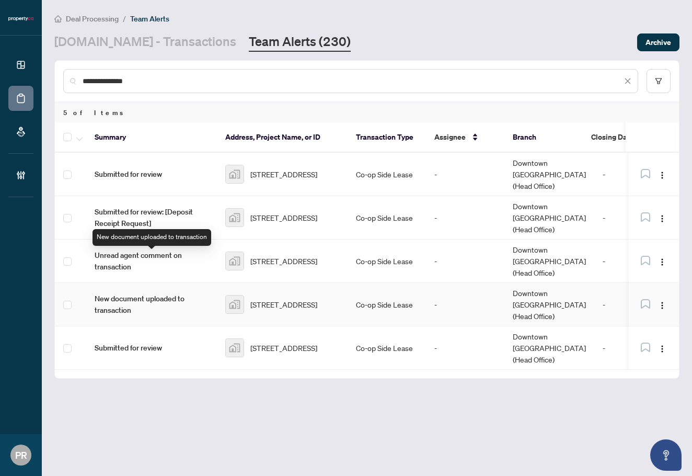
type input "**********"
click at [164, 236] on div "New document uploaded to transaction" at bounding box center [152, 237] width 119 height 17
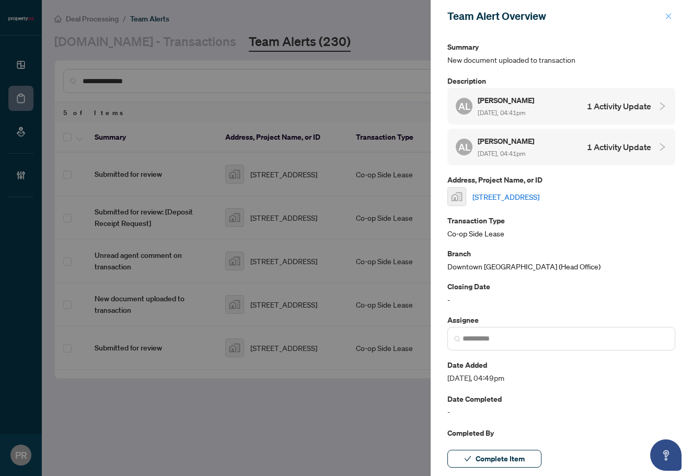
click at [669, 17] on icon "close" at bounding box center [669, 16] width 6 height 6
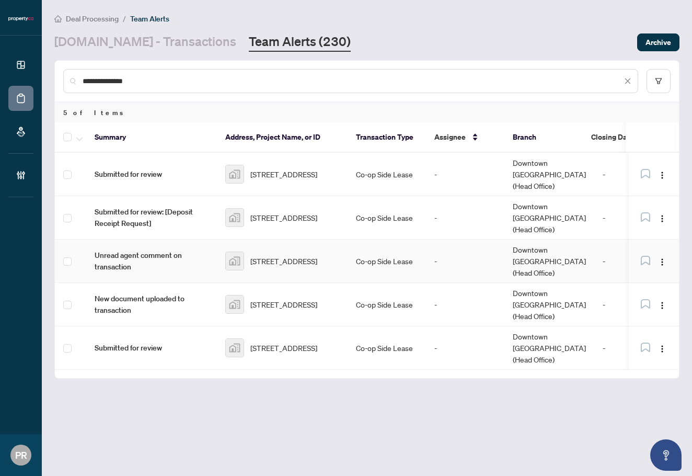
click at [317, 255] on span "1 Pemberton Ave #606, North York, Toronto, ON, Canada" at bounding box center [284, 261] width 67 height 12
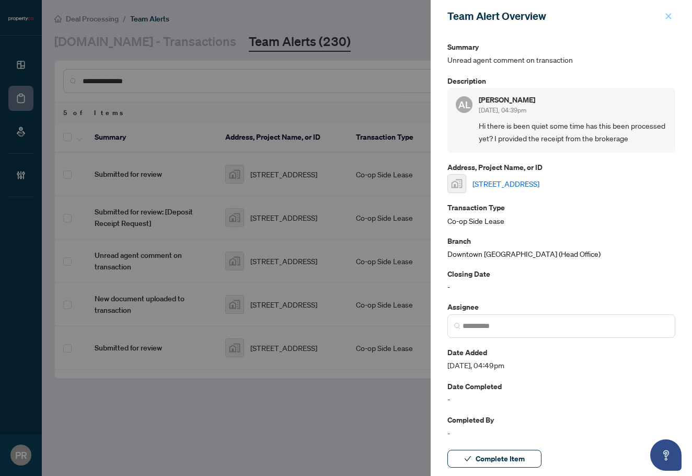
click at [668, 12] on span "button" at bounding box center [668, 16] width 7 height 17
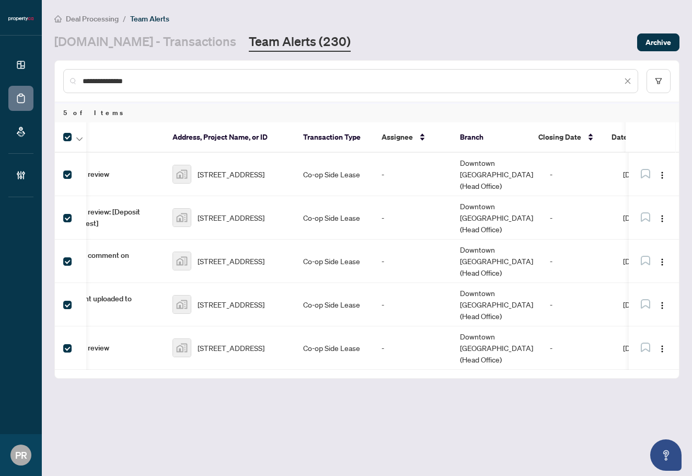
scroll to position [0, 121]
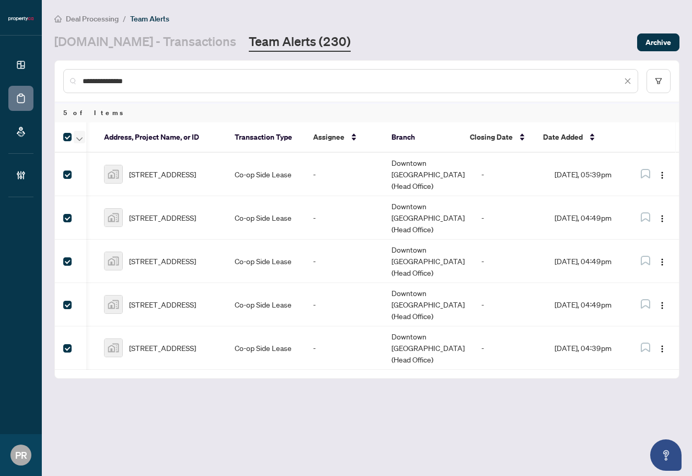
click at [77, 135] on span "button" at bounding box center [79, 137] width 6 height 12
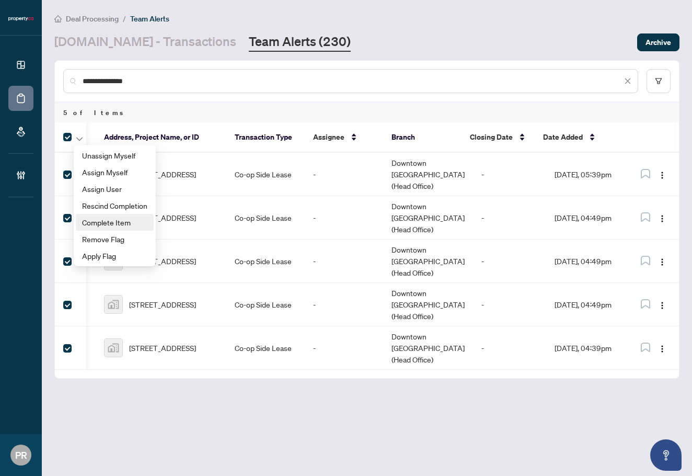
click at [124, 226] on span "Complete Item" at bounding box center [114, 223] width 65 height 12
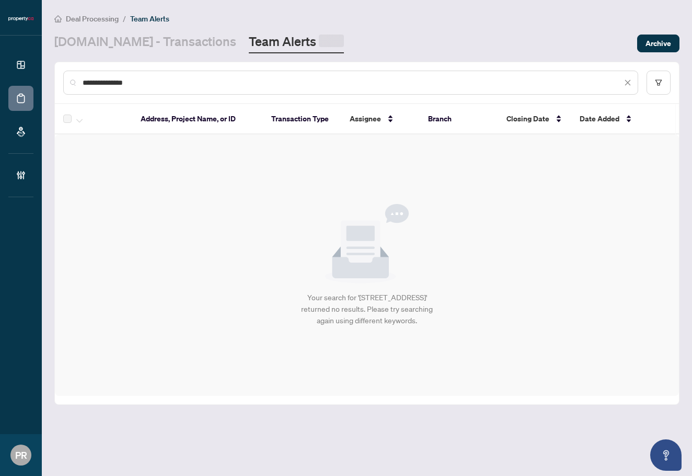
scroll to position [0, 0]
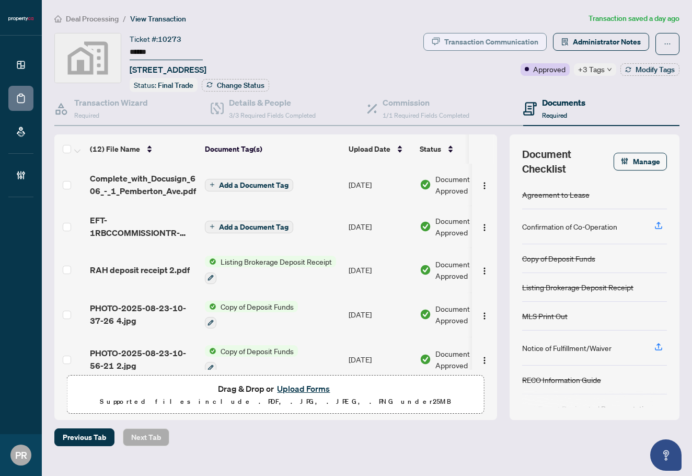
click at [470, 45] on div "Transaction Communication" at bounding box center [492, 41] width 94 height 17
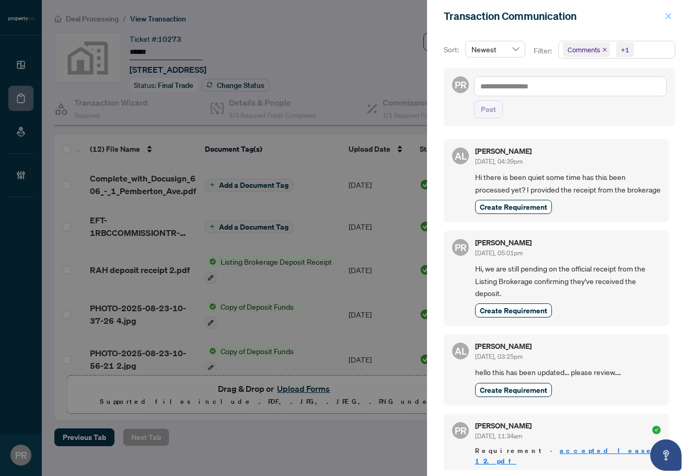
click at [672, 17] on icon "close" at bounding box center [668, 16] width 7 height 7
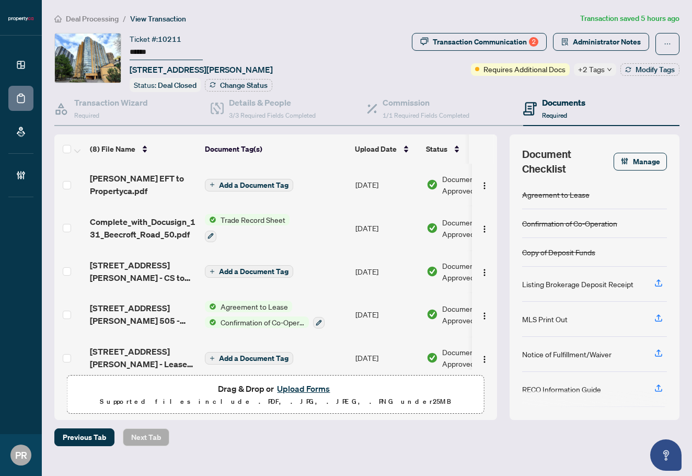
click at [145, 45] on input "******" at bounding box center [166, 52] width 73 height 15
click at [469, 42] on div "Transaction Communication 2" at bounding box center [486, 41] width 106 height 17
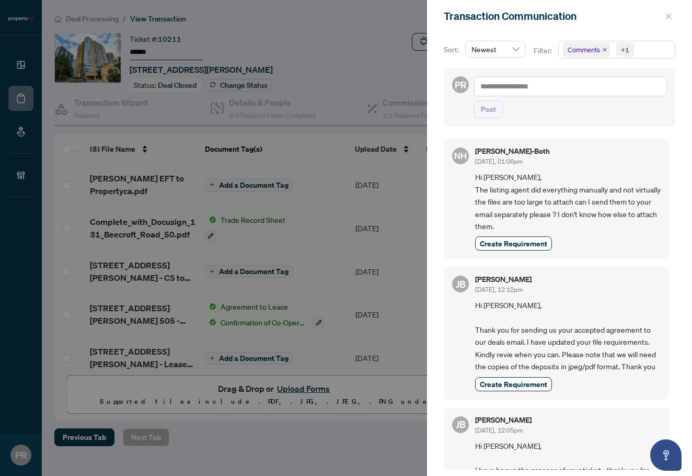
click at [670, 14] on icon "close" at bounding box center [668, 16] width 7 height 7
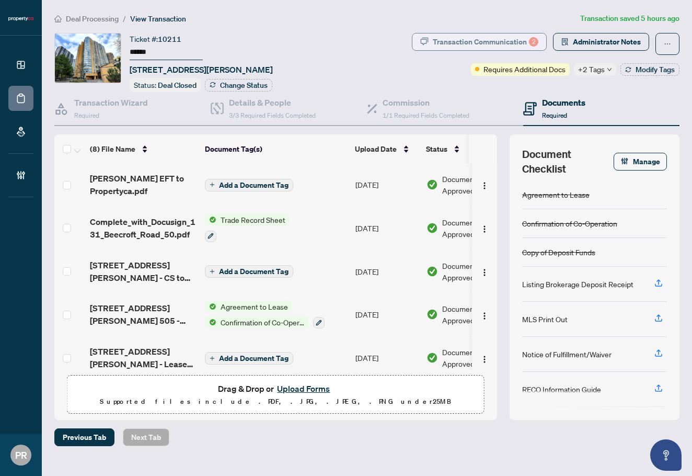
click at [483, 37] on div "Transaction Communication 2" at bounding box center [486, 41] width 106 height 17
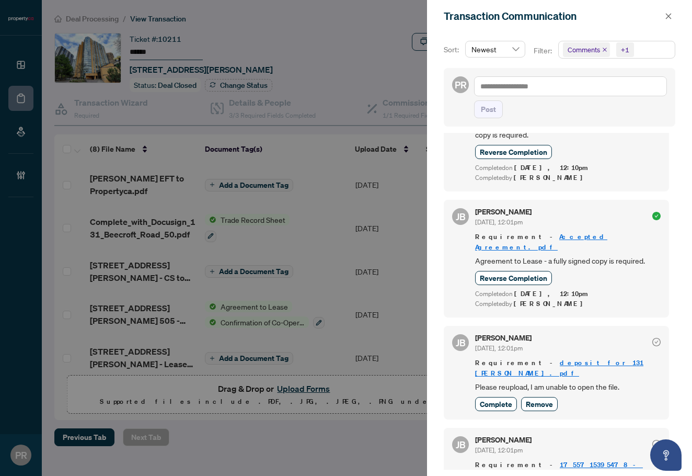
scroll to position [416, 0]
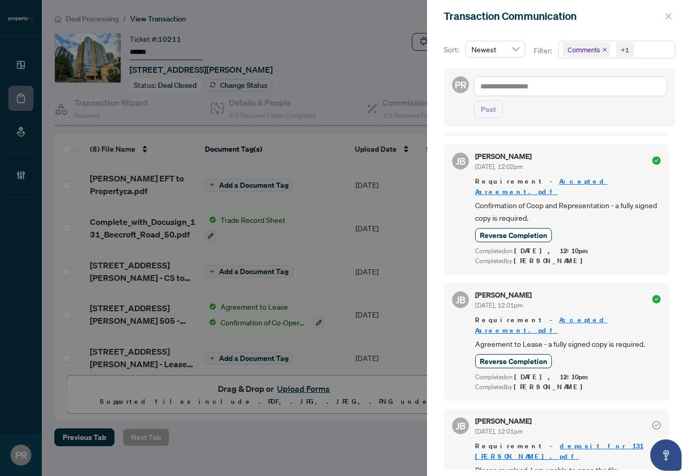
click at [665, 21] on span "button" at bounding box center [668, 16] width 7 height 17
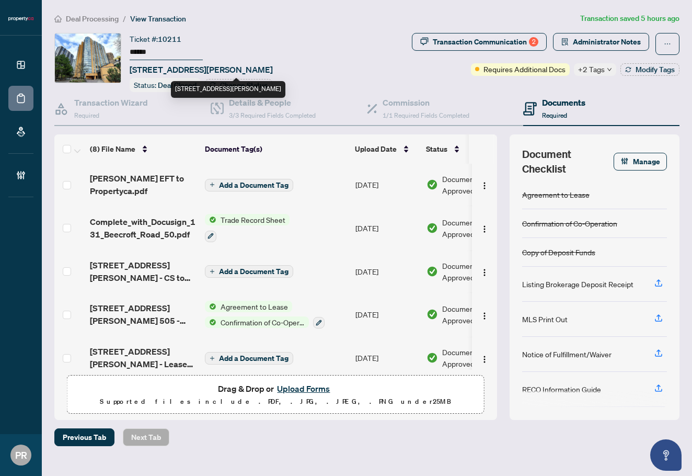
click at [194, 64] on span "505-131 Beecroft Rd, Toronto, Ontario M2N 6G9, Canada" at bounding box center [201, 69] width 143 height 13
drag, startPoint x: 197, startPoint y: 66, endPoint x: 147, endPoint y: 70, distance: 50.3
click at [147, 70] on span "505-131 Beecroft Rd, Toronto, Ontario M2N 6G9, Canada" at bounding box center [201, 69] width 143 height 13
copy span "131 Beecroft"
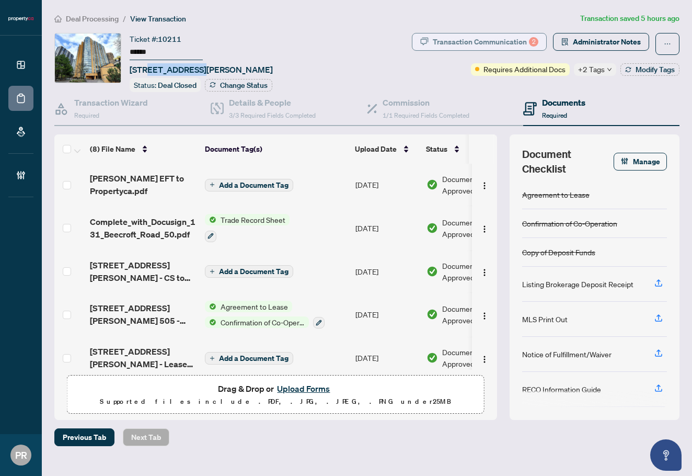
click at [482, 37] on div "Transaction Communication 2" at bounding box center [486, 41] width 106 height 17
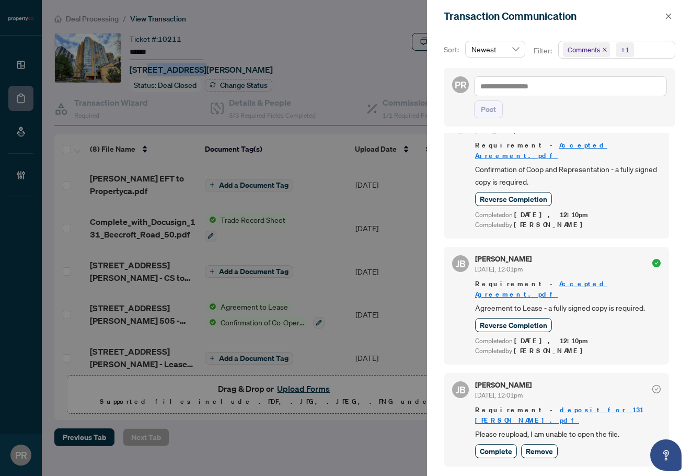
scroll to position [471, 0]
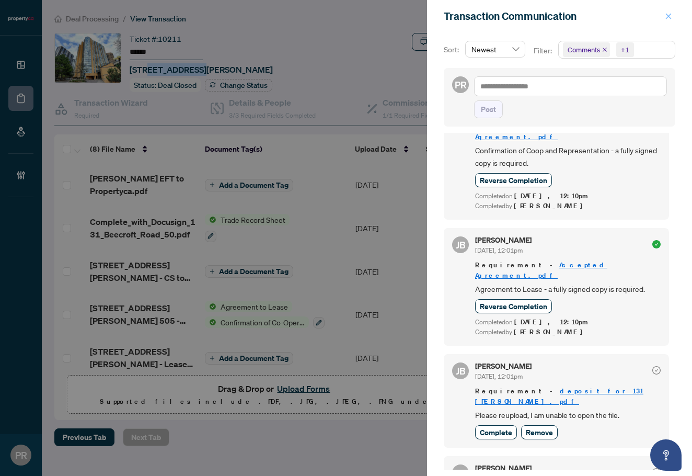
click at [667, 13] on icon "close" at bounding box center [668, 16] width 7 height 7
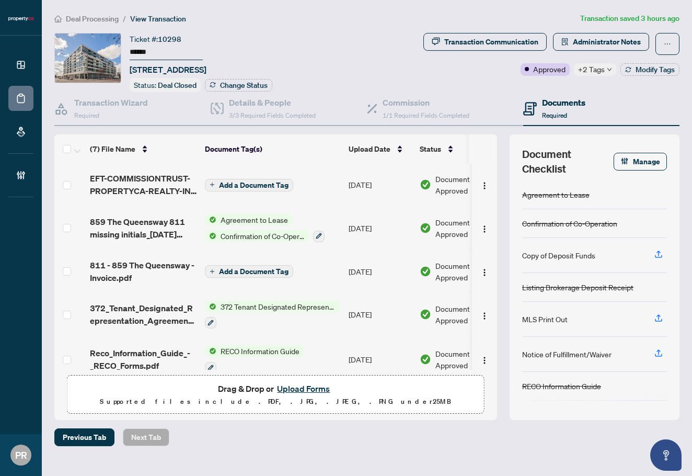
click at [583, 64] on span "+2 Tags" at bounding box center [591, 69] width 27 height 12
drag, startPoint x: 223, startPoint y: 69, endPoint x: 150, endPoint y: 71, distance: 73.2
click at [150, 71] on span "[STREET_ADDRESS]" at bounding box center [168, 69] width 77 height 13
copy span "[STREET_ADDRESS],"
click at [88, 18] on span "Deal Processing" at bounding box center [92, 18] width 53 height 9
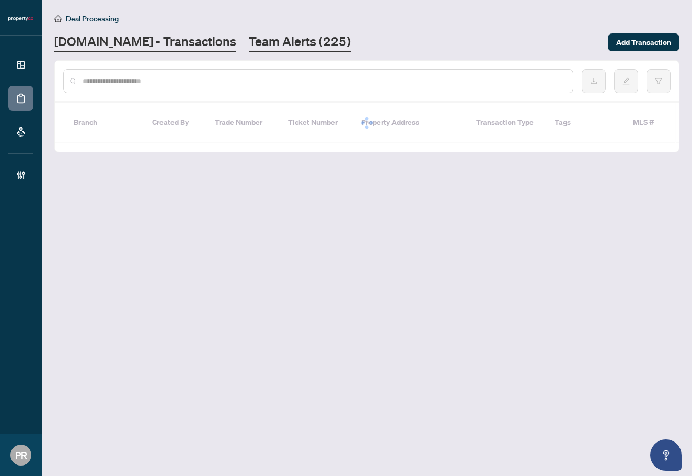
click at [249, 35] on link "Team Alerts (225)" at bounding box center [300, 42] width 102 height 19
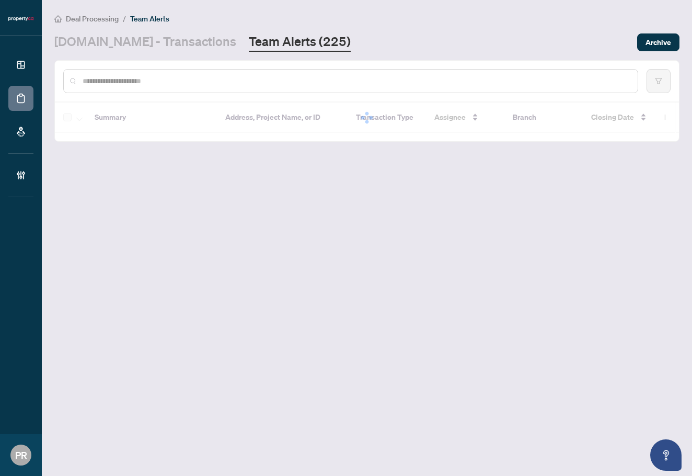
click at [256, 78] on input "text" at bounding box center [356, 81] width 547 height 12
paste input "**********"
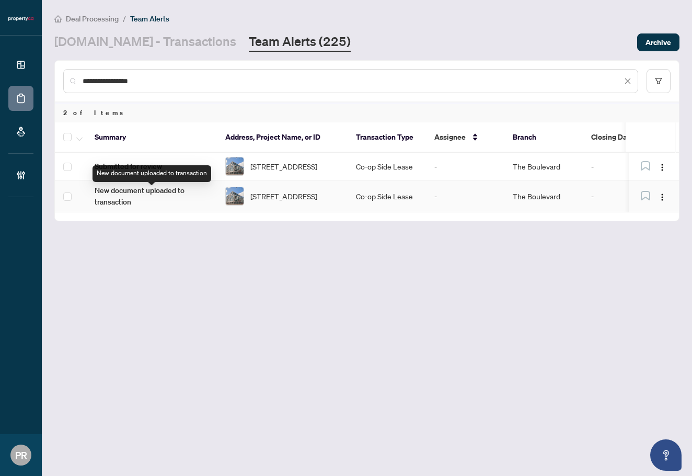
type input "**********"
click at [149, 200] on span "New document uploaded to transaction" at bounding box center [152, 196] width 114 height 23
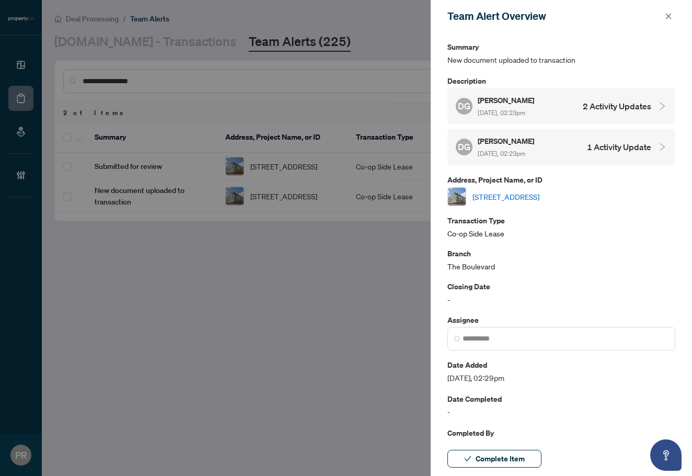
click at [556, 108] on div "DG Devin Glowinski Sep/02/2025, 02:23pm 2 Activity Updates" at bounding box center [554, 106] width 196 height 24
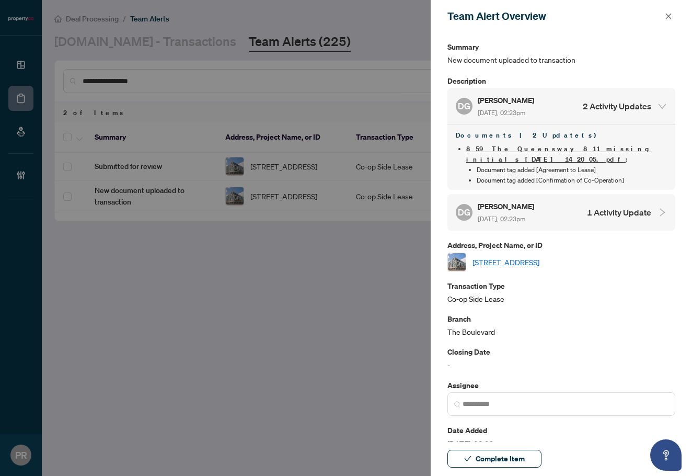
click at [525, 200] on h5 "Devin Glowinski" at bounding box center [507, 206] width 58 height 12
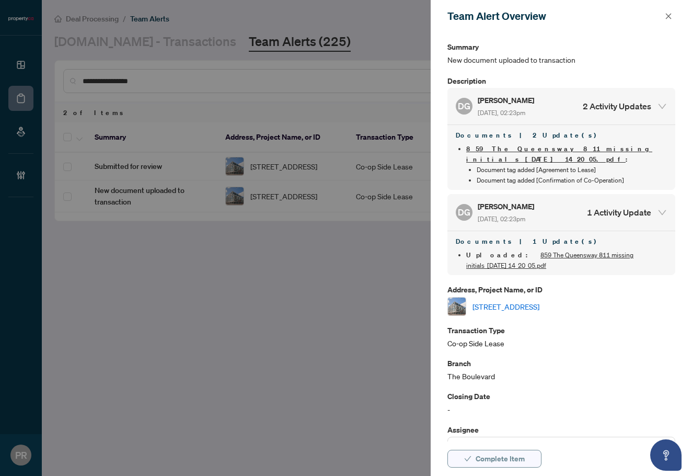
click at [519, 467] on button "Complete Item" at bounding box center [495, 459] width 94 height 18
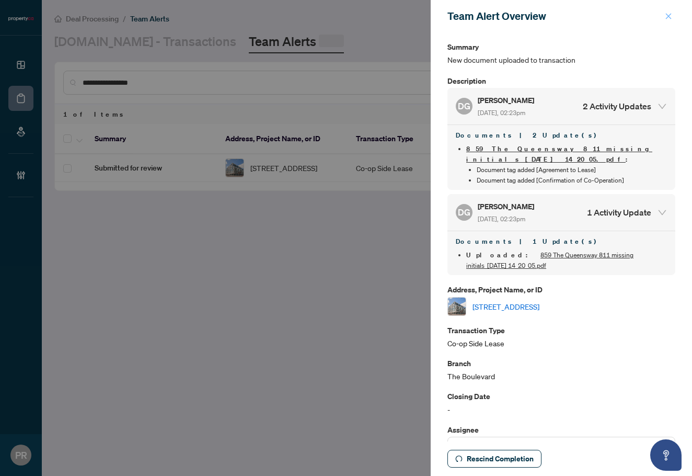
click at [673, 15] on button "button" at bounding box center [669, 16] width 14 height 13
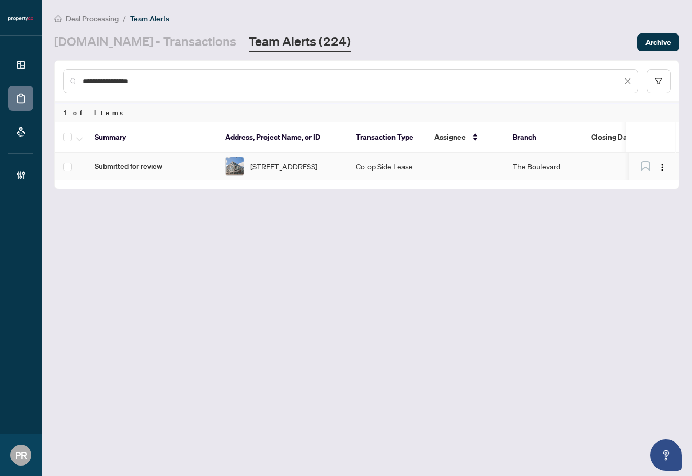
click at [505, 155] on td "The Boulevard" at bounding box center [544, 167] width 78 height 28
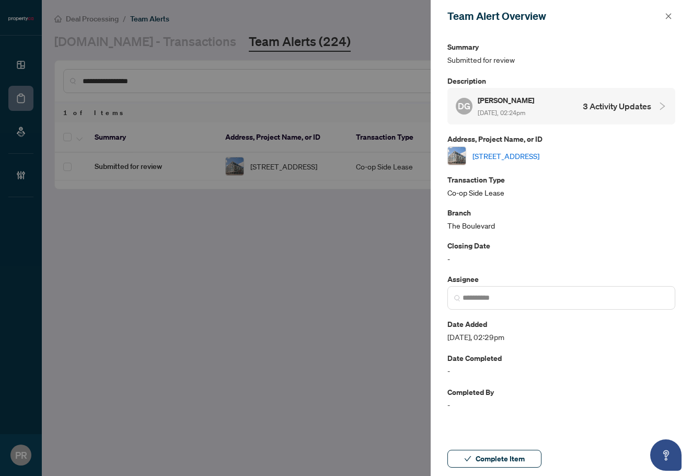
click at [605, 104] on h4 "3 Activity Updates" at bounding box center [617, 106] width 69 height 13
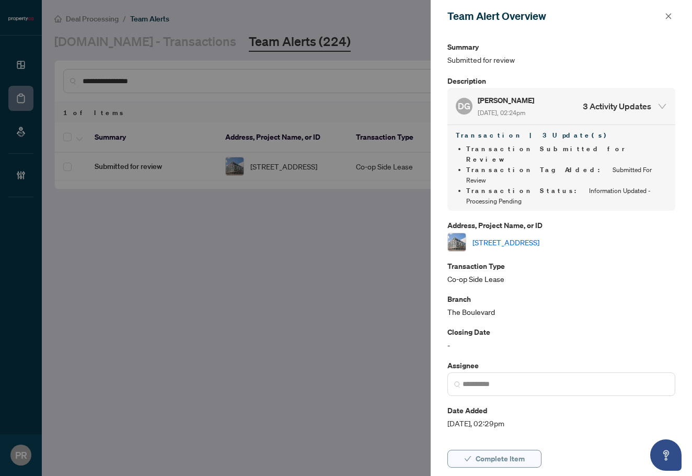
click at [520, 458] on span "Complete Item" at bounding box center [500, 458] width 49 height 17
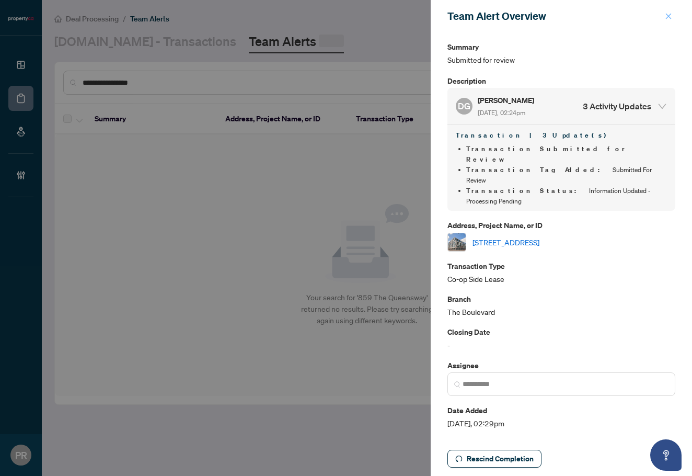
click at [671, 18] on icon "close" at bounding box center [669, 16] width 6 height 6
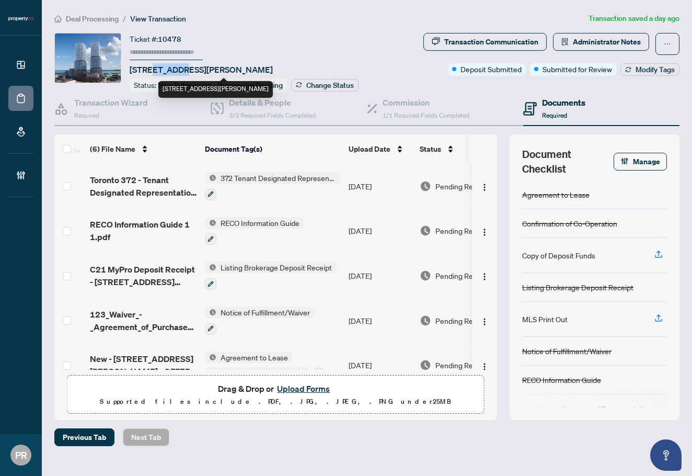
drag, startPoint x: 184, startPoint y: 73, endPoint x: 153, endPoint y: 69, distance: 31.7
click at [153, 69] on span "[STREET_ADDRESS][PERSON_NAME]" at bounding box center [201, 69] width 143 height 13
copy span "39 [PERSON_NAME]"
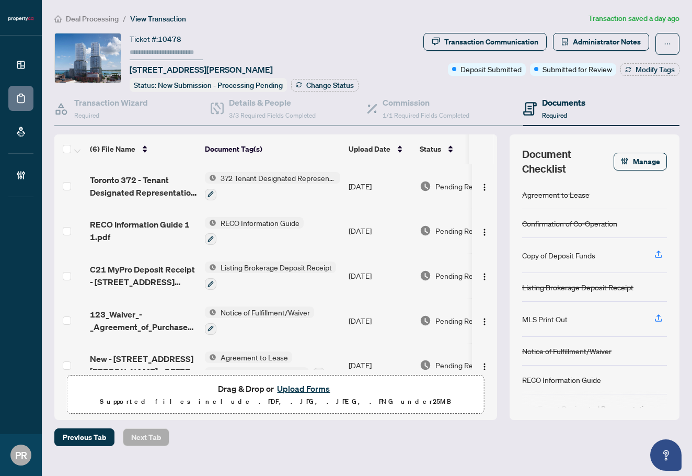
click at [73, 13] on li "Deal Processing" at bounding box center [86, 19] width 64 height 12
click at [104, 18] on span "Deal Processing" at bounding box center [92, 18] width 53 height 9
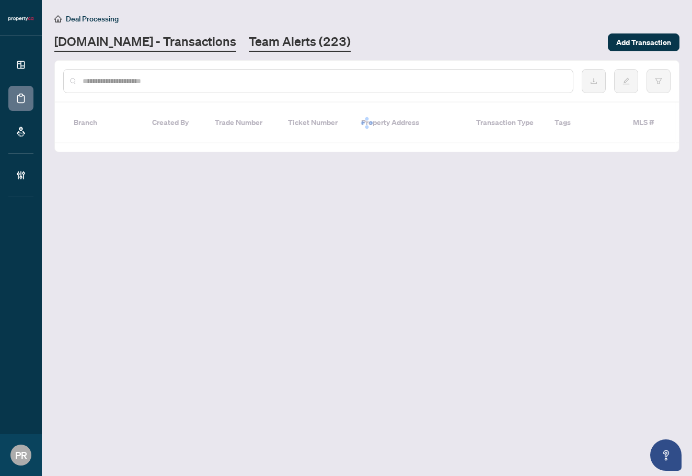
click at [255, 48] on link "Team Alerts (223)" at bounding box center [300, 42] width 102 height 19
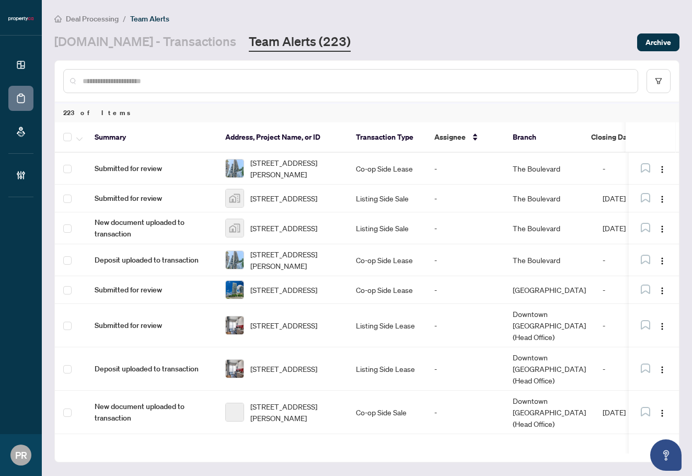
click at [118, 81] on input "text" at bounding box center [356, 81] width 547 height 12
paste input "*******"
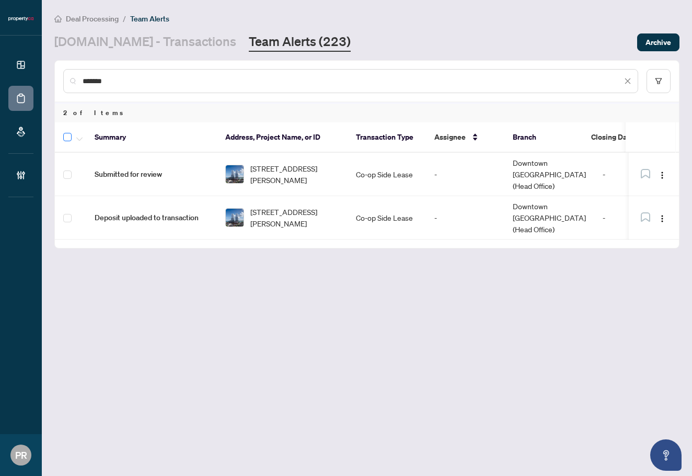
type input "*******"
click at [75, 141] on button "button" at bounding box center [80, 137] width 12 height 13
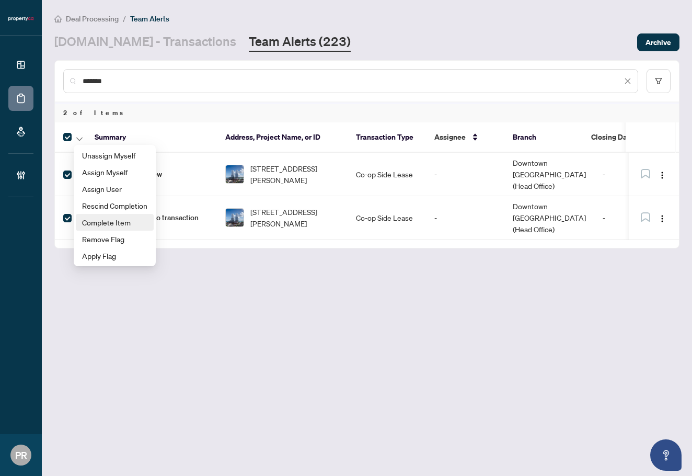
click at [96, 216] on li "Complete Item" at bounding box center [115, 222] width 78 height 17
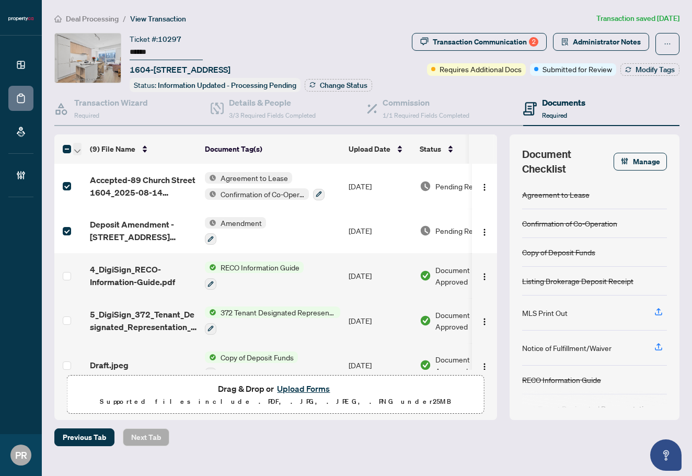
click at [77, 149] on icon "button" at bounding box center [77, 151] width 6 height 4
click at [110, 165] on span "Open Selected in New Tab(s)" at bounding box center [128, 167] width 93 height 12
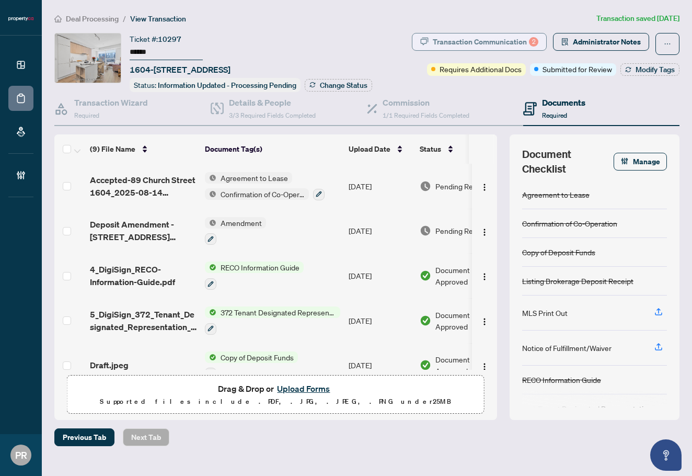
click at [505, 35] on div "Transaction Communication 2" at bounding box center [486, 41] width 106 height 17
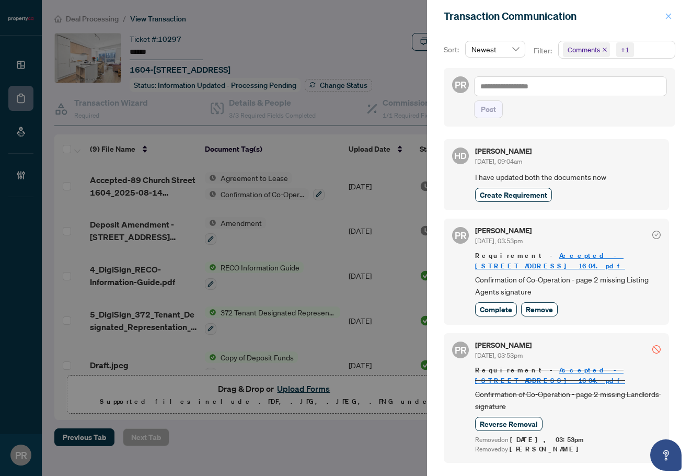
click at [665, 15] on button "button" at bounding box center [669, 16] width 14 height 13
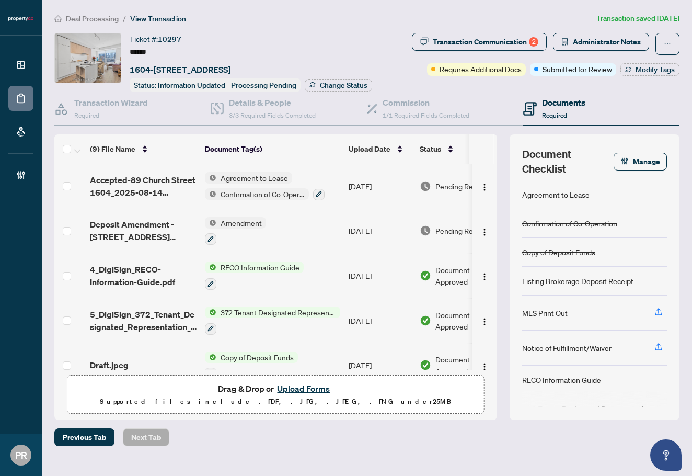
click at [153, 48] on input "******" at bounding box center [166, 52] width 73 height 15
click at [486, 41] on div "Transaction Communication 2" at bounding box center [486, 41] width 106 height 17
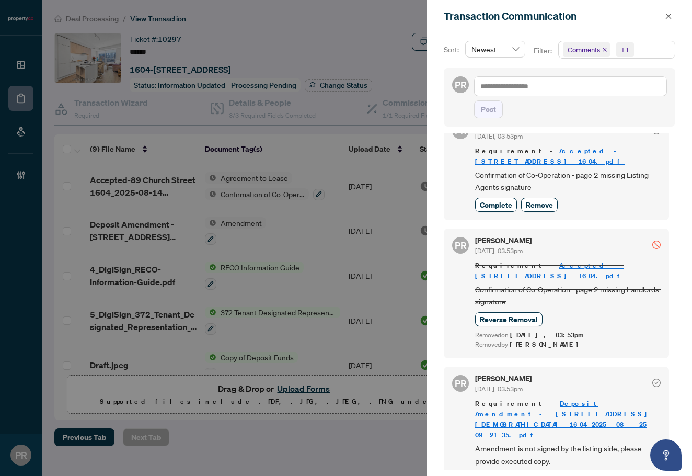
scroll to position [190, 0]
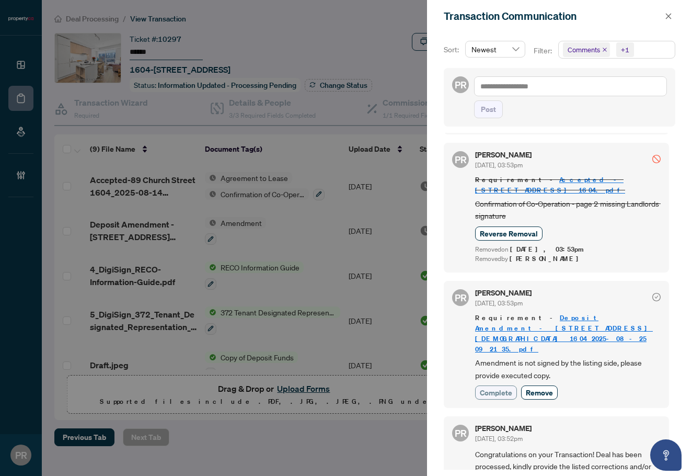
click at [494, 387] on span "Complete" at bounding box center [496, 392] width 32 height 11
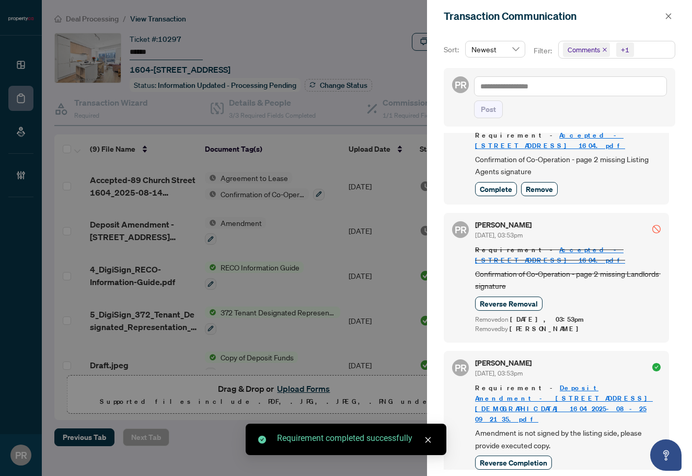
scroll to position [33, 0]
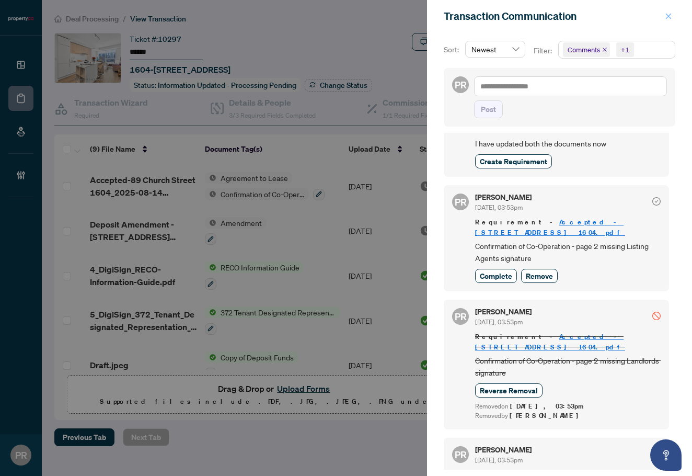
click at [666, 15] on icon "close" at bounding box center [668, 16] width 7 height 7
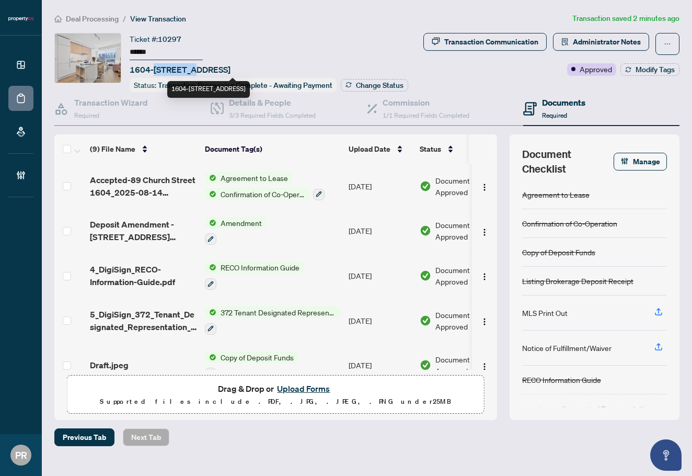
drag, startPoint x: 192, startPoint y: 66, endPoint x: 152, endPoint y: 71, distance: 40.5
click at [152, 71] on span "1604-89 Church St, Toronto, Ontario M5C 2G3, Canada" at bounding box center [180, 69] width 101 height 13
copy span "89 Church"
click at [82, 17] on span "Deal Processing" at bounding box center [92, 18] width 53 height 9
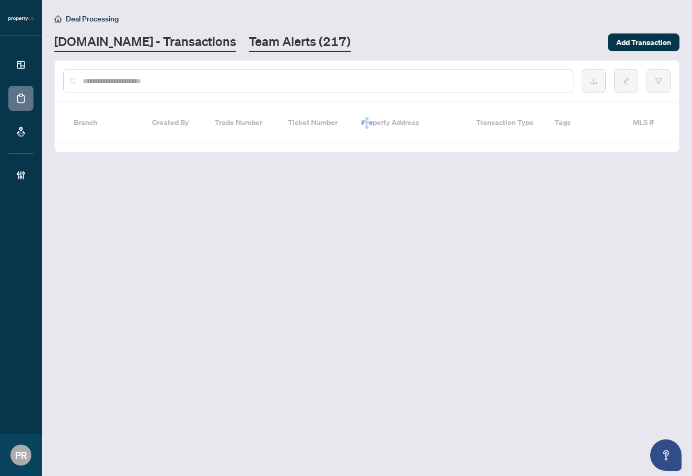
click at [277, 43] on link "Team Alerts (217)" at bounding box center [300, 42] width 102 height 19
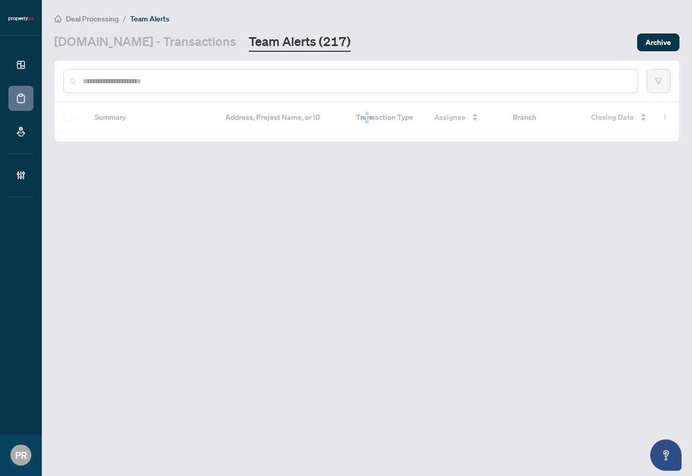
click at [234, 82] on input "text" at bounding box center [356, 81] width 547 height 12
paste input "*********"
type input "*********"
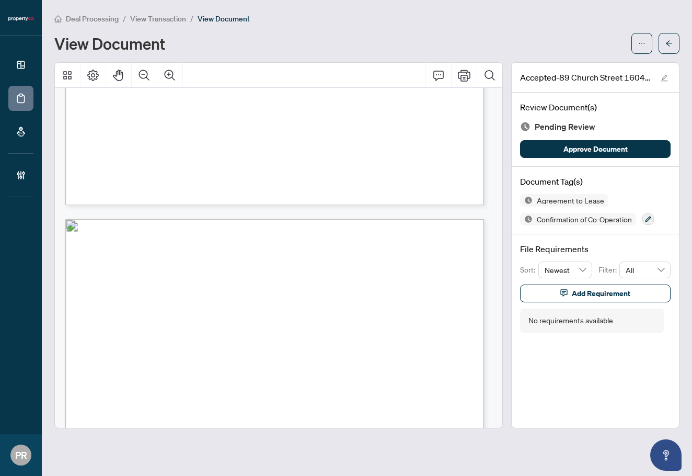
scroll to position [5230, 0]
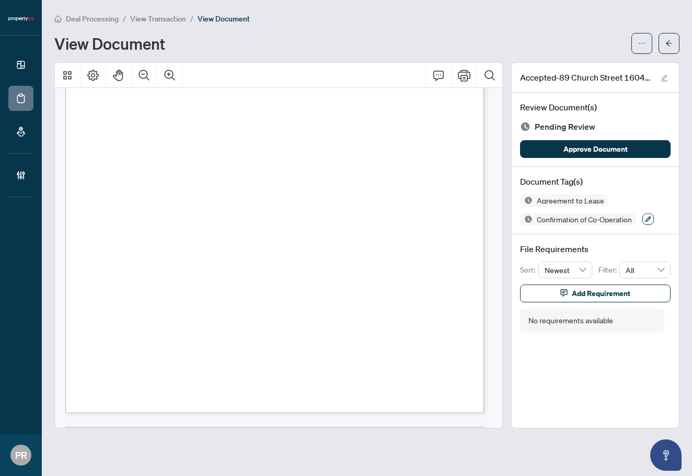
click at [649, 216] on icon "button" at bounding box center [648, 219] width 6 height 6
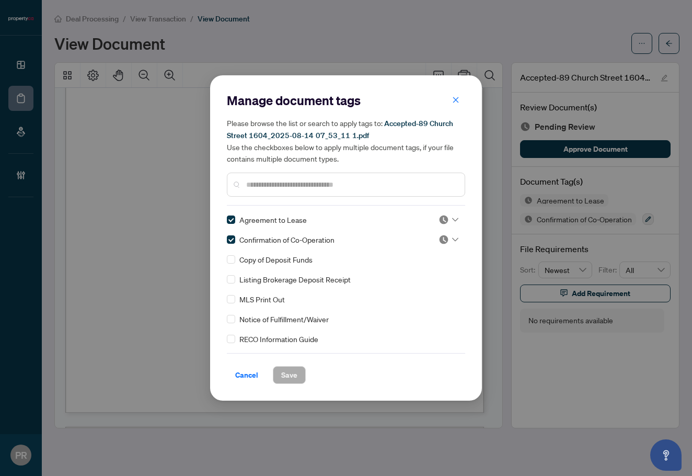
click at [442, 215] on img at bounding box center [444, 219] width 10 height 10
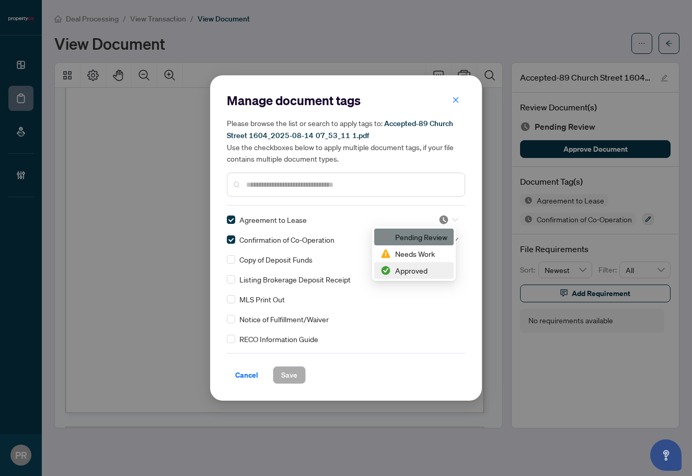
click at [422, 265] on div "Approved" at bounding box center [414, 271] width 67 height 12
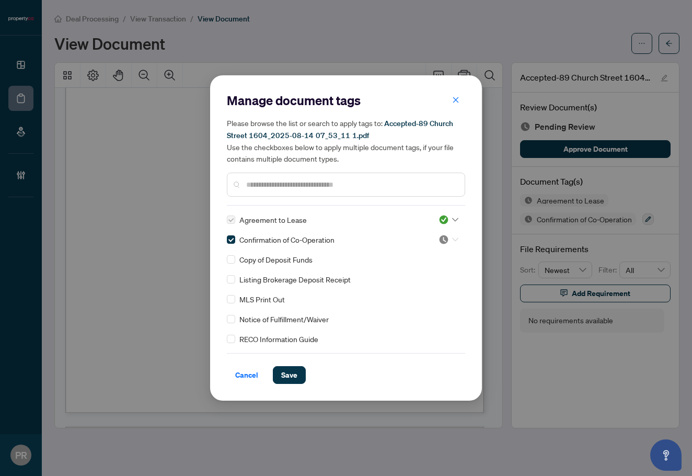
click at [445, 241] on img at bounding box center [444, 239] width 10 height 10
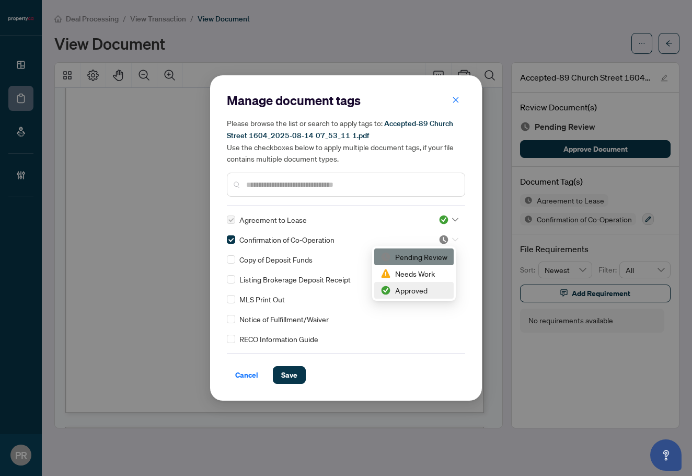
click at [417, 288] on div "Approved" at bounding box center [414, 291] width 67 height 12
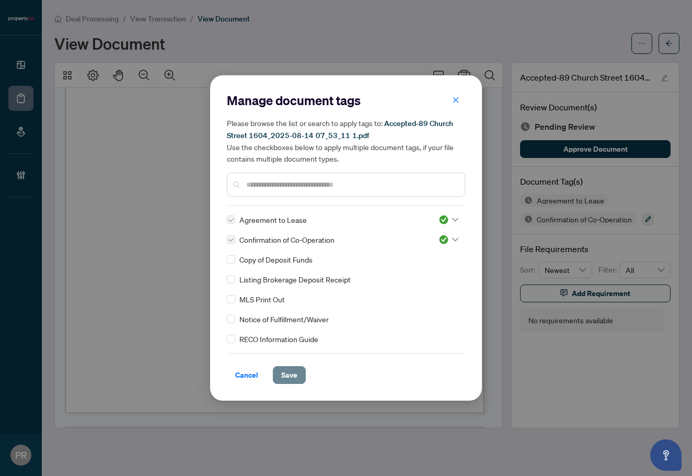
click at [285, 375] on span "Save" at bounding box center [289, 375] width 16 height 17
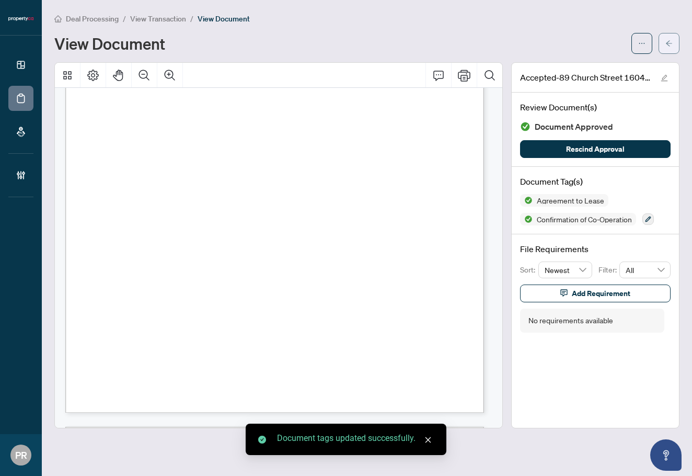
click at [672, 35] on span "button" at bounding box center [669, 43] width 7 height 17
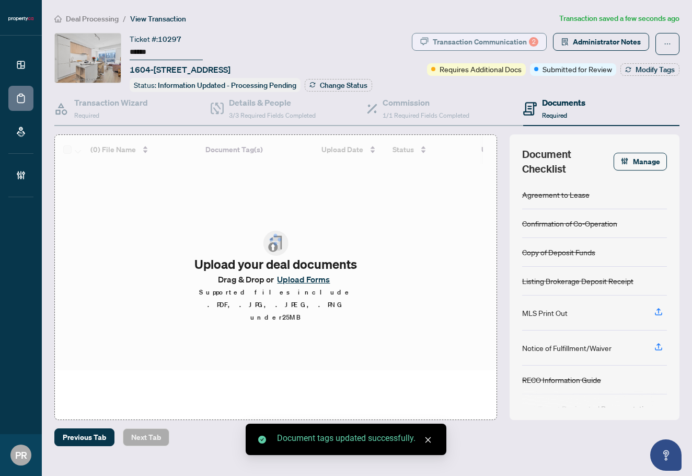
click at [498, 37] on div "Transaction Communication 2" at bounding box center [486, 41] width 106 height 17
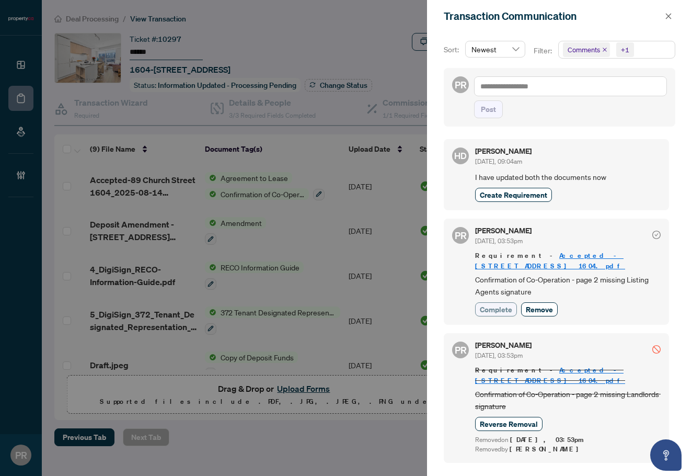
click at [499, 304] on span "Complete" at bounding box center [496, 309] width 32 height 11
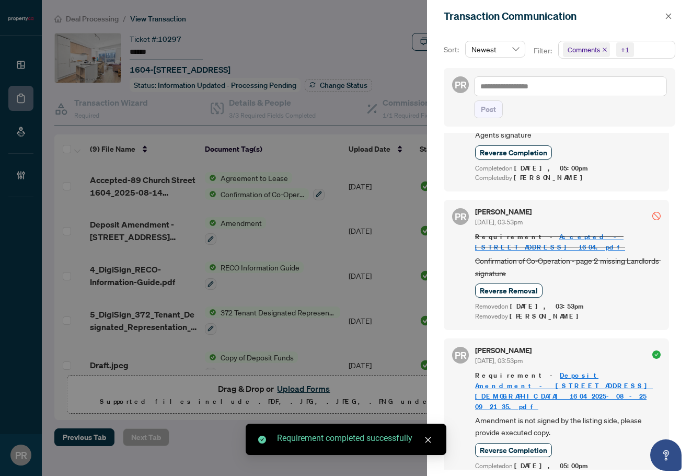
scroll to position [238, 0]
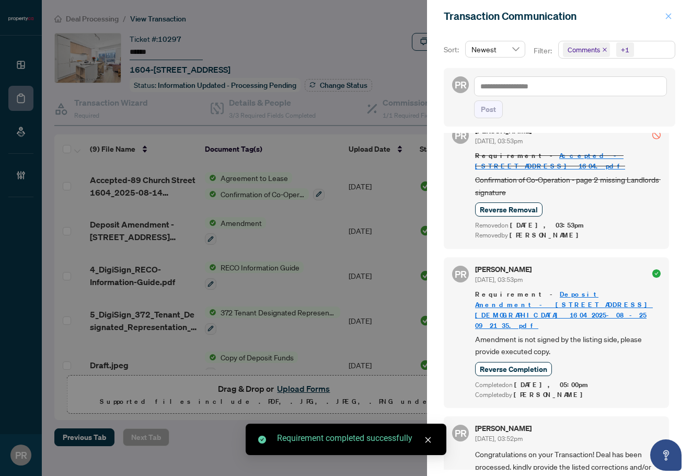
click at [673, 15] on button "button" at bounding box center [669, 16] width 14 height 13
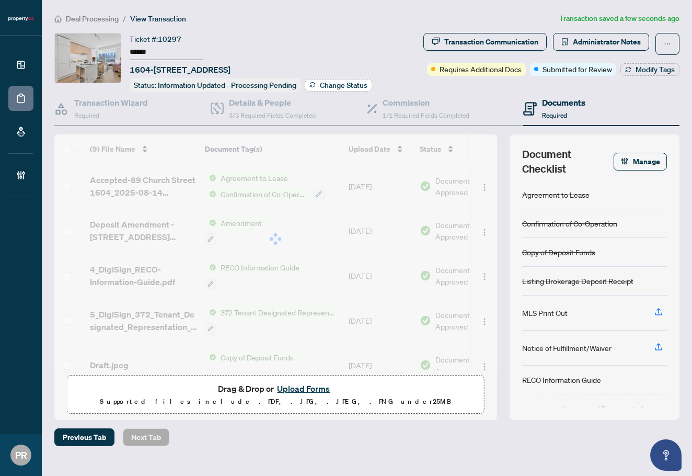
click at [328, 83] on span "Change Status" at bounding box center [344, 85] width 48 height 7
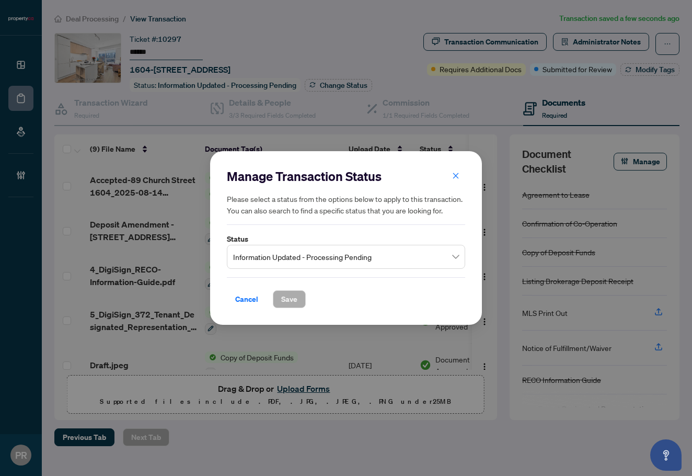
drag, startPoint x: 412, startPoint y: 249, endPoint x: 405, endPoint y: 253, distance: 7.3
click at [412, 249] on span "Information Updated - Processing Pending" at bounding box center [346, 257] width 226 height 20
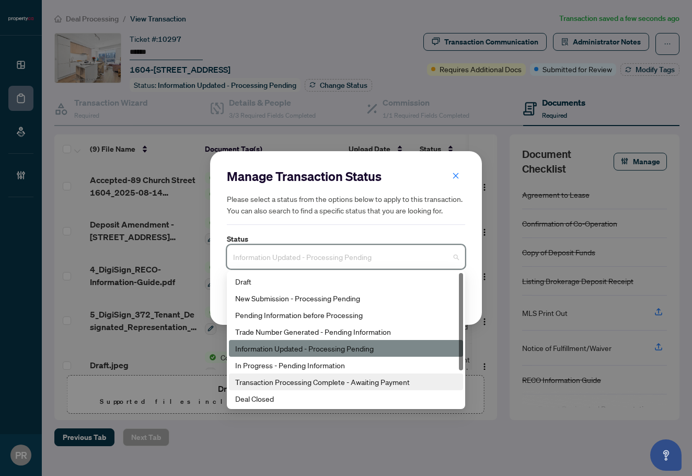
click at [274, 380] on div "Transaction Processing Complete - Awaiting Payment" at bounding box center [346, 382] width 222 height 12
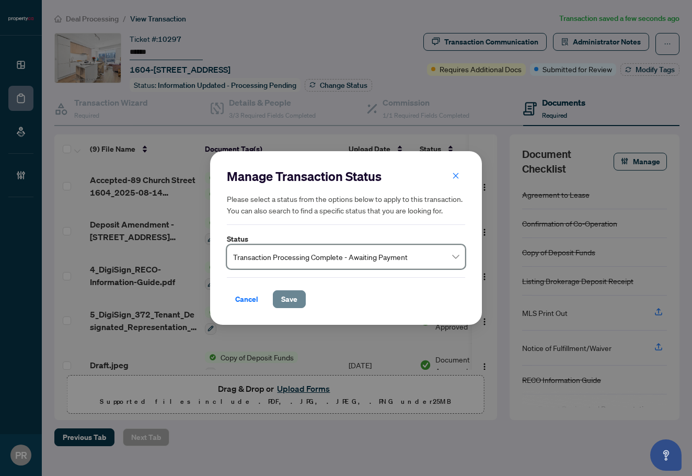
click at [291, 299] on span "Save" at bounding box center [289, 299] width 16 height 17
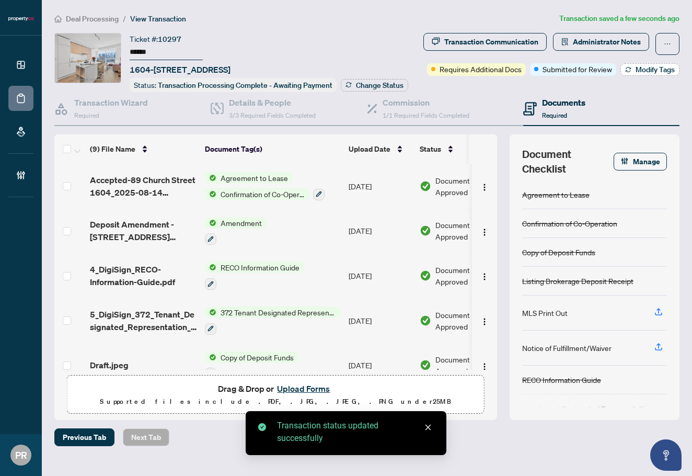
click at [642, 72] on span "Modify Tags" at bounding box center [655, 69] width 39 height 7
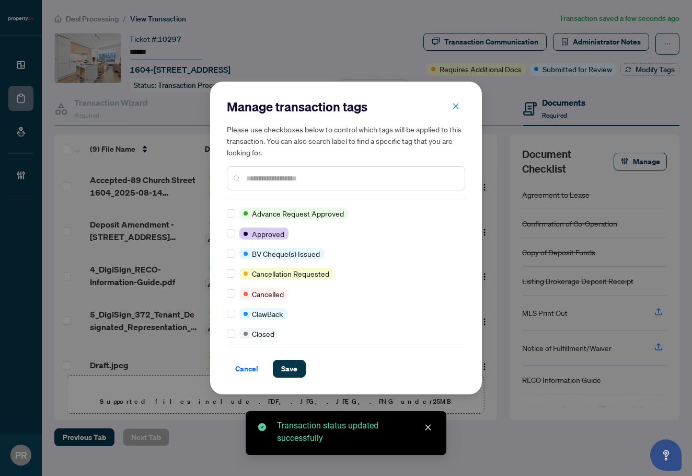
scroll to position [0, 0]
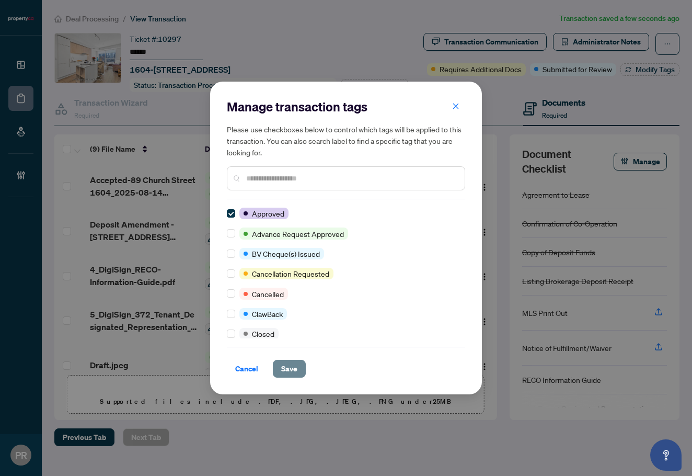
click at [295, 367] on span "Save" at bounding box center [289, 368] width 16 height 17
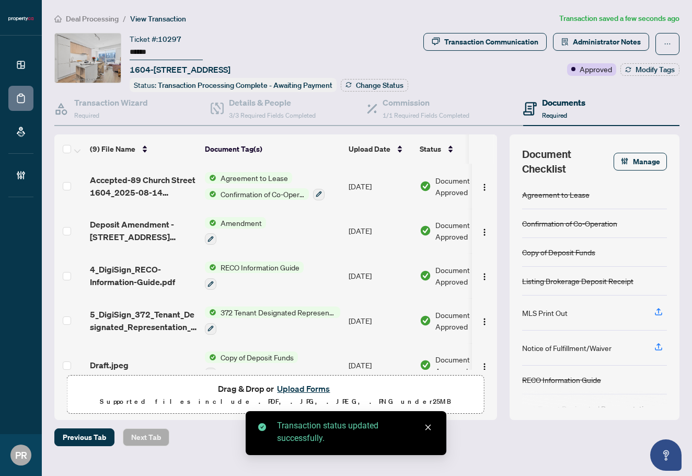
scroll to position [31, 0]
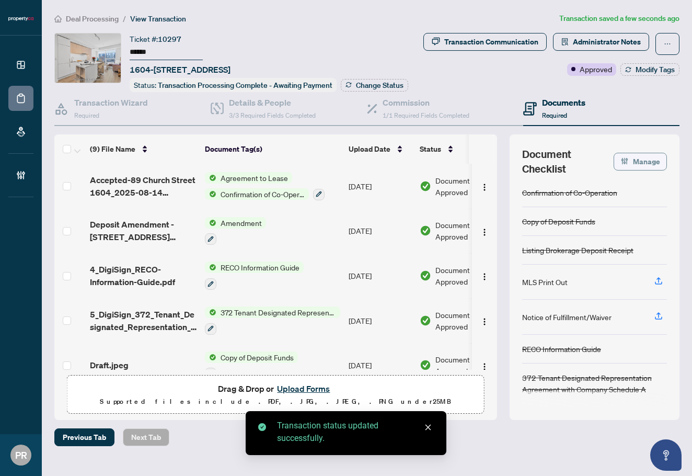
click at [645, 153] on span "Manage" at bounding box center [646, 161] width 27 height 17
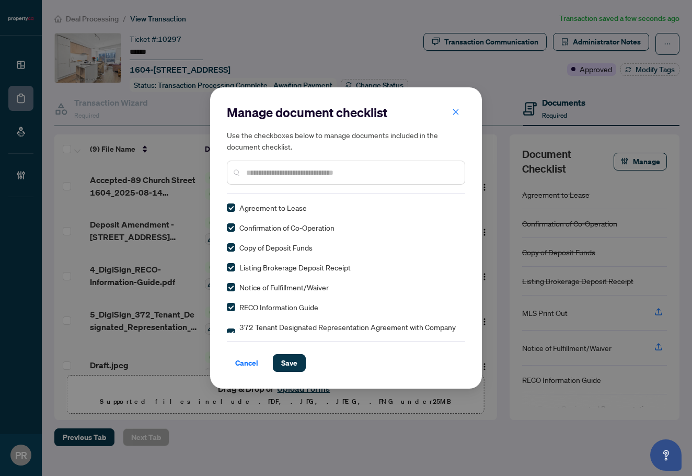
scroll to position [0, 0]
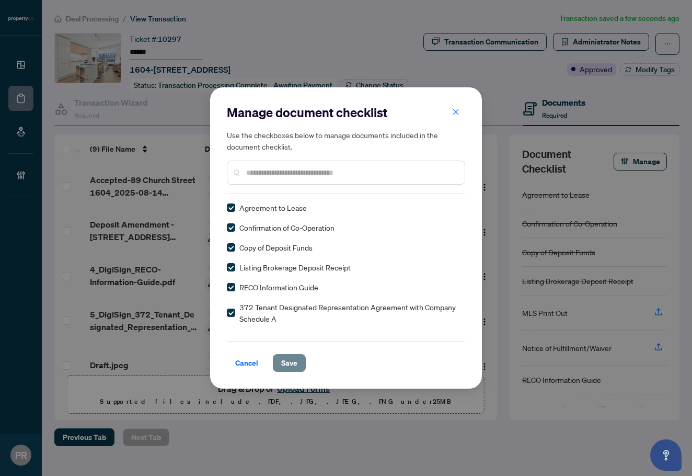
click at [281, 362] on span "Save" at bounding box center [289, 363] width 16 height 17
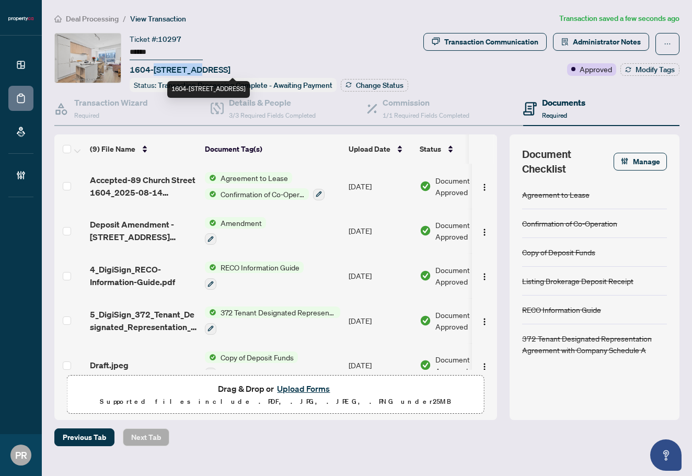
drag, startPoint x: 193, startPoint y: 69, endPoint x: 154, endPoint y: 69, distance: 38.7
click at [154, 69] on span "1604-89 Church St, Toronto, Ontario M5C 2G3, Canada" at bounding box center [180, 69] width 101 height 13
copy span "89 Church"
click at [111, 19] on span "Deal Processing" at bounding box center [92, 18] width 53 height 9
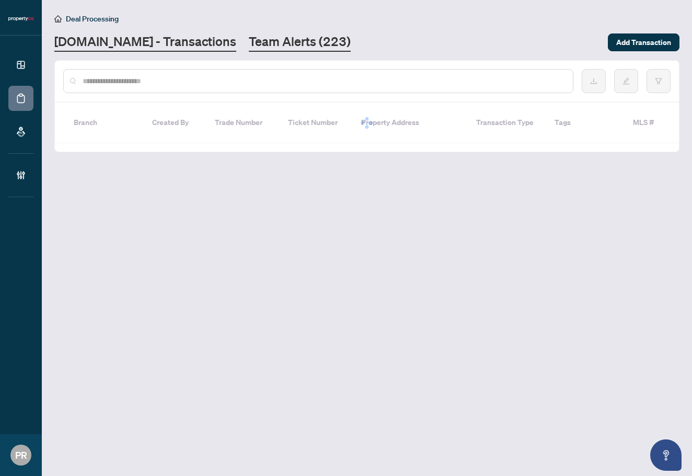
click at [249, 38] on link "Team Alerts (223)" at bounding box center [300, 42] width 102 height 19
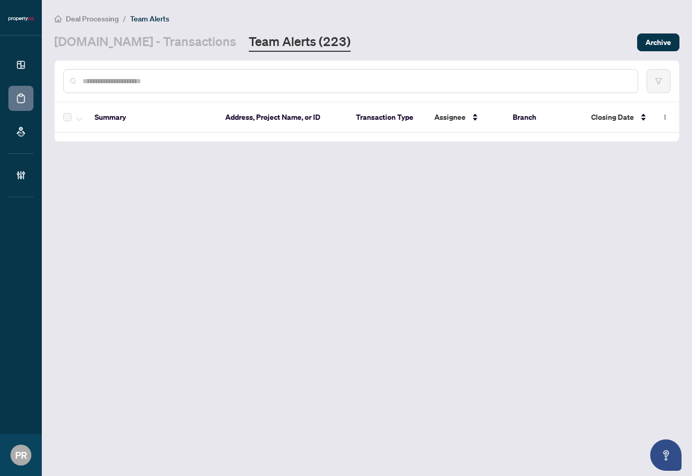
click at [183, 80] on input "text" at bounding box center [356, 81] width 547 height 12
paste input "*********"
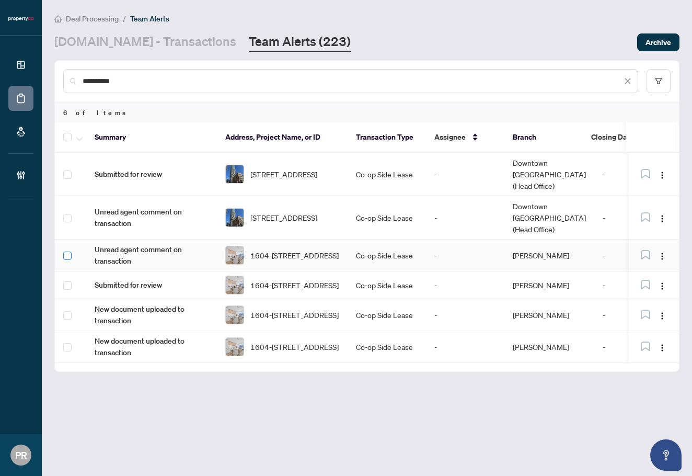
type input "*********"
click at [152, 244] on span "Unread agent comment on transaction" at bounding box center [152, 255] width 114 height 23
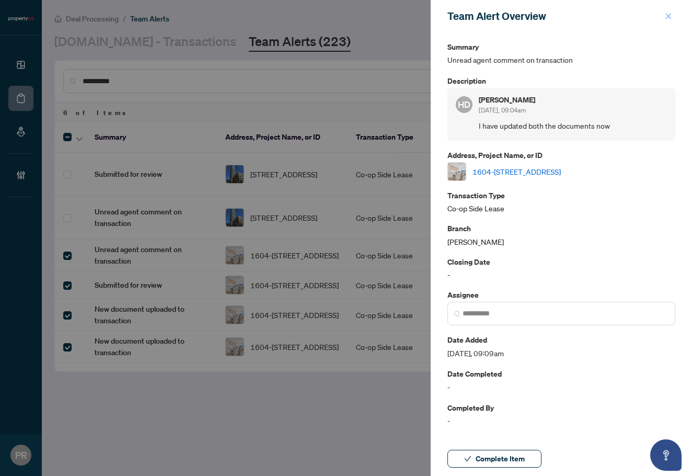
click at [669, 14] on icon "close" at bounding box center [668, 16] width 7 height 7
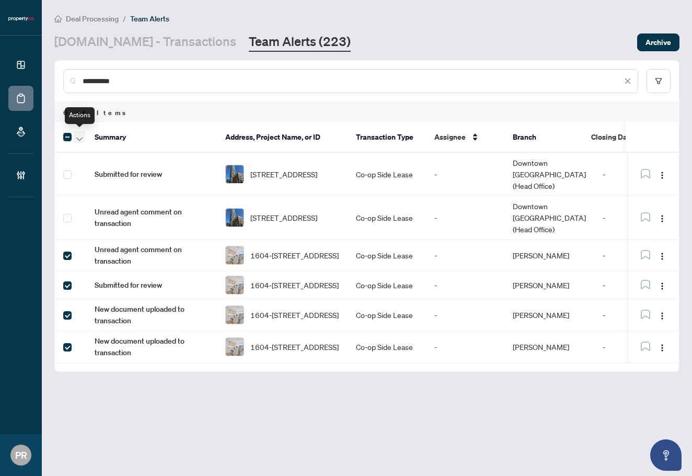
click at [82, 137] on icon "button" at bounding box center [79, 139] width 6 height 4
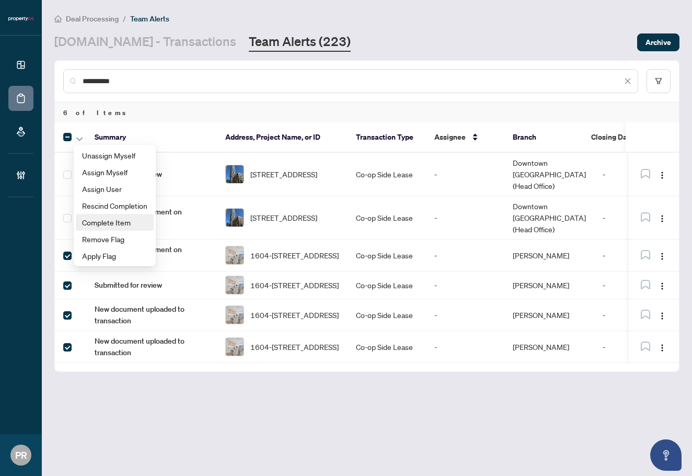
click at [130, 225] on span "Complete Item" at bounding box center [114, 223] width 65 height 12
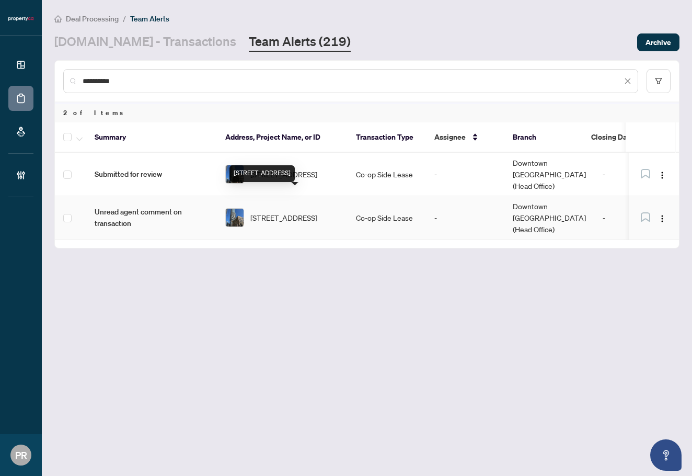
click at [300, 211] on td "[STREET_ADDRESS]" at bounding box center [282, 217] width 131 height 43
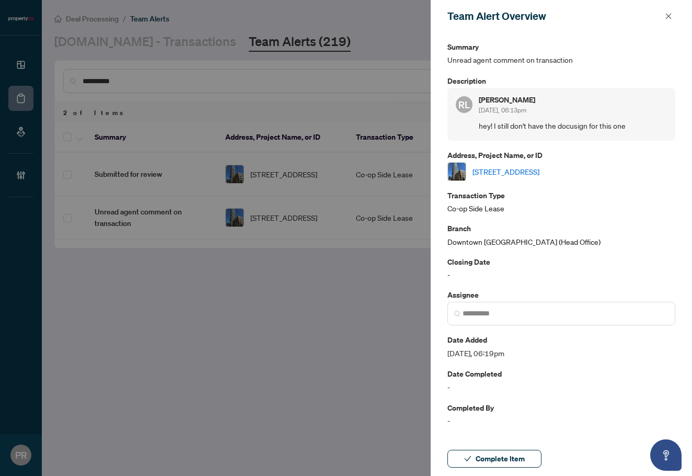
click at [540, 169] on link "[STREET_ADDRESS]" at bounding box center [506, 172] width 67 height 12
click at [497, 451] on span "Complete Item" at bounding box center [500, 458] width 49 height 17
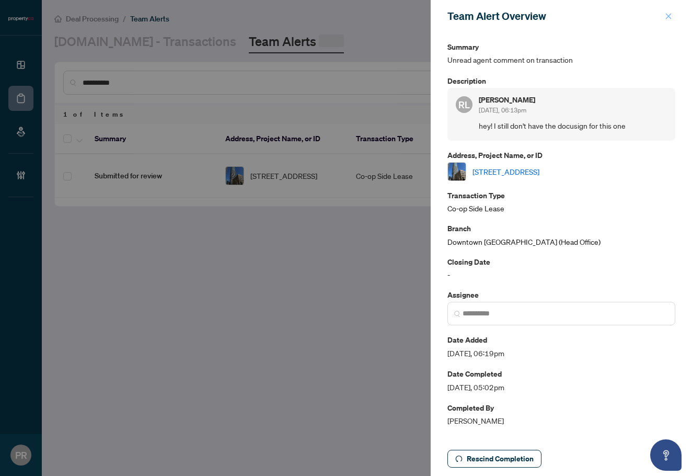
click at [667, 17] on icon "close" at bounding box center [668, 16] width 7 height 7
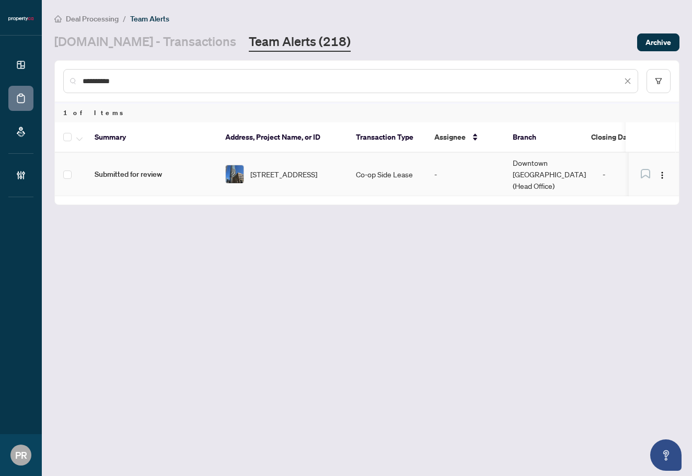
click at [355, 169] on td "Co-op Side Lease" at bounding box center [387, 174] width 78 height 43
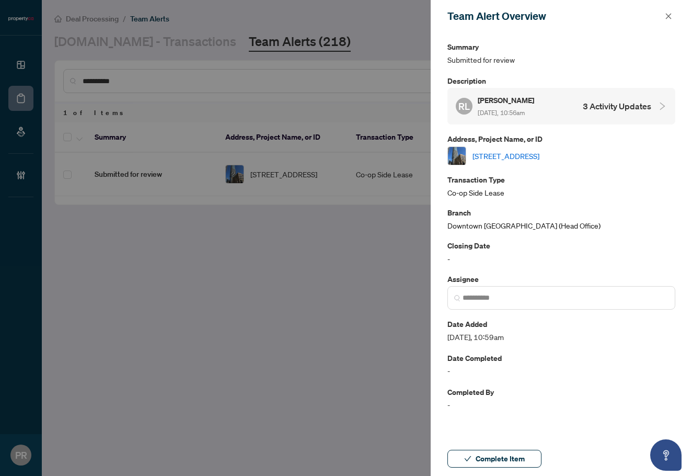
click at [563, 97] on div "RL Rachel Litvinenko Sep/05/2025, 10:56am 3 Activity Updates" at bounding box center [554, 106] width 196 height 24
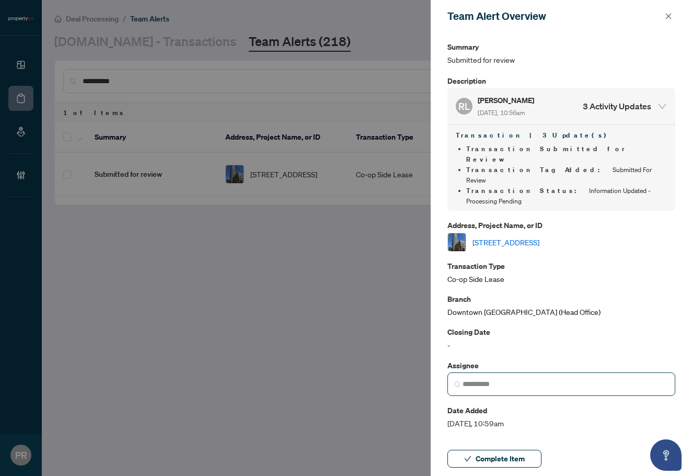
drag, startPoint x: 487, startPoint y: 453, endPoint x: 452, endPoint y: 344, distance: 115.1
click at [487, 453] on span "Complete Item" at bounding box center [500, 458] width 49 height 17
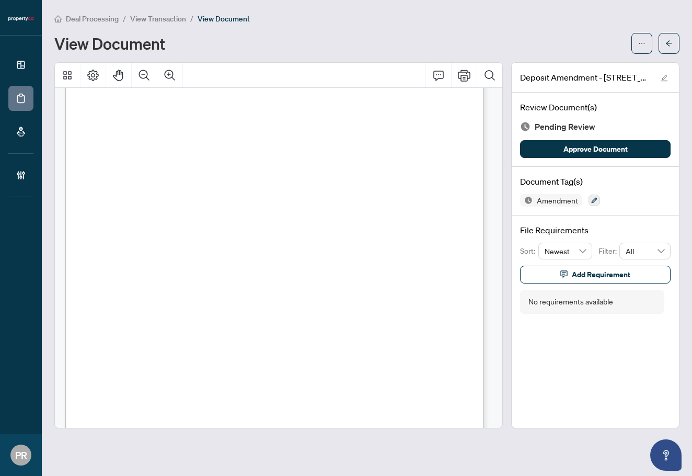
scroll to position [779, 0]
click at [591, 199] on icon "button" at bounding box center [594, 200] width 6 height 6
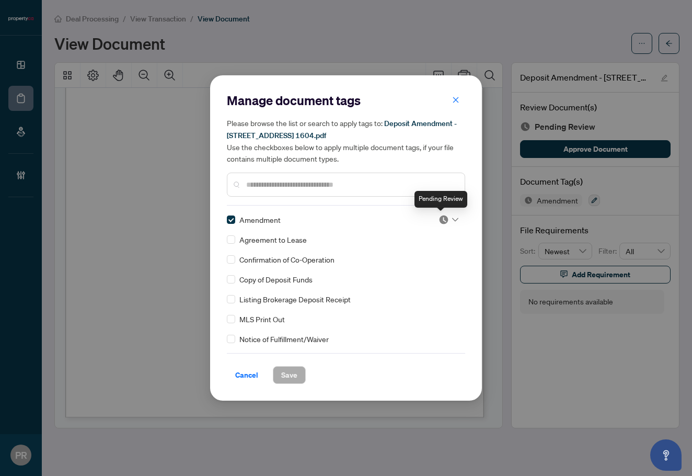
click at [439, 221] on img at bounding box center [444, 219] width 10 height 10
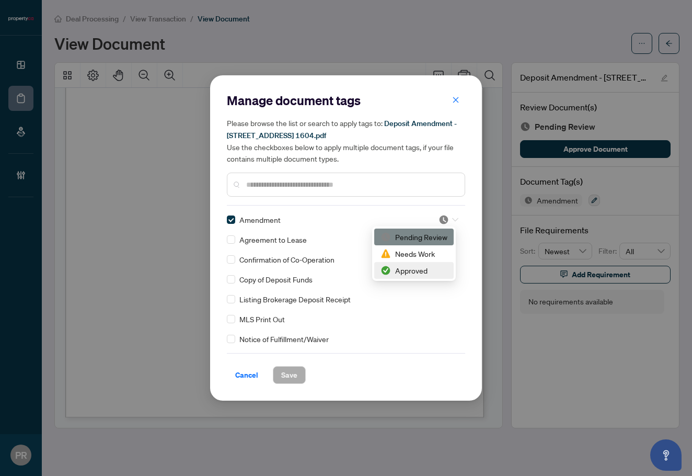
click at [420, 264] on div "Approved" at bounding box center [413, 270] width 79 height 17
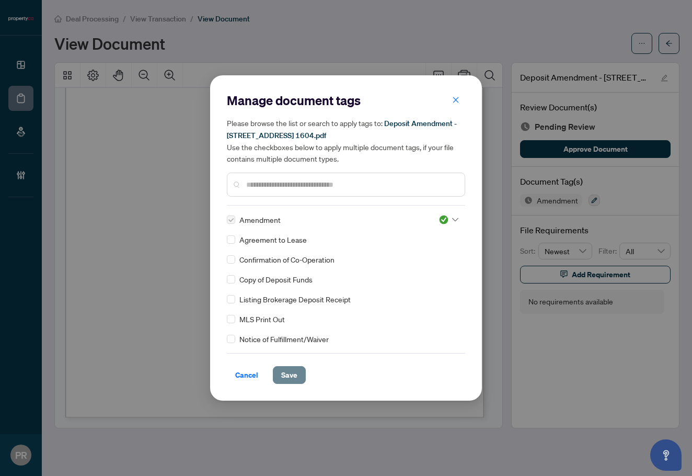
click at [300, 369] on button "Save" at bounding box center [289, 375] width 33 height 18
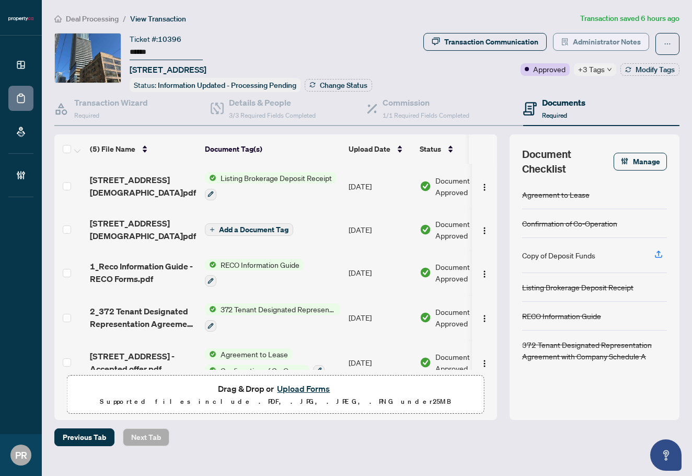
click at [578, 48] on span "Administrator Notes" at bounding box center [607, 41] width 68 height 17
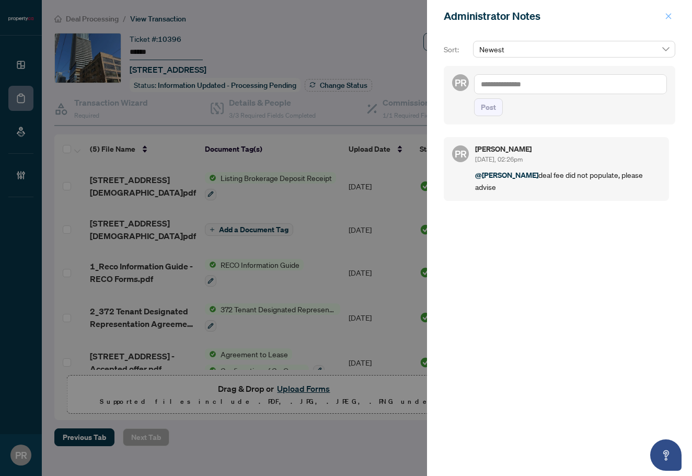
click at [663, 19] on button "button" at bounding box center [669, 16] width 14 height 13
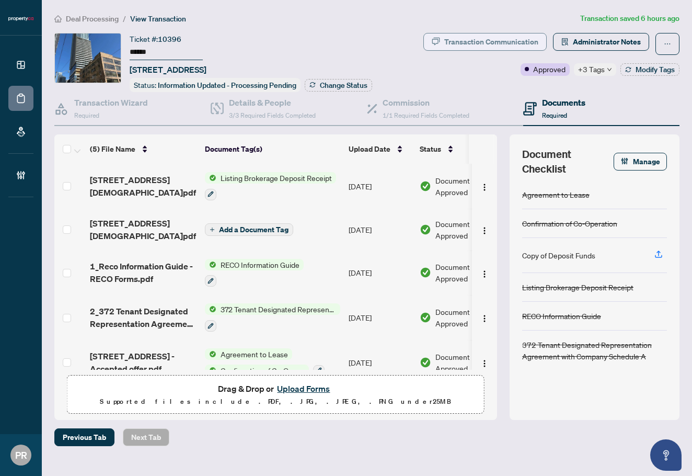
click at [495, 40] on div "Transaction Communication" at bounding box center [492, 41] width 94 height 17
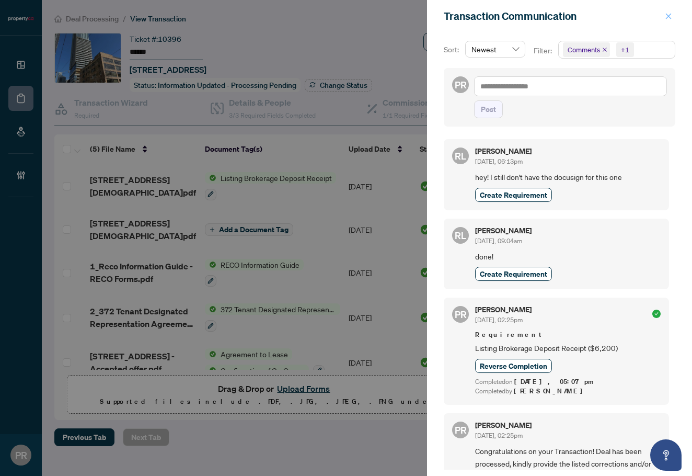
click at [664, 18] on button "button" at bounding box center [669, 16] width 14 height 13
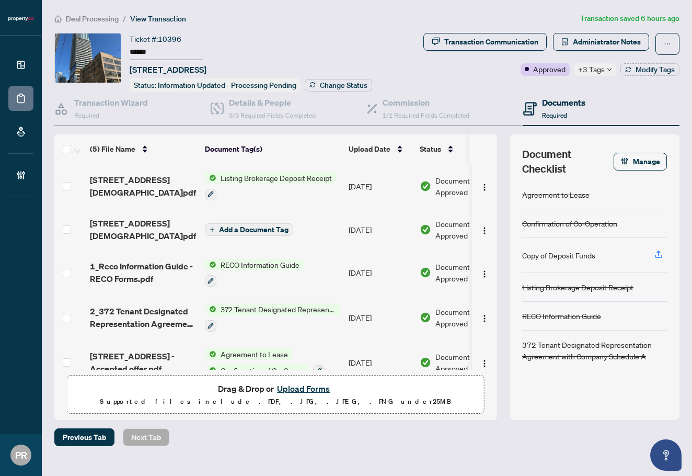
click at [635, 51] on span "Administrator Notes" at bounding box center [601, 44] width 96 height 22
click at [633, 51] on span "Administrator Notes" at bounding box center [601, 44] width 96 height 22
click at [633, 48] on span "Administrator Notes" at bounding box center [607, 41] width 68 height 17
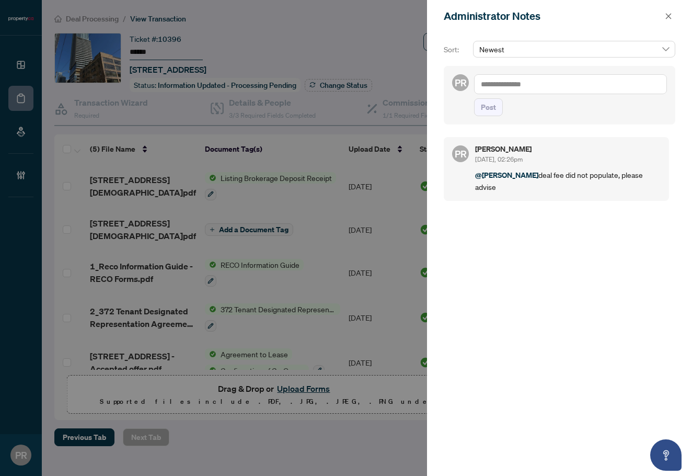
click at [570, 89] on textarea at bounding box center [570, 84] width 193 height 20
click at [665, 15] on button "button" at bounding box center [669, 16] width 14 height 13
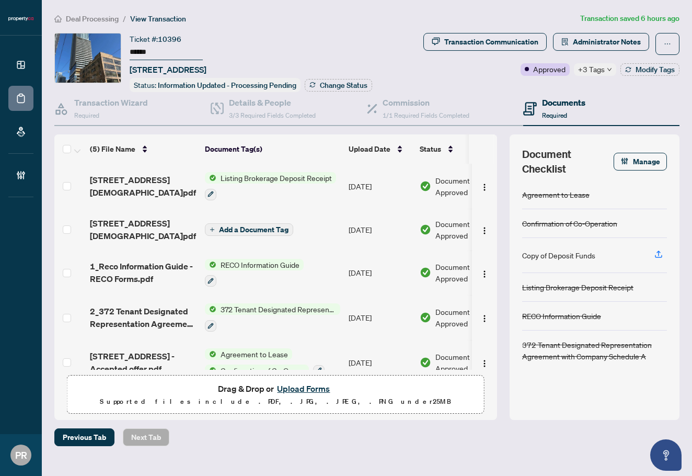
click at [143, 53] on input "******" at bounding box center [166, 52] width 73 height 15
click at [598, 67] on span "+3 Tags" at bounding box center [591, 69] width 27 height 12
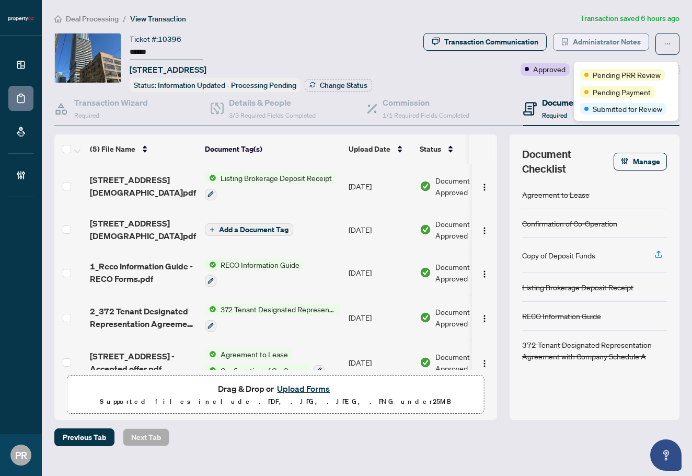
click at [599, 39] on span "Administrator Notes" at bounding box center [607, 41] width 68 height 17
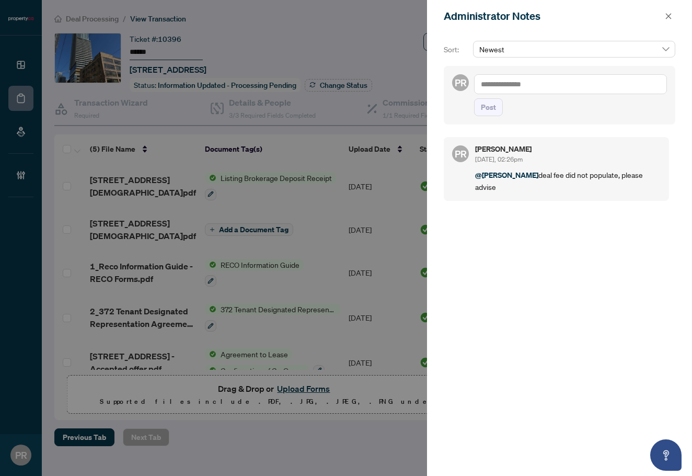
click at [545, 83] on textarea at bounding box center [570, 84] width 193 height 20
type textarea "**********"
click at [487, 106] on span "Post" at bounding box center [488, 107] width 15 height 17
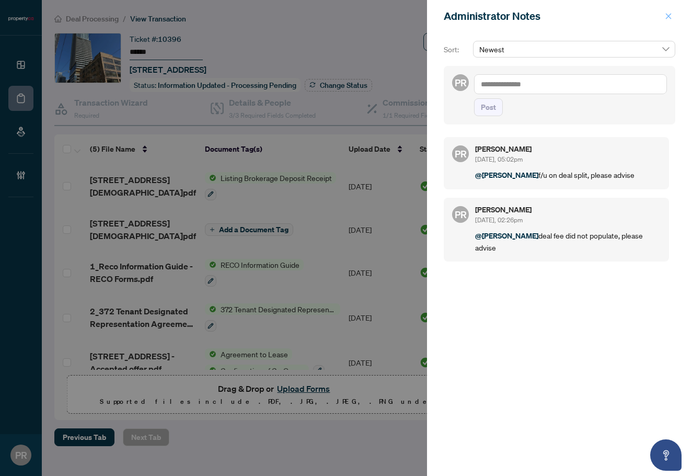
click at [671, 13] on icon "close" at bounding box center [668, 16] width 7 height 7
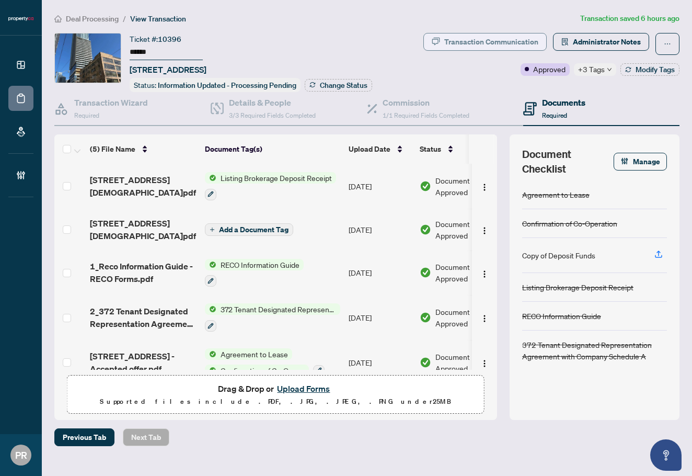
click at [460, 40] on div "Transaction Communication" at bounding box center [492, 41] width 94 height 17
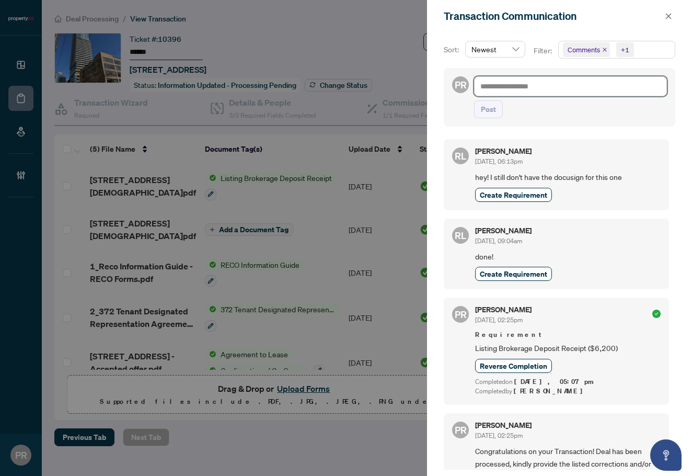
click at [529, 93] on textarea at bounding box center [570, 86] width 193 height 20
type textarea "*"
type textarea "**"
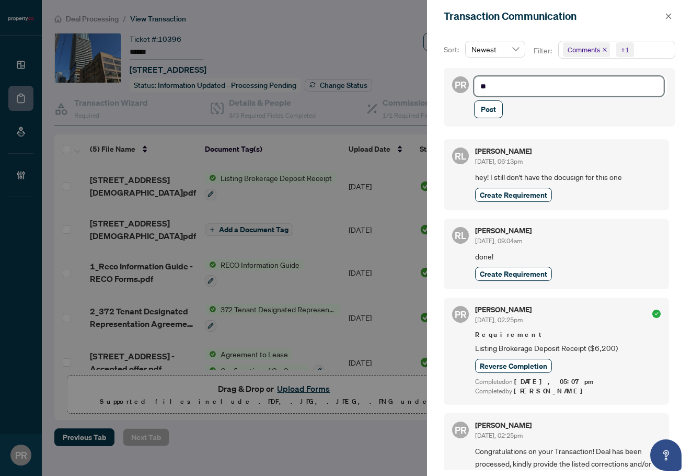
type textarea "***"
paste textarea "*******"
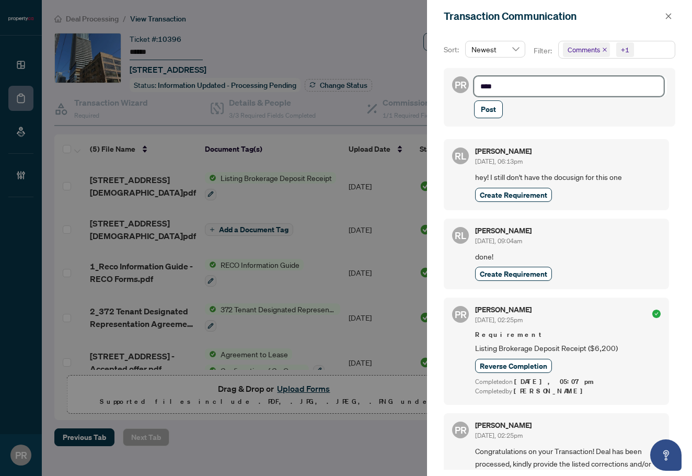
type textarea "**********"
click at [550, 77] on textarea "**********" at bounding box center [569, 86] width 190 height 20
drag, startPoint x: 529, startPoint y: 89, endPoint x: 492, endPoint y: 92, distance: 37.3
click at [492, 92] on textarea "**********" at bounding box center [569, 86] width 190 height 20
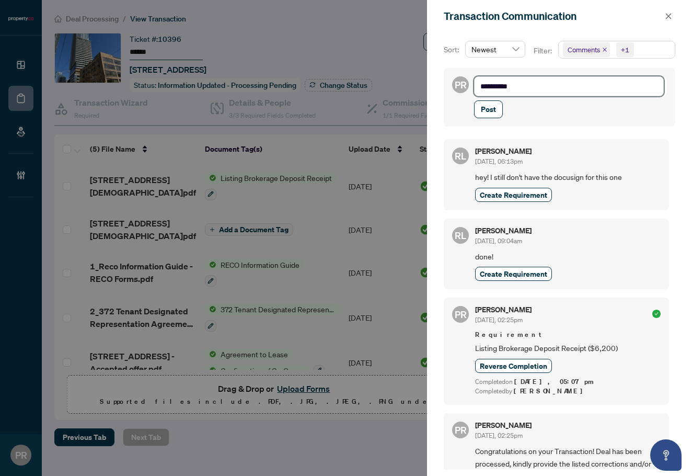
paste textarea "**********"
type textarea "**********"
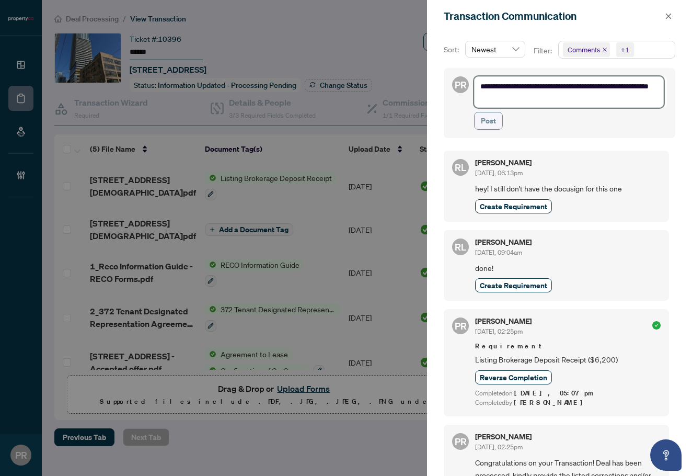
type textarea "**********"
click at [483, 126] on span "Post" at bounding box center [488, 120] width 15 height 17
type textarea "**********"
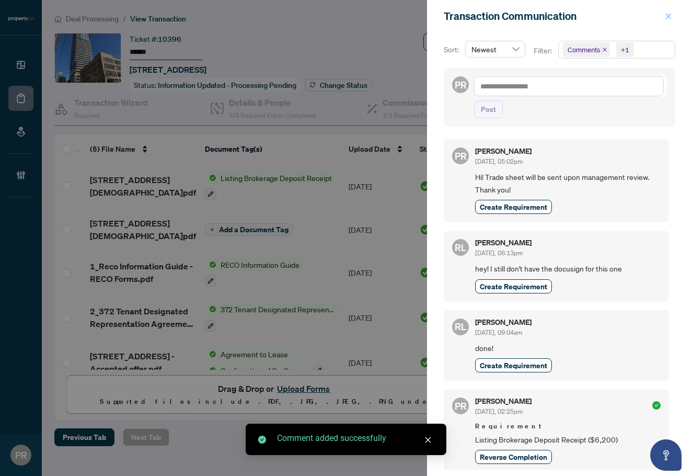
click at [664, 18] on button "button" at bounding box center [669, 16] width 14 height 13
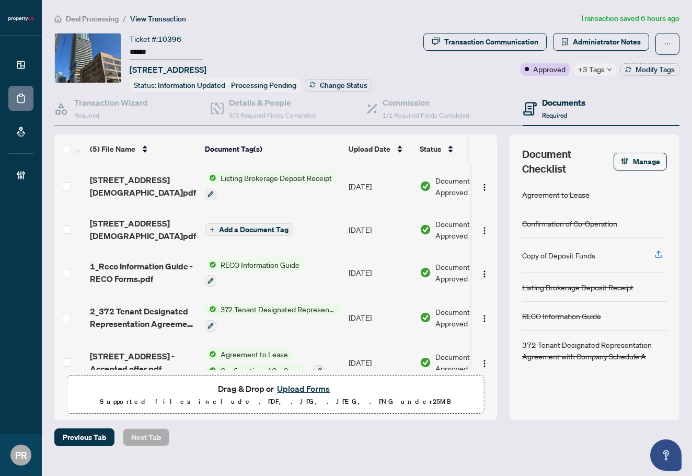
click at [593, 64] on span "+3 Tags" at bounding box center [591, 69] width 27 height 12
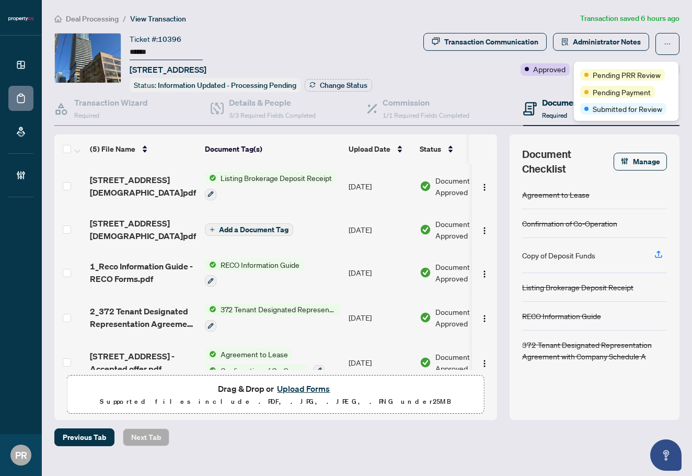
click at [511, 84] on div "Transaction Communication Administrator Notes Approved +3 Tags Modify Tags" at bounding box center [540, 62] width 284 height 59
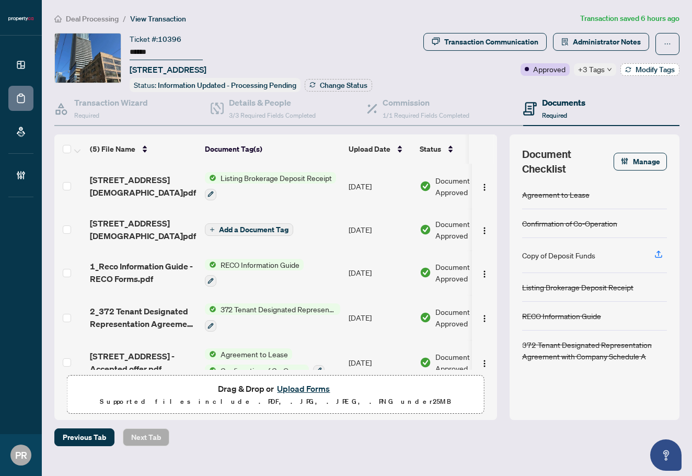
click at [628, 71] on icon "button" at bounding box center [628, 69] width 6 height 6
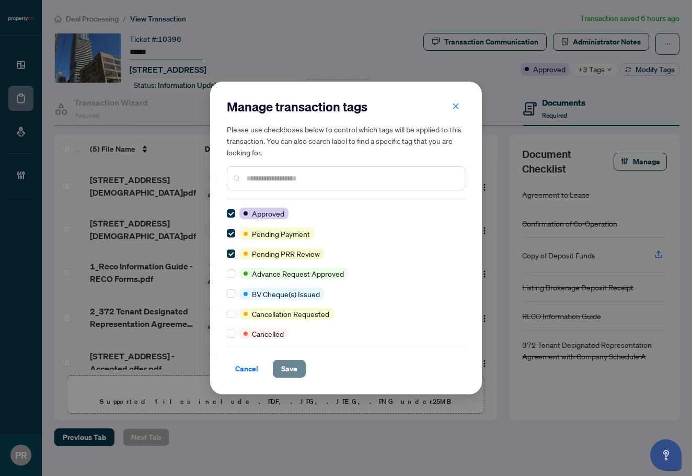
click at [295, 369] on span "Save" at bounding box center [289, 368] width 16 height 17
